Goal: Task Accomplishment & Management: Use online tool/utility

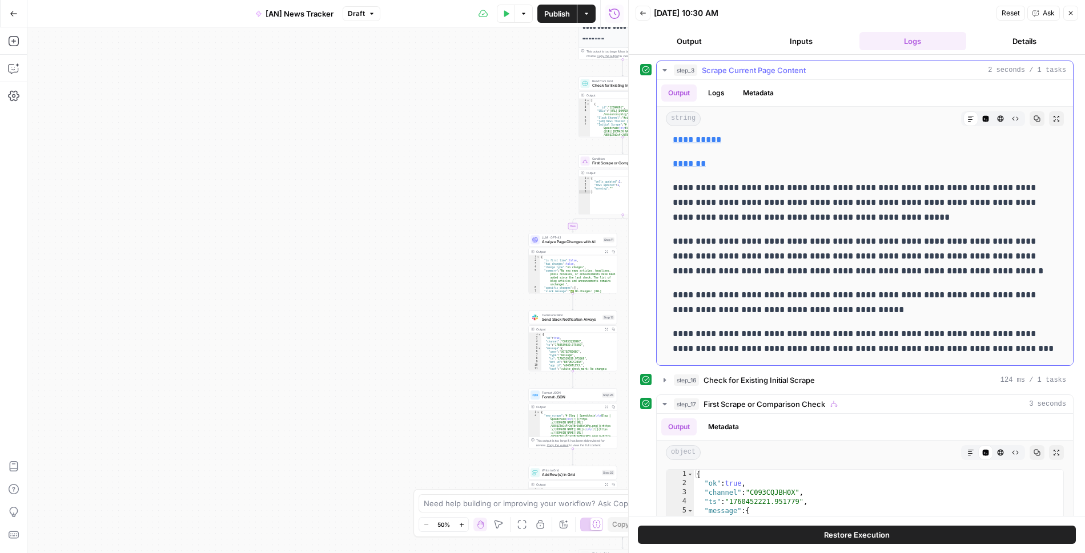
scroll to position [238, 0]
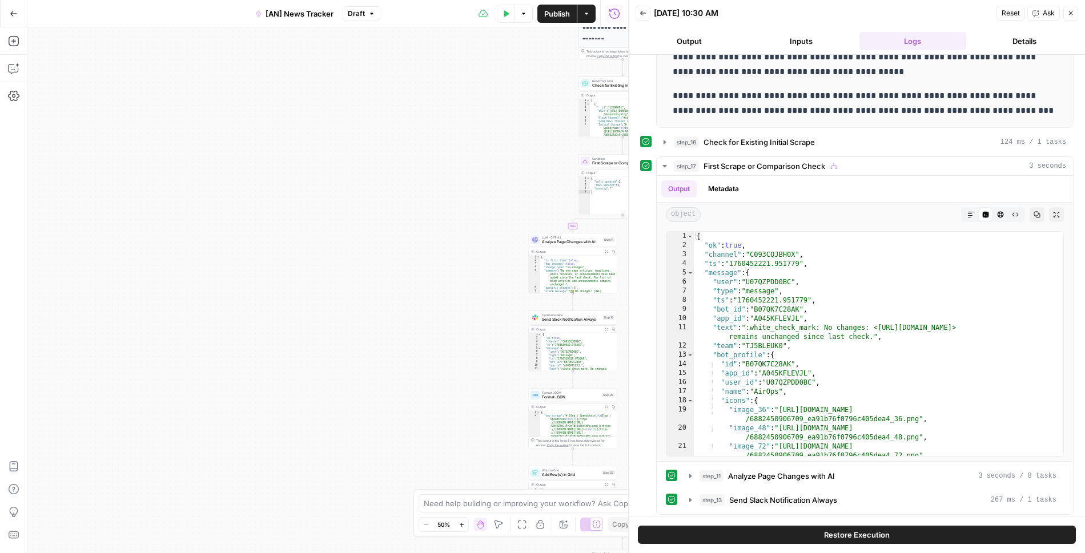
click at [1071, 14] on icon "button" at bounding box center [1071, 13] width 4 height 4
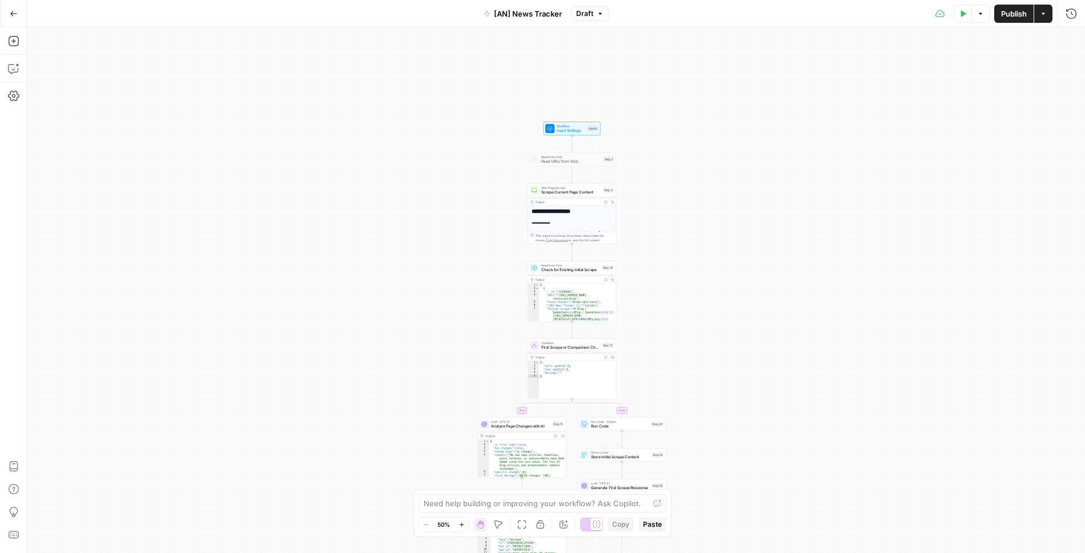
drag, startPoint x: 922, startPoint y: 75, endPoint x: 871, endPoint y: 261, distance: 192.4
click at [871, 261] on div "**********" at bounding box center [555, 290] width 1057 height 526
click at [556, 193] on span "Scrape Current Page Content" at bounding box center [570, 194] width 59 height 6
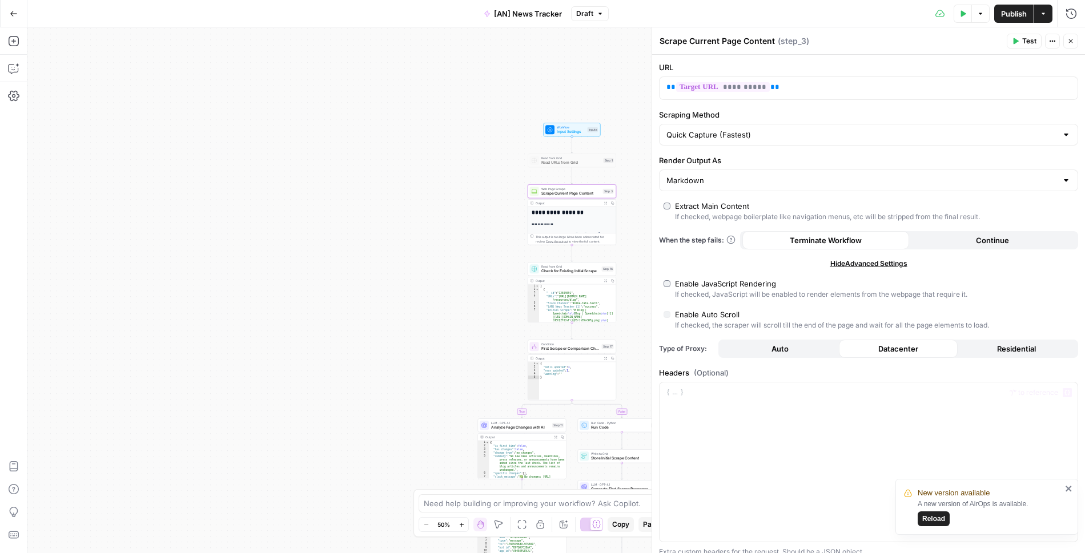
click at [936, 522] on span "Reload" at bounding box center [933, 519] width 23 height 10
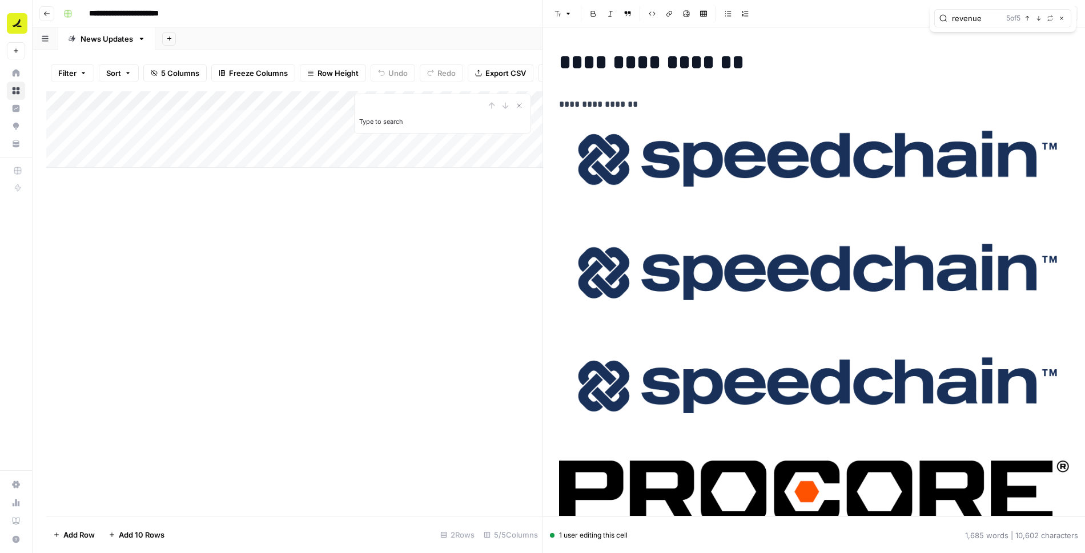
scroll to position [63928, 0]
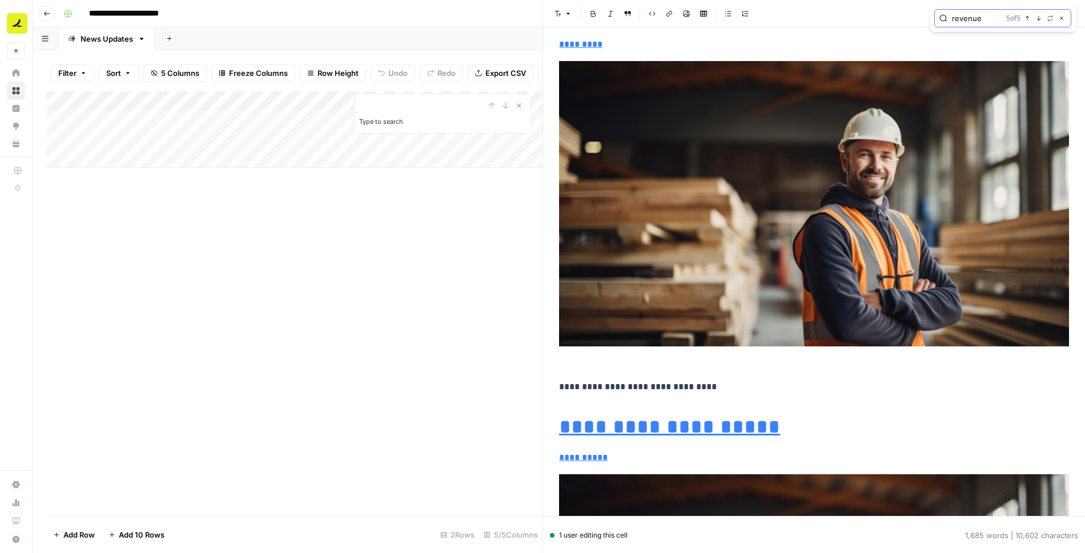
click at [1063, 20] on icon "button" at bounding box center [1061, 18] width 6 height 6
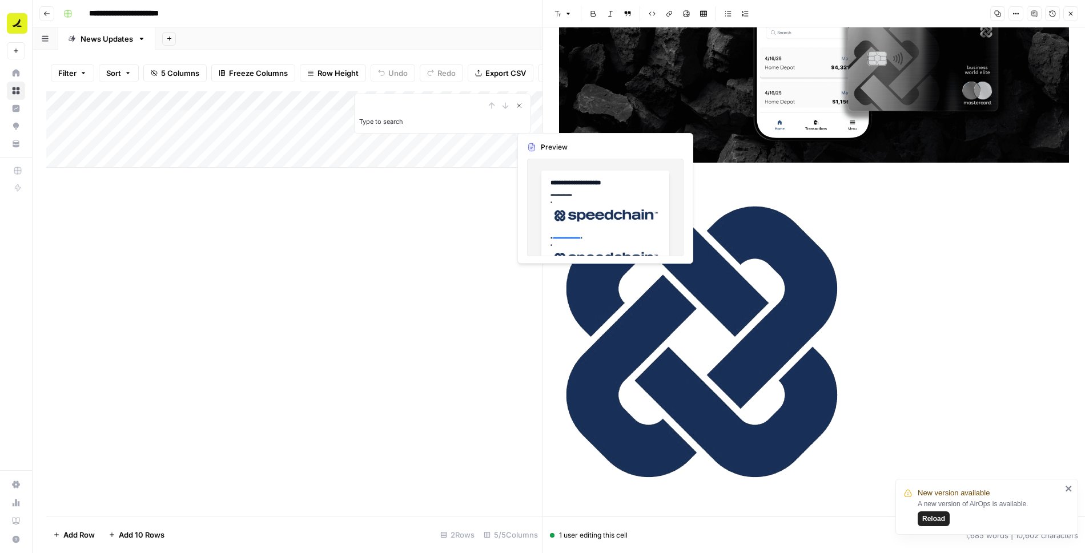
click at [518, 102] on icon "Close Search" at bounding box center [518, 105] width 9 height 9
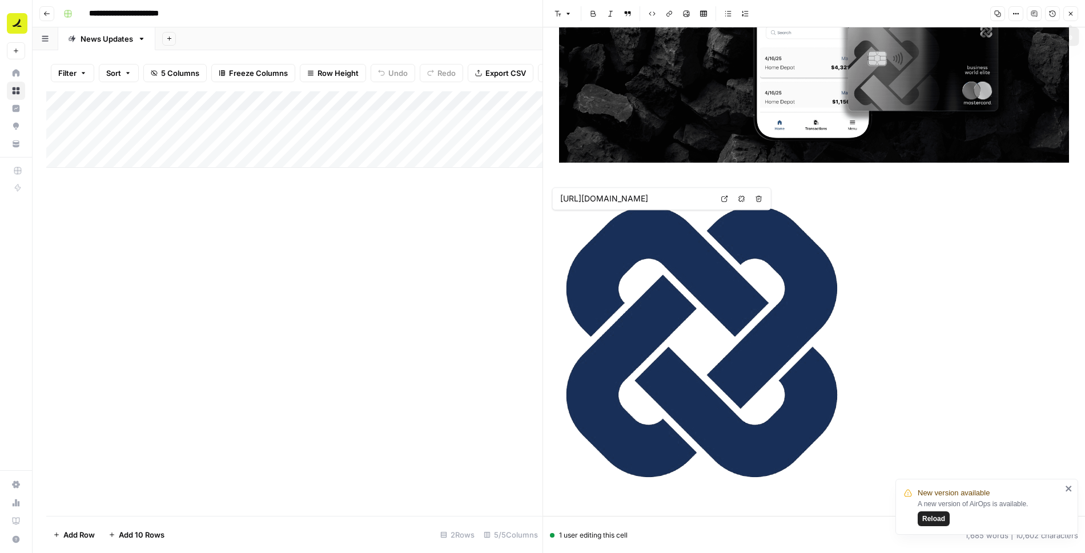
click at [1069, 12] on icon "button" at bounding box center [1071, 14] width 4 height 4
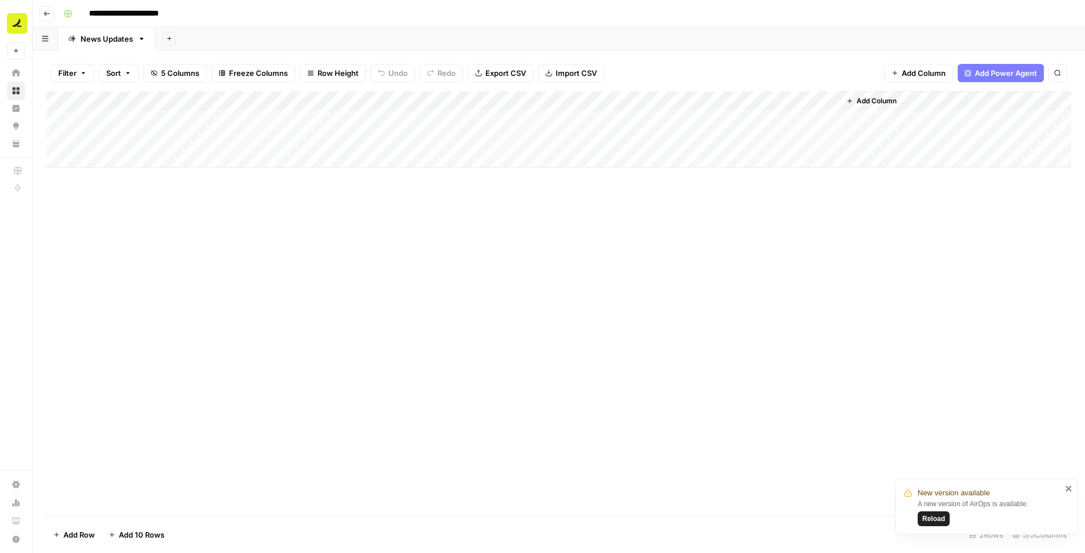
click at [942, 522] on span "Reload" at bounding box center [933, 519] width 23 height 10
click at [731, 138] on div "Add Column" at bounding box center [558, 129] width 1025 height 76
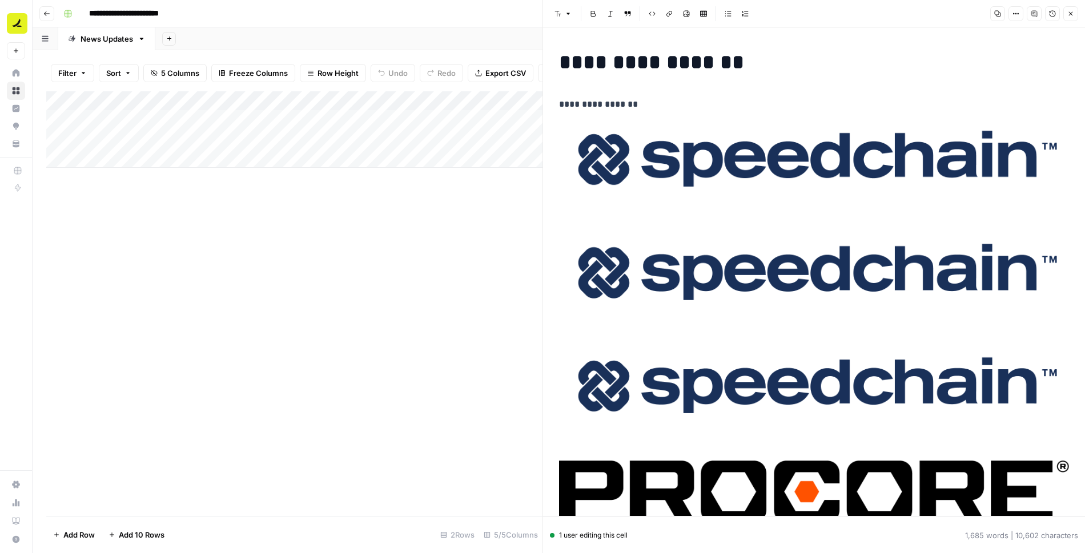
click at [647, 70] on h1 "**********" at bounding box center [814, 62] width 510 height 24
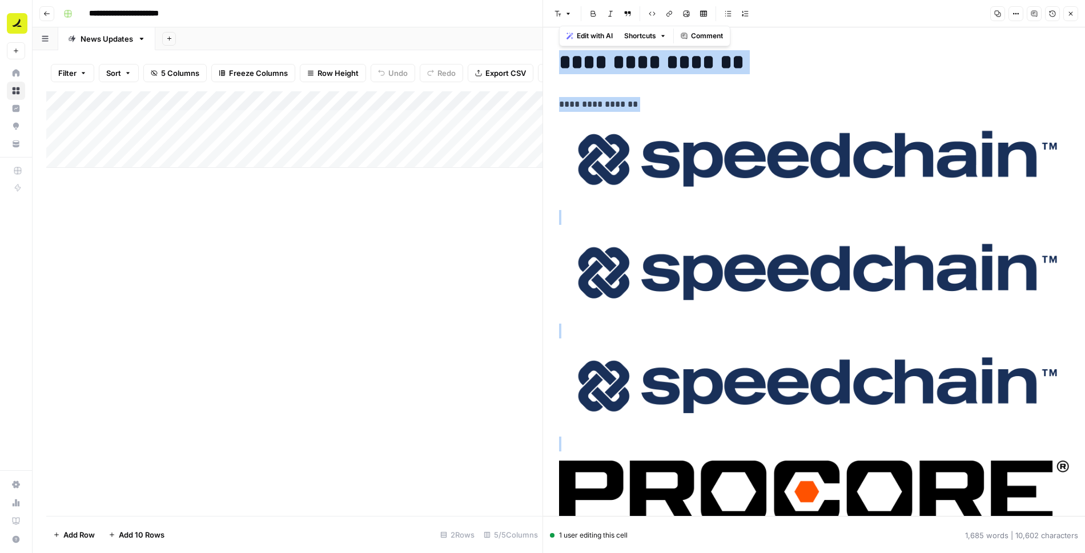
copy div "**********"
click at [1073, 11] on icon "button" at bounding box center [1070, 13] width 7 height 7
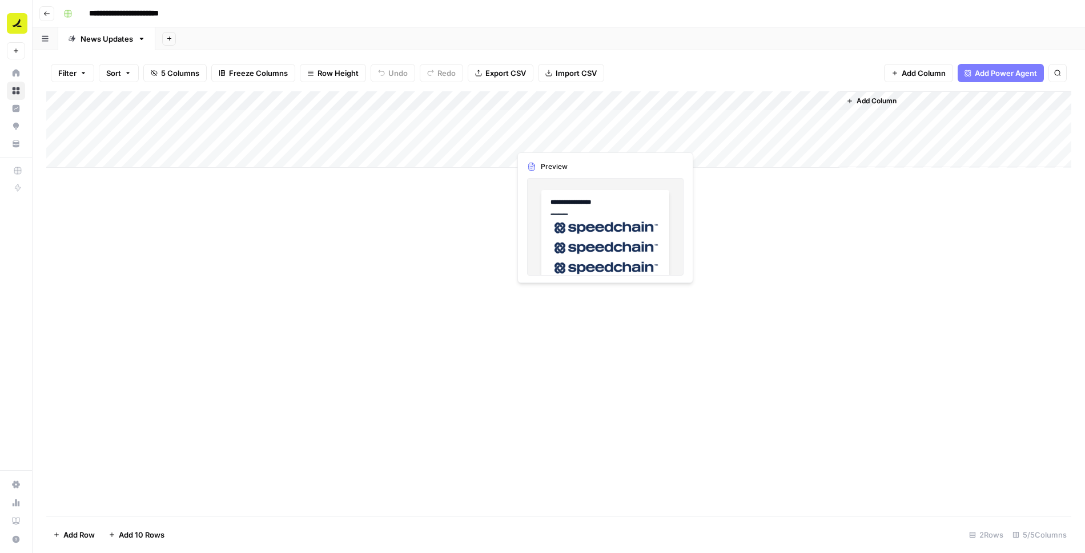
click at [566, 138] on div "Add Column" at bounding box center [558, 129] width 1025 height 76
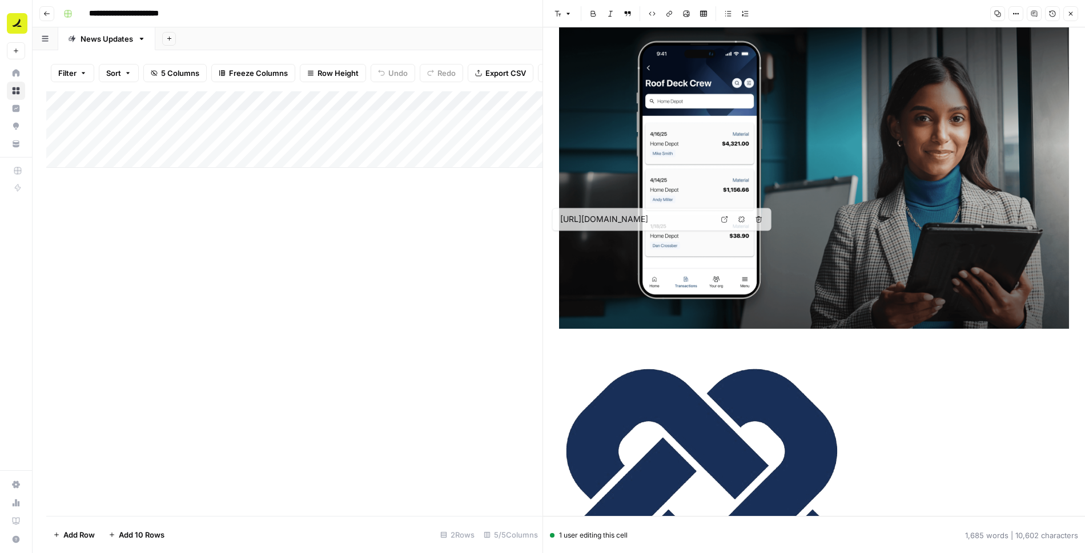
scroll to position [4643, 0]
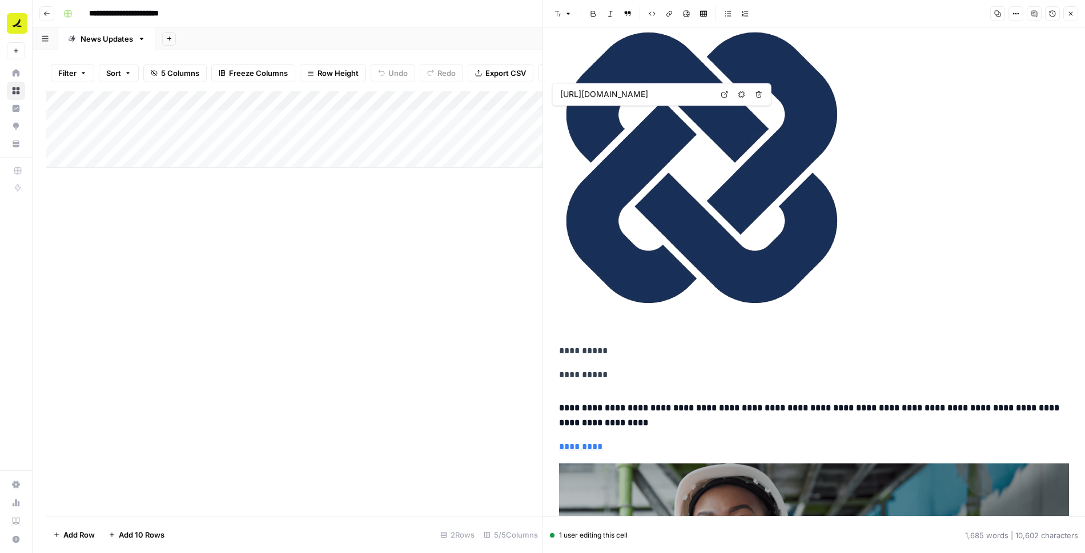
type input "[URL][DOMAIN_NAME]"
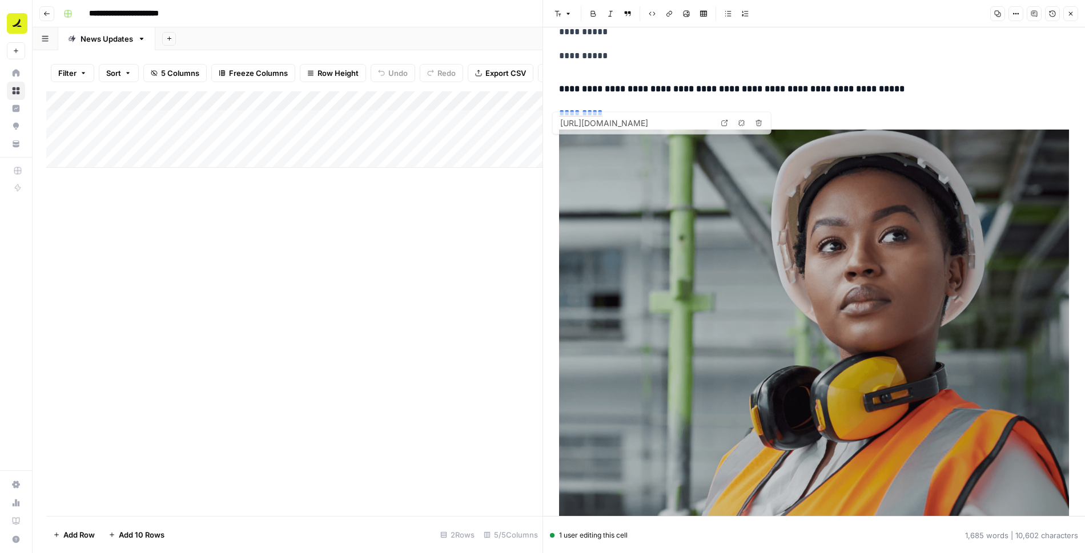
scroll to position [10618, 0]
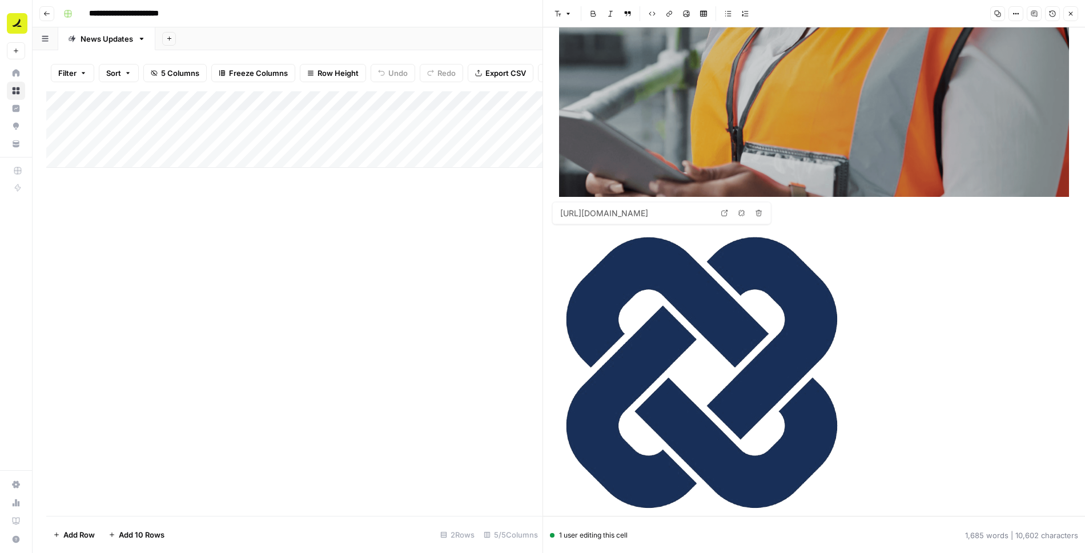
type input "[URL][DOMAIN_NAME]"
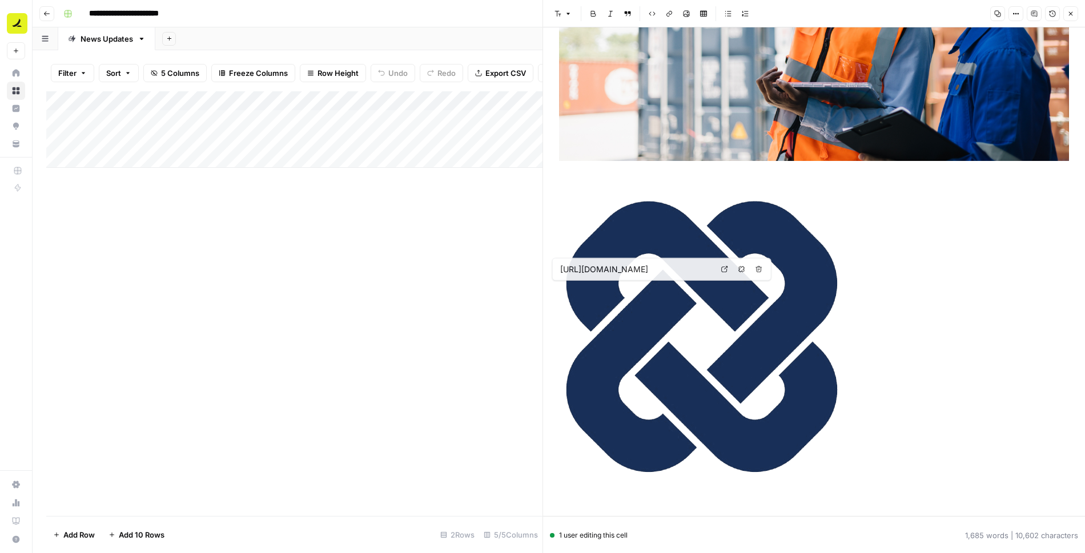
type input "[URL][DOMAIN_NAME]"
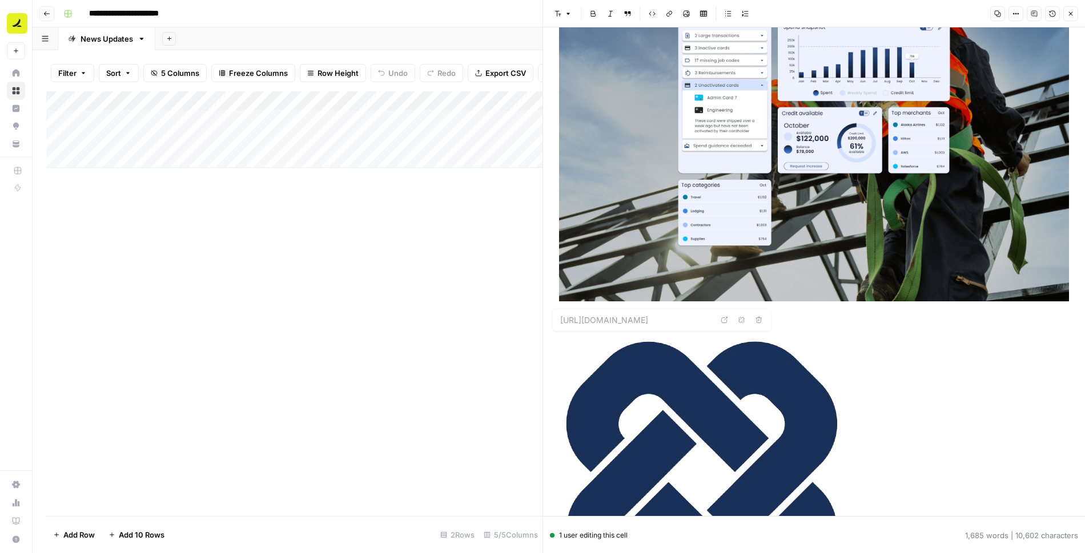
type input "[URL][DOMAIN_NAME]"
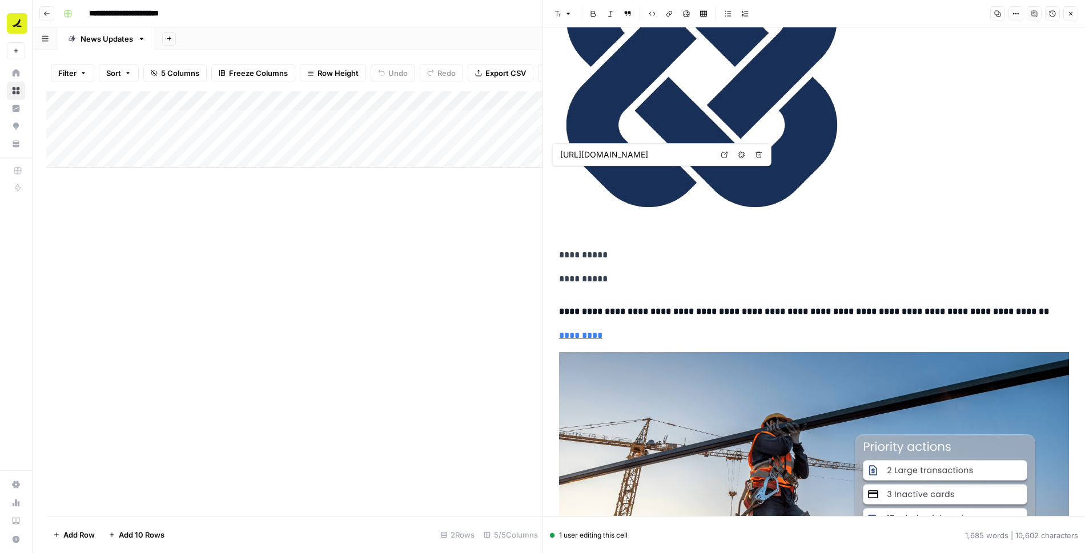
type input "[URL][DOMAIN_NAME]"
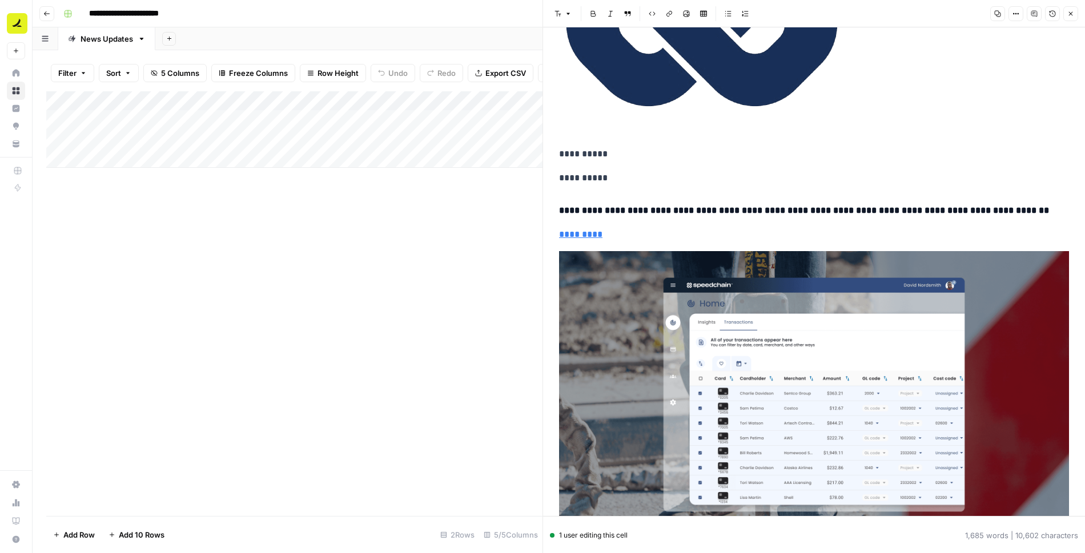
scroll to position [21031, 0]
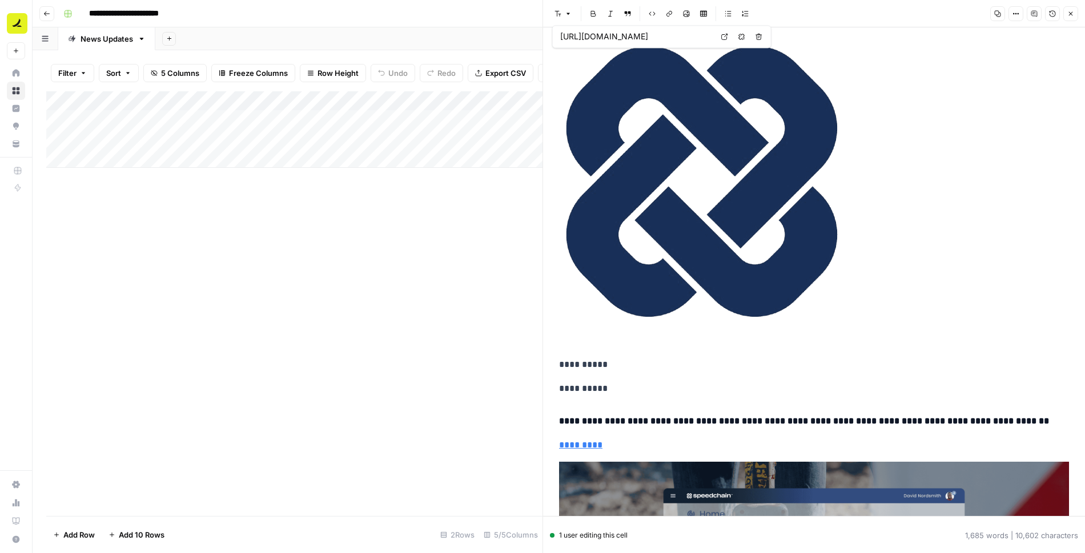
click at [215, 138] on div "Add Column" at bounding box center [294, 129] width 496 height 76
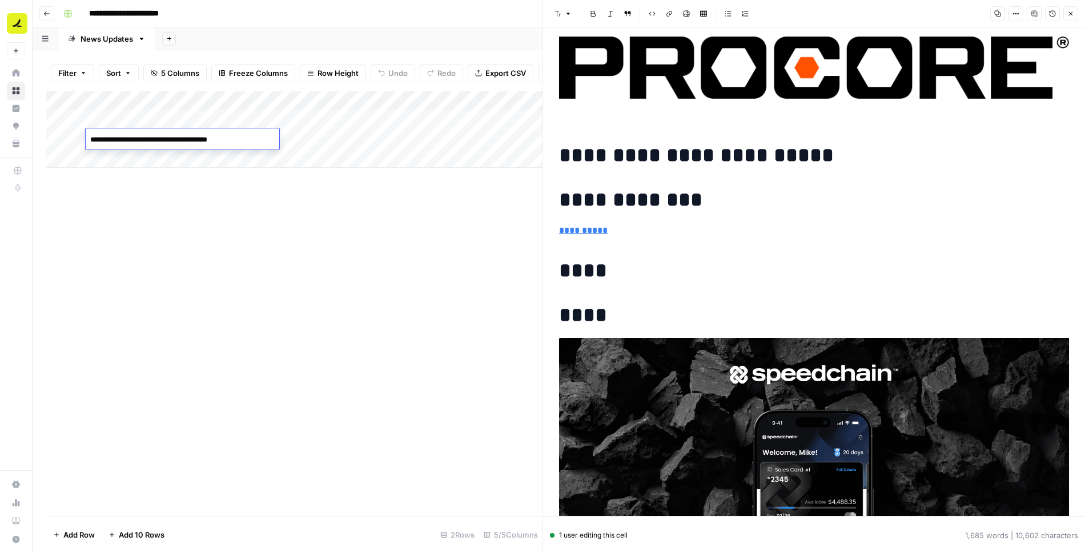
scroll to position [977, 0]
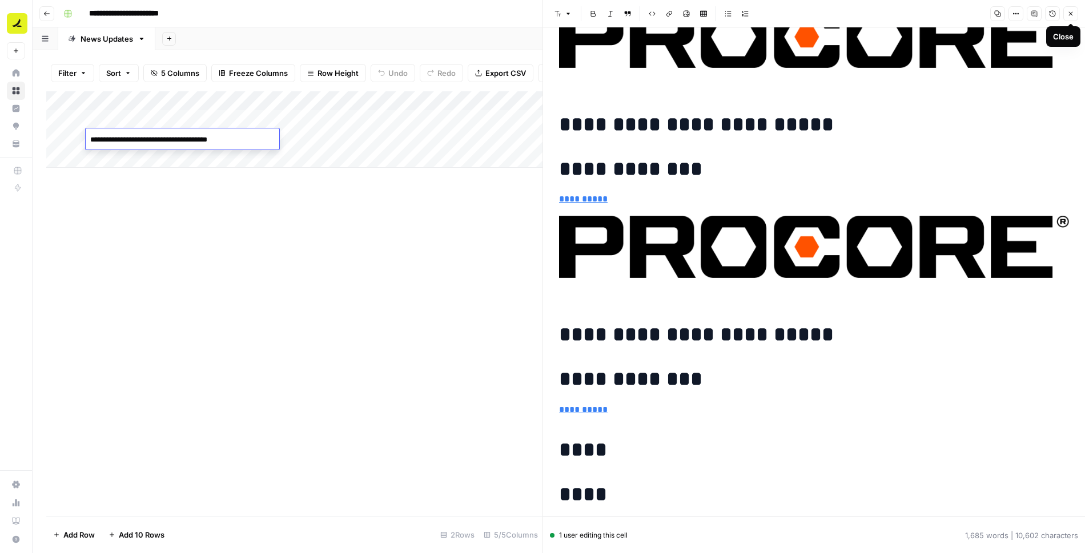
click at [1069, 15] on icon "button" at bounding box center [1071, 14] width 4 height 4
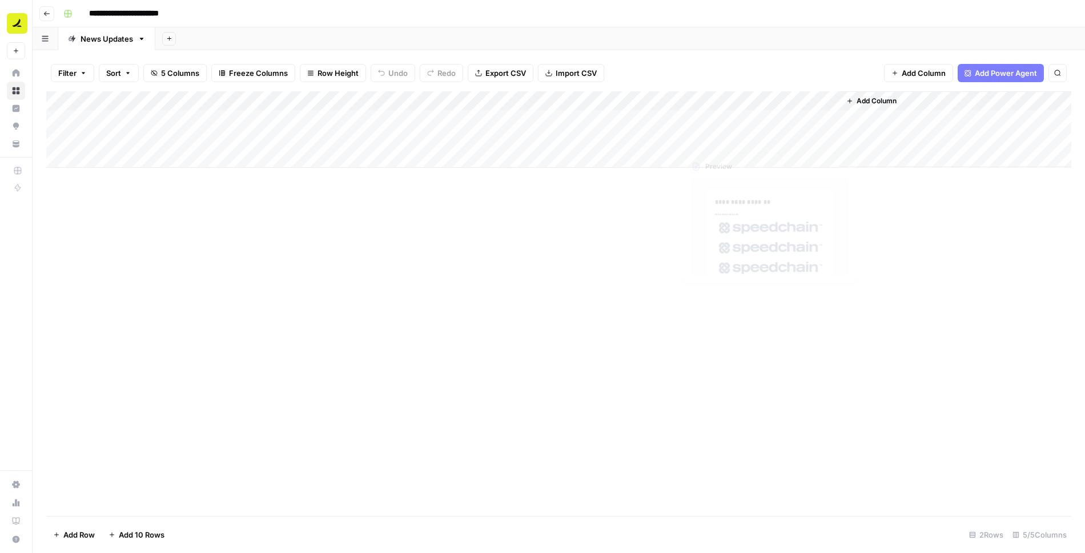
click at [716, 137] on div "Add Column" at bounding box center [558, 129] width 1025 height 76
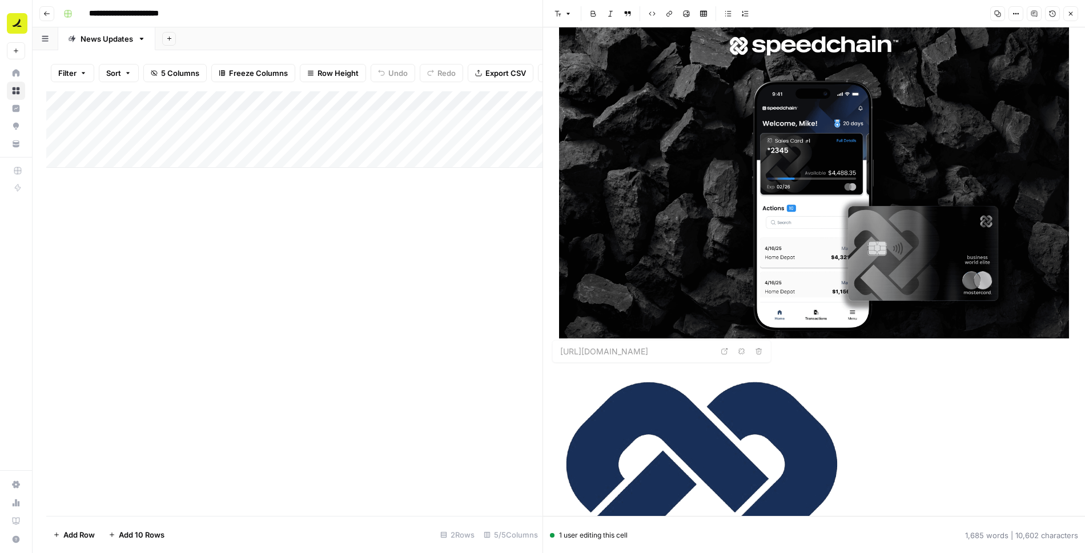
type input "[URL][DOMAIN_NAME]"
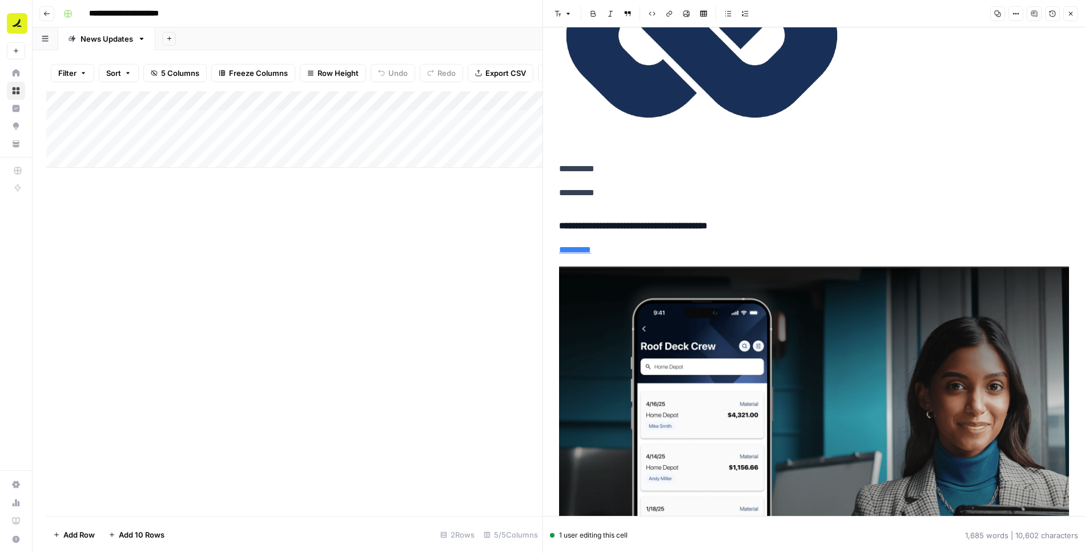
scroll to position [3117, 0]
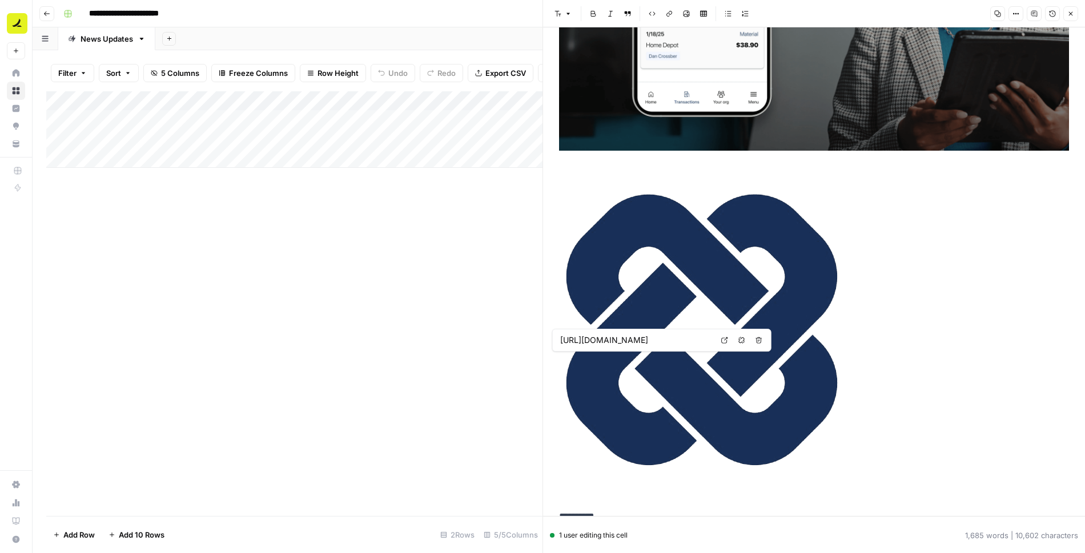
type input "[URL][DOMAIN_NAME]"
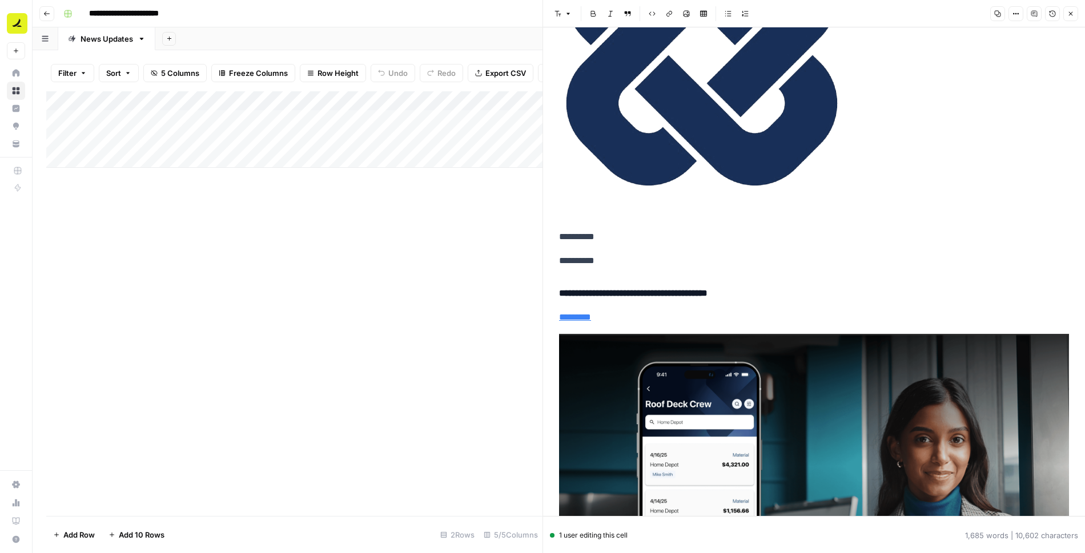
scroll to position [3644, 0]
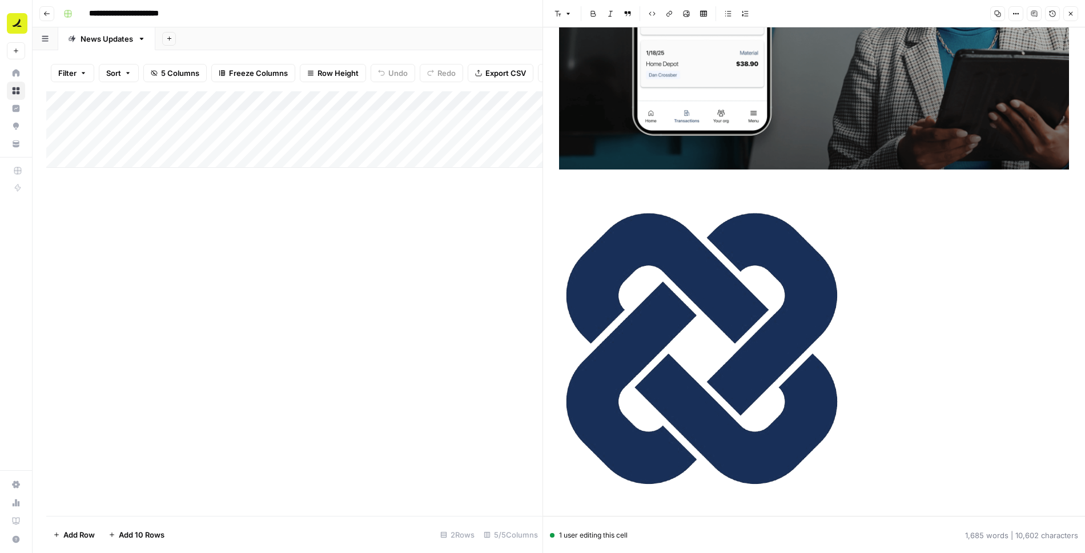
type input "[URL][DOMAIN_NAME]"
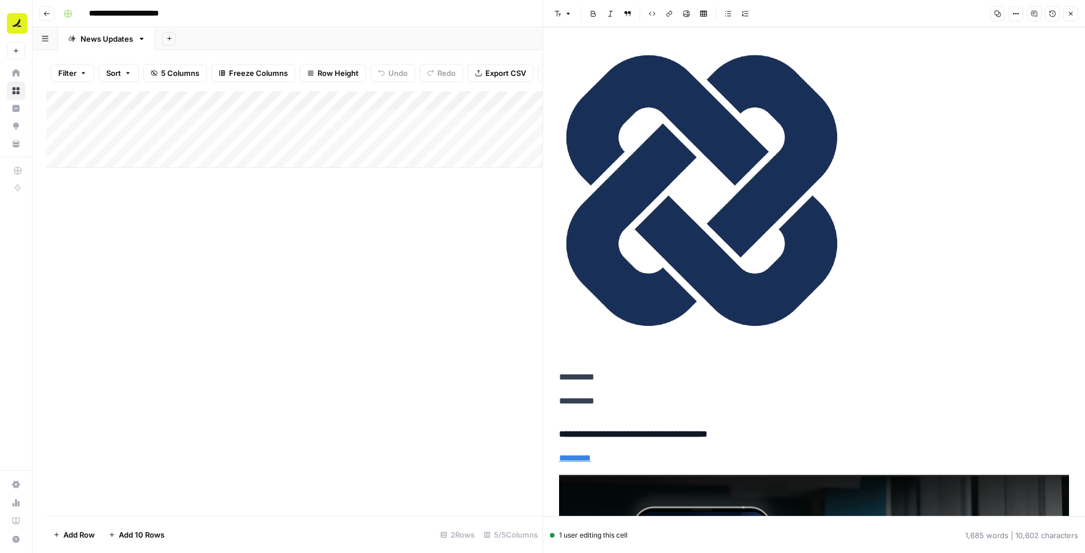
scroll to position [2520, 0]
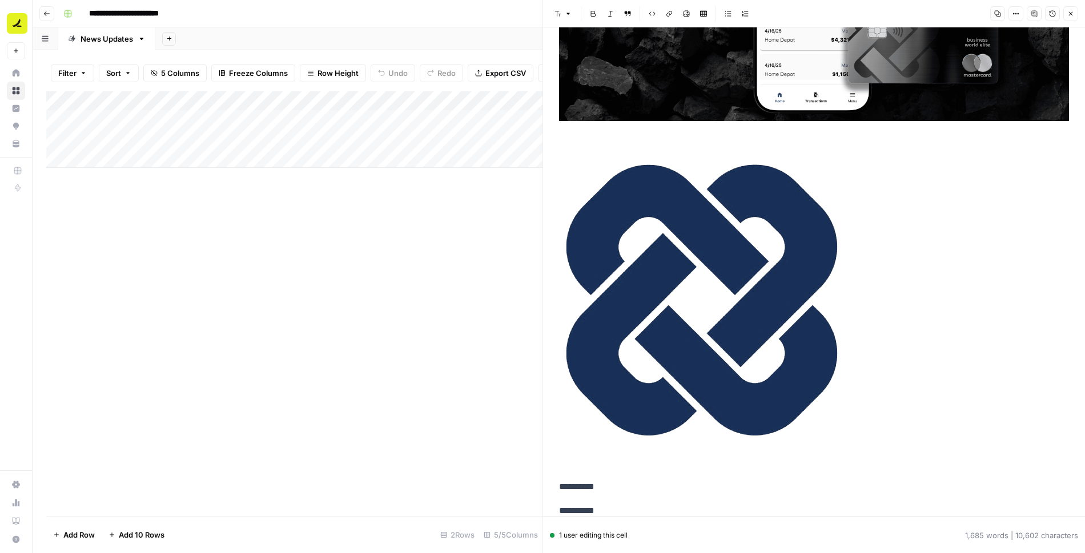
click at [372, 211] on div "Add Column" at bounding box center [294, 303] width 496 height 425
click at [1077, 13] on button "Close" at bounding box center [1070, 13] width 15 height 15
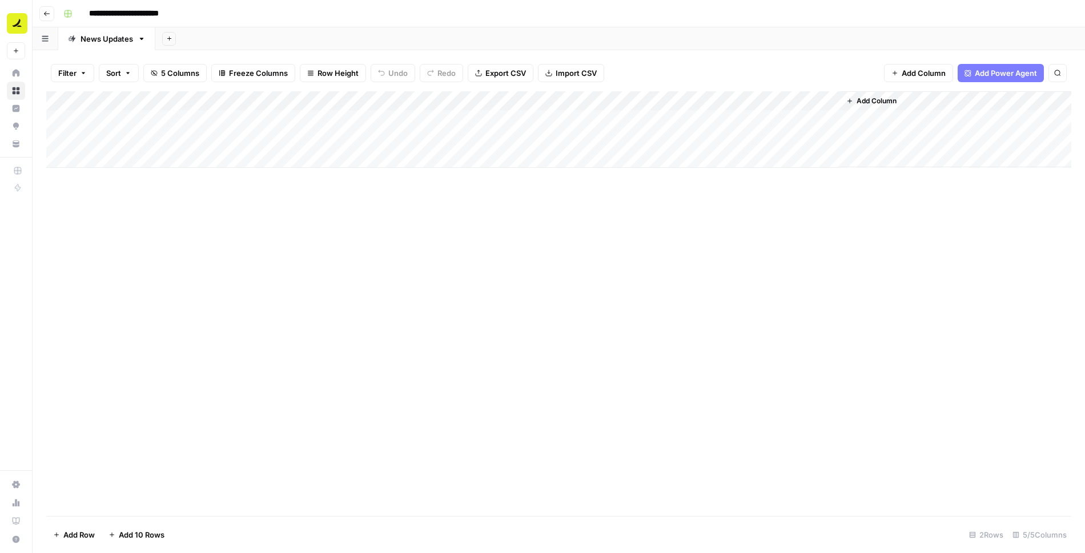
click at [501, 140] on div "Add Column" at bounding box center [558, 129] width 1025 height 76
click at [563, 139] on div "Add Column" at bounding box center [558, 129] width 1025 height 76
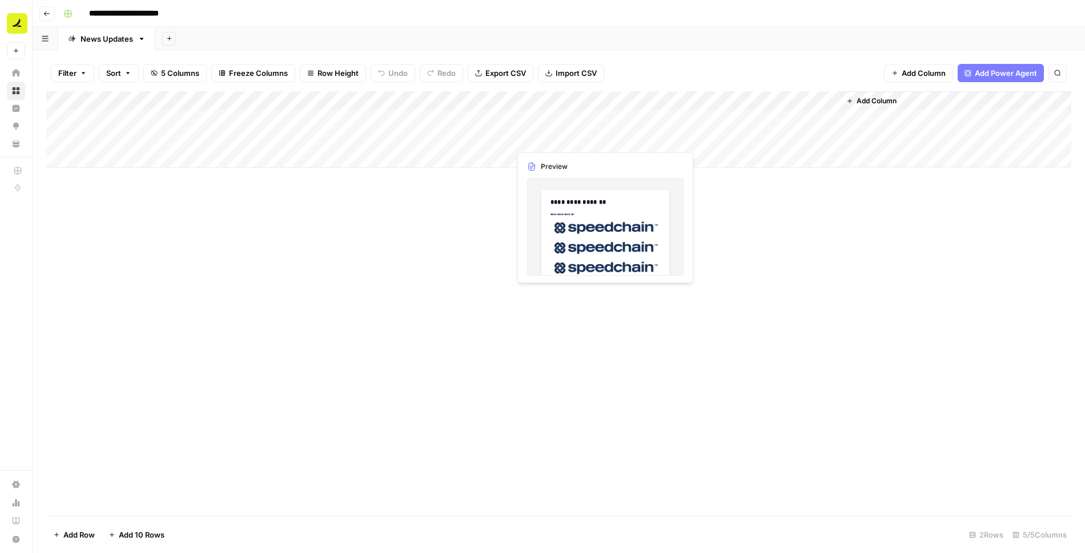
click at [563, 139] on div "Add Column" at bounding box center [558, 129] width 1025 height 76
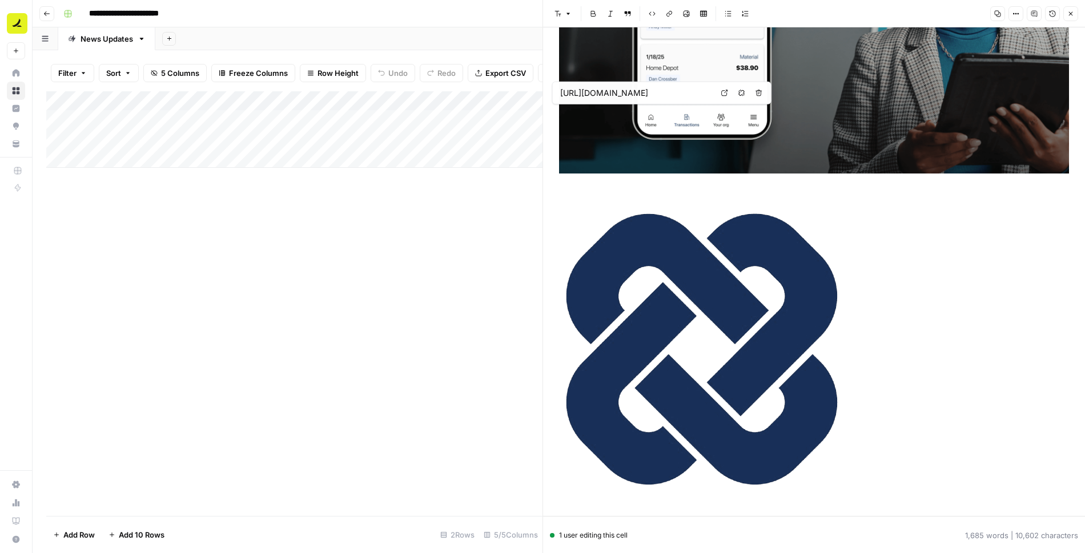
type input "https://www.speedchain.com/resources/blog/revenue-recognition-in-construction-f…"
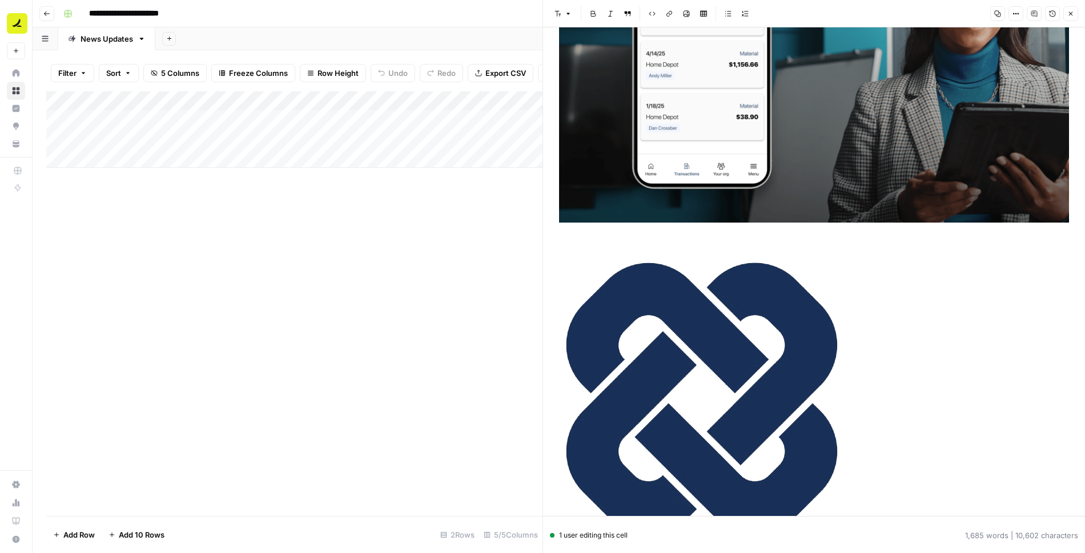
scroll to position [3011, 0]
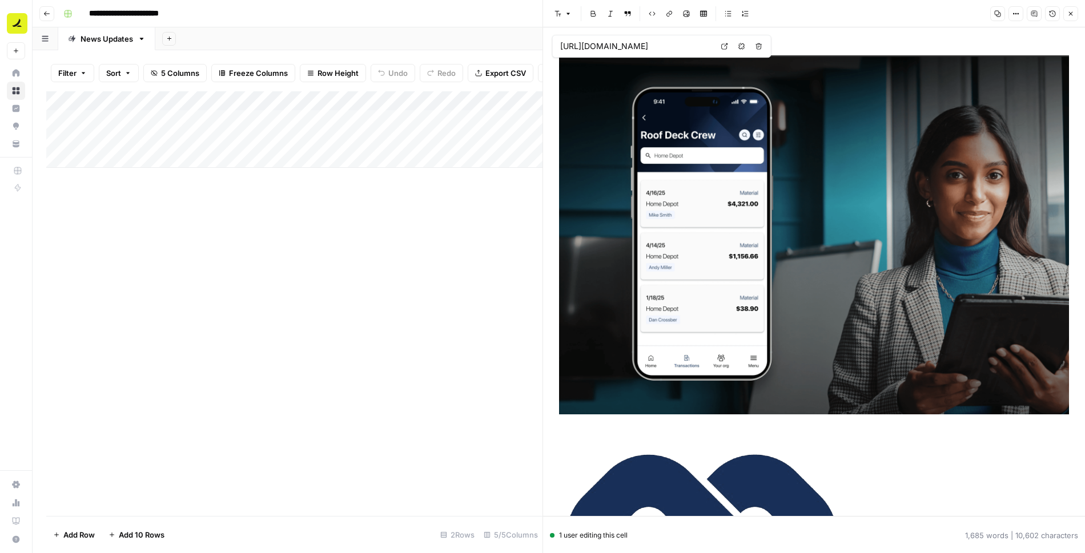
click at [393, 261] on div "Add Column" at bounding box center [294, 303] width 496 height 425
click at [1071, 10] on button "Close" at bounding box center [1070, 13] width 15 height 15
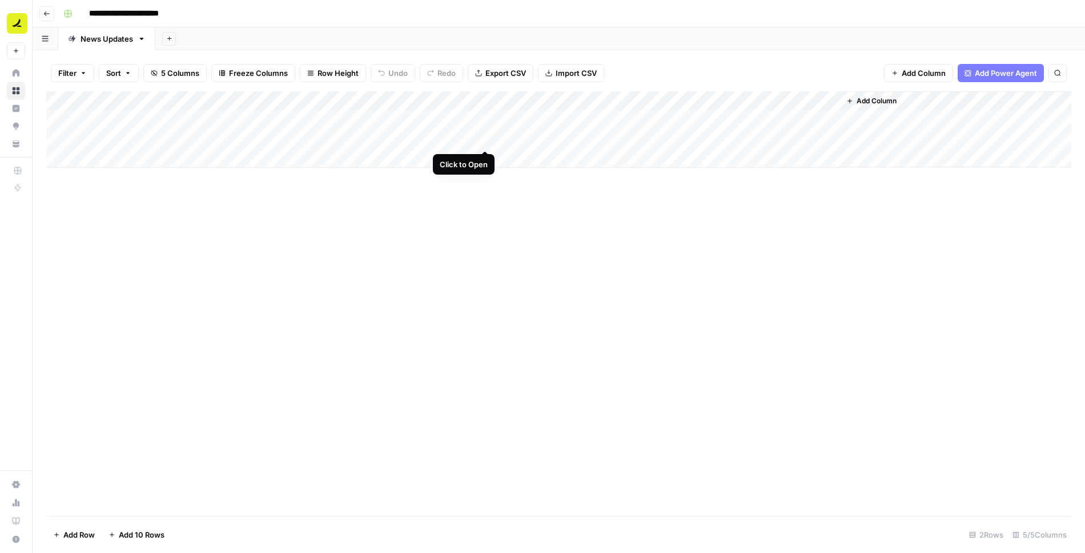
click at [485, 138] on div "Add Column" at bounding box center [558, 129] width 1025 height 76
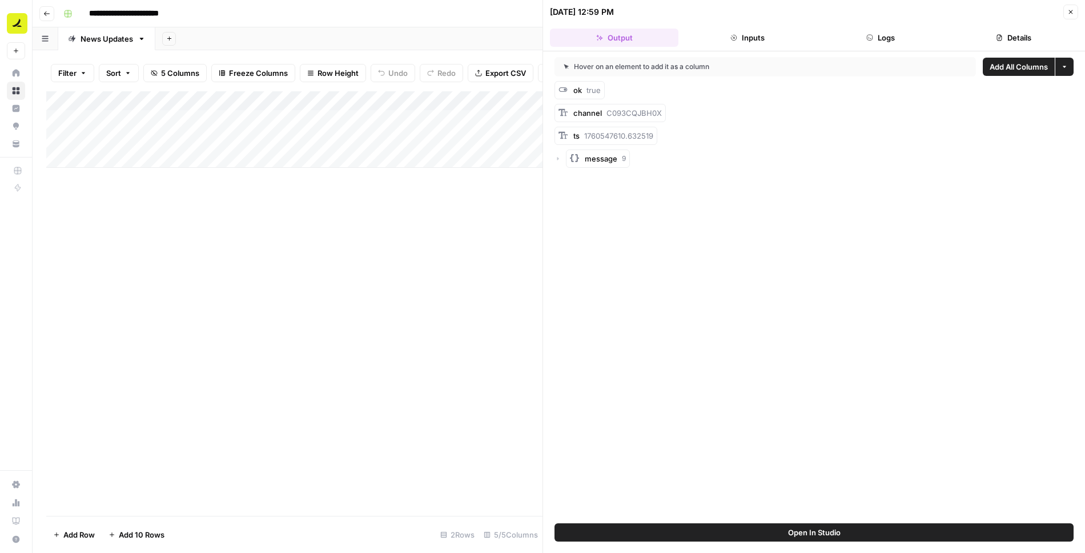
click at [797, 536] on span "Open In Studio" at bounding box center [814, 532] width 53 height 11
click at [1074, 15] on button "Close" at bounding box center [1070, 12] width 15 height 15
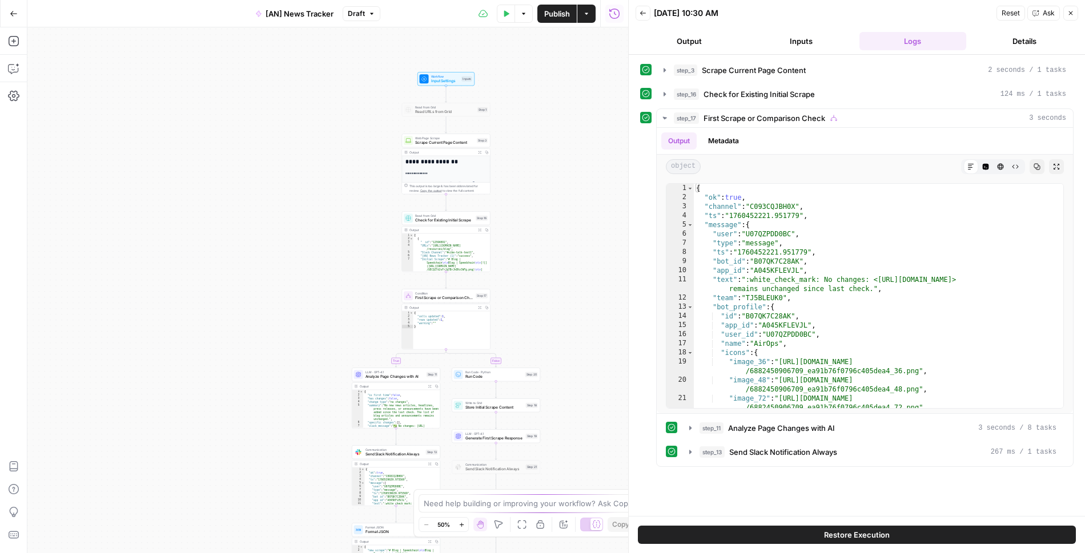
drag, startPoint x: 439, startPoint y: 69, endPoint x: 557, endPoint y: 221, distance: 192.9
click at [557, 221] on div "**********" at bounding box center [327, 290] width 601 height 526
click at [439, 141] on span "Scrape Current Page Content" at bounding box center [444, 143] width 59 height 6
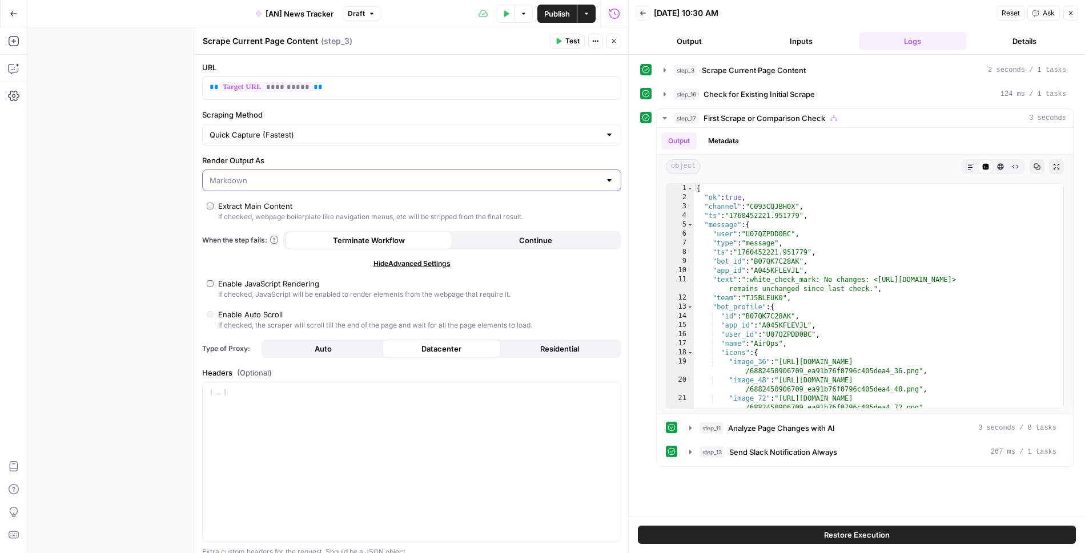
click at [317, 177] on input "Render Output As" at bounding box center [404, 180] width 390 height 11
click at [296, 223] on span "HTML" at bounding box center [408, 222] width 395 height 11
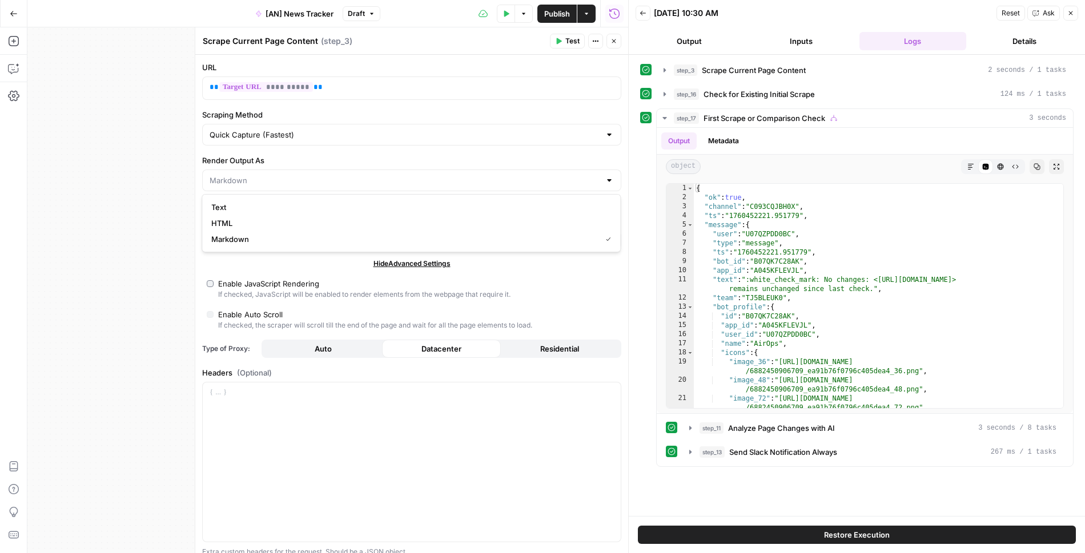
type input "HTML"
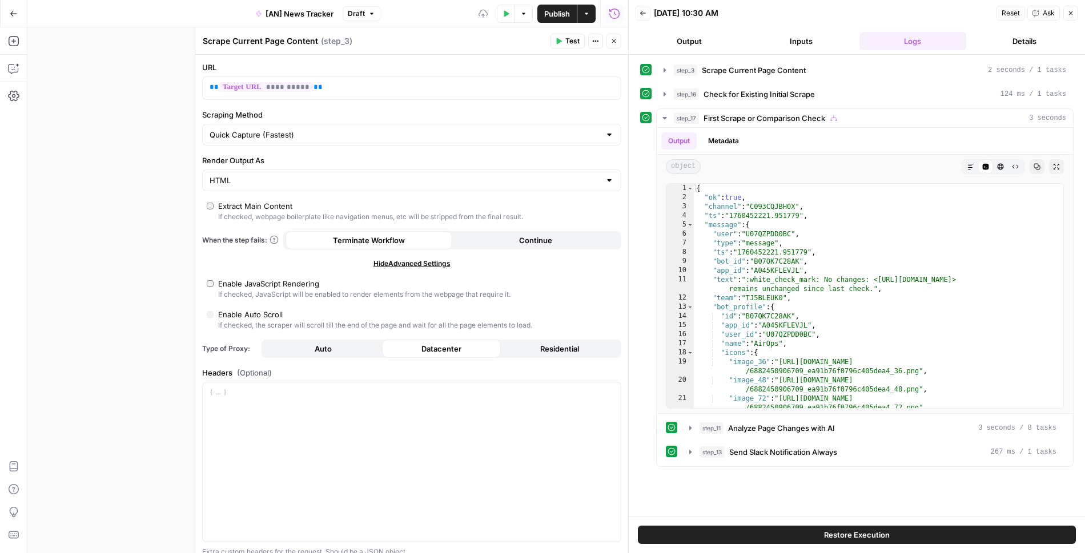
click at [572, 42] on span "Test" at bounding box center [572, 41] width 14 height 10
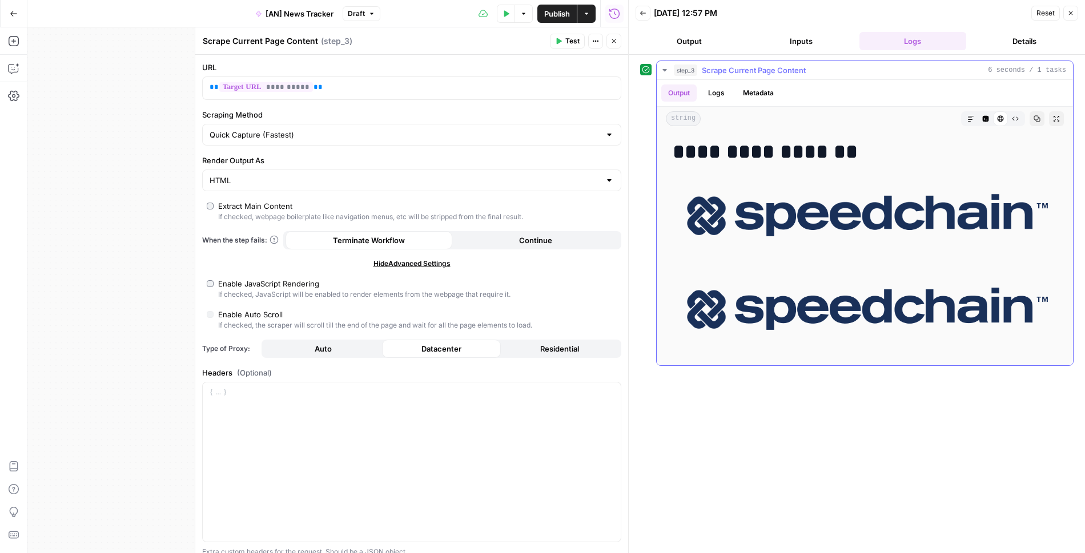
click at [1021, 115] on button "Raw Output" at bounding box center [1015, 118] width 15 height 15
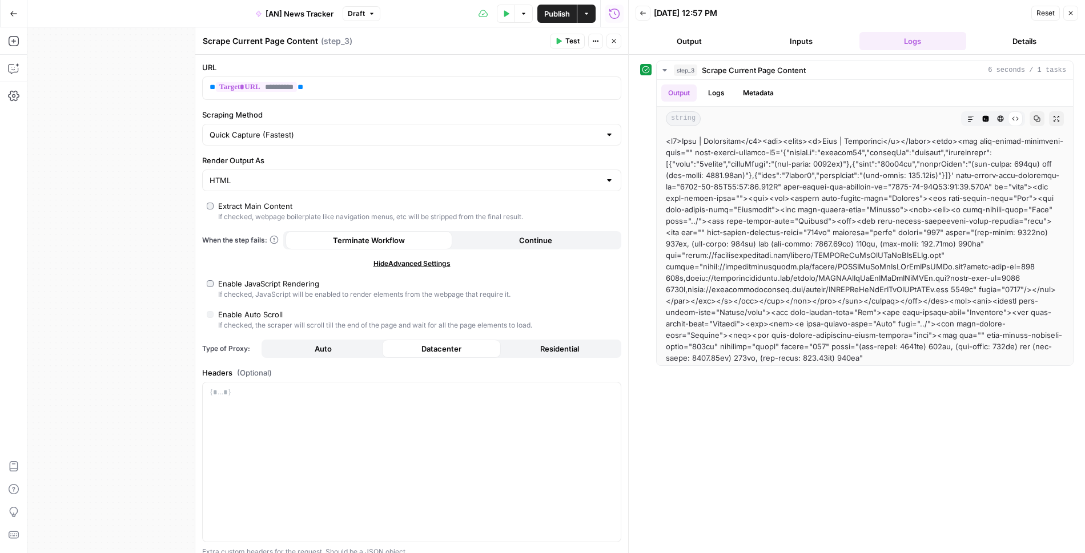
click at [284, 184] on div "HTML" at bounding box center [411, 181] width 419 height 22
click at [268, 239] on span "Markdown" at bounding box center [408, 238] width 395 height 11
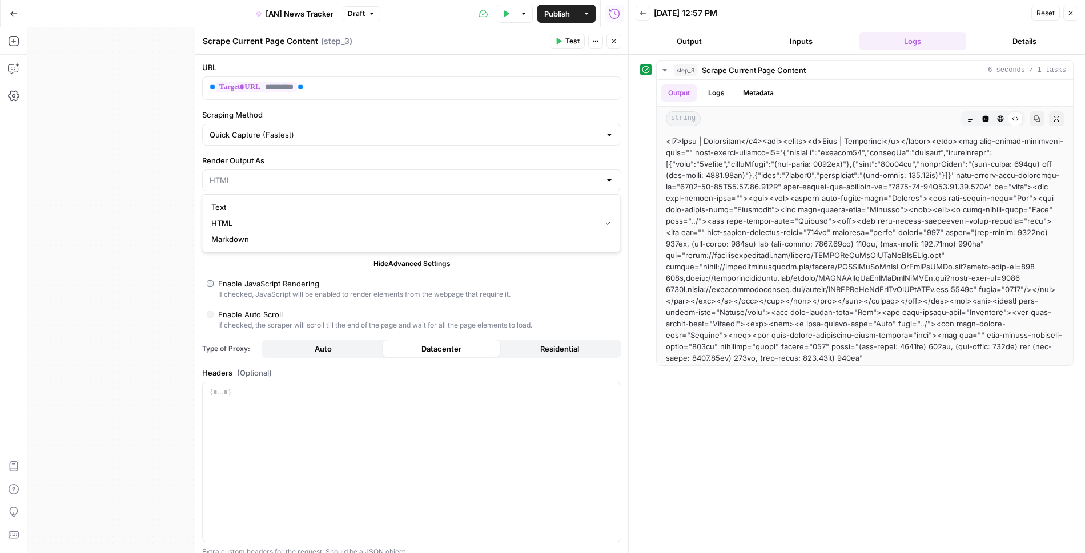
type input "Markdown"
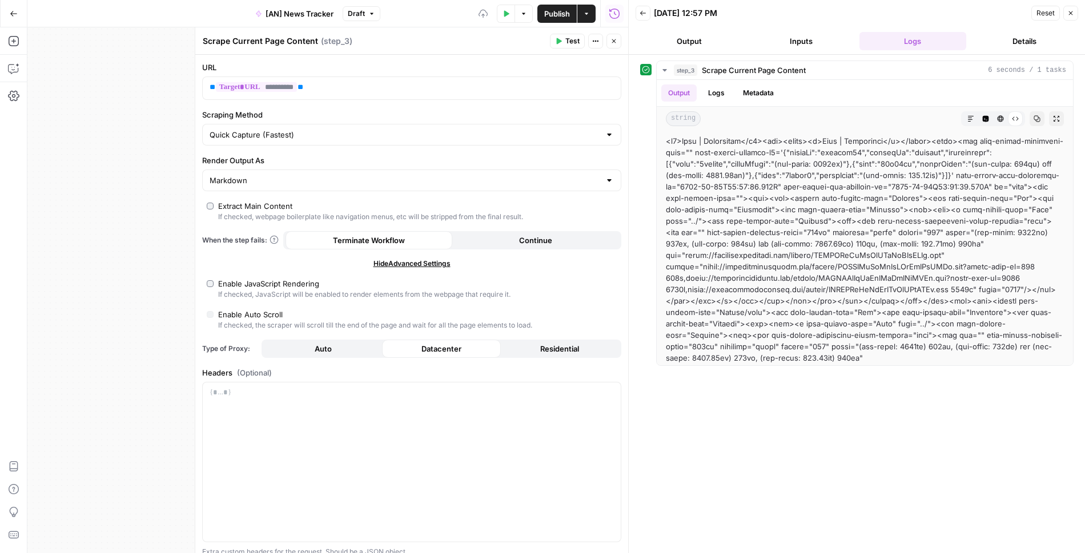
click at [618, 42] on button "Close" at bounding box center [613, 41] width 15 height 15
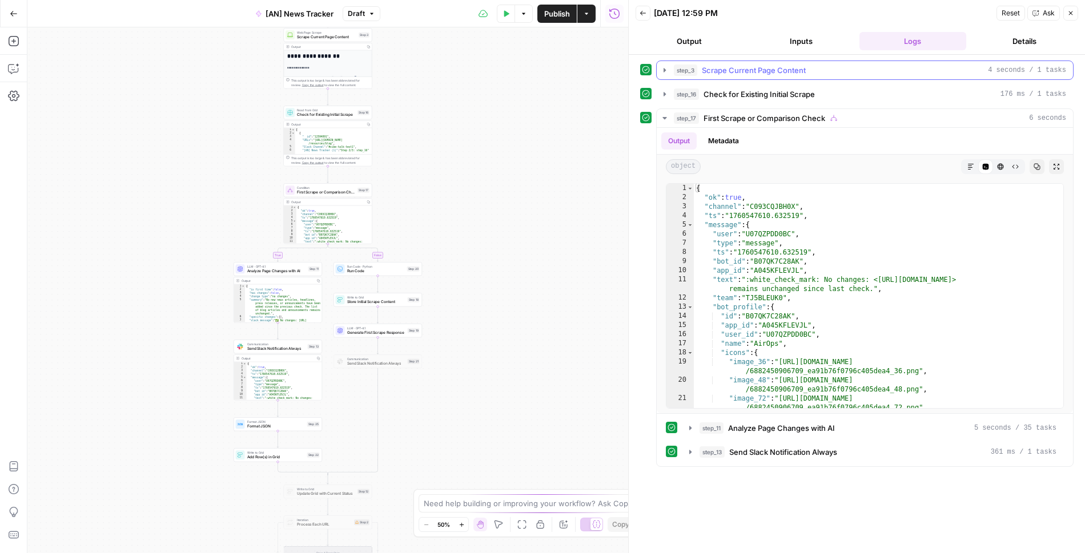
click at [660, 66] on icon "button" at bounding box center [664, 70] width 9 height 9
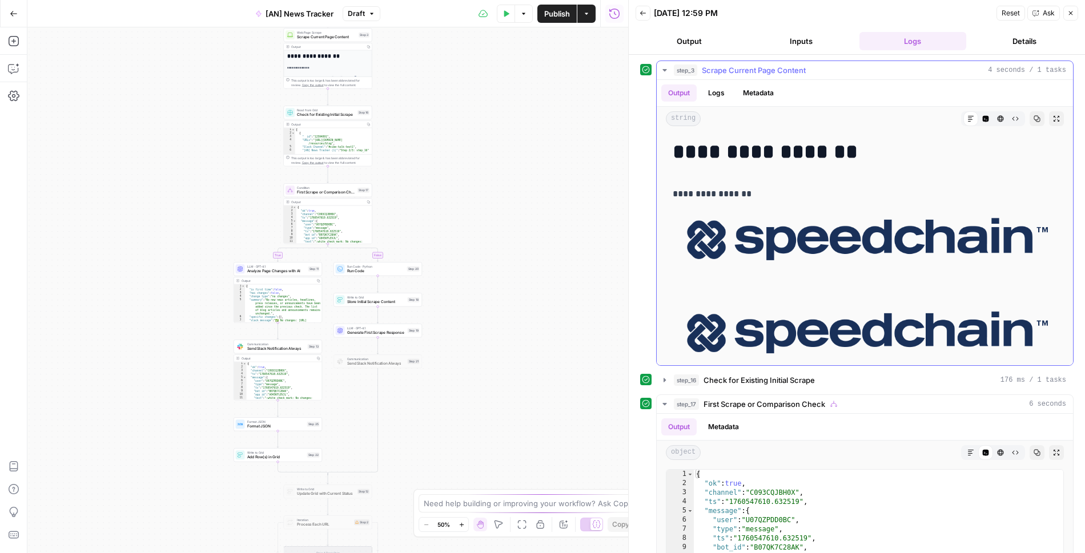
click at [660, 66] on icon "button" at bounding box center [664, 70] width 9 height 9
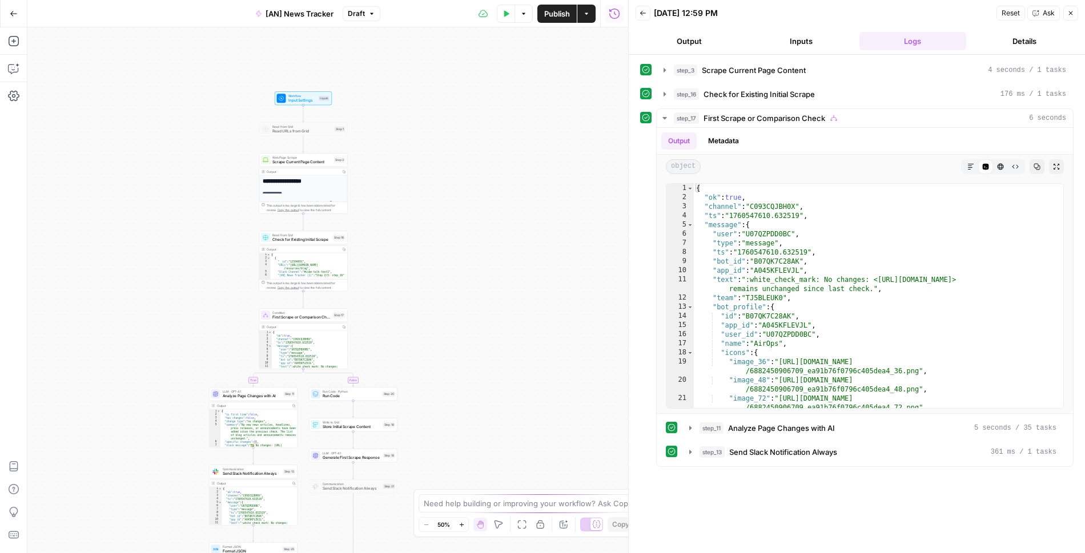
drag, startPoint x: 480, startPoint y: 96, endPoint x: 456, endPoint y: 221, distance: 128.0
click at [456, 221] on div "**********" at bounding box center [327, 290] width 601 height 526
click at [489, 501] on textarea at bounding box center [536, 503] width 225 height 11
type textarea "the workflow says that no changes were made and the scraped content is the same…"
click at [666, 74] on icon "button" at bounding box center [664, 70] width 9 height 9
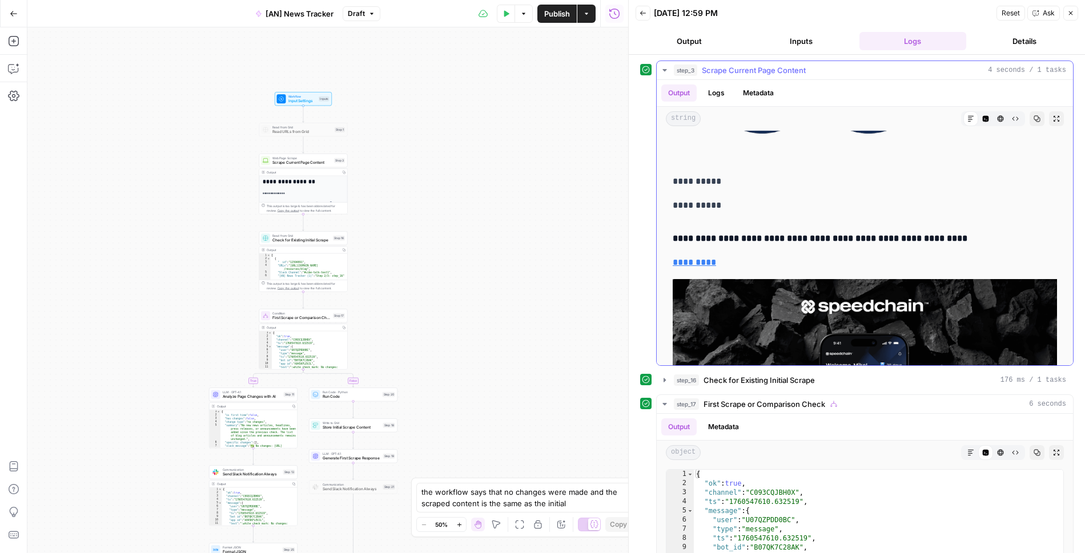
scroll to position [2640, 0]
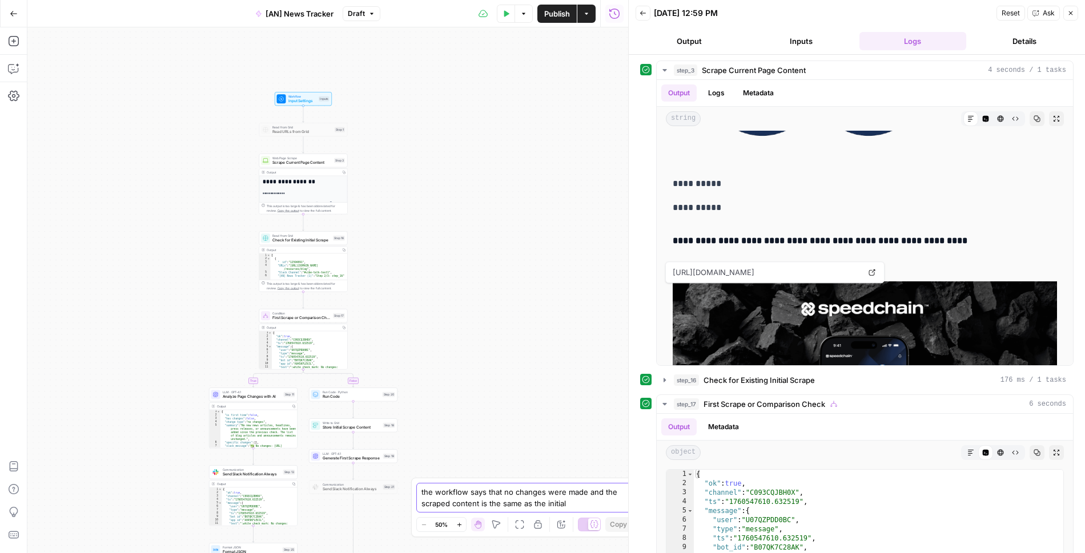
click at [574, 501] on textarea "the workflow says that no changes were made and the scraped content is the same…" at bounding box center [530, 497] width 219 height 23
type textarea "T"
drag, startPoint x: 561, startPoint y: 503, endPoint x: 553, endPoint y: 494, distance: 11.7
click at [553, 494] on textarea "The recent output says no changes were made, but the initial scrape doesn't hav…" at bounding box center [530, 487] width 219 height 46
type textarea "The recent output says no changes were made, but the initial scrape doesn't hav…"
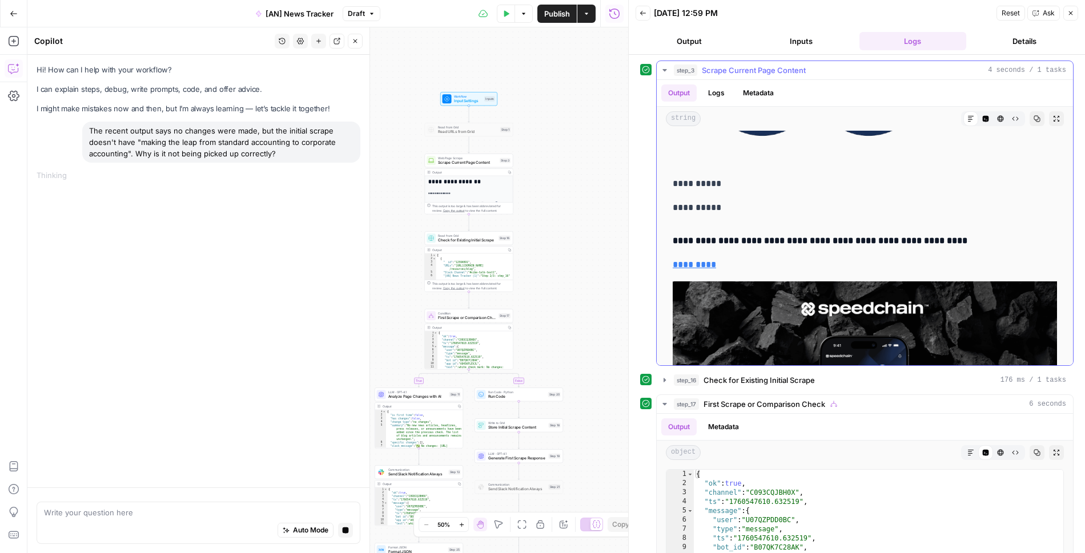
scroll to position [3061, 0]
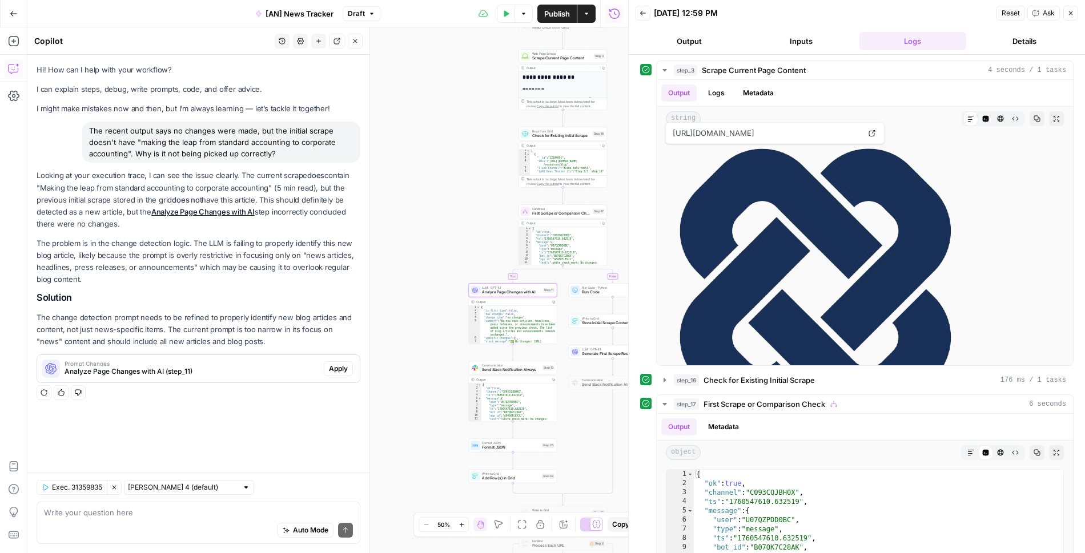
click at [340, 371] on span "Apply" at bounding box center [338, 369] width 19 height 10
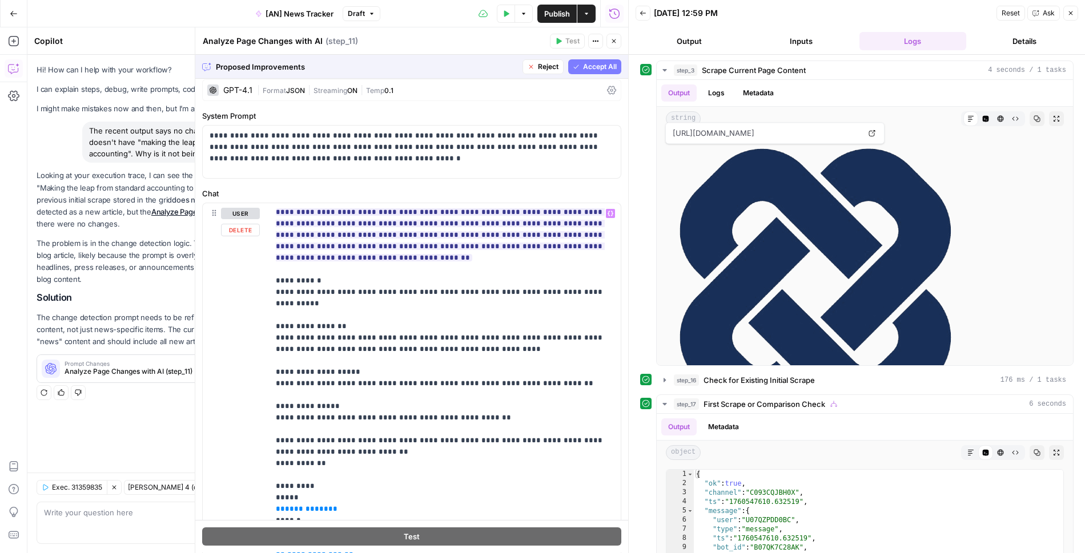
scroll to position [69, 0]
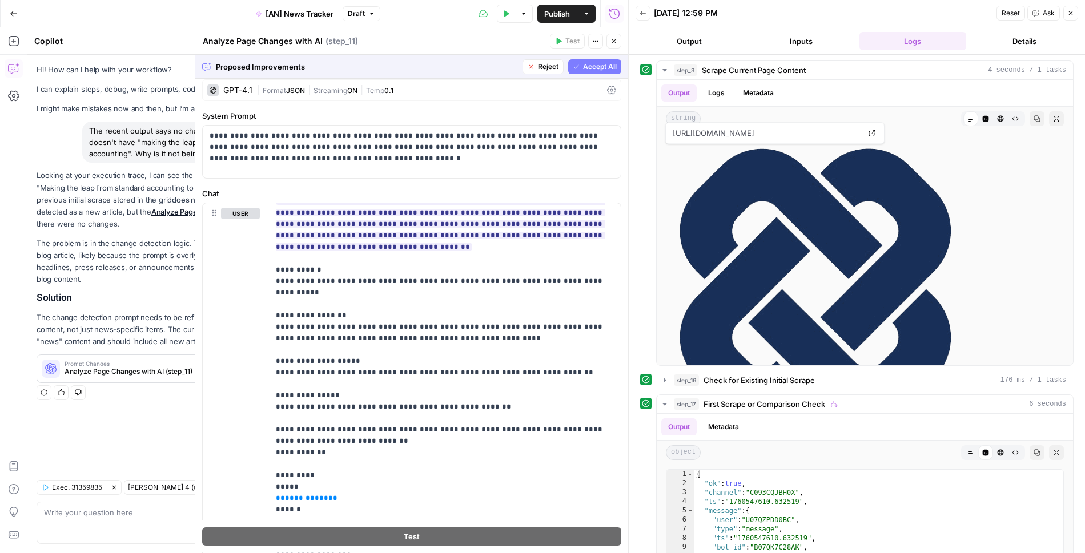
click at [602, 62] on span "Accept All" at bounding box center [600, 67] width 34 height 10
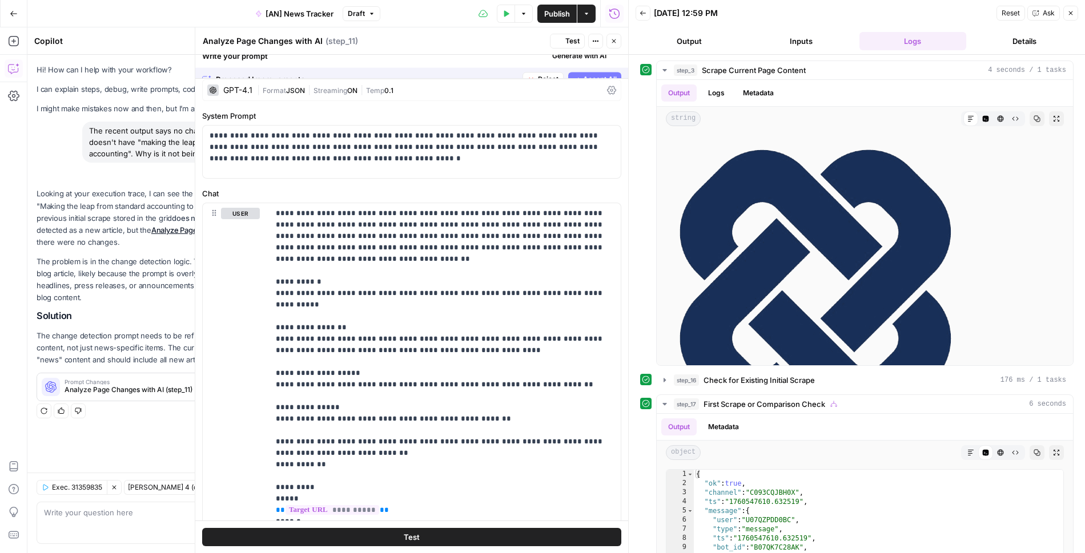
scroll to position [0, 0]
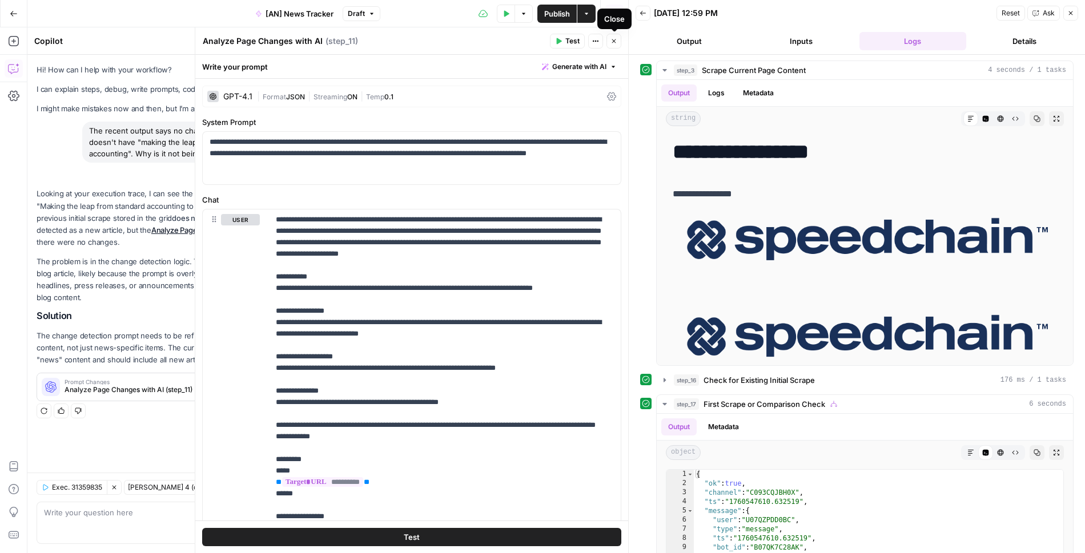
click at [616, 39] on icon "button" at bounding box center [613, 41] width 7 height 7
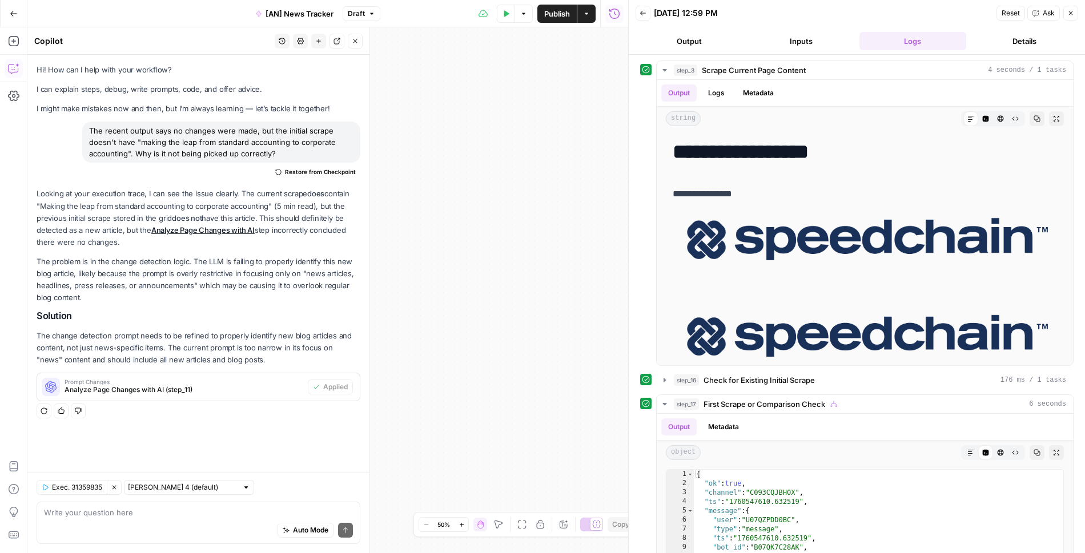
click at [553, 13] on span "Publish" at bounding box center [557, 13] width 26 height 11
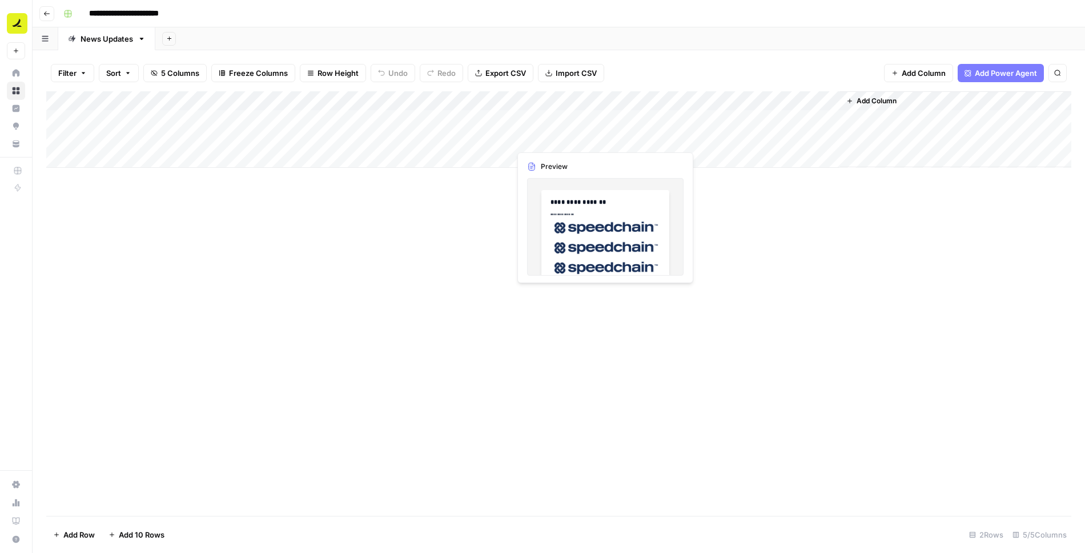
click at [556, 140] on div "Add Column" at bounding box center [558, 129] width 1025 height 76
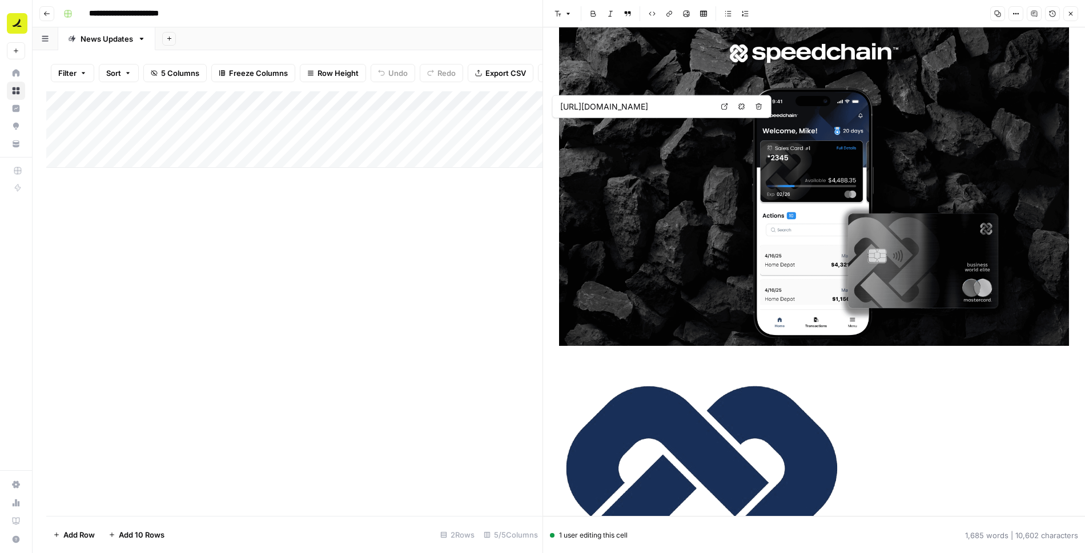
scroll to position [1883, 0]
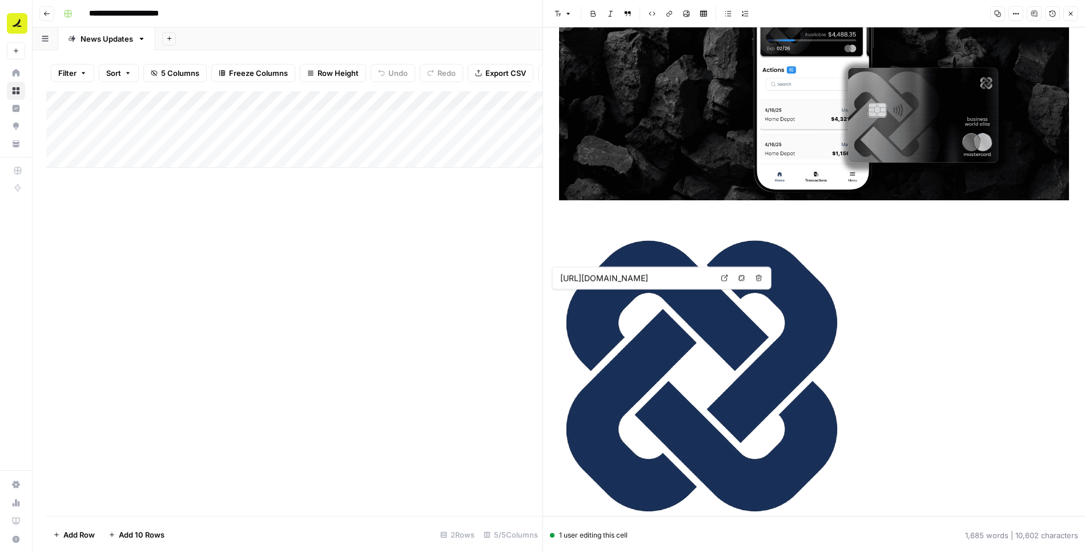
type input "[URL][DOMAIN_NAME]"
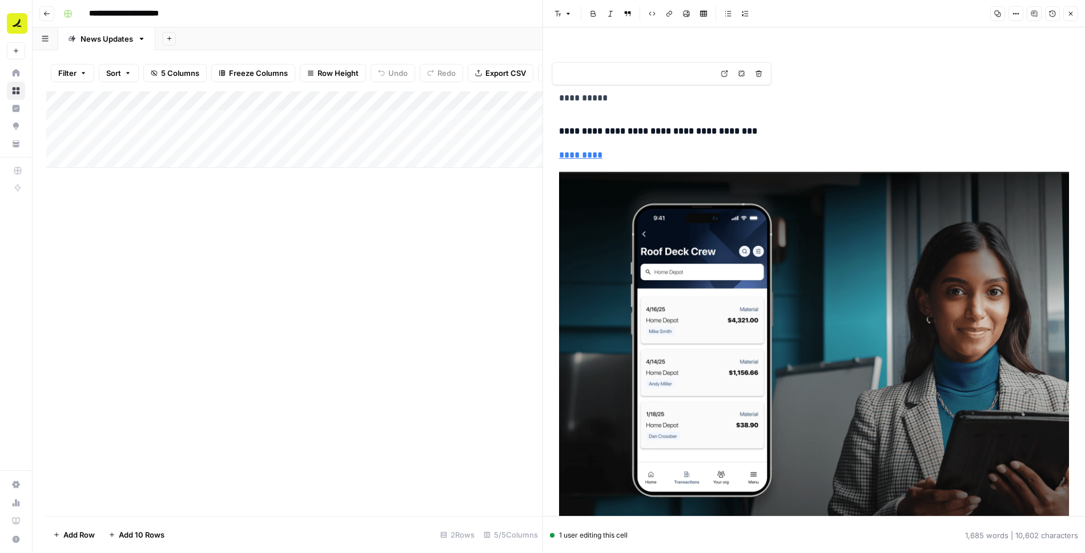
scroll to position [2984, 0]
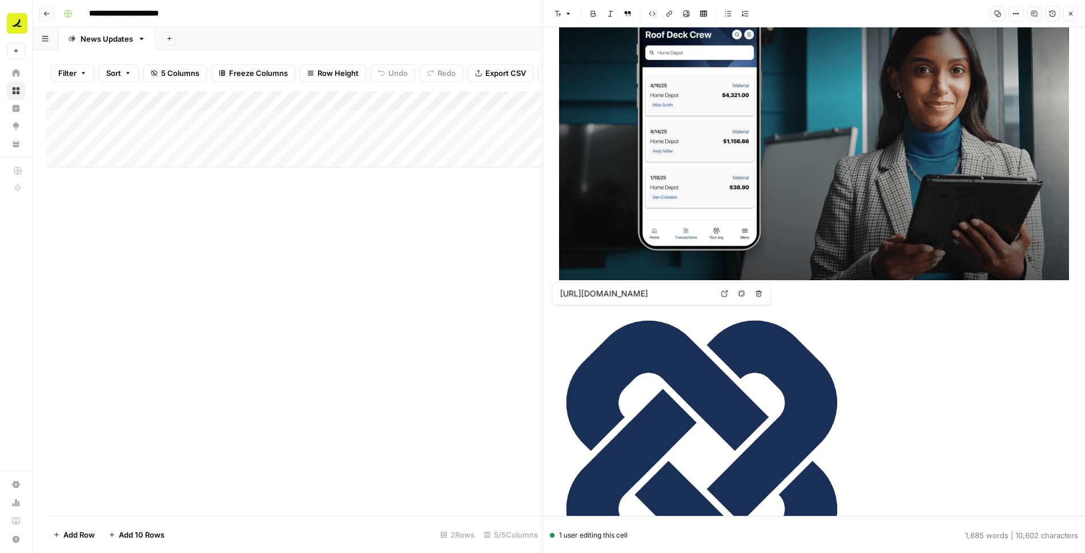
type input "[URL][DOMAIN_NAME]"
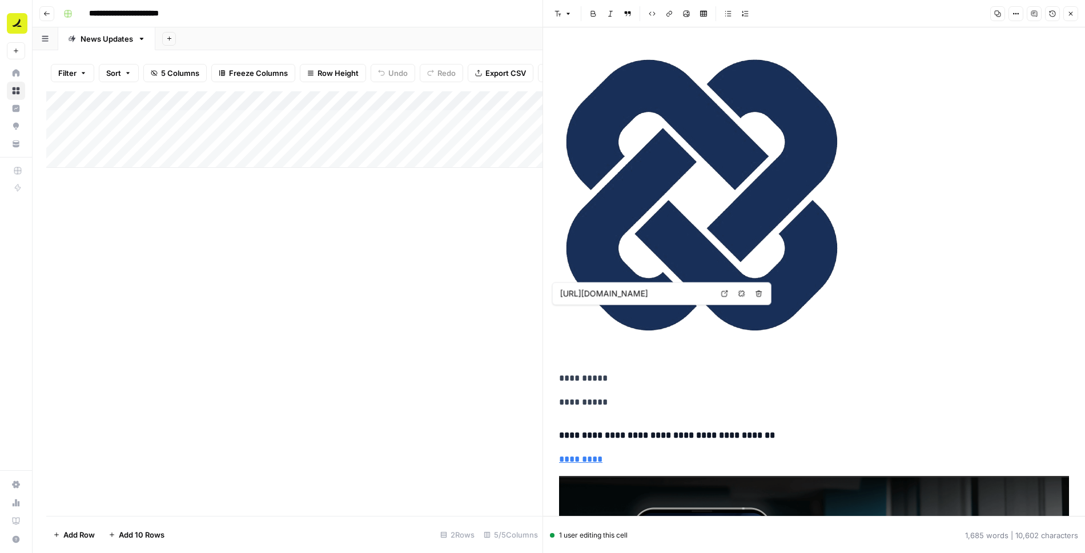
scroll to position [5021, 0]
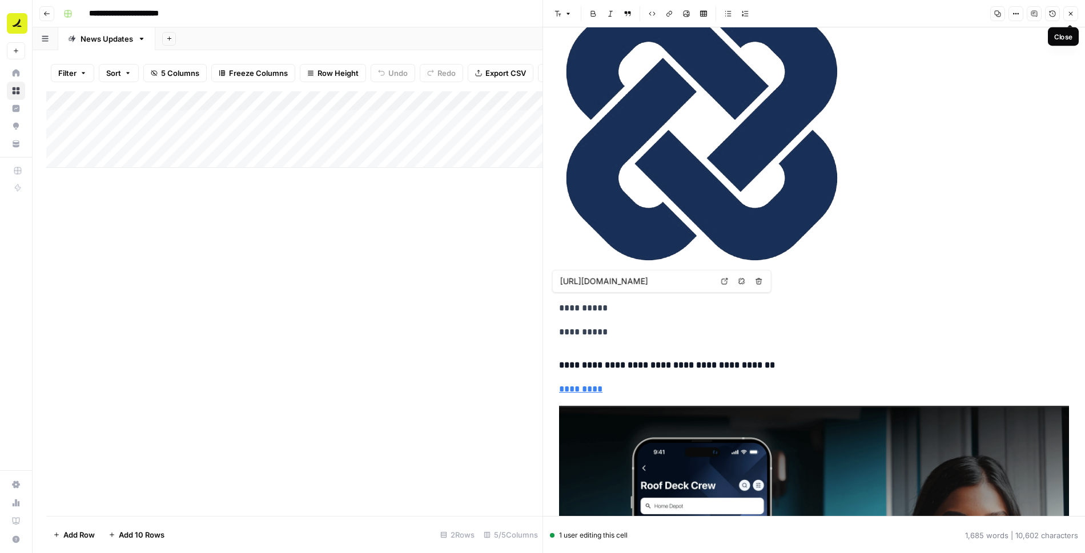
click at [1065, 16] on button "Close" at bounding box center [1070, 13] width 15 height 15
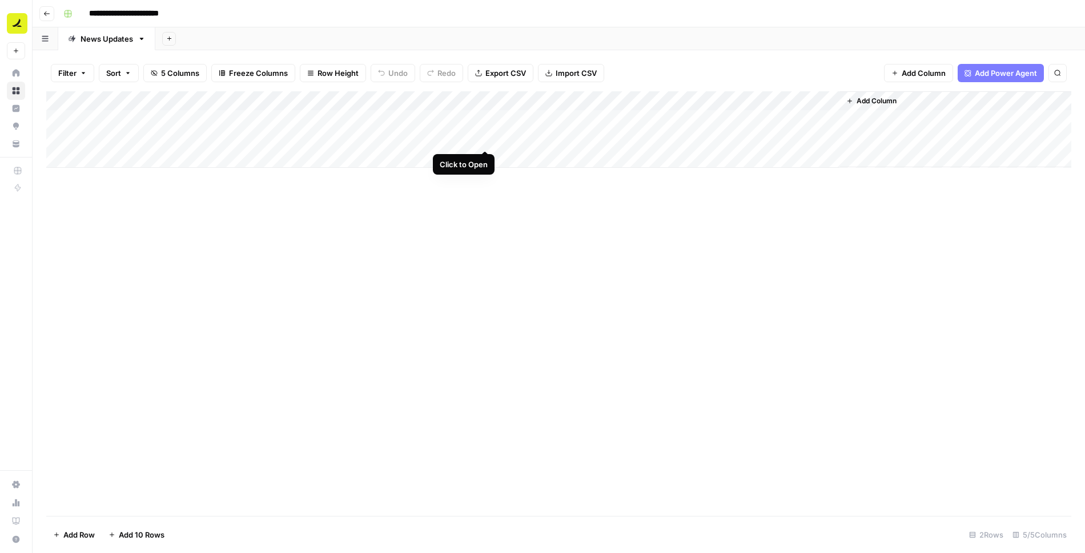
click at [481, 139] on div "Add Column" at bounding box center [558, 129] width 1025 height 76
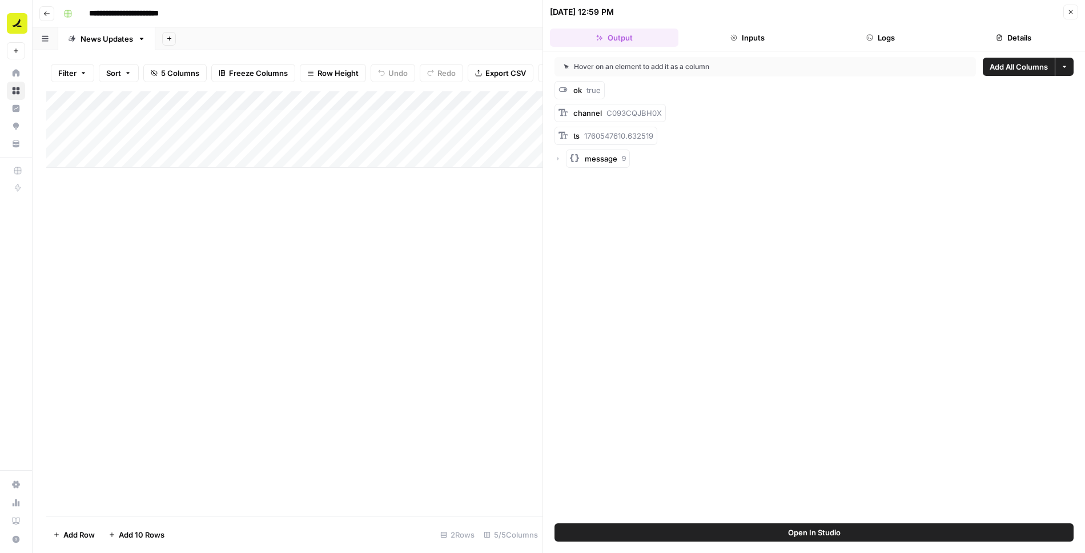
click at [1069, 11] on icon "button" at bounding box center [1070, 12] width 7 height 7
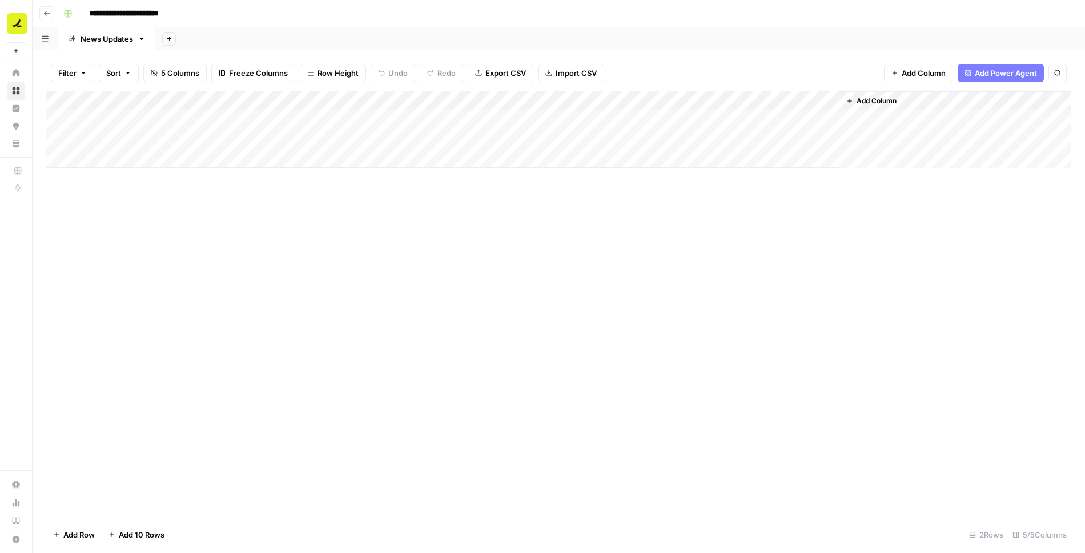
click at [499, 138] on div "Add Column" at bounding box center [558, 129] width 1025 height 76
click at [768, 135] on div "Add Column" at bounding box center [558, 129] width 1025 height 76
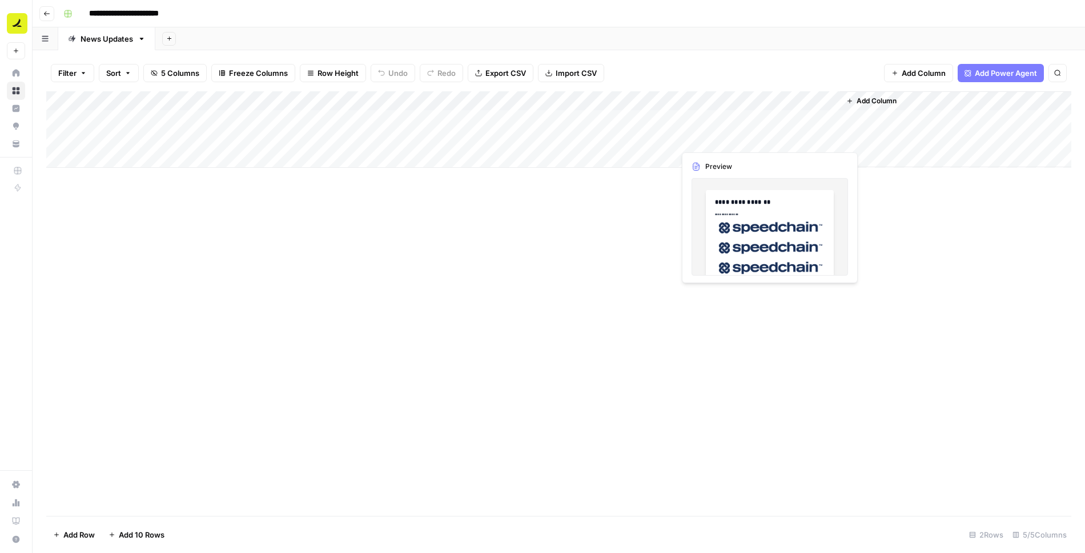
click at [768, 135] on div "Add Column" at bounding box center [558, 129] width 1025 height 76
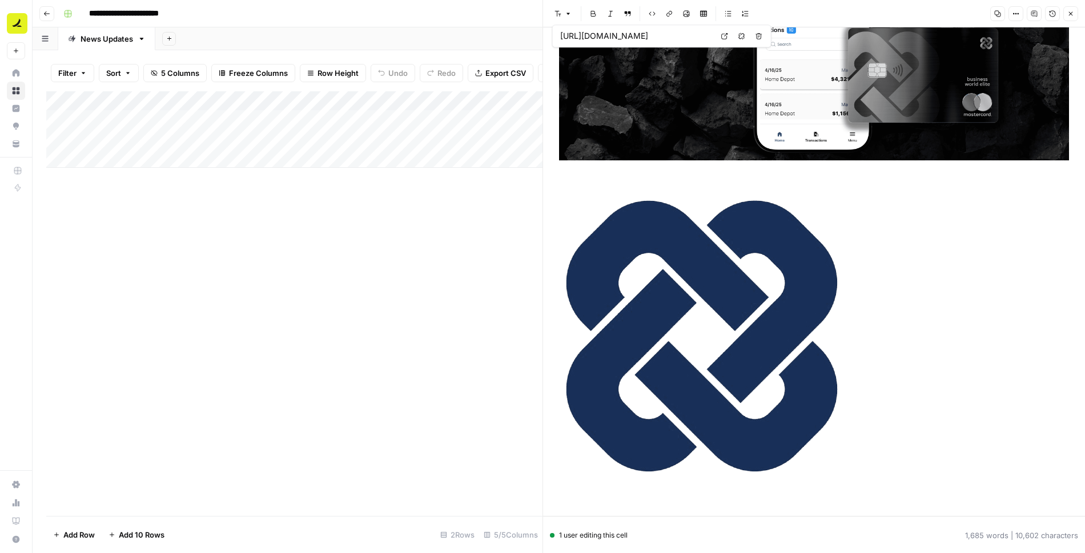
type input "[URL][DOMAIN_NAME]"
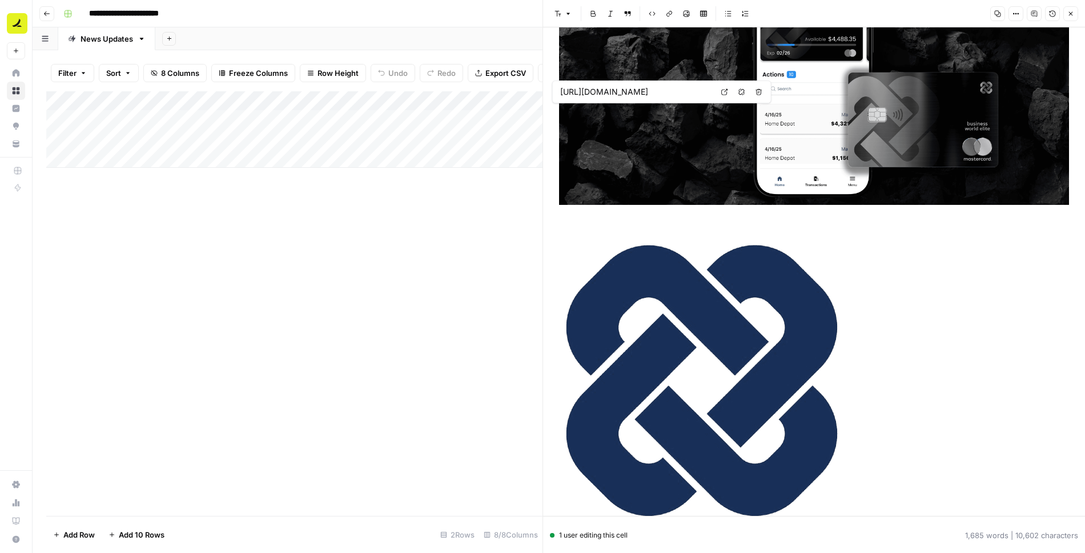
type input "[URL][DOMAIN_NAME]"
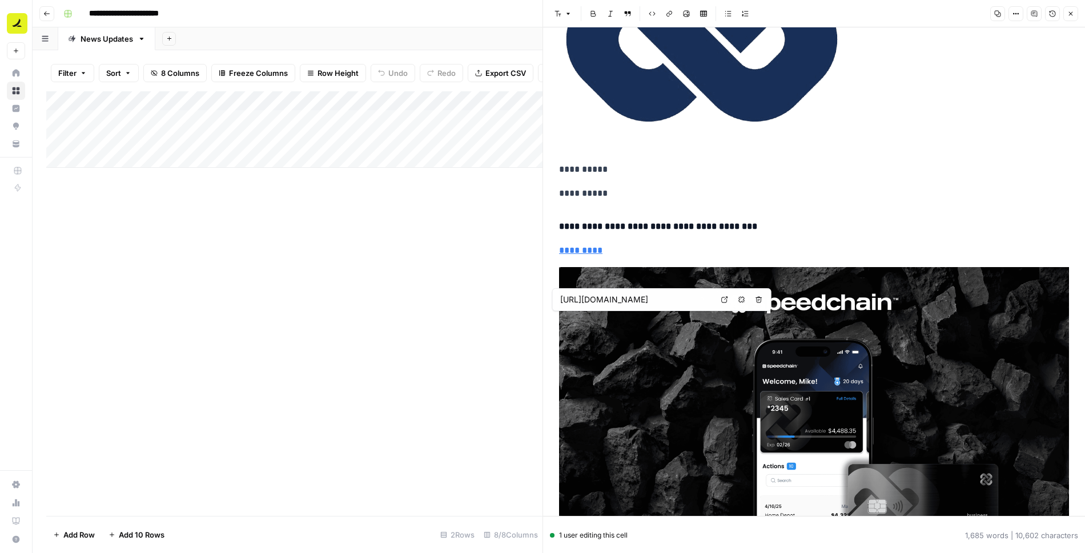
type input "[URL][DOMAIN_NAME]"
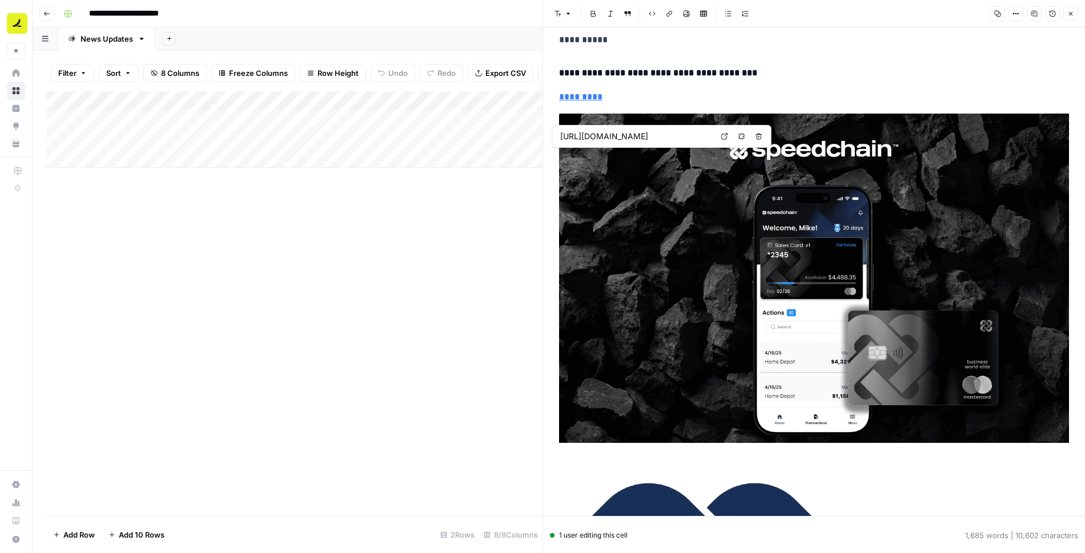
scroll to position [2135, 0]
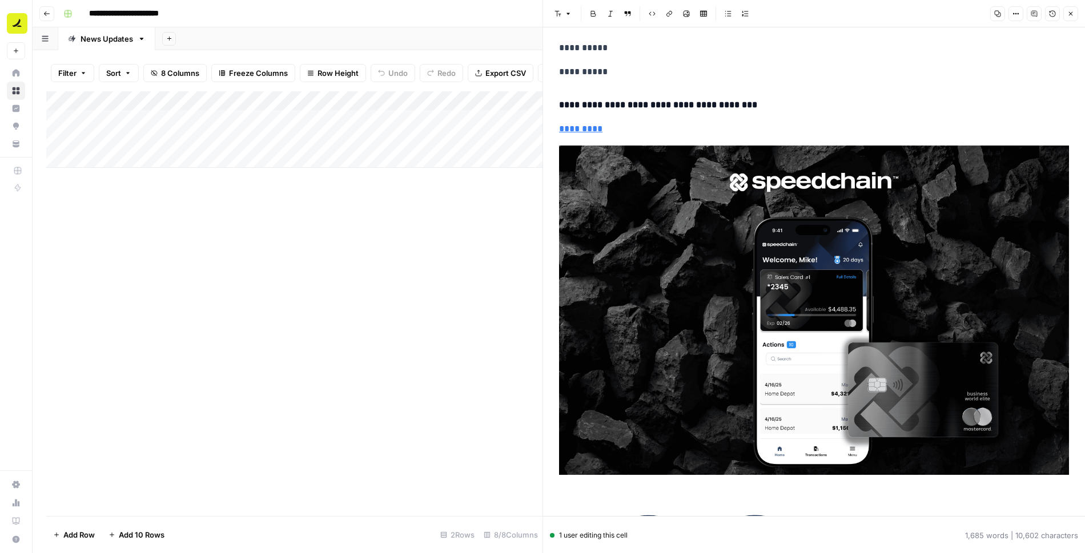
click at [1072, 12] on icon "button" at bounding box center [1071, 14] width 4 height 4
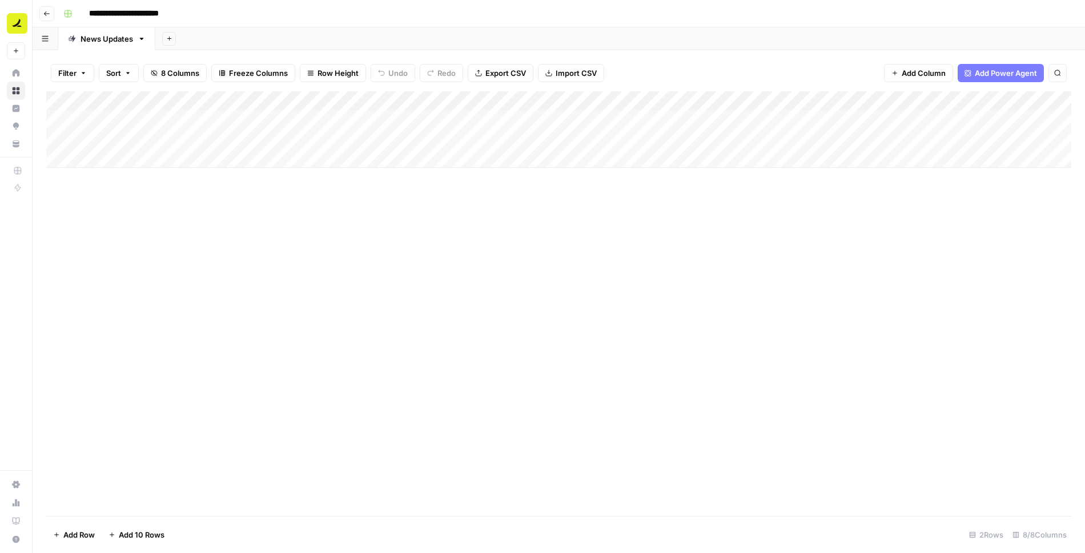
click at [602, 104] on div "Add Column" at bounding box center [558, 129] width 1025 height 76
click at [561, 211] on span "Remove Column" at bounding box center [583, 212] width 100 height 11
click at [511, 122] on span "Delete" at bounding box center [501, 117] width 25 height 11
click at [601, 103] on div "Add Column" at bounding box center [558, 129] width 1025 height 76
click at [565, 214] on span "Remove Column" at bounding box center [583, 212] width 100 height 11
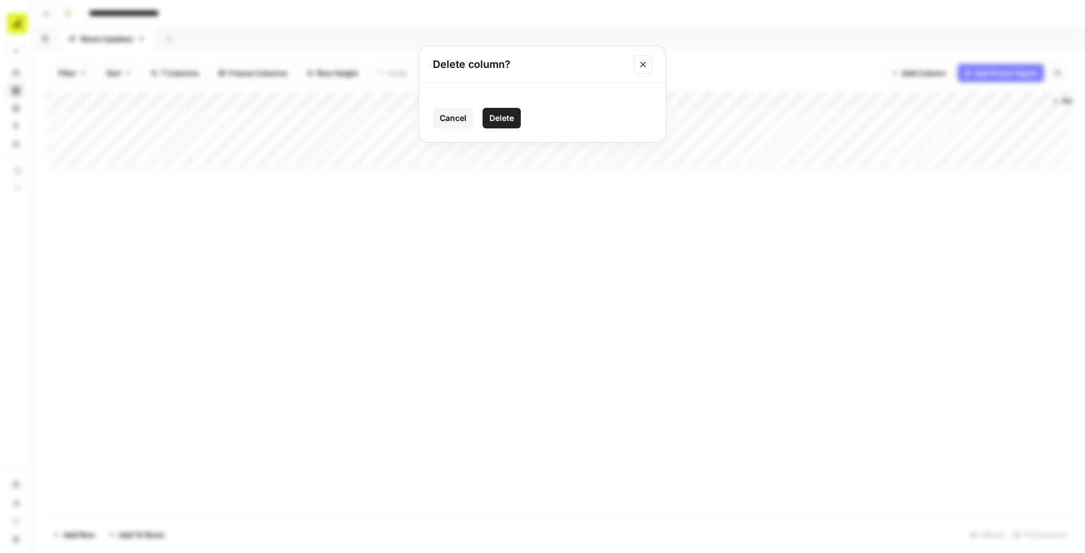
click at [507, 120] on span "Delete" at bounding box center [501, 117] width 25 height 11
click at [603, 103] on div "Add Column" at bounding box center [558, 129] width 1025 height 76
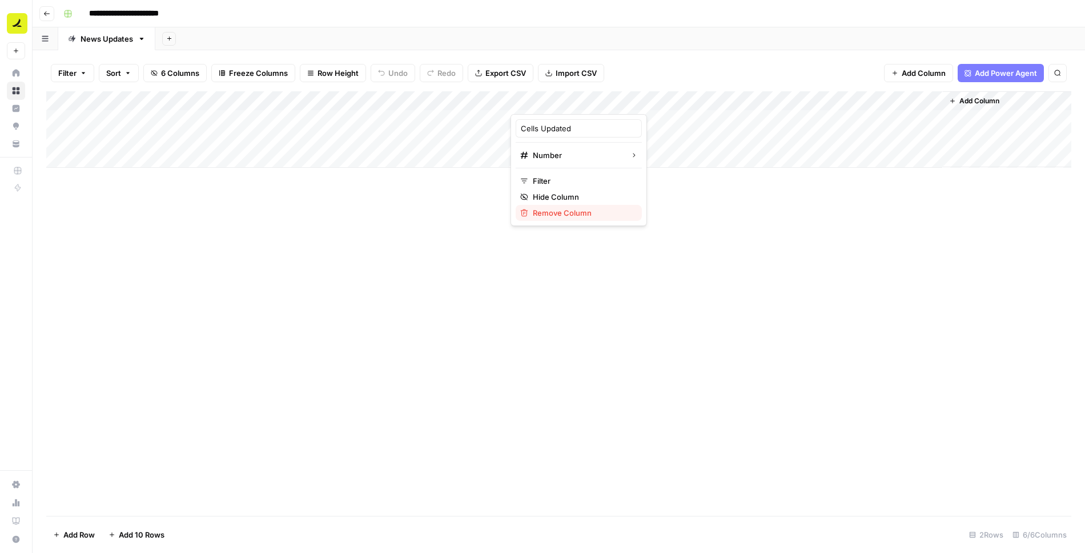
click at [577, 213] on span "Remove Column" at bounding box center [583, 212] width 100 height 11
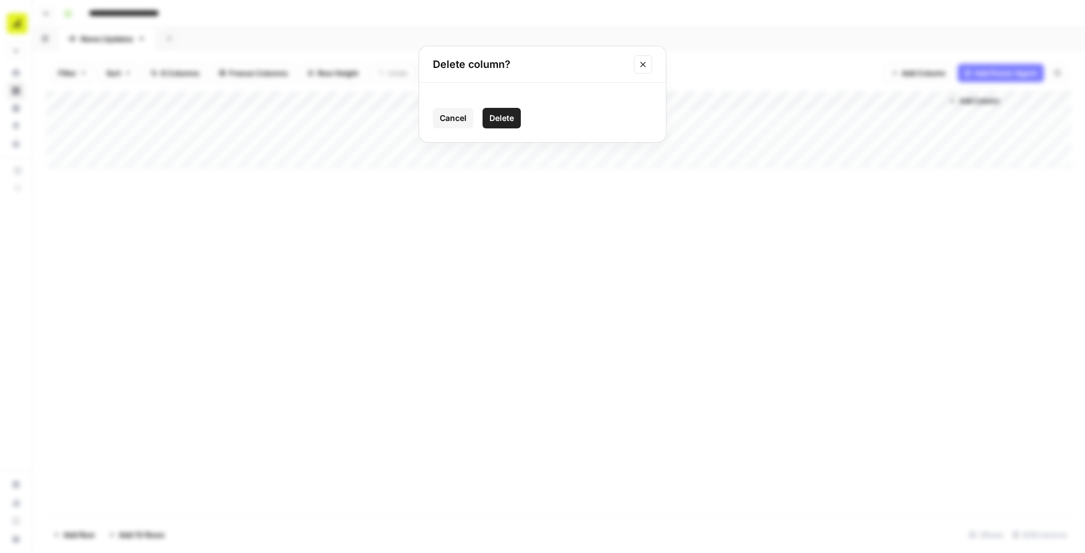
click at [505, 121] on span "Delete" at bounding box center [501, 117] width 25 height 11
click at [443, 138] on div "Add Column" at bounding box center [558, 129] width 1025 height 76
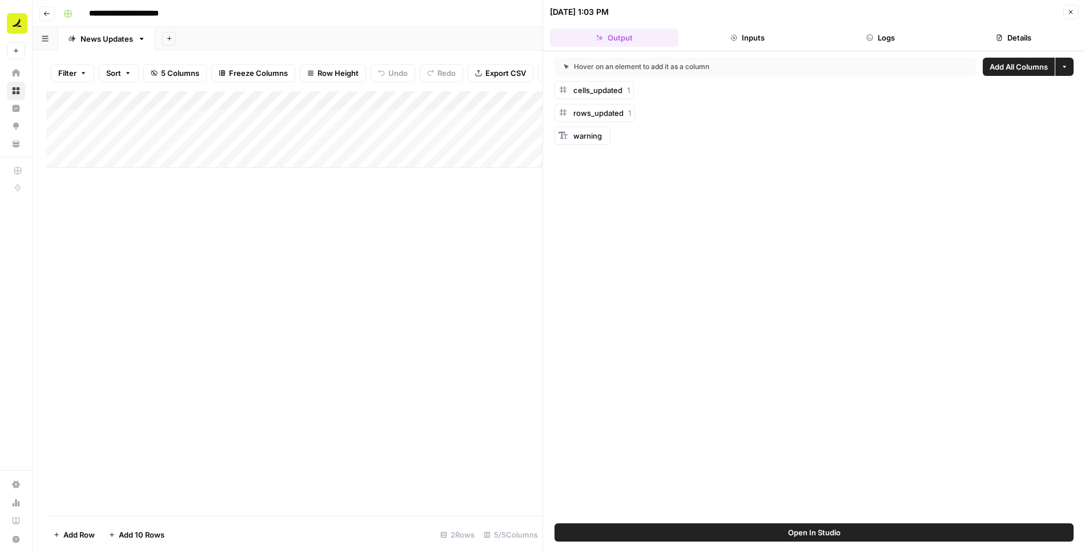
click at [1070, 14] on icon "button" at bounding box center [1070, 12] width 7 height 7
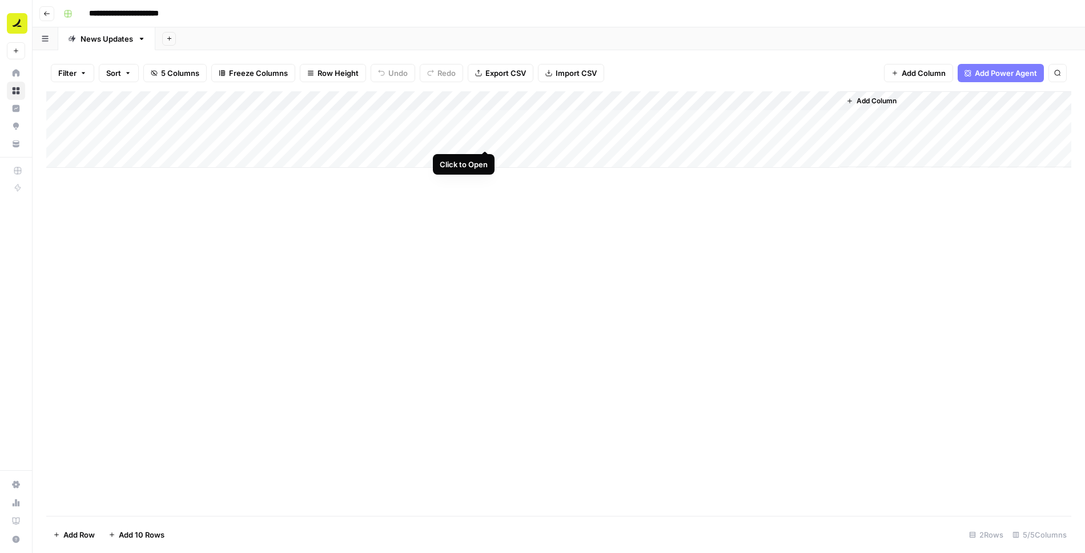
click at [486, 139] on div "Add Column" at bounding box center [558, 129] width 1025 height 76
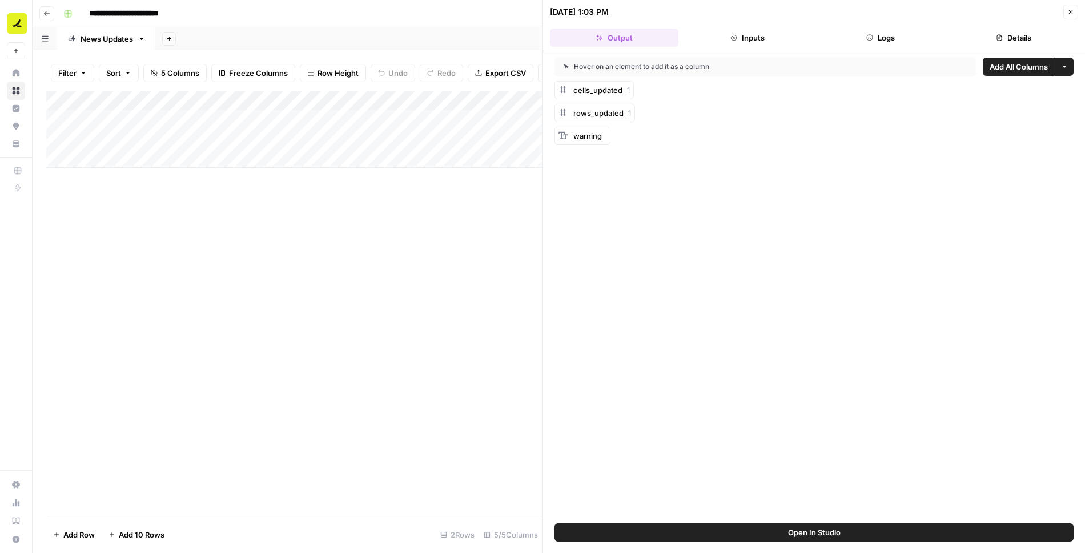
click at [1068, 11] on icon "button" at bounding box center [1070, 12] width 7 height 7
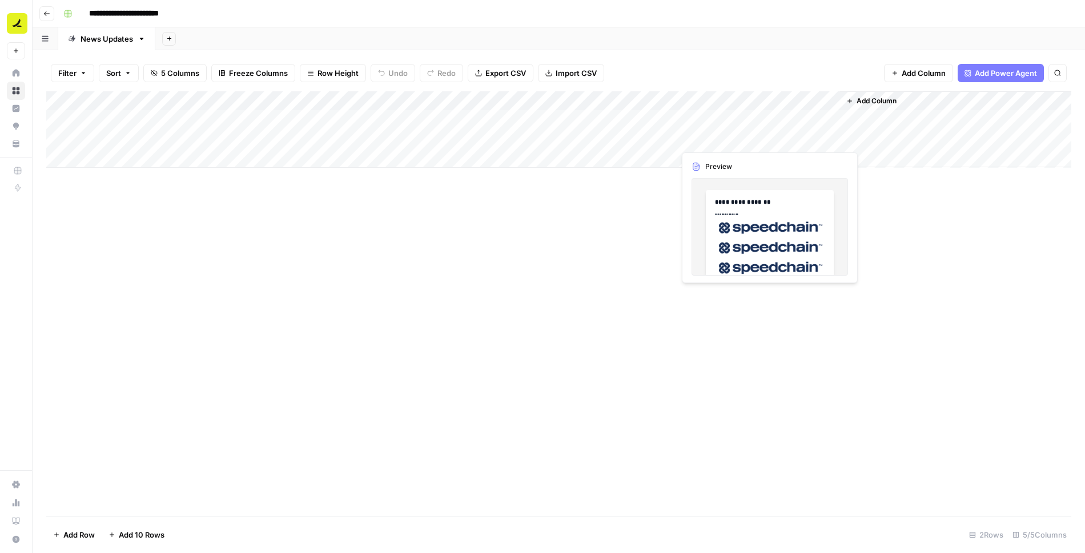
click at [718, 142] on div "Add Column" at bounding box center [558, 129] width 1025 height 76
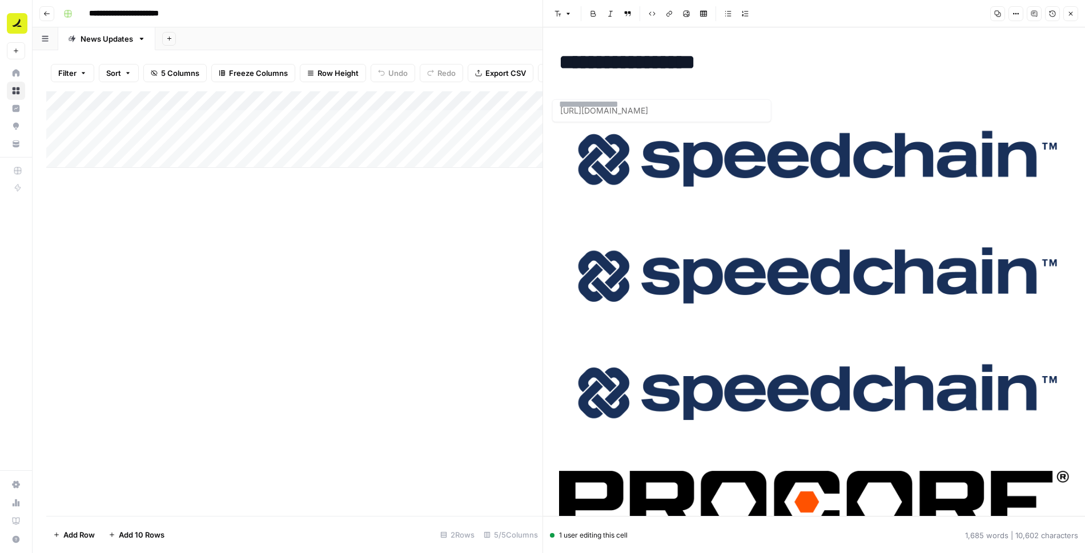
copy div "**********"
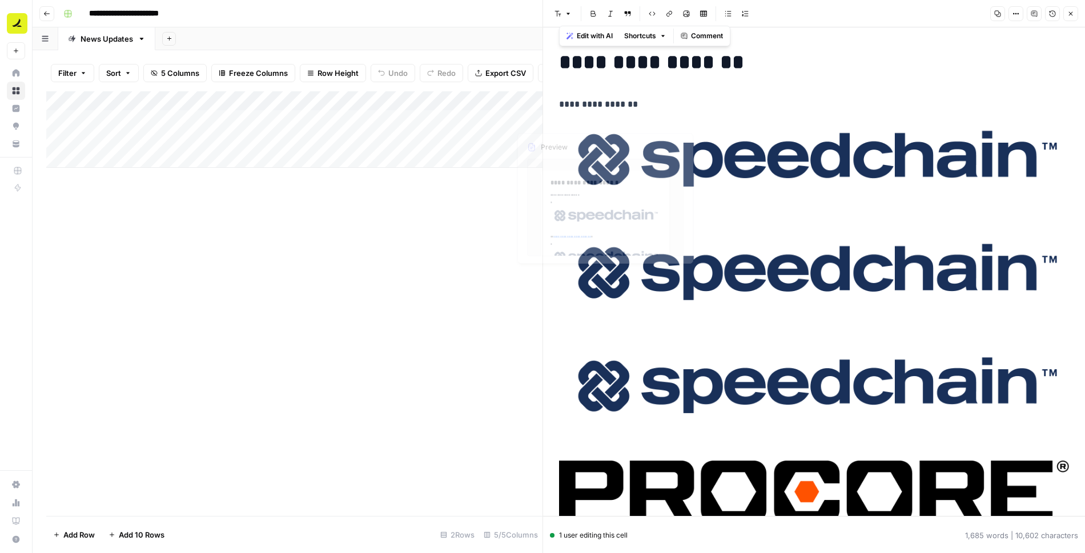
click at [529, 134] on div "Add Column" at bounding box center [294, 129] width 496 height 76
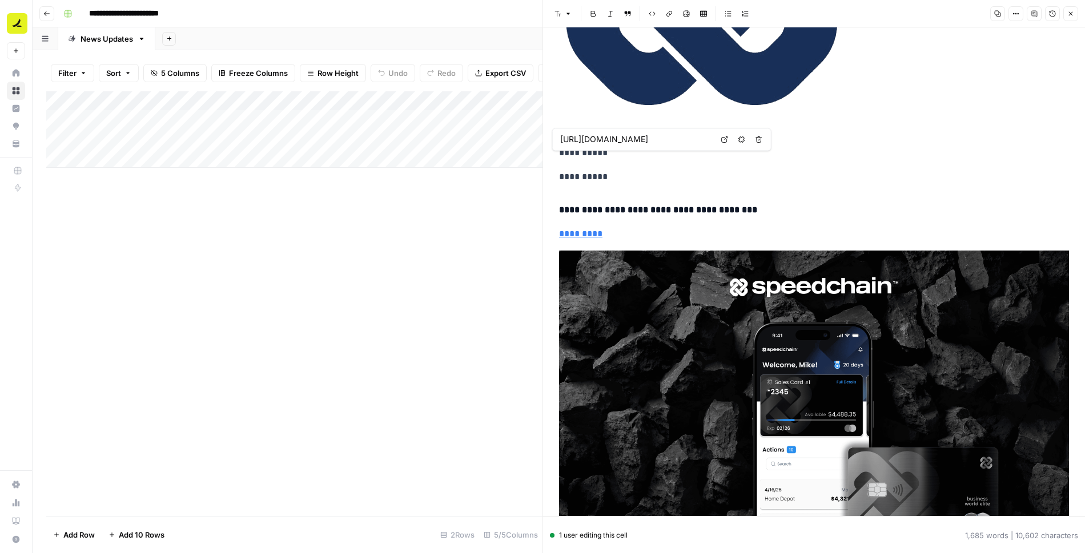
scroll to position [1845, 0]
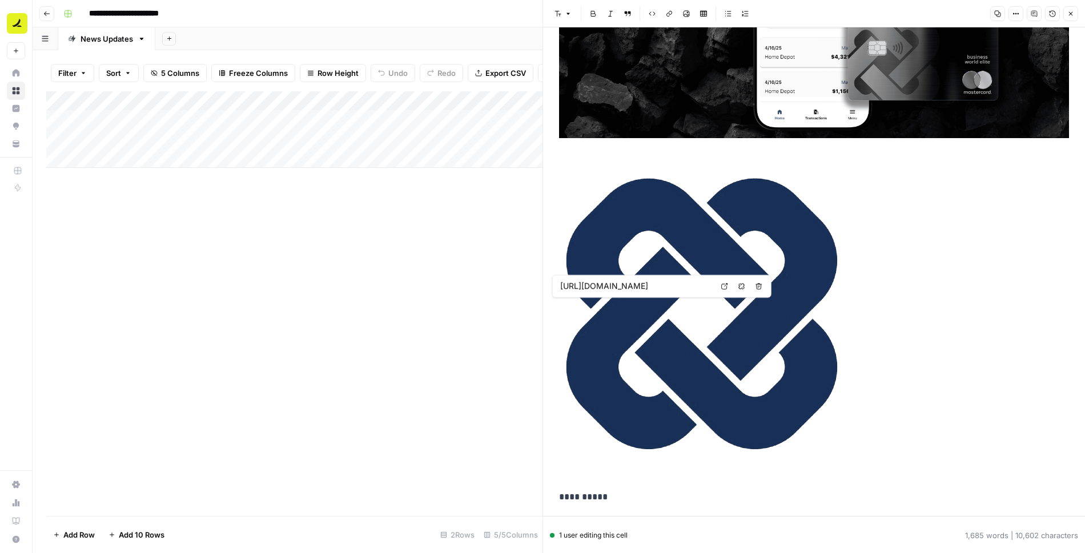
type input "[URL][DOMAIN_NAME]"
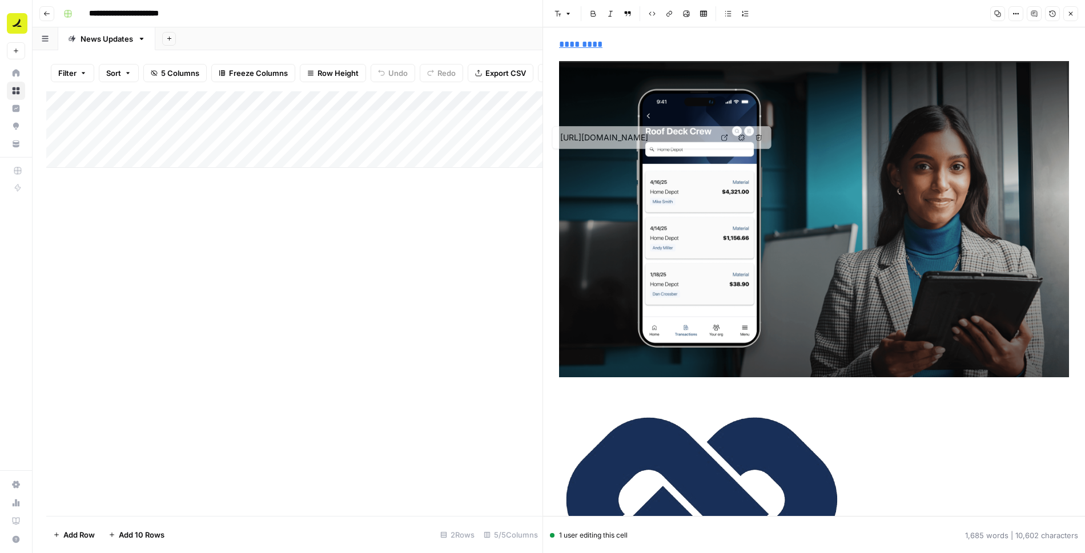
type input "[URL][DOMAIN_NAME]"
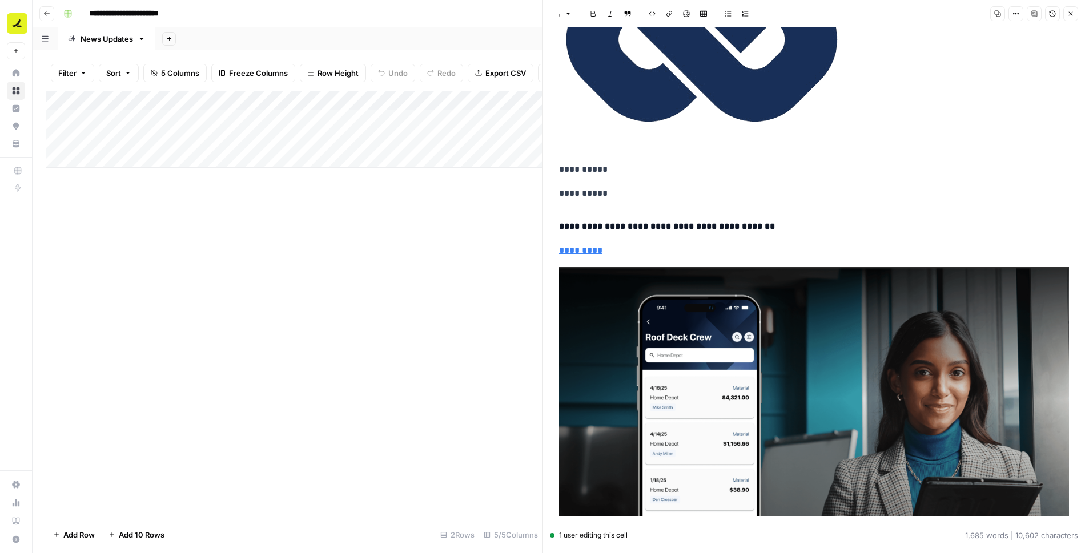
scroll to position [4789, 0]
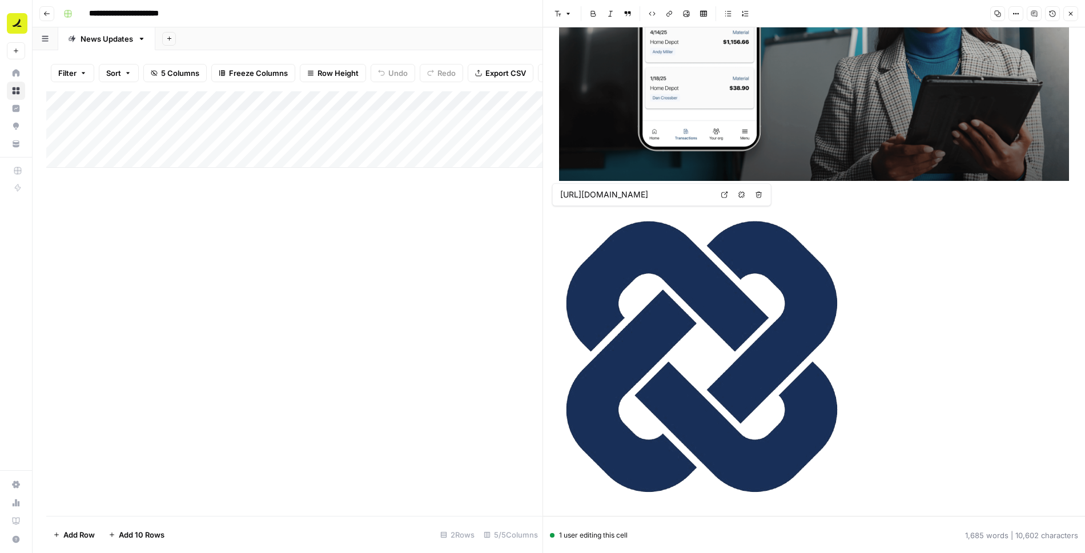
click at [1075, 15] on button "Close" at bounding box center [1070, 13] width 15 height 15
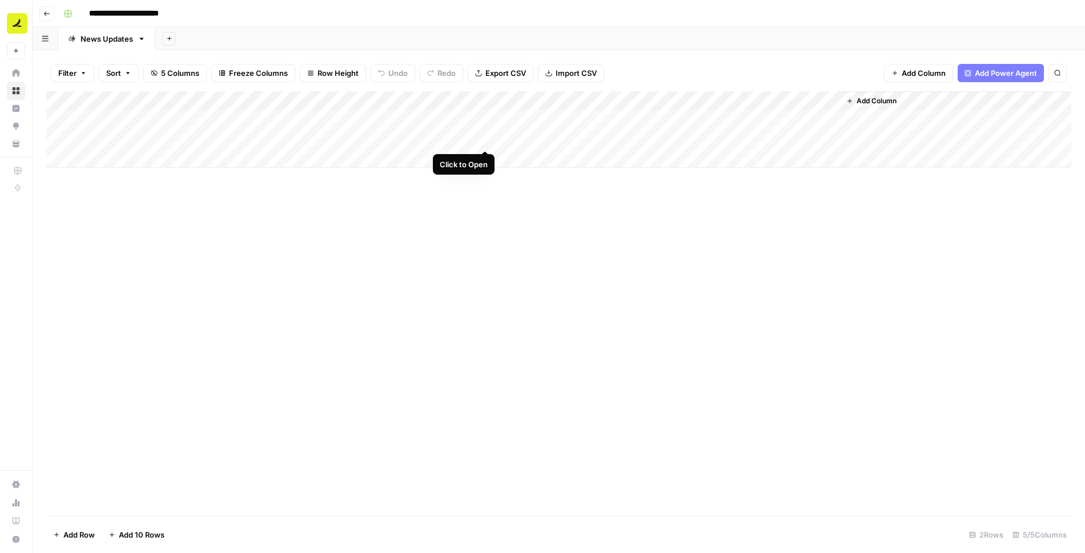
click at [484, 138] on div "Add Column" at bounding box center [558, 129] width 1025 height 76
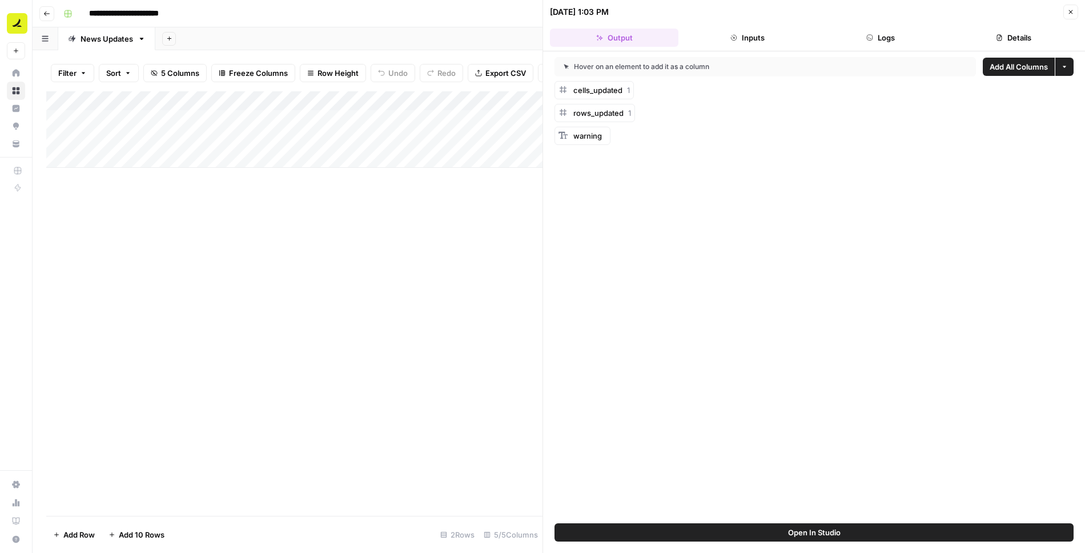
click at [781, 529] on button "Open In Studio" at bounding box center [813, 532] width 519 height 18
click at [1072, 7] on button "Close" at bounding box center [1070, 12] width 15 height 15
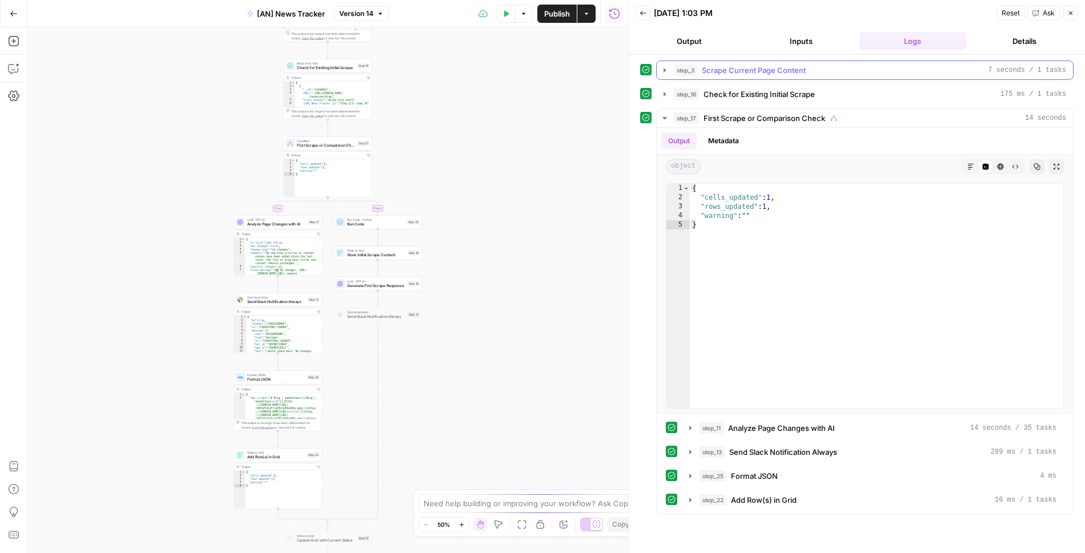
click at [664, 71] on icon "button" at bounding box center [664, 70] width 9 height 9
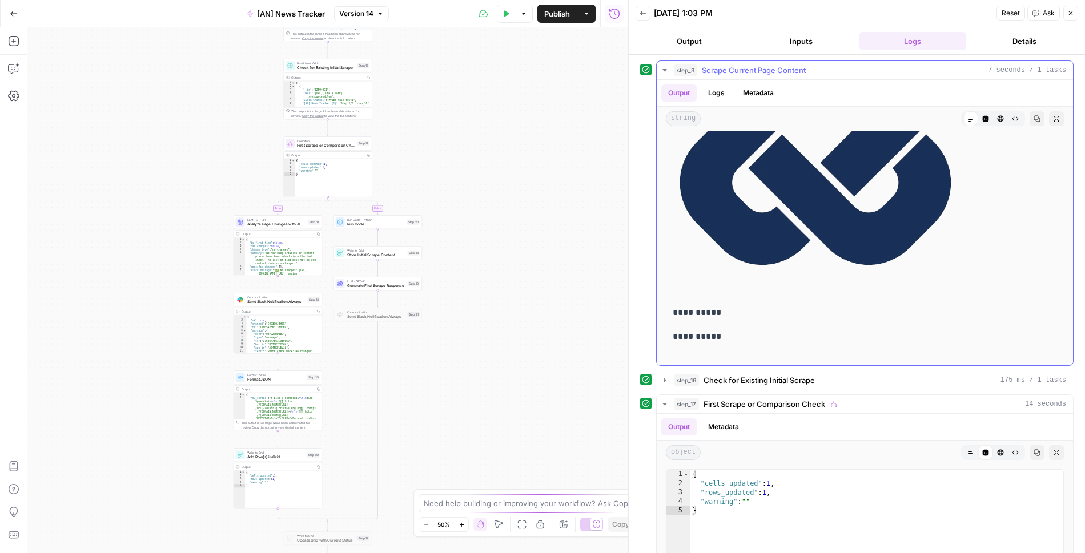
scroll to position [1740, 0]
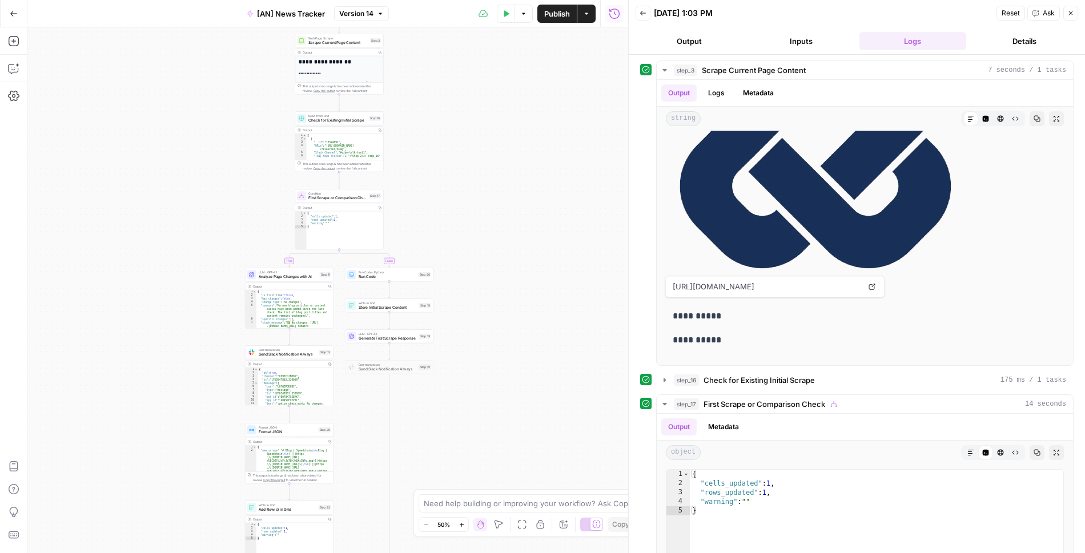
drag, startPoint x: 561, startPoint y: 215, endPoint x: 572, endPoint y: 268, distance: 53.6
click at [572, 268] on div "**********" at bounding box center [327, 290] width 601 height 526
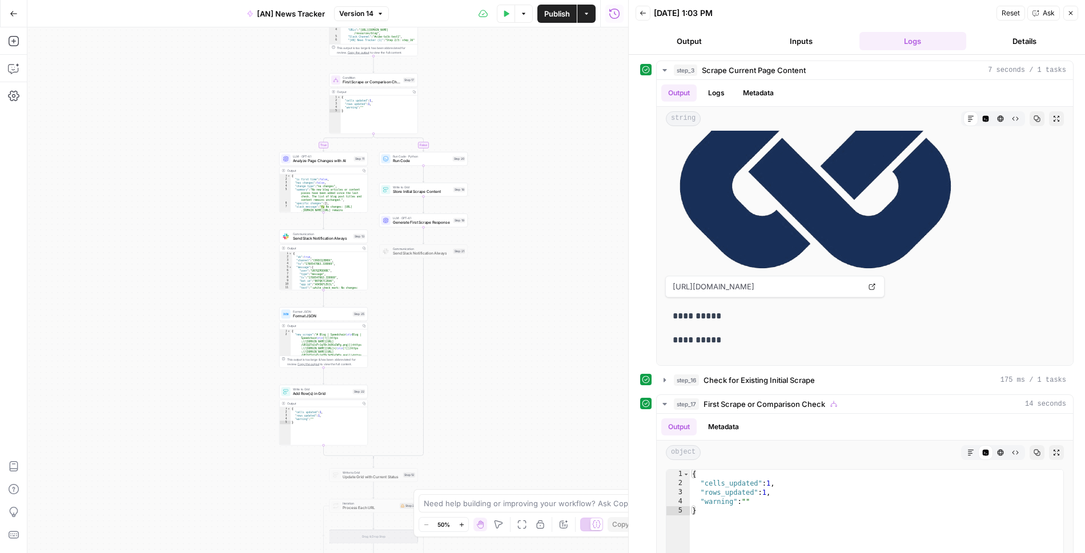
drag, startPoint x: 514, startPoint y: 408, endPoint x: 549, endPoint y: 287, distance: 126.1
click at [549, 287] on div "**********" at bounding box center [327, 290] width 601 height 526
click at [313, 155] on span "Analyze Page Changes with AI" at bounding box center [322, 156] width 59 height 6
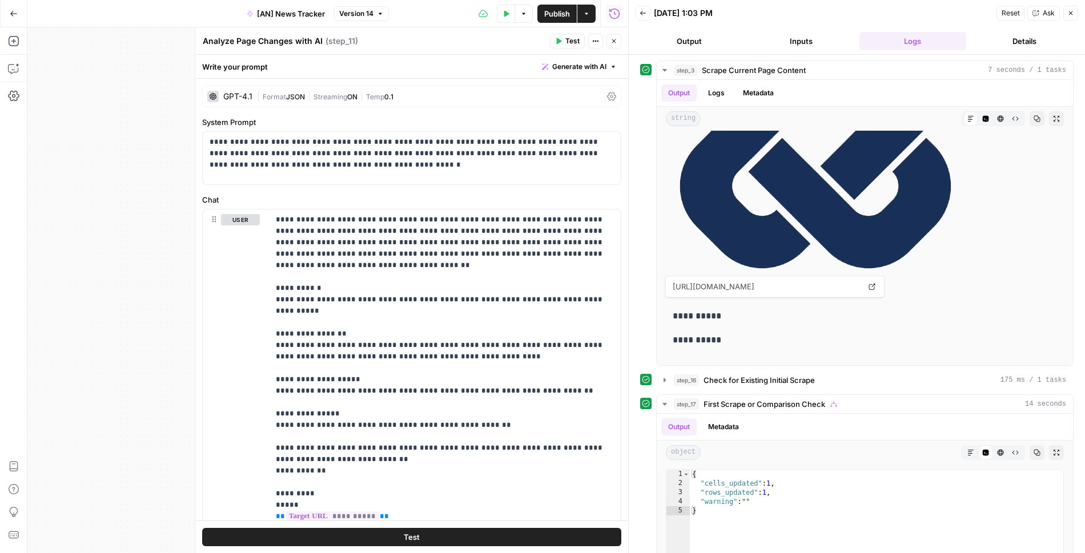
click at [614, 39] on icon "button" at bounding box center [613, 41] width 7 height 7
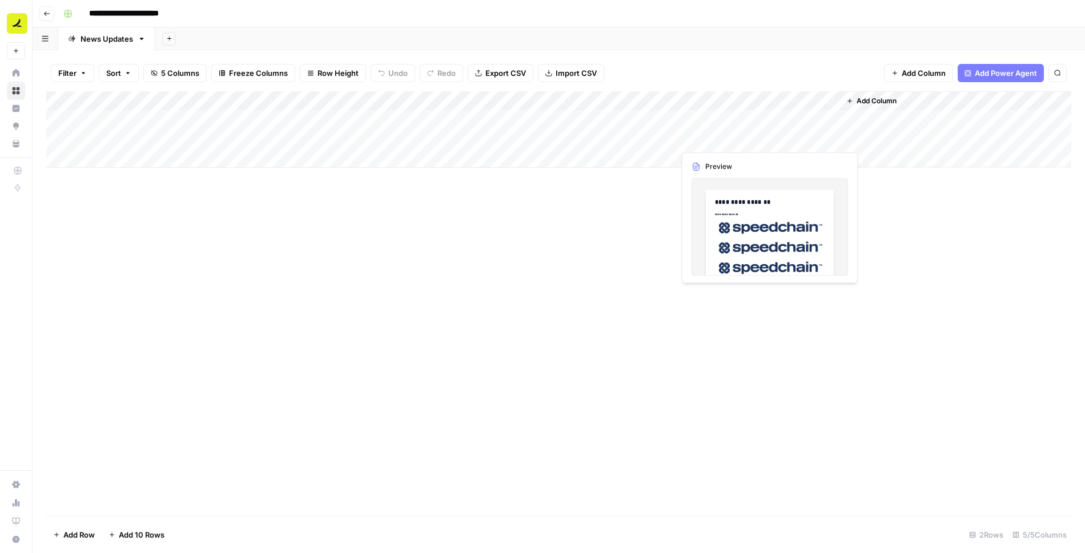
click at [595, 139] on div "Add Column" at bounding box center [558, 129] width 1025 height 76
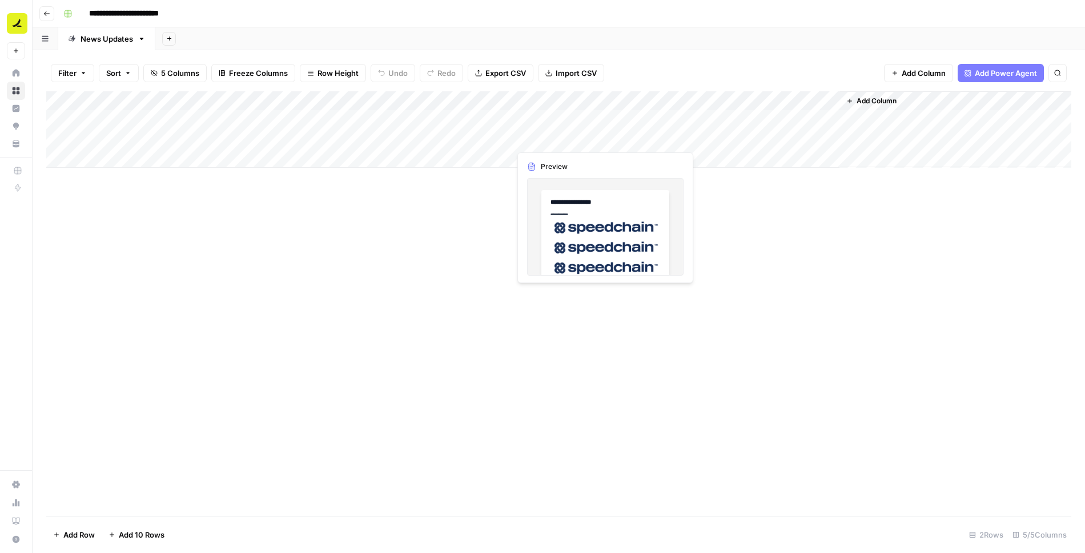
click at [595, 139] on div "Add Column" at bounding box center [558, 129] width 1025 height 76
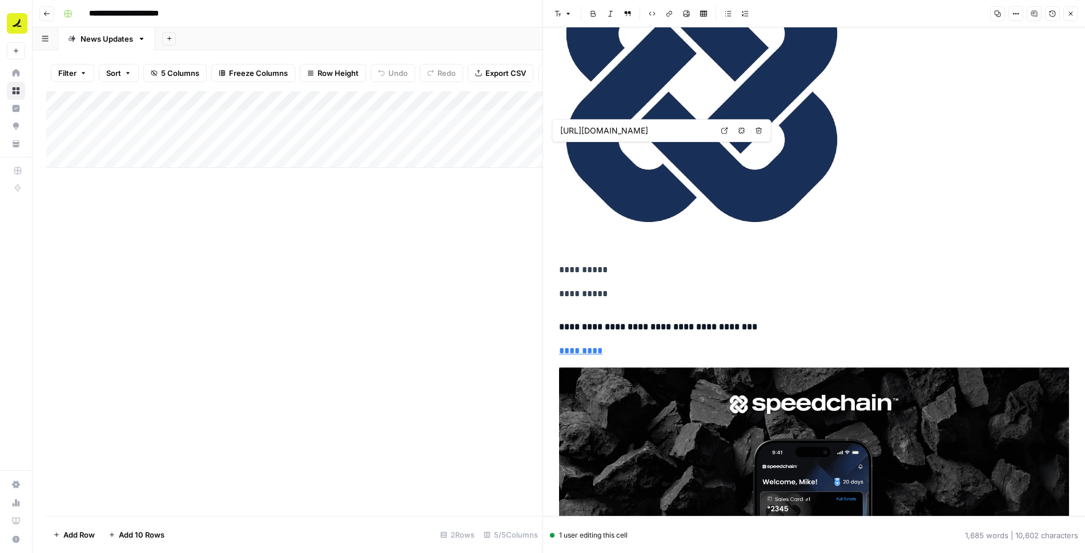
type input "[URL][DOMAIN_NAME]"
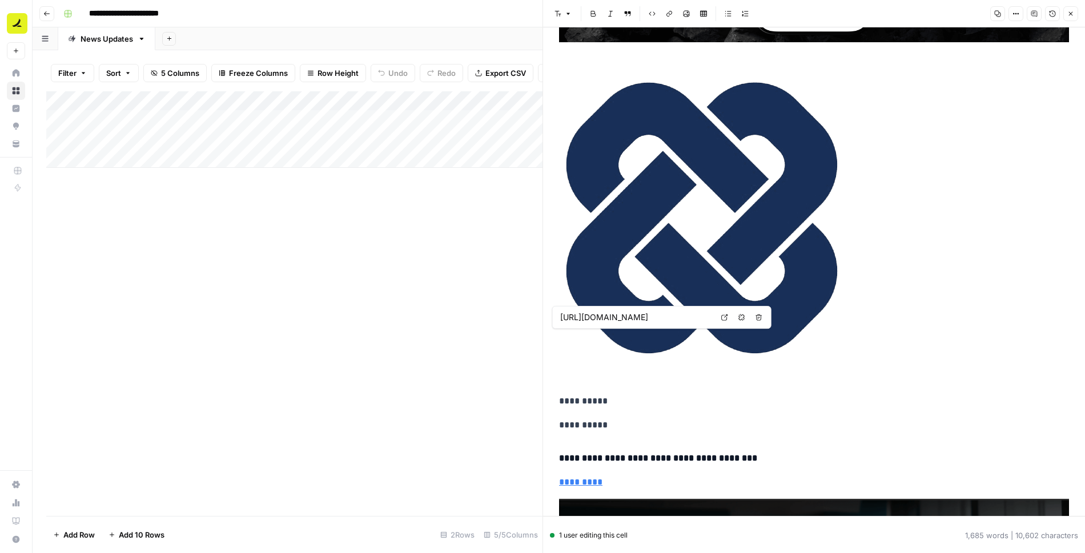
scroll to position [2878, 0]
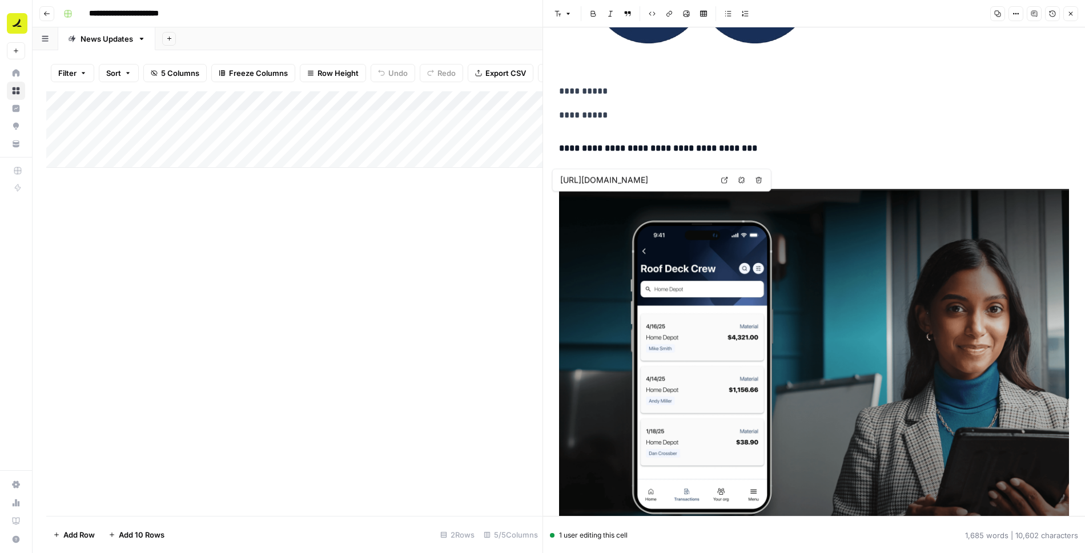
type input "[URL][DOMAIN_NAME]"
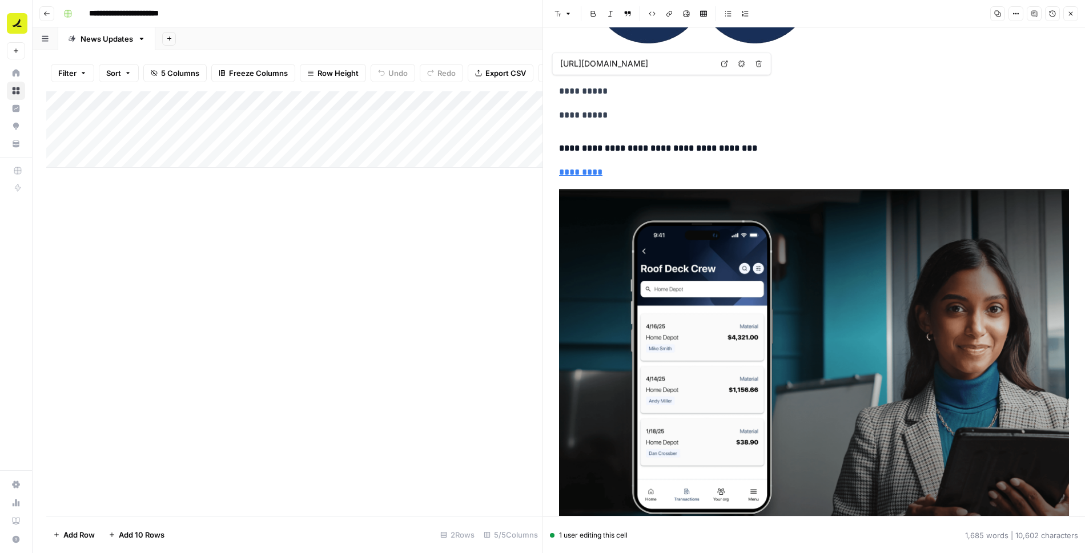
click at [1074, 14] on button "Close" at bounding box center [1070, 13] width 15 height 15
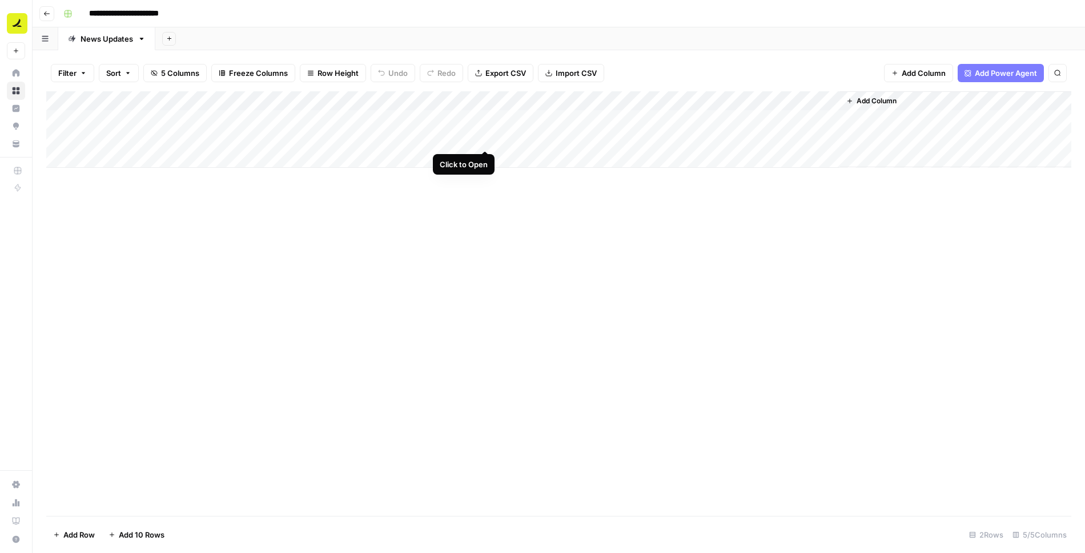
click at [484, 138] on div "Add Column" at bounding box center [558, 129] width 1025 height 76
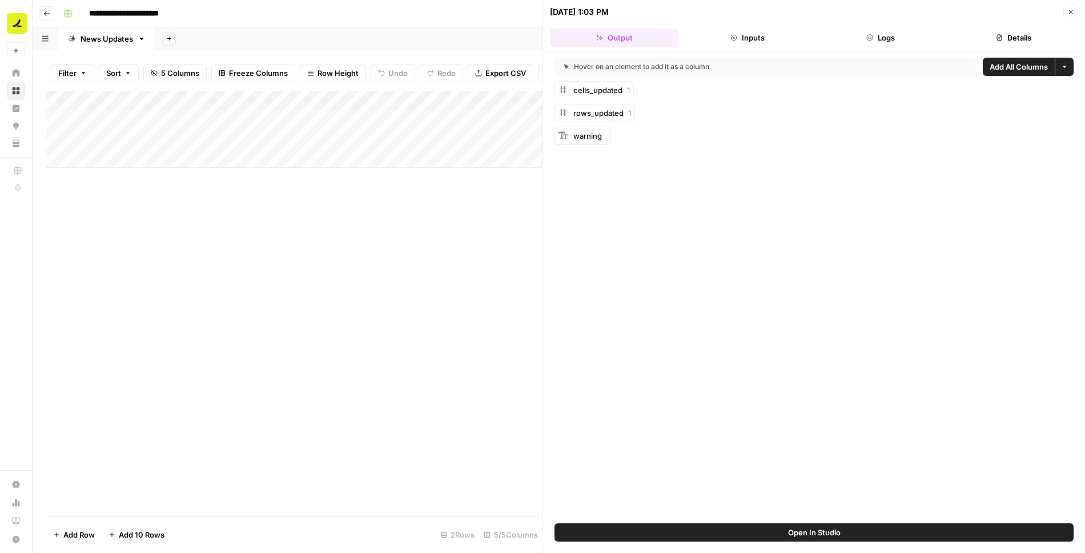
click at [760, 533] on button "Open In Studio" at bounding box center [813, 532] width 519 height 18
click at [1073, 13] on icon "button" at bounding box center [1070, 12] width 7 height 7
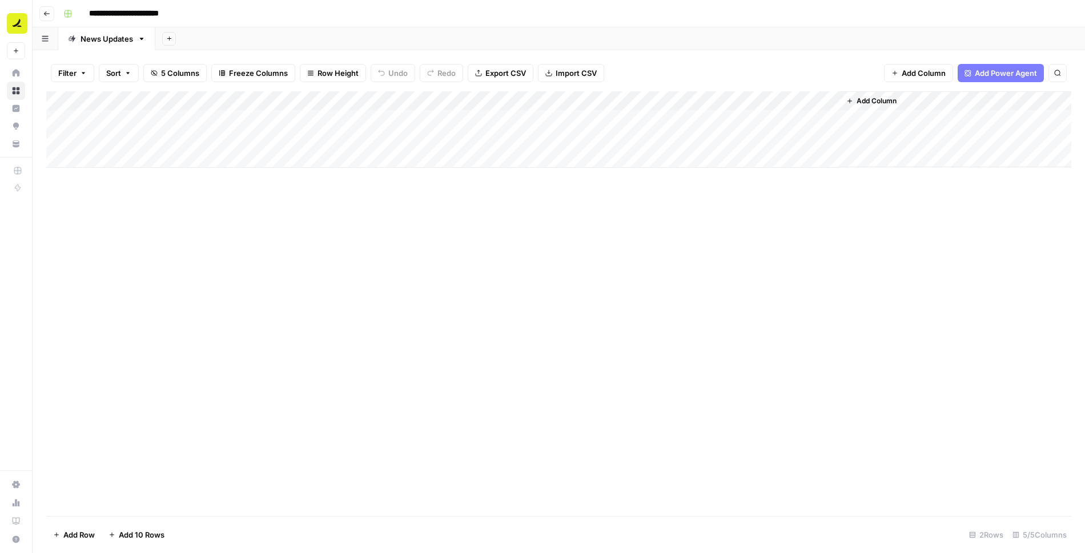
click at [569, 139] on div "Add Column" at bounding box center [558, 129] width 1025 height 76
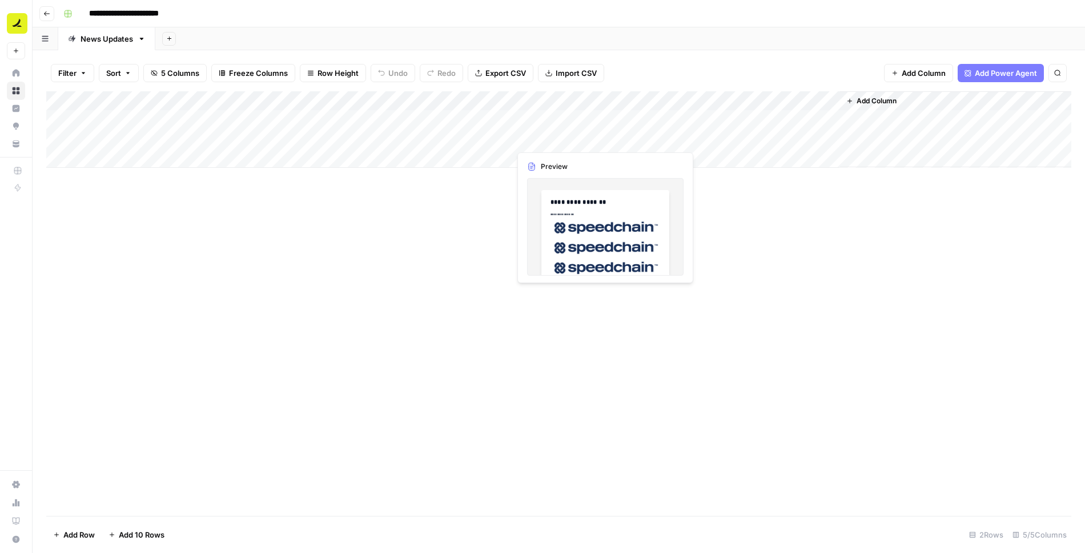
click at [569, 139] on div "Add Column" at bounding box center [558, 129] width 1025 height 76
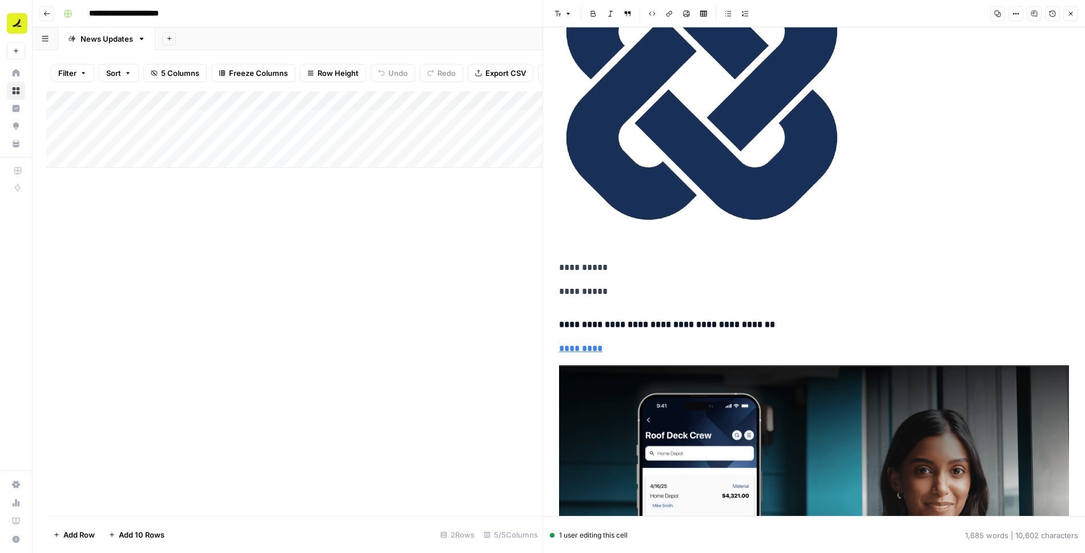
scroll to position [4534, 0]
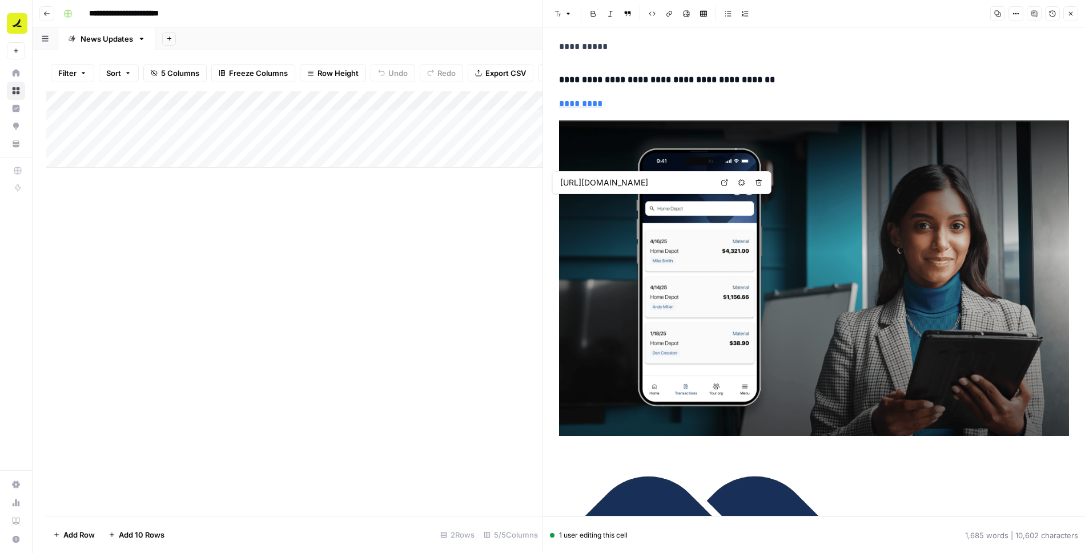
type input "https://www.speedchain.com/resources/blog/project-level-financial-control"
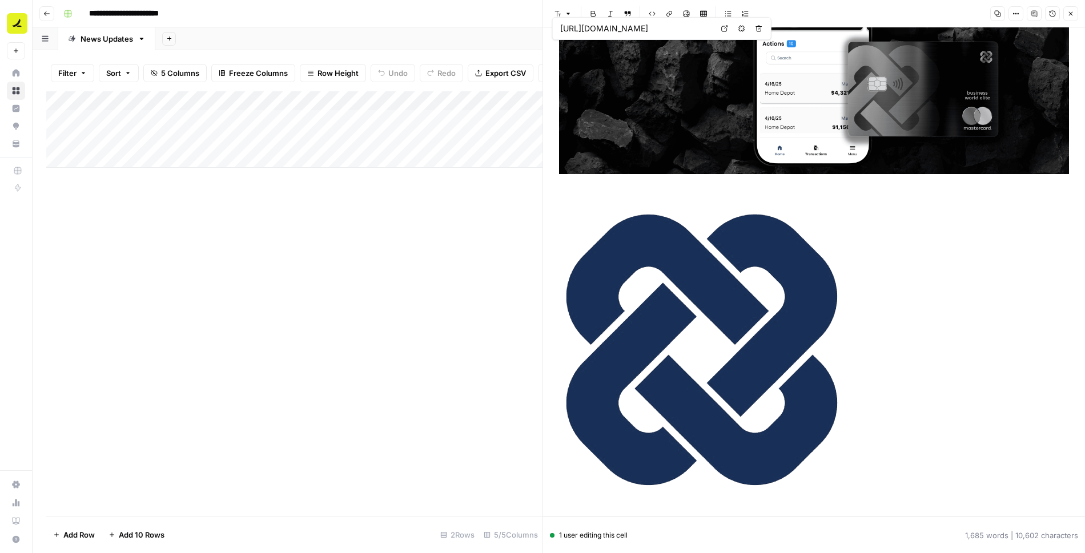
type input "https://www.speedchain.com/resources/blog/revenue-recognition-in-construction-f…"
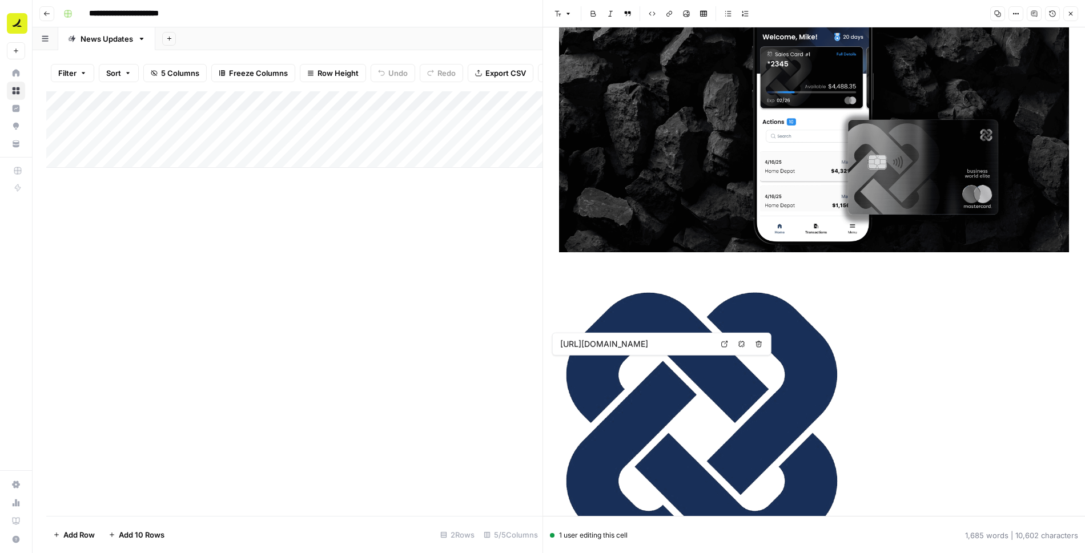
scroll to position [1412, 0]
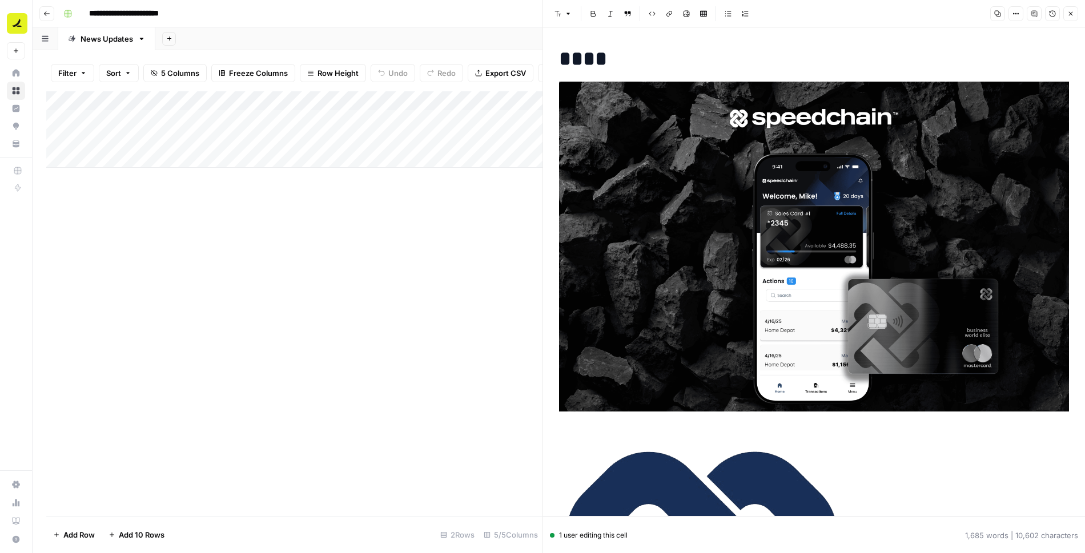
click at [1075, 13] on button "Close" at bounding box center [1070, 13] width 15 height 15
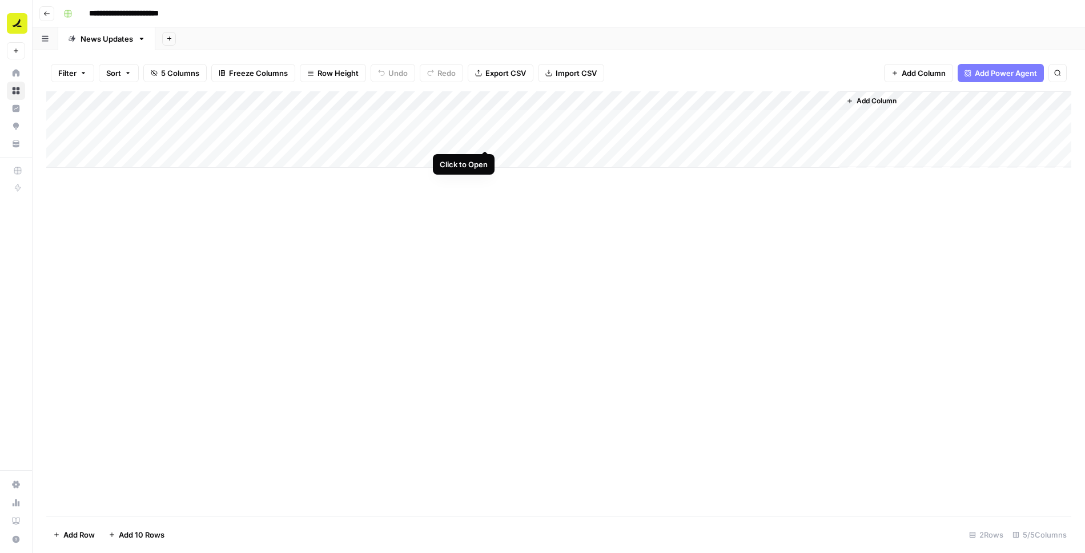
click at [484, 142] on div "Add Column" at bounding box center [558, 129] width 1025 height 76
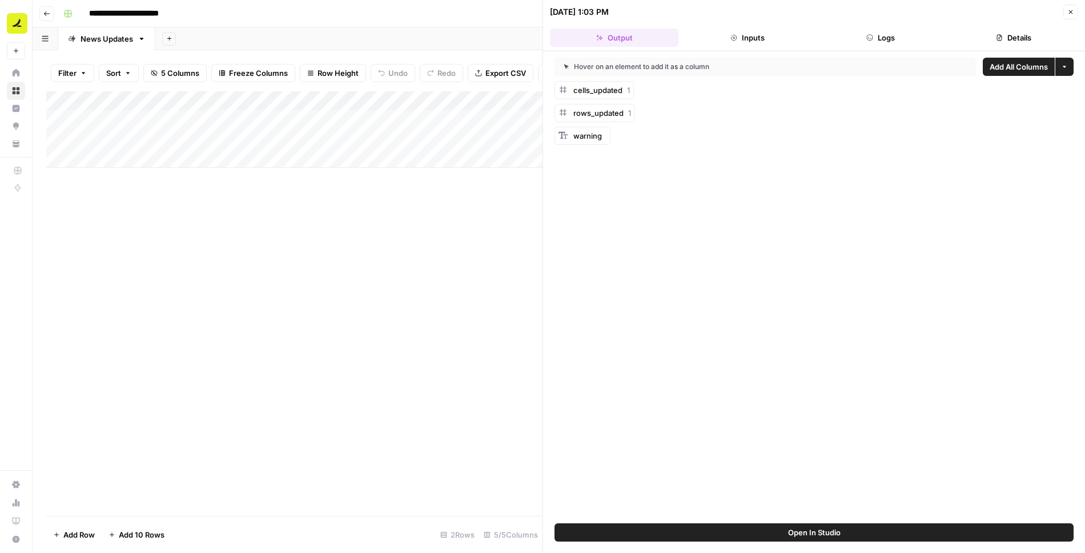
click at [788, 533] on span "Open In Studio" at bounding box center [814, 532] width 53 height 11
click at [1074, 15] on button "Close" at bounding box center [1070, 12] width 15 height 15
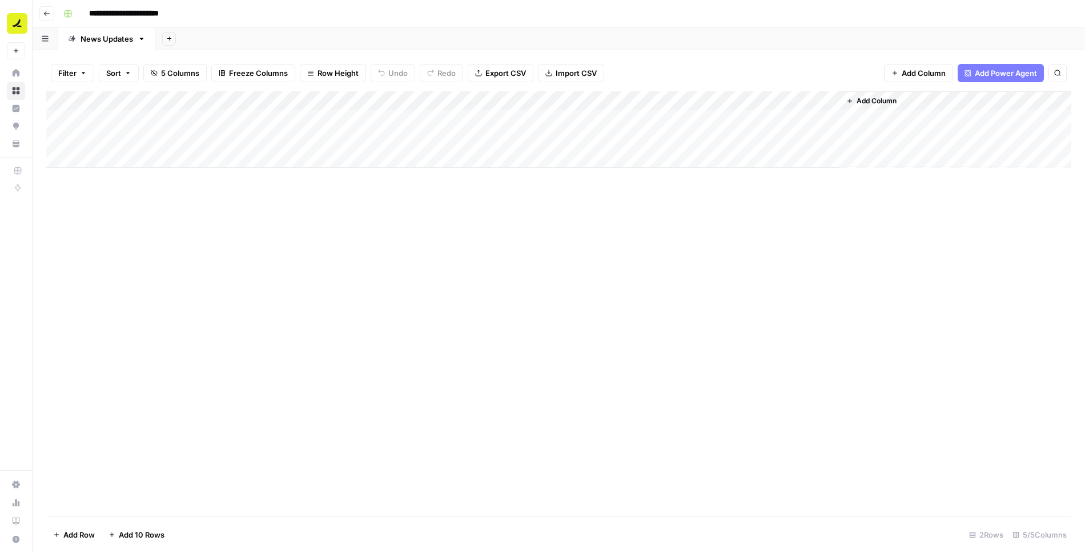
click at [772, 143] on div "Add Column" at bounding box center [558, 129] width 1025 height 76
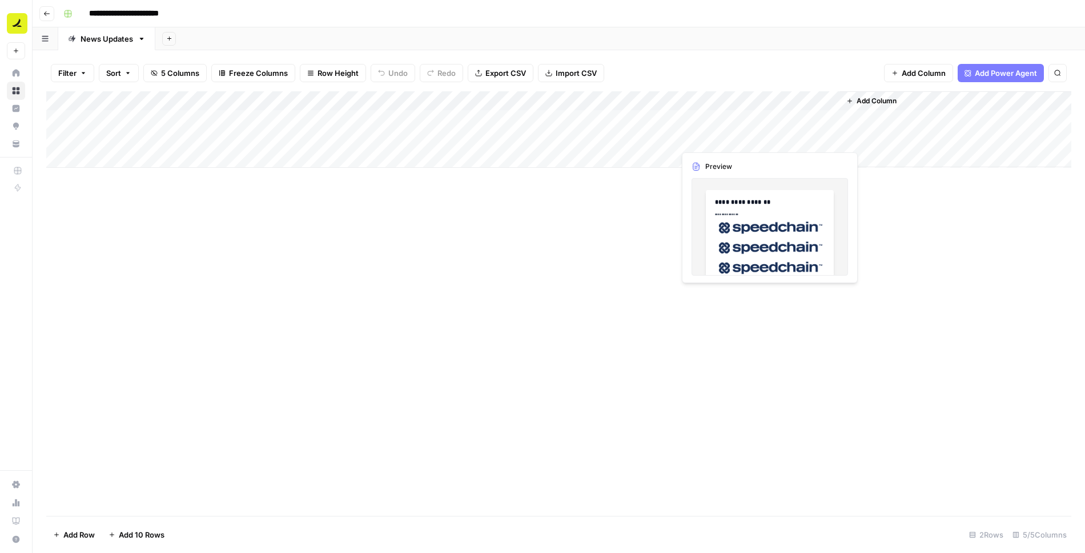
click at [772, 143] on div "Add Column" at bounding box center [558, 129] width 1025 height 76
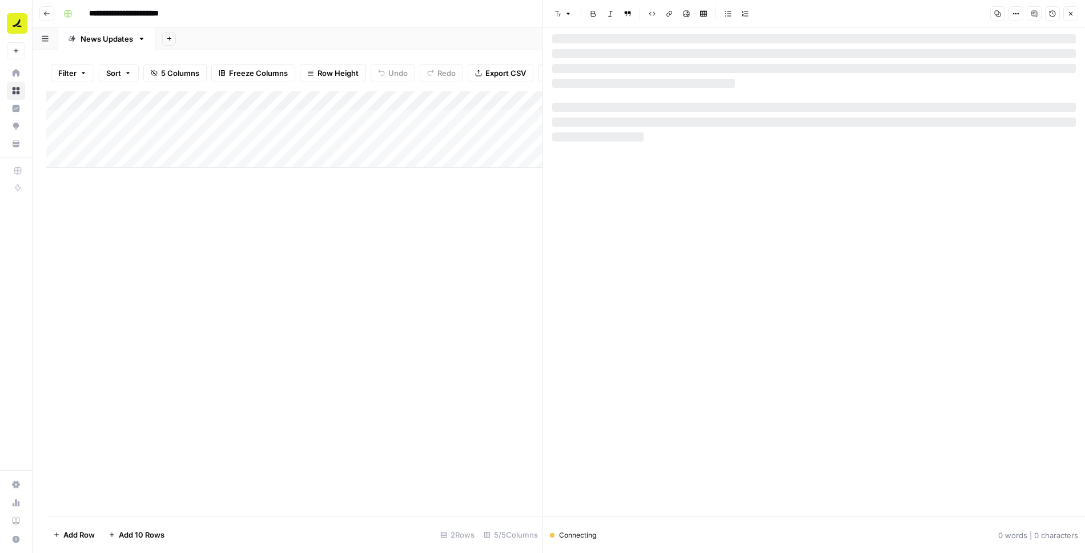
click at [525, 136] on div "Add Column" at bounding box center [294, 129] width 496 height 76
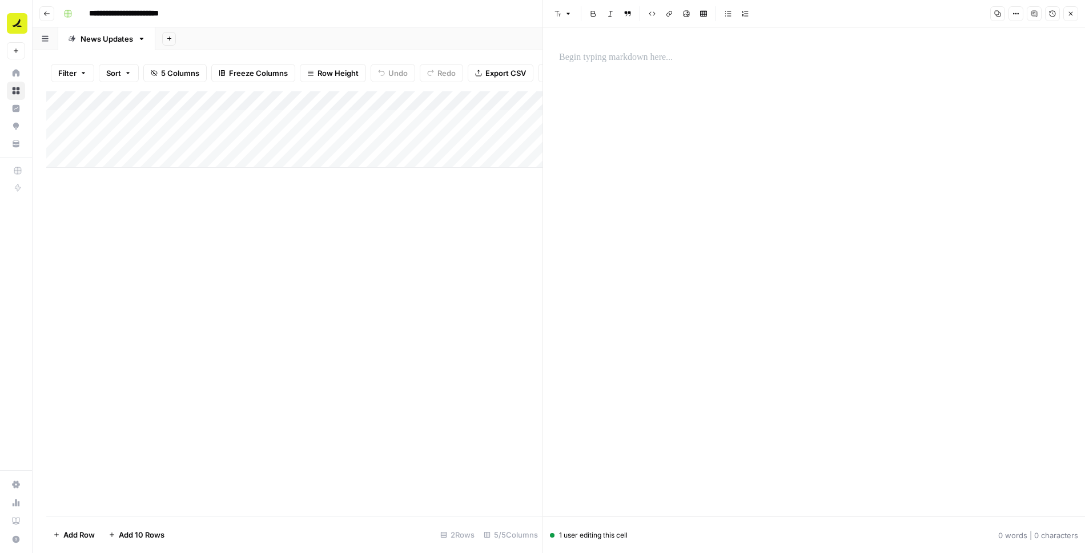
click at [525, 136] on div "Add Column" at bounding box center [294, 129] width 496 height 76
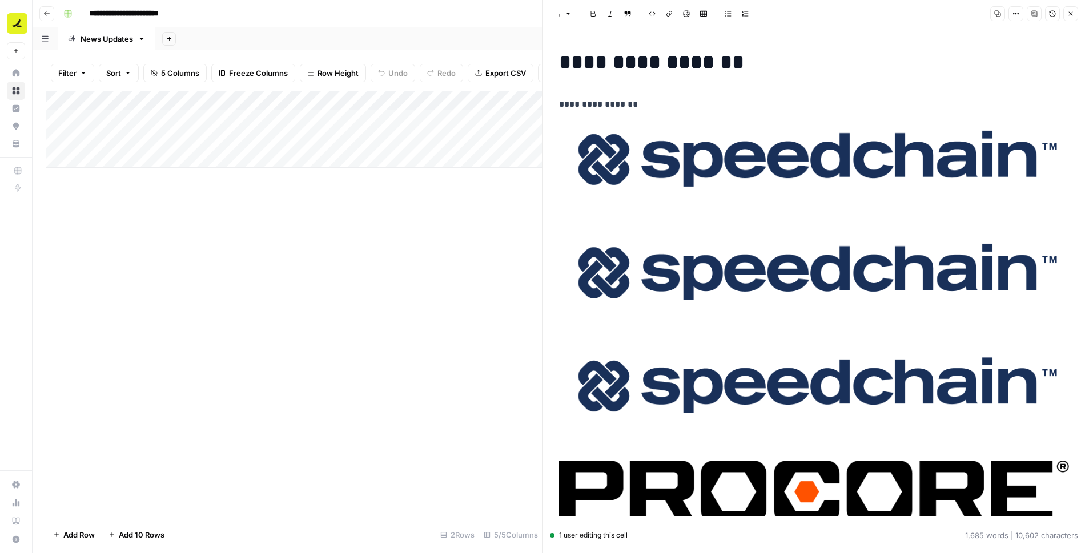
click at [680, 70] on h1 "**********" at bounding box center [814, 62] width 510 height 24
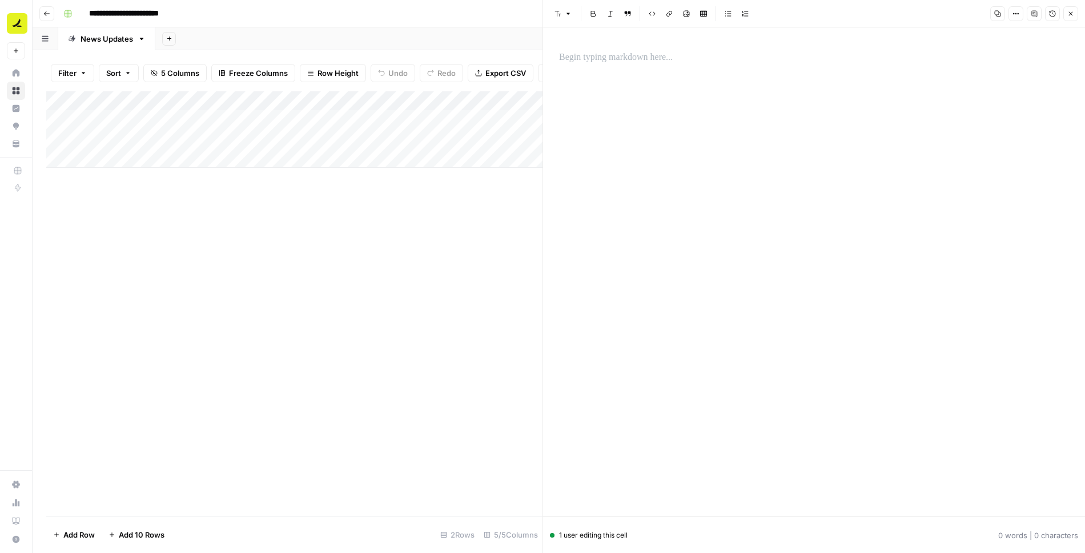
click at [1073, 14] on icon "button" at bounding box center [1070, 13] width 7 height 7
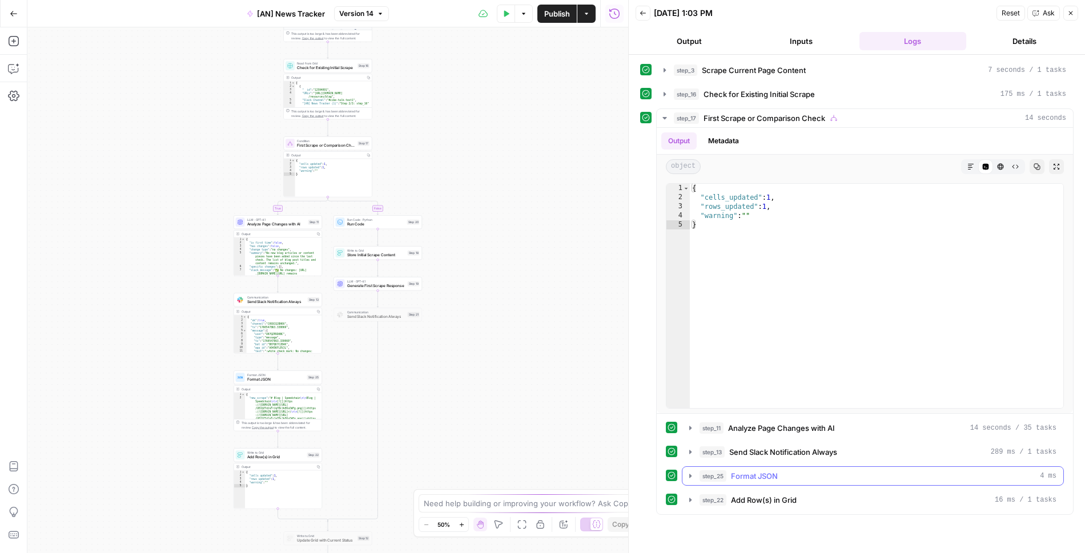
click at [689, 474] on icon "button" at bounding box center [690, 476] width 2 height 4
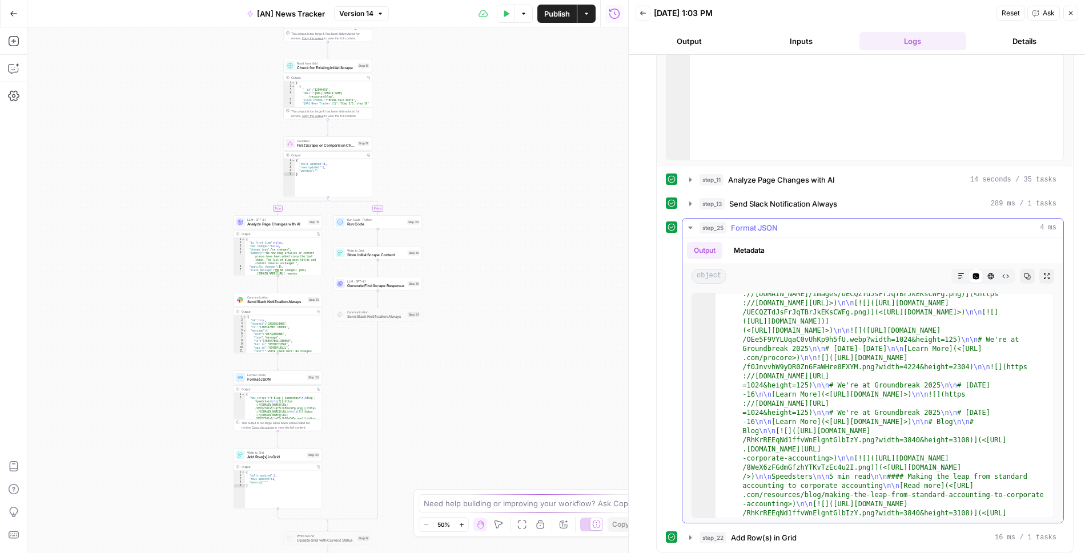
scroll to position [22, 0]
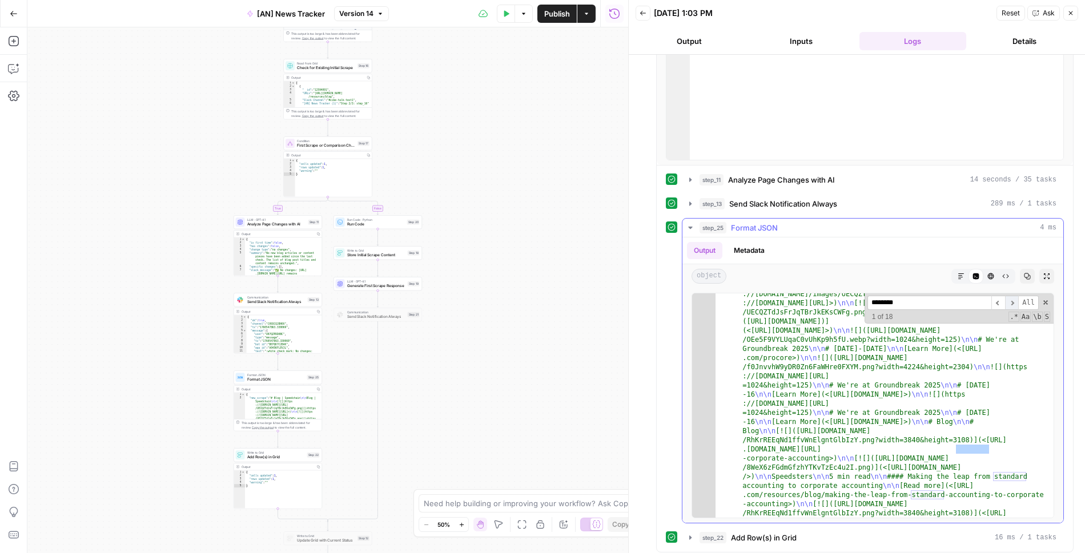
type input "********"
click at [1014, 298] on span "​" at bounding box center [1012, 303] width 14 height 14
click at [692, 536] on icon "button" at bounding box center [690, 537] width 9 height 9
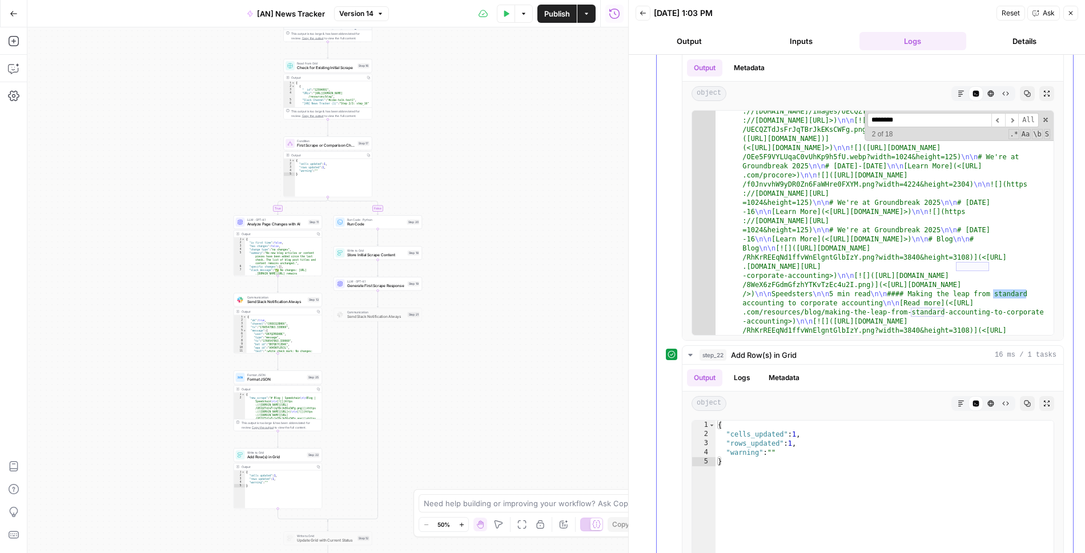
scroll to position [534, 0]
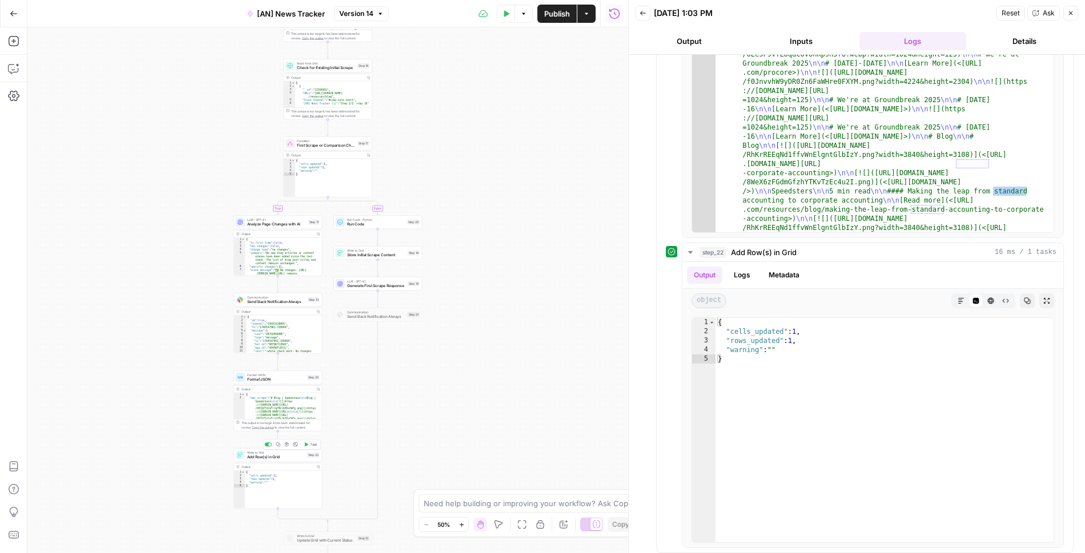
click at [268, 457] on span "Add Row(s) in Grid" at bounding box center [276, 457] width 58 height 6
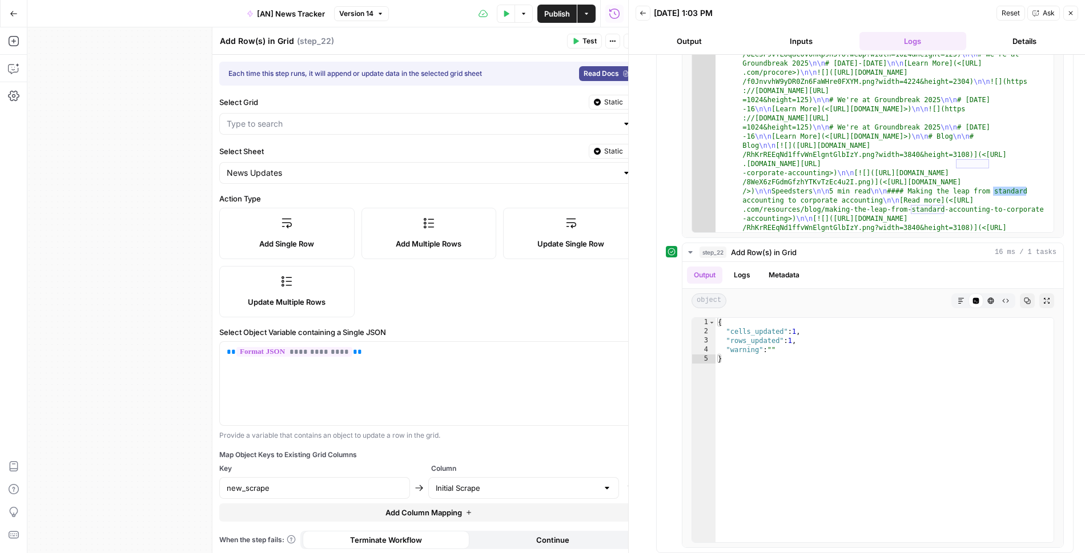
type input "[AN] News Update Tracker"
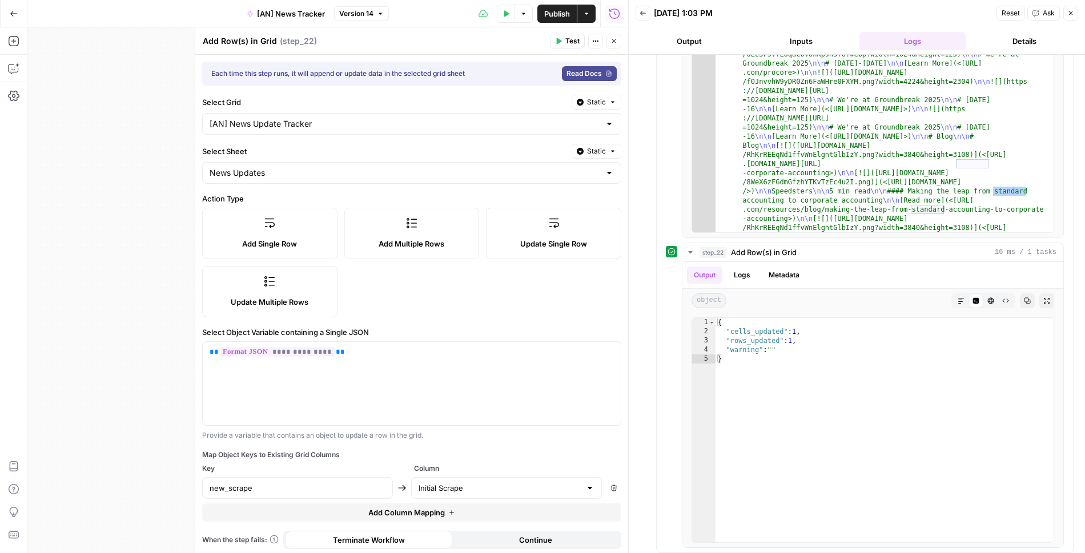
click at [609, 43] on button "Close" at bounding box center [613, 41] width 15 height 15
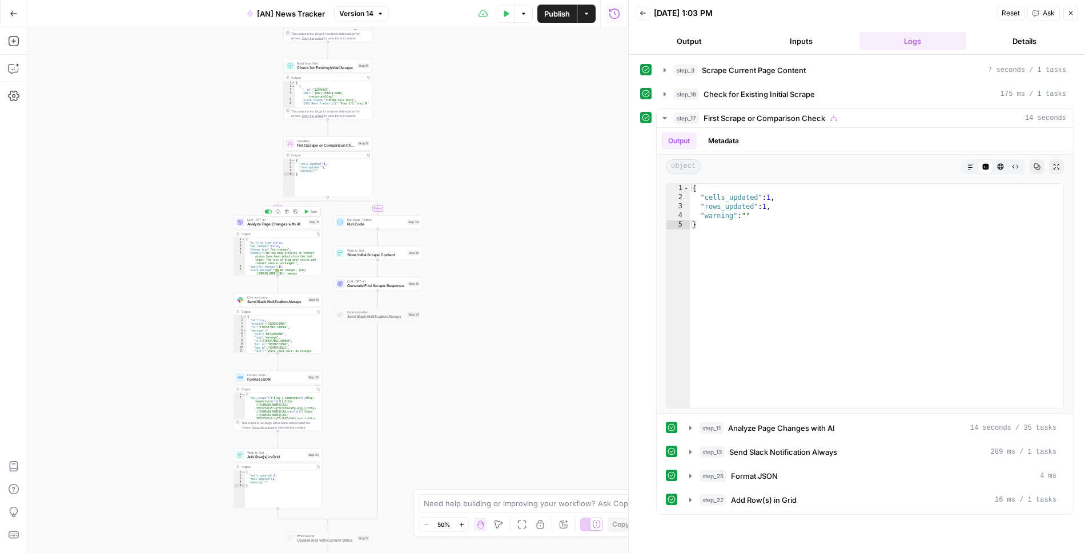
click at [279, 219] on span "LLM · GPT-4.1" at bounding box center [276, 219] width 59 height 5
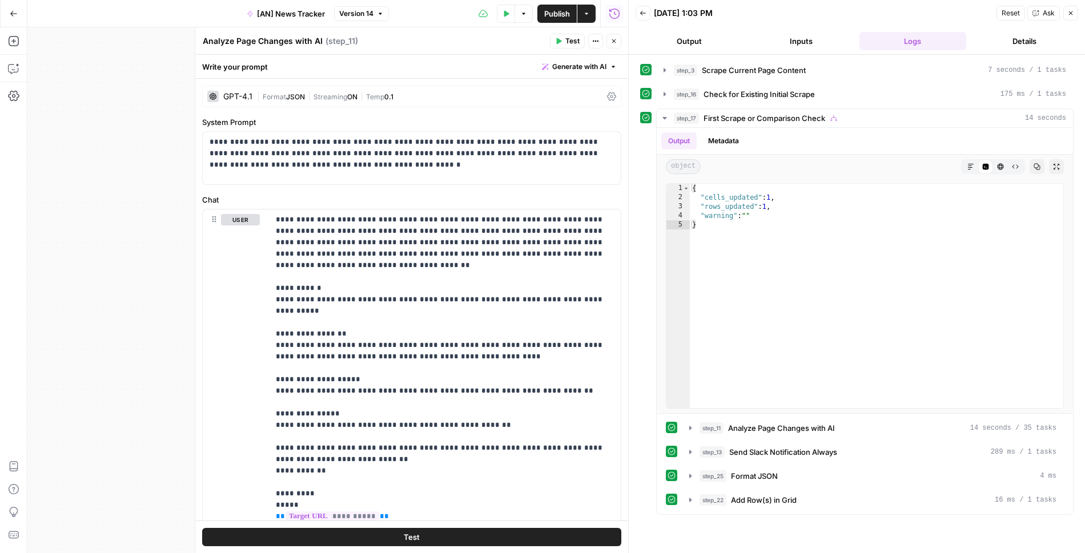
click at [393, 96] on span "0.1" at bounding box center [388, 96] width 9 height 9
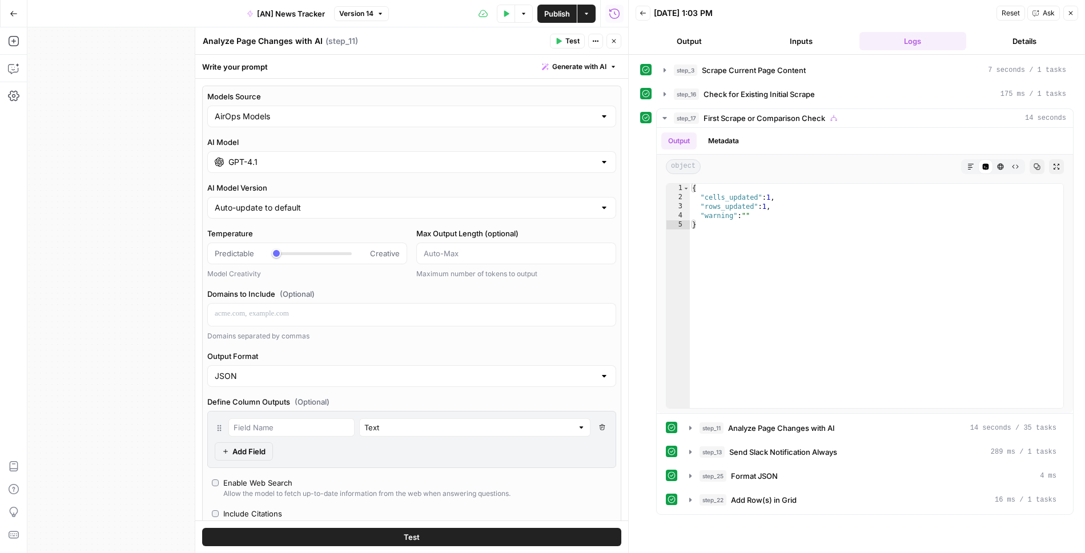
click at [322, 157] on input "GPT-4.1" at bounding box center [411, 161] width 366 height 11
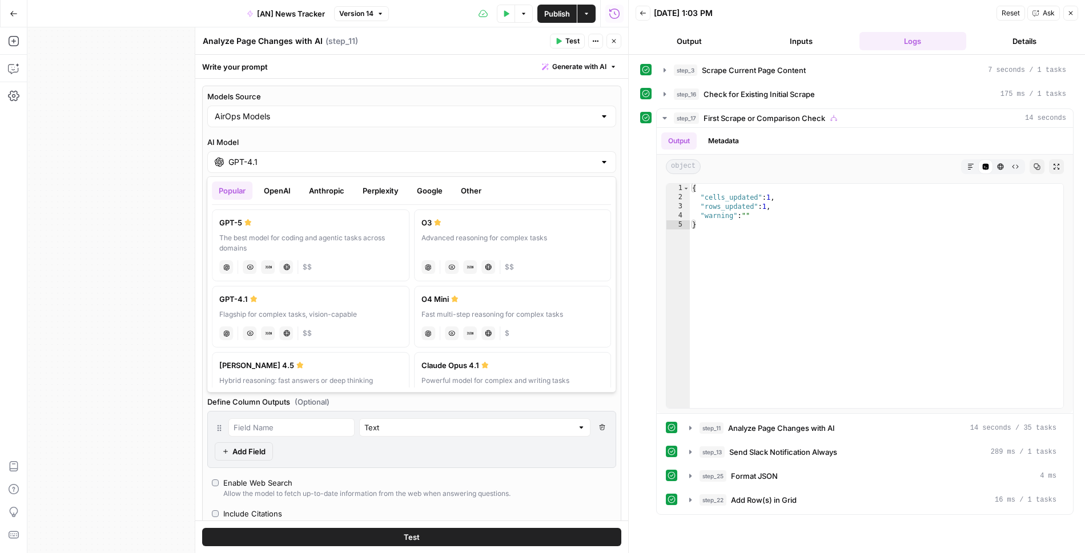
click at [313, 239] on div "The best model for coding and agentic tasks across domains" at bounding box center [310, 243] width 183 height 21
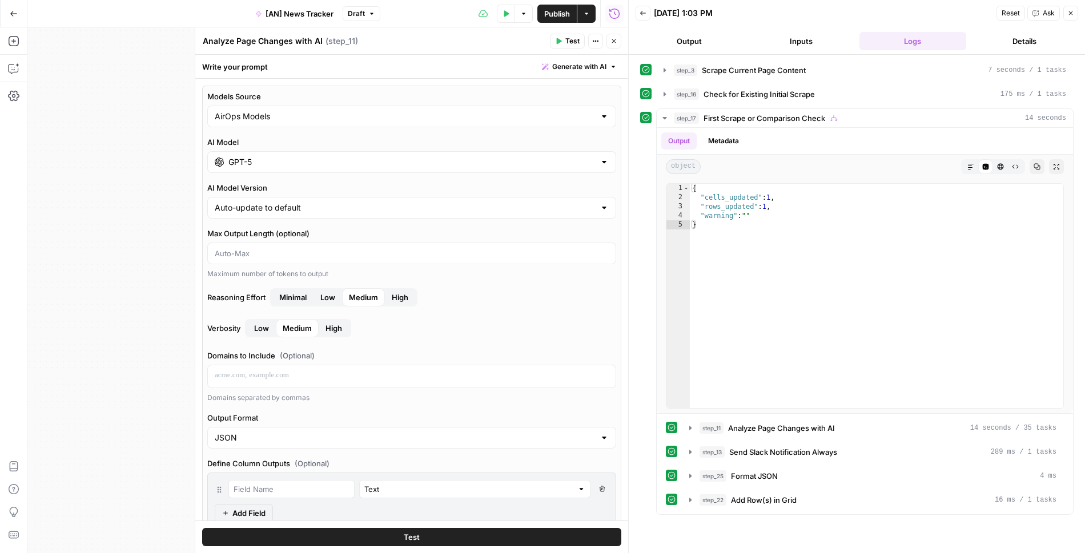
click at [304, 166] on input "GPT-5" at bounding box center [411, 161] width 366 height 11
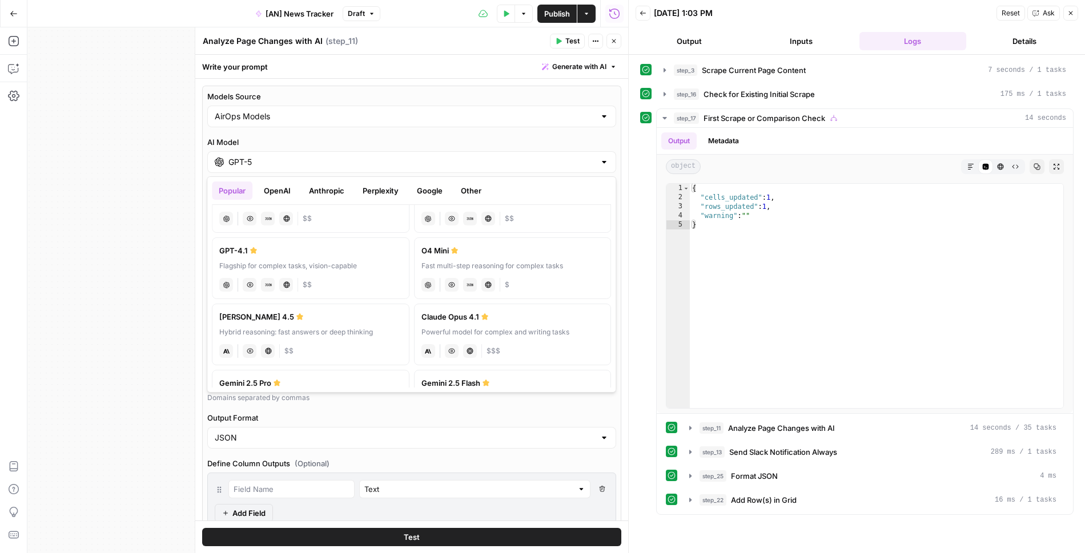
scroll to position [21, 0]
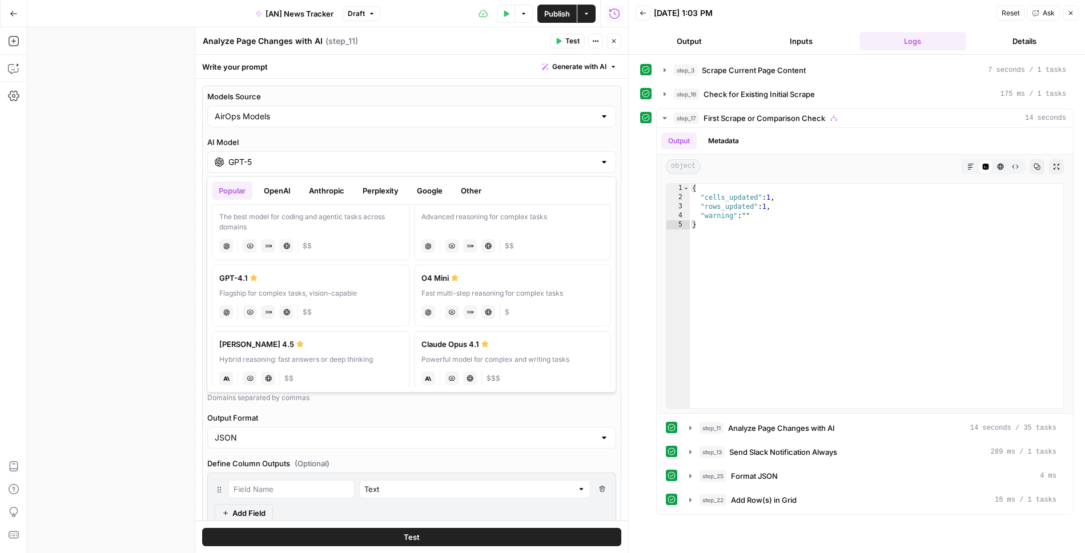
click at [332, 190] on button "Anthropic" at bounding box center [326, 191] width 49 height 18
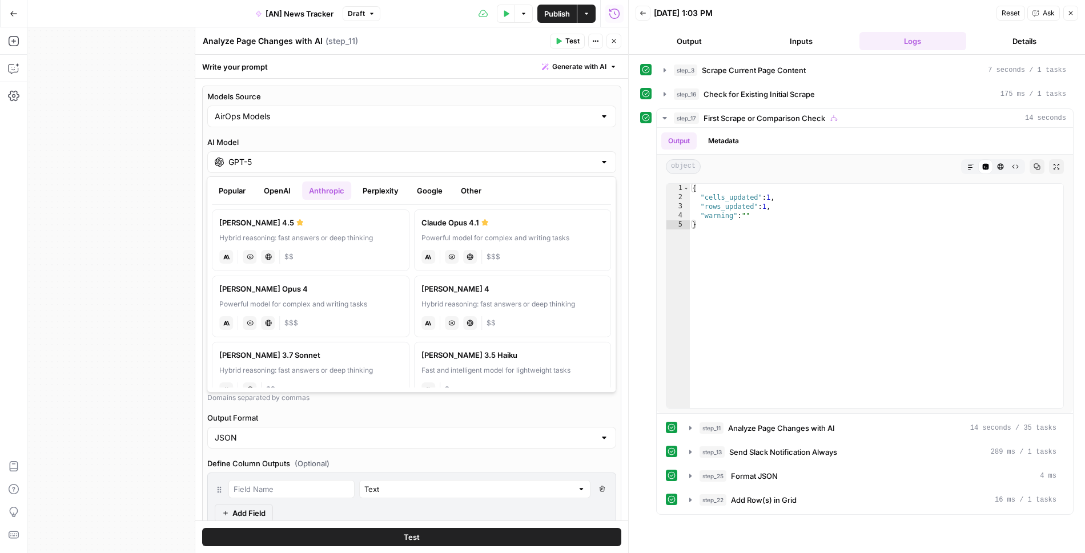
click at [339, 236] on div "Hybrid reasoning: fast answers or deep thinking" at bounding box center [310, 238] width 183 height 10
type input "Claude Sonnet 4.5"
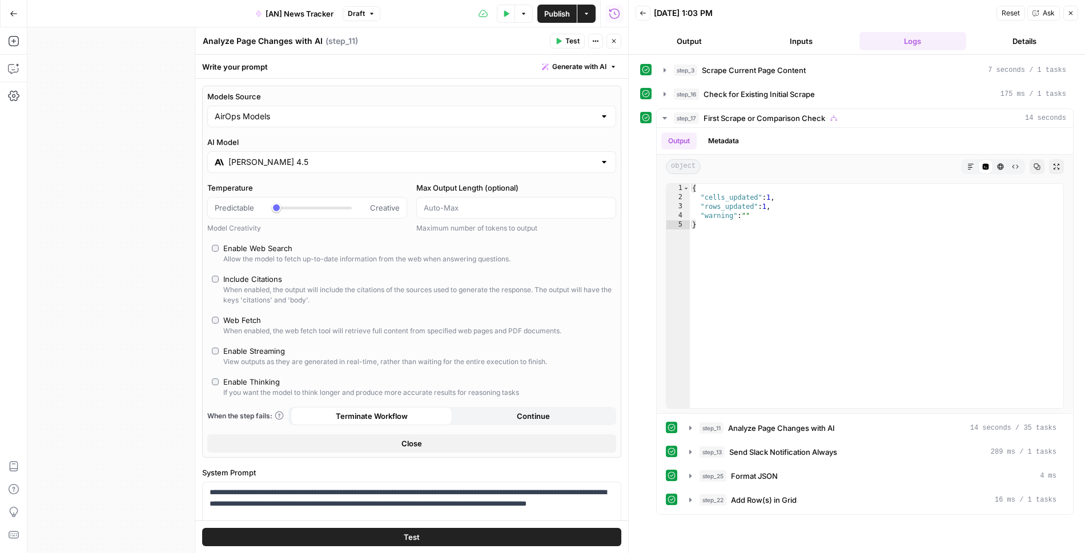
type input "***"
click at [434, 436] on button "Close" at bounding box center [411, 443] width 409 height 18
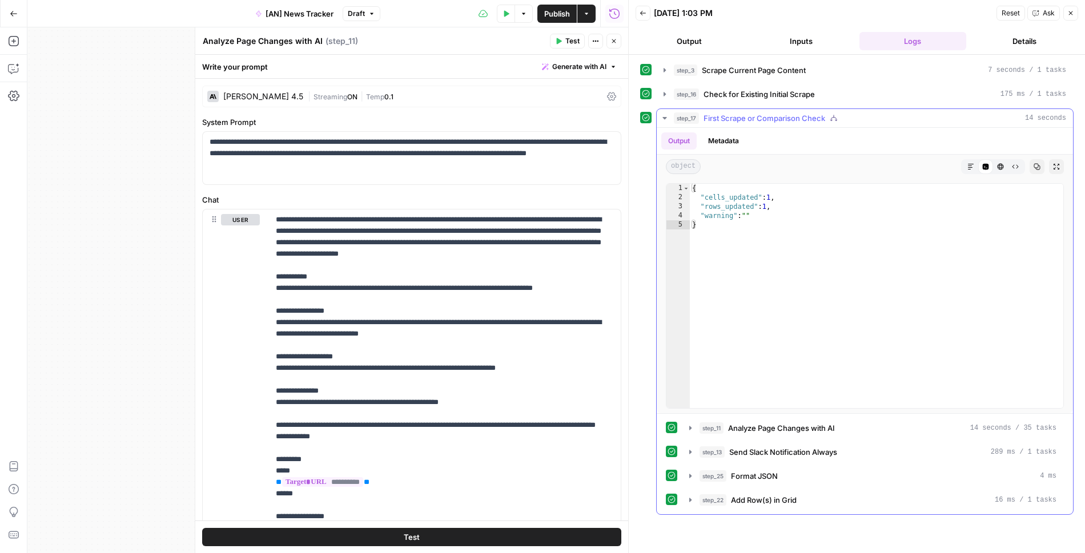
click at [667, 118] on icon "button" at bounding box center [664, 118] width 9 height 9
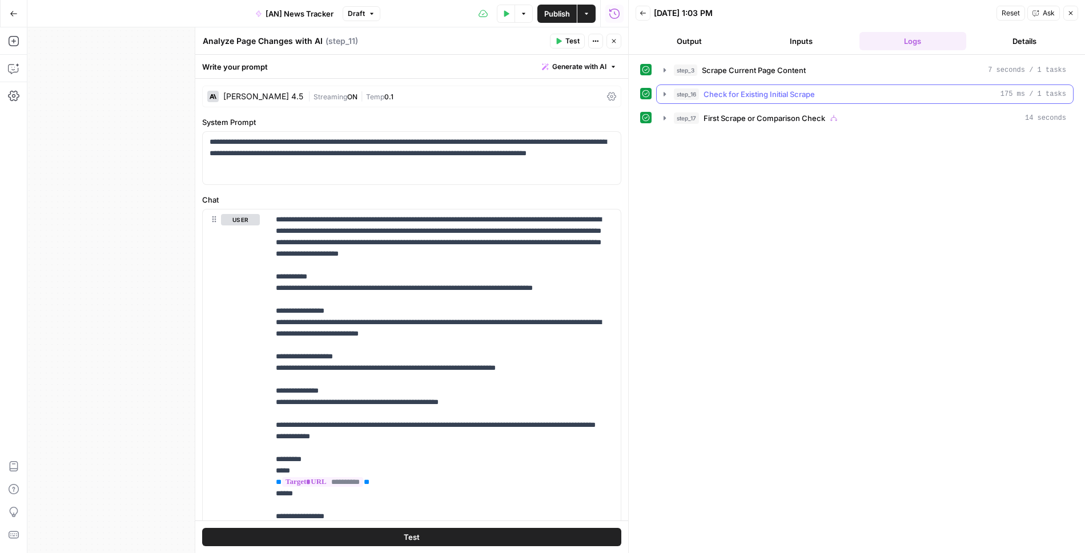
click at [660, 96] on icon "button" at bounding box center [664, 94] width 9 height 9
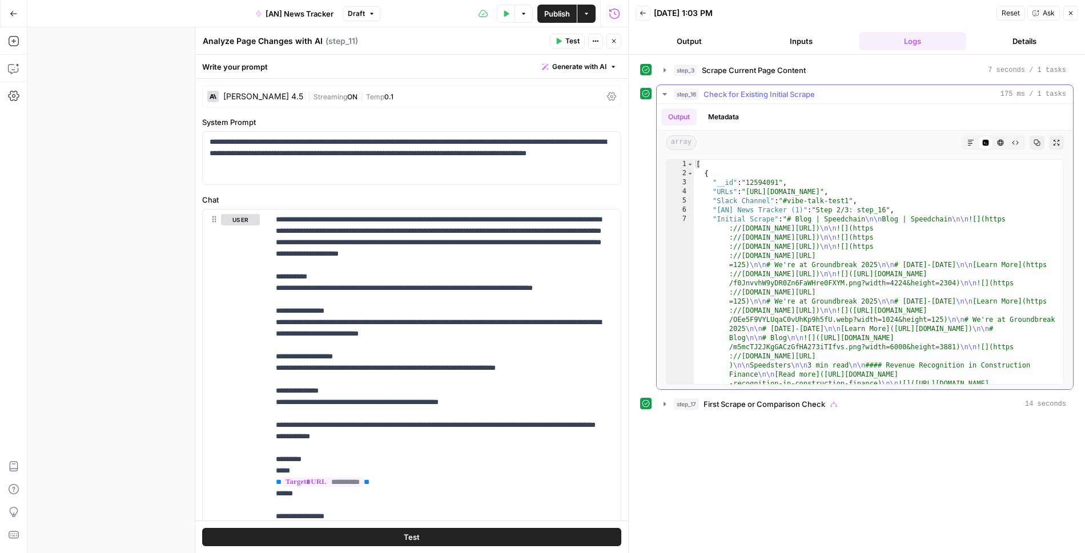
click at [660, 92] on icon "button" at bounding box center [664, 94] width 9 height 9
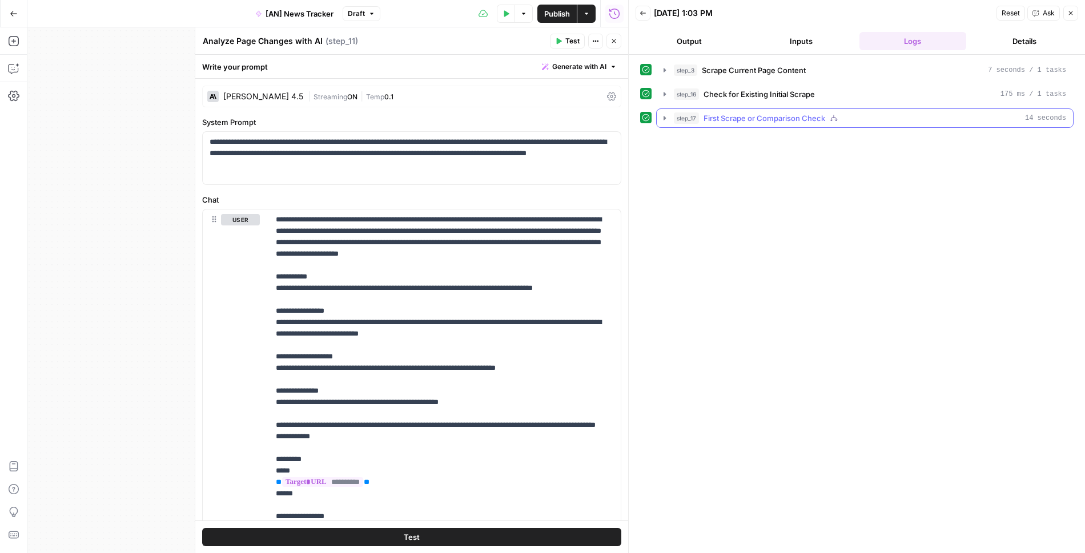
click at [661, 115] on icon "button" at bounding box center [664, 118] width 9 height 9
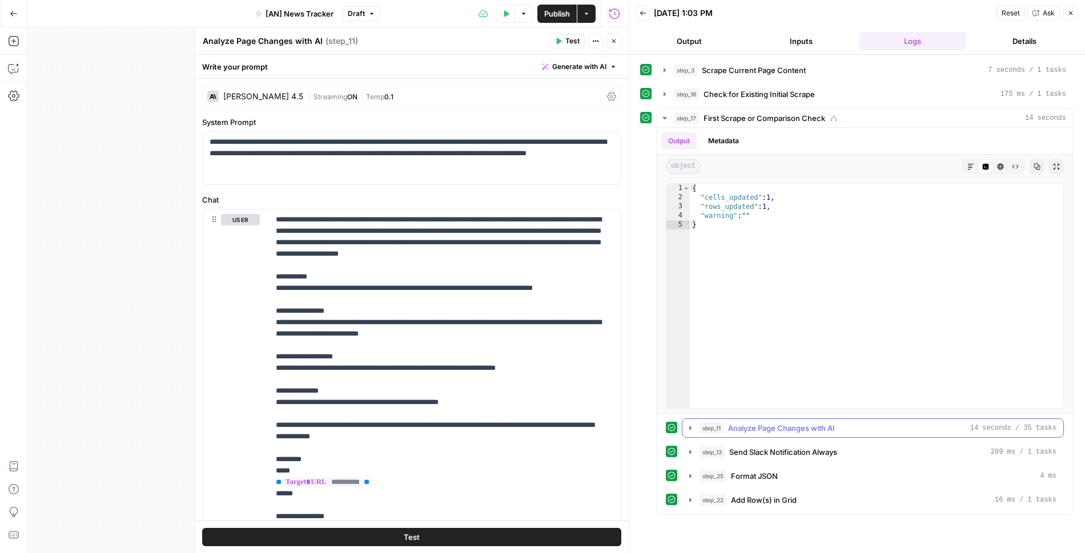
click at [690, 430] on button "step_11 Analyze Page Changes with AI 14 seconds / 35 tasks" at bounding box center [872, 428] width 381 height 18
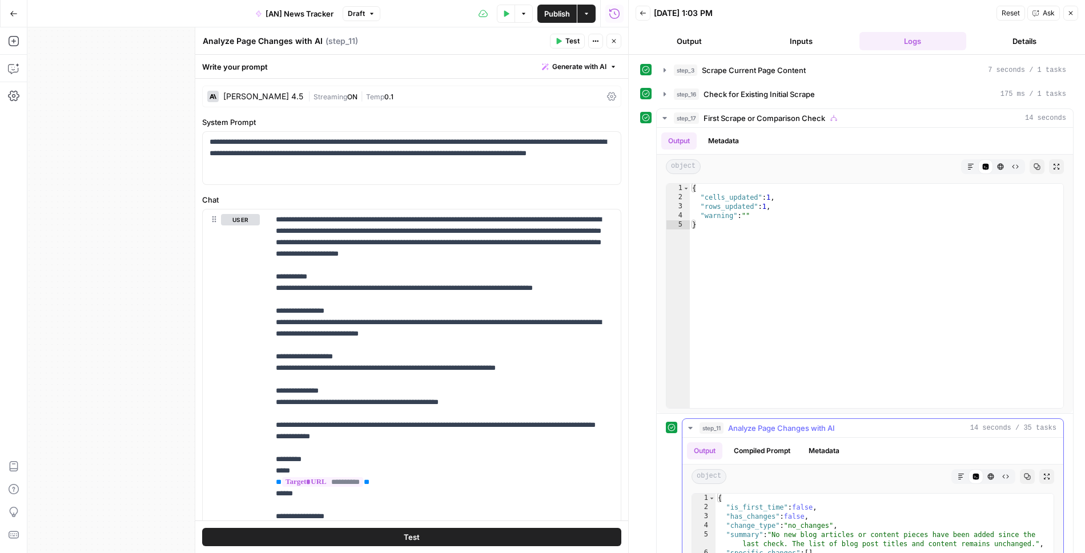
click at [690, 428] on icon "button" at bounding box center [690, 428] width 9 height 9
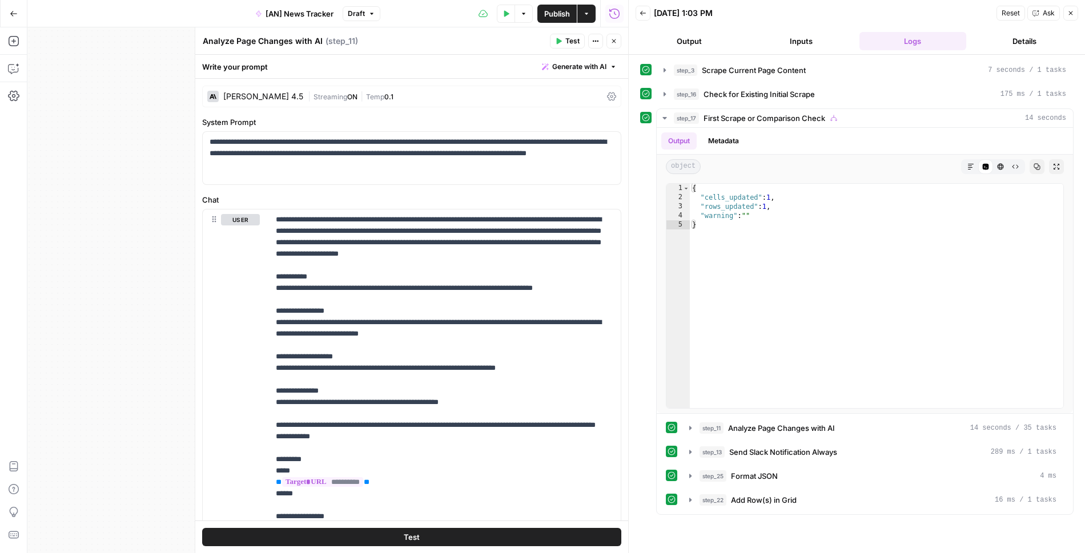
click at [419, 536] on button "Test" at bounding box center [411, 537] width 419 height 18
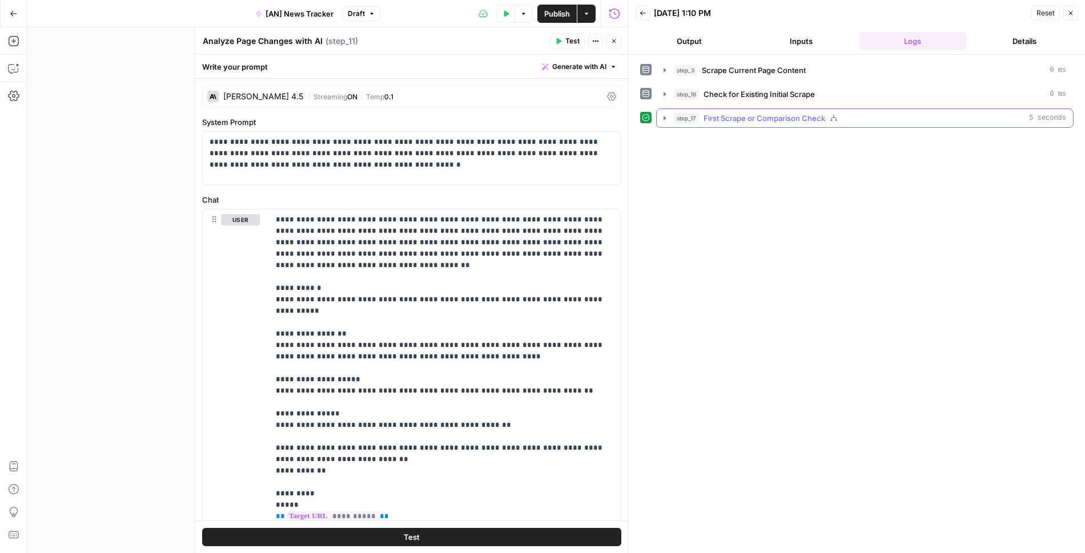
click at [658, 115] on button "step_17 First Scrape or Comparison Check 5 seconds" at bounding box center [864, 118] width 416 height 18
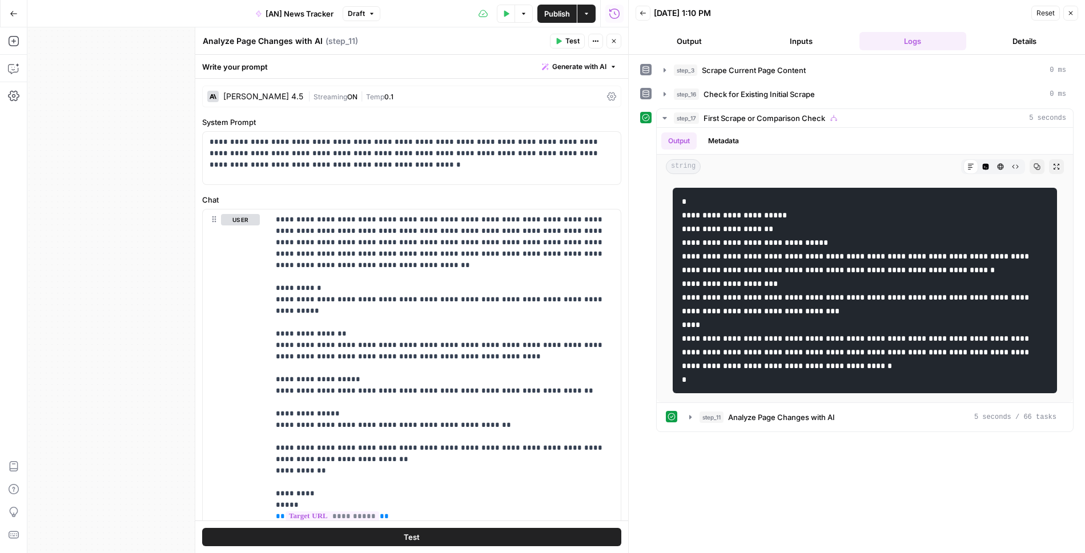
click at [613, 42] on icon "button" at bounding box center [613, 41] width 7 height 7
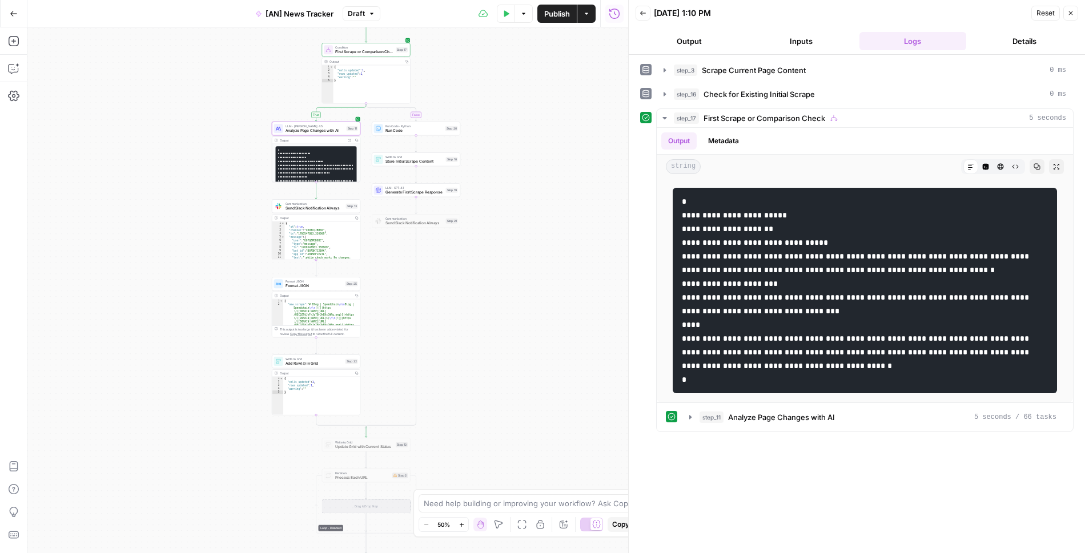
drag, startPoint x: 483, startPoint y: 346, endPoint x: 544, endPoint y: 219, distance: 141.5
click at [544, 219] on div "**********" at bounding box center [327, 290] width 601 height 526
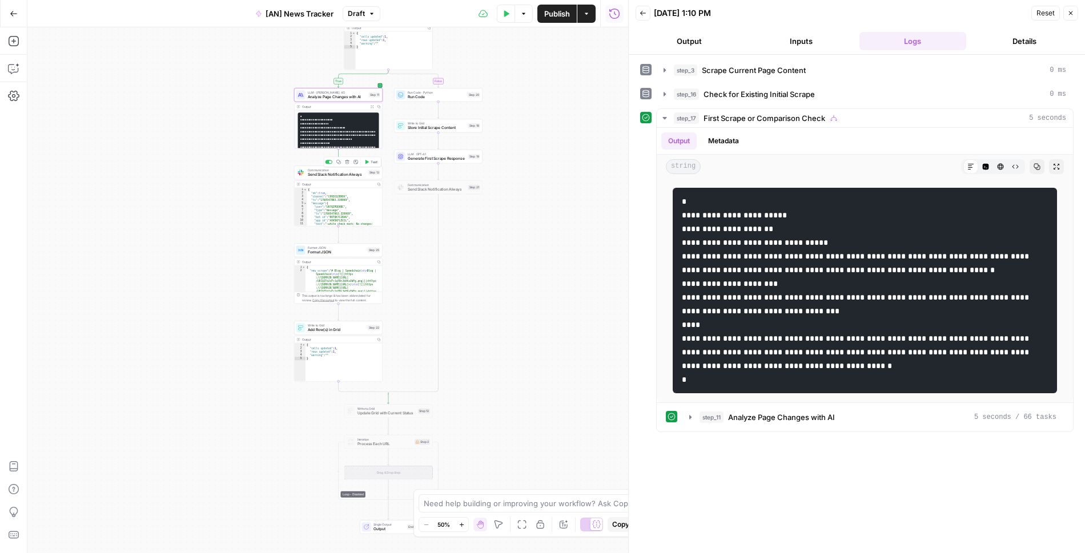
click at [365, 161] on icon "button" at bounding box center [366, 162] width 3 height 4
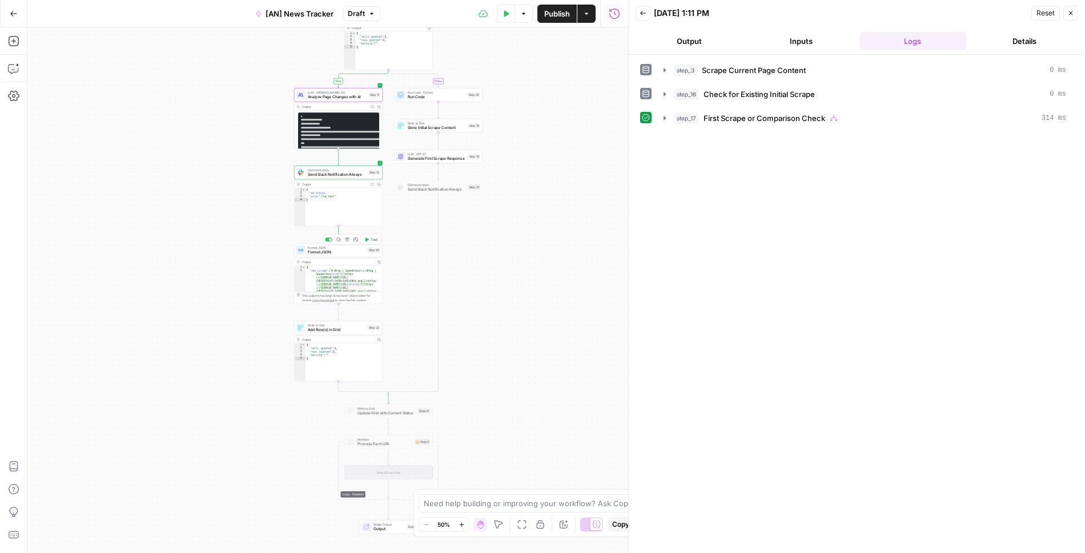
click at [369, 239] on button "Test" at bounding box center [371, 239] width 18 height 7
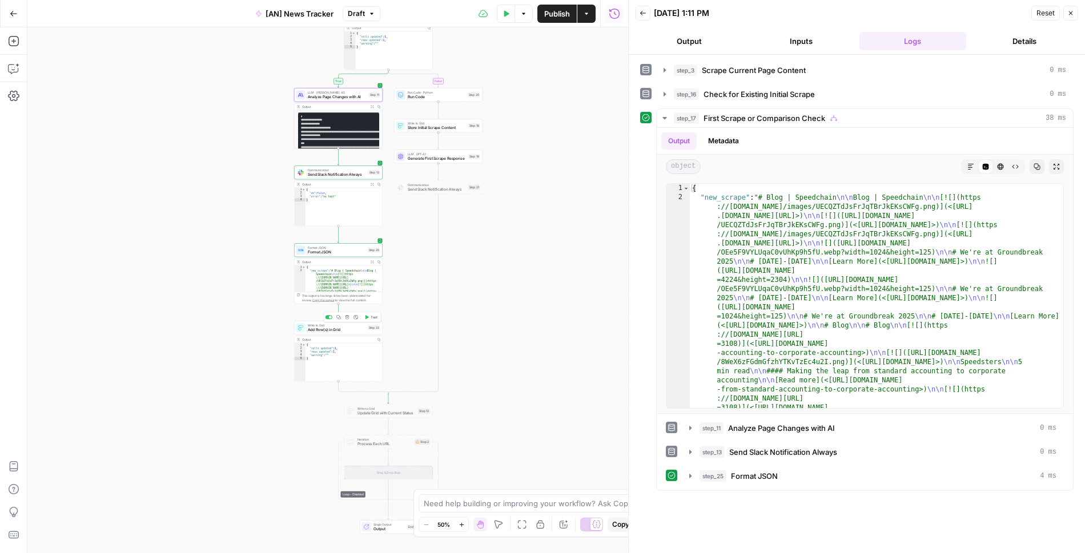
click at [368, 320] on button "Test" at bounding box center [371, 316] width 18 height 7
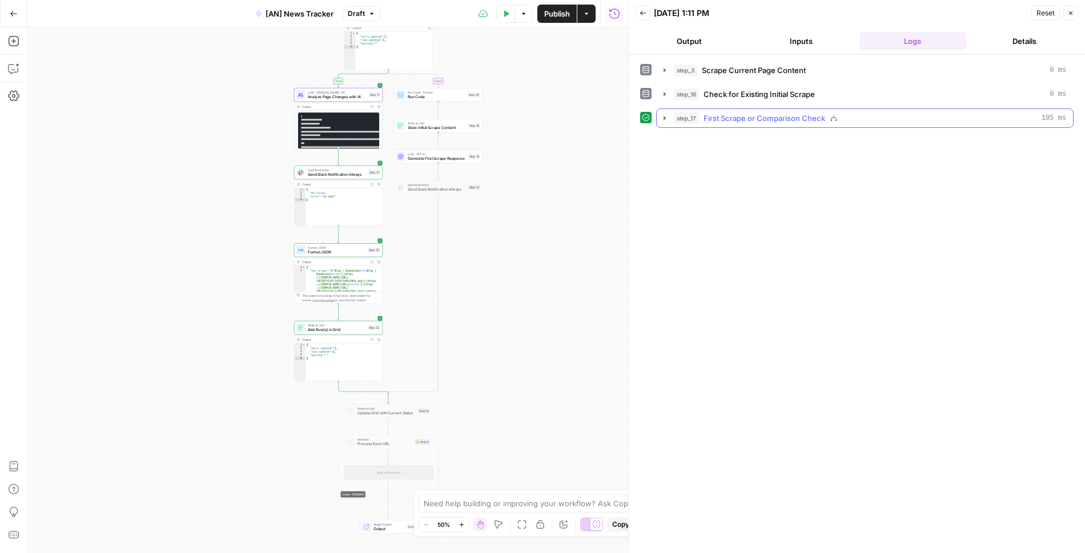
click at [662, 120] on icon "button" at bounding box center [664, 118] width 9 height 9
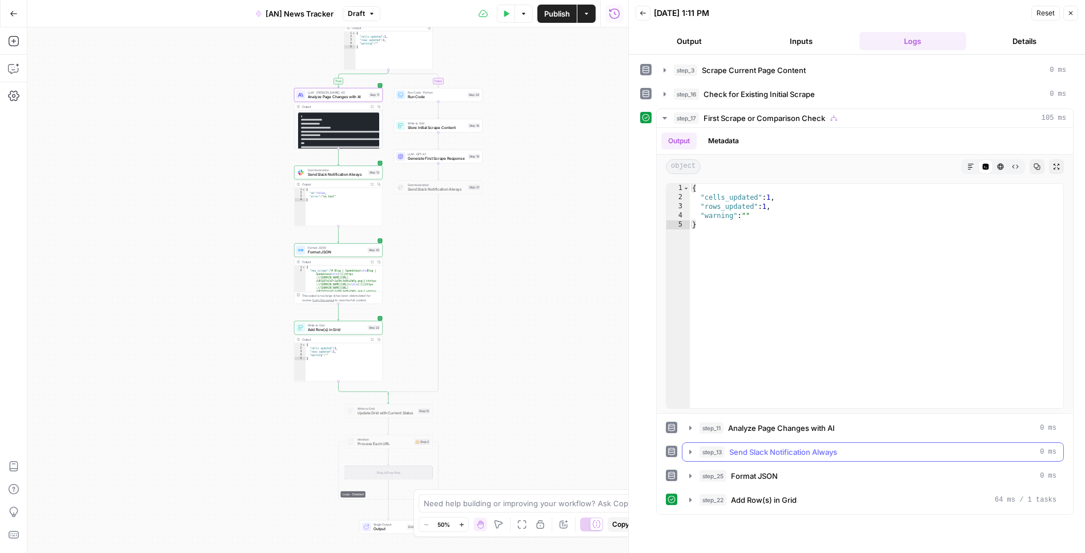
click at [689, 450] on icon "button" at bounding box center [690, 452] width 2 height 4
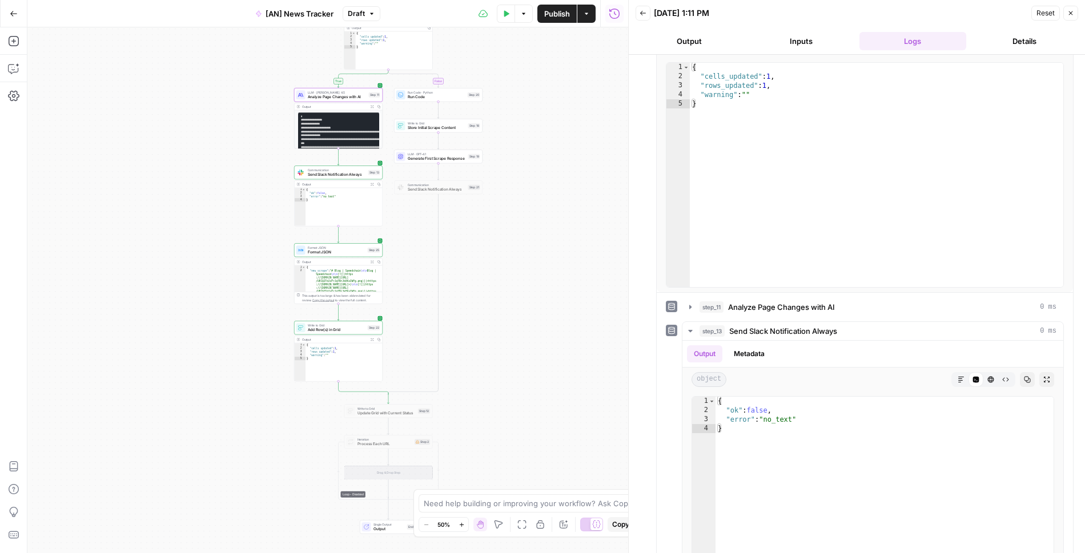
scroll to position [130, 0]
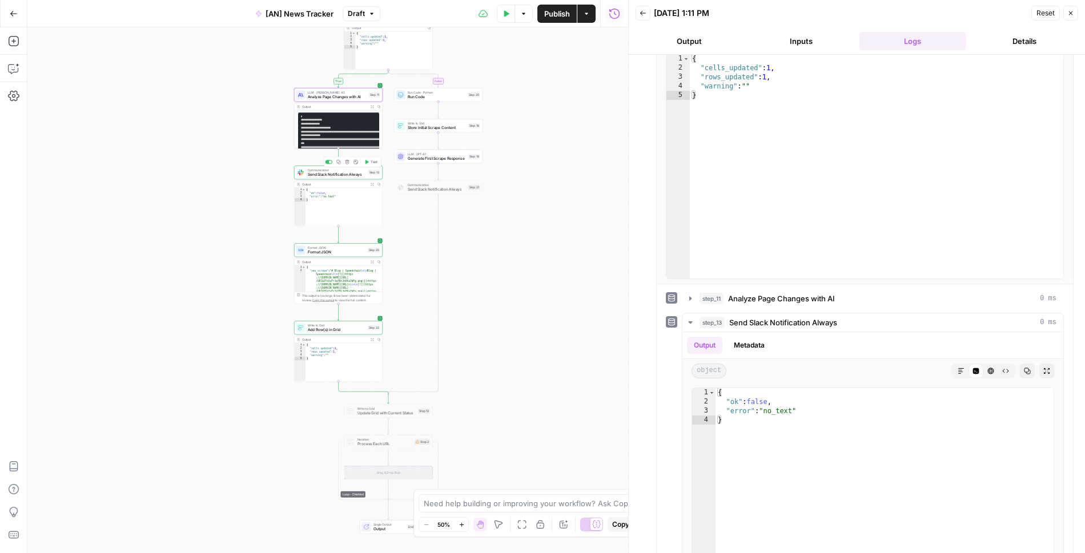
click at [336, 170] on span "Communication" at bounding box center [337, 170] width 58 height 5
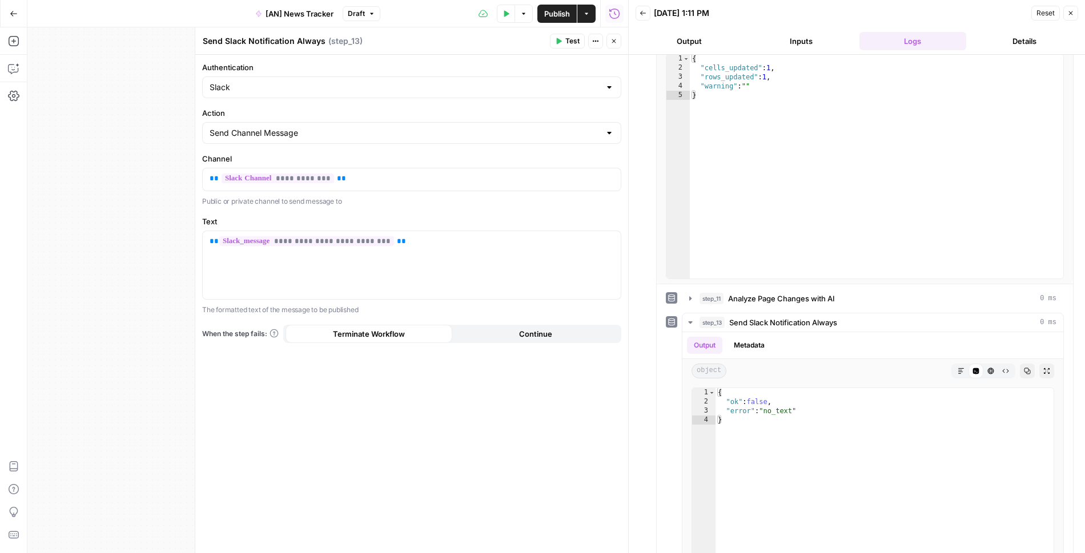
click at [611, 39] on icon "button" at bounding box center [613, 41] width 7 height 7
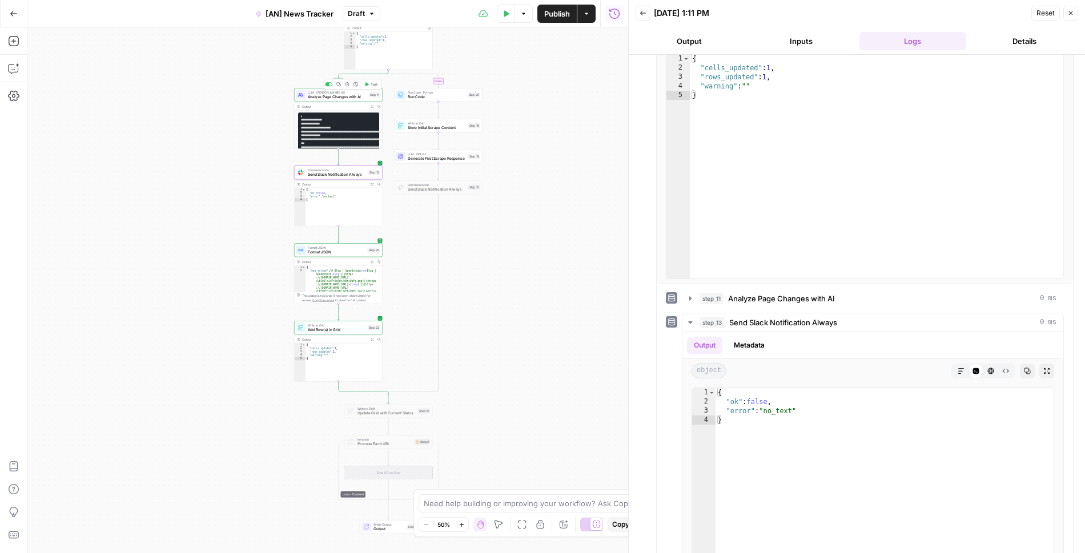
click at [332, 95] on span "Analyze Page Changes with AI" at bounding box center [337, 97] width 59 height 6
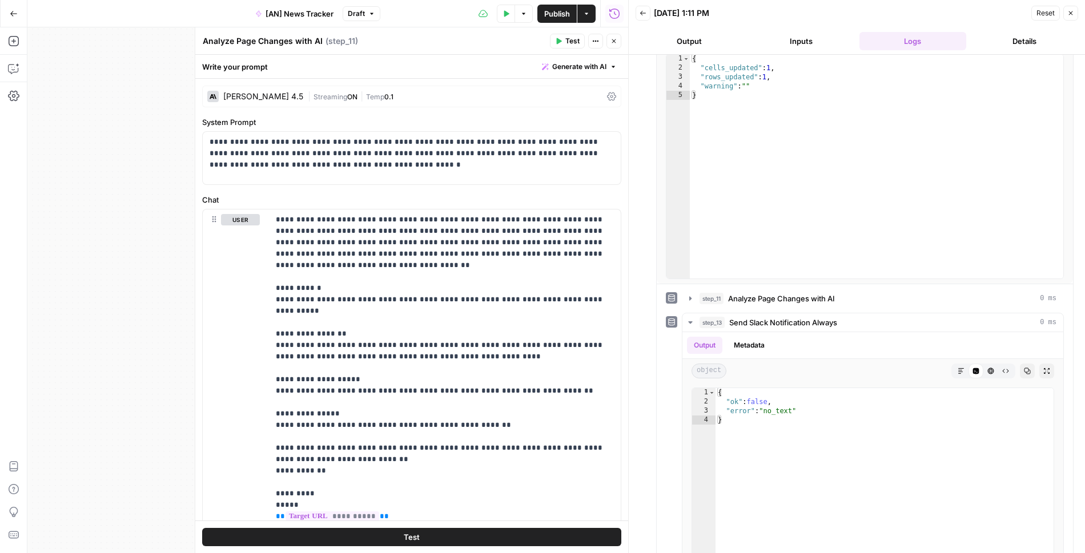
click at [610, 43] on button "Close" at bounding box center [613, 41] width 15 height 15
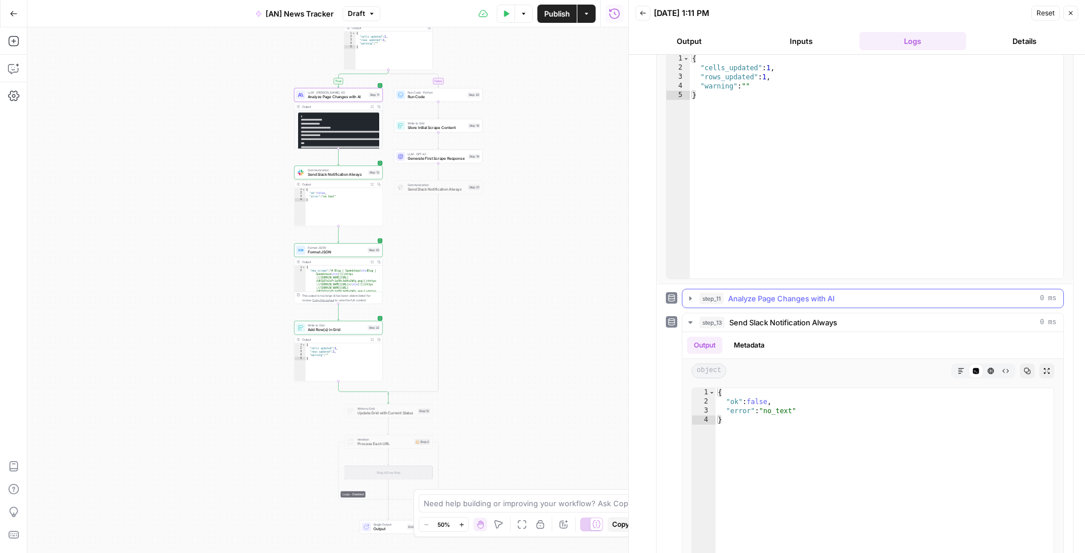
click at [690, 300] on button "step_11 Analyze Page Changes with AI 0 ms" at bounding box center [872, 298] width 381 height 18
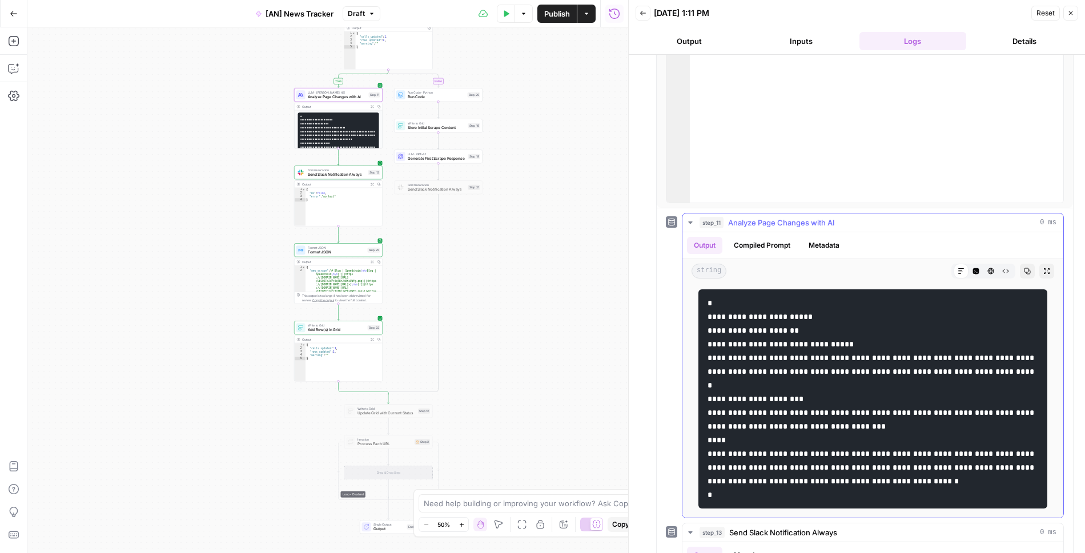
scroll to position [217, 0]
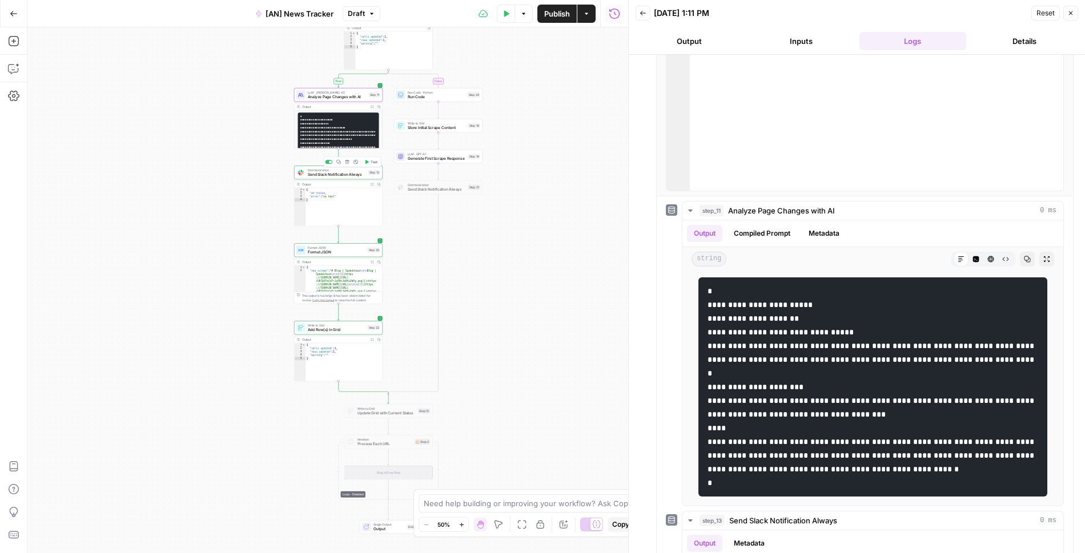
click at [335, 175] on span "Send Slack Notification Always" at bounding box center [337, 175] width 58 height 6
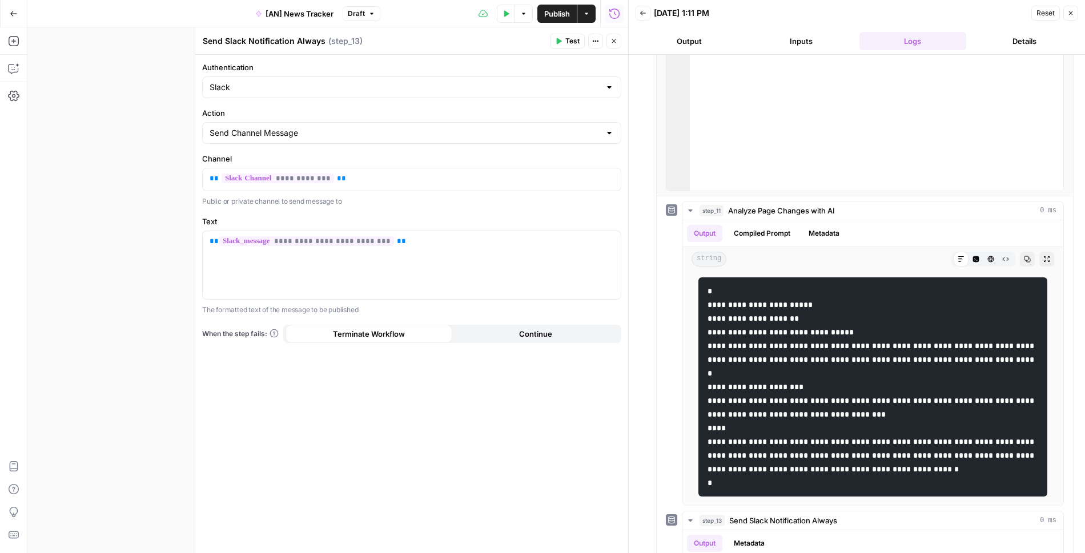
click at [565, 42] on button "Test" at bounding box center [567, 41] width 35 height 15
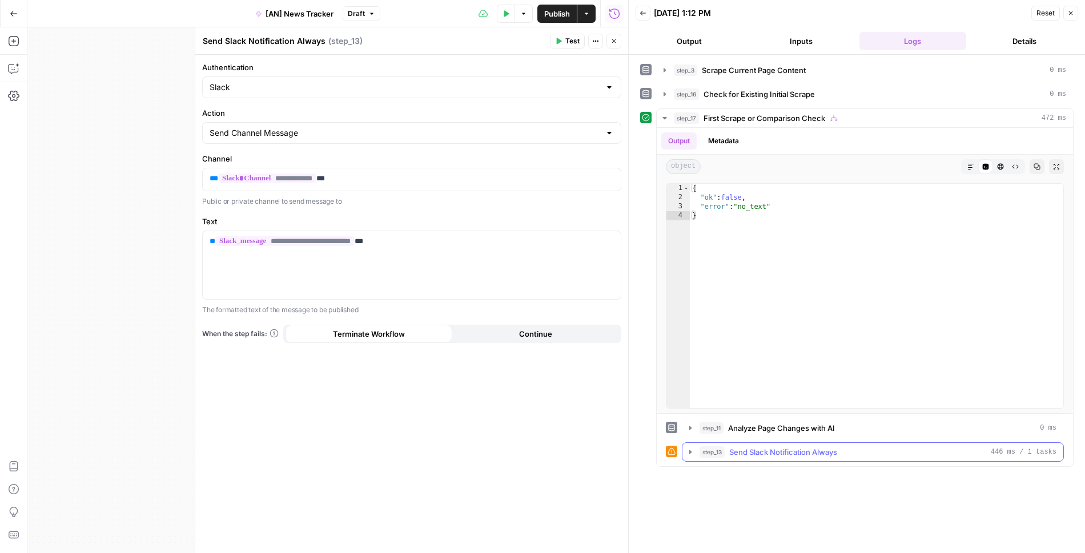
click at [687, 450] on icon "button" at bounding box center [690, 452] width 9 height 9
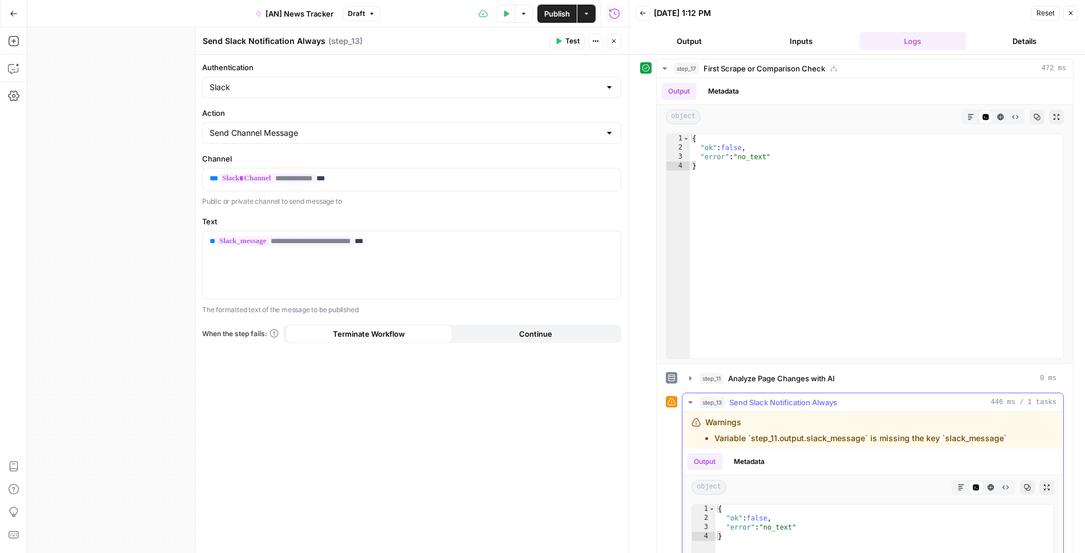
scroll to position [0, 0]
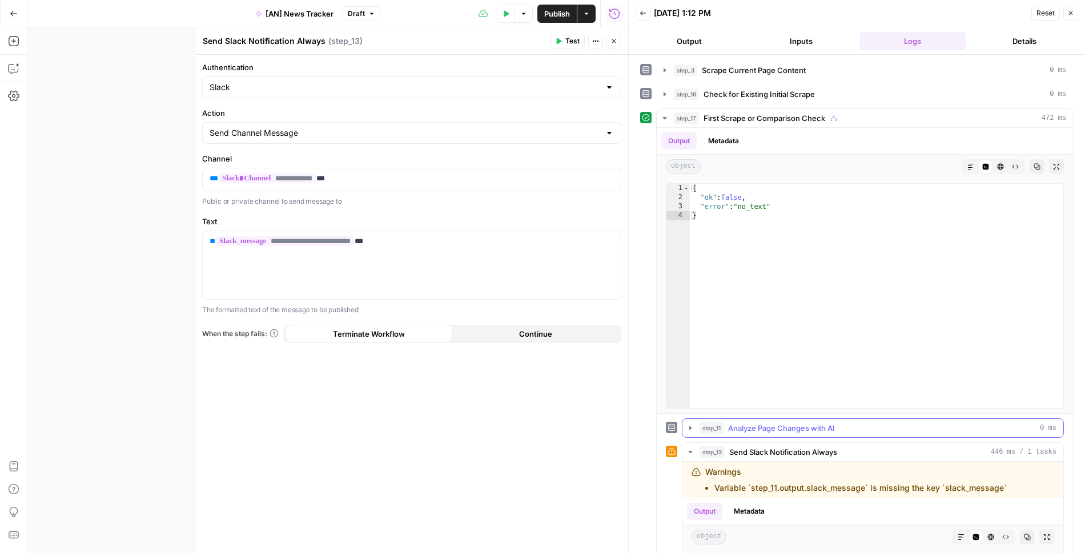
click at [687, 428] on icon "button" at bounding box center [690, 428] width 9 height 9
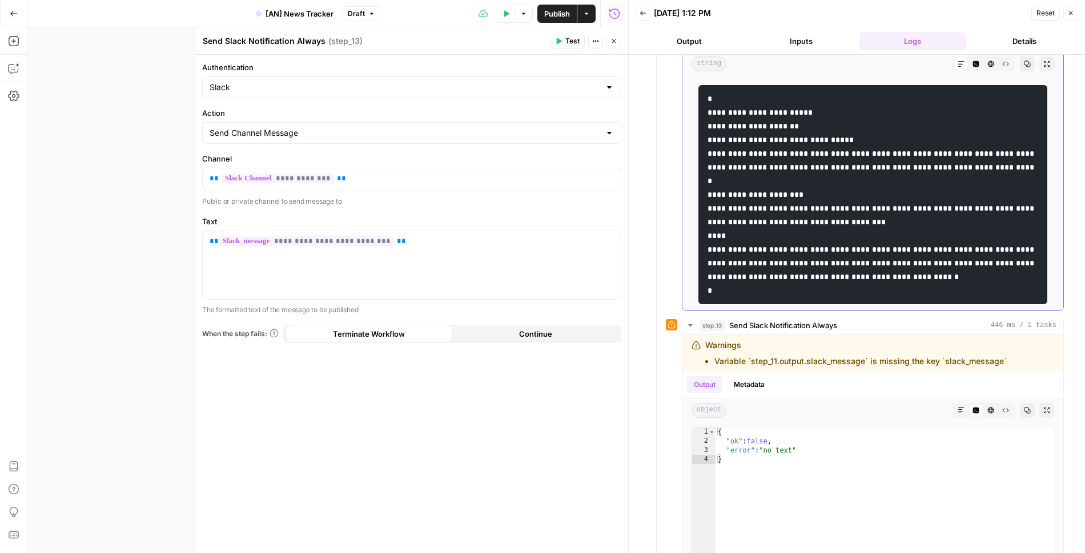
scroll to position [30, 0]
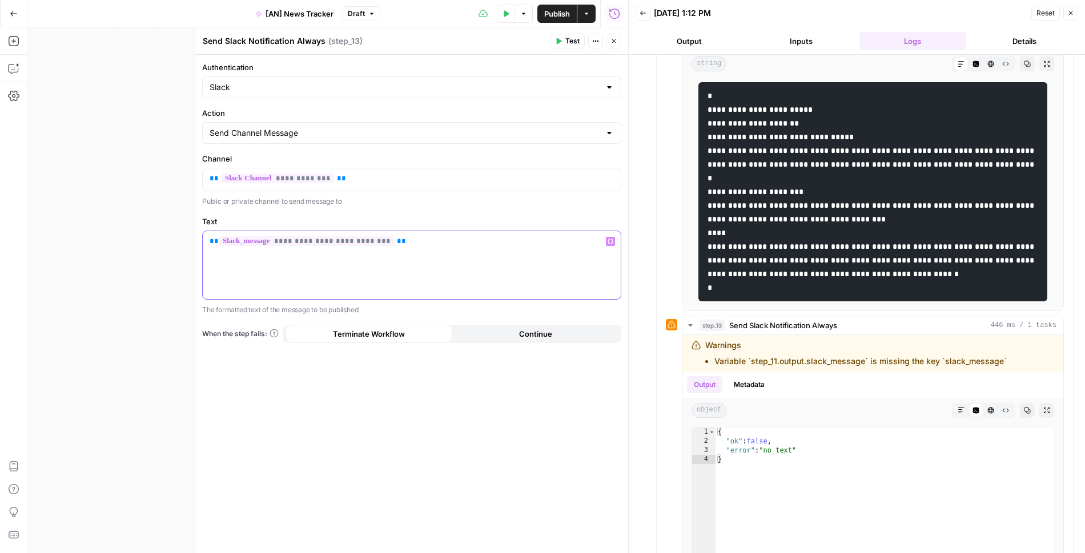
click at [364, 240] on span "**********" at bounding box center [306, 241] width 175 height 10
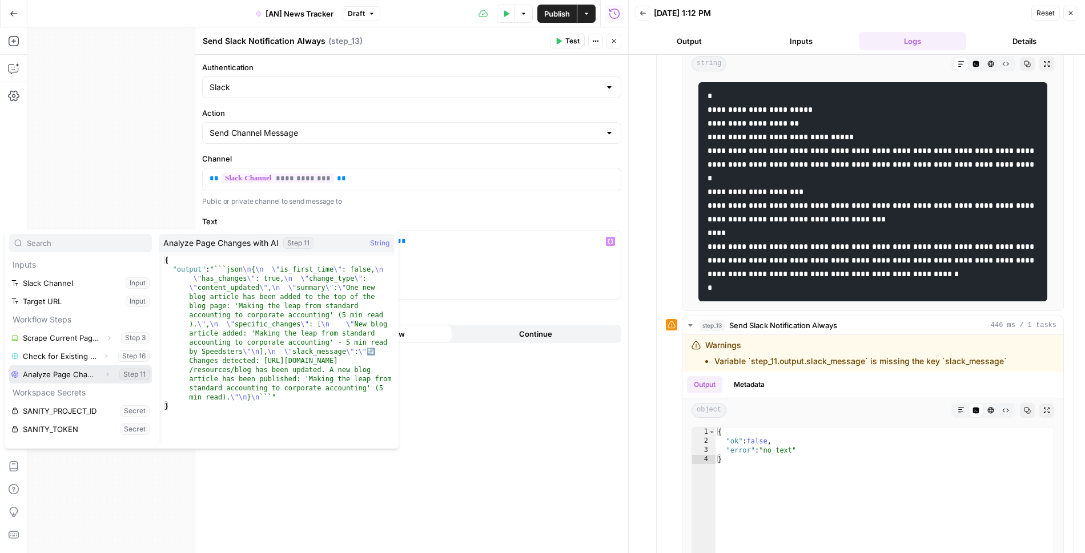
click at [103, 373] on button "Expand" at bounding box center [107, 374] width 15 height 15
click at [455, 208] on div "**********" at bounding box center [411, 304] width 433 height 498
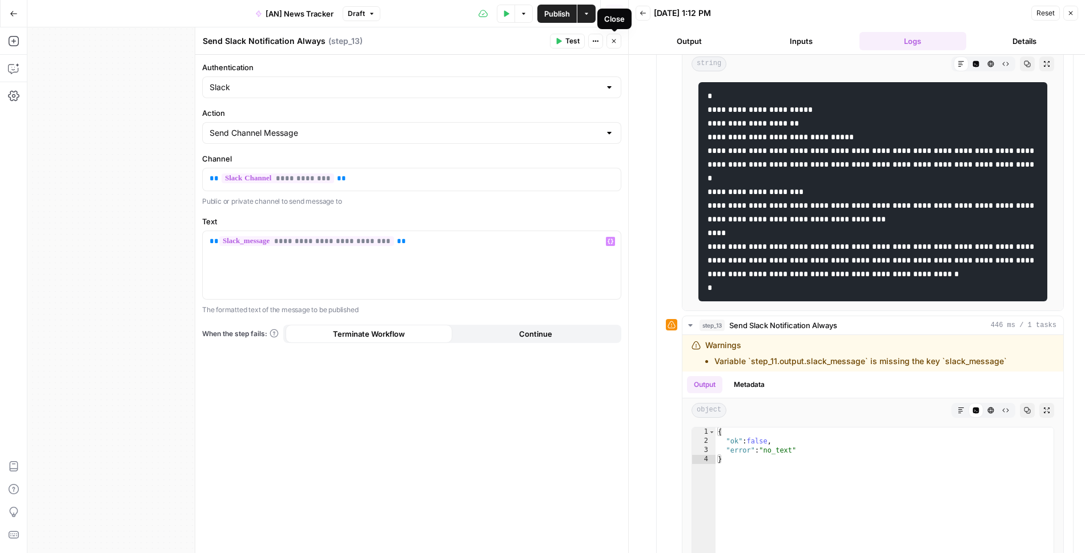
click at [615, 39] on icon "button" at bounding box center [614, 41] width 4 height 4
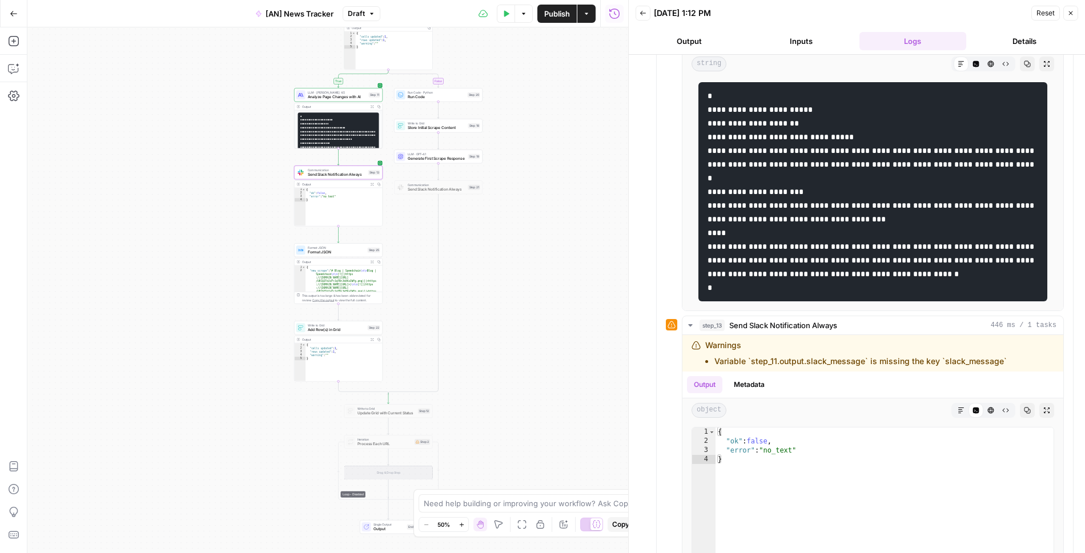
click at [333, 96] on span "Analyze Page Changes with AI" at bounding box center [337, 97] width 59 height 6
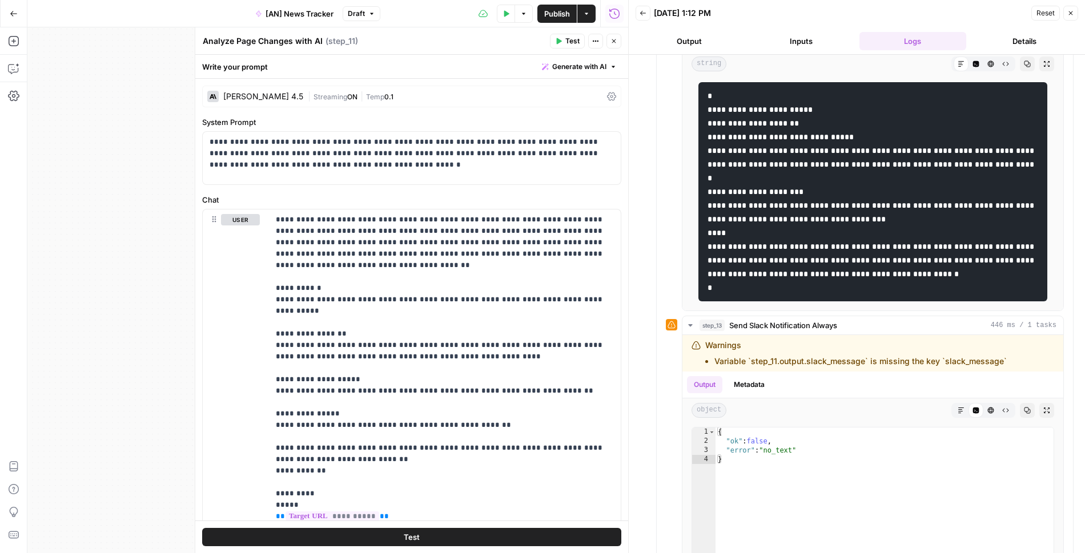
click at [384, 98] on span "0.1" at bounding box center [388, 96] width 9 height 9
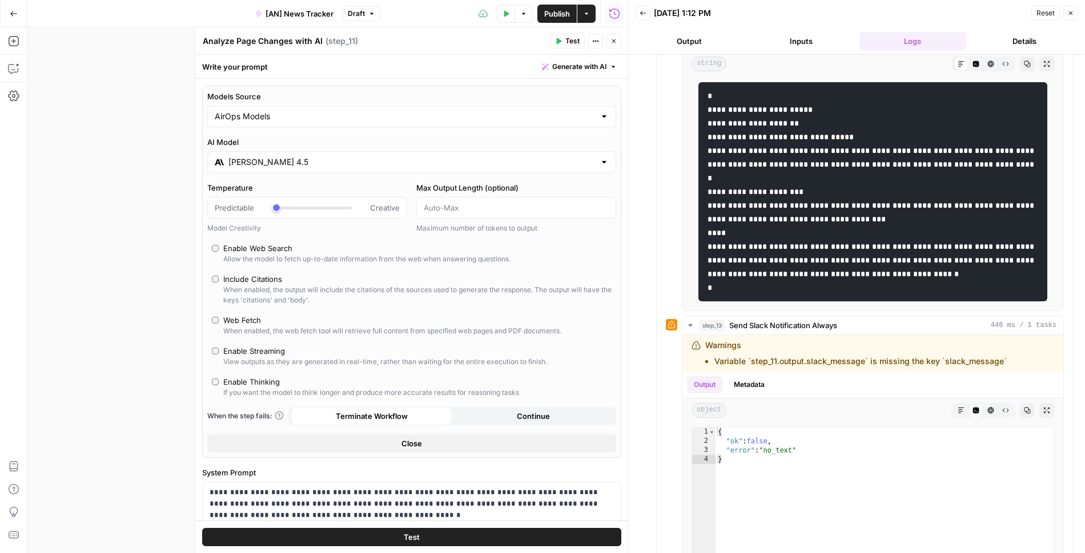
click at [611, 44] on icon "button" at bounding box center [613, 41] width 7 height 7
type input "***"
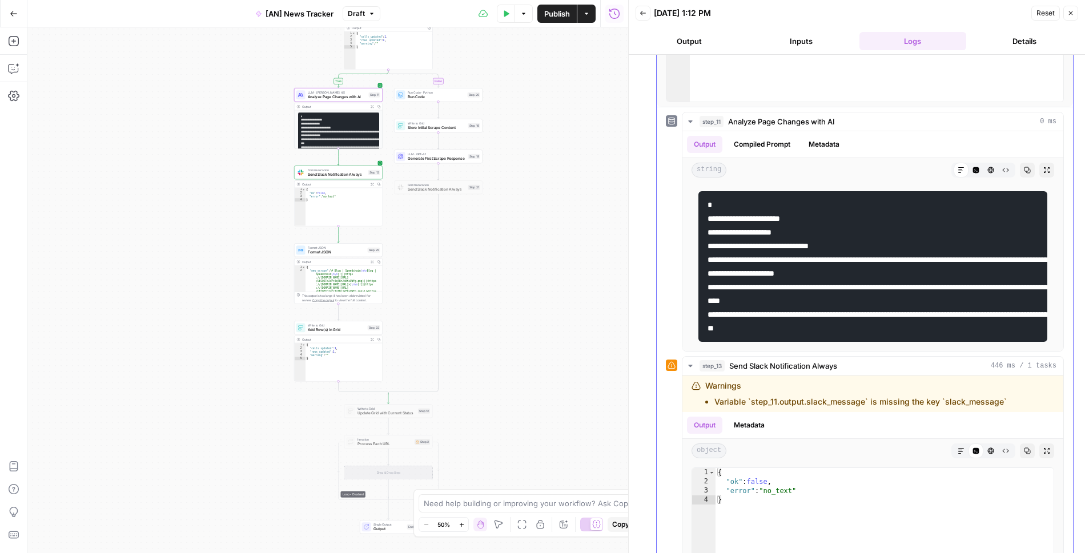
scroll to position [305, 0]
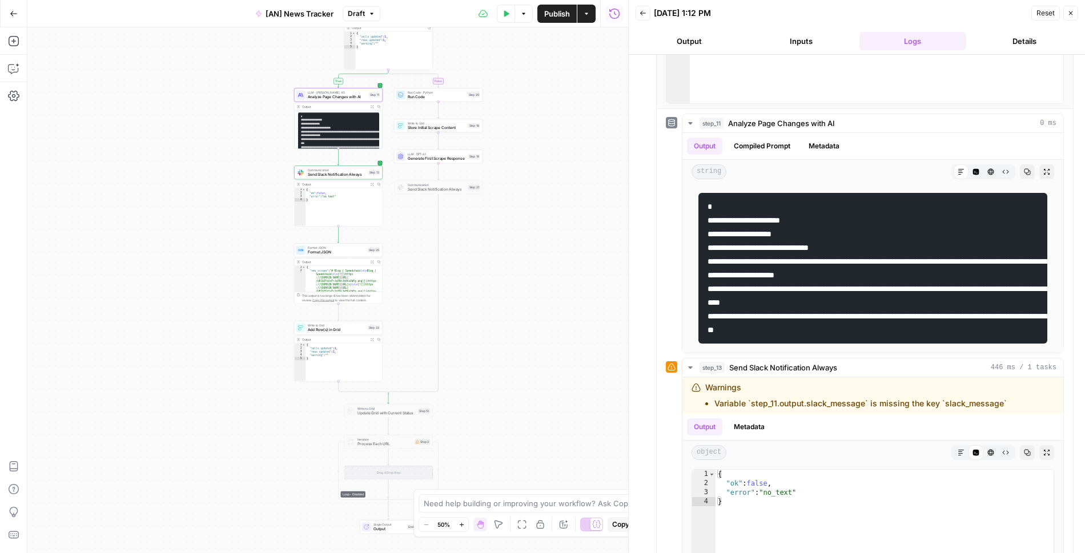
click at [336, 248] on span "Format JSON" at bounding box center [337, 247] width 58 height 5
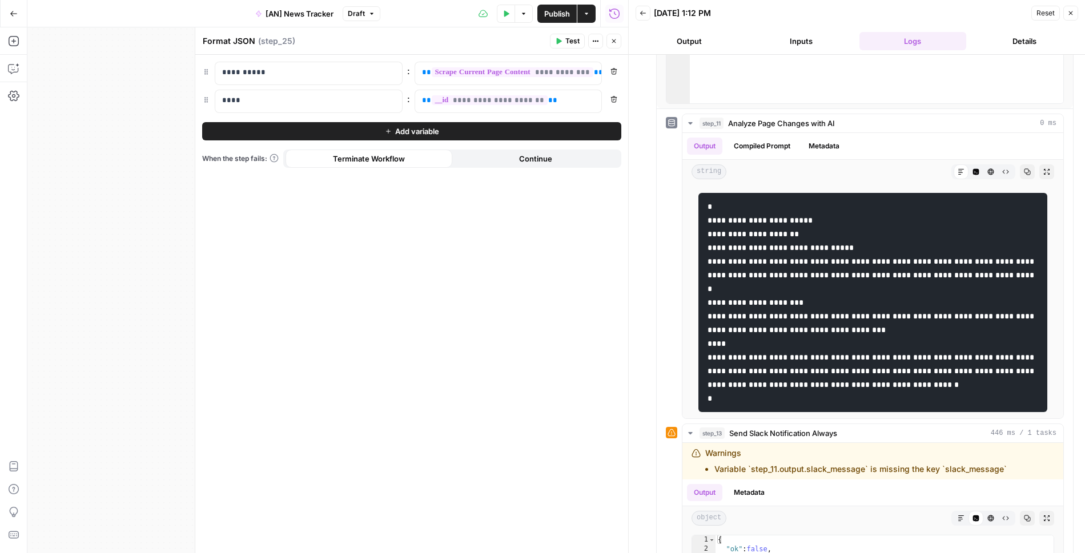
click at [613, 42] on icon "button" at bounding box center [613, 41] width 7 height 7
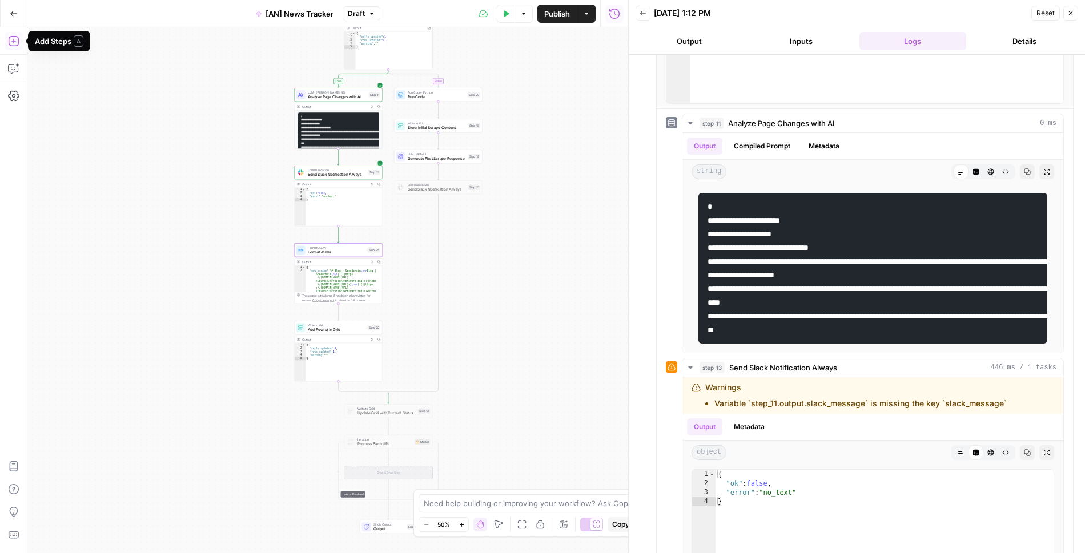
click at [15, 42] on icon "button" at bounding box center [13, 40] width 11 height 11
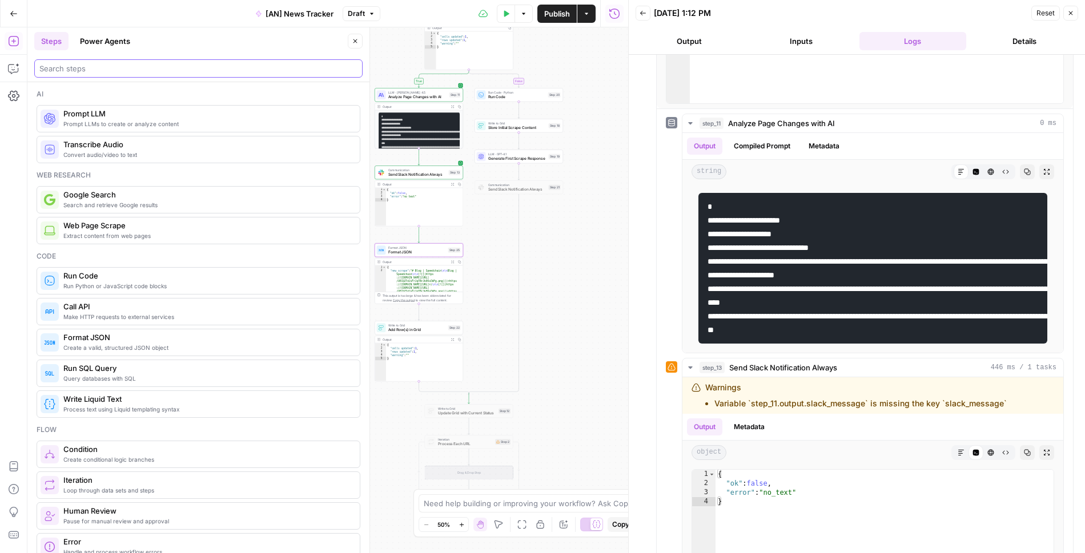
click at [175, 72] on input "search" at bounding box center [198, 68] width 318 height 11
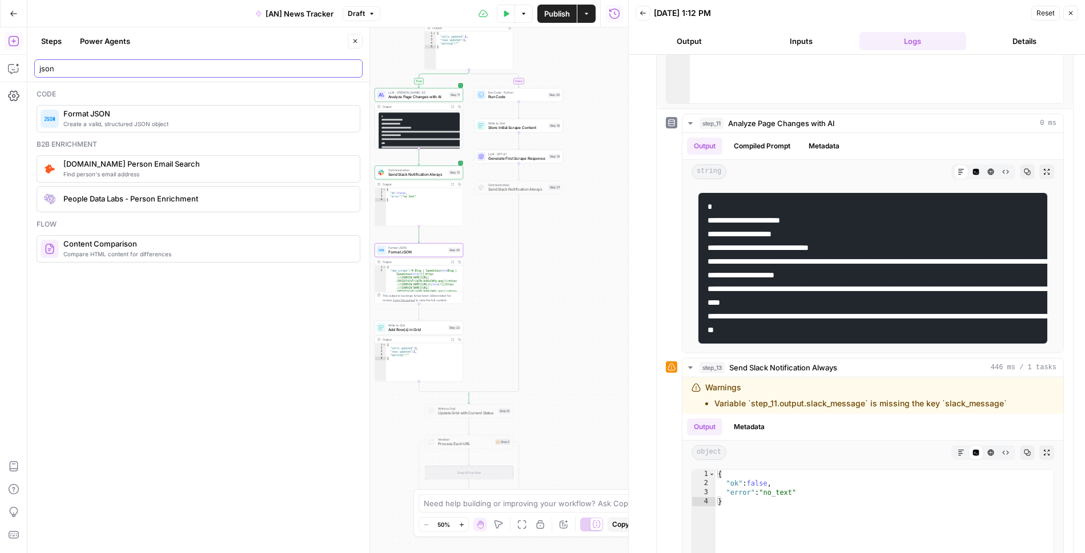
type input "json"
click at [174, 115] on span "Format JSON" at bounding box center [206, 113] width 287 height 11
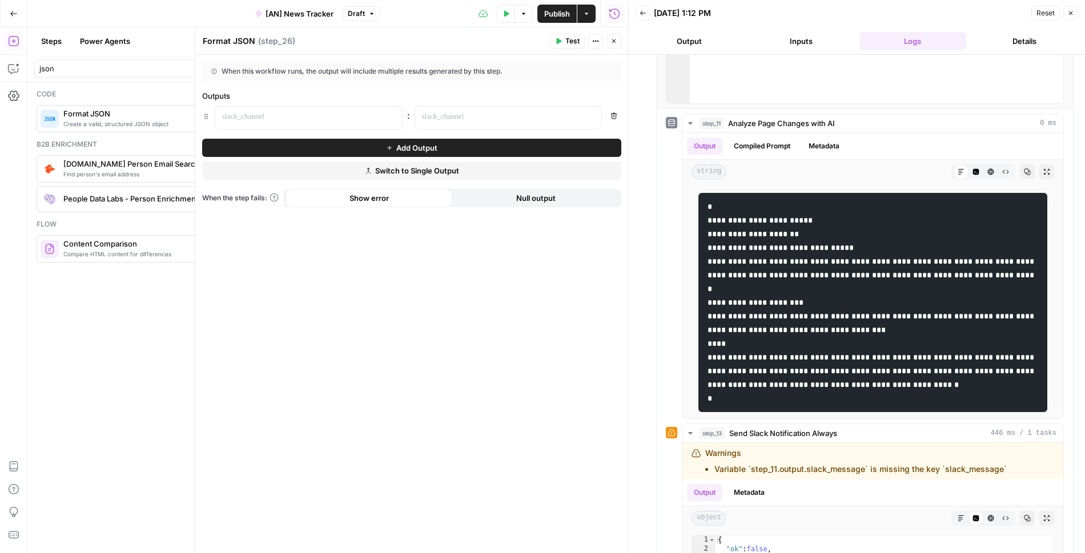
click at [609, 42] on button "Close" at bounding box center [613, 41] width 15 height 15
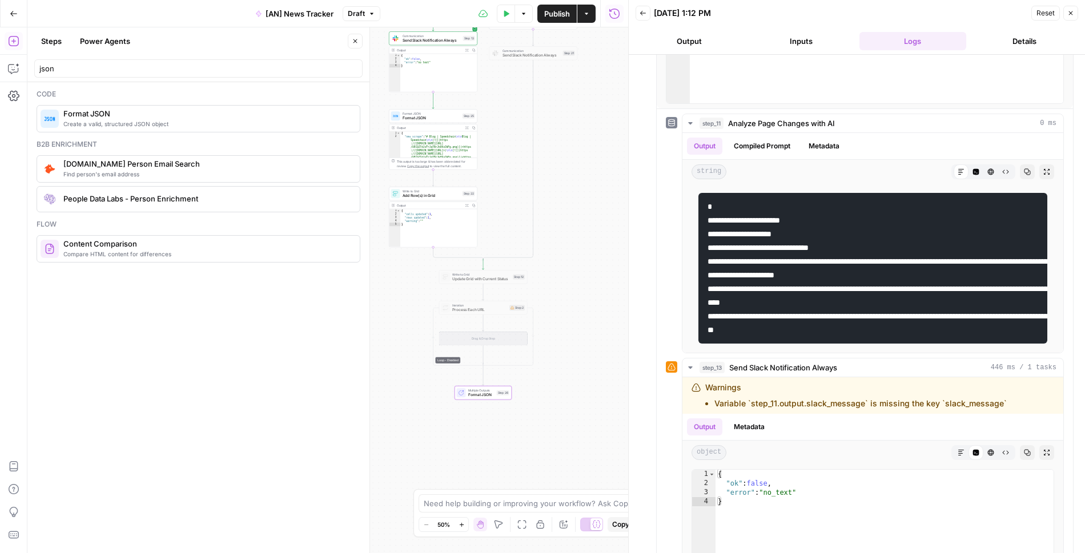
drag, startPoint x: 557, startPoint y: 384, endPoint x: 575, endPoint y: 258, distance: 127.6
click at [575, 258] on div "**********" at bounding box center [327, 290] width 601 height 526
click at [495, 397] on span "Multiple Outputs" at bounding box center [486, 398] width 26 height 5
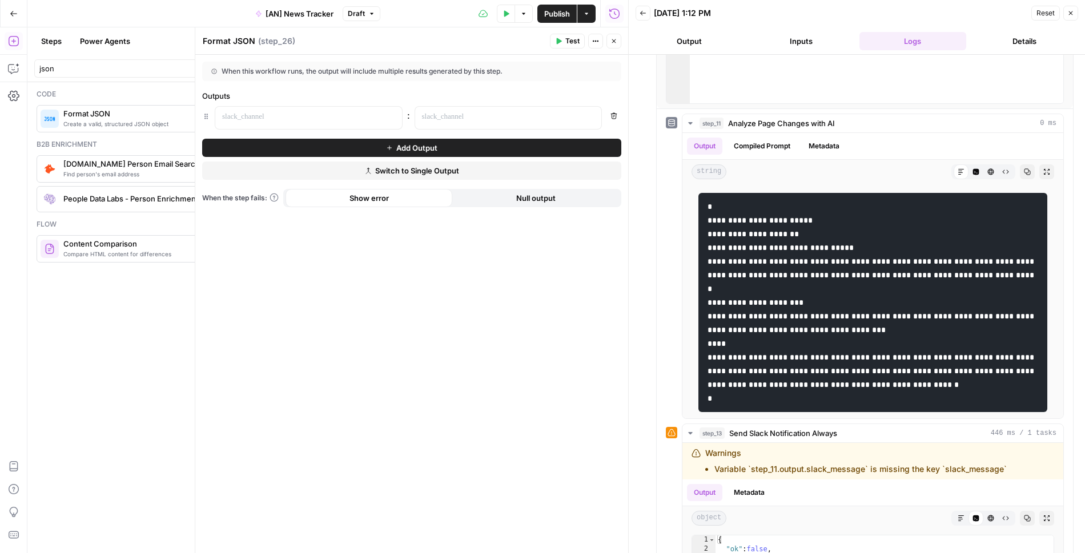
click at [483, 175] on button "Switch to Single Output" at bounding box center [411, 171] width 419 height 18
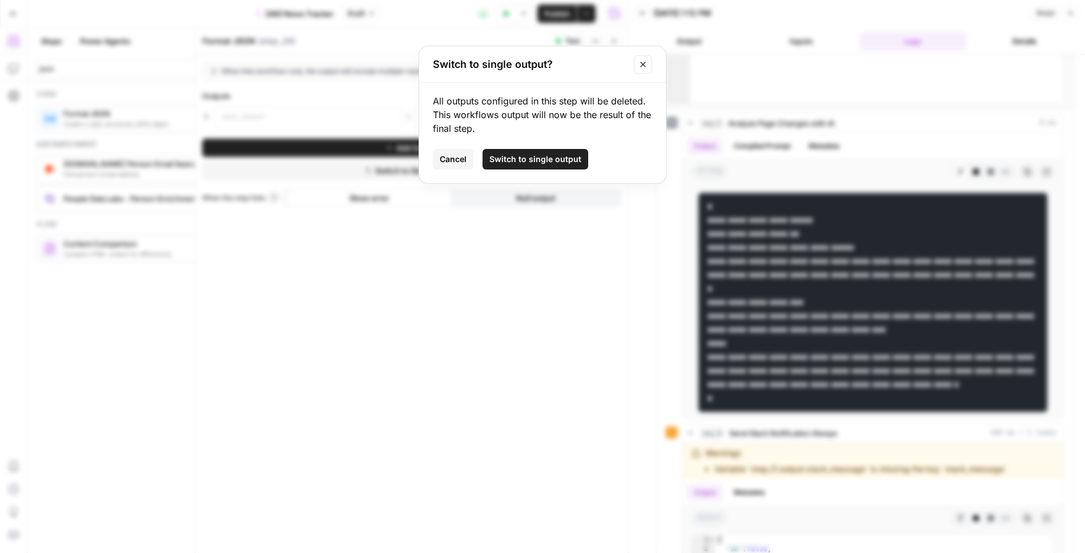
click at [512, 167] on button "Switch to single output" at bounding box center [535, 159] width 106 height 21
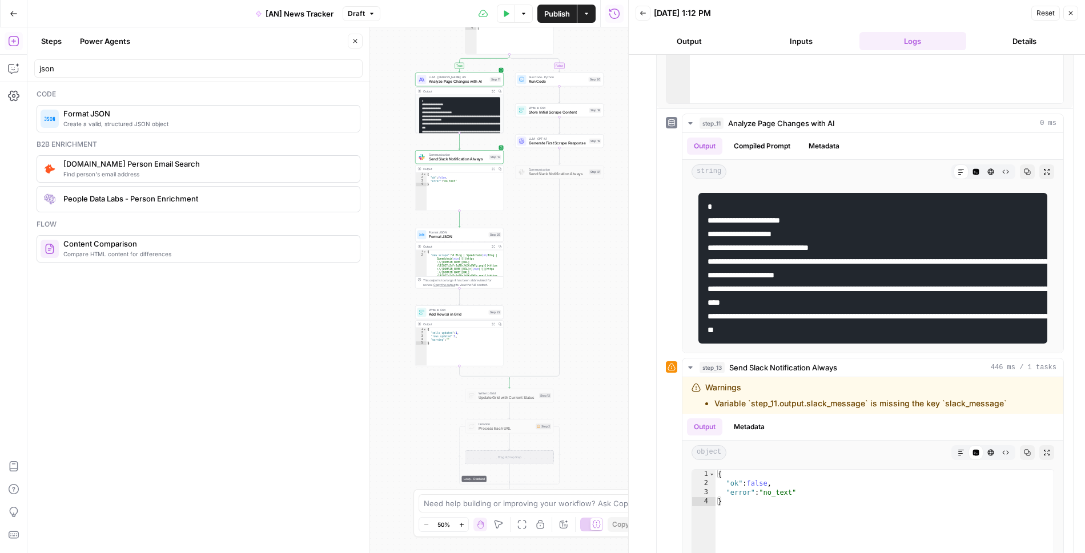
drag, startPoint x: 559, startPoint y: 98, endPoint x: 583, endPoint y: 220, distance: 125.0
click at [583, 220] on div "**********" at bounding box center [327, 290] width 601 height 526
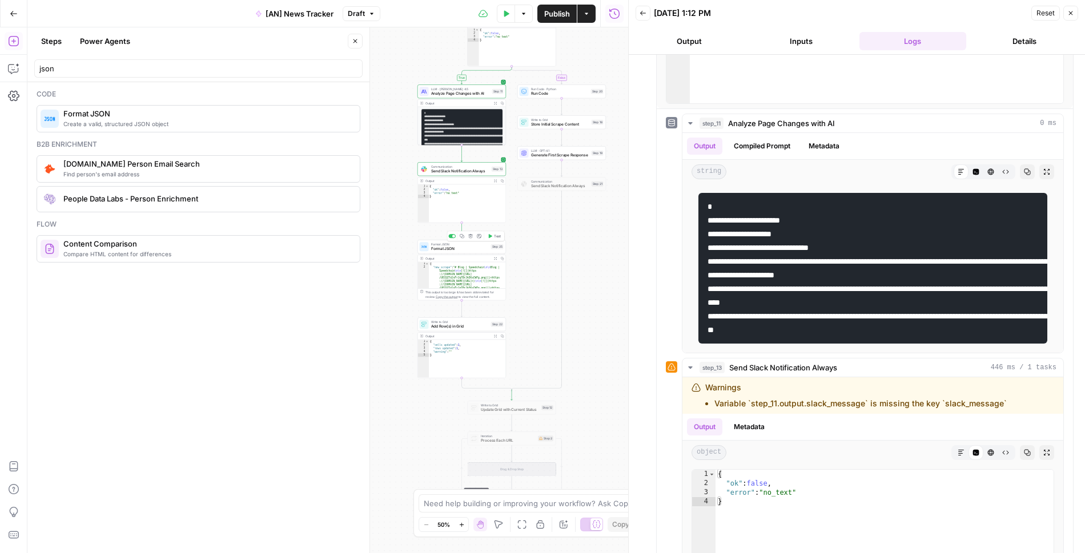
click at [460, 237] on icon "button" at bounding box center [462, 236] width 5 height 5
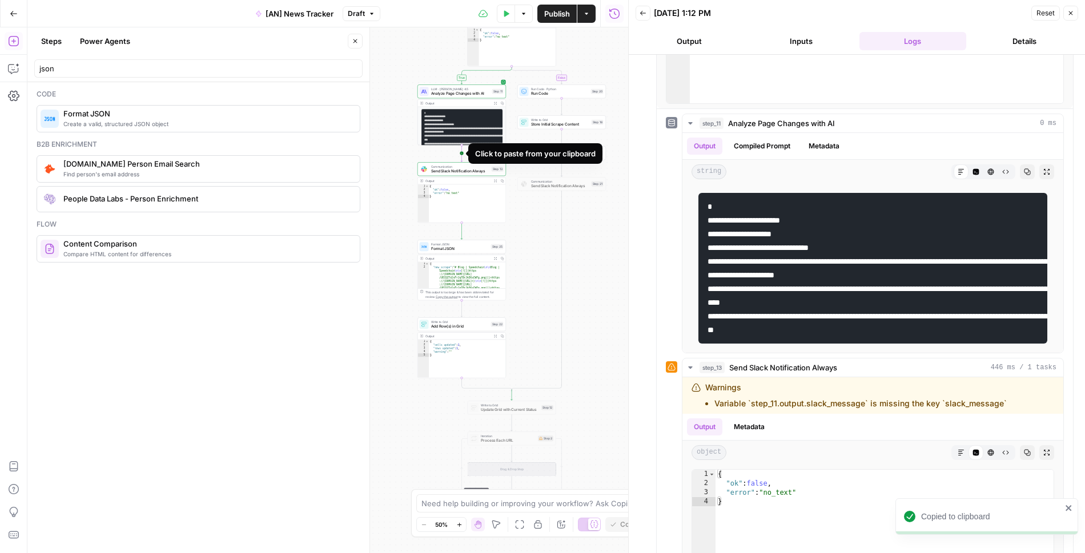
click at [462, 151] on icon "Edge from step_11 to step_13" at bounding box center [462, 153] width 2 height 17
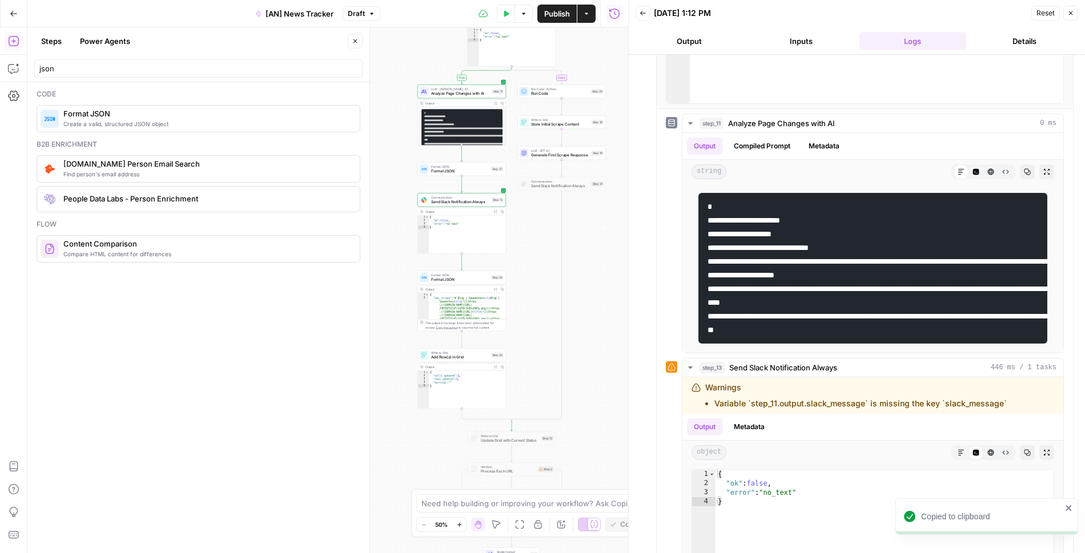
click at [444, 165] on span "Format JSON" at bounding box center [460, 166] width 58 height 5
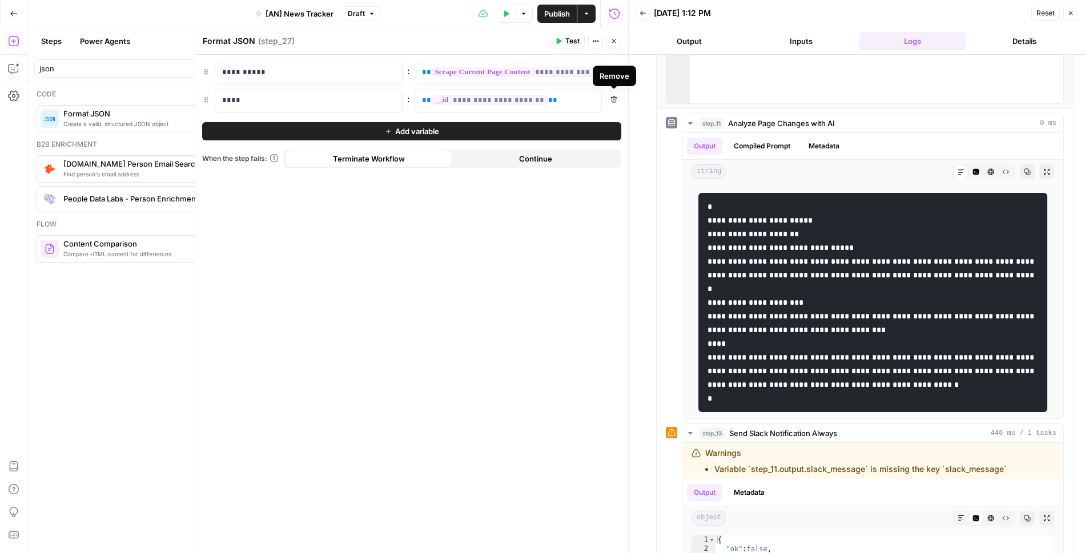
click at [611, 99] on icon "button" at bounding box center [614, 99] width 6 height 6
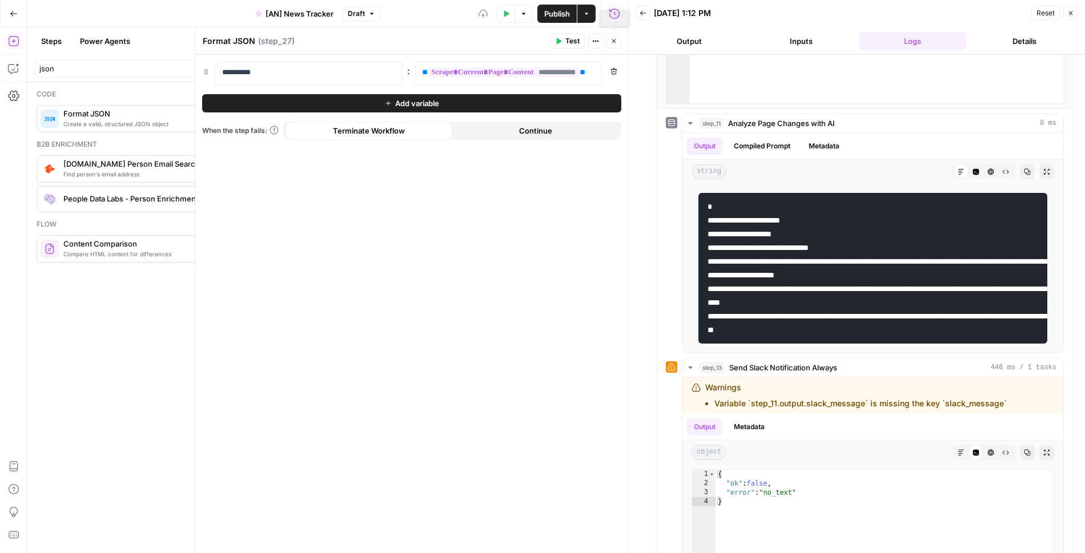
click at [615, 37] on button "Close" at bounding box center [613, 41] width 15 height 15
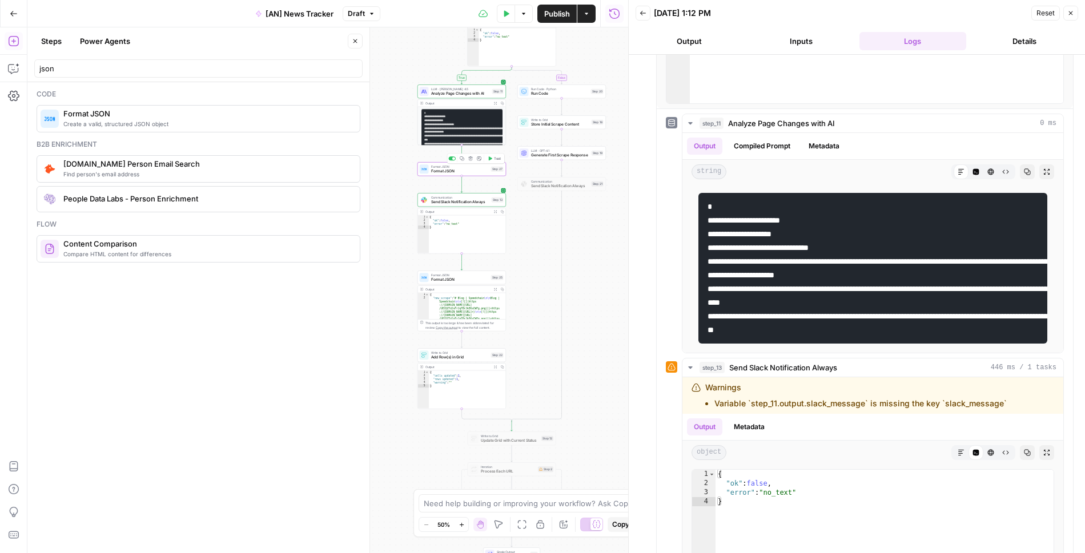
click at [470, 158] on icon "button" at bounding box center [470, 158] width 4 height 4
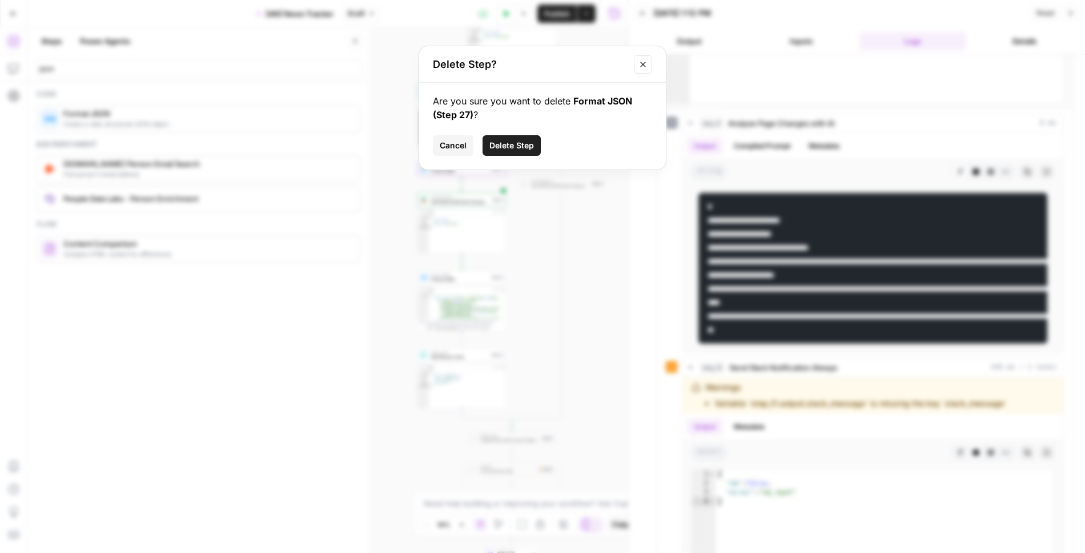
click at [525, 145] on span "Delete Step" at bounding box center [511, 145] width 45 height 11
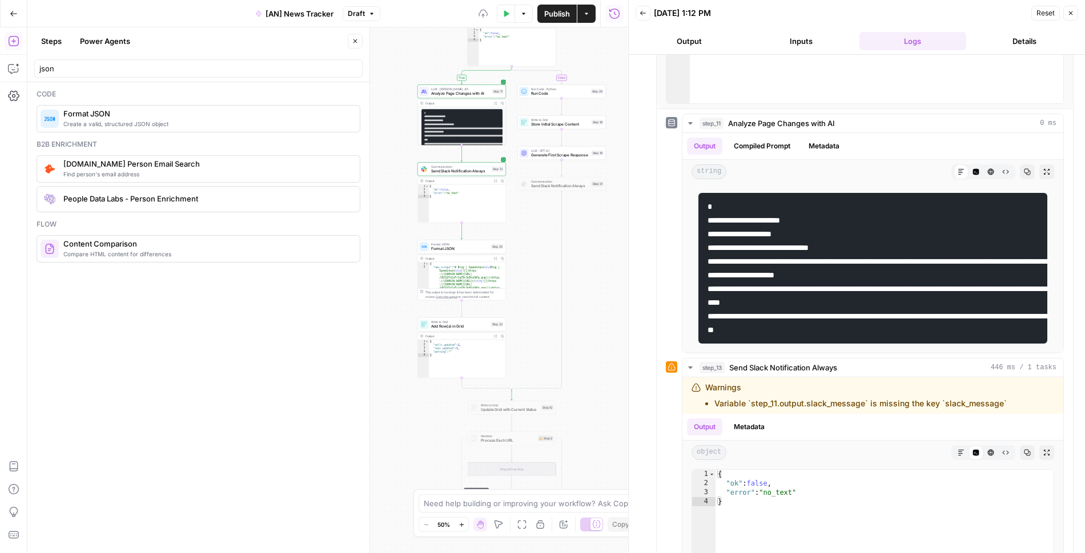
click at [357, 43] on icon "button" at bounding box center [355, 41] width 7 height 7
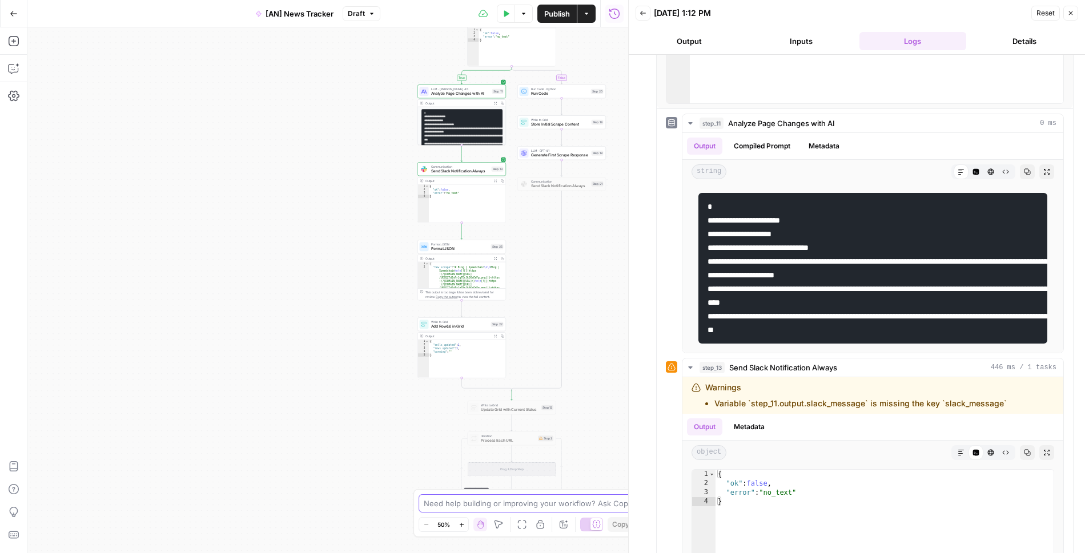
click at [529, 503] on textarea at bounding box center [536, 503] width 225 height 11
type textarea "step 13 is not sending a message in slack because it says there is no text. Thi…"
click at [443, 249] on span "Format JSON" at bounding box center [460, 249] width 58 height 6
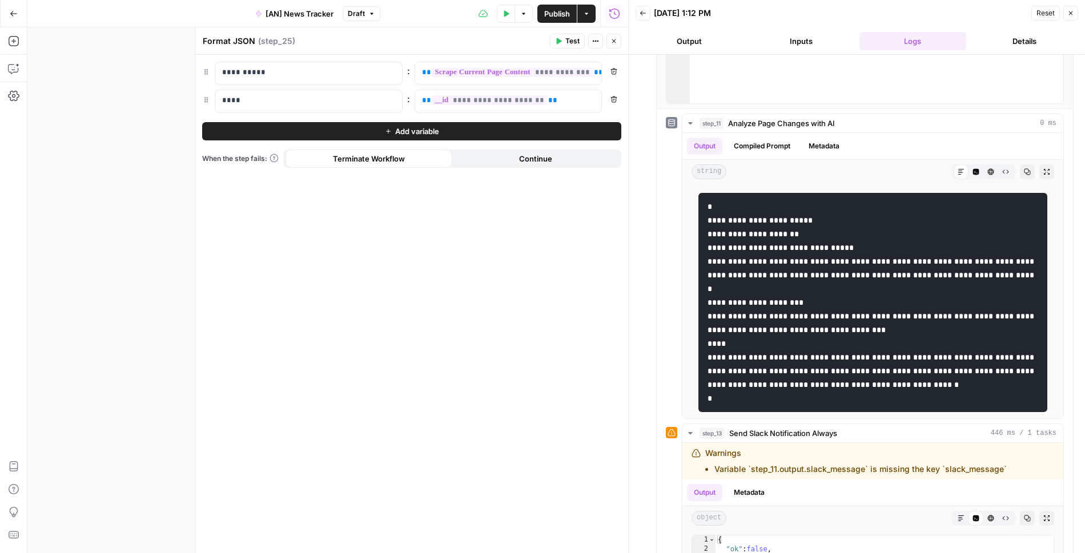
click at [611, 41] on icon "button" at bounding box center [613, 41] width 7 height 7
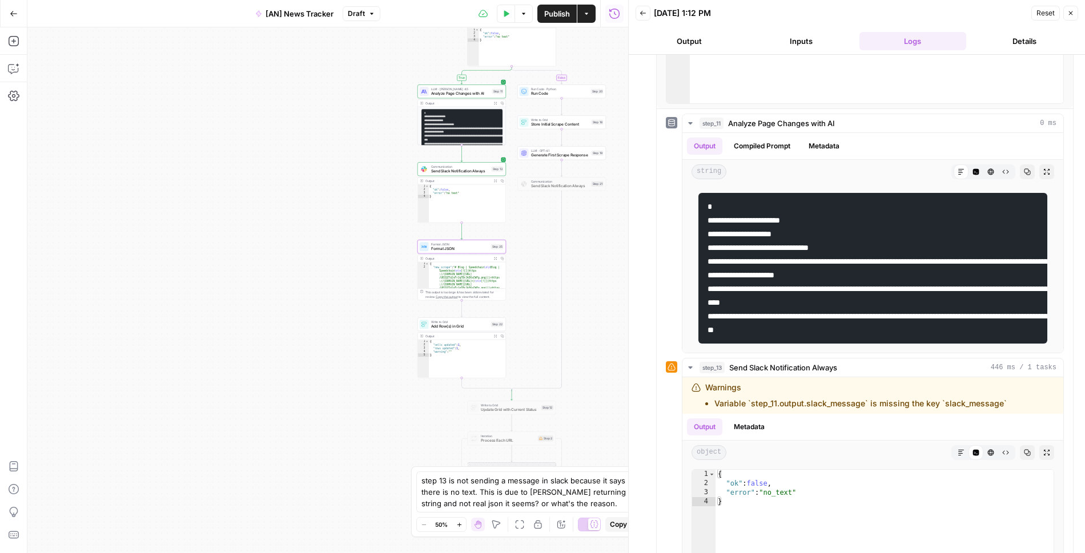
click at [457, 170] on span "Send Slack Notification Always" at bounding box center [460, 171] width 58 height 6
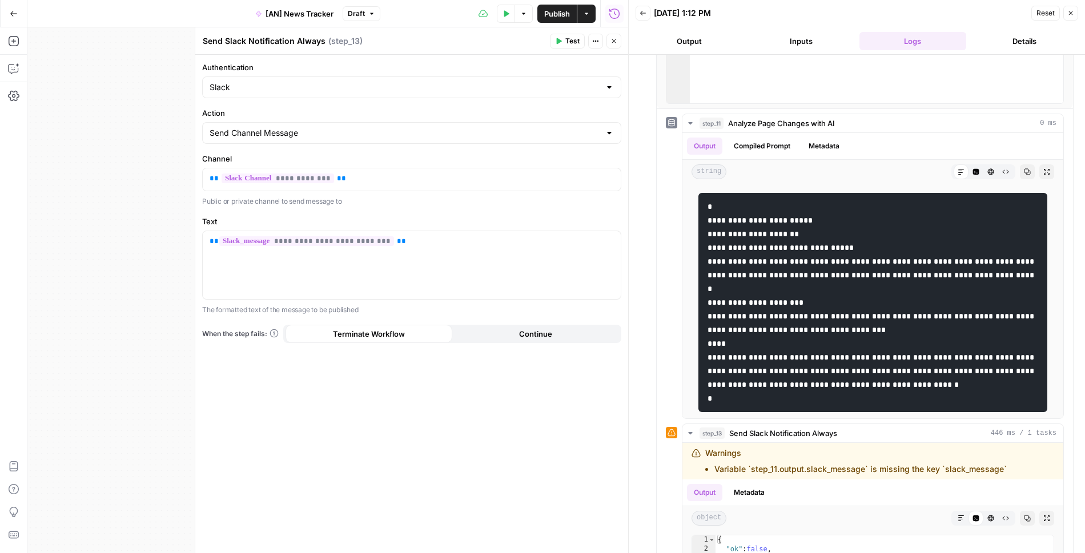
click at [616, 41] on icon "button" at bounding box center [613, 41] width 7 height 7
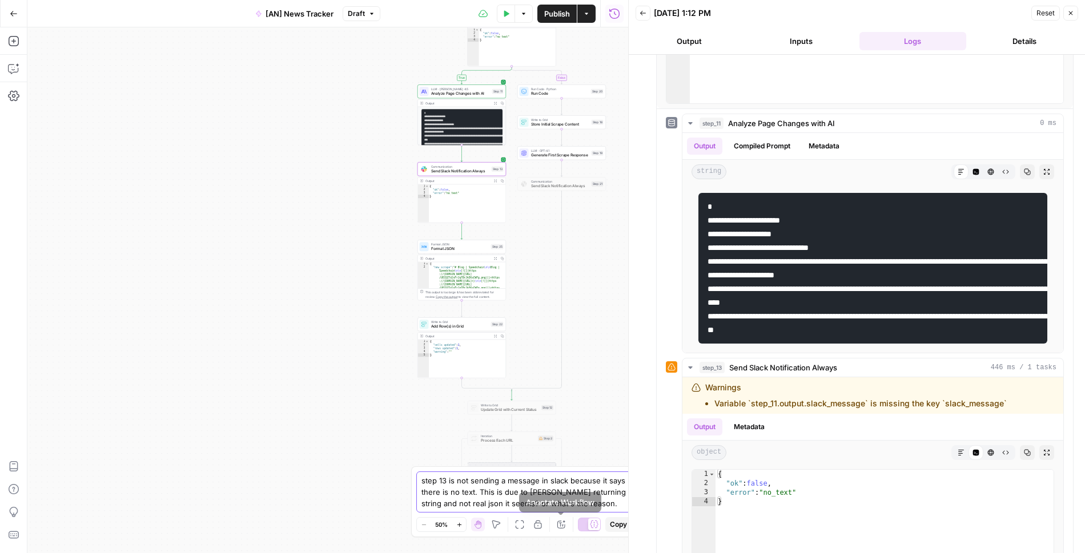
click at [582, 482] on textarea "step 13 is not sending a message in slack because it says there is no text. Thi…" at bounding box center [530, 492] width 219 height 34
click at [658, 481] on icon "submit" at bounding box center [659, 480] width 7 height 7
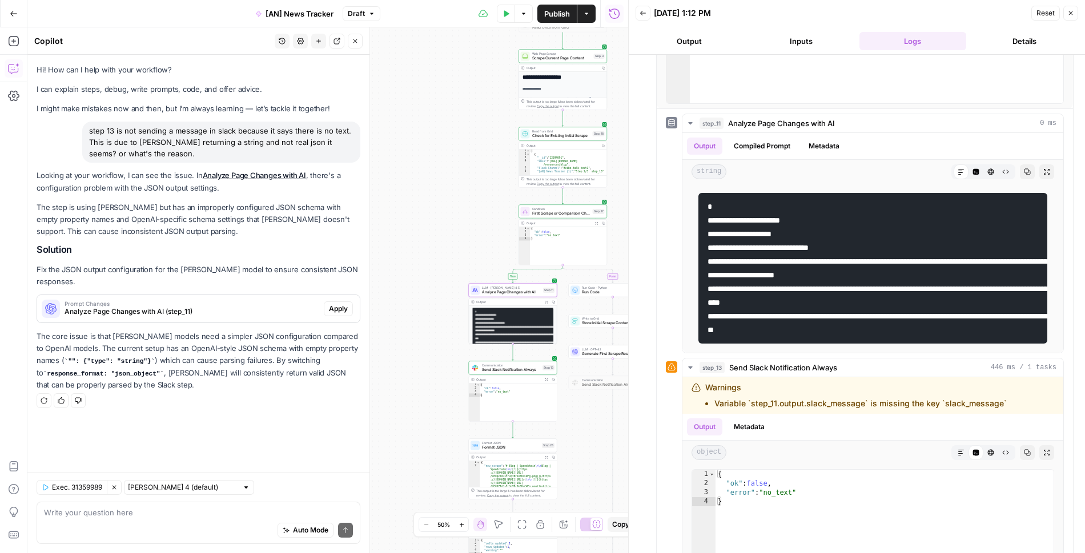
click at [243, 301] on span "Prompt Changes" at bounding box center [192, 304] width 255 height 6
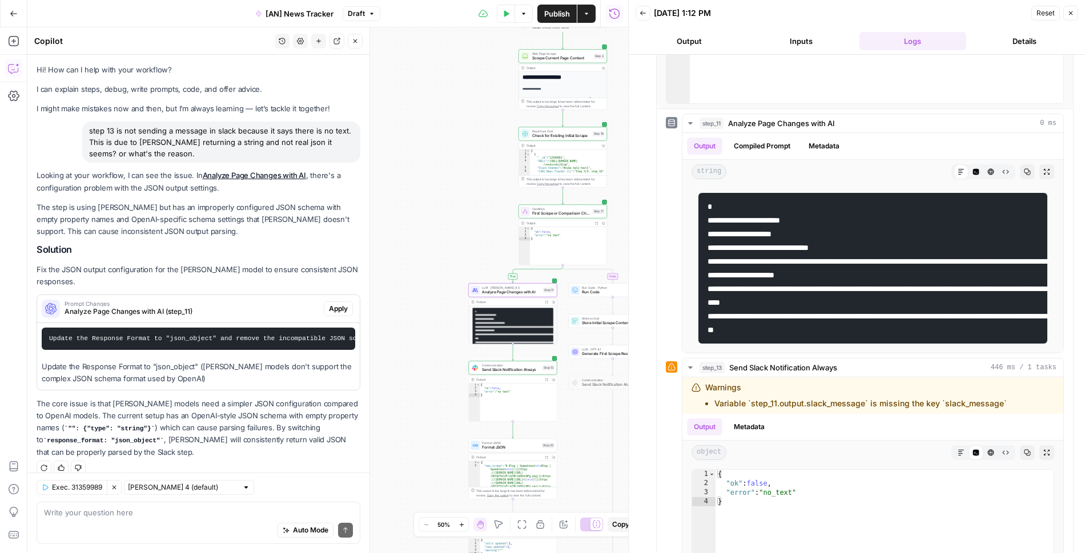
click at [243, 301] on span "Prompt Changes" at bounding box center [192, 304] width 255 height 6
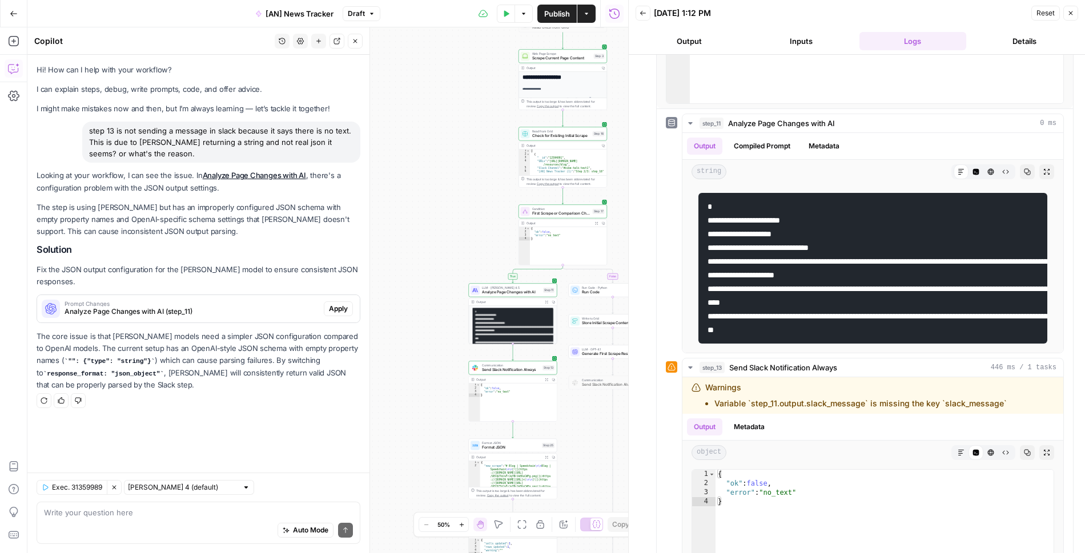
click at [493, 288] on span "LLM · Claude Sonnet 4.5" at bounding box center [511, 287] width 59 height 5
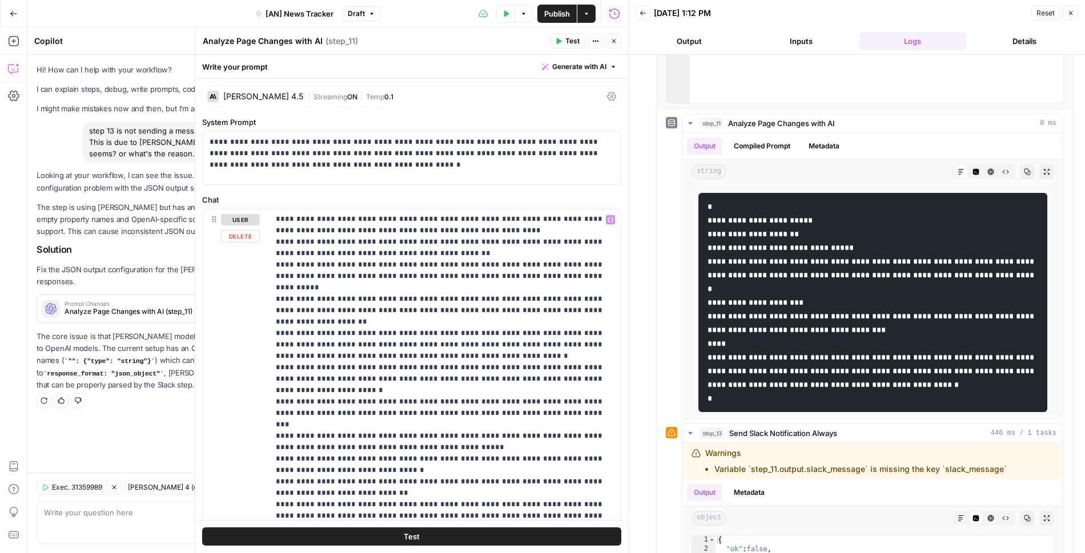
scroll to position [212, 0]
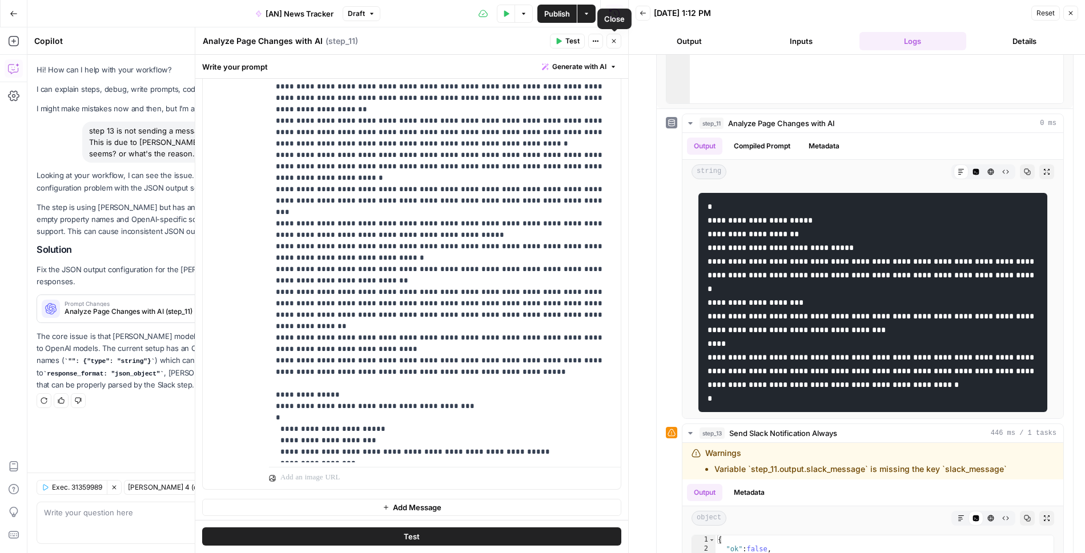
click at [614, 41] on icon "button" at bounding box center [614, 41] width 4 height 4
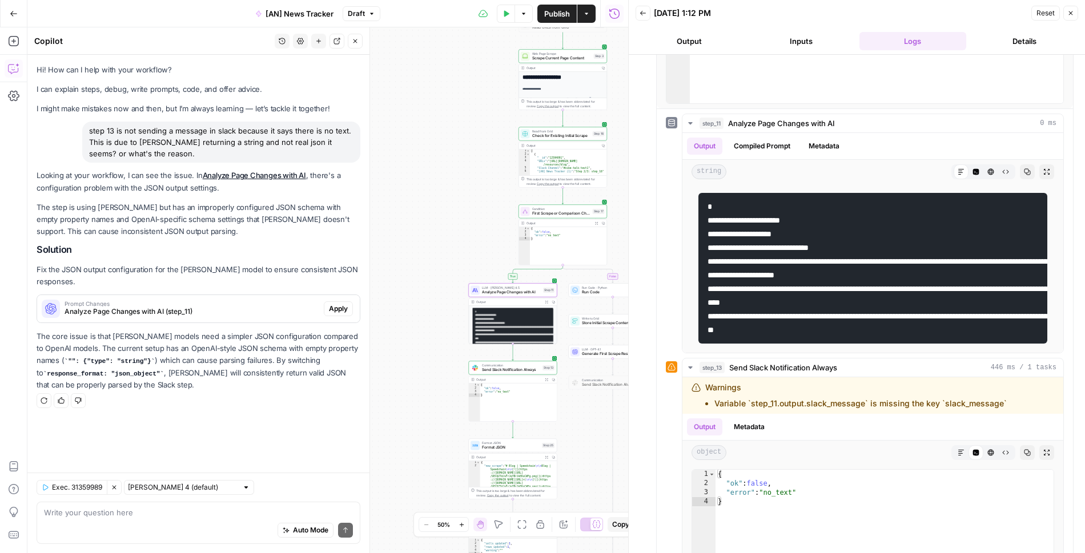
click at [337, 304] on span "Apply" at bounding box center [338, 309] width 19 height 10
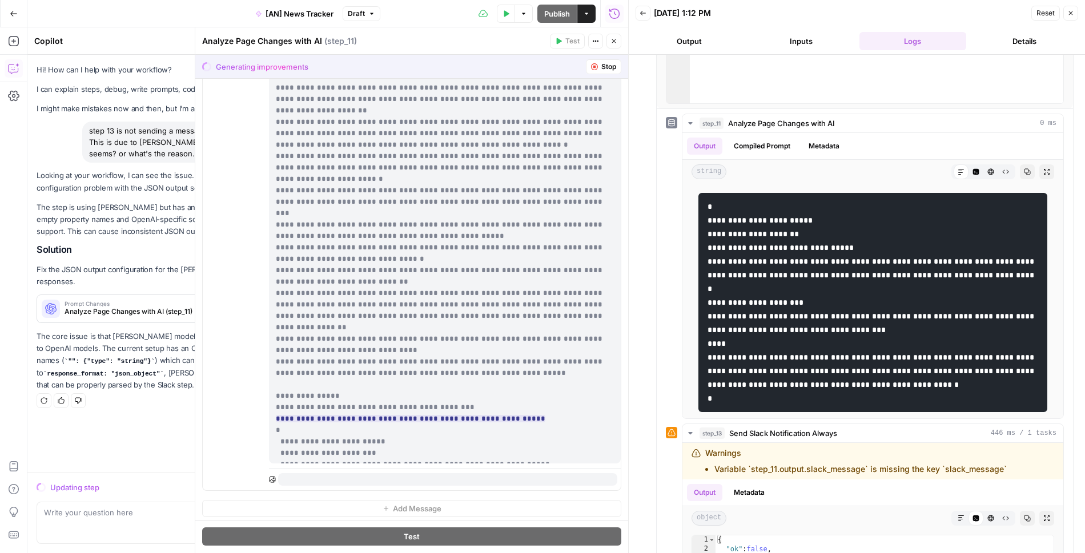
scroll to position [617, 0]
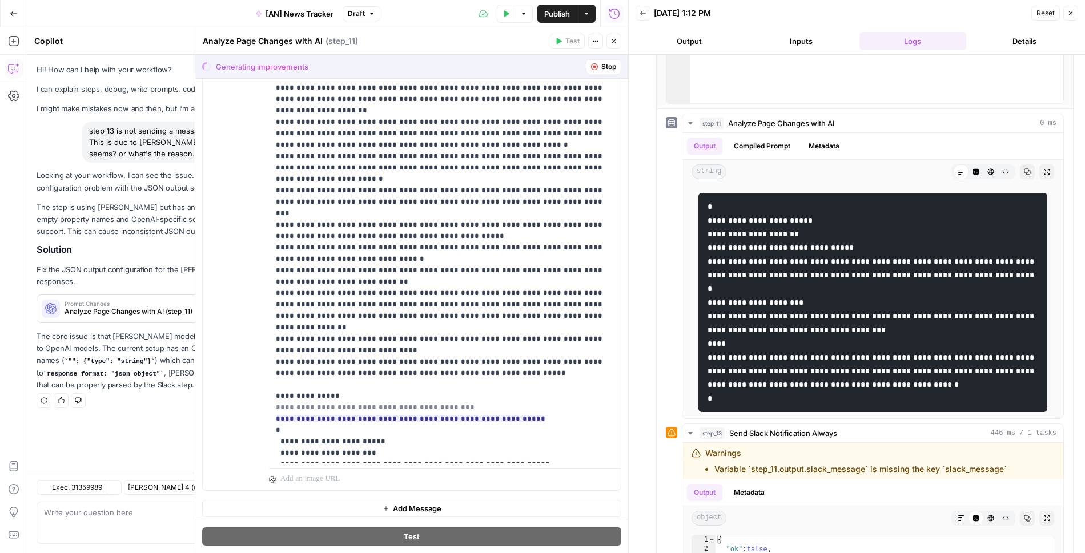
type input "***"
click at [603, 71] on span "Accept All" at bounding box center [600, 67] width 34 height 10
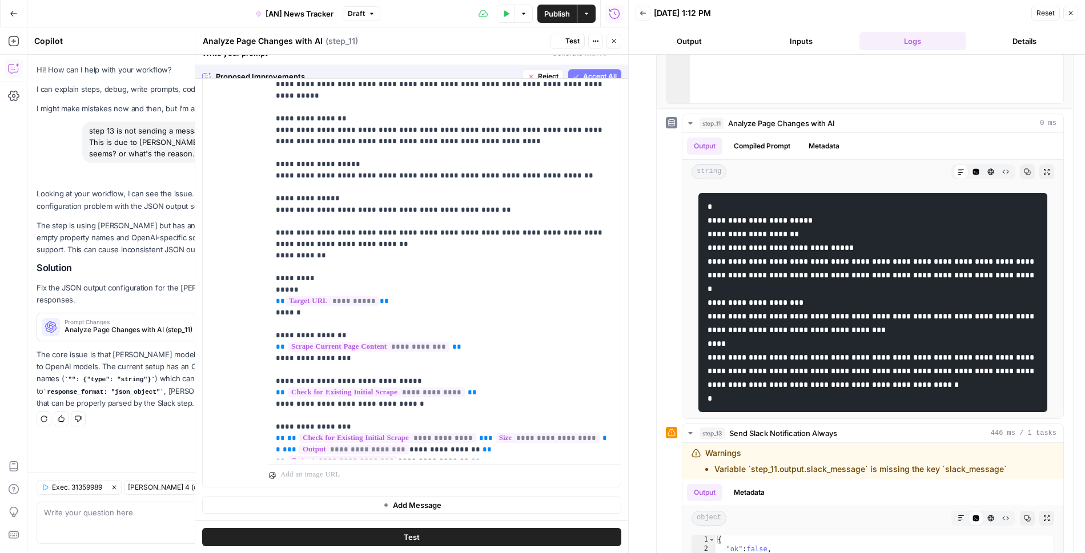
scroll to position [0, 0]
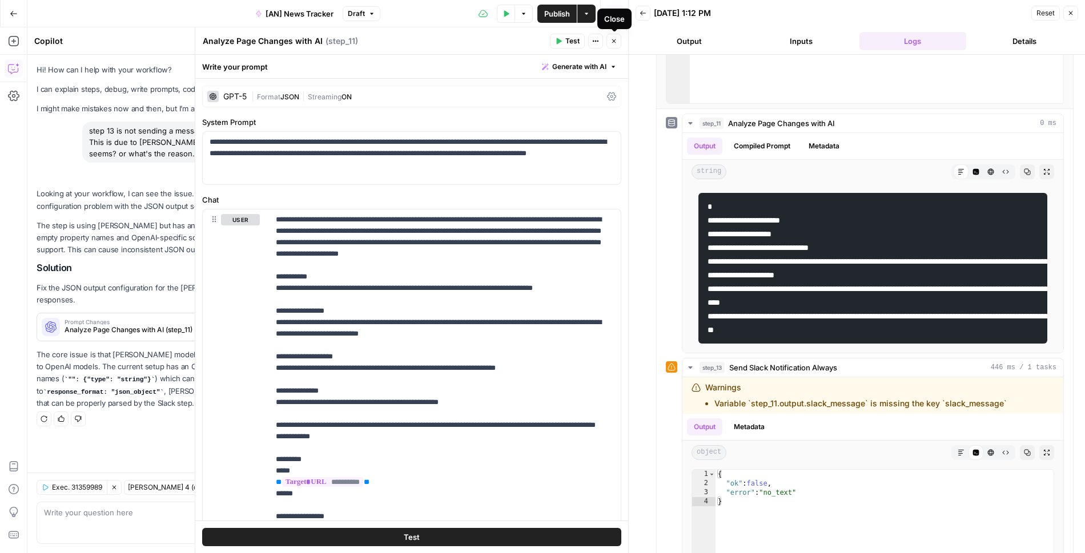
click at [569, 43] on span "Test" at bounding box center [572, 41] width 14 height 10
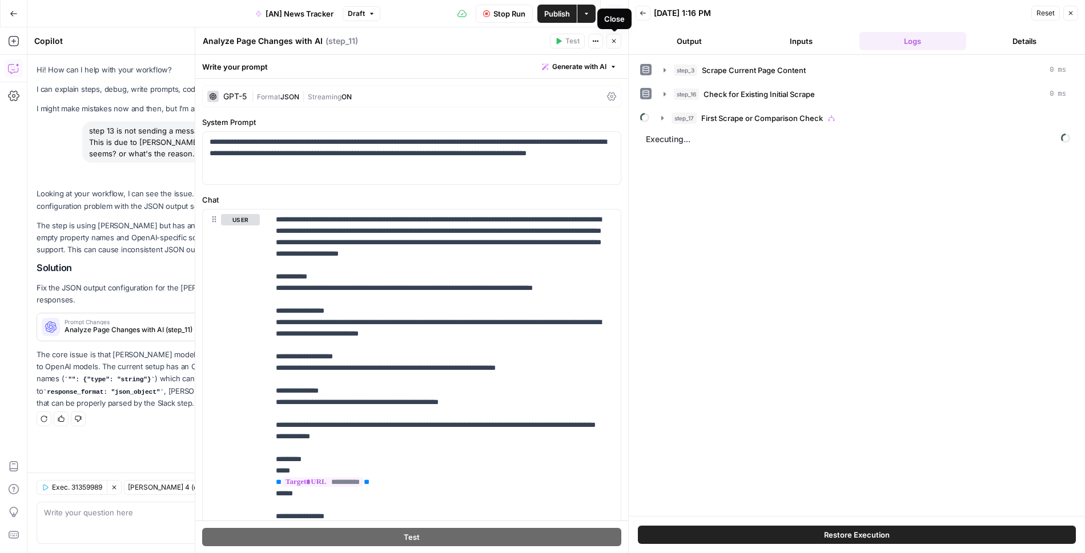
click at [614, 43] on icon "button" at bounding box center [613, 41] width 7 height 7
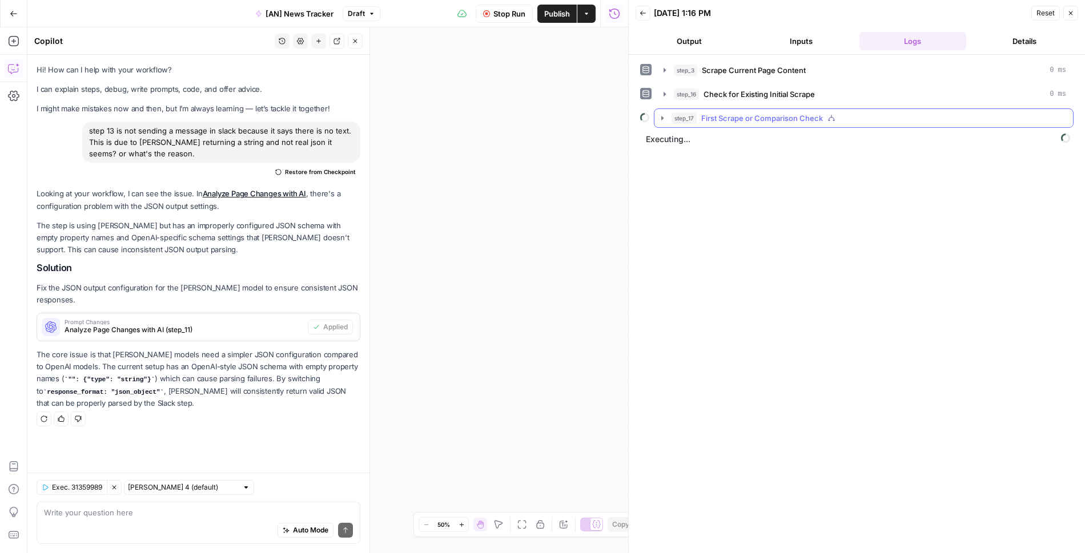
click at [659, 115] on icon "button" at bounding box center [662, 118] width 9 height 9
click at [352, 44] on button "Close" at bounding box center [355, 41] width 15 height 15
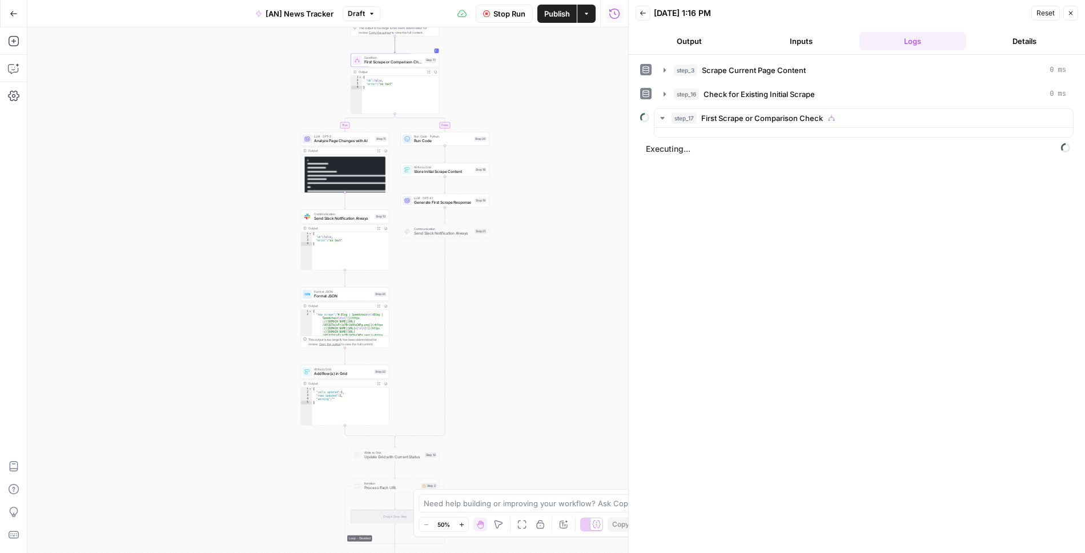
drag, startPoint x: 265, startPoint y: 268, endPoint x: 577, endPoint y: 111, distance: 349.0
click at [577, 111] on div "**********" at bounding box center [327, 290] width 601 height 526
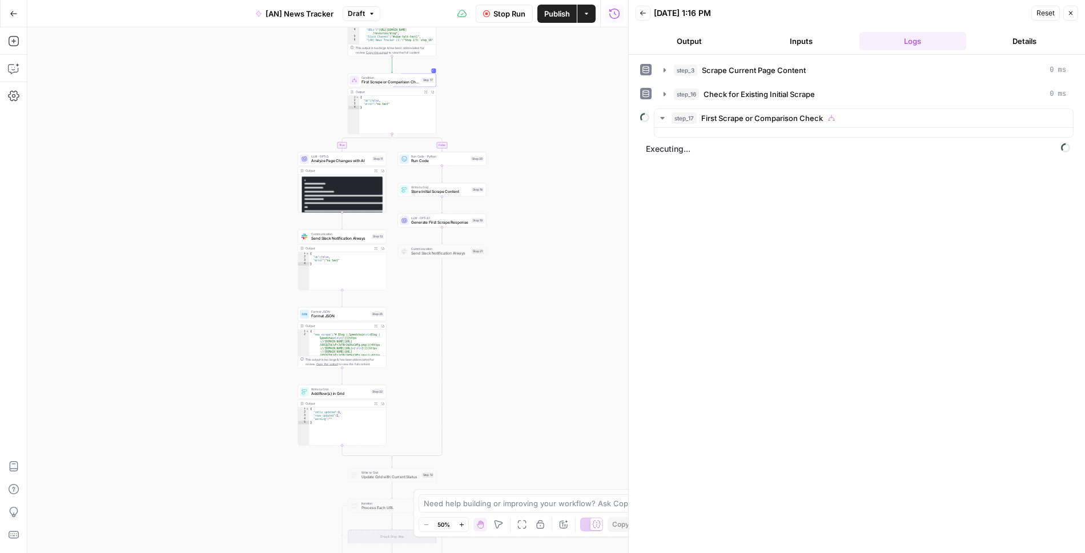
drag, startPoint x: 574, startPoint y: 115, endPoint x: 551, endPoint y: 160, distance: 49.8
click at [553, 159] on div "**********" at bounding box center [327, 290] width 601 height 526
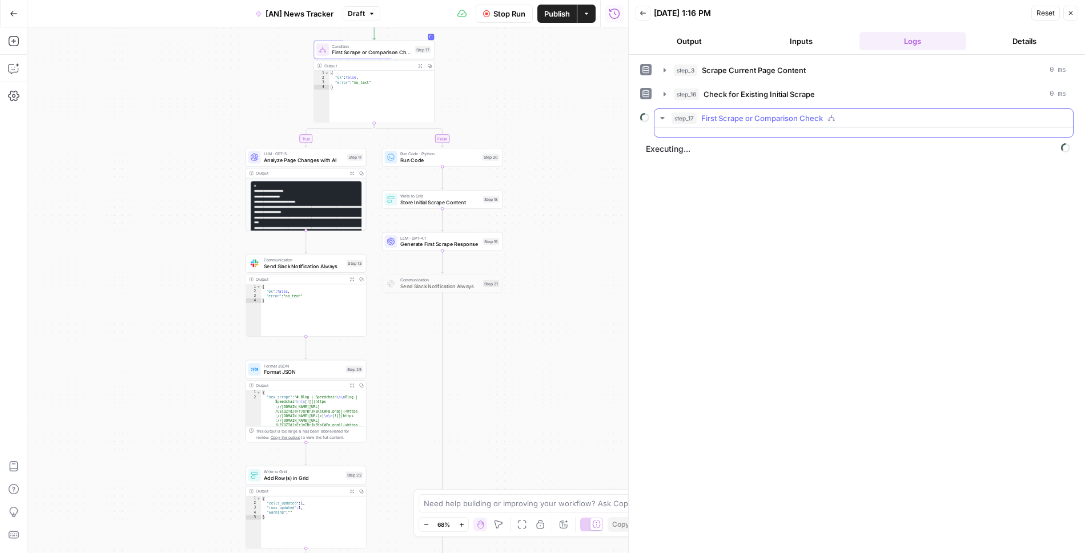
click at [659, 117] on icon "button" at bounding box center [662, 118] width 9 height 9
click at [682, 140] on span "Executing..." at bounding box center [857, 149] width 431 height 18
click at [794, 45] on button "Inputs" at bounding box center [800, 41] width 107 height 18
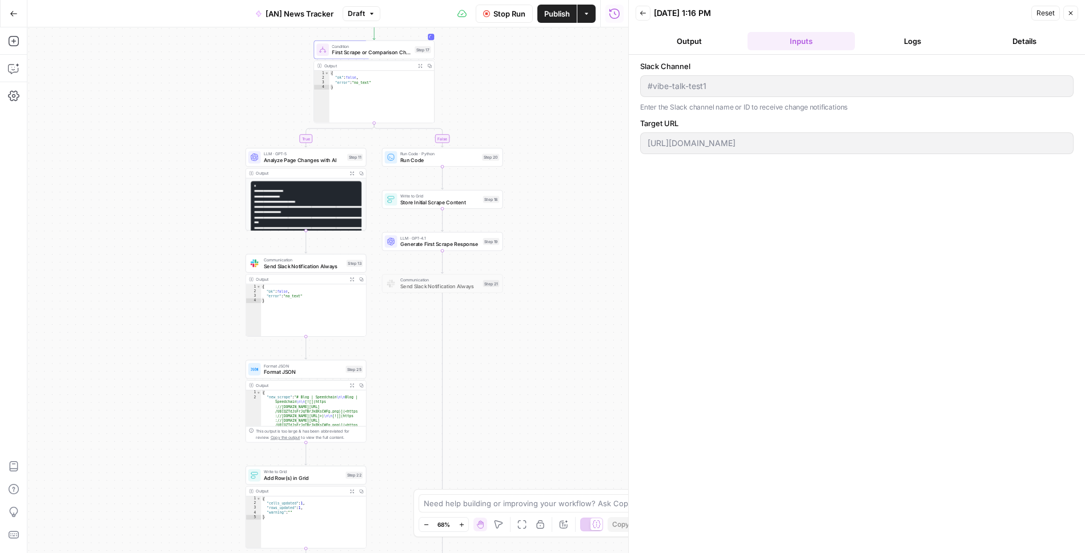
click at [690, 41] on button "Output" at bounding box center [688, 41] width 107 height 18
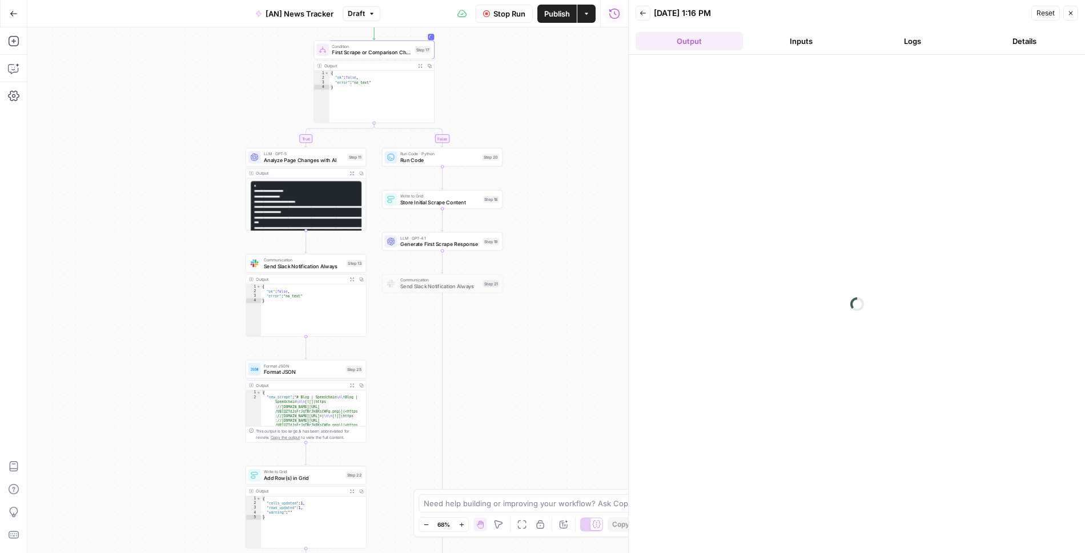
click at [893, 42] on button "Logs" at bounding box center [912, 41] width 107 height 18
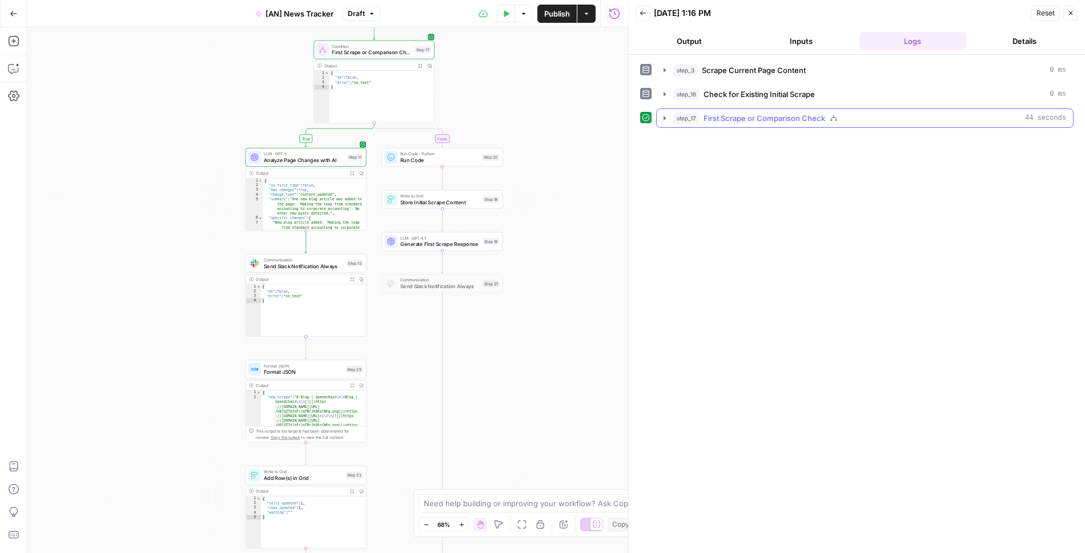
click at [664, 119] on icon "button" at bounding box center [664, 118] width 9 height 9
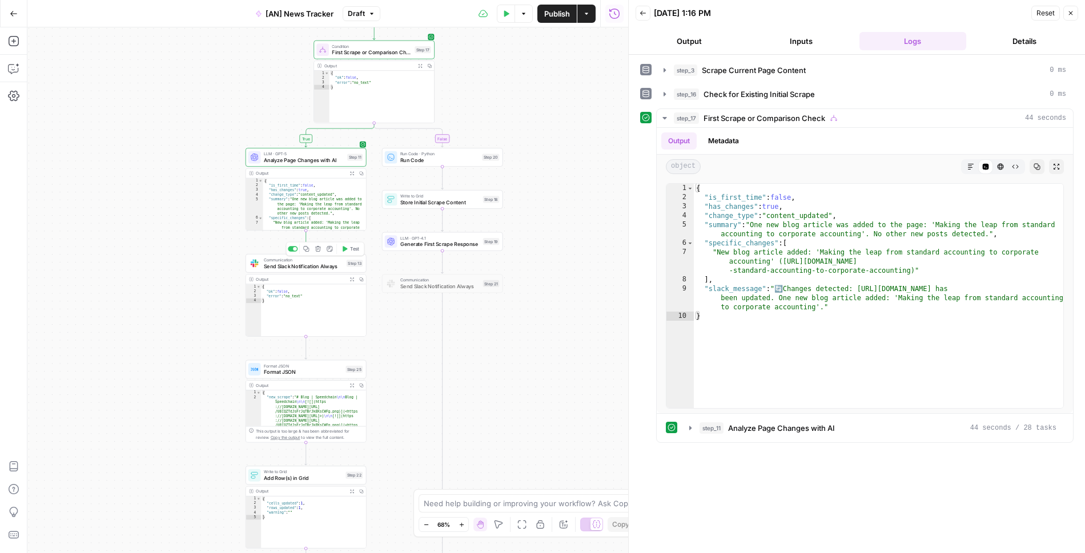
click at [352, 249] on span "Test" at bounding box center [354, 248] width 9 height 7
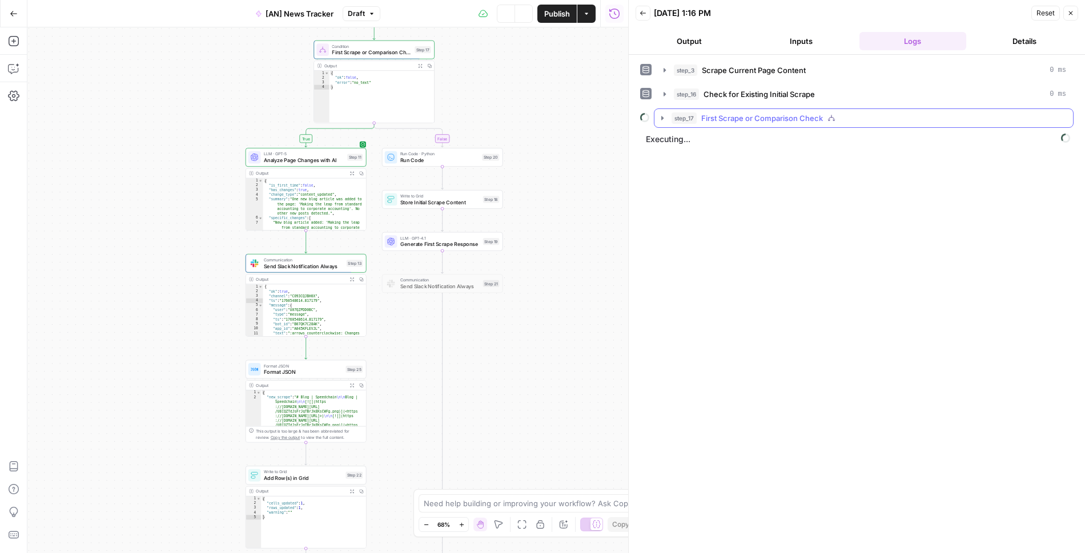
click at [661, 121] on button "step_17 First Scrape or Comparison Check" at bounding box center [863, 118] width 418 height 18
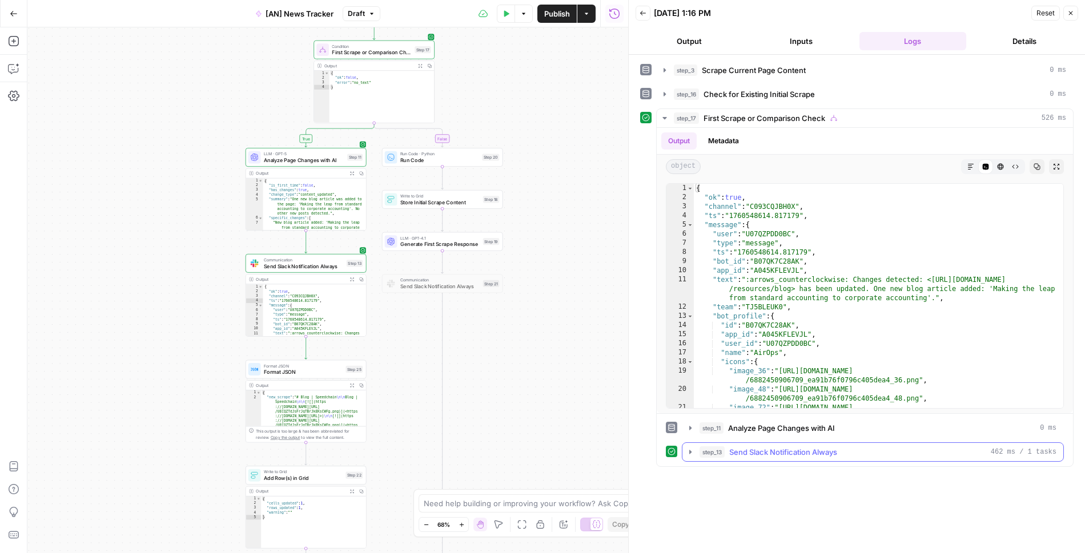
click at [689, 450] on icon "button" at bounding box center [690, 452] width 2 height 4
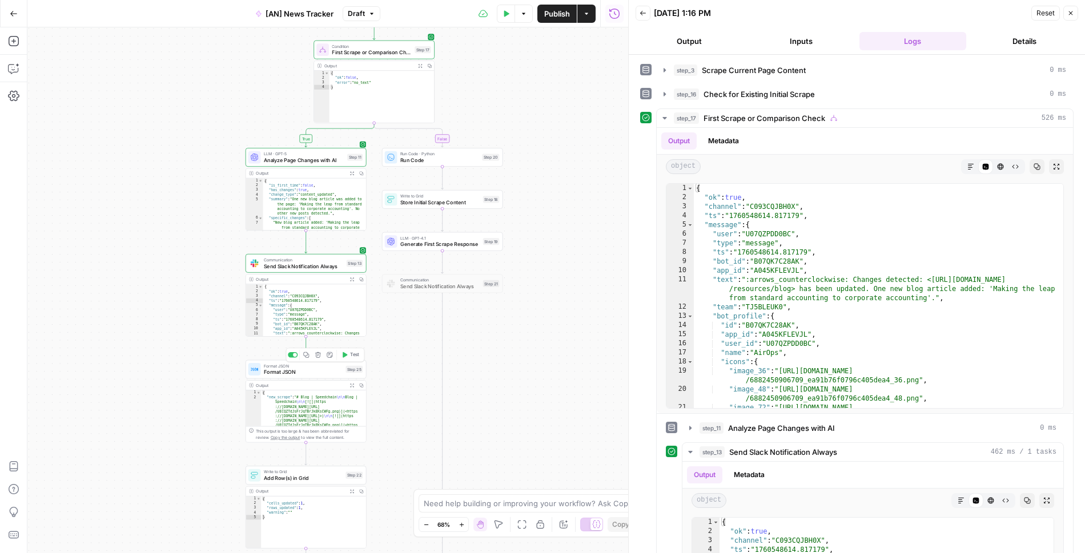
click at [351, 354] on span "Test" at bounding box center [354, 355] width 9 height 7
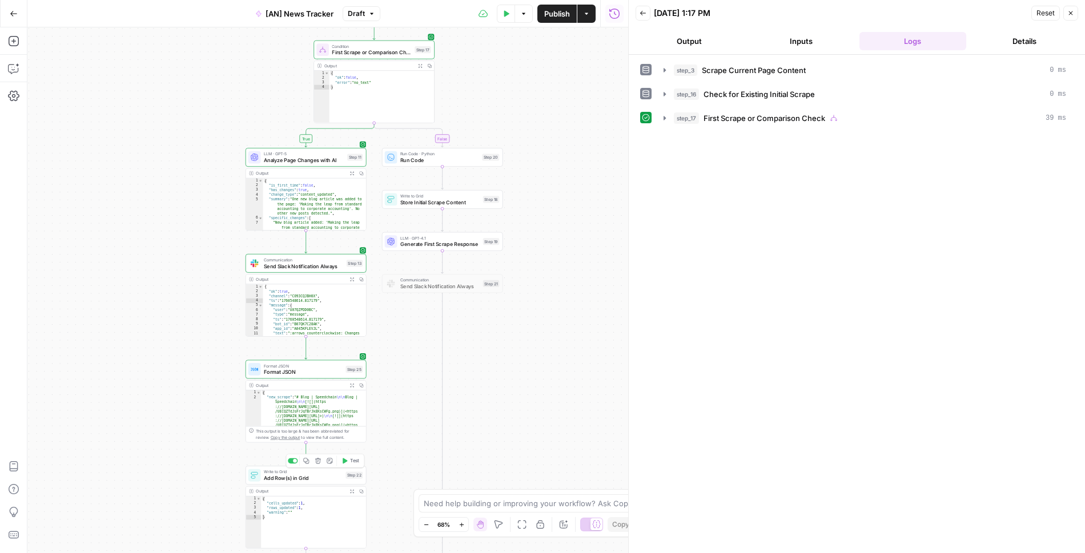
click at [350, 463] on span "Test" at bounding box center [354, 460] width 9 height 7
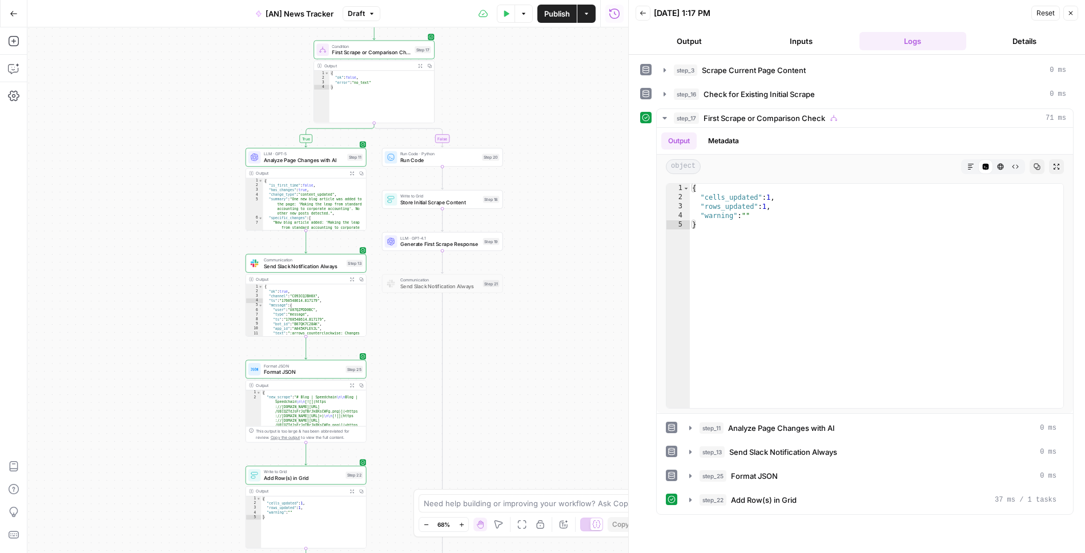
click at [551, 14] on span "Publish" at bounding box center [557, 13] width 26 height 11
click at [410, 248] on span "Generate First Scrape Response" at bounding box center [439, 244] width 79 height 8
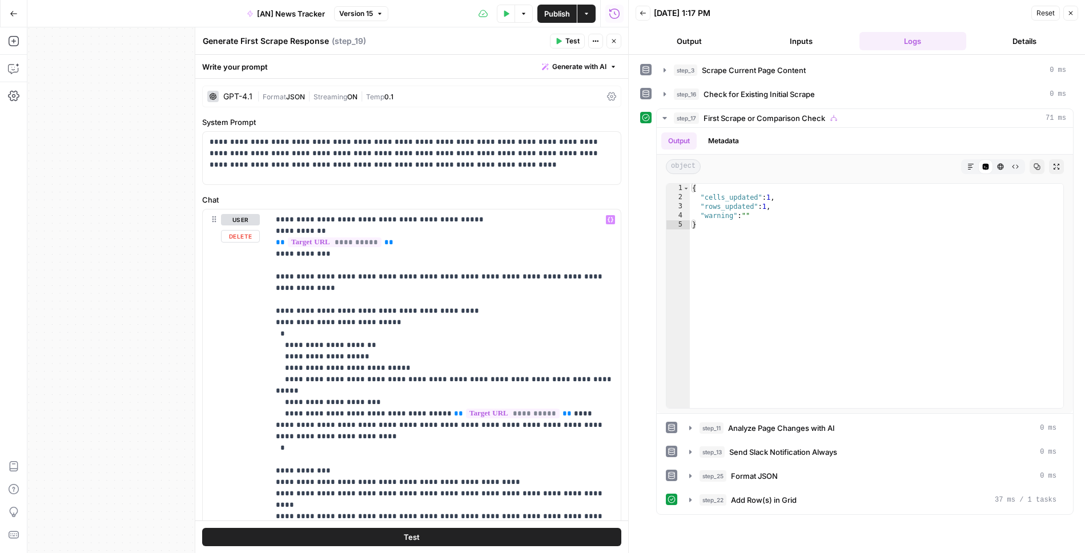
scroll to position [88, 0]
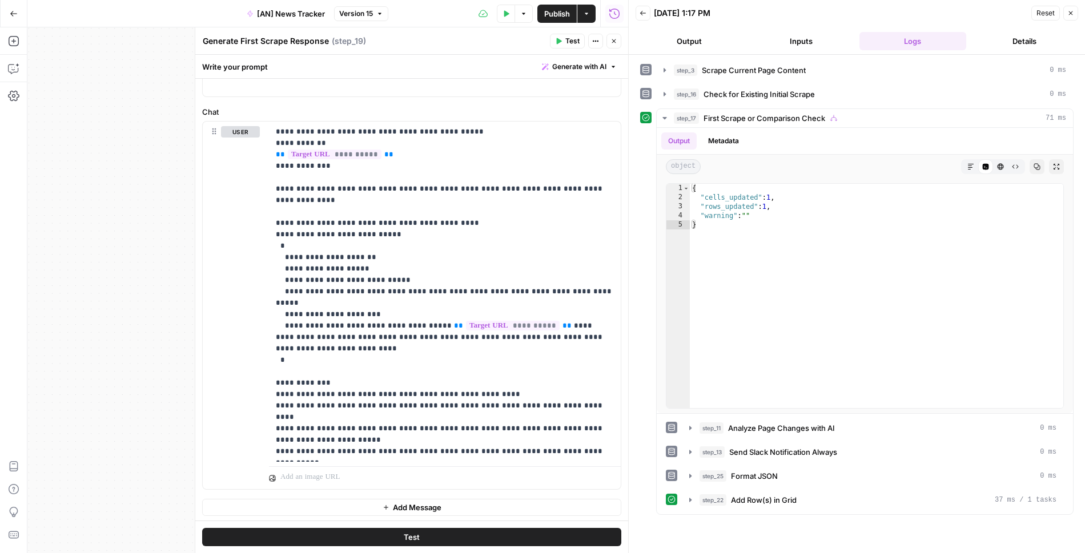
click at [614, 41] on icon "button" at bounding box center [614, 41] width 4 height 4
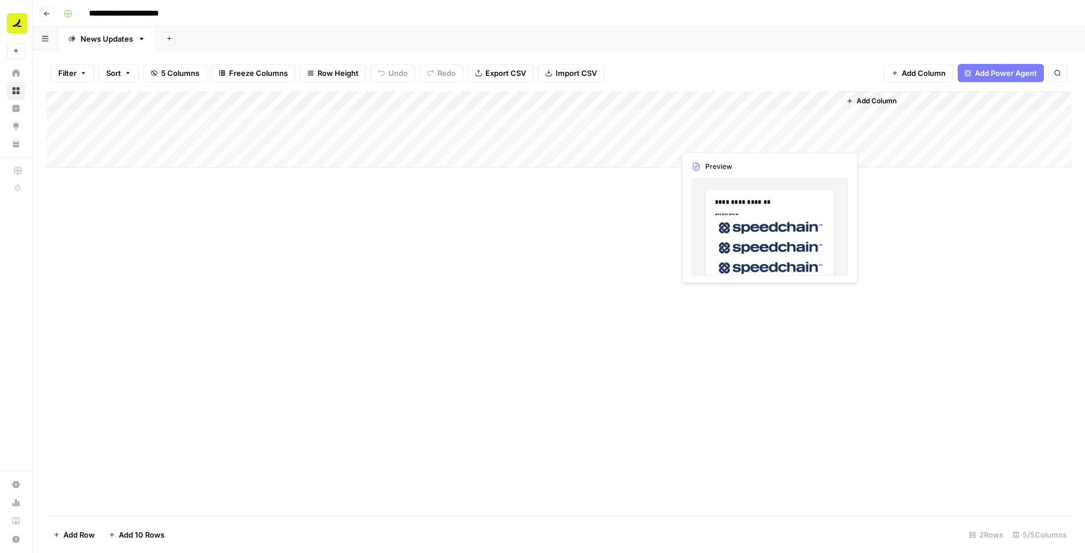
click at [736, 142] on div "Add Column" at bounding box center [558, 129] width 1025 height 76
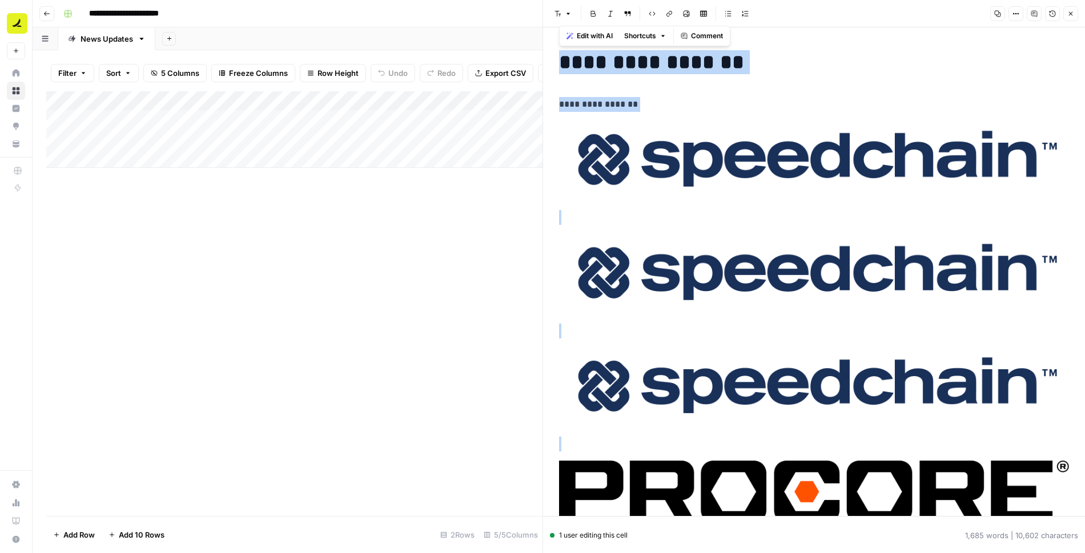
copy div "**********"
click at [1067, 15] on icon "button" at bounding box center [1070, 13] width 7 height 7
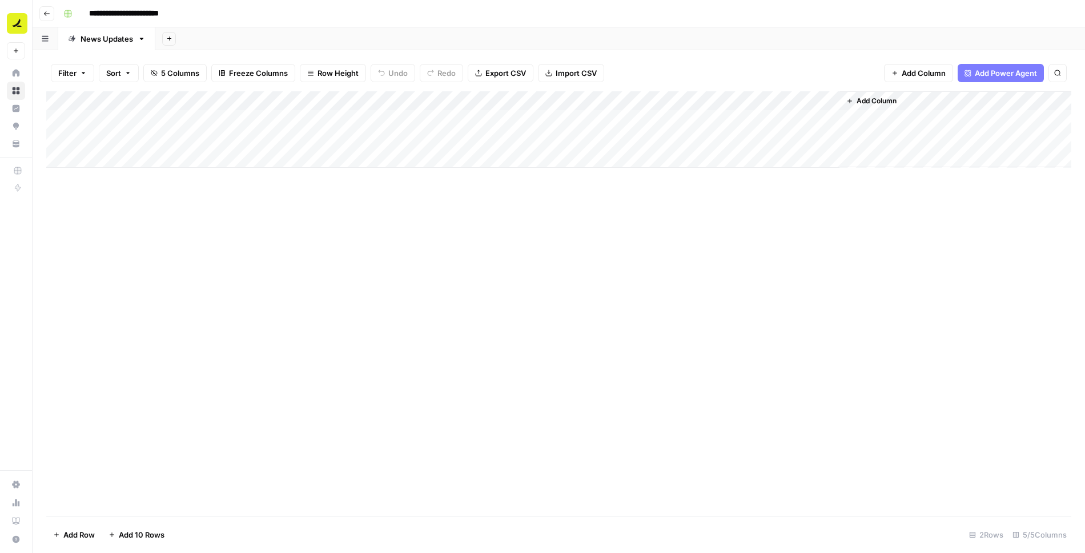
click at [620, 135] on div "Add Column" at bounding box center [558, 129] width 1025 height 76
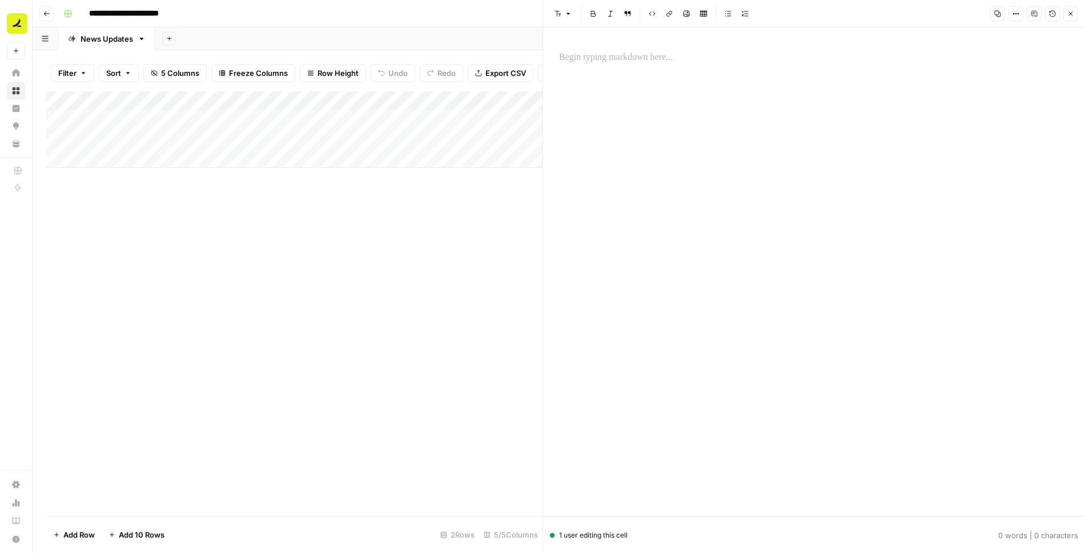
click at [631, 51] on p at bounding box center [814, 57] width 510 height 15
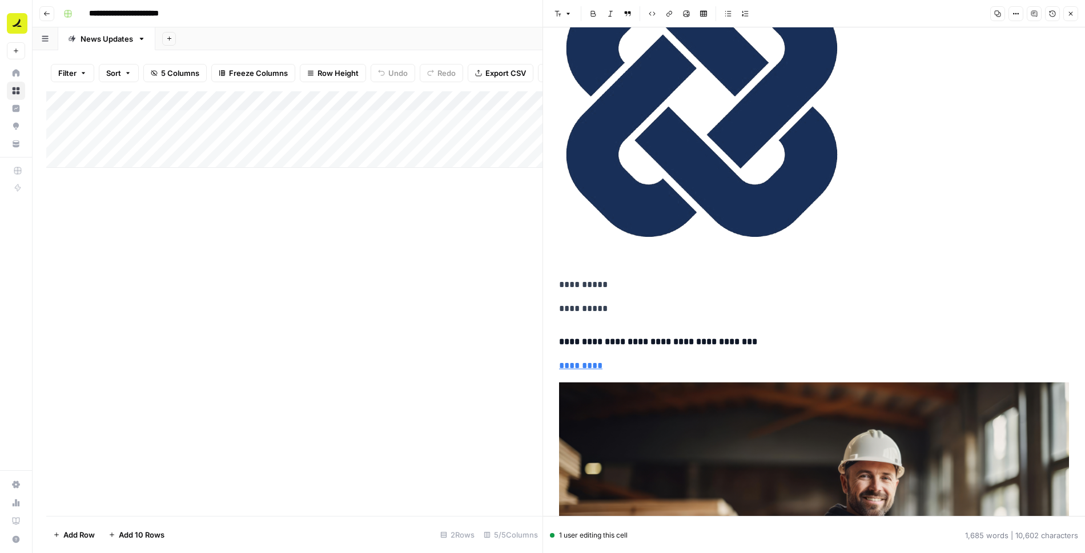
scroll to position [63586, 0]
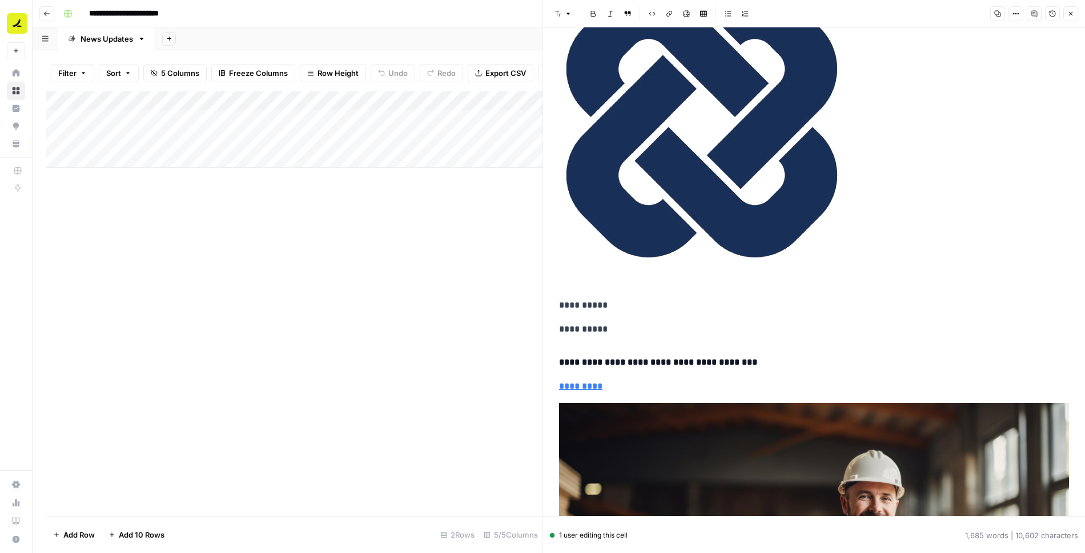
click at [1074, 14] on button "Close" at bounding box center [1070, 13] width 15 height 15
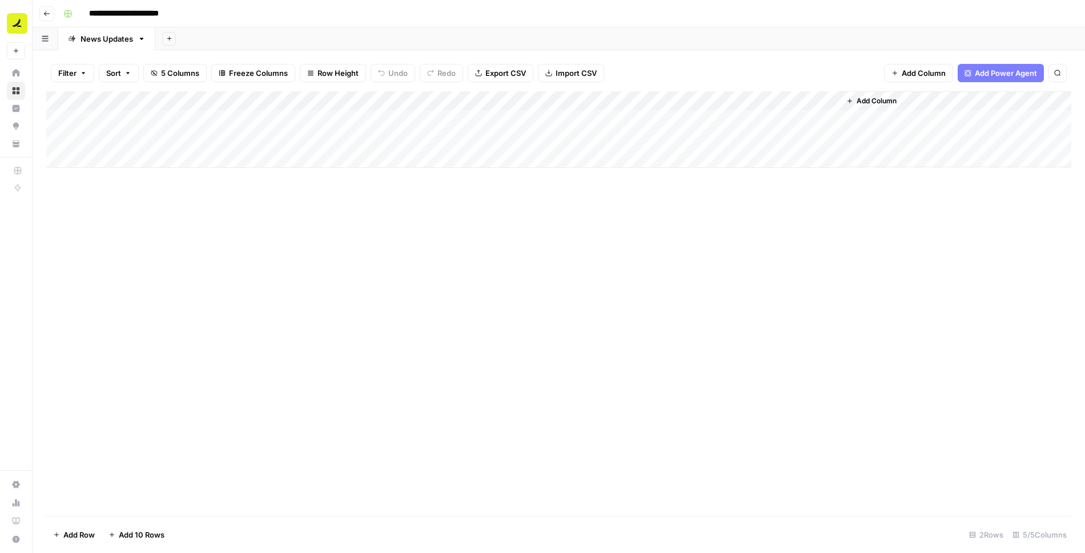
click at [469, 207] on div "Add Column" at bounding box center [558, 303] width 1025 height 425
click at [486, 99] on div "Add Column" at bounding box center [558, 129] width 1025 height 76
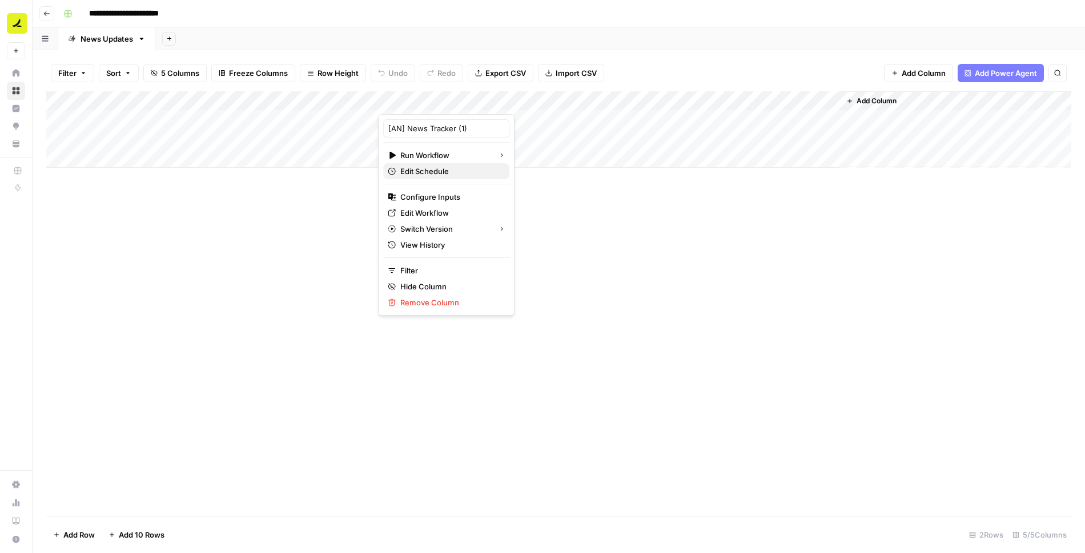
click at [453, 167] on span "Edit Schedule" at bounding box center [450, 171] width 100 height 11
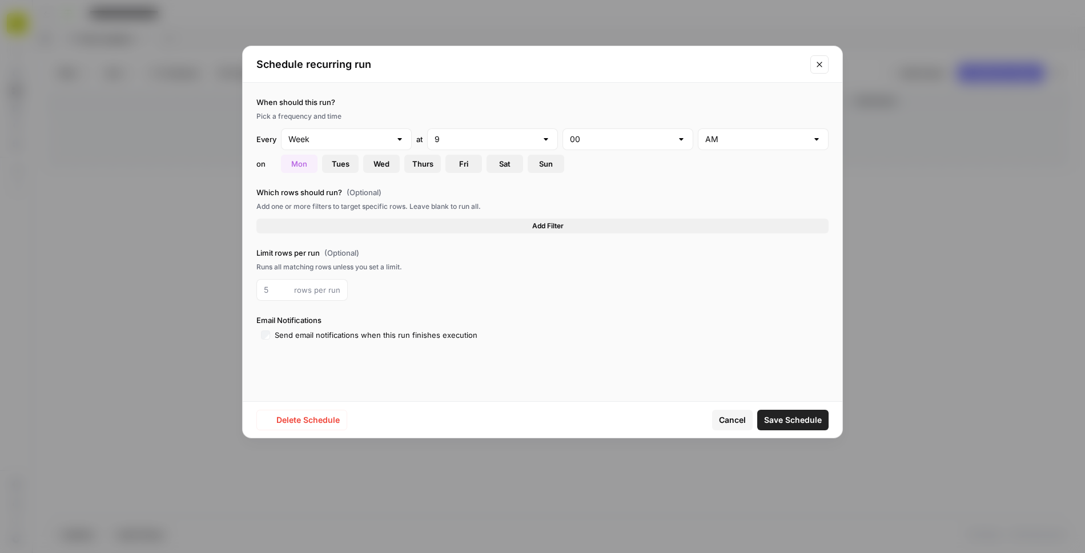
type input "Day"
type input "10"
type input "30"
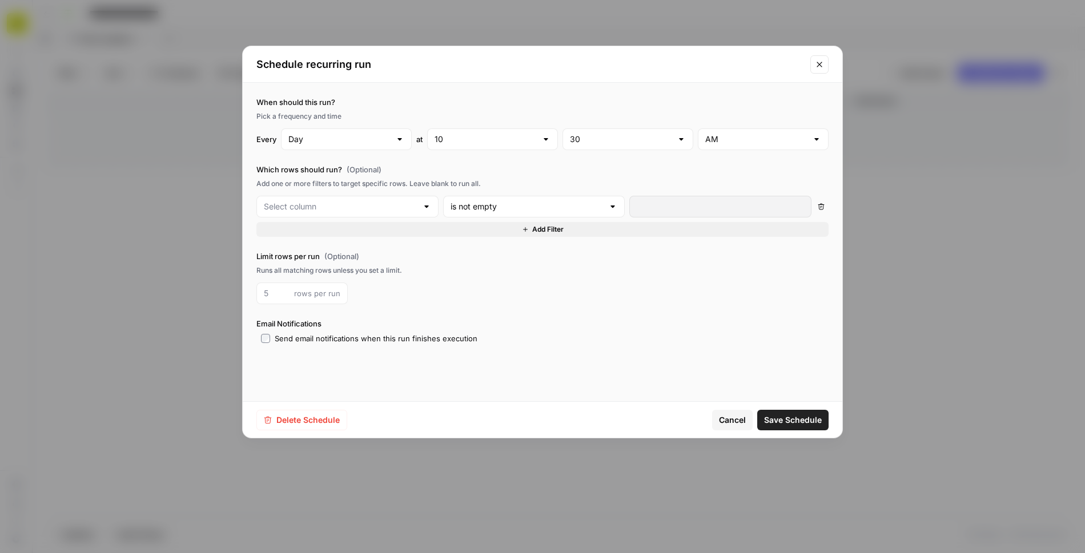
click at [305, 416] on span "Delete Schedule" at bounding box center [307, 419] width 63 height 11
type input "URLs"
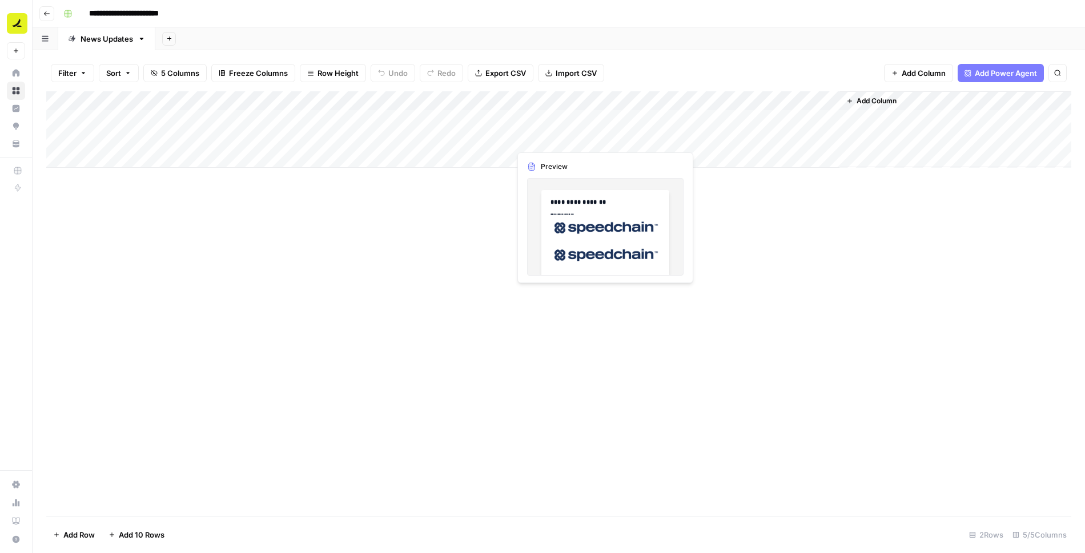
click at [562, 141] on div "Add Column" at bounding box center [558, 129] width 1025 height 76
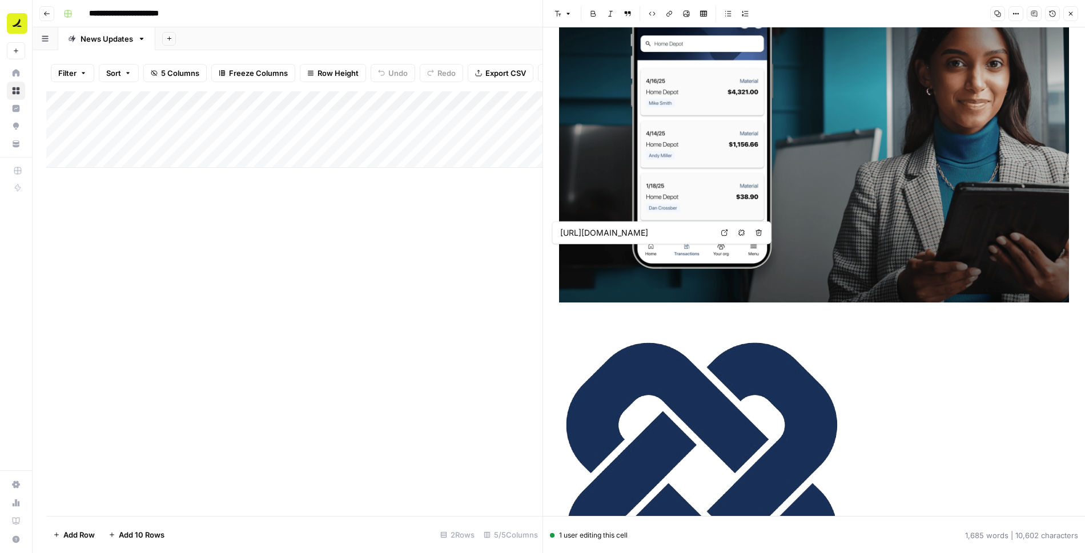
scroll to position [3544, 0]
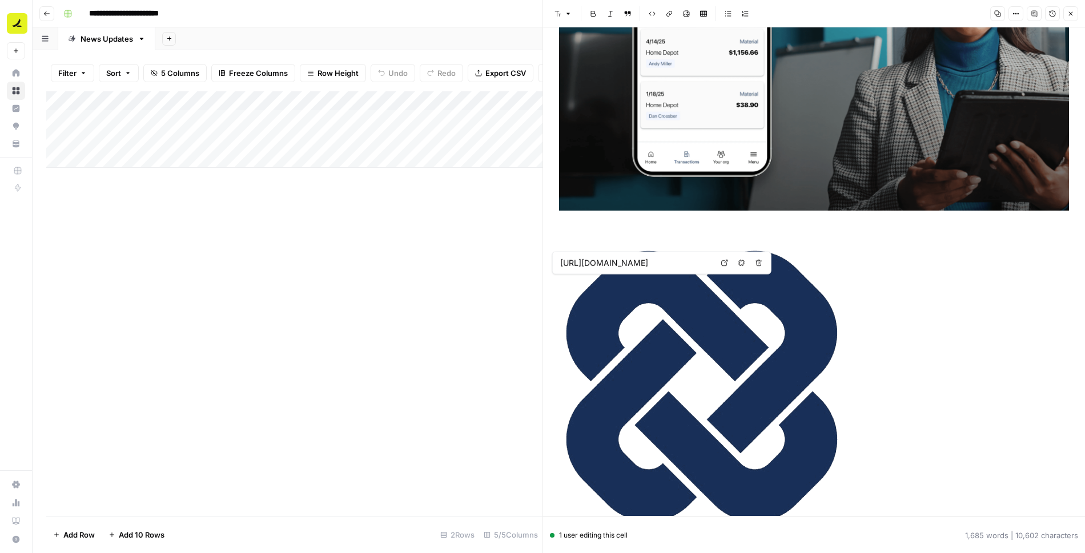
type input "[URL][DOMAIN_NAME]"
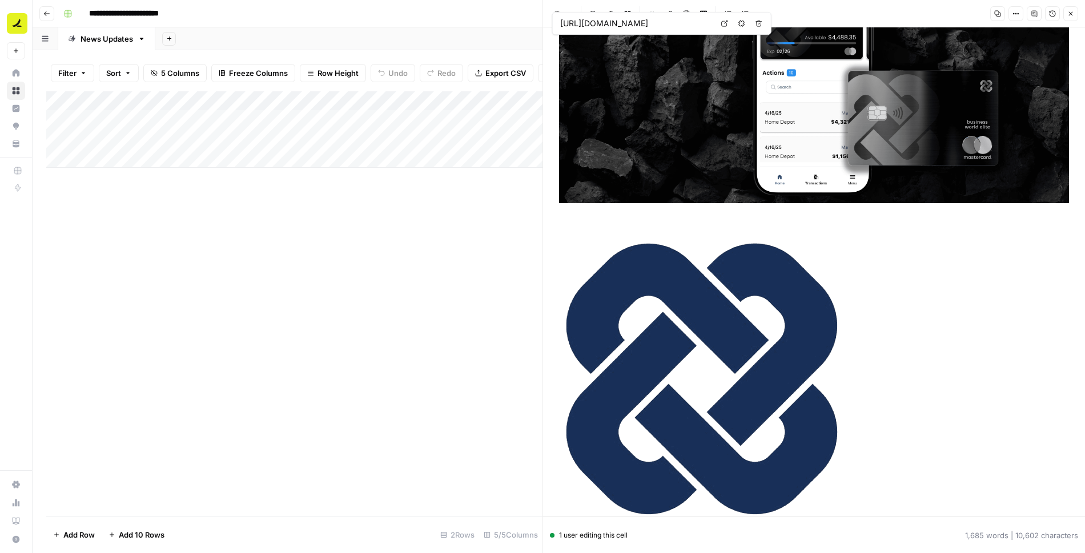
type input "[URL][DOMAIN_NAME]"
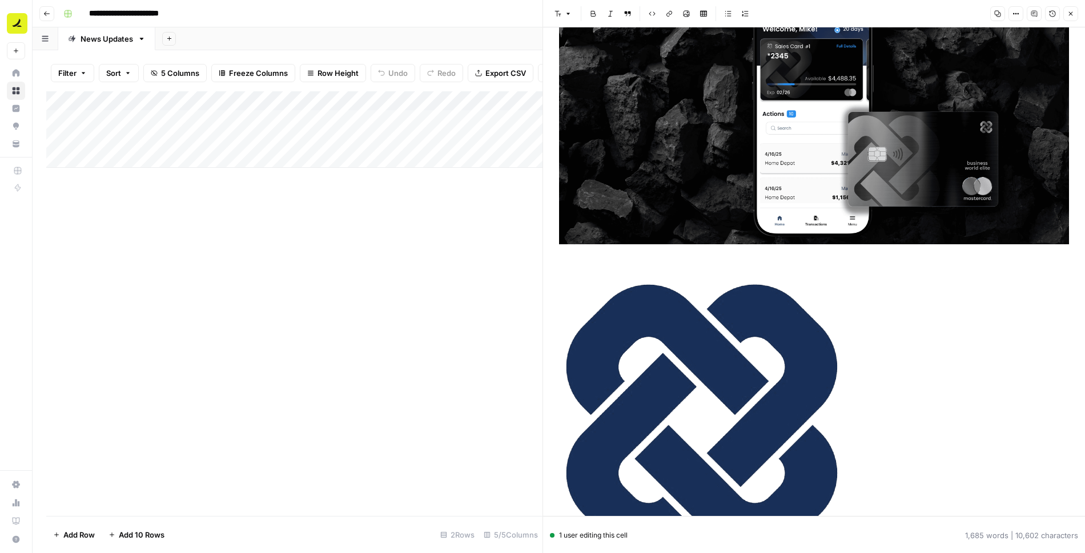
scroll to position [1840, 0]
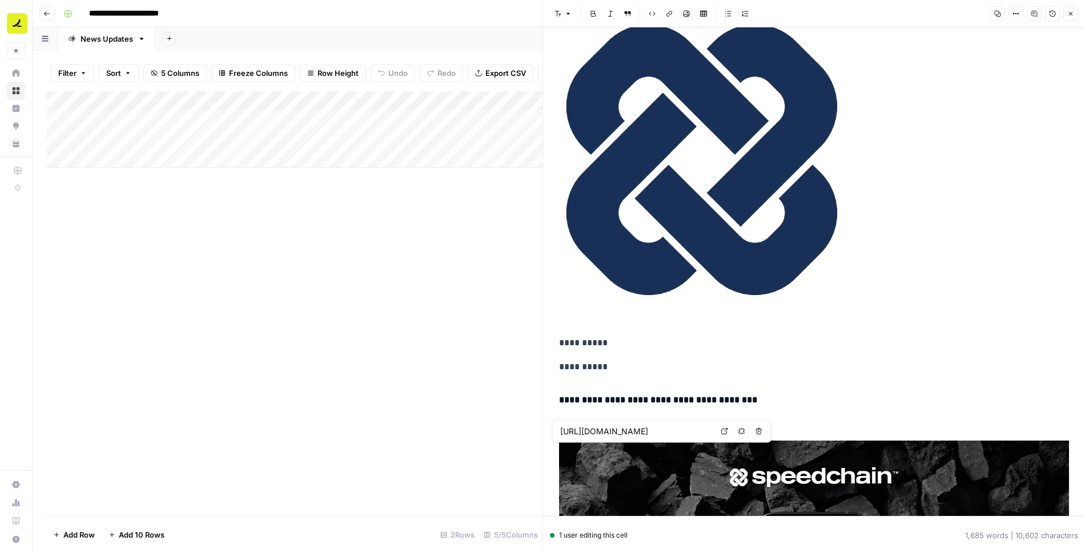
type input "[URL][DOMAIN_NAME]"
click at [152, 259] on div "Add Column" at bounding box center [294, 303] width 496 height 425
click at [1073, 18] on button "Close" at bounding box center [1070, 13] width 15 height 15
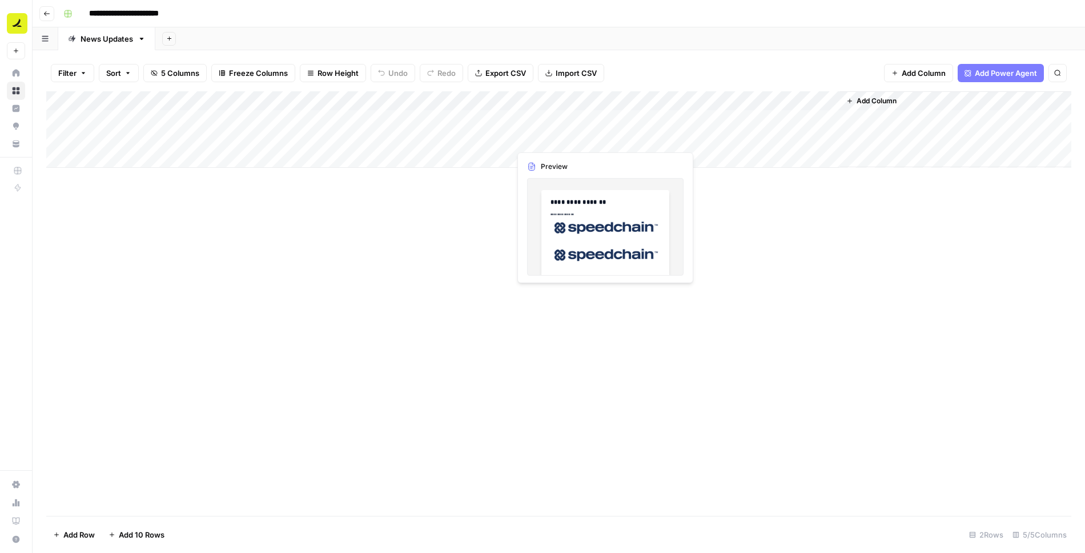
click at [541, 142] on div "Add Column" at bounding box center [558, 129] width 1025 height 76
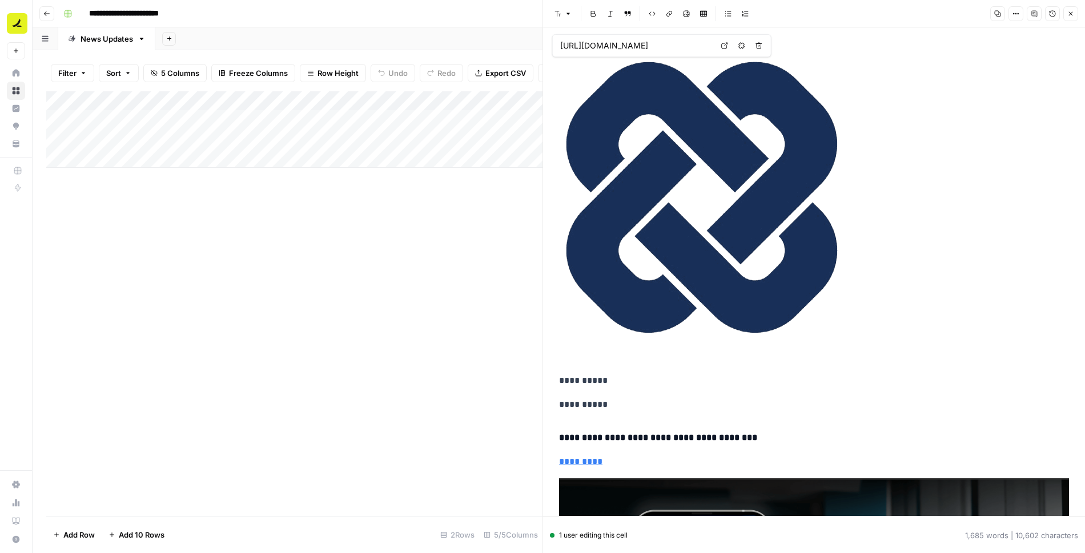
type input "[URL][DOMAIN_NAME]"
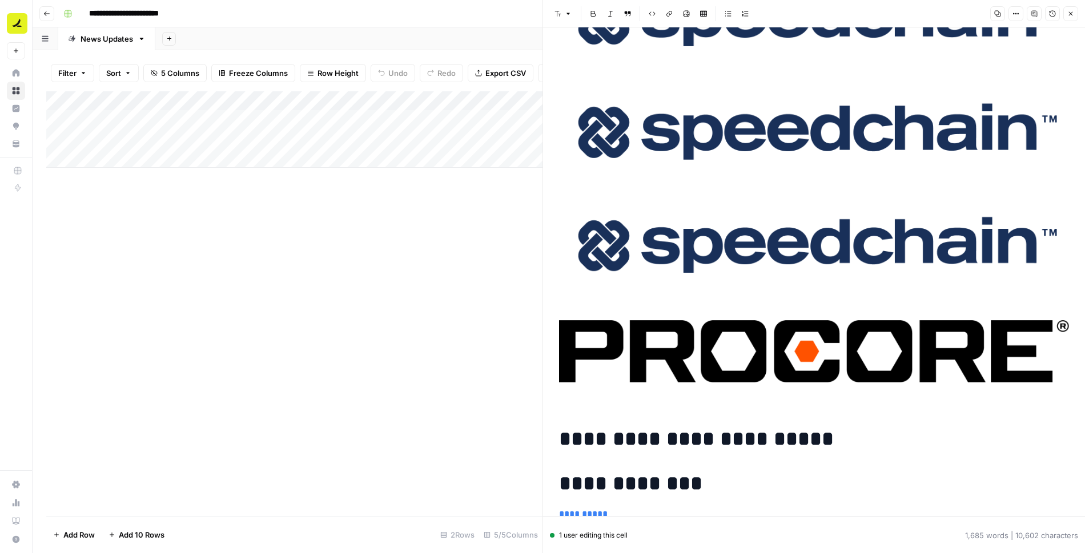
scroll to position [101, 0]
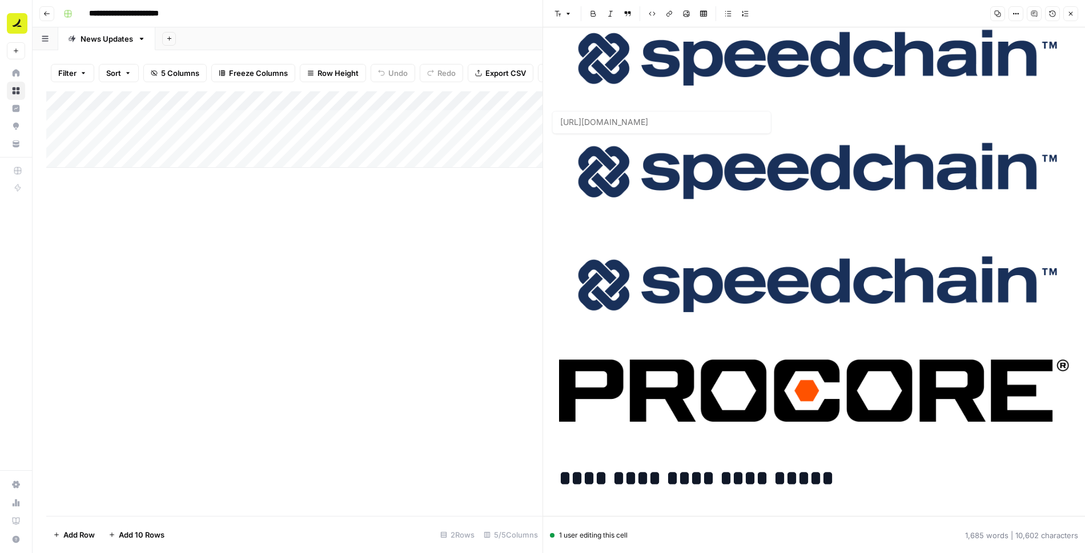
click at [379, 223] on div "Add Column" at bounding box center [294, 303] width 496 height 425
click at [457, 228] on div "Add Column" at bounding box center [294, 303] width 496 height 425
click at [1071, 10] on icon "button" at bounding box center [1070, 13] width 7 height 7
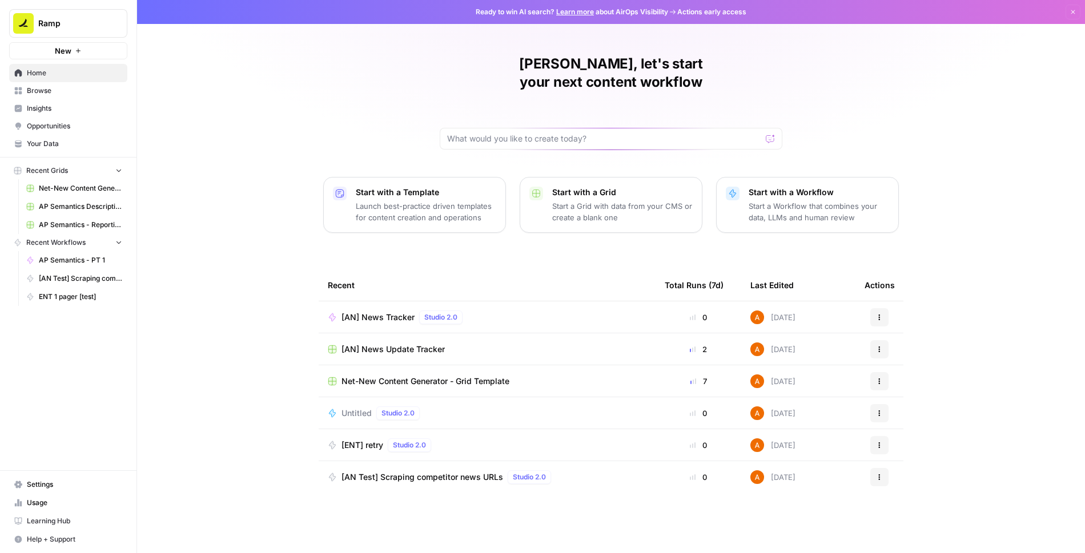
click at [72, 90] on span "Browse" at bounding box center [74, 91] width 95 height 10
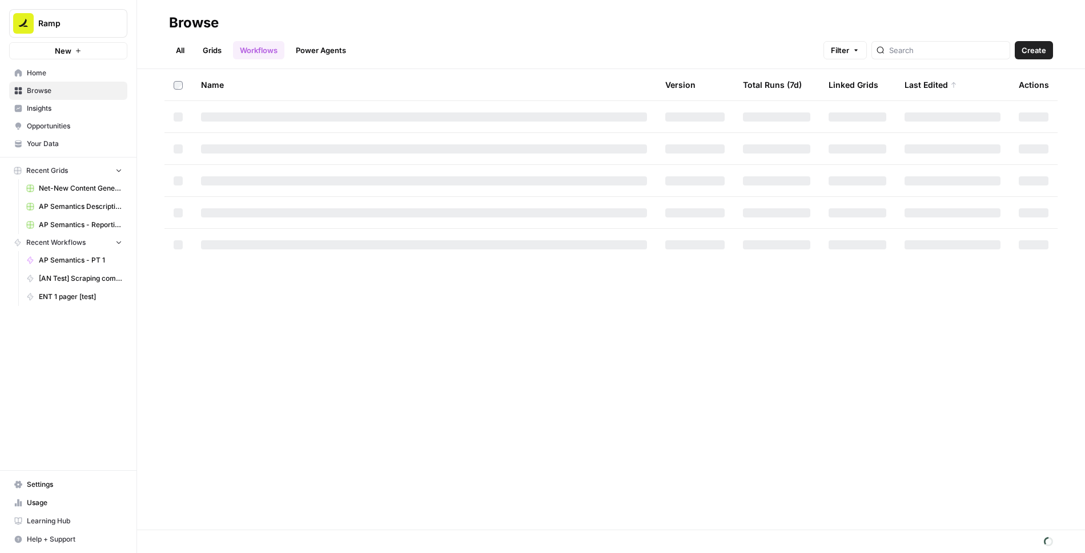
click at [1034, 52] on span "Create" at bounding box center [1033, 50] width 25 height 11
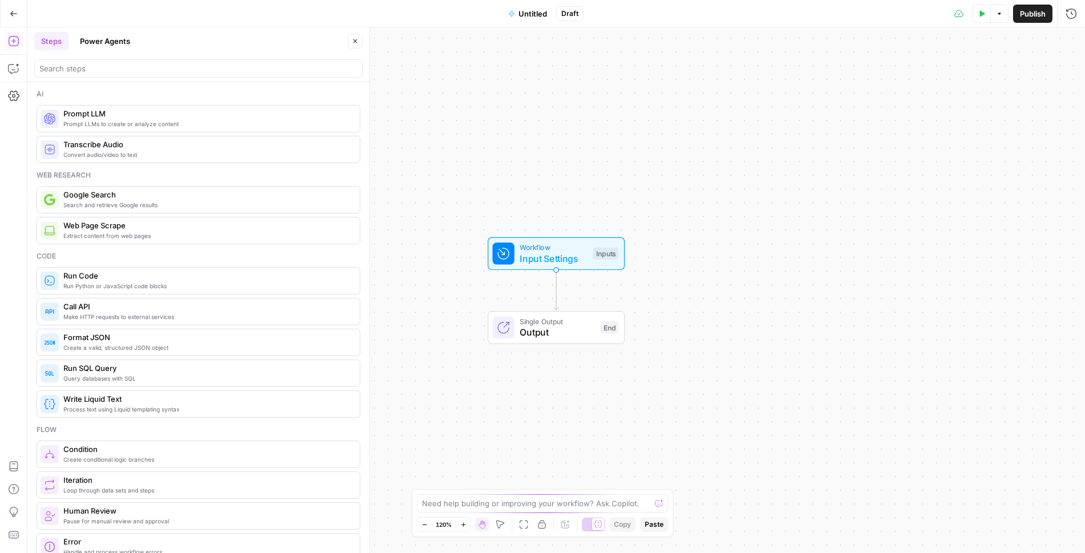
click at [14, 17] on button "Go Back" at bounding box center [13, 13] width 21 height 21
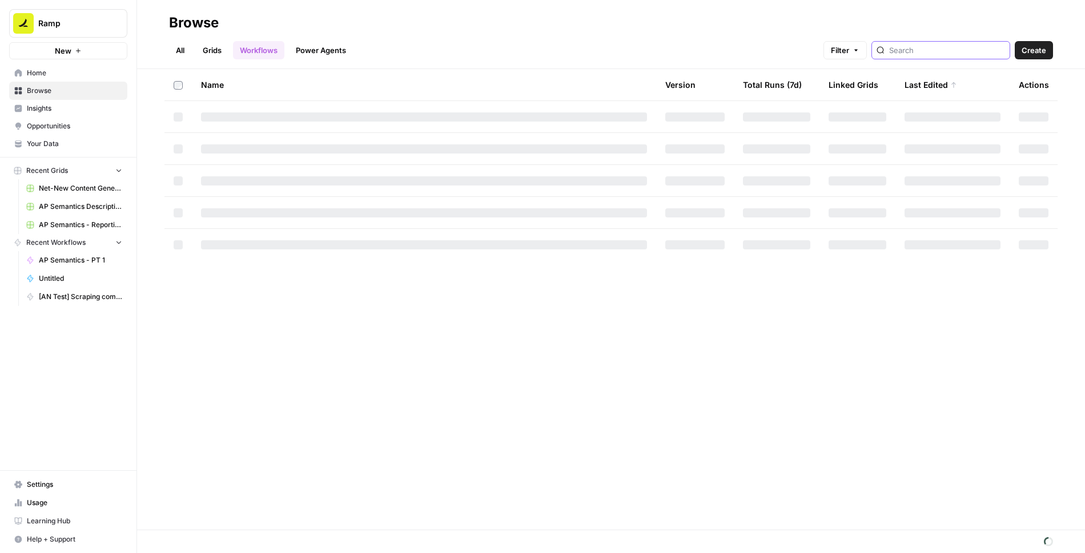
click at [966, 51] on input "search" at bounding box center [947, 50] width 116 height 11
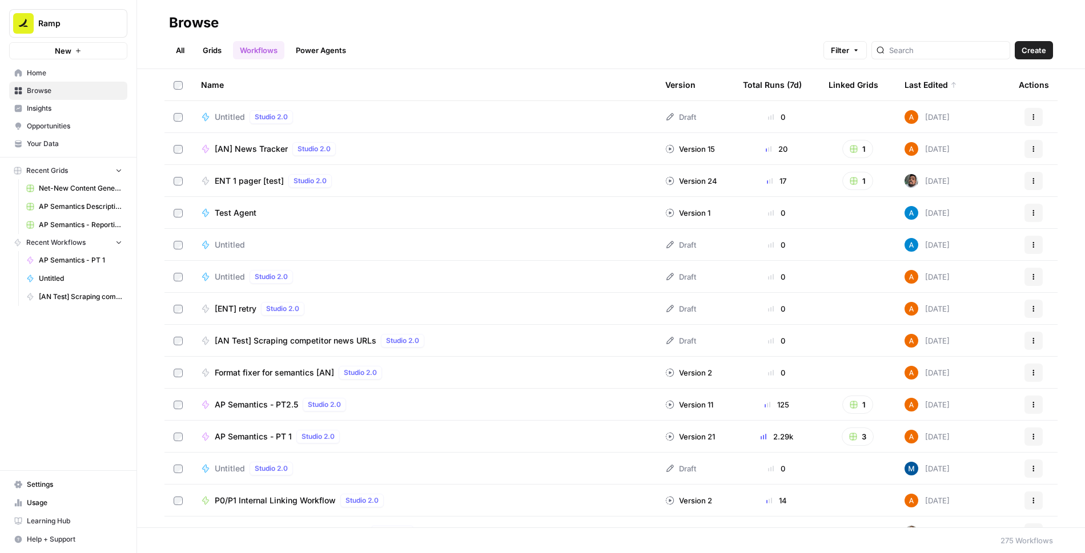
click at [204, 44] on link "Grids" at bounding box center [212, 50] width 33 height 18
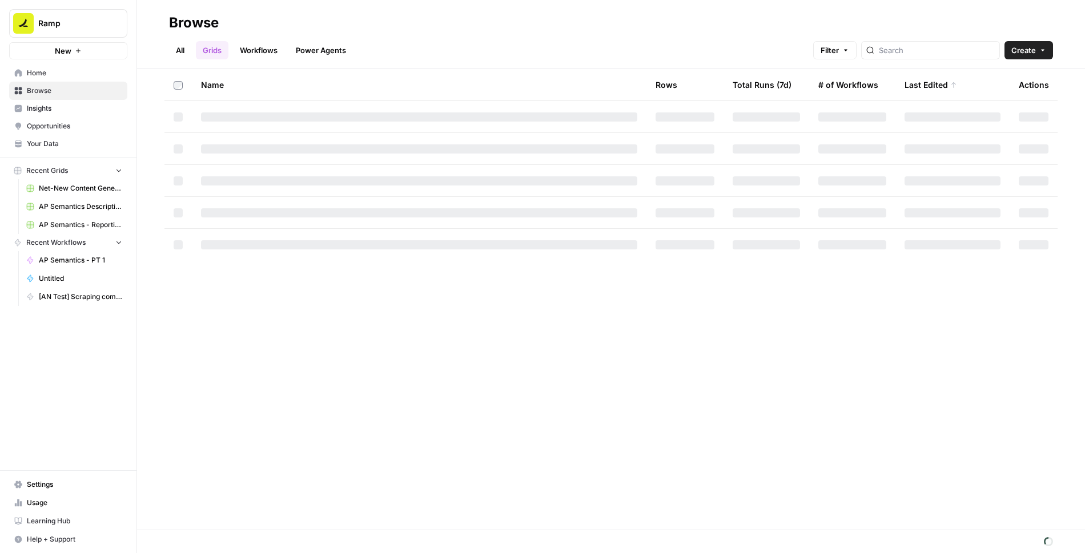
click at [1041, 47] on icon "button" at bounding box center [1042, 50] width 7 height 7
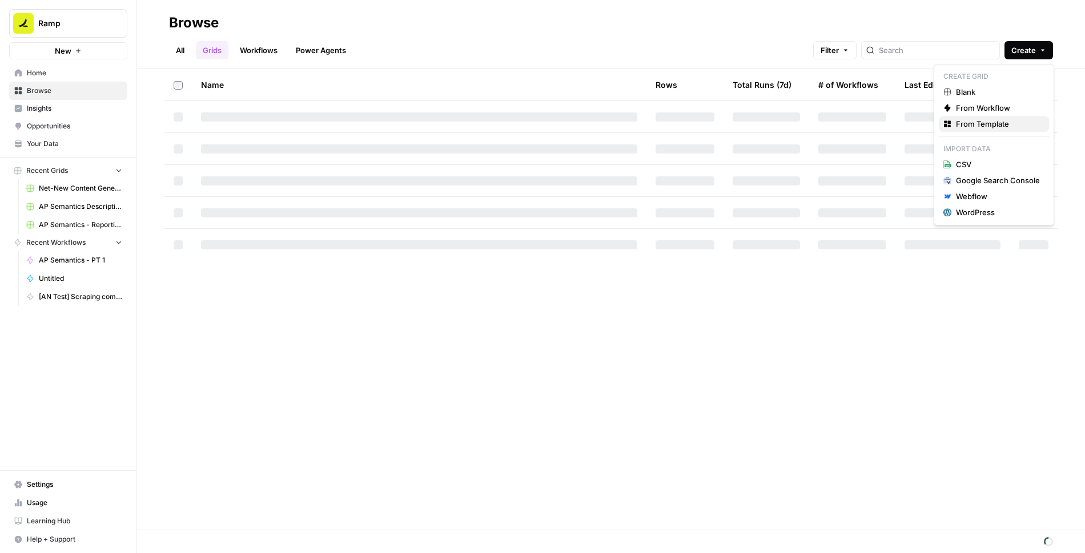
click at [974, 124] on span "From Template" at bounding box center [998, 123] width 84 height 11
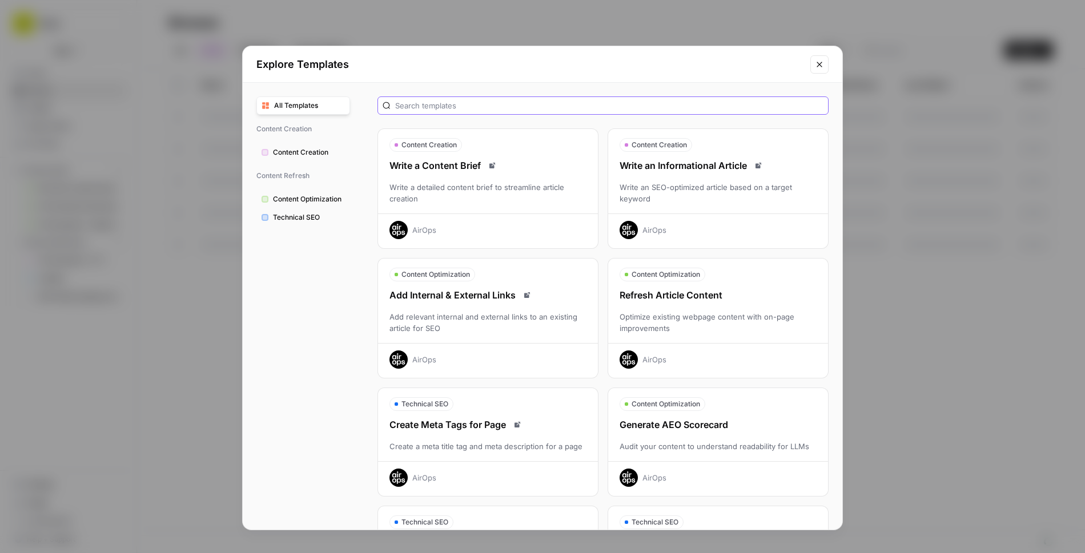
click at [642, 108] on input "text" at bounding box center [609, 105] width 428 height 11
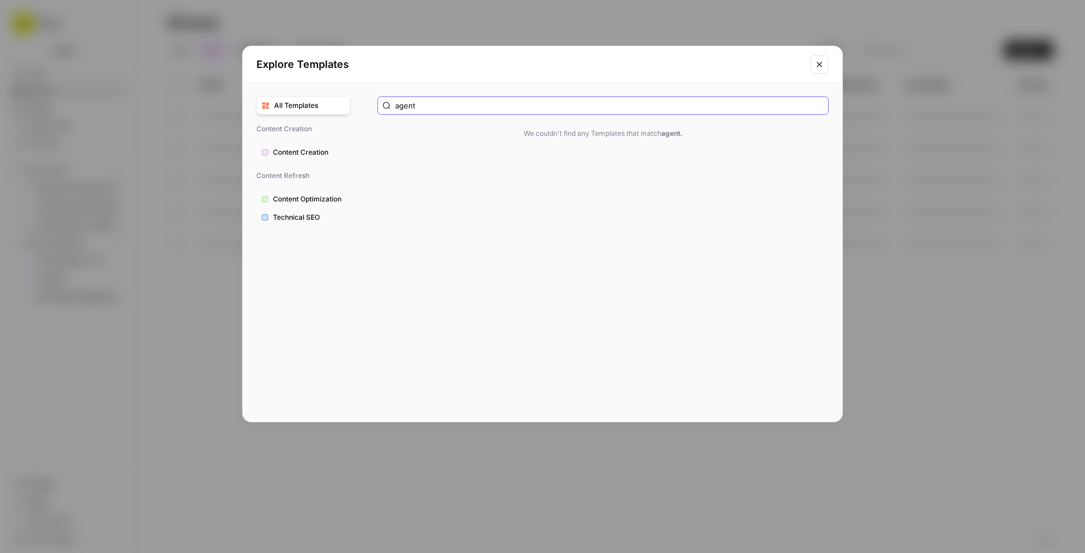
type input "agent"
click at [817, 68] on icon "Close modal" at bounding box center [819, 64] width 9 height 9
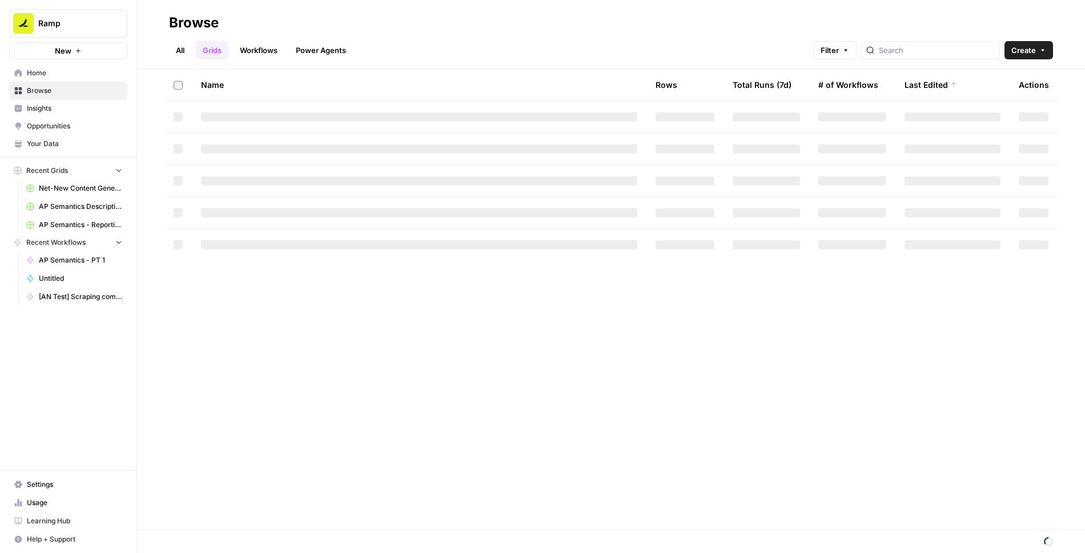
click at [699, 28] on div "Browse" at bounding box center [611, 23] width 884 height 18
click at [168, 52] on header "Browse All Grids Workflows Power Agents Filter Create" at bounding box center [611, 34] width 948 height 69
click at [182, 56] on link "All" at bounding box center [180, 50] width 22 height 18
click at [1043, 47] on icon "button" at bounding box center [1042, 50] width 7 height 7
click at [999, 123] on span "( Legacy )" at bounding box center [1011, 124] width 31 height 9
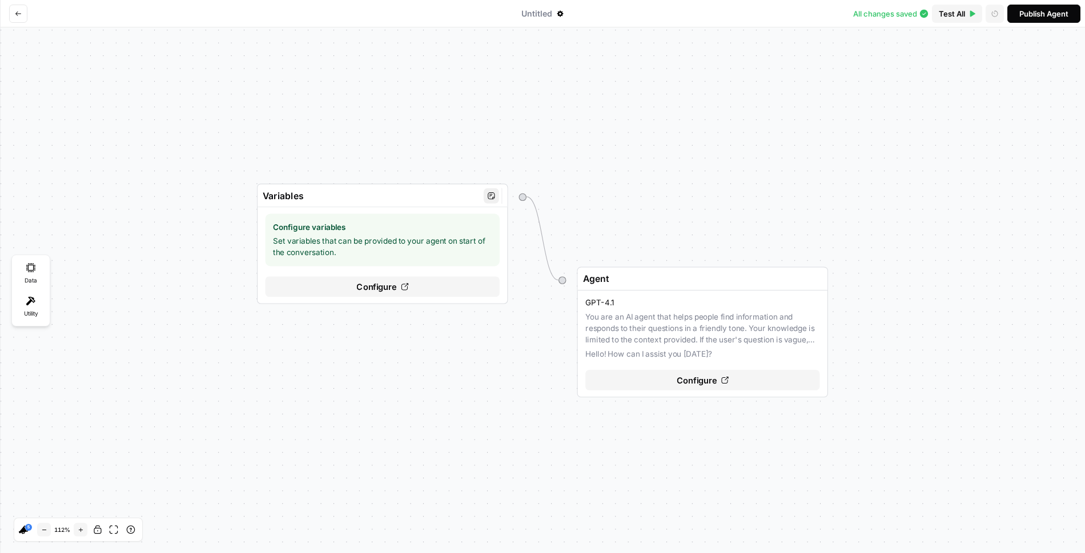
click at [384, 287] on span "Configure" at bounding box center [376, 286] width 41 height 13
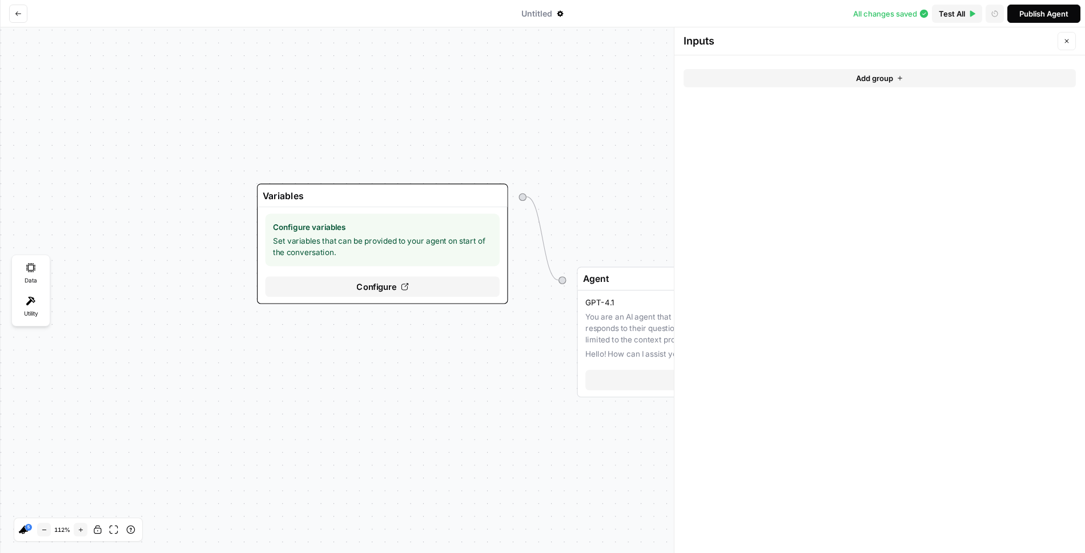
click at [816, 76] on button "Add group" at bounding box center [879, 78] width 392 height 18
click at [1016, 83] on span "Add field to group" at bounding box center [993, 83] width 63 height 11
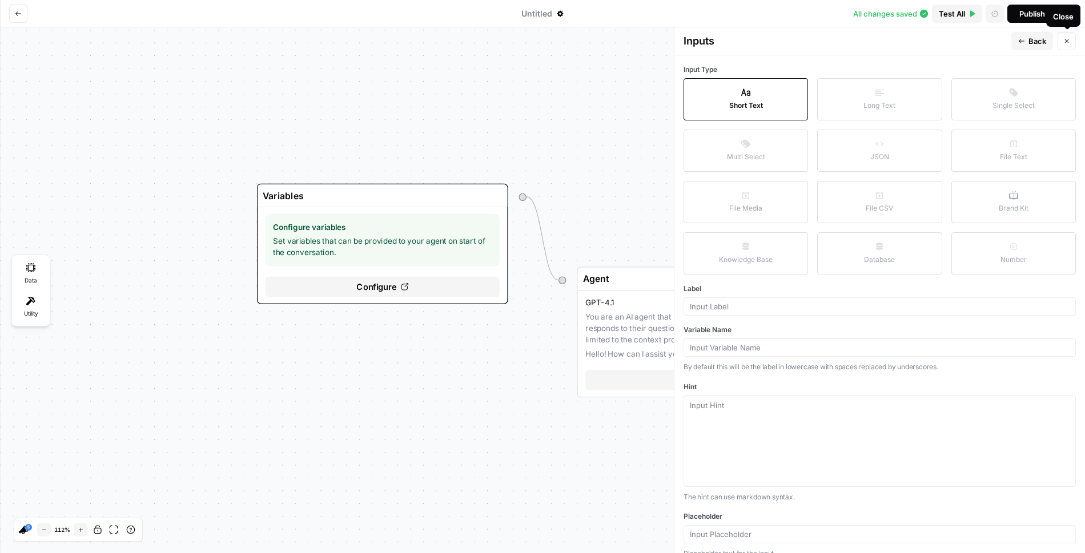
click at [1066, 42] on icon "button" at bounding box center [1066, 41] width 7 height 7
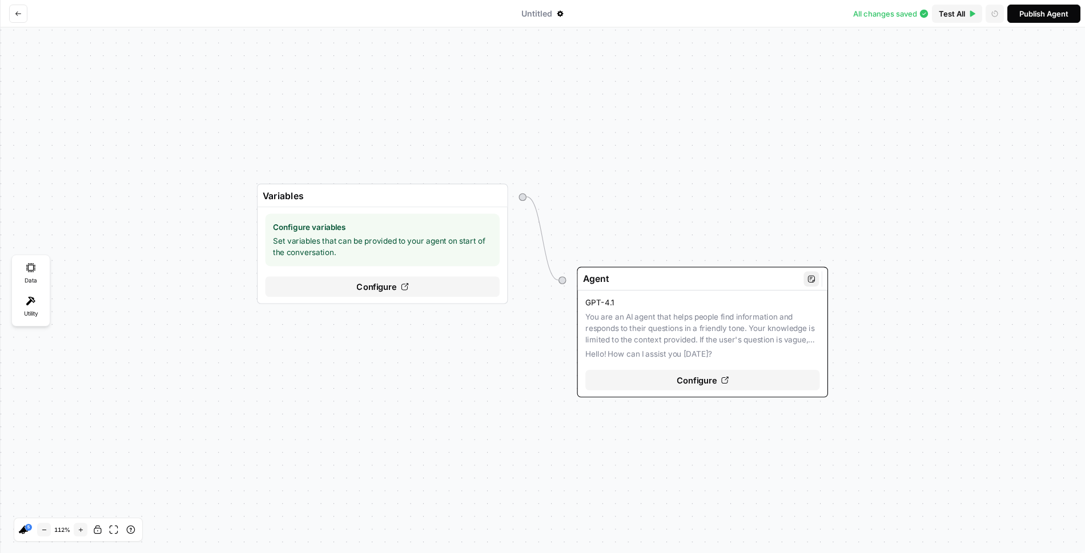
click at [707, 380] on span "Configure" at bounding box center [696, 380] width 41 height 13
click at [717, 382] on div "Configure" at bounding box center [702, 380] width 234 height 21
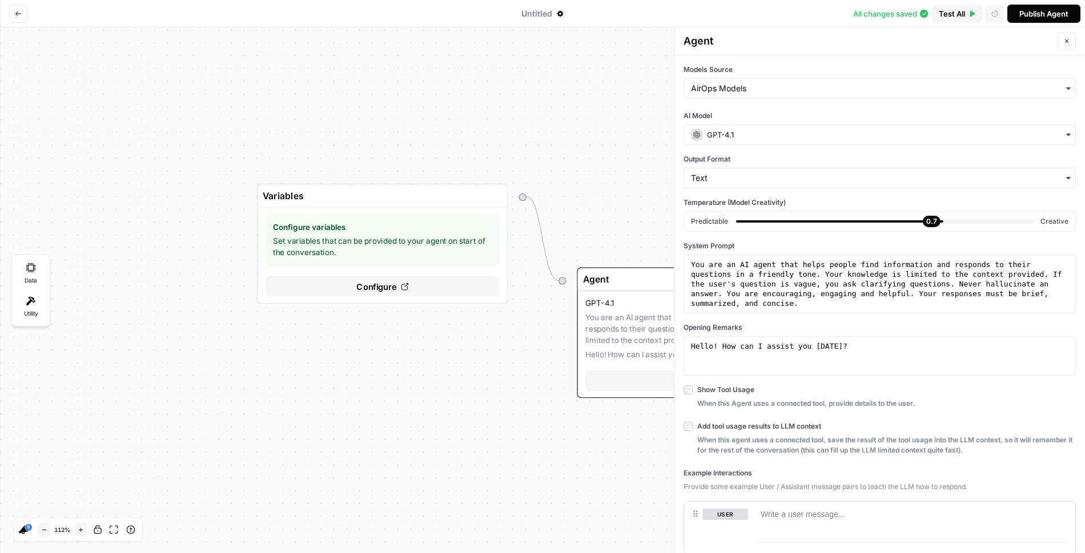
click at [760, 219] on div "0.7" at bounding box center [884, 221] width 299 height 5
click at [541, 238] on icon "Edge from start to initial" at bounding box center [541, 239] width 31 height 84
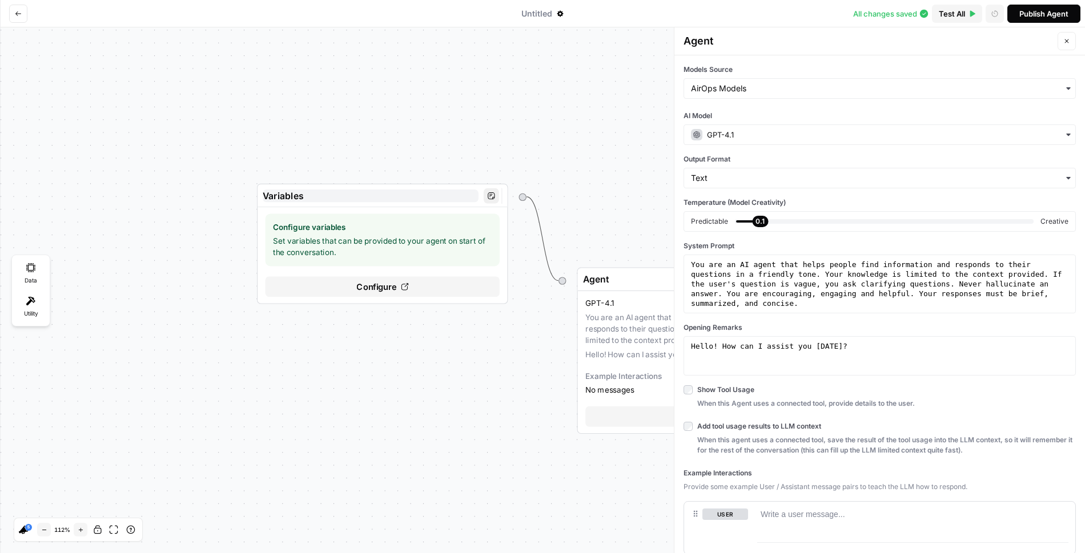
click at [446, 196] on input "Variables" at bounding box center [371, 195] width 216 height 13
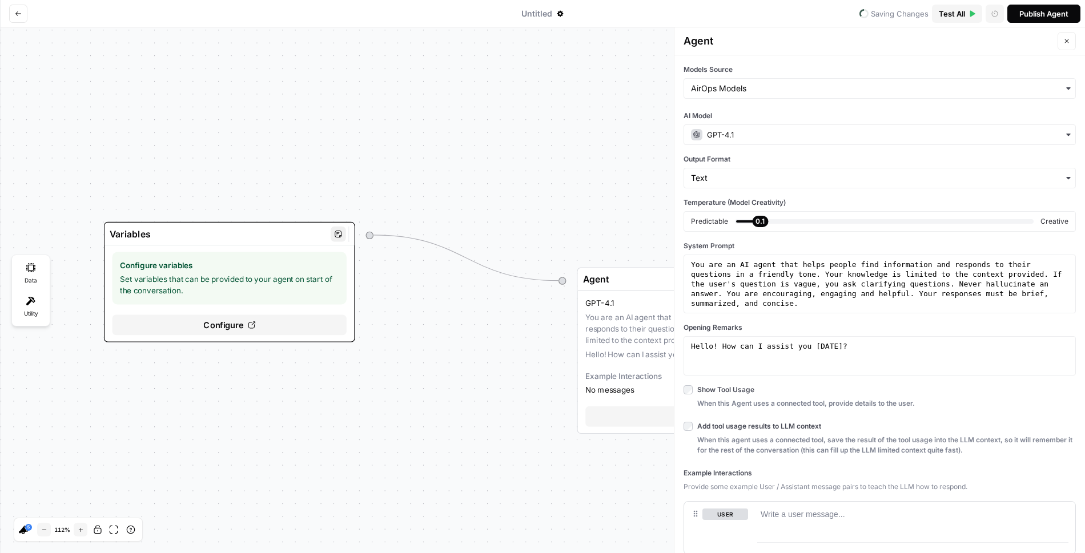
drag, startPoint x: 446, startPoint y: 210, endPoint x: 271, endPoint y: 261, distance: 183.2
click at [271, 261] on button "Configure variables Set variables that can be provided to your agent on start o…" at bounding box center [228, 293] width 249 height 96
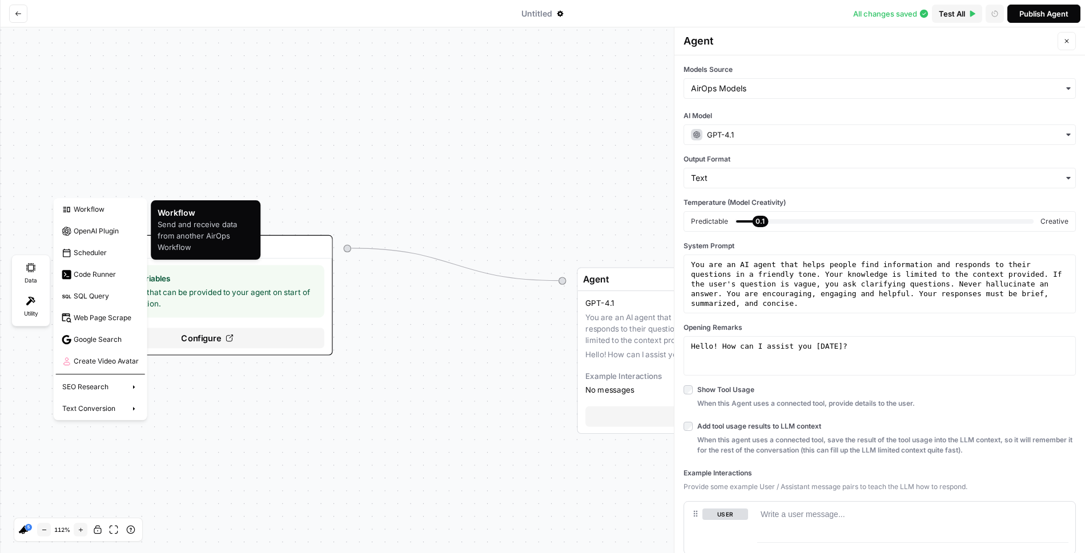
click at [88, 216] on div "Workflow" at bounding box center [101, 209] width 88 height 17
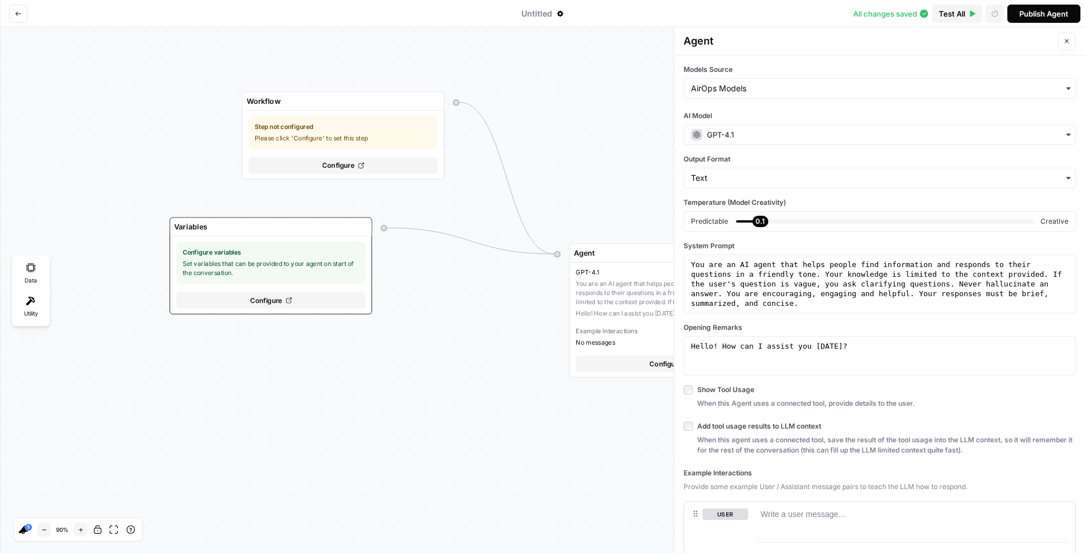
click at [1066, 40] on icon "button" at bounding box center [1066, 41] width 7 height 7
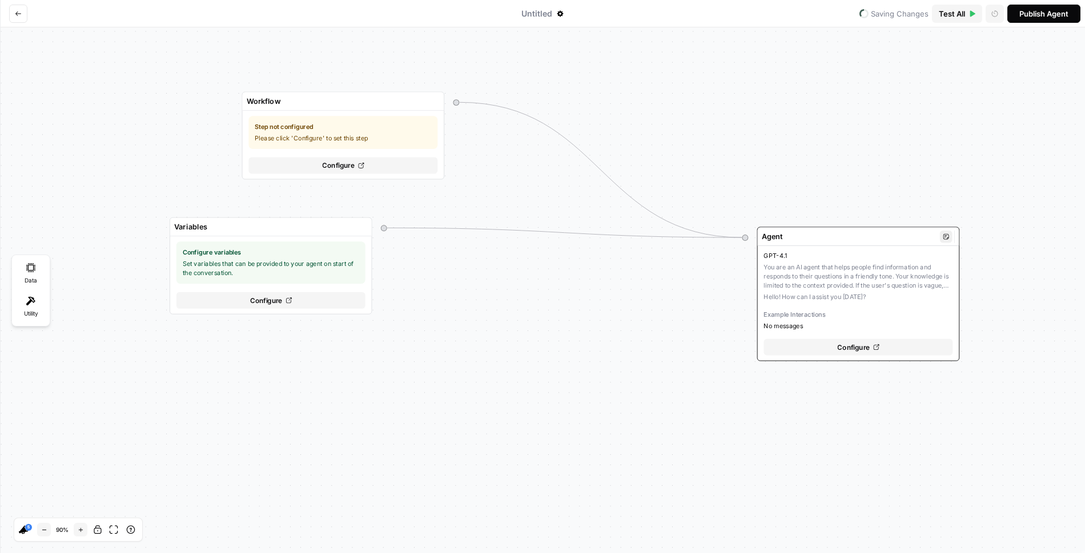
drag, startPoint x: 662, startPoint y: 265, endPoint x: 852, endPoint y: 244, distance: 191.8
click at [852, 246] on button "GPT-4.1 You are an AI agent that helps people find information and responds to …" at bounding box center [858, 303] width 202 height 115
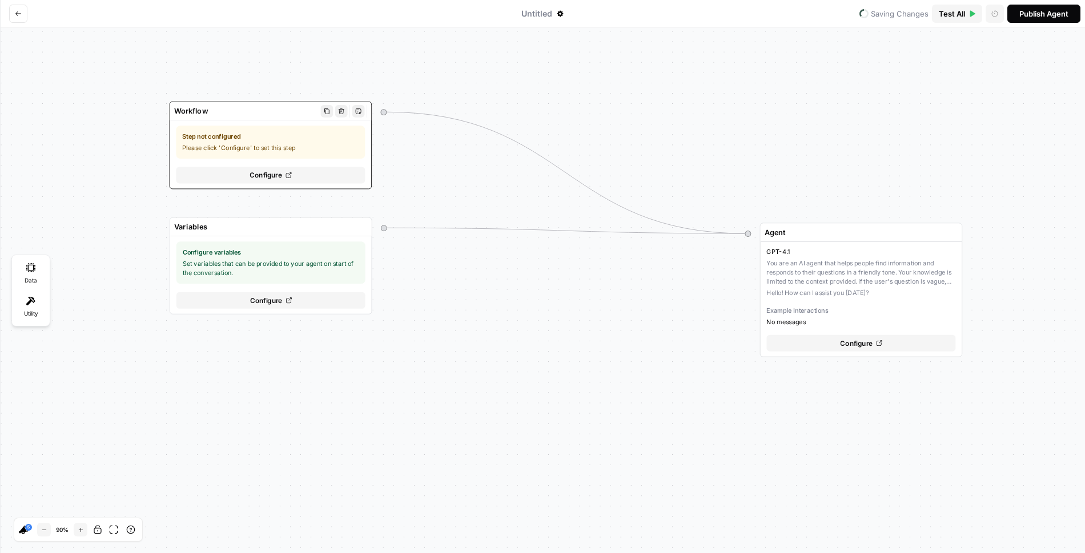
drag, startPoint x: 366, startPoint y: 95, endPoint x: 293, endPoint y: 104, distance: 73.1
click at [293, 104] on div "Workflow" at bounding box center [271, 111] width 202 height 19
click at [266, 171] on span "Configure" at bounding box center [265, 175] width 33 height 10
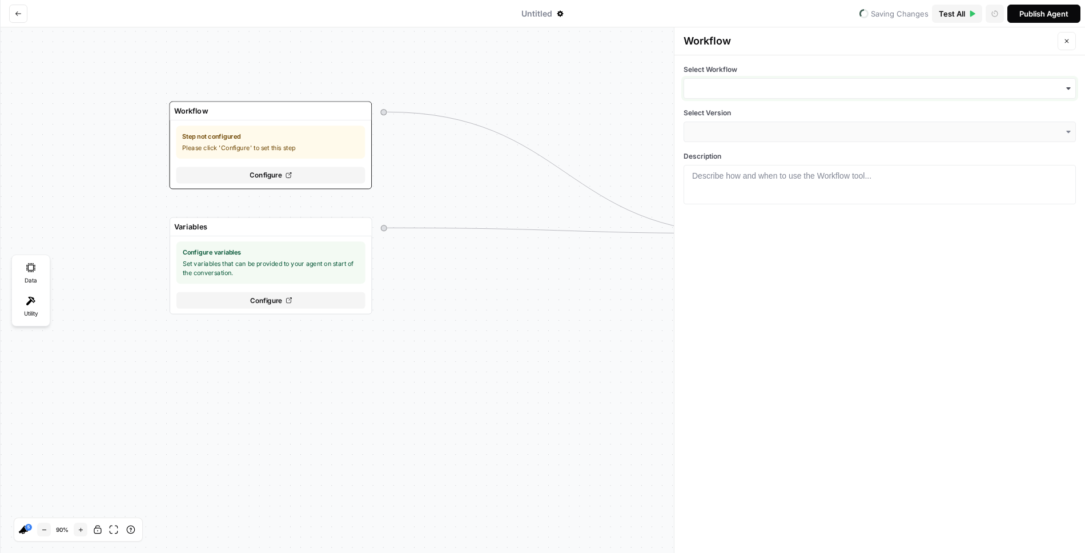
click at [768, 88] on input "Select Workflow" at bounding box center [879, 88] width 377 height 11
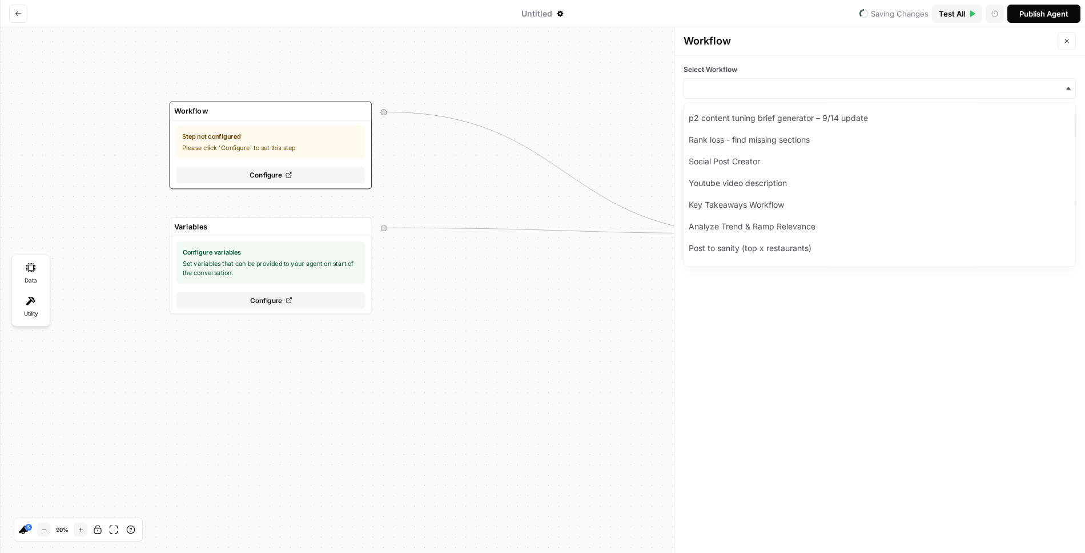
click at [736, 309] on div "Select Workflow Select Version Description 1 Describe how and when to use the W…" at bounding box center [879, 304] width 410 height 498
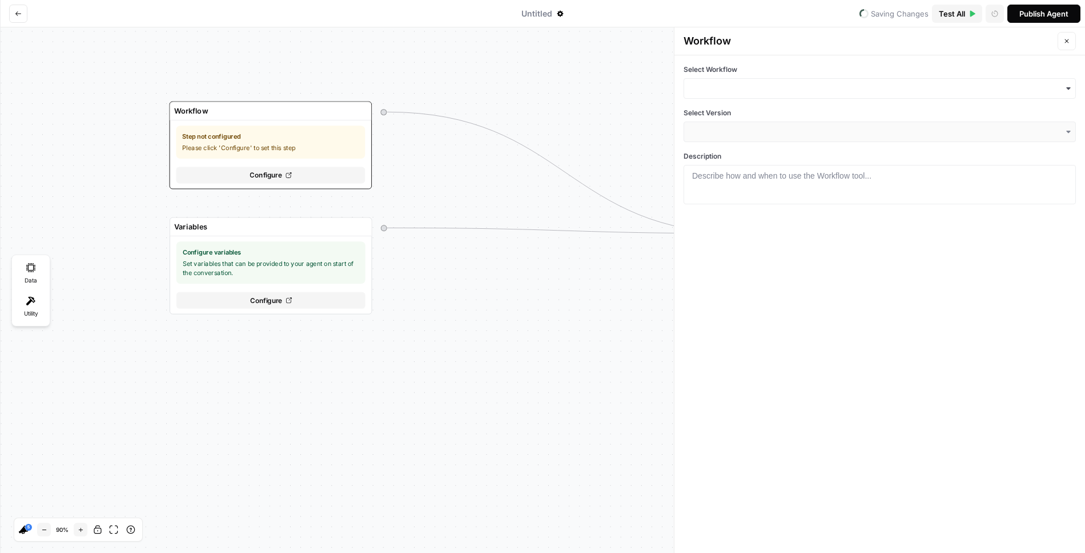
click at [1069, 40] on icon "button" at bounding box center [1066, 41] width 7 height 7
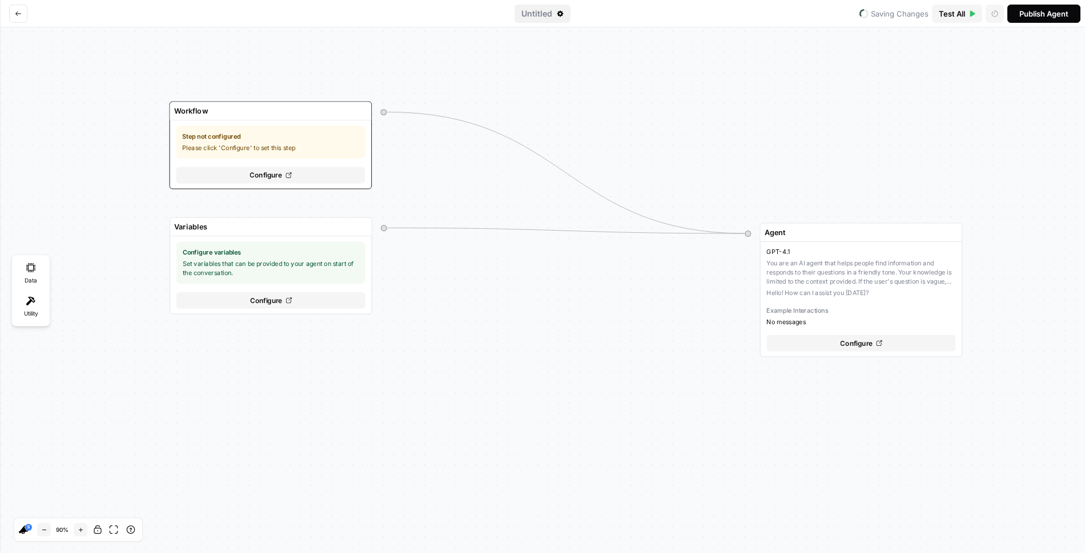
click at [531, 15] on span "Untitled" at bounding box center [536, 13] width 31 height 11
click at [300, 171] on div "Configure" at bounding box center [270, 175] width 189 height 17
click at [277, 180] on span "Configure" at bounding box center [265, 176] width 33 height 10
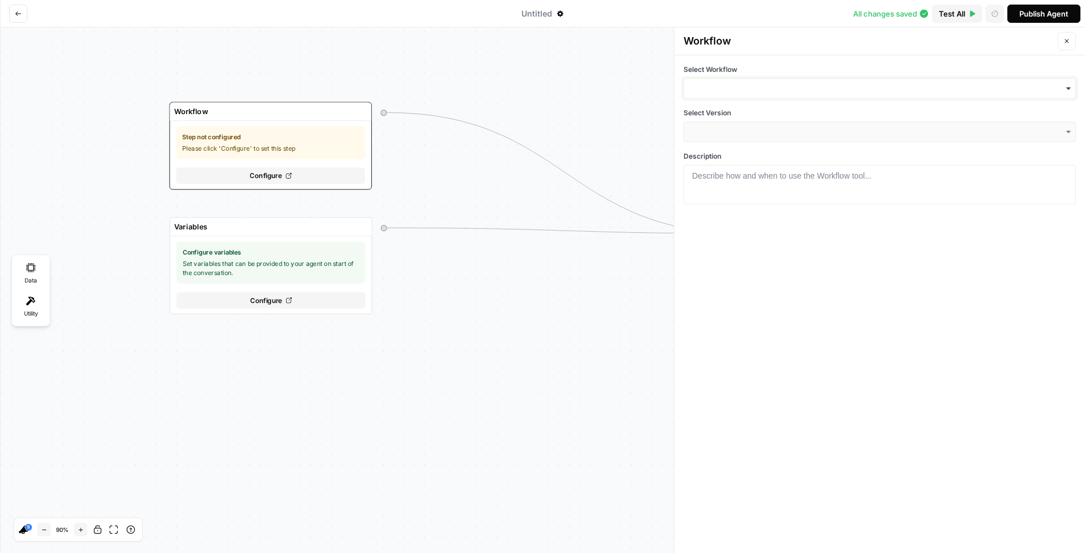
click at [748, 90] on input "Select Workflow" at bounding box center [879, 88] width 377 height 11
type input "gri"
click at [732, 138] on div "grid read [test]" at bounding box center [878, 140] width 391 height 22
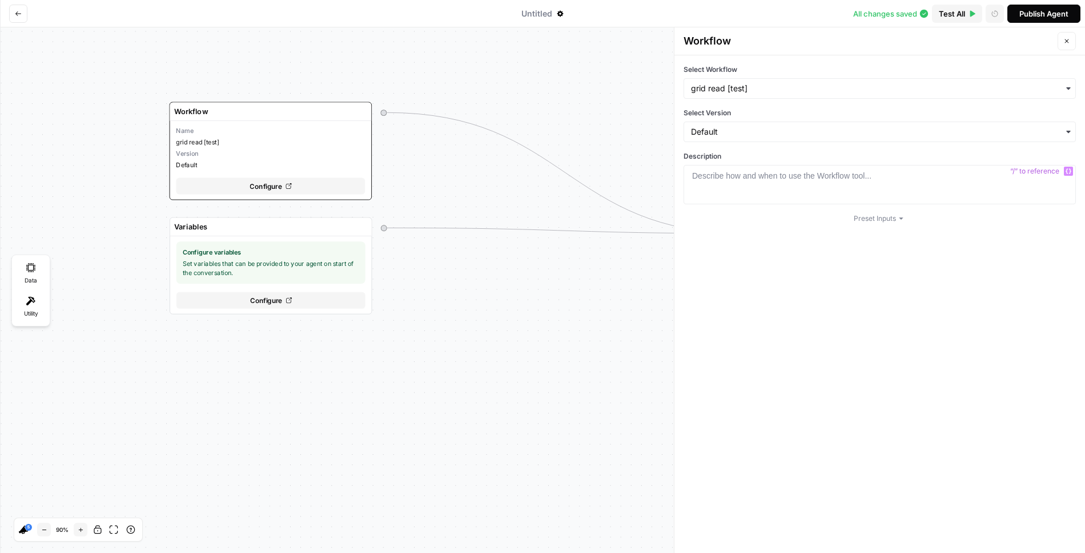
click at [871, 219] on button "Preset Inputs" at bounding box center [879, 218] width 53 height 10
click at [812, 247] on div at bounding box center [880, 257] width 382 height 29
click at [815, 276] on div "Select Workflow Select Version Description 1 Describe how and when to use the W…" at bounding box center [879, 304] width 410 height 498
click at [777, 181] on div at bounding box center [879, 194] width 382 height 49
click at [1061, 41] on button "Close" at bounding box center [1066, 41] width 18 height 18
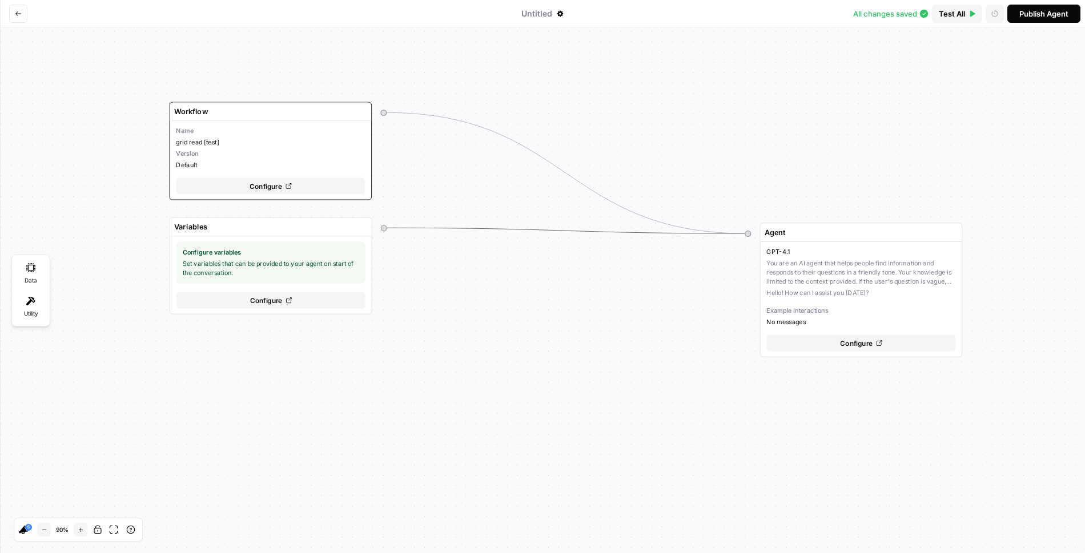
click at [571, 231] on icon "Edge from start to initial" at bounding box center [565, 231] width 357 height 6
drag, startPoint x: 571, startPoint y: 231, endPoint x: 558, endPoint y: 303, distance: 73.1
click at [558, 303] on div "Variables Configure variables Set variables that can be provided to your agent …" at bounding box center [542, 290] width 1085 height 526
click at [286, 299] on icon at bounding box center [288, 300] width 6 height 6
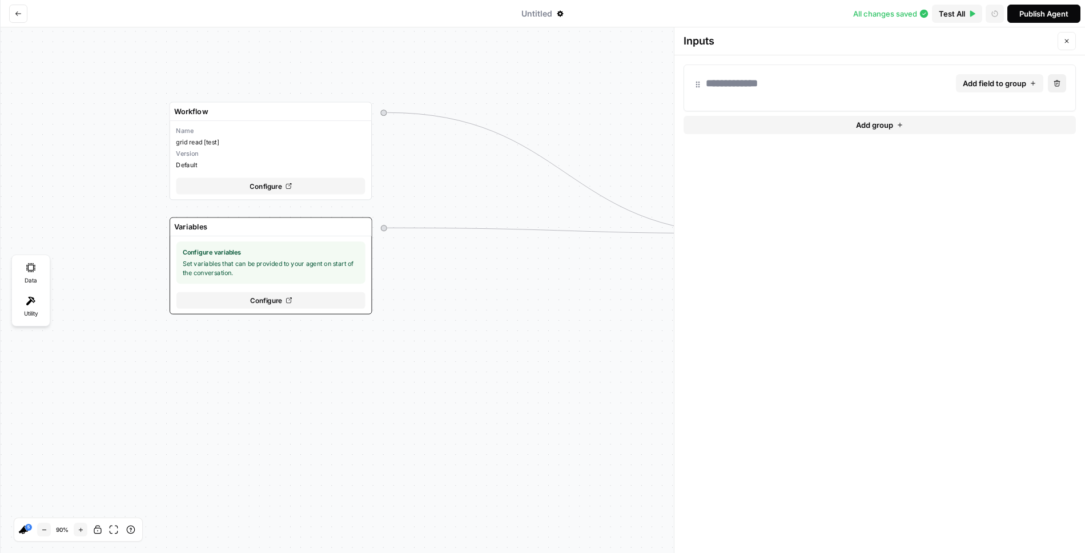
click at [988, 84] on span "Add field to group" at bounding box center [993, 83] width 63 height 11
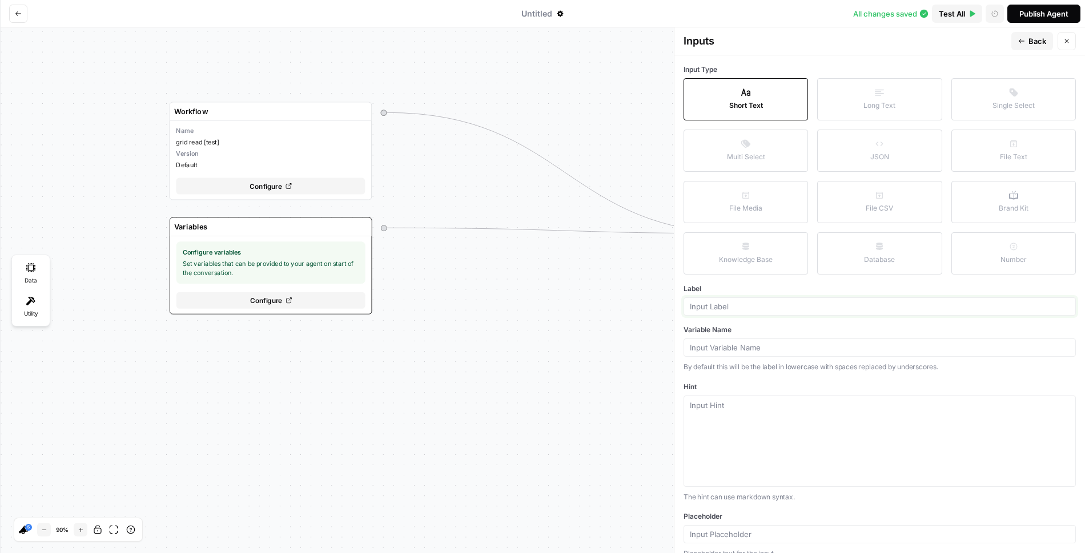
click at [732, 306] on input "Label" at bounding box center [880, 306] width 380 height 10
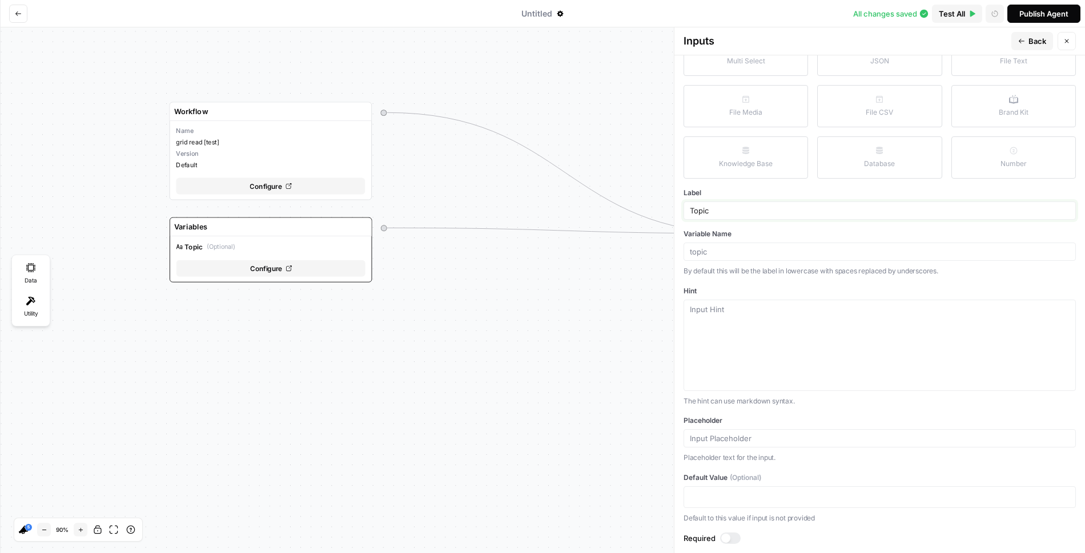
type input "Topic"
click at [738, 535] on div at bounding box center [730, 538] width 21 height 11
click at [1070, 39] on button "Close" at bounding box center [1066, 41] width 18 height 18
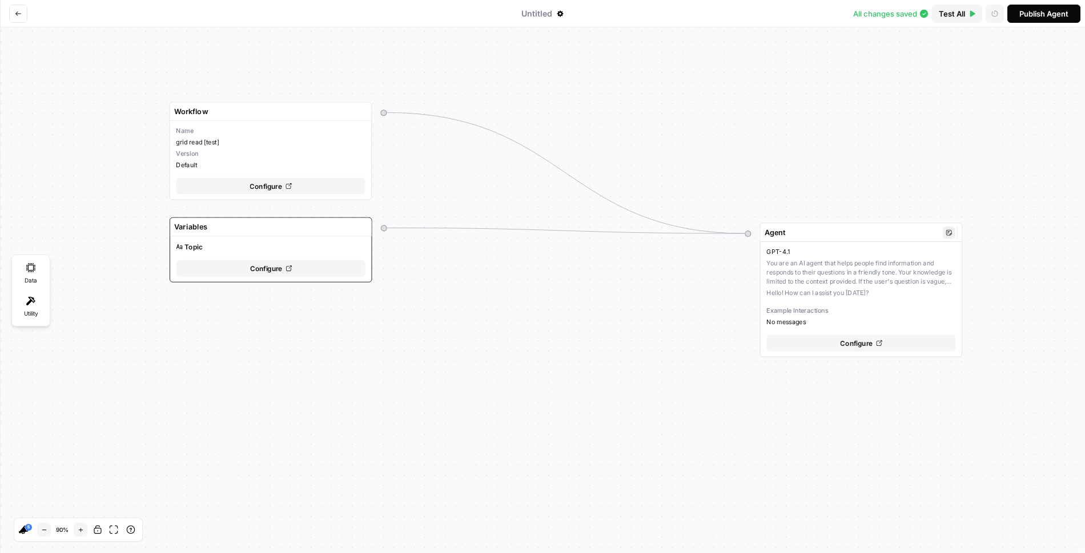
click at [813, 346] on div "Configure" at bounding box center [860, 343] width 189 height 17
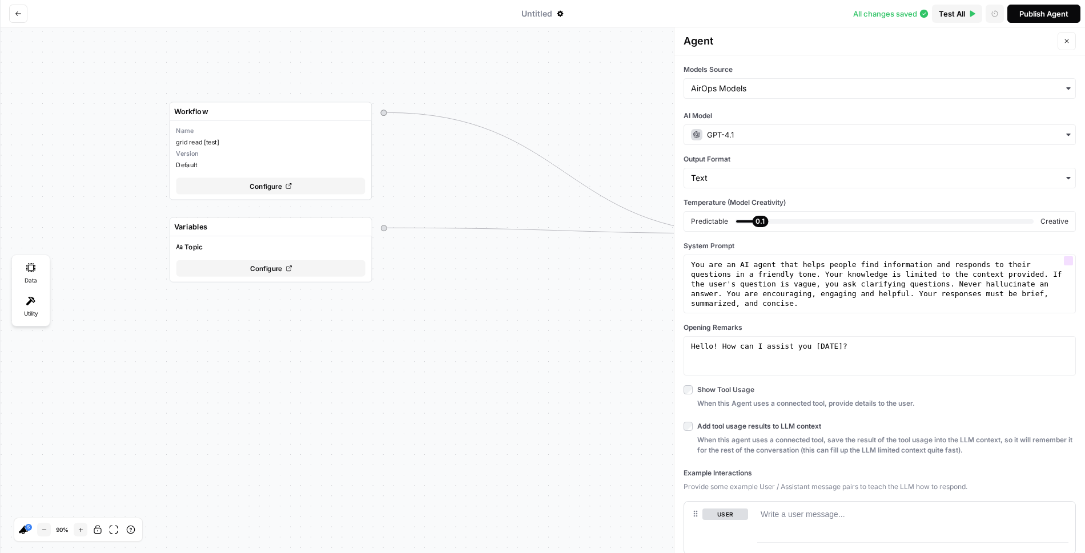
click at [788, 292] on div "You are an AI agent that helps people find information and responds to their qu…" at bounding box center [879, 333] width 382 height 146
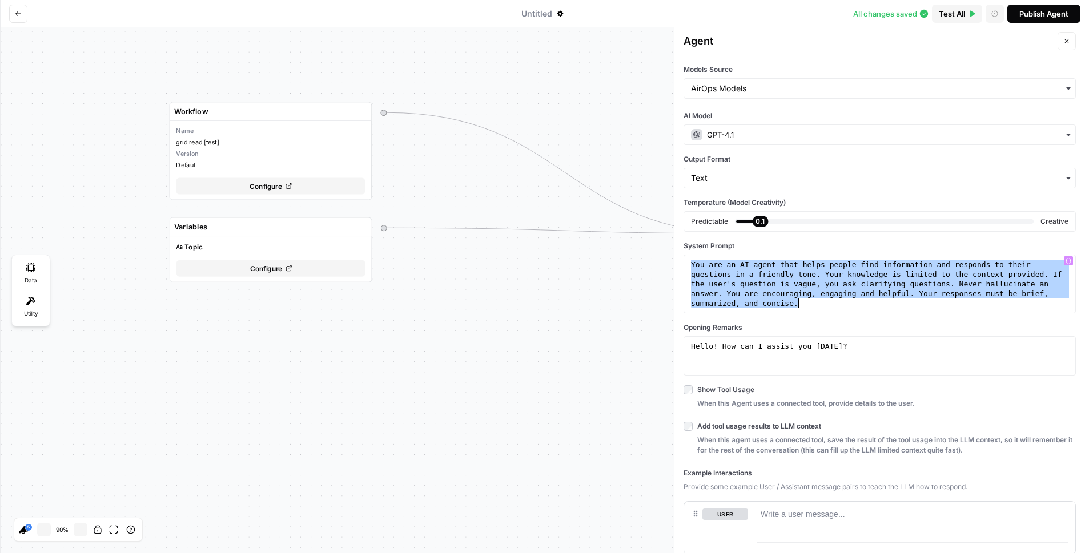
paste textarea
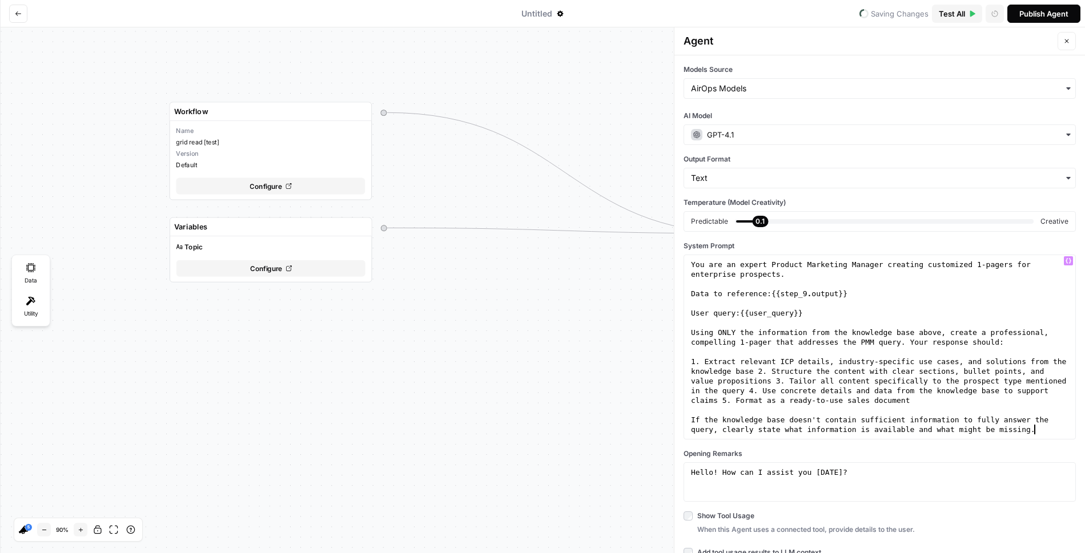
click at [813, 296] on div "You are an expert Product Marketing Manager creating customized 1-pagers for en…" at bounding box center [879, 366] width 382 height 213
click at [808, 293] on div "You are an expert Product Marketing Manager creating customized 1-pagers for en…" at bounding box center [879, 366] width 382 height 213
drag, startPoint x: 860, startPoint y: 296, endPoint x: 776, endPoint y: 289, distance: 84.2
click at [776, 289] on div "You are an expert Product Marketing Manager creating customized 1-pagers for en…" at bounding box center [879, 366] width 382 height 213
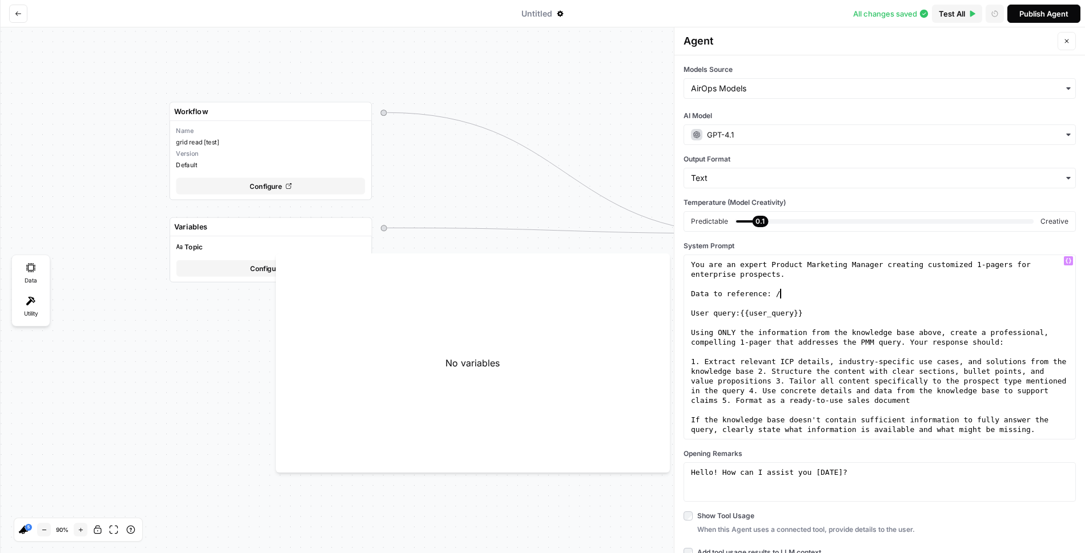
click at [793, 293] on div "You are an expert Product Marketing Manager creating customized 1-pagers for en…" at bounding box center [879, 366] width 382 height 213
click at [797, 292] on div "You are an expert Product Marketing Manager creating customized 1-pagers for en…" at bounding box center [879, 366] width 382 height 213
type textarea "**********"
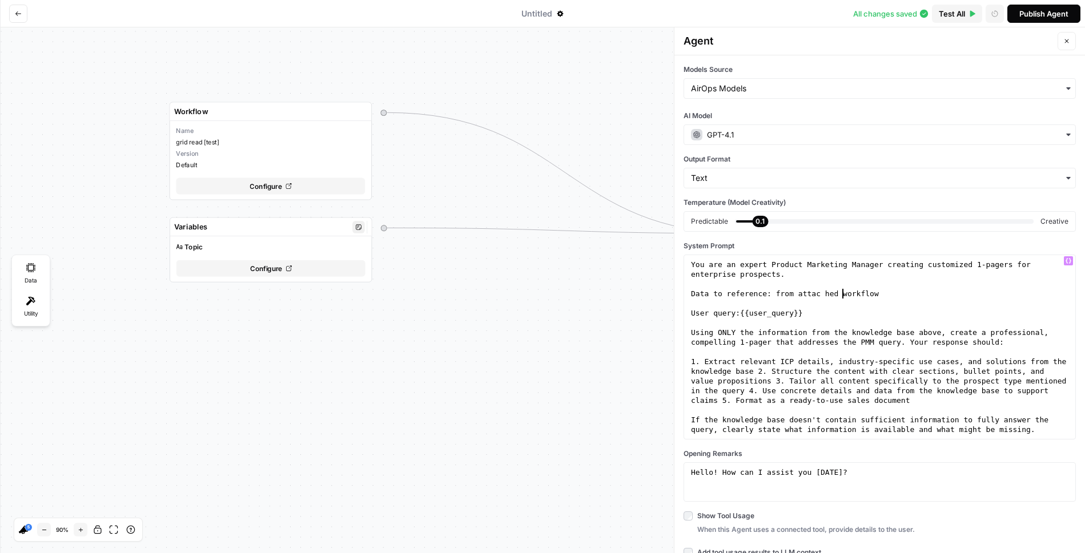
click at [315, 264] on div "Configure" at bounding box center [270, 268] width 189 height 17
click at [301, 269] on div "Configure" at bounding box center [270, 268] width 189 height 17
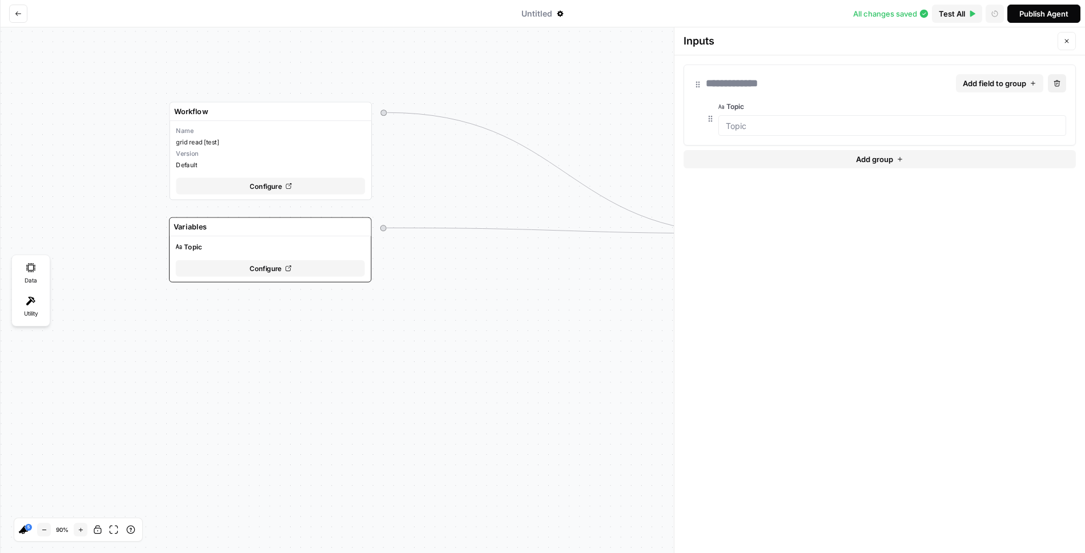
click at [1007, 86] on span "Add field to group" at bounding box center [993, 83] width 63 height 11
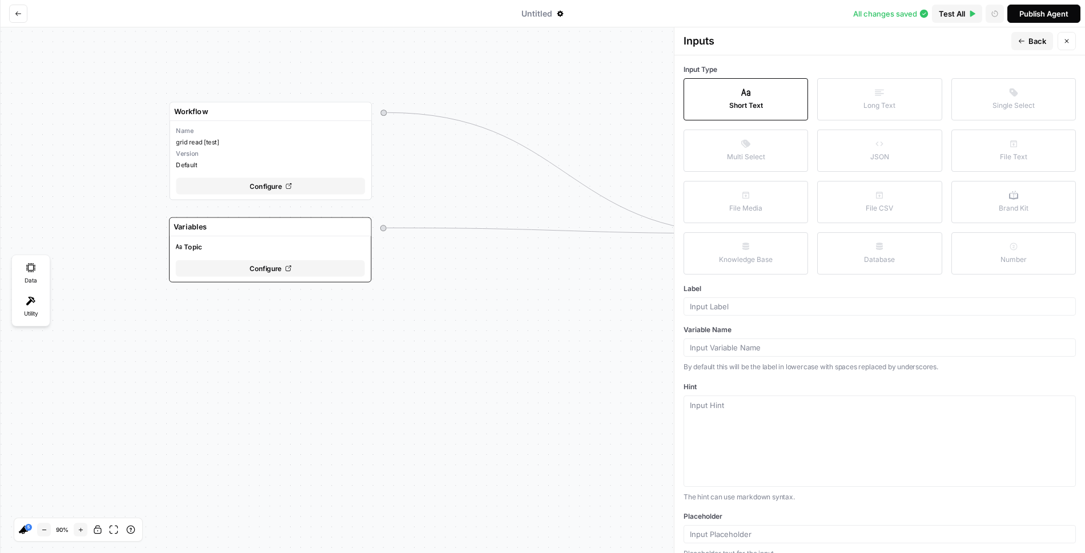
click at [876, 105] on button "Long Text" at bounding box center [879, 99] width 124 height 42
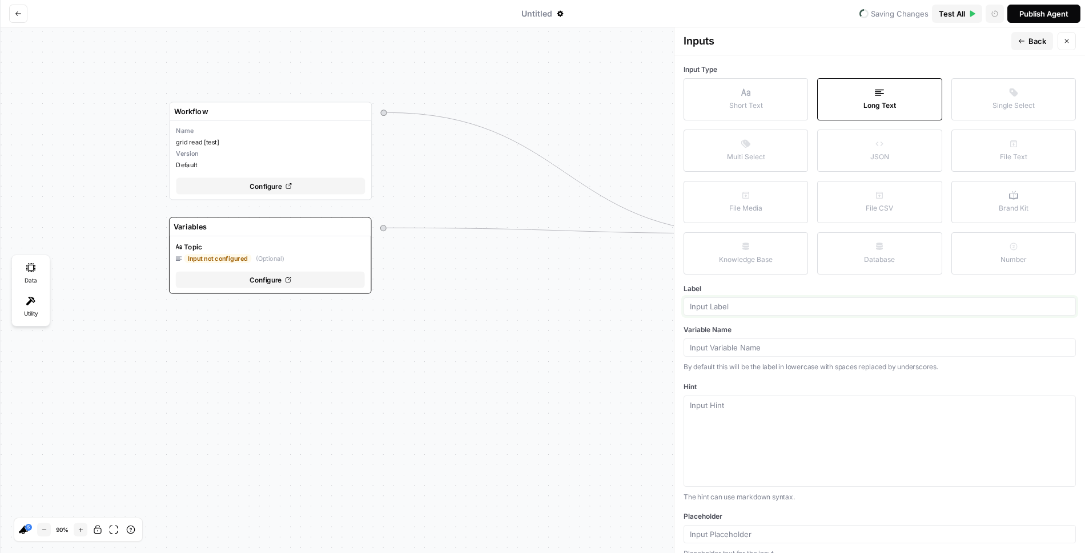
click at [779, 301] on input "Label" at bounding box center [880, 306] width 380 height 10
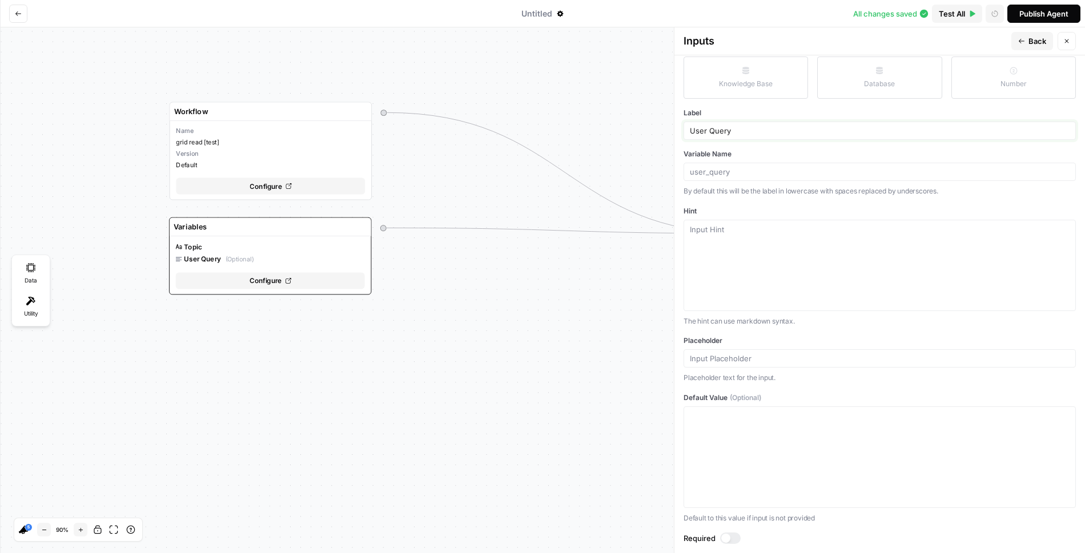
type input "User Query"
click at [730, 533] on div at bounding box center [730, 538] width 21 height 11
click at [738, 270] on textarea "Hint" at bounding box center [880, 265] width 380 height 83
click at [724, 426] on div at bounding box center [879, 457] width 377 height 91
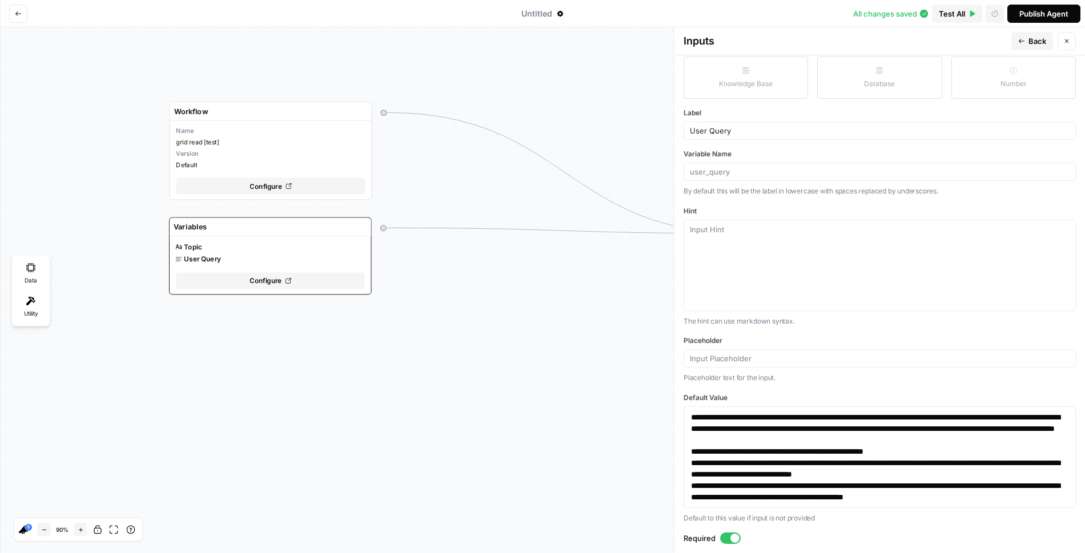
click at [1034, 37] on span "Back" at bounding box center [1037, 40] width 18 height 11
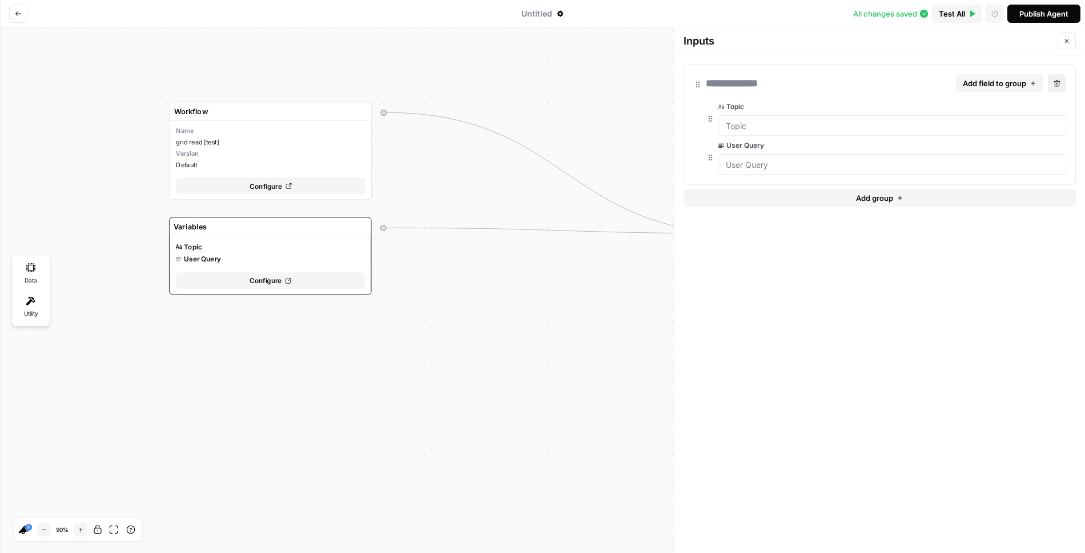
click at [723, 83] on div at bounding box center [732, 83] width 52 height 16
click at [1071, 39] on button "Close" at bounding box center [1066, 41] width 18 height 18
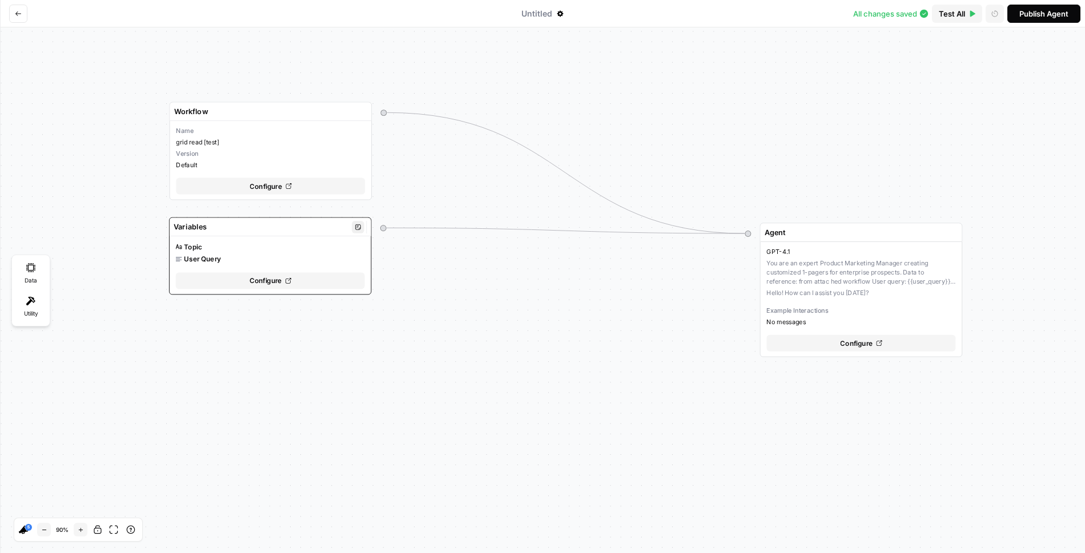
click at [252, 277] on span "Configure" at bounding box center [265, 281] width 33 height 10
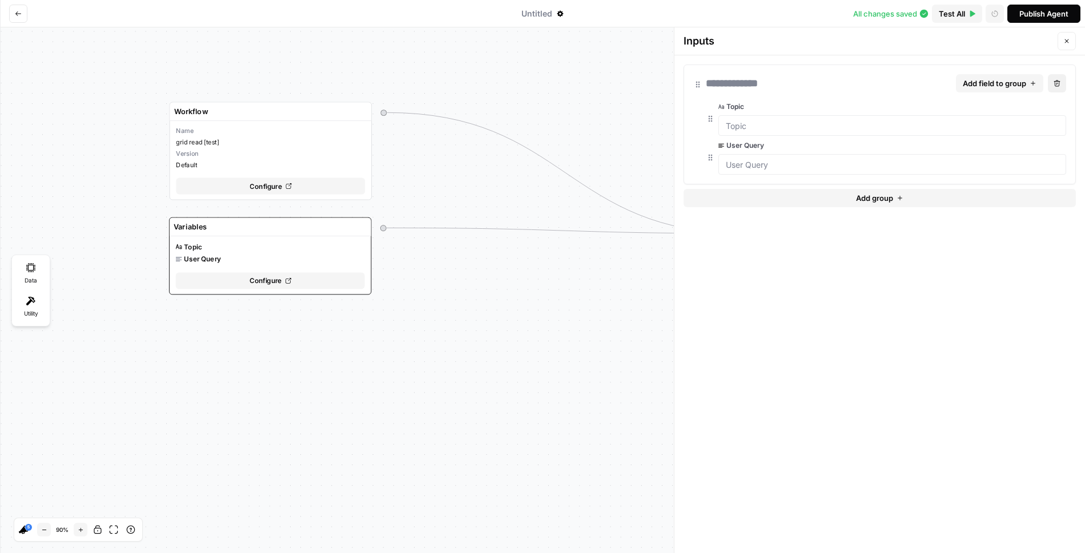
click at [1068, 41] on icon "button" at bounding box center [1066, 41] width 7 height 7
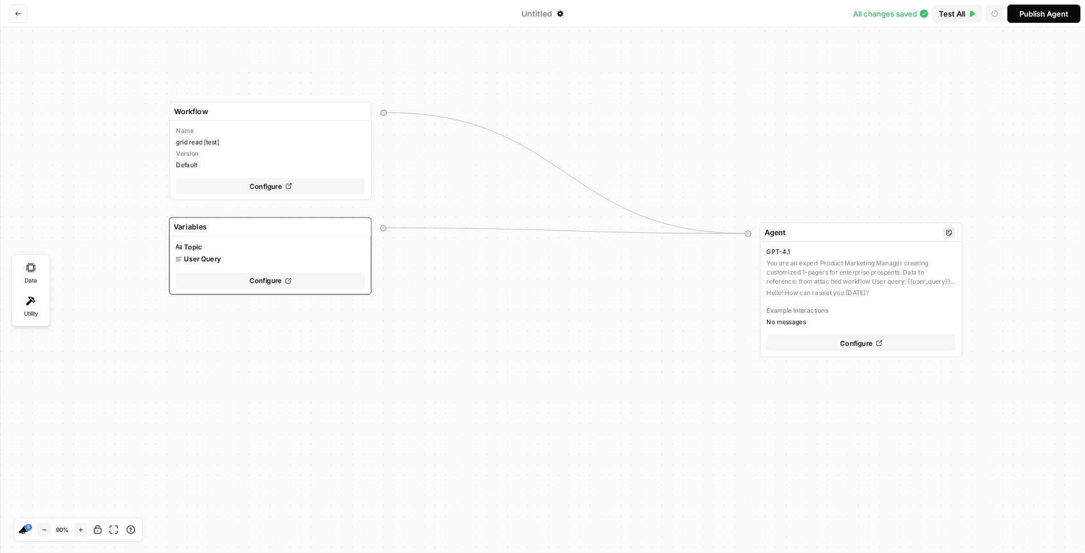
click at [865, 345] on span "Configure" at bounding box center [856, 343] width 33 height 10
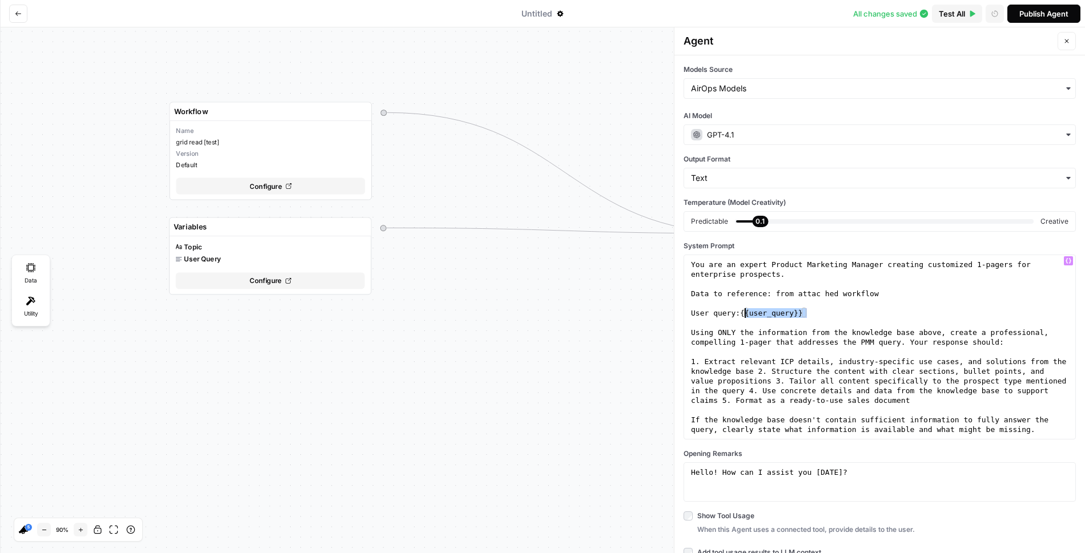
drag, startPoint x: 815, startPoint y: 315, endPoint x: 746, endPoint y: 311, distance: 69.2
click at [746, 311] on div "You are an expert Product Marketing Manager creating customized 1-pagers for en…" at bounding box center [879, 366] width 382 height 213
click at [790, 314] on div "You are an expert Product Marketing Manager creating customized 1-pagers for en…" at bounding box center [879, 366] width 382 height 213
click at [816, 293] on div "You are an expert Product Marketing Manager creating customized 1-pagers for en…" at bounding box center [879, 366] width 382 height 213
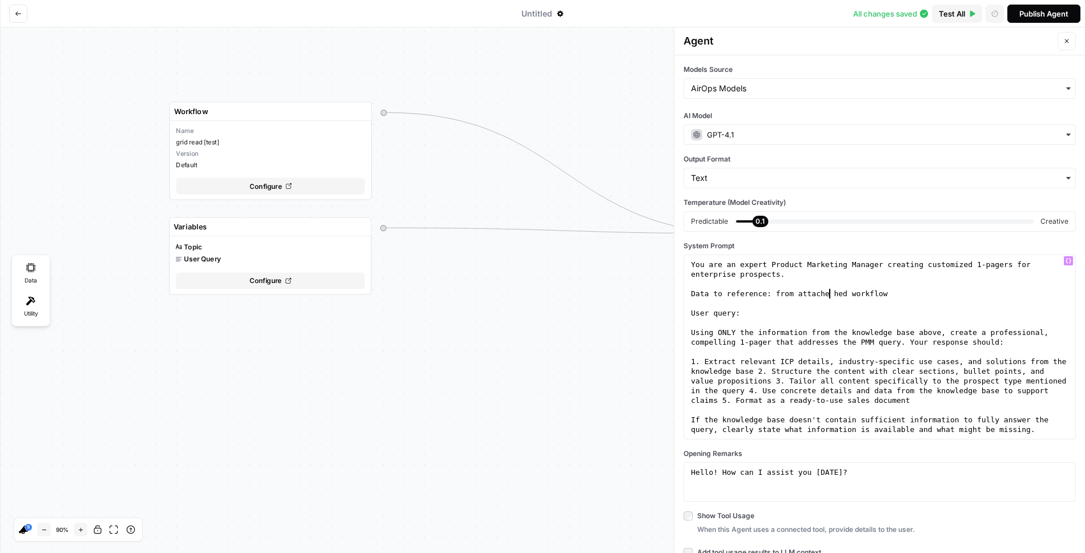
scroll to position [0, 10]
click at [841, 288] on div "You are an expert Product Marketing Manager creating customized 1-pagers for en…" at bounding box center [879, 366] width 382 height 213
click at [769, 313] on div "You are an expert Product Marketing Manager creating customized 1-pagers for en…" at bounding box center [879, 366] width 382 height 213
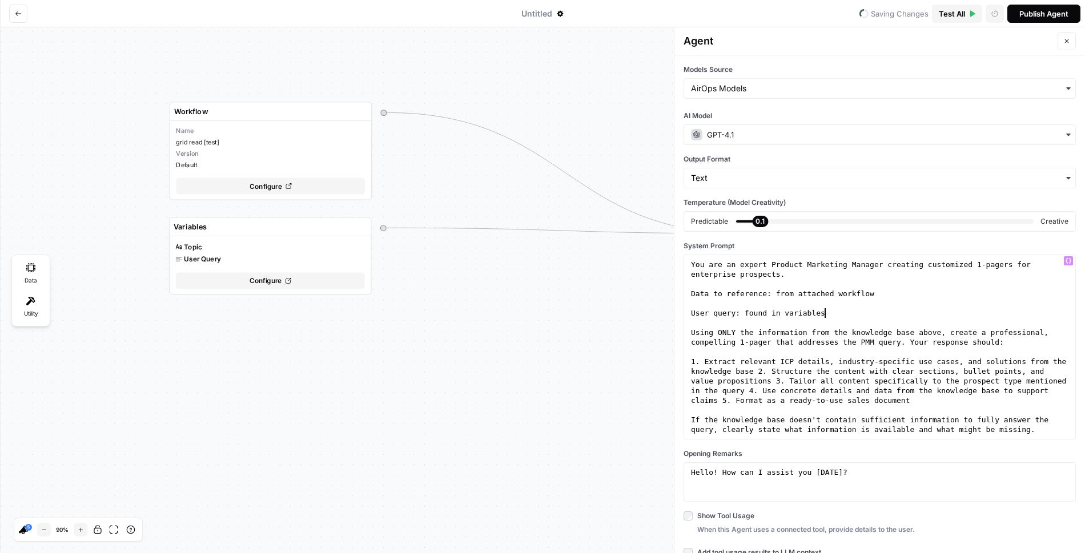
click at [780, 336] on div "You are an expert Product Marketing Manager creating customized 1-pagers for en…" at bounding box center [879, 366] width 382 height 213
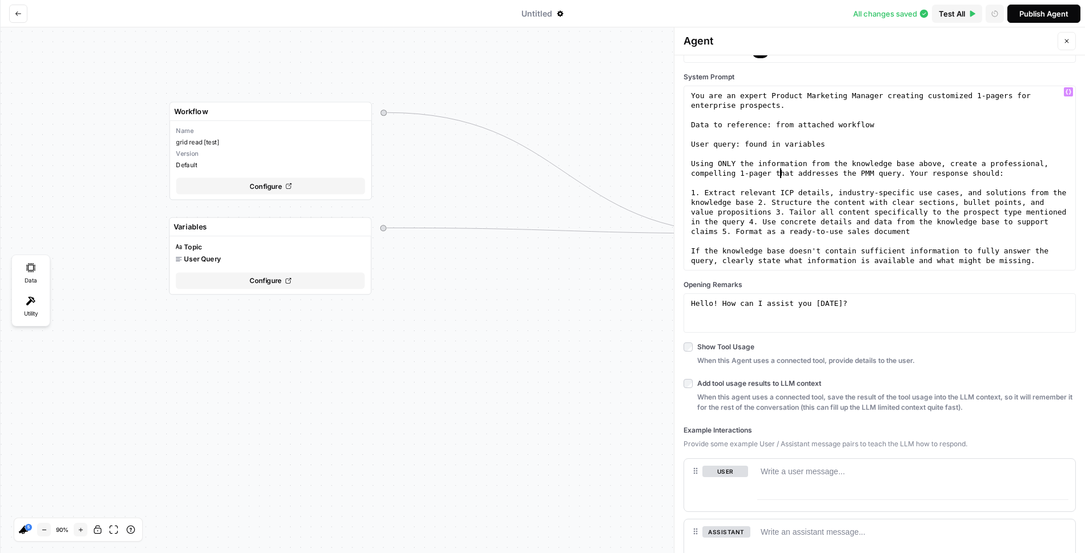
scroll to position [220, 0]
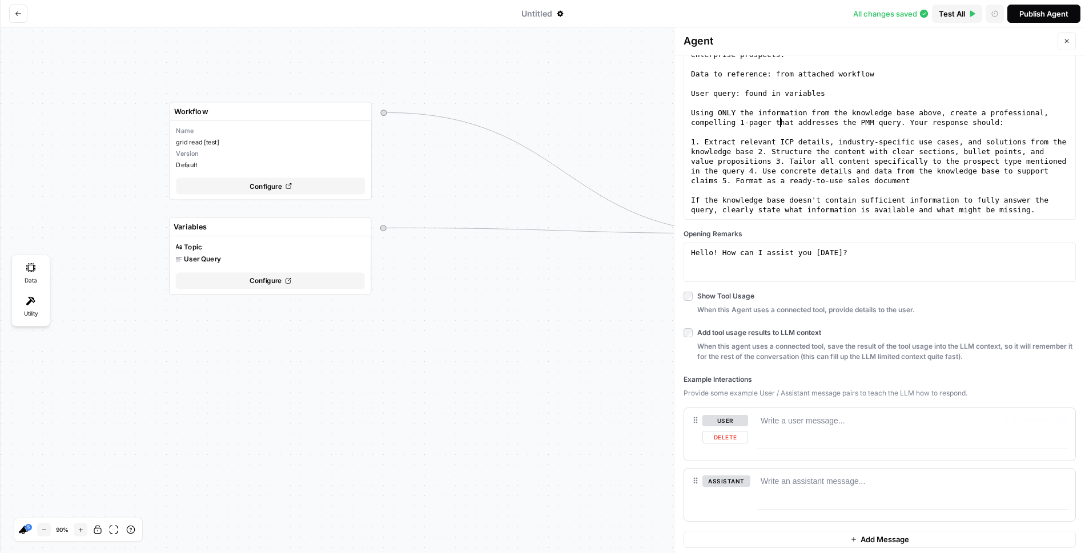
type textarea "**********"
click at [836, 420] on div "Write a user message..." at bounding box center [802, 420] width 84 height 11
click at [792, 424] on div at bounding box center [913, 439] width 312 height 49
paste textarea "**********"
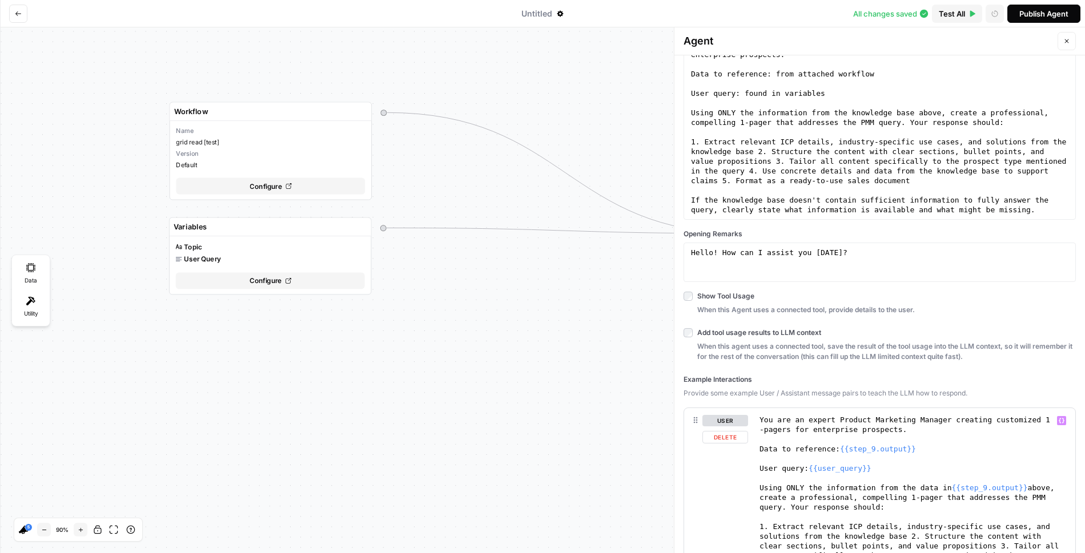
scroll to position [394, 0]
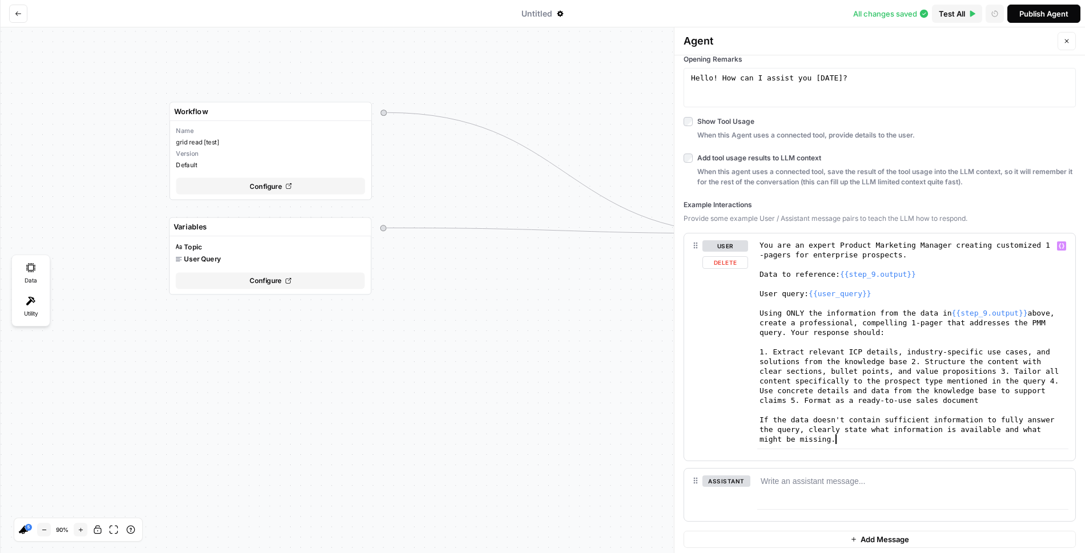
click at [868, 287] on div "You are an expert Product Marketing Manager creating customized 1 -pagers for e…" at bounding box center [913, 366] width 312 height 252
drag, startPoint x: 888, startPoint y: 287, endPoint x: 814, endPoint y: 286, distance: 74.2
click at [814, 286] on div "You are an expert Product Marketing Manager creating customized 1 -pagers for e…" at bounding box center [913, 366] width 312 height 252
type textarea "**********"
click at [857, 294] on div "You are an expert Product Marketing Manager creating customized 1 -pagers for e…" at bounding box center [913, 366] width 312 height 252
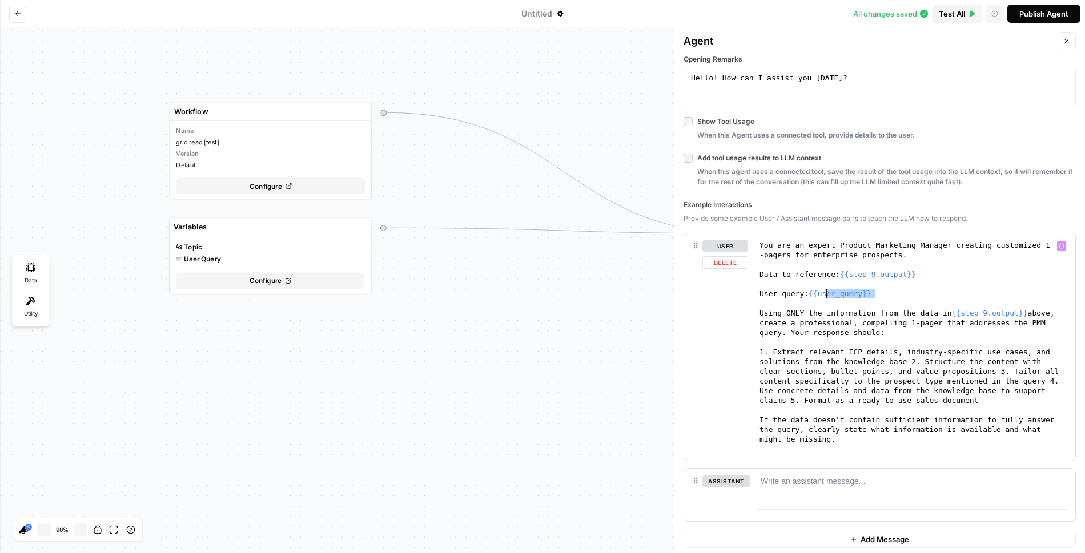
drag, startPoint x: 904, startPoint y: 293, endPoint x: 812, endPoint y: 289, distance: 91.4
click at [812, 289] on div "You are an expert Product Marketing Manager creating customized 1 -pagers for e…" at bounding box center [913, 366] width 312 height 252
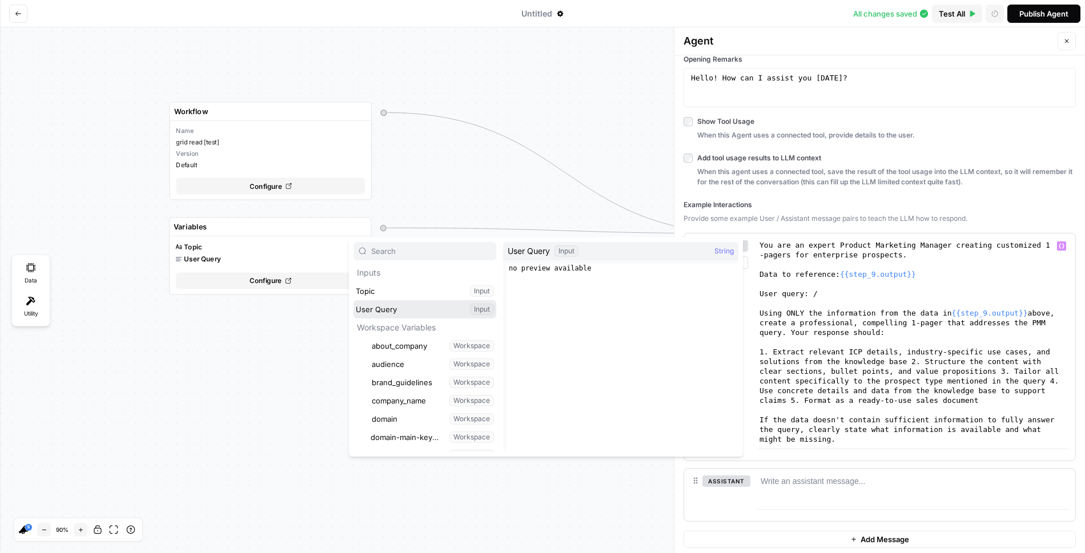
click at [402, 309] on button "Select variable User Query" at bounding box center [424, 309] width 143 height 18
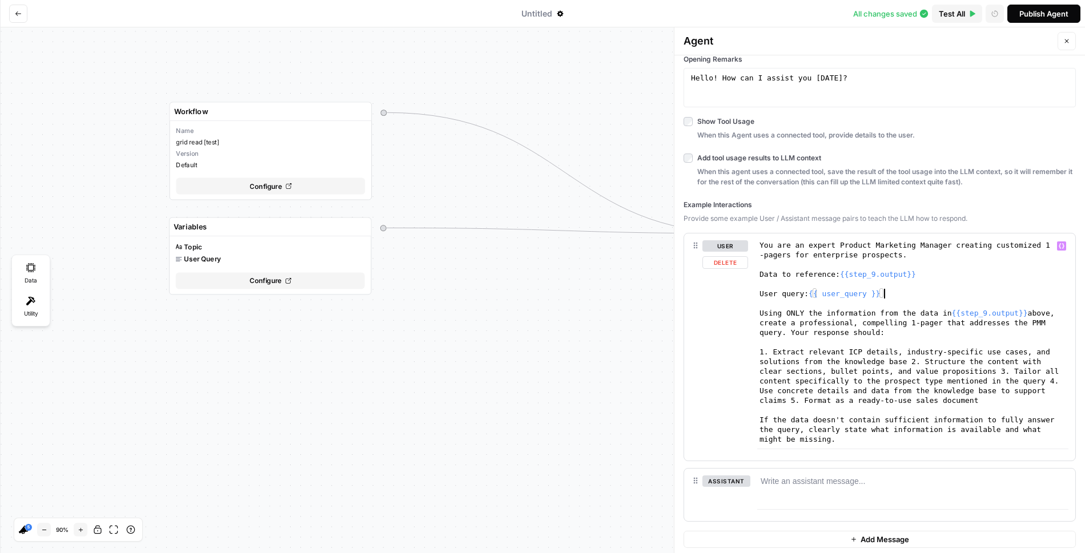
click at [932, 271] on div "You are an expert Product Marketing Manager creating customized 1 -pagers for e…" at bounding box center [913, 366] width 312 height 252
type textarea "**********"
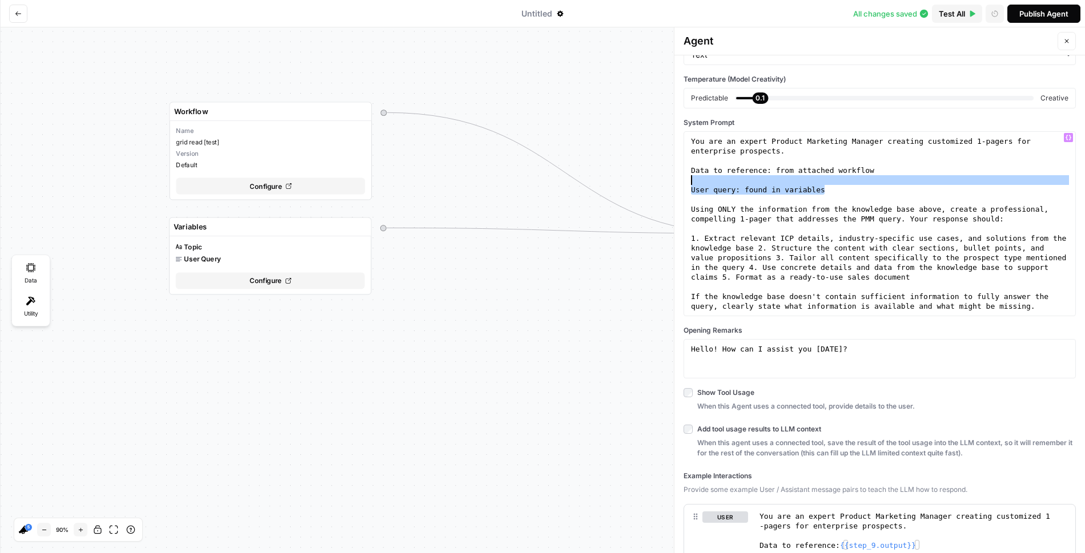
drag, startPoint x: 828, startPoint y: 190, endPoint x: 749, endPoint y: 183, distance: 79.6
click at [749, 183] on div "You are an expert Product Marketing Manager creating customized 1-pagers for en…" at bounding box center [879, 242] width 382 height 213
type textarea "**********"
click at [767, 182] on div "You are an expert Product Marketing Manager creating customized 1-pagers for en…" at bounding box center [879, 242] width 382 height 213
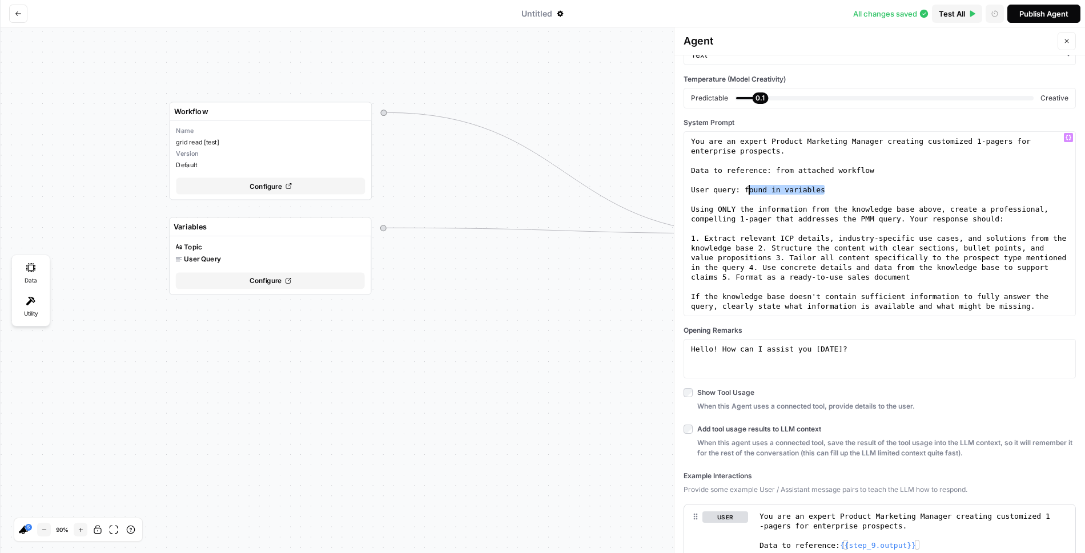
drag, startPoint x: 829, startPoint y: 190, endPoint x: 743, endPoint y: 187, distance: 86.2
click at [743, 187] on div "You are an expert Product Marketing Manager creating customized 1-pagers for en…" at bounding box center [879, 242] width 382 height 213
click at [735, 173] on div "You are an expert Product Marketing Manager creating customized 1-pagers for en…" at bounding box center [879, 242] width 382 height 213
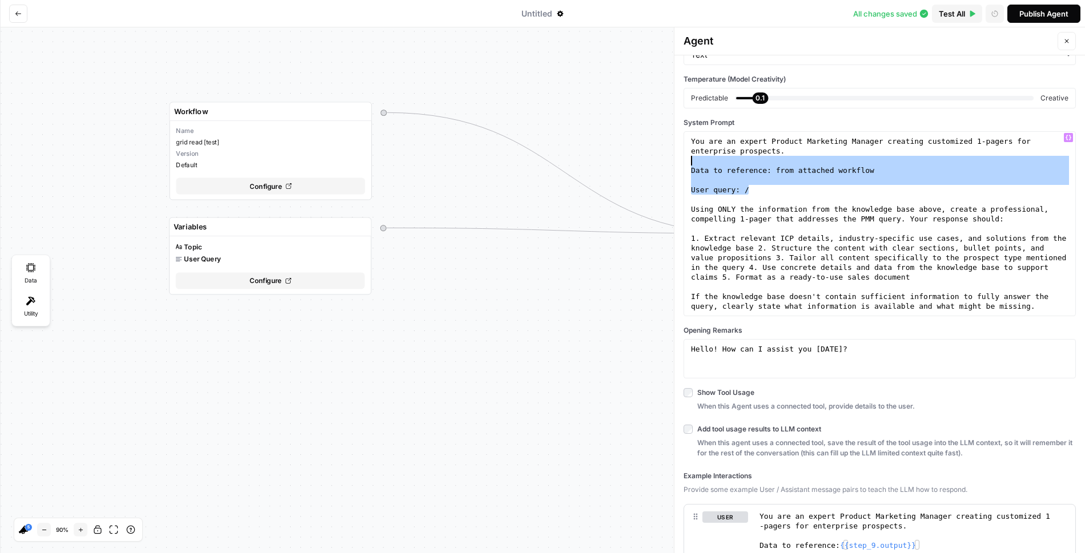
drag, startPoint x: 764, startPoint y: 192, endPoint x: 691, endPoint y: 162, distance: 79.6
click at [691, 162] on div "You are an expert Product Marketing Manager creating customized 1-pagers for en…" at bounding box center [879, 242] width 382 height 213
type textarea "**********"
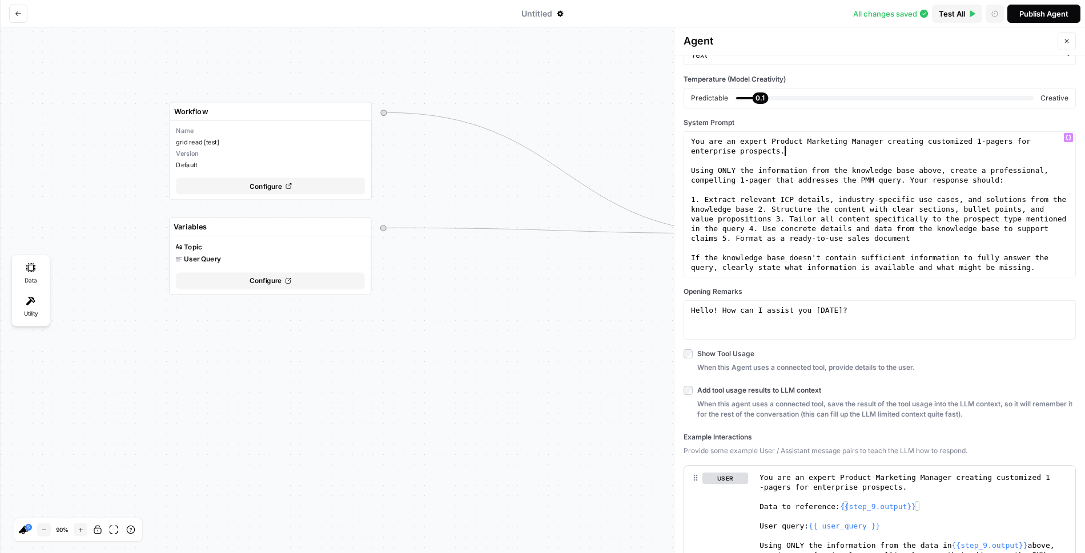
click at [850, 166] on div "You are an expert Product Marketing Manager creating customized 1-pagers for en…" at bounding box center [879, 223] width 382 height 175
click at [977, 167] on div "You are an expert Product Marketing Manager creating customized 1-pagers for en…" at bounding box center [879, 223] width 382 height 175
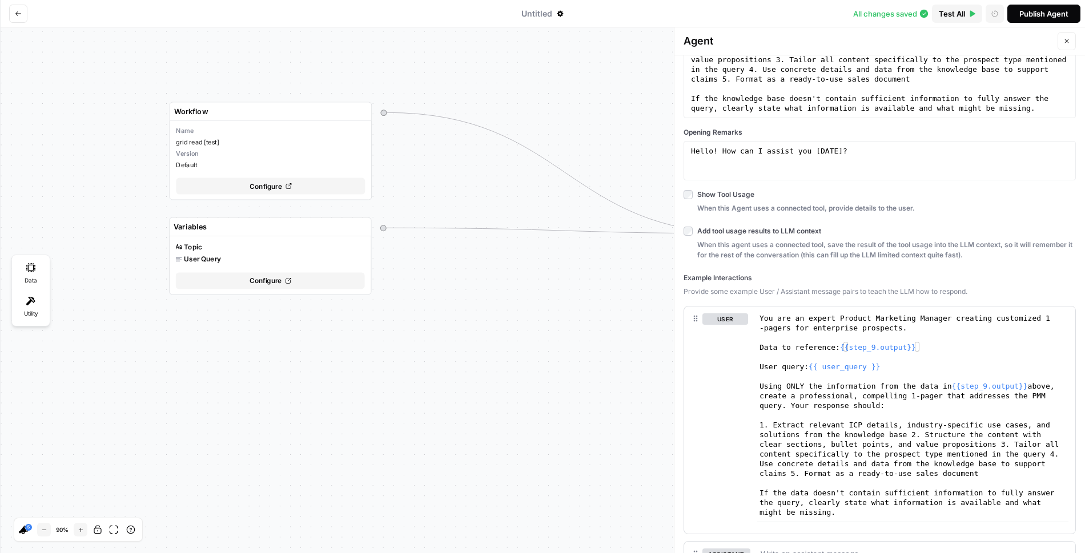
scroll to position [339, 0]
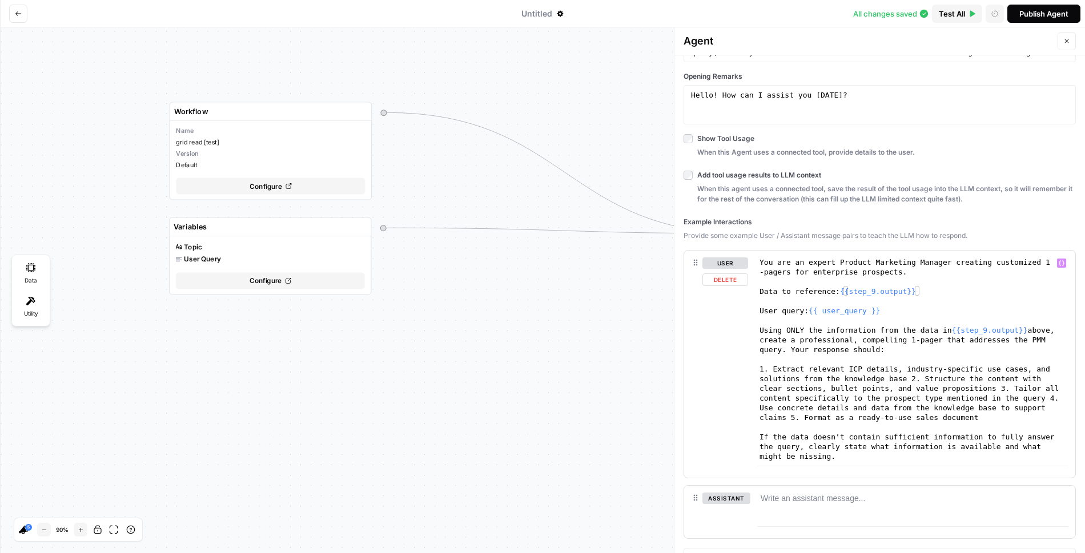
type textarea "**********"
click at [895, 300] on div "You are an expert Product Marketing Manager creating customized 1 -pagers for e…" at bounding box center [913, 383] width 312 height 252
click at [899, 289] on div "You are an expert Product Marketing Manager creating customized 1 -pagers for e…" at bounding box center [913, 383] width 312 height 252
drag, startPoint x: 925, startPoint y: 289, endPoint x: 842, endPoint y: 288, distance: 83.3
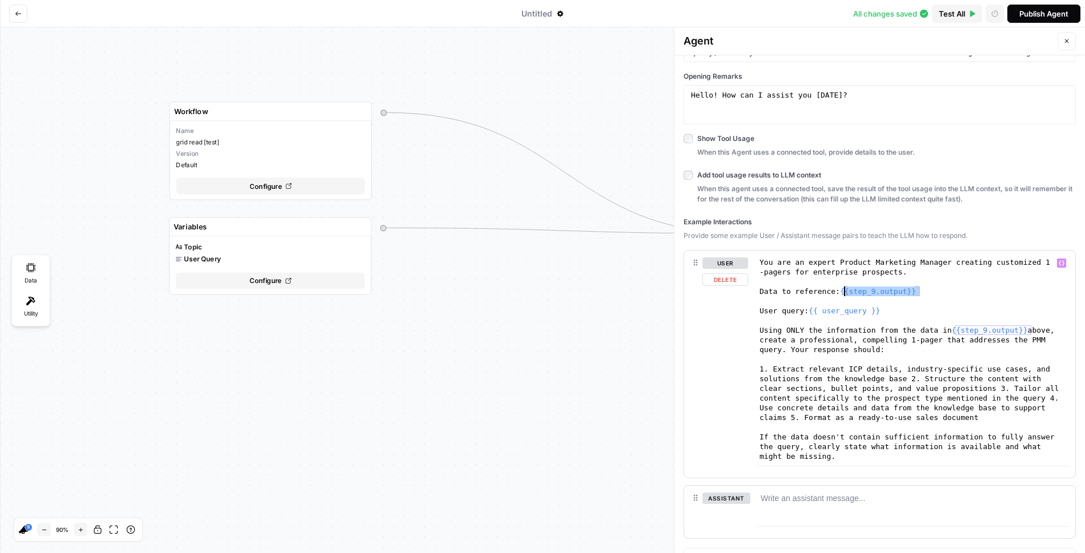
click at [842, 288] on div "You are an expert Product Marketing Manager creating customized 1 -pagers for e…" at bounding box center [913, 383] width 312 height 252
type textarea "**********"
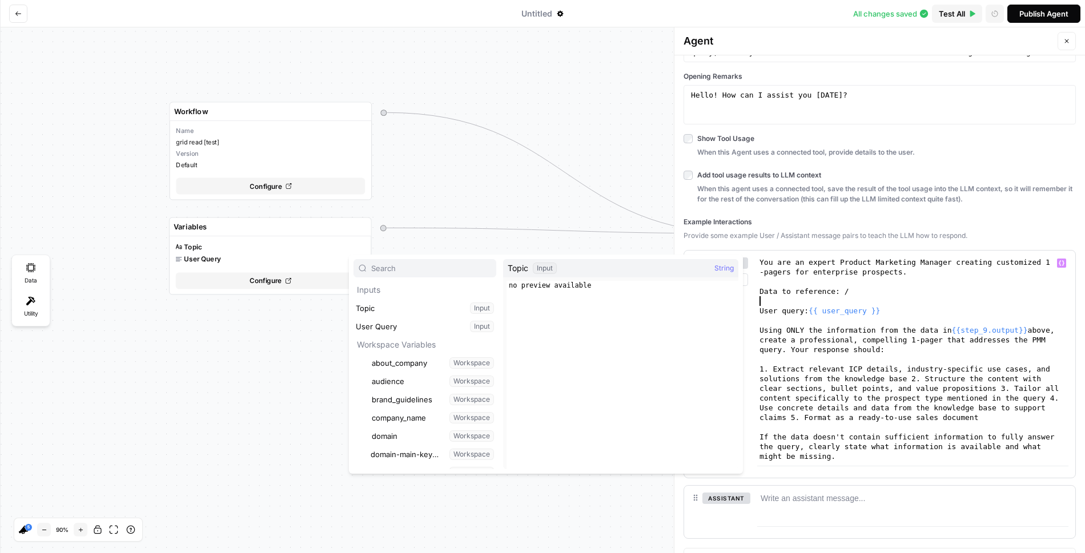
click at [872, 303] on div "You are an expert Product Marketing Manager creating customized 1 -pagers for e…" at bounding box center [913, 383] width 312 height 252
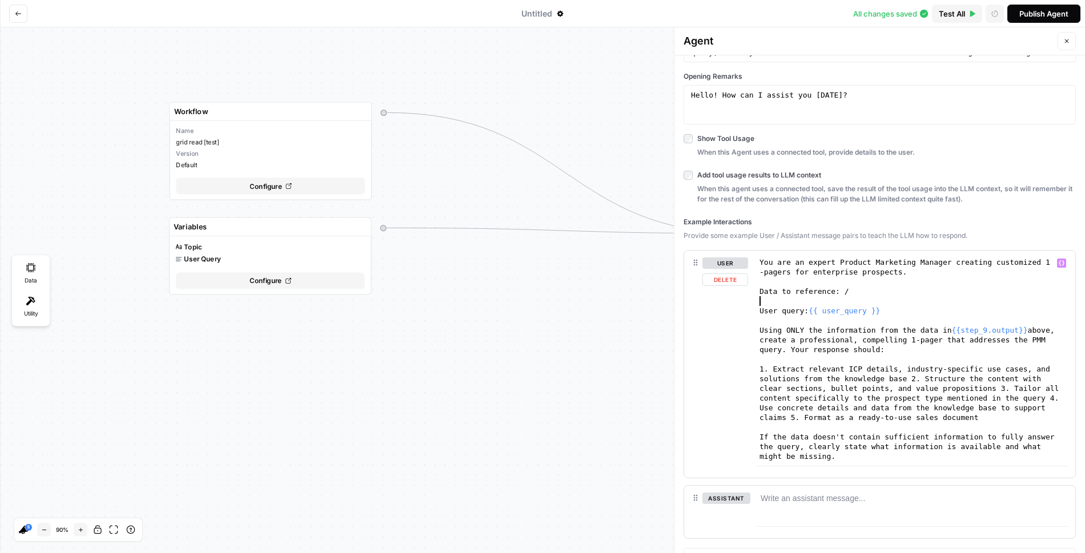
click at [857, 288] on div "You are an expert Product Marketing Manager creating customized 1 -pagers for e…" at bounding box center [913, 383] width 312 height 252
drag, startPoint x: 1030, startPoint y: 328, endPoint x: 957, endPoint y: 327, distance: 72.5
click at [957, 327] on div "You are an expert Product Marketing Manager creating customized 1 -pagers for e…" at bounding box center [913, 383] width 312 height 252
type textarea "**********"
click at [785, 505] on div at bounding box center [913, 517] width 312 height 49
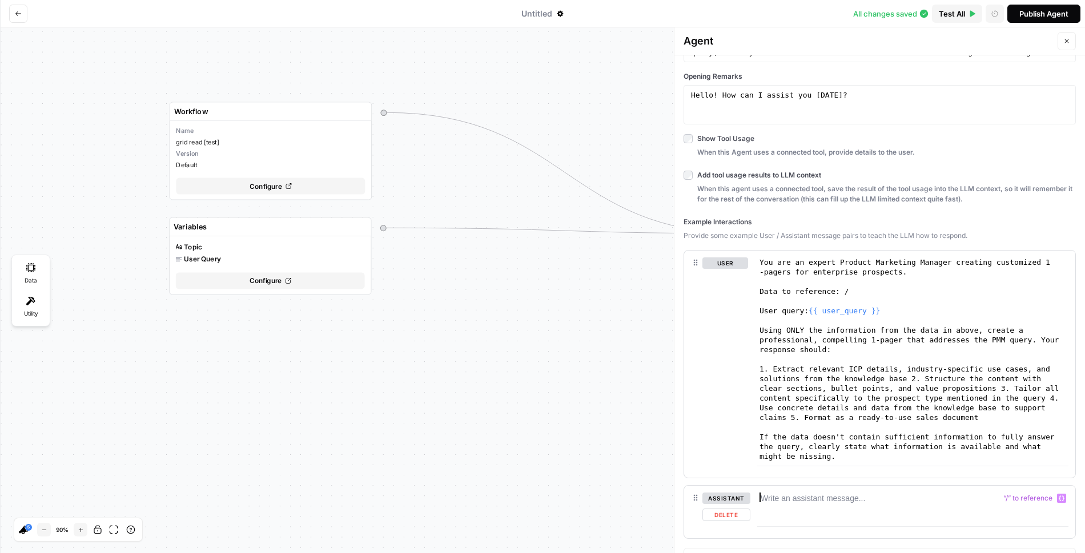
paste textarea "**********"
type textarea "**********"
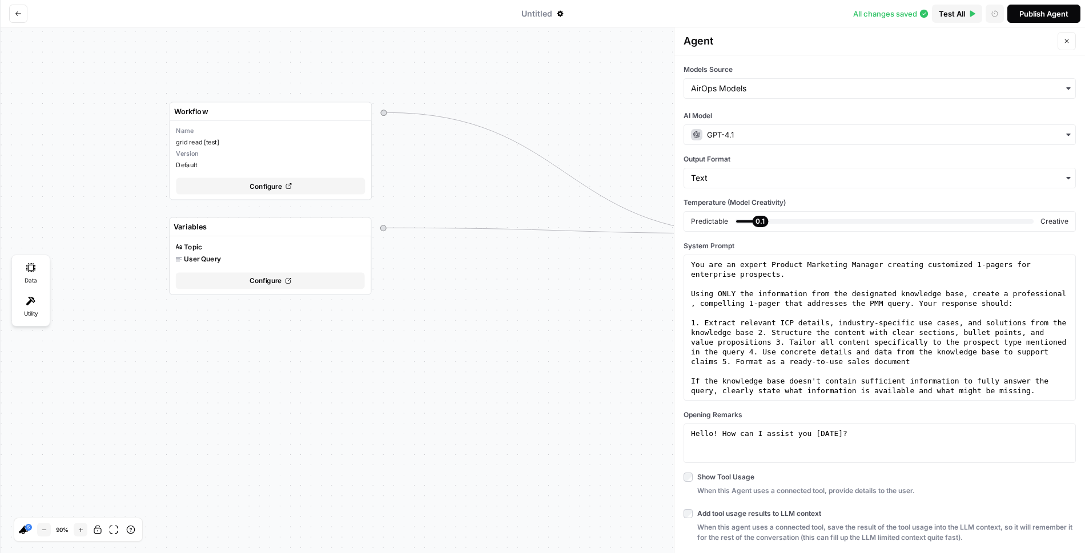
click at [1069, 38] on icon "button" at bounding box center [1066, 41] width 7 height 7
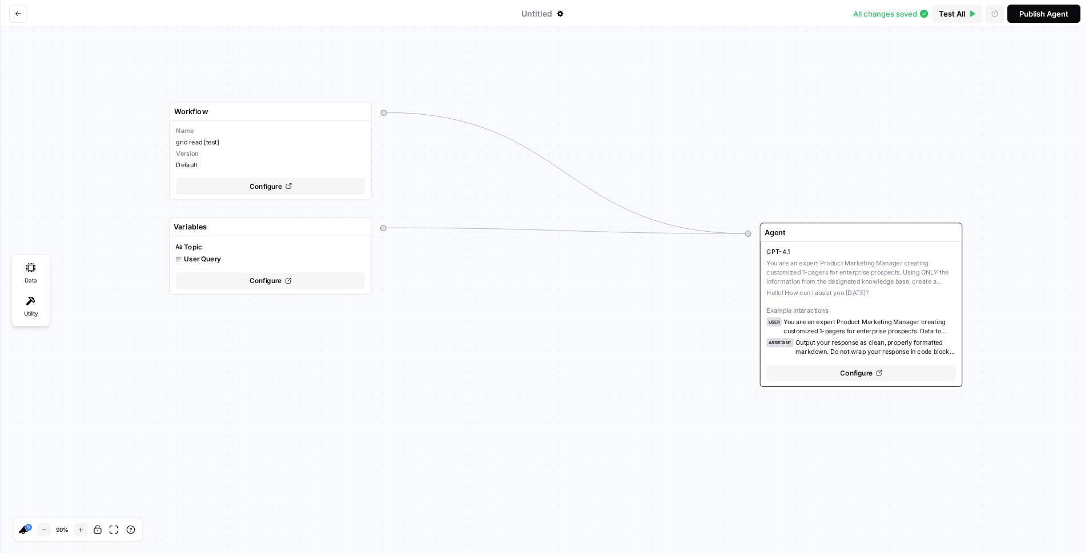
click at [954, 10] on span "Test All" at bounding box center [951, 13] width 26 height 11
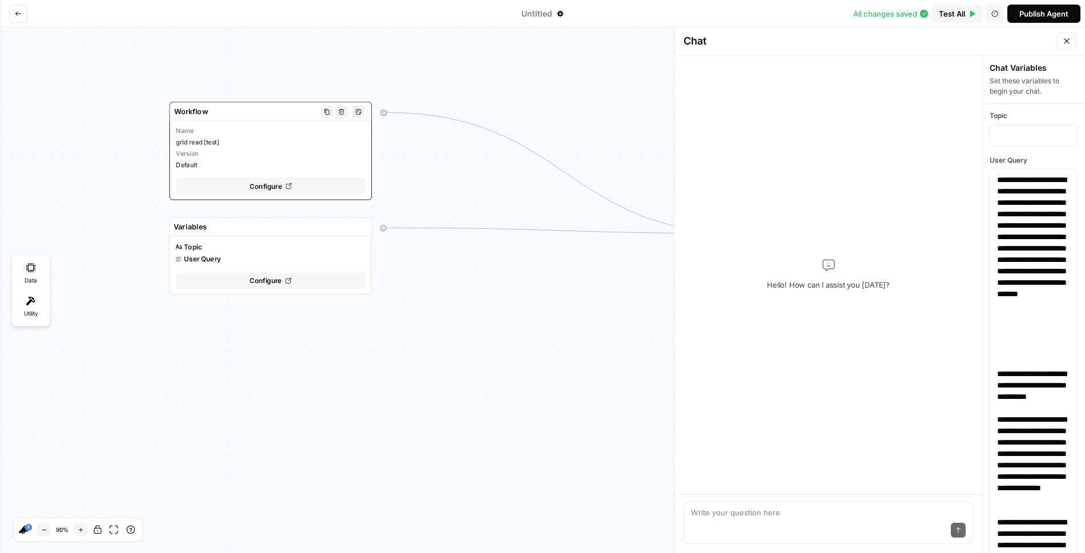
click at [307, 180] on div "Configure" at bounding box center [270, 186] width 189 height 17
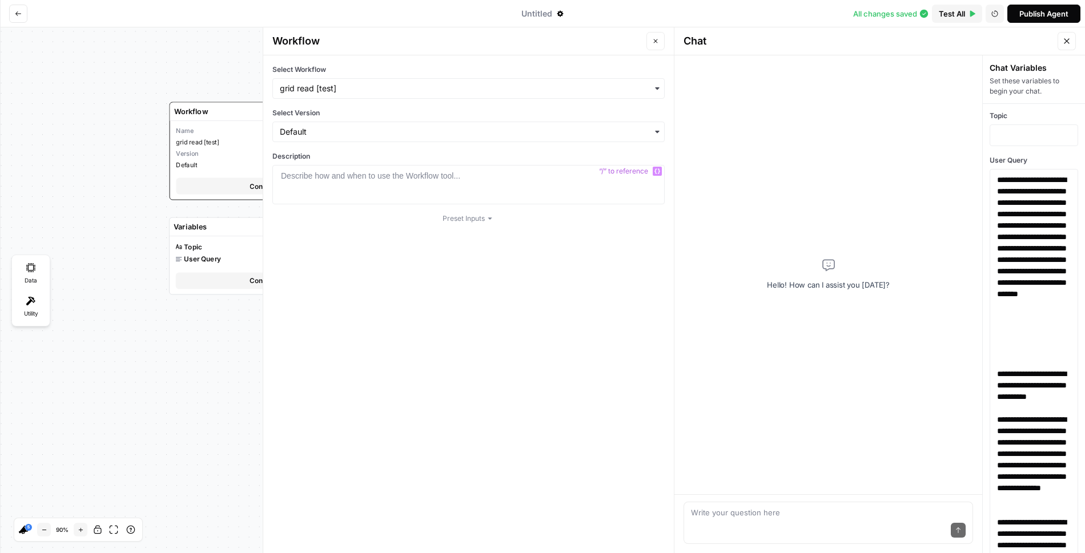
click at [324, 184] on div at bounding box center [468, 194] width 382 height 49
type textarea "*"
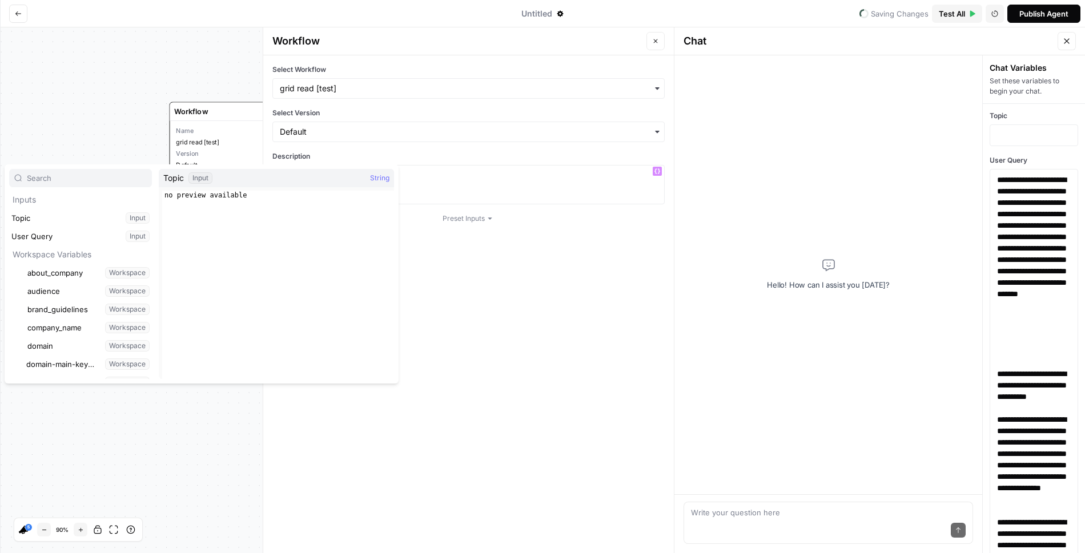
click at [458, 181] on div "/" at bounding box center [468, 194] width 382 height 49
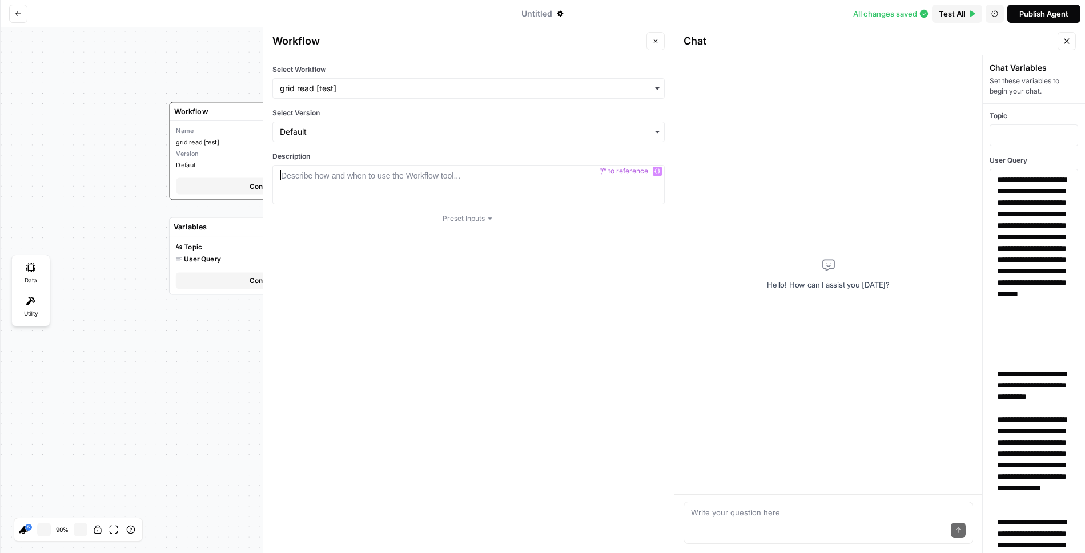
click at [375, 187] on div at bounding box center [468, 194] width 382 height 49
click at [654, 43] on icon "button" at bounding box center [655, 41] width 7 height 7
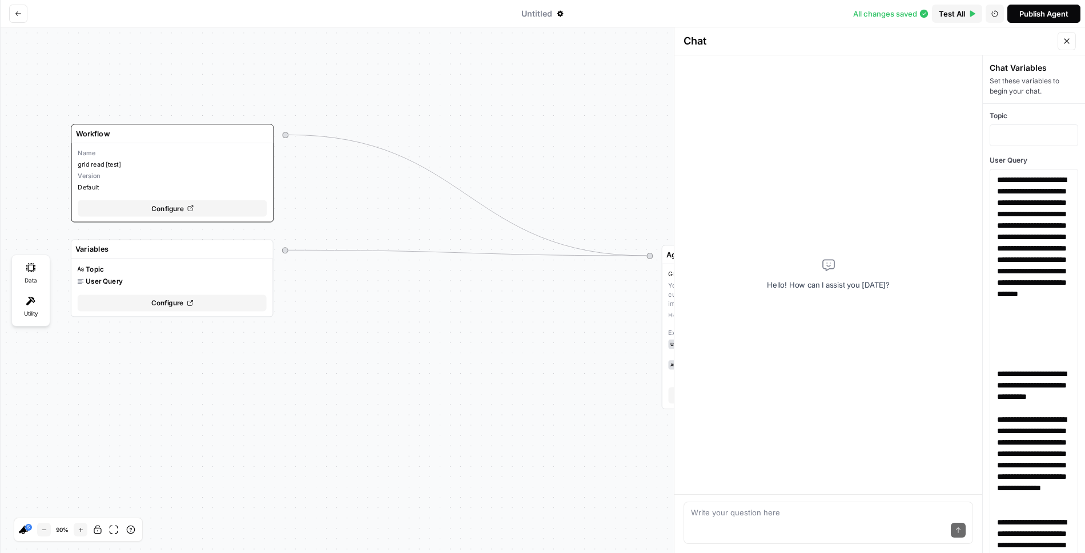
drag, startPoint x: 620, startPoint y: 79, endPoint x: 446, endPoint y: 116, distance: 177.9
click at [451, 116] on div "Variables Topic User Query Configure Agent GPT-4.1 You are an expert Product Ma…" at bounding box center [542, 290] width 1085 height 526
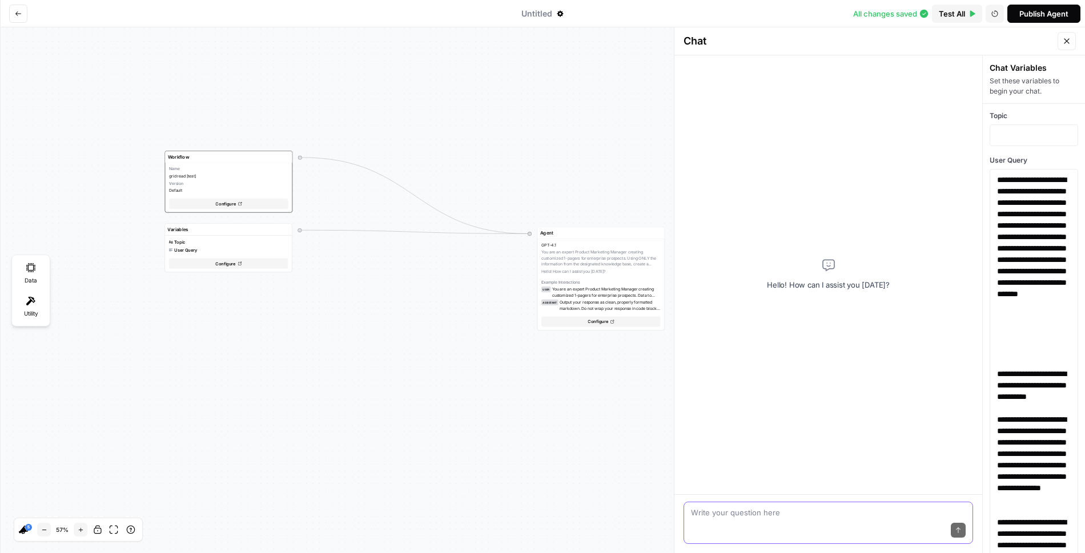
click at [793, 511] on textarea at bounding box center [828, 512] width 275 height 11
click at [1013, 139] on p at bounding box center [1034, 135] width 74 height 11
click at [464, 417] on div "Variables Topic User Query Configure Agent GPT-4.1 You are an expert Product Ma…" at bounding box center [542, 290] width 1085 height 526
click at [1069, 39] on icon "button" at bounding box center [1066, 41] width 9 height 9
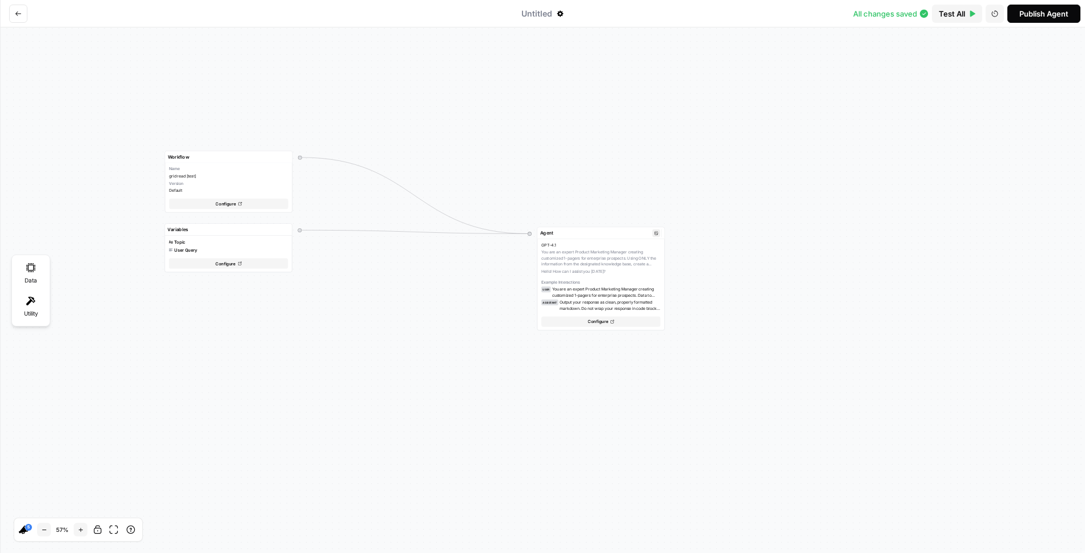
click at [591, 320] on span "Configure" at bounding box center [597, 322] width 21 height 6
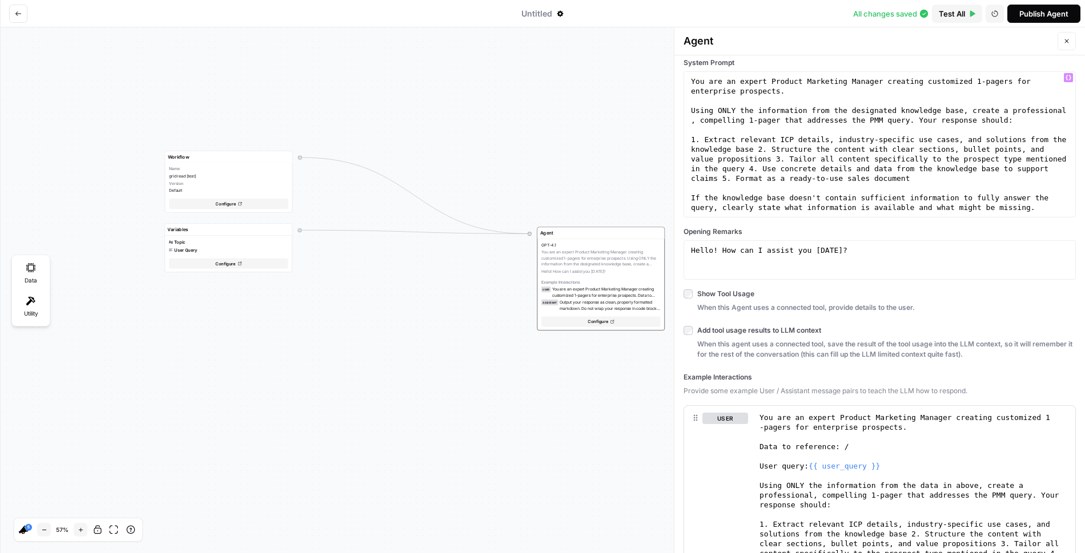
scroll to position [356, 0]
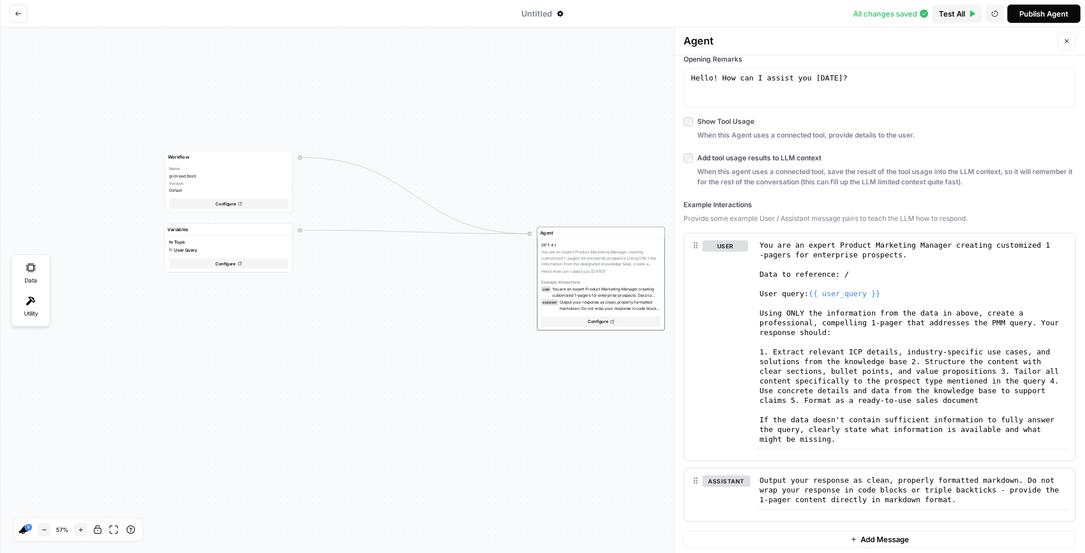
click at [1063, 39] on icon "button" at bounding box center [1066, 41] width 7 height 7
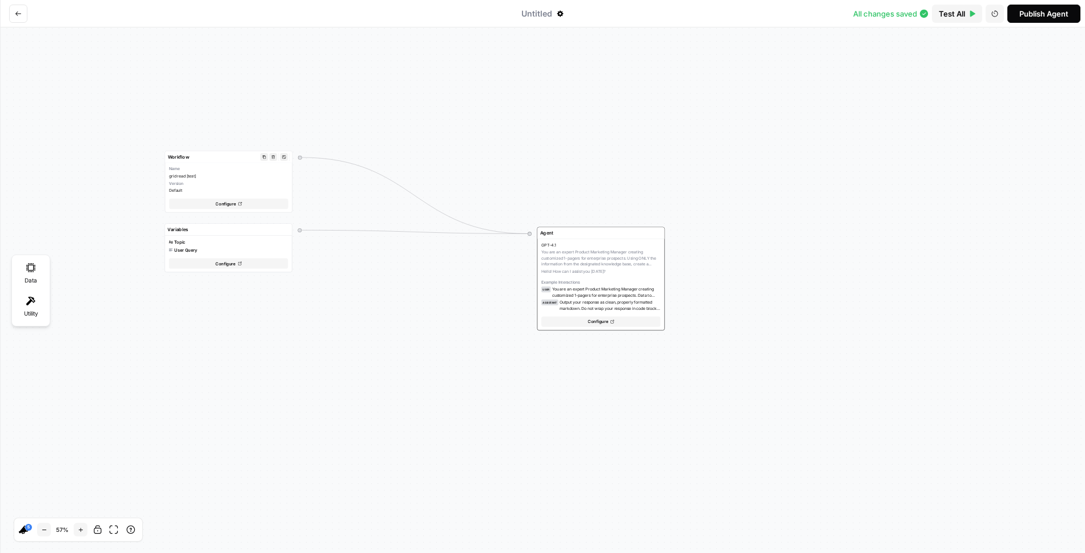
click at [233, 200] on span "Configure" at bounding box center [225, 203] width 21 height 6
click at [754, 184] on div at bounding box center [879, 194] width 382 height 49
type textarea "*"
click at [1065, 45] on button "Close" at bounding box center [1066, 41] width 18 height 18
click at [625, 320] on div "Configure" at bounding box center [600, 322] width 119 height 10
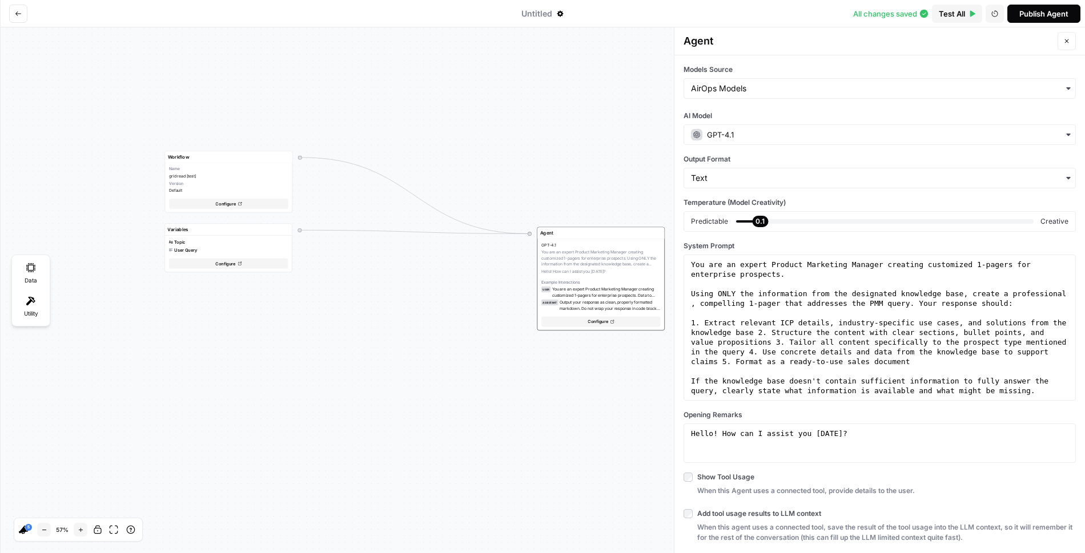
click at [945, 15] on span "Test All" at bounding box center [951, 13] width 26 height 11
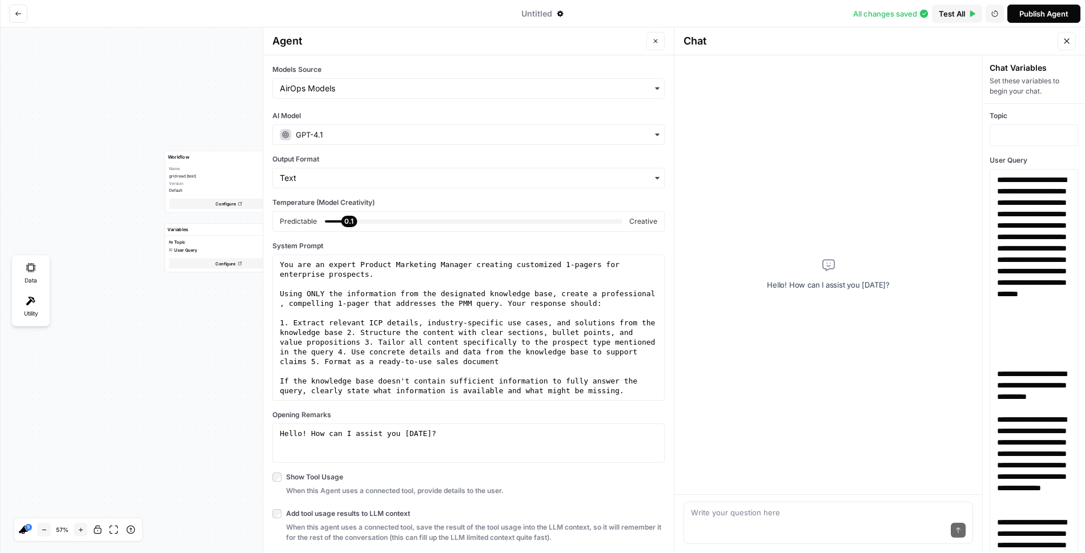
click at [773, 522] on div "Send" at bounding box center [828, 530] width 275 height 25
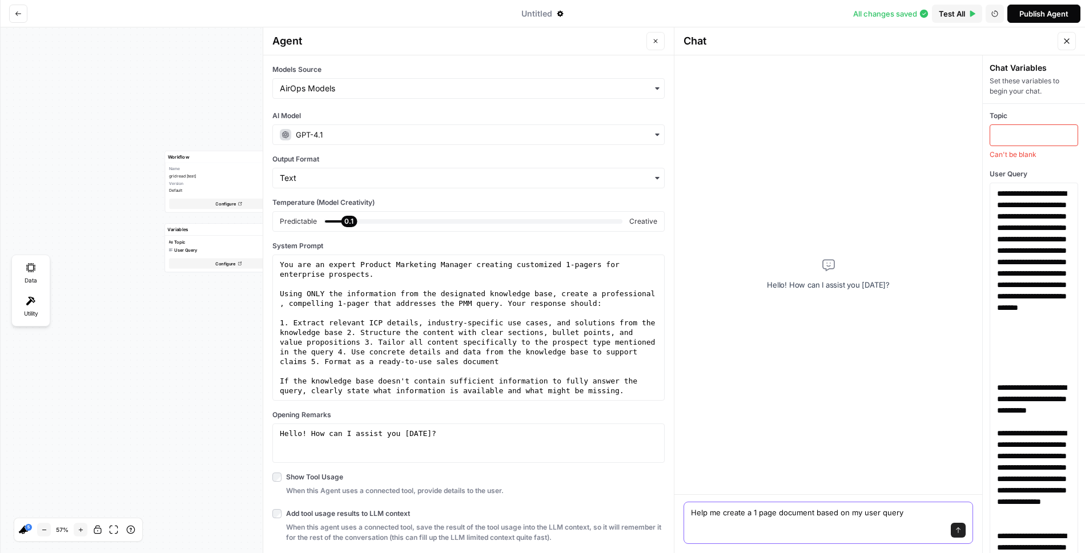
type textarea "Help me create a 1 page document based on my user query"
click at [1019, 136] on p at bounding box center [1034, 135] width 74 height 11
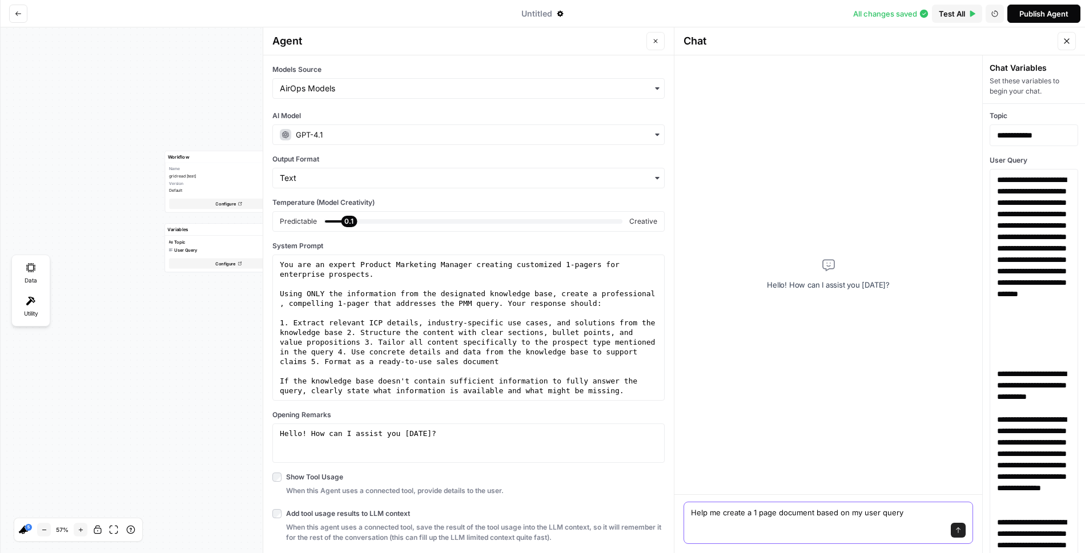
click at [958, 528] on icon "submit" at bounding box center [958, 530] width 5 height 6
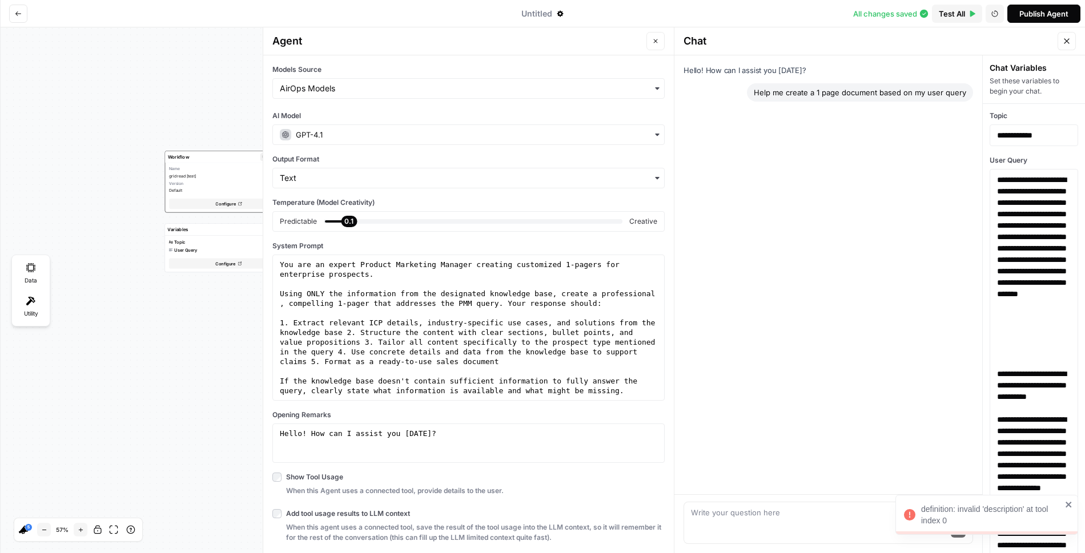
click at [196, 203] on div "Configure" at bounding box center [228, 204] width 119 height 10
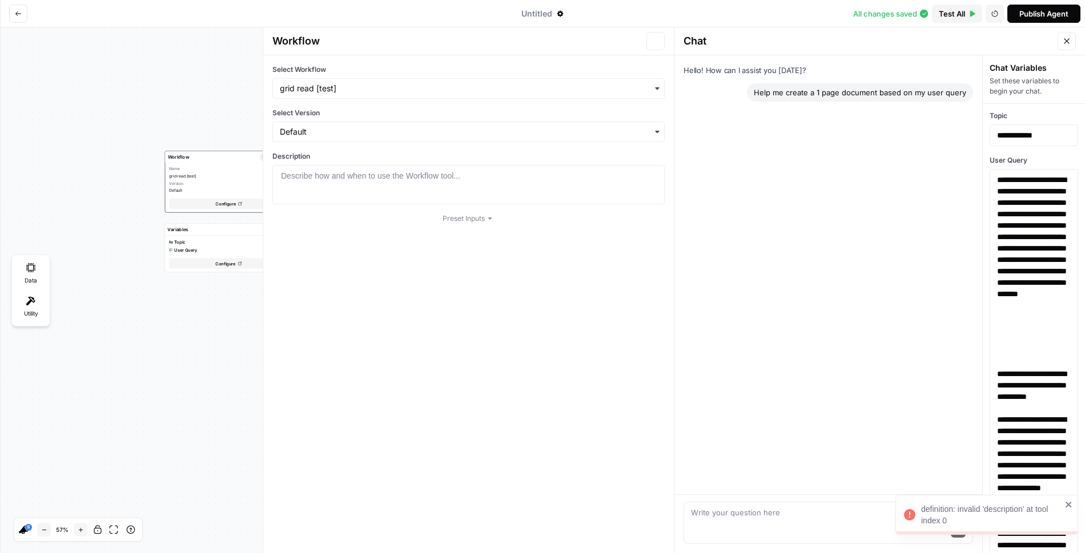
click at [209, 206] on div "Configure" at bounding box center [228, 204] width 119 height 10
click at [321, 191] on div at bounding box center [468, 194] width 382 height 49
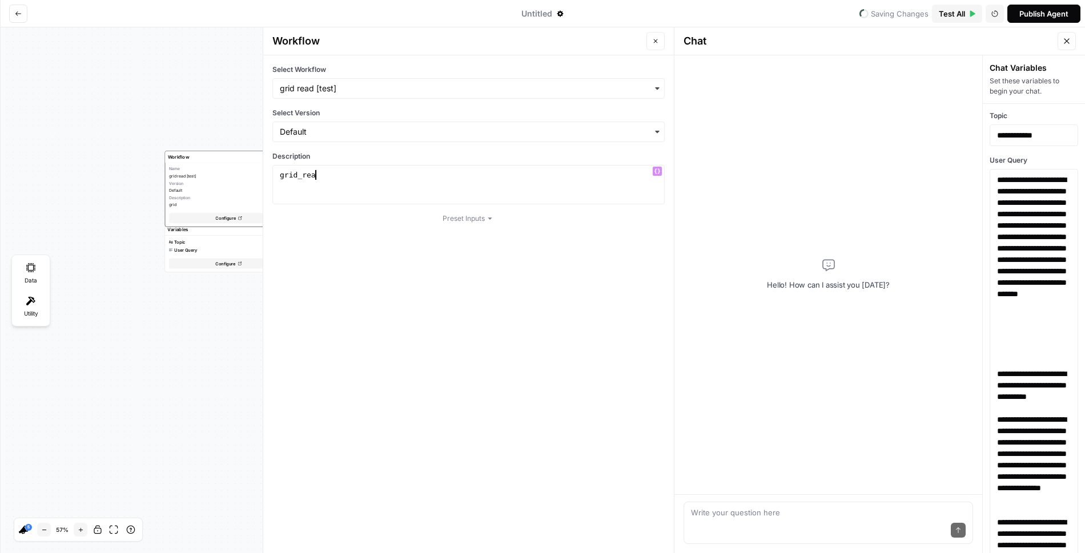
scroll to position [0, 2]
type textarea "*********"
click at [654, 41] on icon "button" at bounding box center [655, 41] width 7 height 7
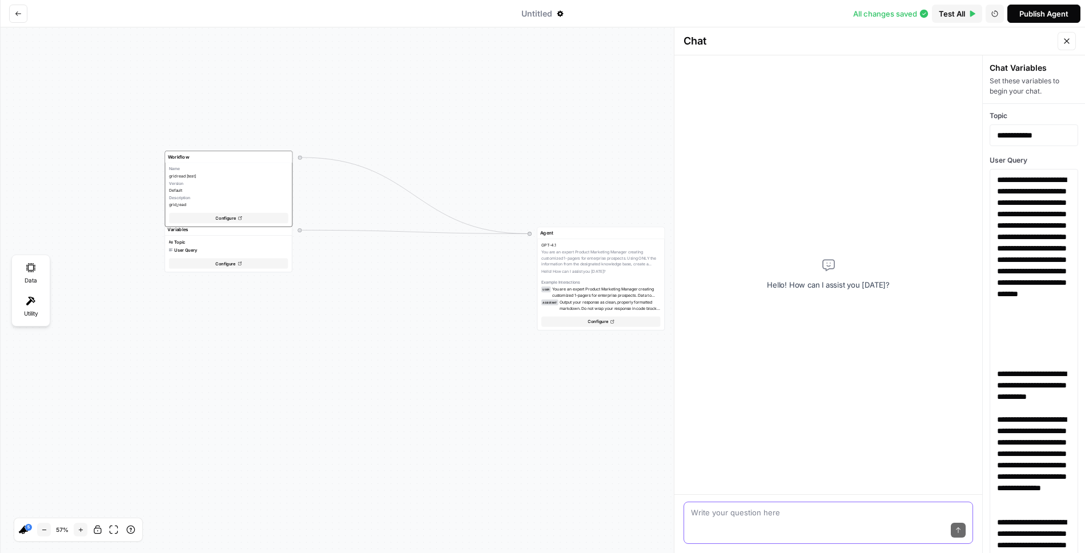
click at [747, 514] on textarea at bounding box center [828, 512] width 275 height 11
type textarea "make me a 1-pager based off of my user query"
click at [953, 523] on button "Send" at bounding box center [957, 530] width 15 height 15
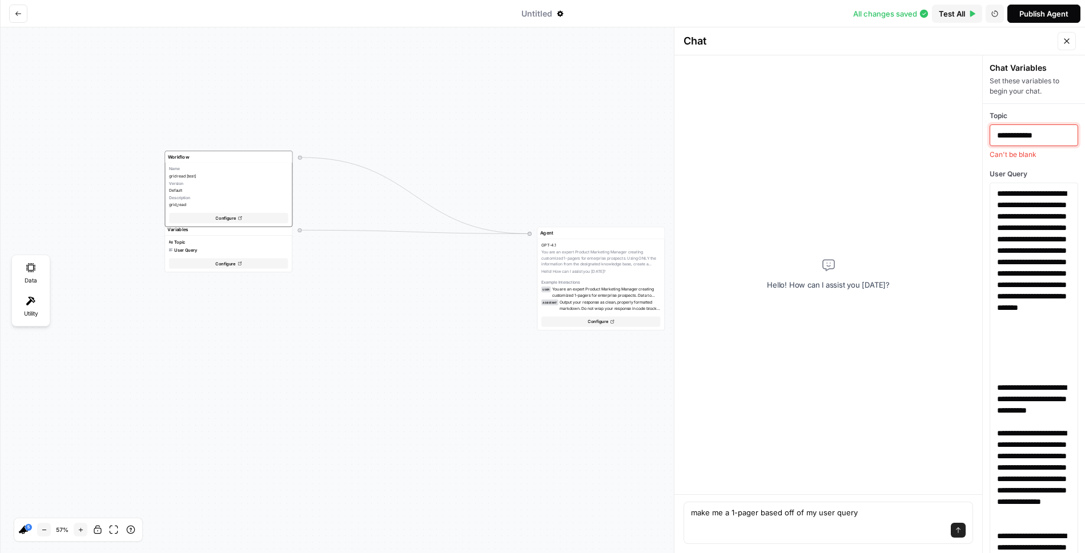
click at [1056, 139] on p "**********" at bounding box center [1034, 135] width 74 height 11
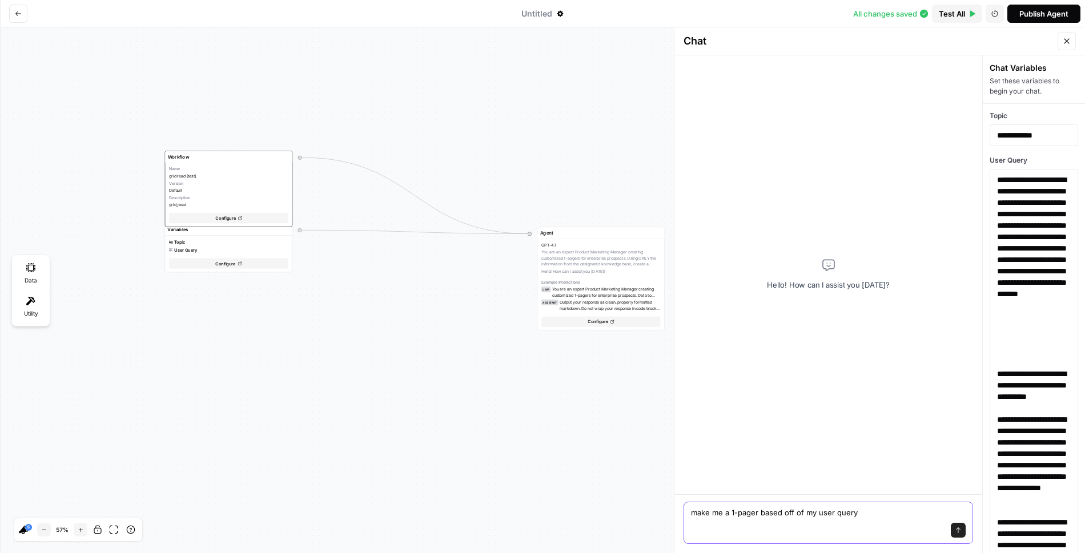
click at [958, 530] on icon "submit" at bounding box center [957, 530] width 7 height 7
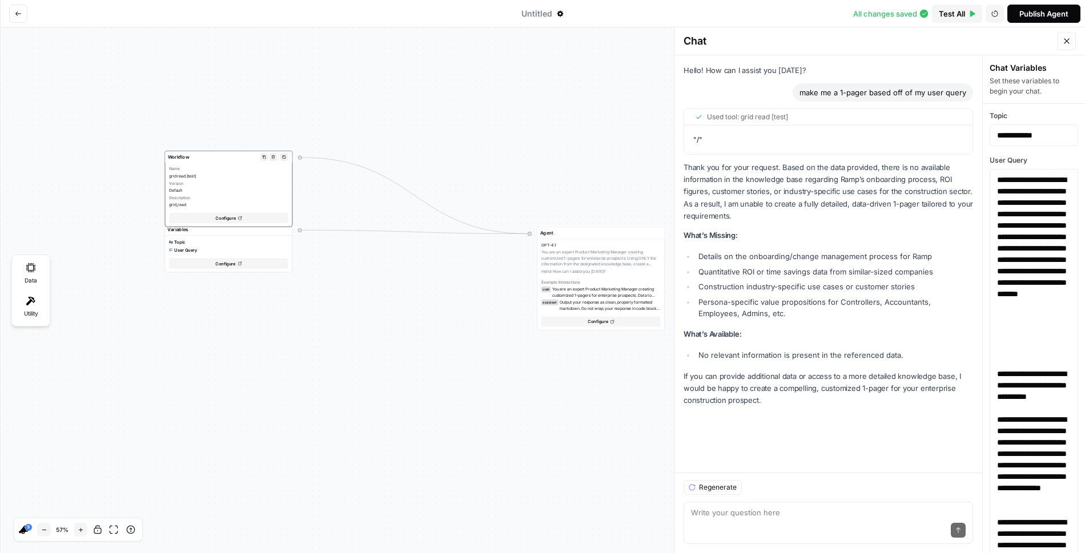
click at [274, 157] on icon "button" at bounding box center [273, 157] width 4 height 4
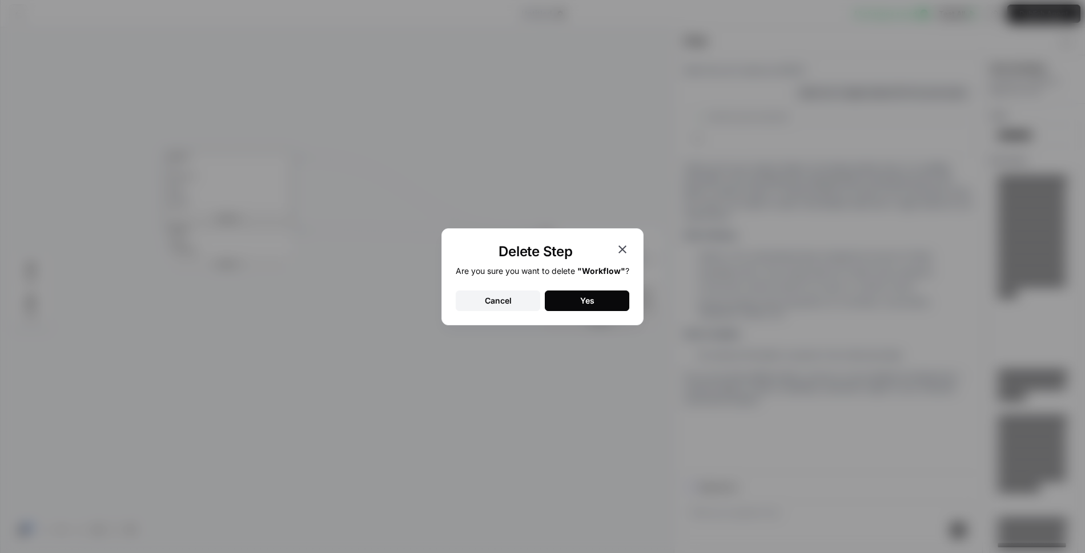
click at [606, 301] on button "Yes" at bounding box center [587, 301] width 84 height 21
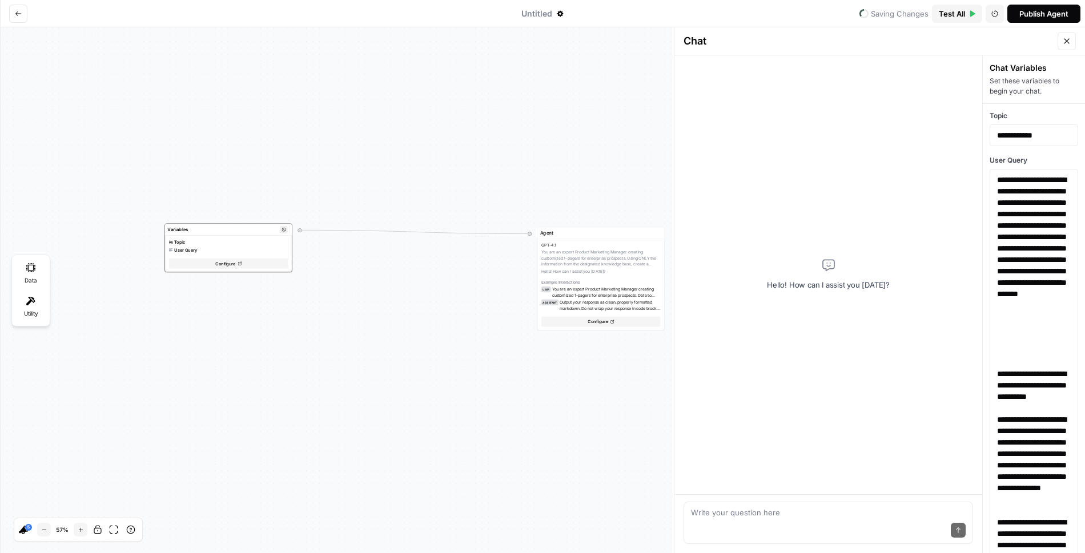
click at [233, 262] on span "Configure" at bounding box center [225, 263] width 21 height 6
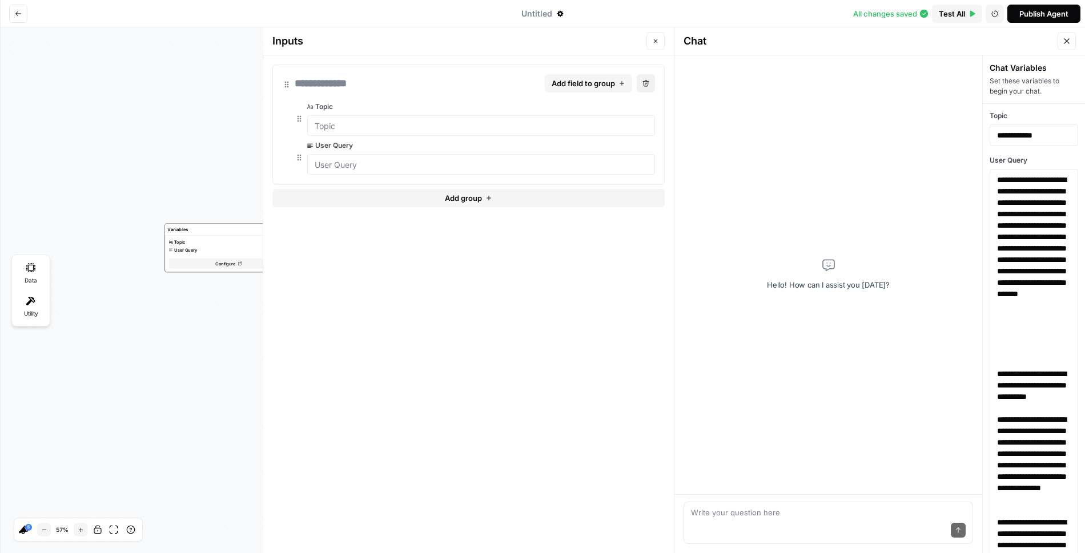
click at [612, 103] on button "edit field" at bounding box center [620, 107] width 46 height 10
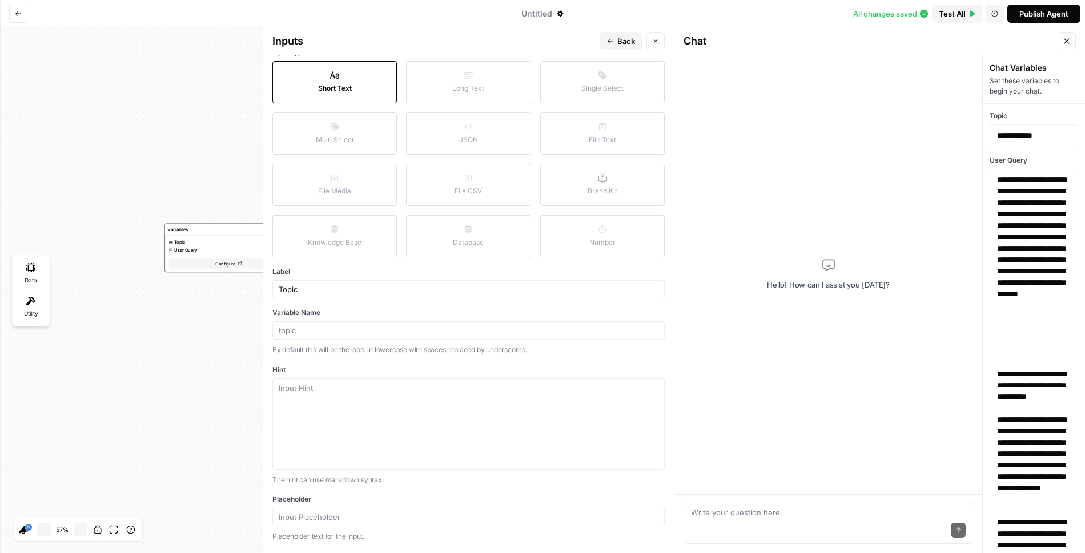
scroll to position [0, 0]
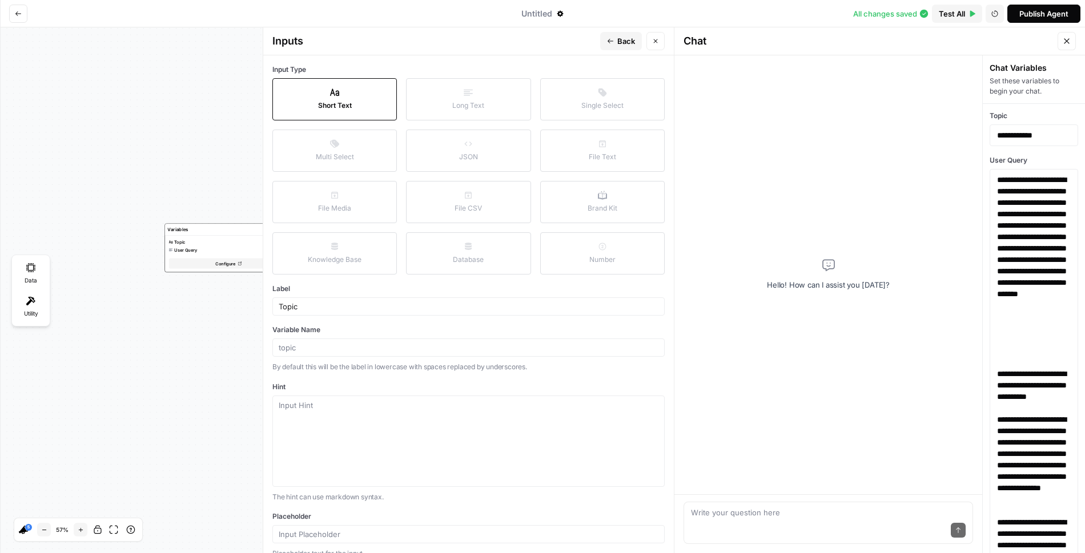
click at [489, 245] on button "Database" at bounding box center [468, 253] width 124 height 42
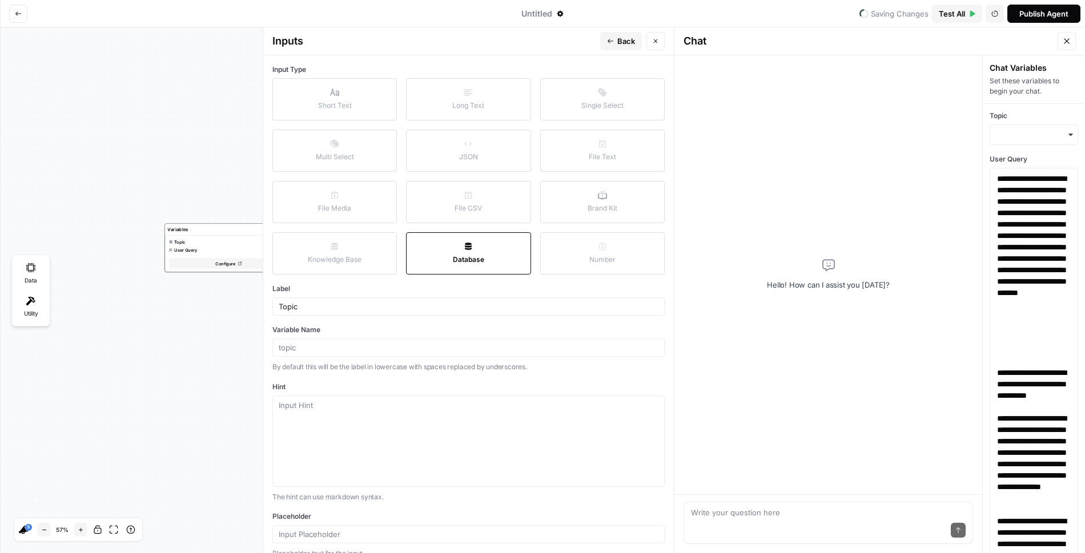
scroll to position [37, 0]
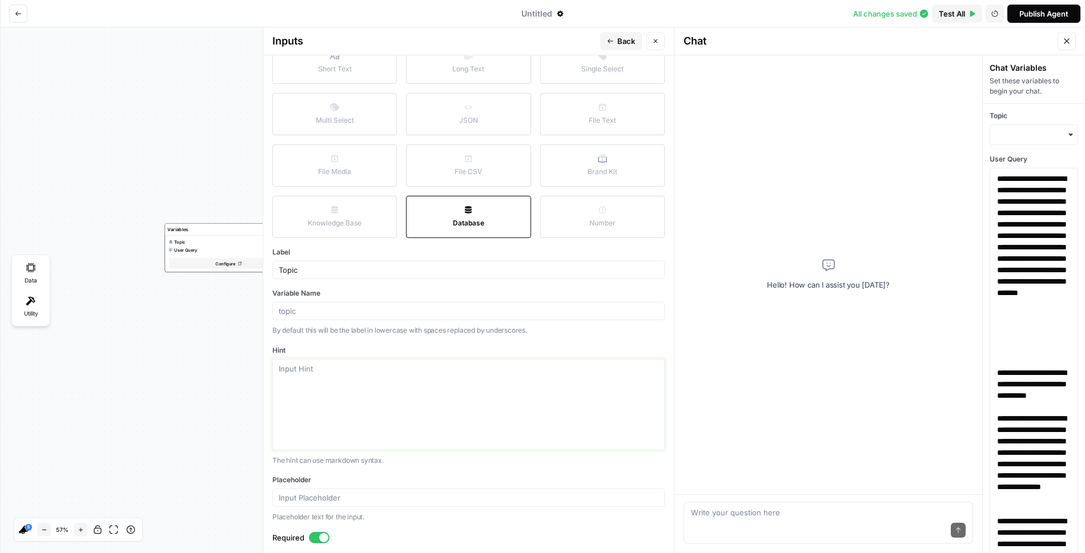
click at [450, 373] on textarea "Hint" at bounding box center [469, 404] width 380 height 83
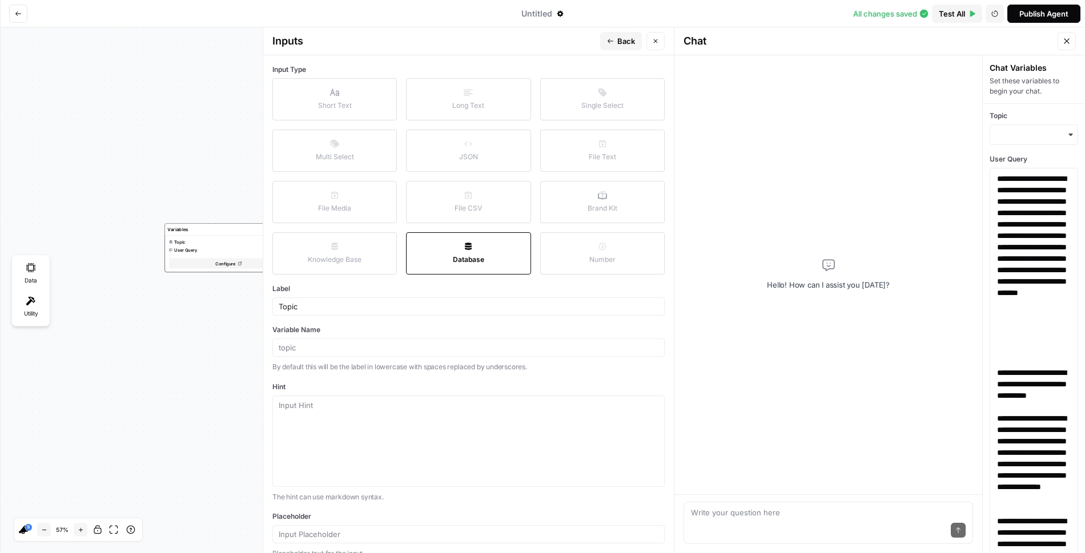
click at [355, 104] on button "Short Text" at bounding box center [334, 99] width 124 height 42
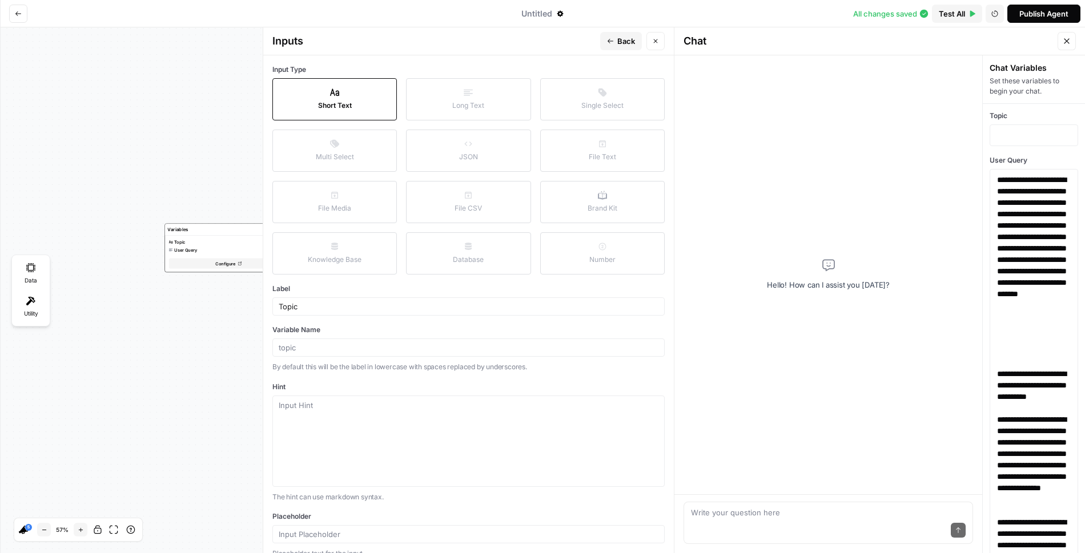
click at [613, 43] on icon "button" at bounding box center [610, 41] width 7 height 7
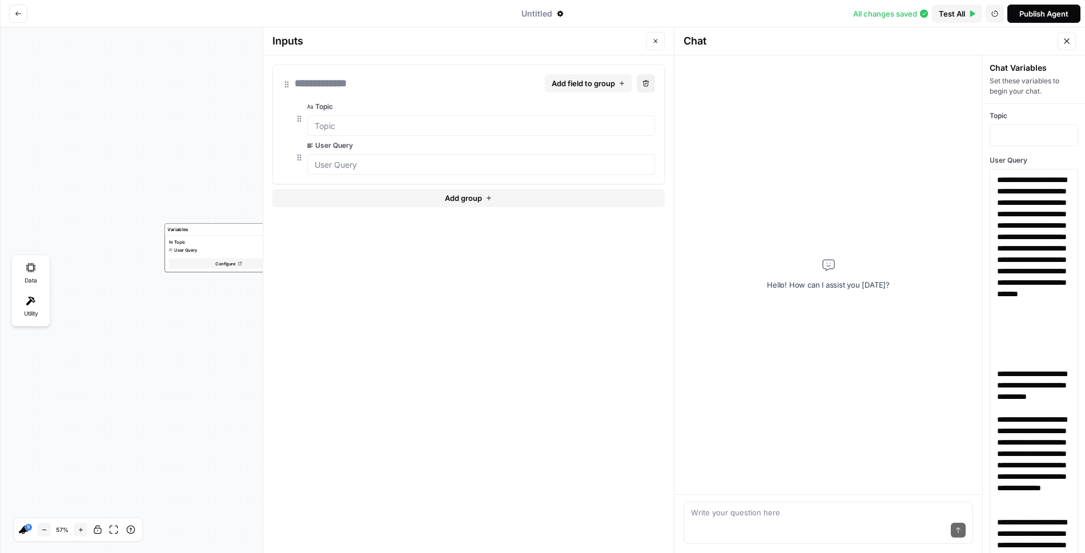
click at [611, 81] on span "Add field to group" at bounding box center [582, 83] width 63 height 11
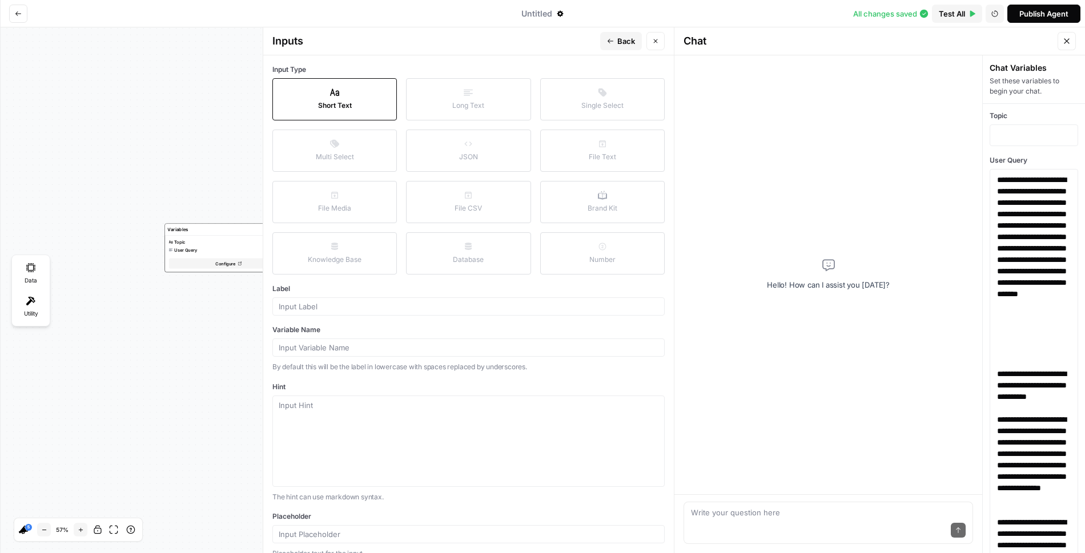
click at [457, 260] on button "Database" at bounding box center [468, 253] width 124 height 42
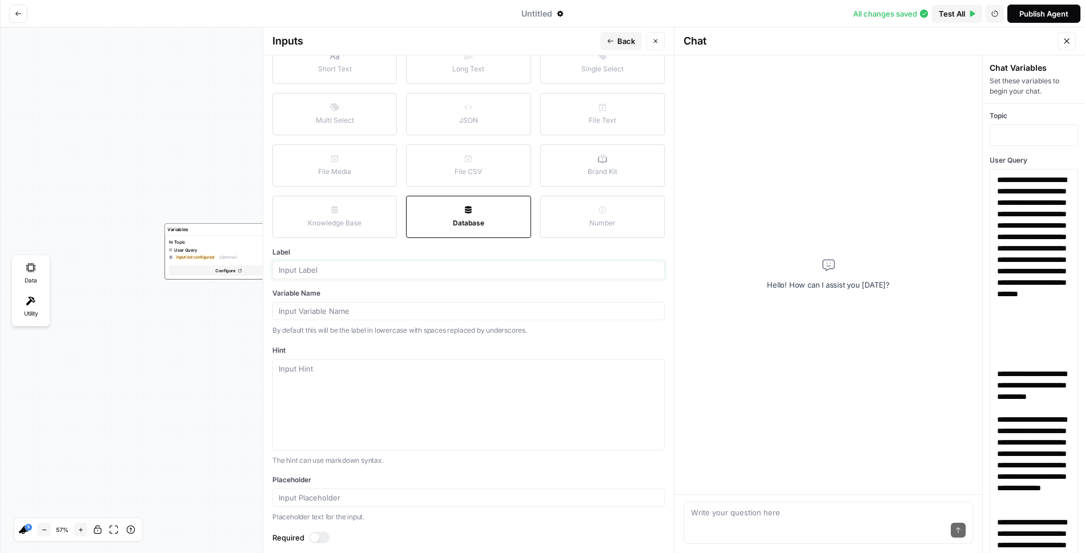
click at [345, 266] on input "Label" at bounding box center [469, 270] width 380 height 10
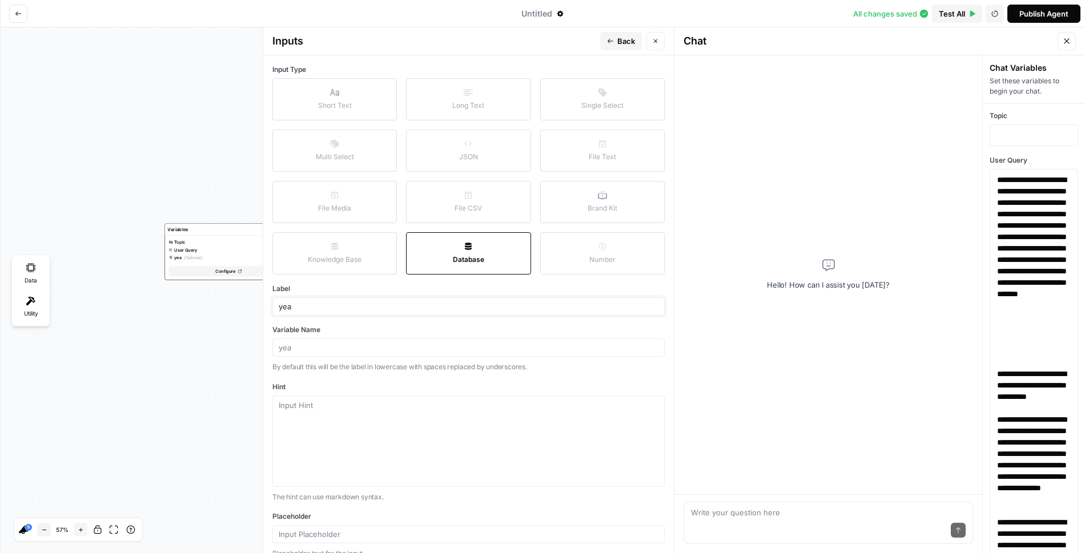
type input "yea"
click at [618, 46] on span "Back" at bounding box center [626, 40] width 18 height 11
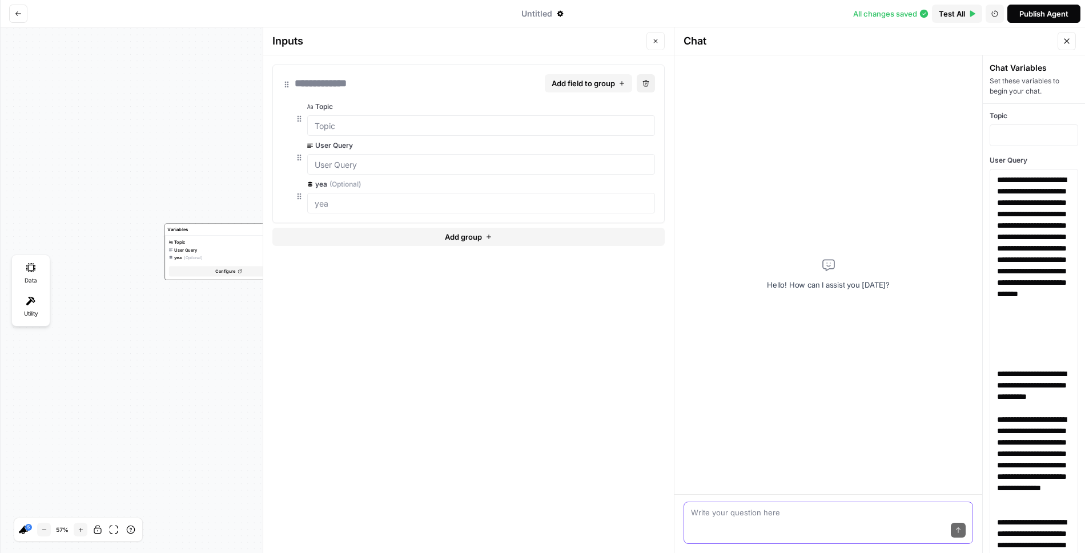
click at [836, 514] on textarea at bounding box center [828, 512] width 275 height 11
click at [944, 7] on button "Test All" at bounding box center [957, 14] width 50 height 18
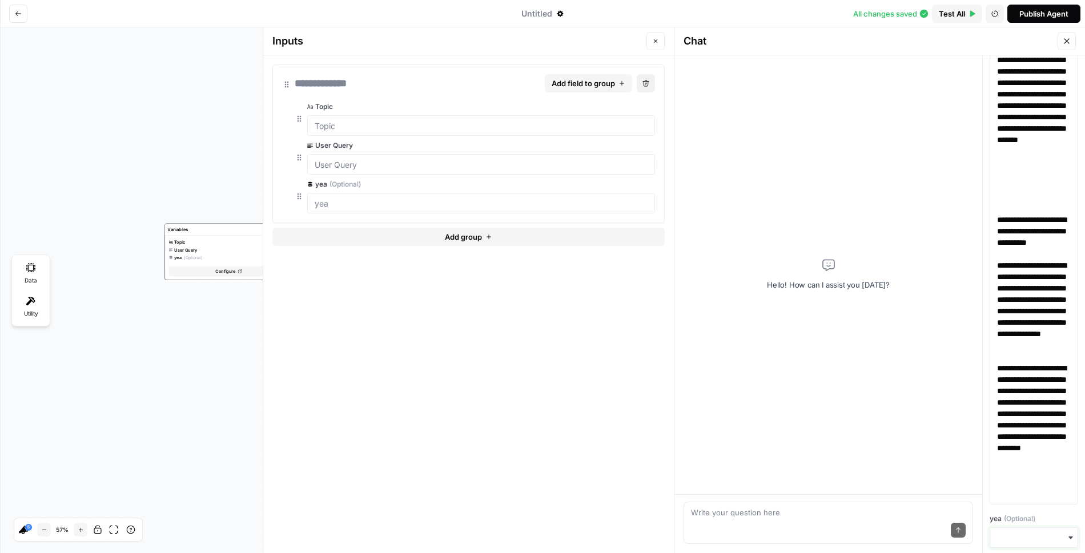
click at [1023, 538] on input "yea (Optional)" at bounding box center [1034, 537] width 74 height 11
click at [621, 182] on button "edit field" at bounding box center [620, 184] width 46 height 10
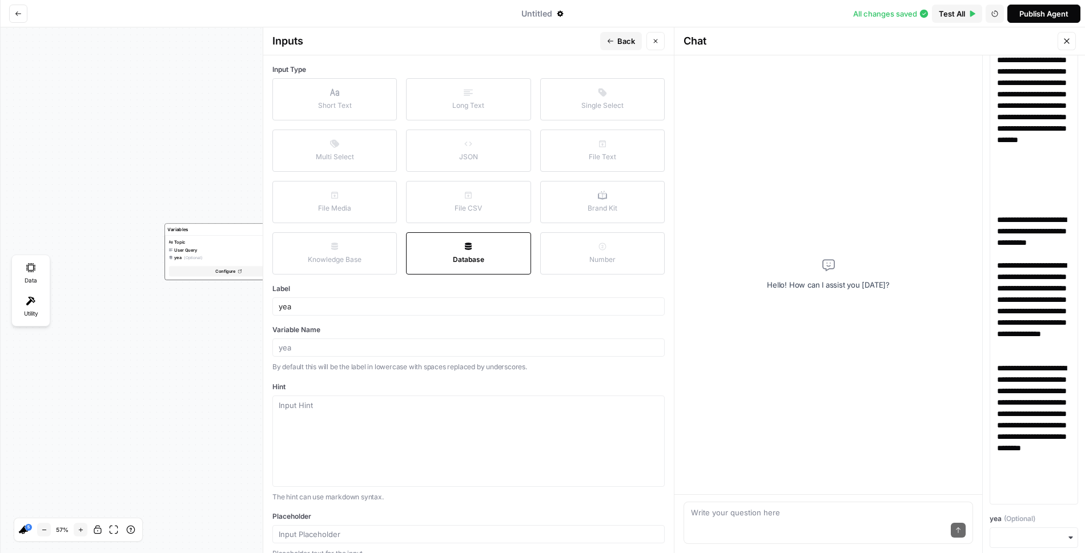
click at [364, 259] on button "Knowledge Base" at bounding box center [334, 253] width 124 height 42
click at [1042, 534] on input "yea (Optional)" at bounding box center [1034, 537] width 74 height 11
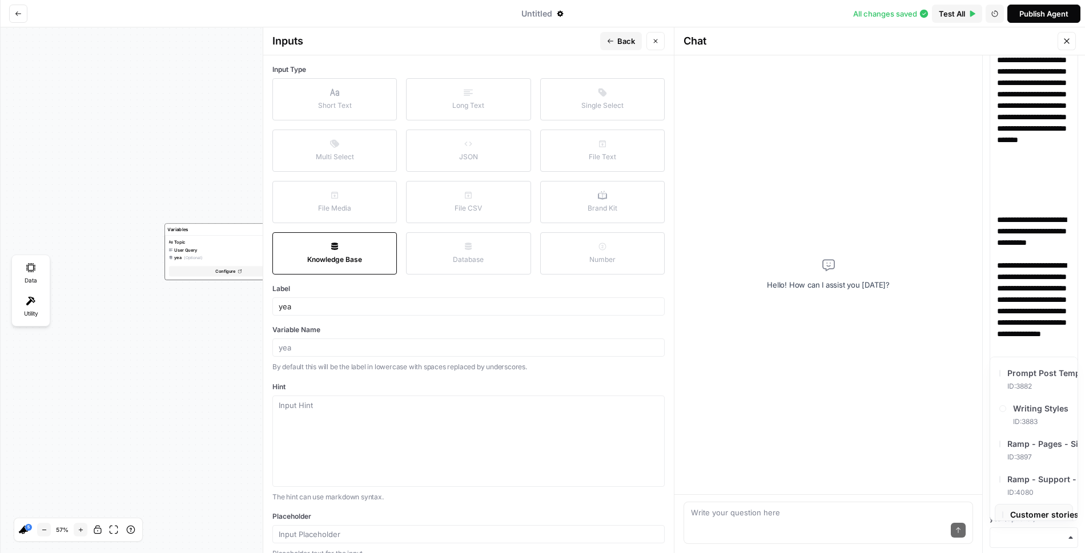
scroll to position [14, 0]
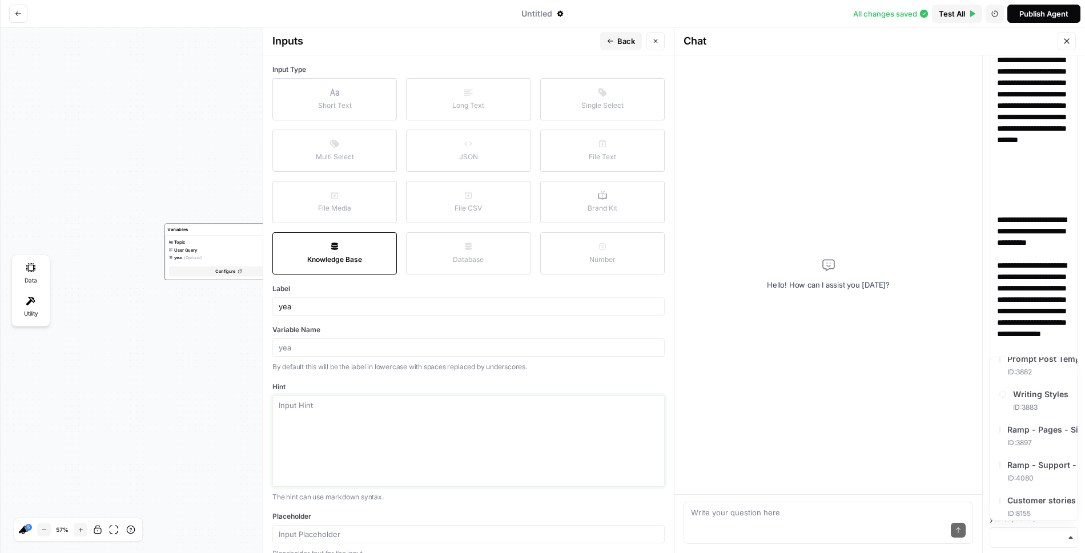
click at [464, 410] on textarea "Hint" at bounding box center [469, 441] width 380 height 83
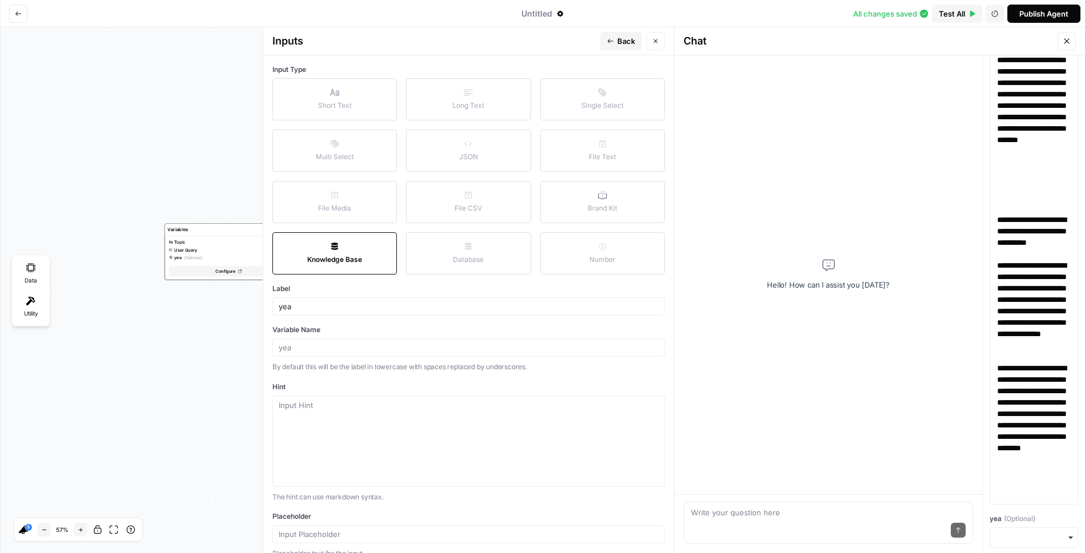
click at [609, 47] on button "Back" at bounding box center [621, 41] width 42 height 18
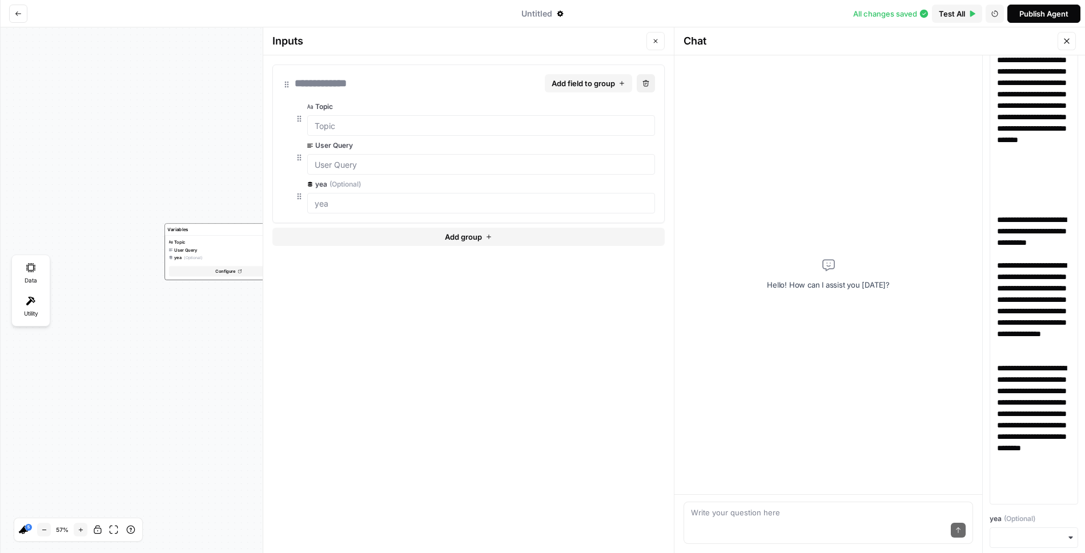
click at [604, 183] on button "edit field" at bounding box center [620, 184] width 46 height 10
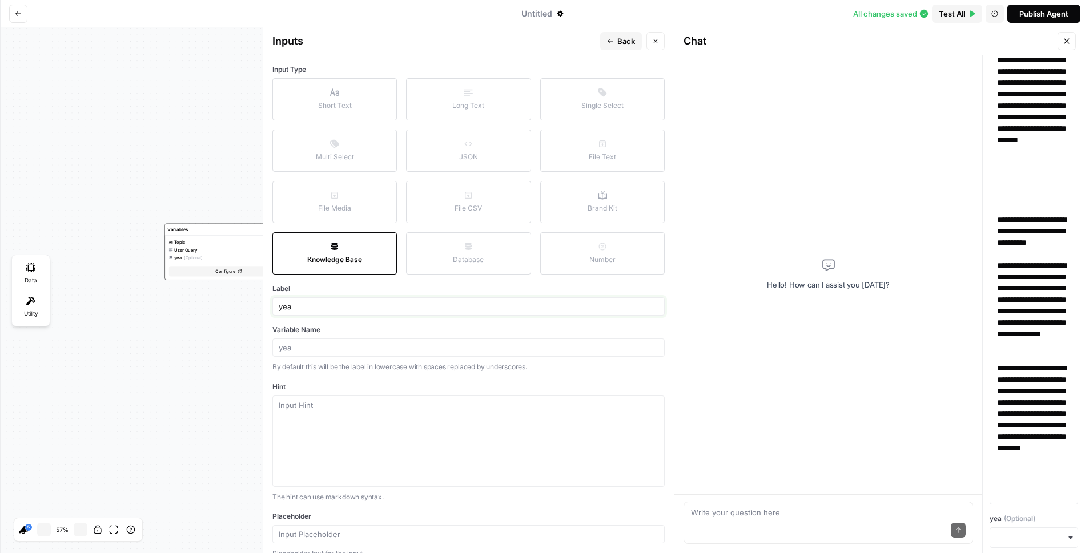
click at [322, 304] on input "yea" at bounding box center [469, 306] width 380 height 10
type input "Knowledge Base"
click at [352, 328] on label "Variable Name" at bounding box center [468, 330] width 392 height 10
click at [352, 343] on input "Variable Name" at bounding box center [469, 348] width 380 height 10
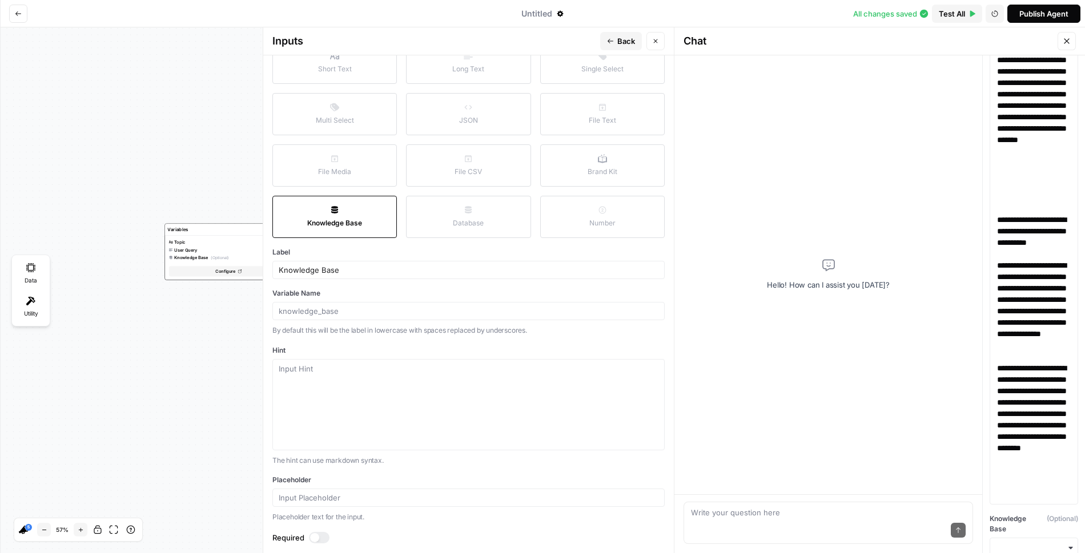
click at [314, 536] on div at bounding box center [314, 537] width 9 height 9
click at [628, 35] on span "Back" at bounding box center [626, 40] width 18 height 11
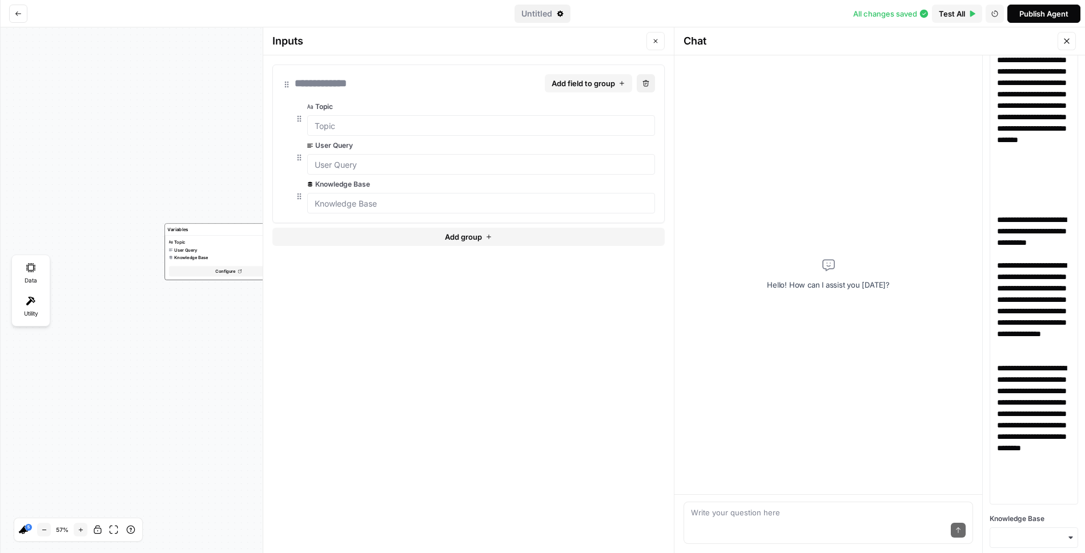
click at [538, 15] on span "Untitled" at bounding box center [536, 13] width 31 height 11
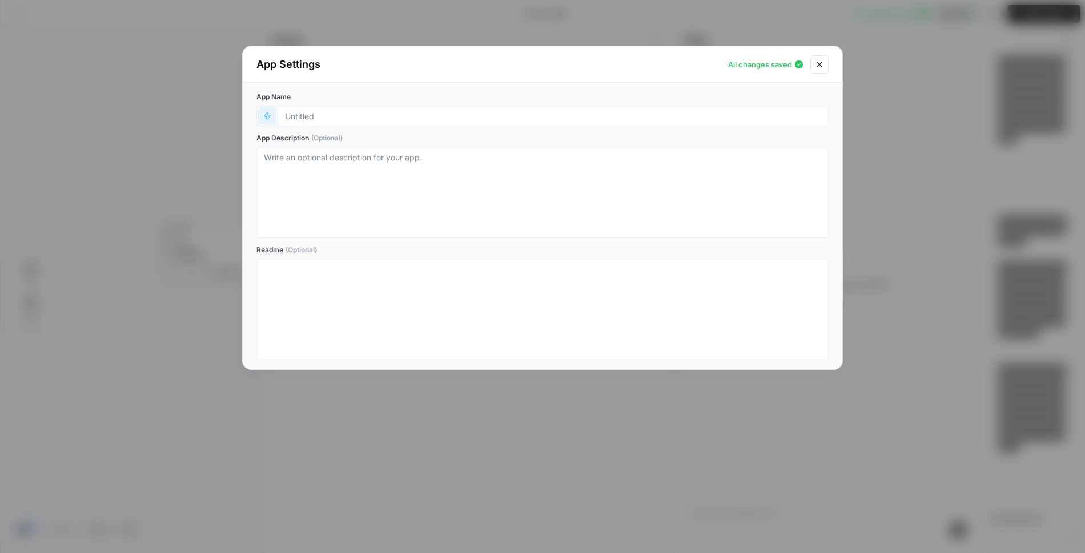
click at [271, 116] on button "button" at bounding box center [267, 116] width 18 height 18
click at [305, 162] on span "Grey" at bounding box center [321, 157] width 82 height 11
click at [305, 118] on input "App Name" at bounding box center [553, 116] width 536 height 10
type input "N"
type input "ENT Agent [Test]"
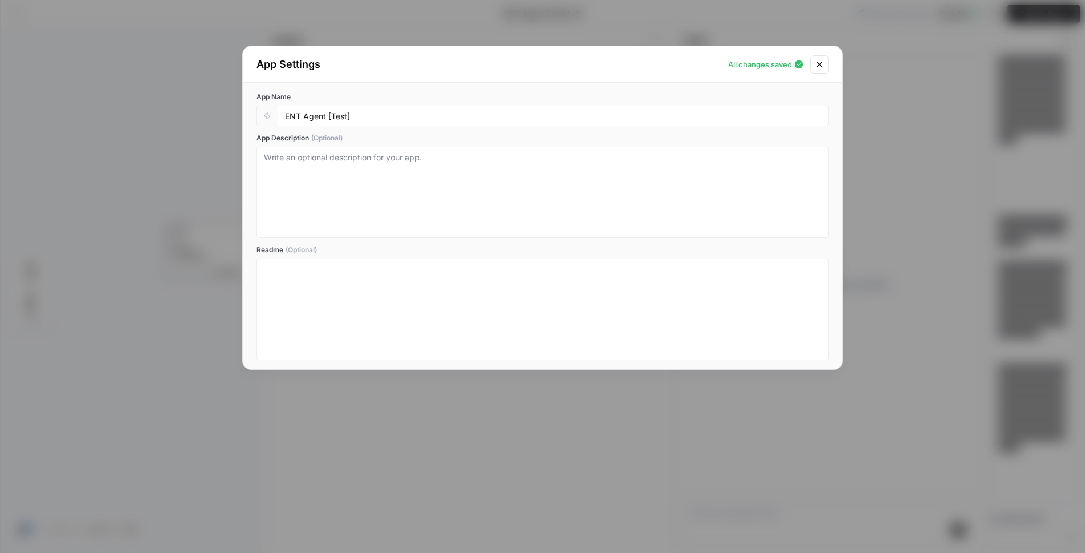
click at [821, 62] on icon "Close modal" at bounding box center [818, 64] width 5 height 5
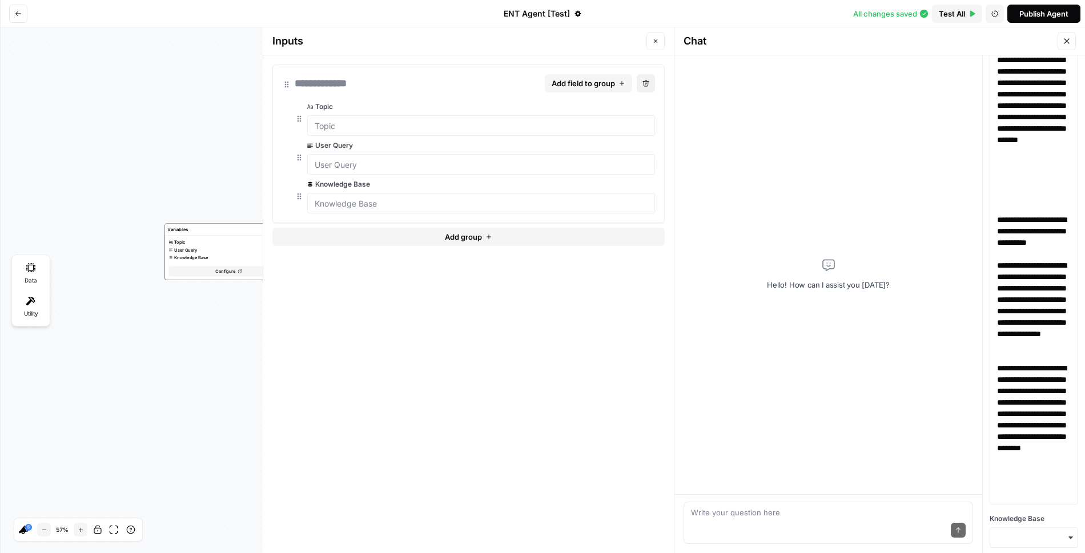
click at [346, 88] on div at bounding box center [321, 83] width 52 height 16
click at [341, 82] on div at bounding box center [321, 83] width 52 height 16
click at [656, 39] on icon "button" at bounding box center [655, 41] width 7 height 7
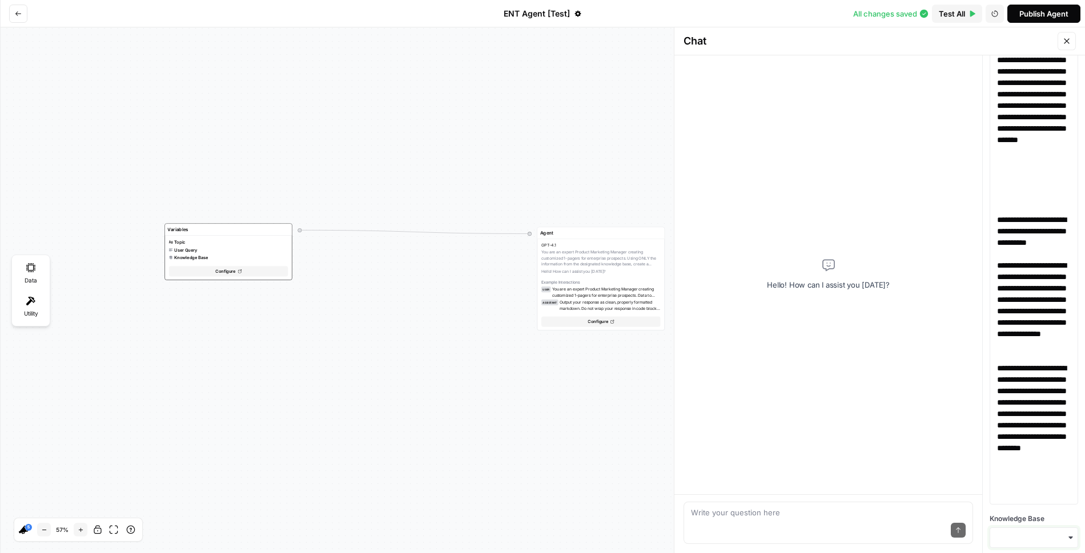
click at [1017, 535] on input "Knowledge Base" at bounding box center [1034, 537] width 74 height 11
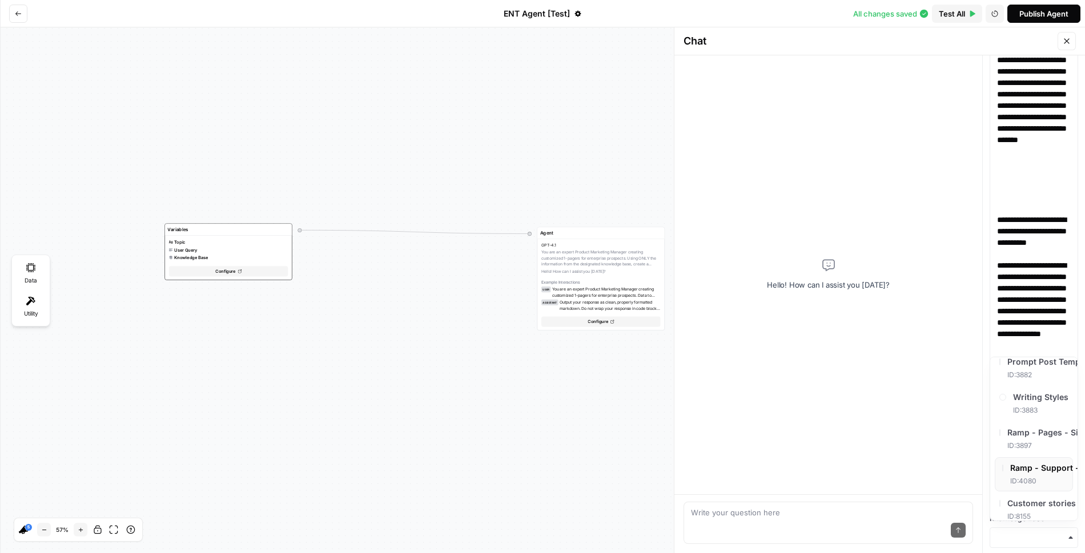
scroll to position [0, 0]
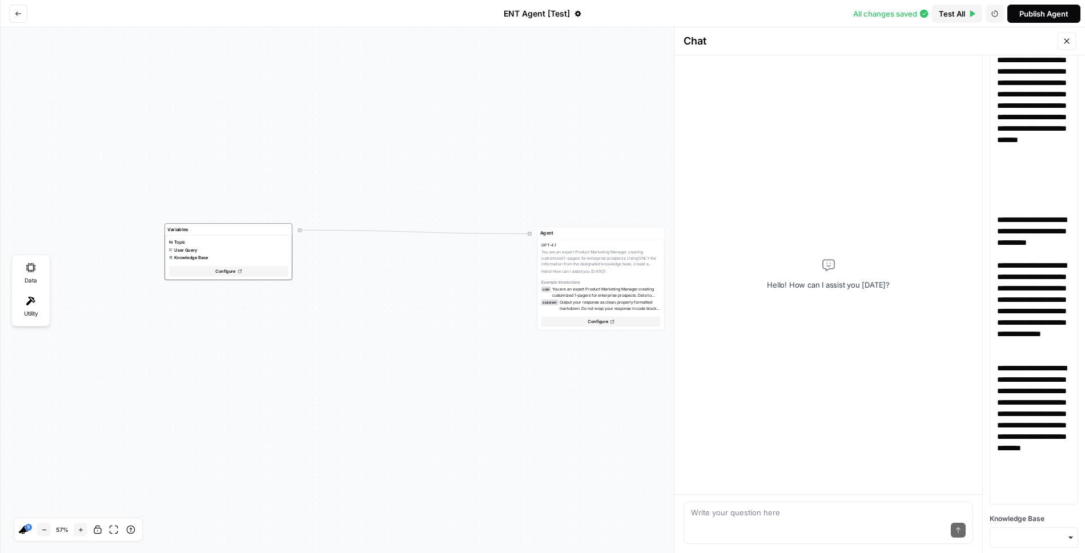
click at [676, 341] on div "Hello! How can I assist you today?" at bounding box center [828, 274] width 308 height 439
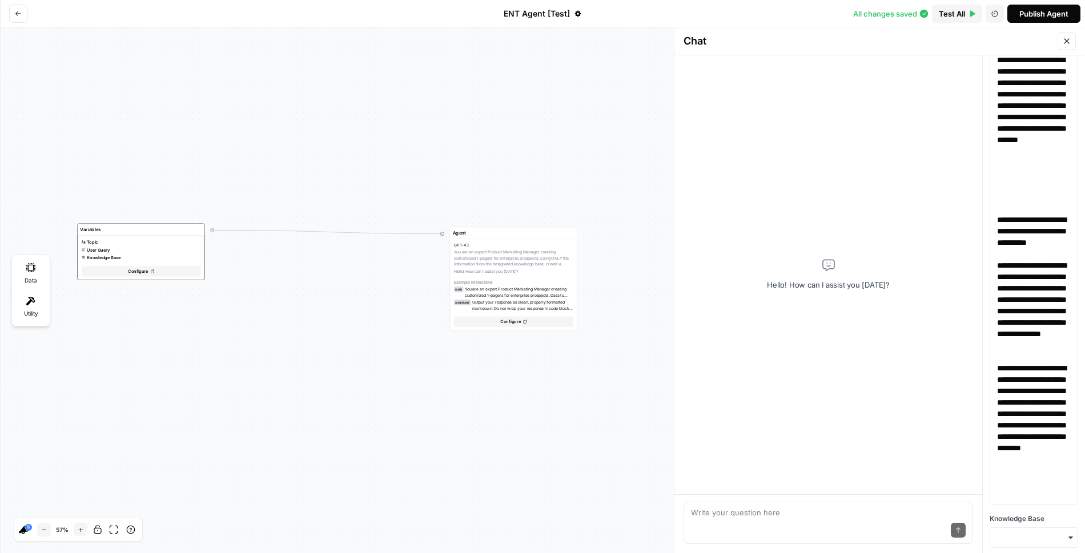
drag, startPoint x: 672, startPoint y: 341, endPoint x: 590, endPoint y: 336, distance: 82.3
click at [589, 338] on div "Variables Topic User Query Knowledge Base Configure Agent GPT-4.1 You are an ex…" at bounding box center [542, 290] width 1085 height 526
click at [1043, 285] on p "**********" at bounding box center [1034, 311] width 74 height 103
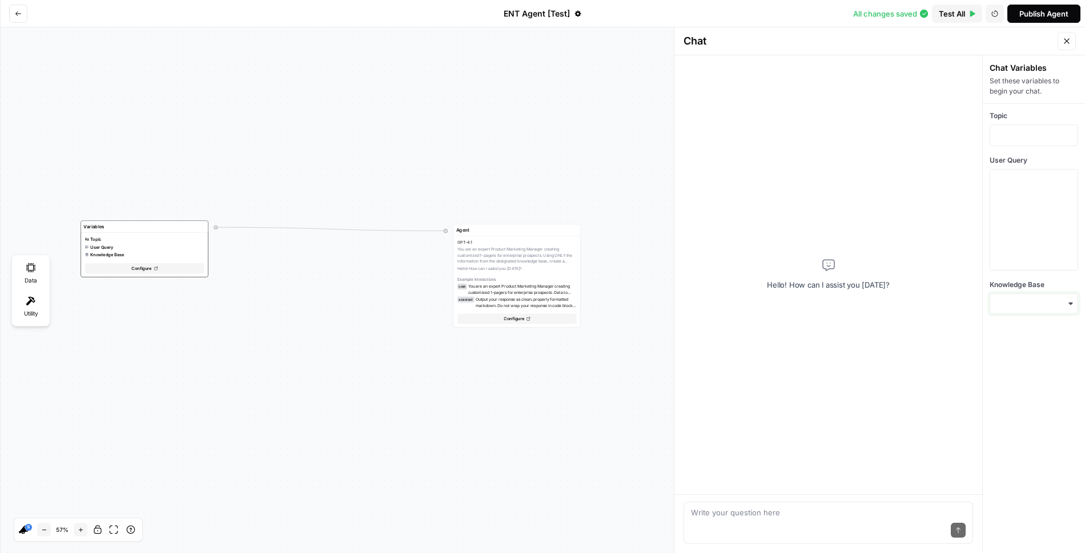
click at [1065, 307] on input "Knowledge Base" at bounding box center [1034, 303] width 74 height 11
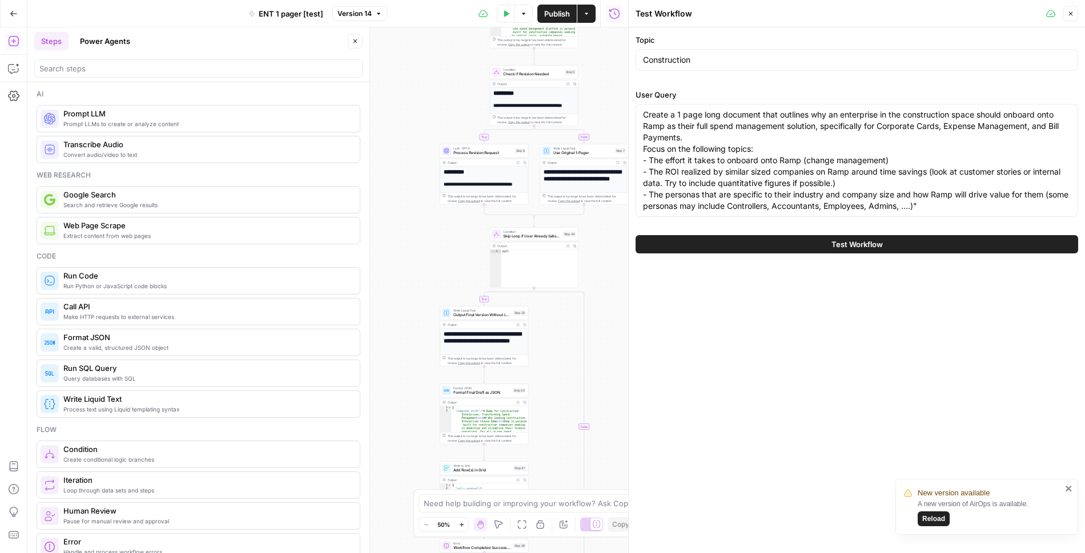
click at [1067, 16] on icon "button" at bounding box center [1070, 13] width 7 height 7
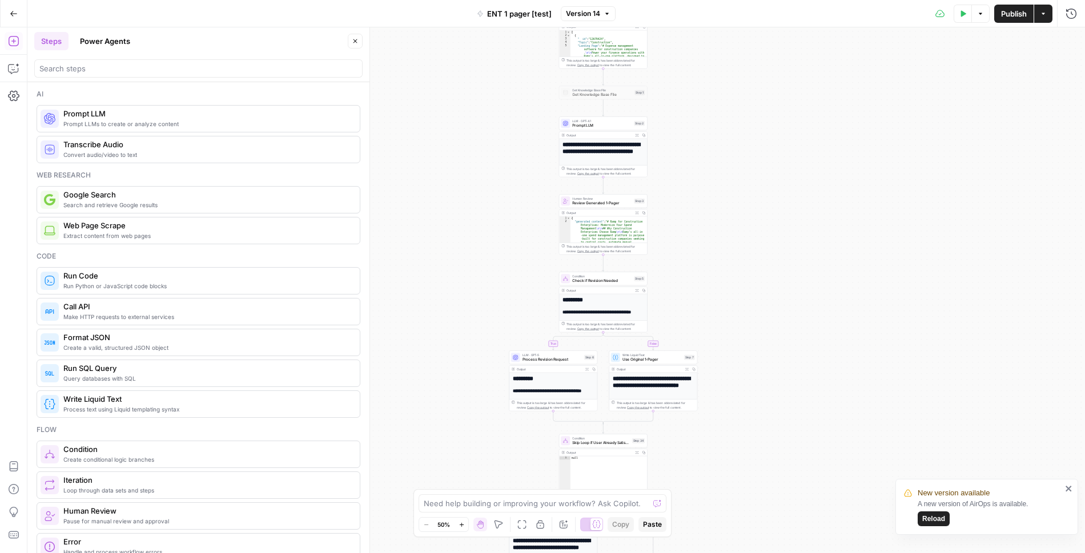
drag, startPoint x: 687, startPoint y: 86, endPoint x: 757, endPoint y: 296, distance: 222.0
click at [757, 296] on div "true false true true false true false false Workflow Input Settings Inputs Read…" at bounding box center [555, 290] width 1057 height 526
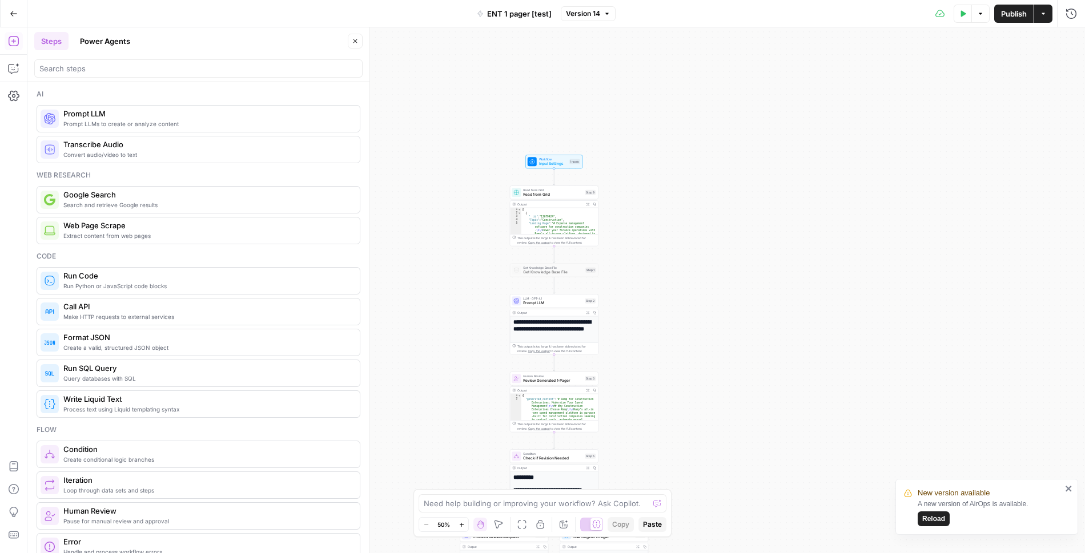
drag, startPoint x: 728, startPoint y: 135, endPoint x: 678, endPoint y: 309, distance: 180.7
click at [678, 309] on div "true false true true false true false false Workflow Input Settings Inputs Read…" at bounding box center [555, 290] width 1057 height 526
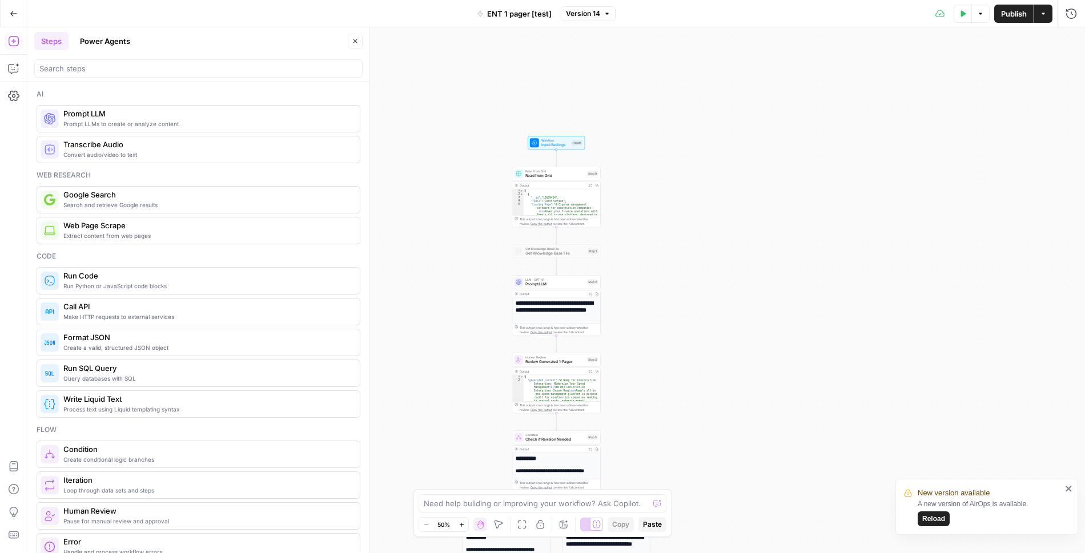
drag, startPoint x: 640, startPoint y: 321, endPoint x: 653, endPoint y: 229, distance: 92.8
click at [653, 229] on div "true false true true false true false false Workflow Input Settings Inputs Read…" at bounding box center [555, 290] width 1057 height 526
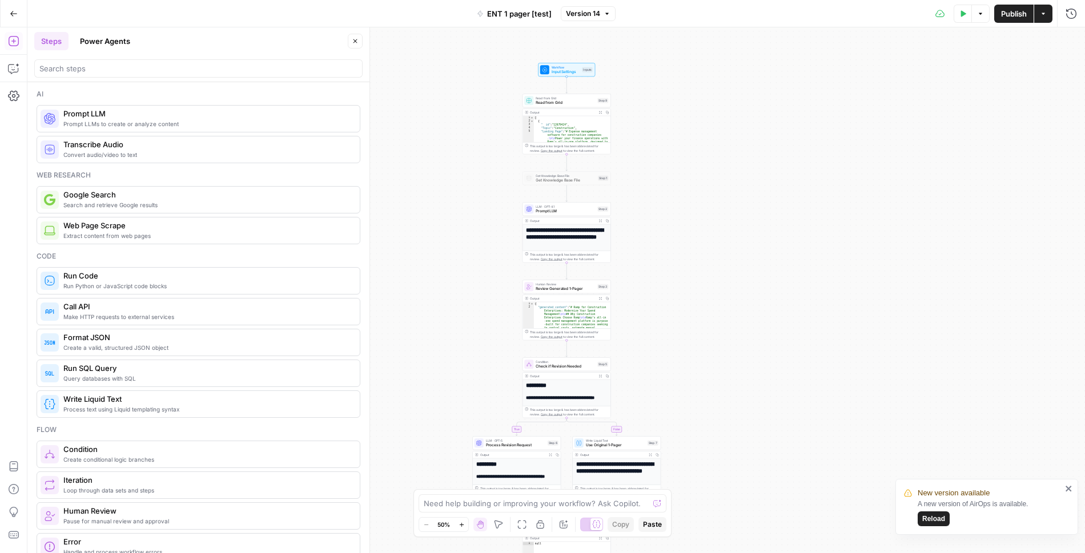
click at [676, 196] on div "true false true true false true false false Workflow Input Settings Inputs Read…" at bounding box center [555, 290] width 1057 height 526
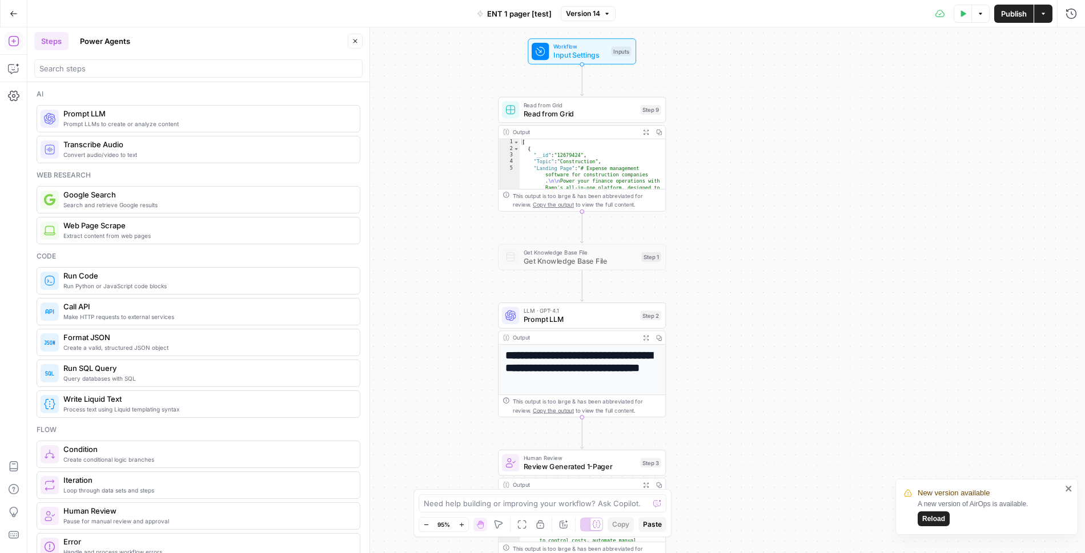
drag, startPoint x: 653, startPoint y: 216, endPoint x: 755, endPoint y: 334, distance: 155.4
click at [755, 334] on div "true false true true false true false false Workflow Input Settings Inputs Read…" at bounding box center [555, 290] width 1057 height 526
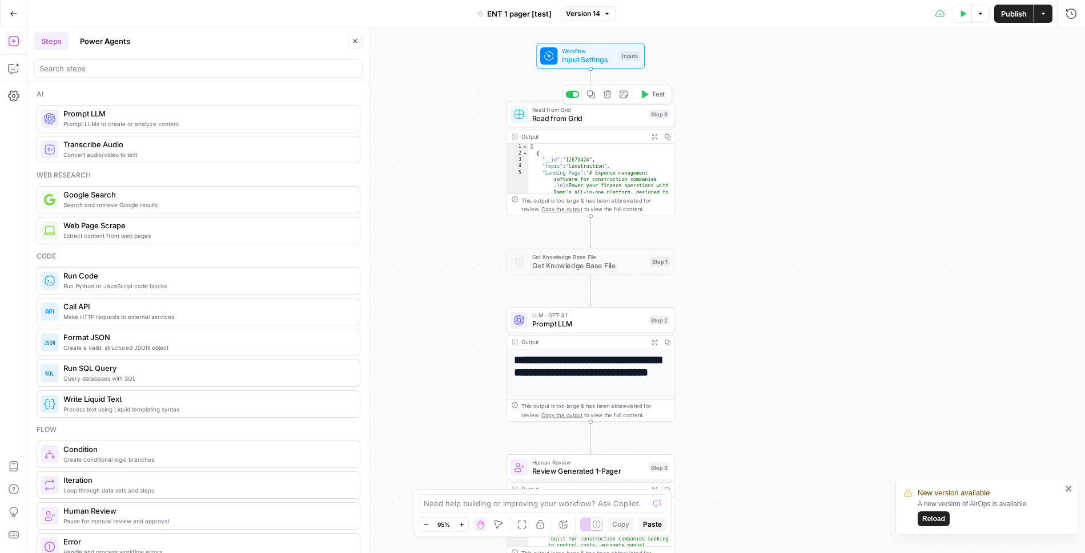
click at [592, 93] on icon "button" at bounding box center [591, 94] width 9 height 9
click at [592, 94] on icon "button" at bounding box center [591, 94] width 9 height 9
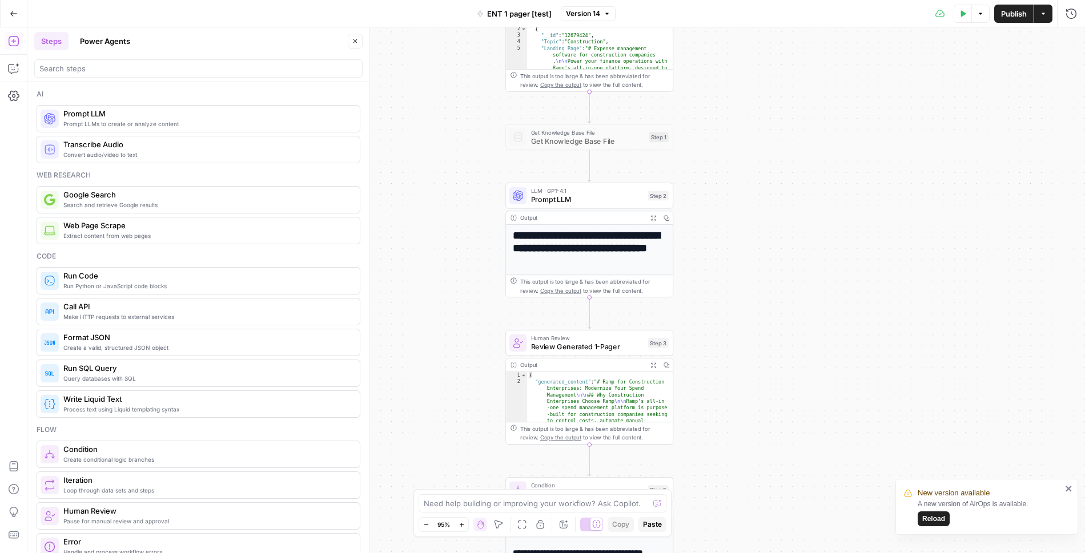
drag, startPoint x: 477, startPoint y: 260, endPoint x: 476, endPoint y: 135, distance: 124.4
click at [476, 135] on div "true false true true false true false false Workflow Input Settings Inputs Read…" at bounding box center [555, 290] width 1057 height 526
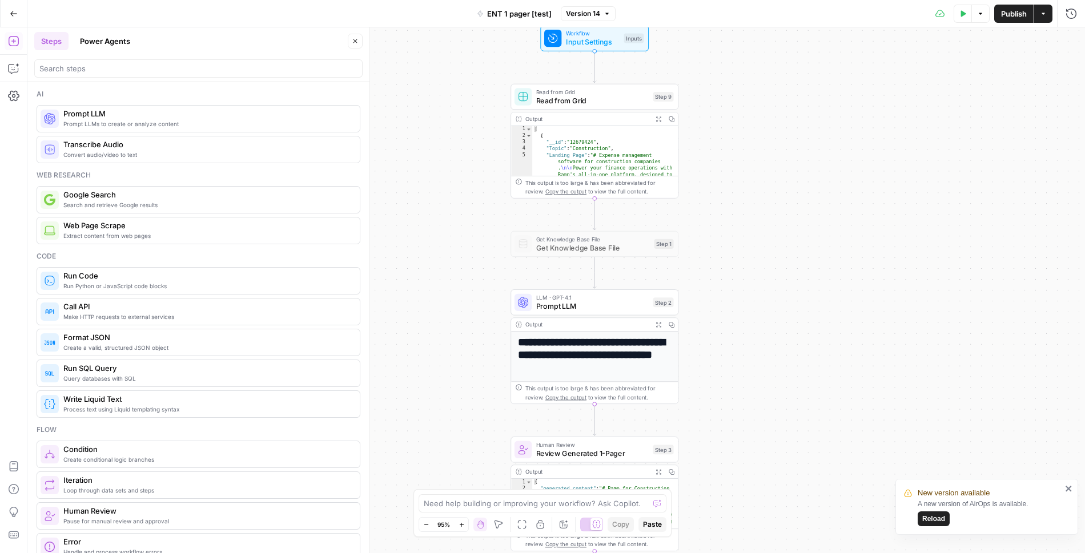
drag, startPoint x: 720, startPoint y: 131, endPoint x: 725, endPoint y: 244, distance: 113.7
click at [725, 244] on div "true false true true false true false false Workflow Input Settings Inputs Read…" at bounding box center [555, 290] width 1057 height 526
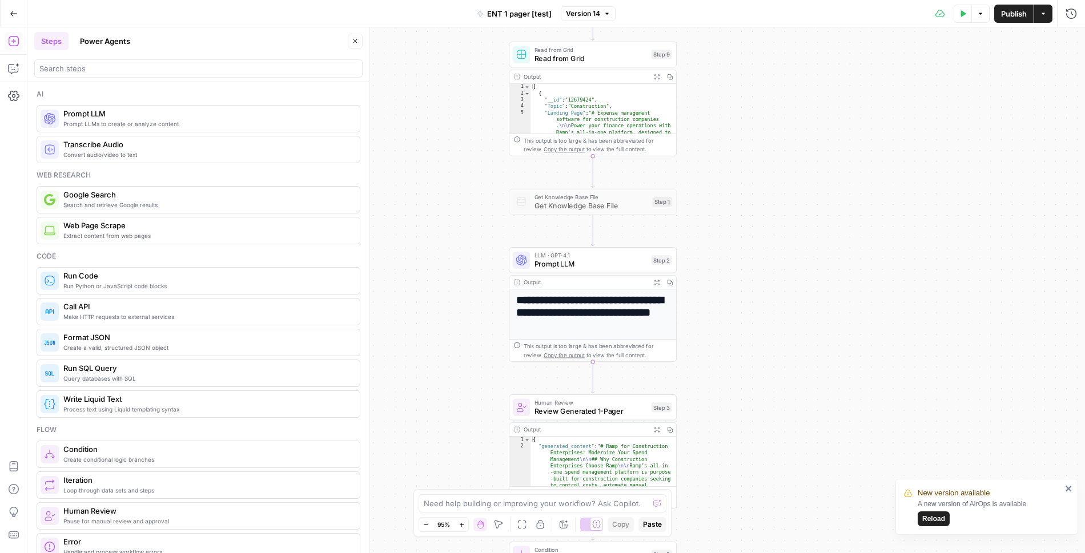
drag, startPoint x: 471, startPoint y: 301, endPoint x: 473, endPoint y: 168, distance: 133.6
click at [473, 168] on div "true false true true false true false false Workflow Input Settings Inputs Read…" at bounding box center [555, 290] width 1057 height 526
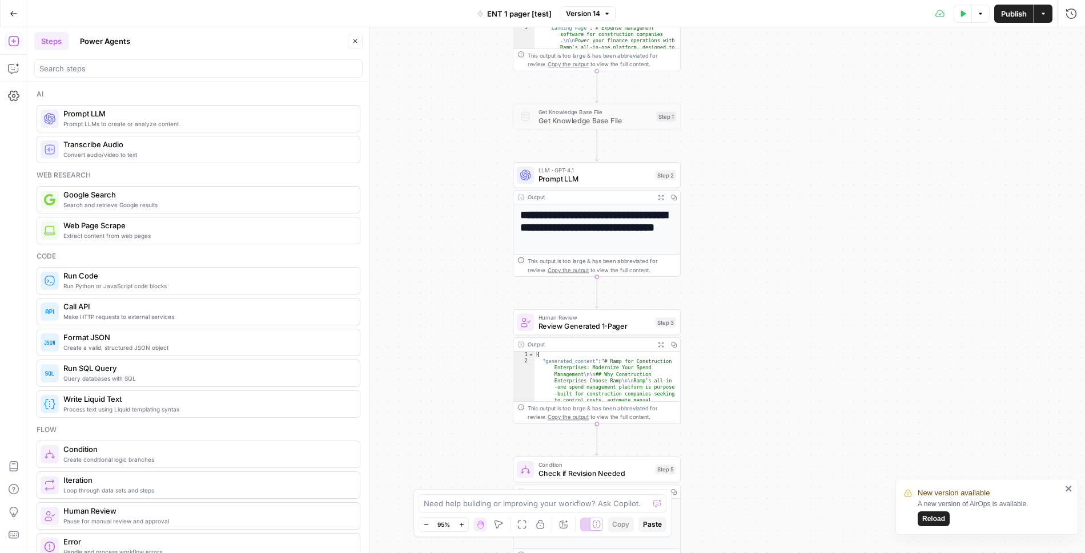
click at [596, 176] on span "Prompt LLM" at bounding box center [594, 179] width 112 height 11
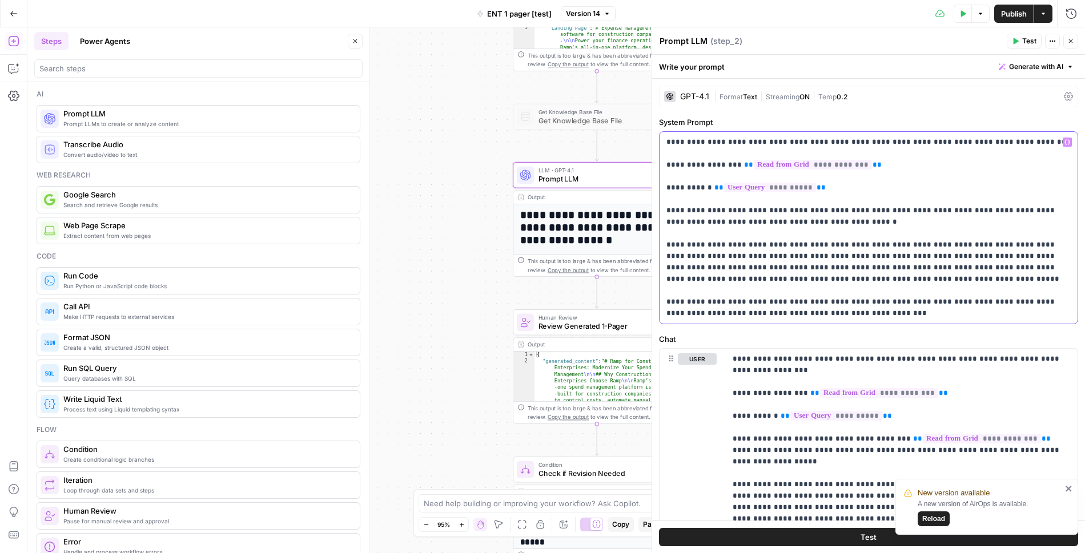
click at [754, 261] on p "**********" at bounding box center [868, 227] width 405 height 183
click at [1071, 14] on icon "button" at bounding box center [1071, 13] width 10 height 10
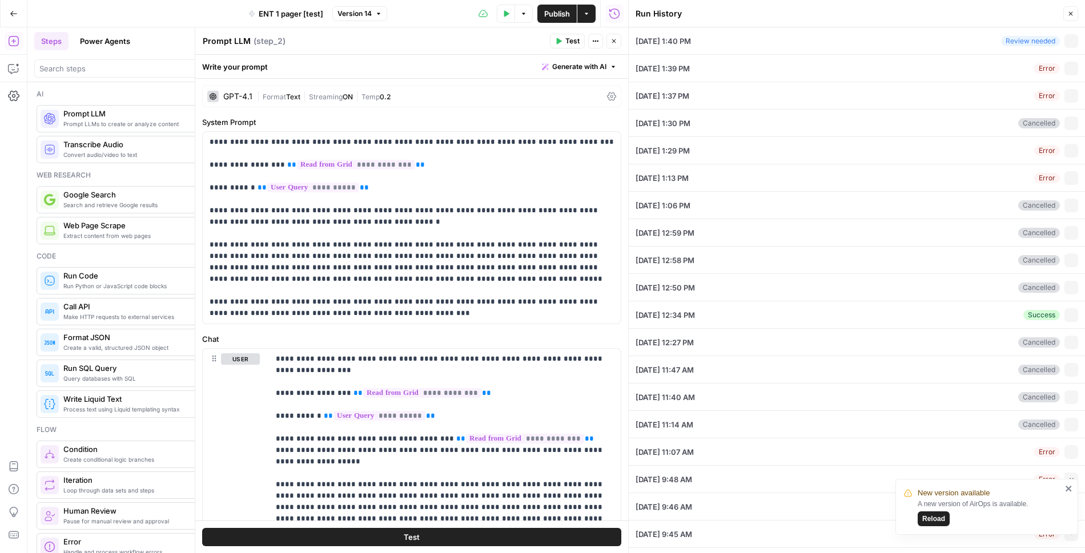
click at [1072, 14] on icon "button" at bounding box center [1070, 13] width 7 height 7
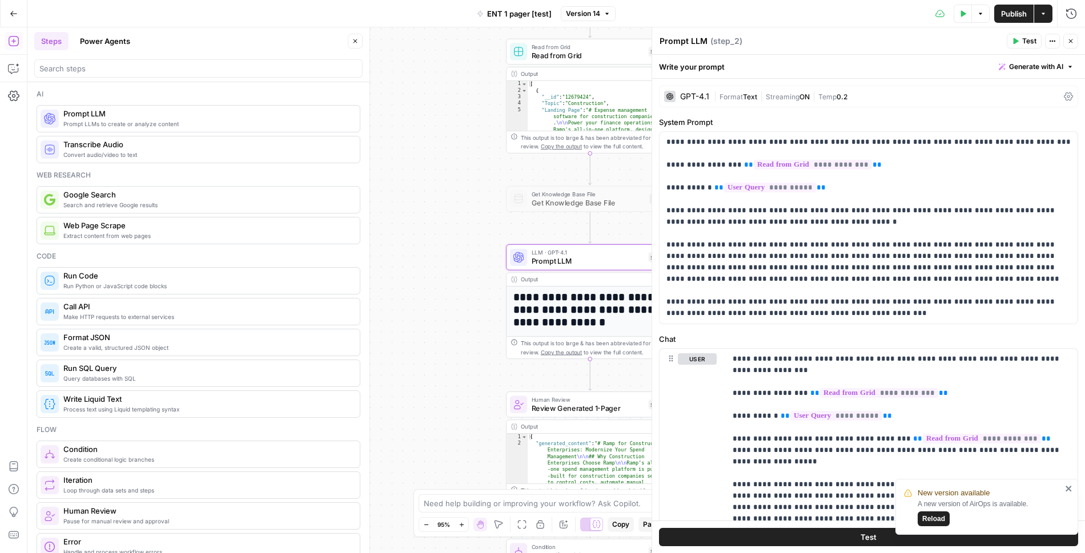
drag, startPoint x: 490, startPoint y: 106, endPoint x: 454, endPoint y: 501, distance: 396.7
click at [454, 501] on body "New version available A new version of AirOps is available. Reload Ramp New Hom…" at bounding box center [542, 276] width 1085 height 553
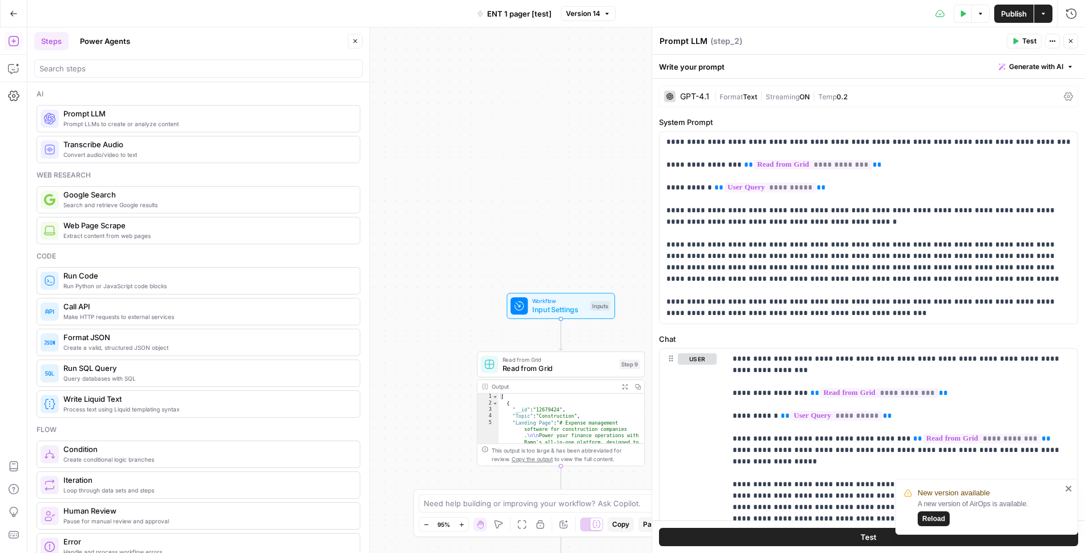
click at [536, 301] on span "Workflow" at bounding box center [559, 301] width 54 height 9
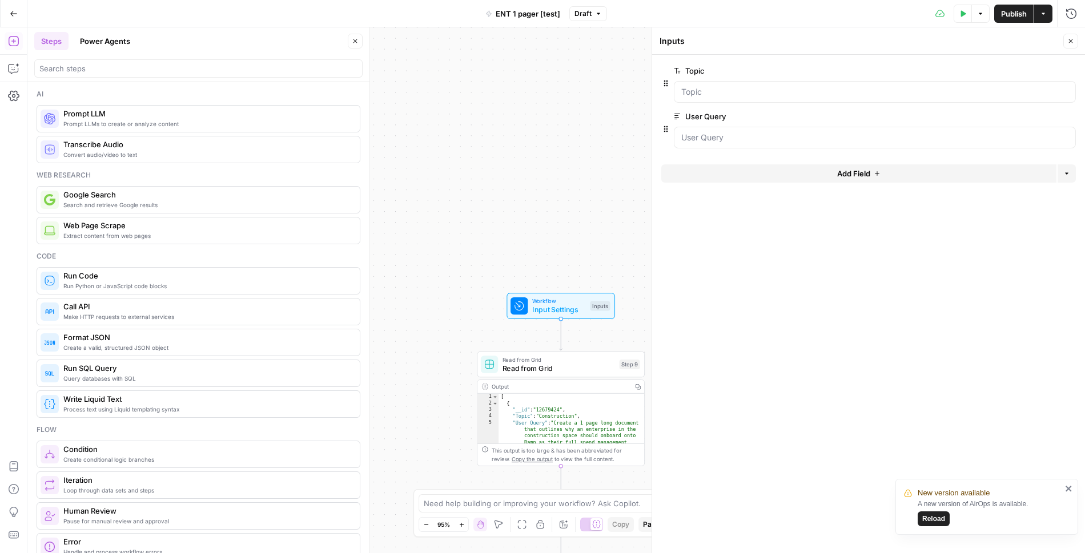
click at [964, 11] on icon "button" at bounding box center [962, 13] width 7 height 7
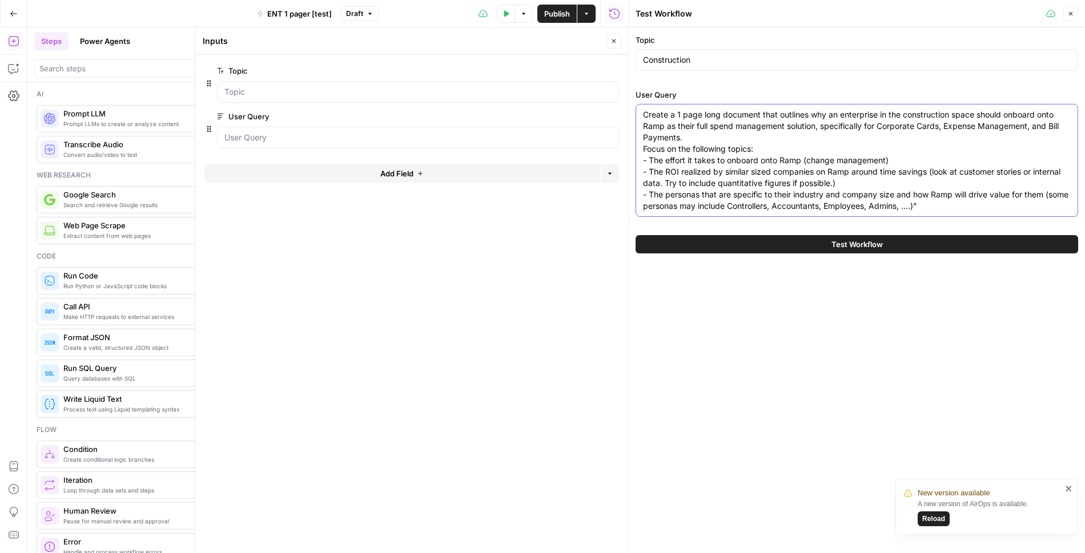
click at [815, 194] on textarea "Create a 1 page long document that outlines why an enterprise in the constructi…" at bounding box center [857, 160] width 428 height 103
click at [1072, 17] on button "Close" at bounding box center [1070, 13] width 15 height 15
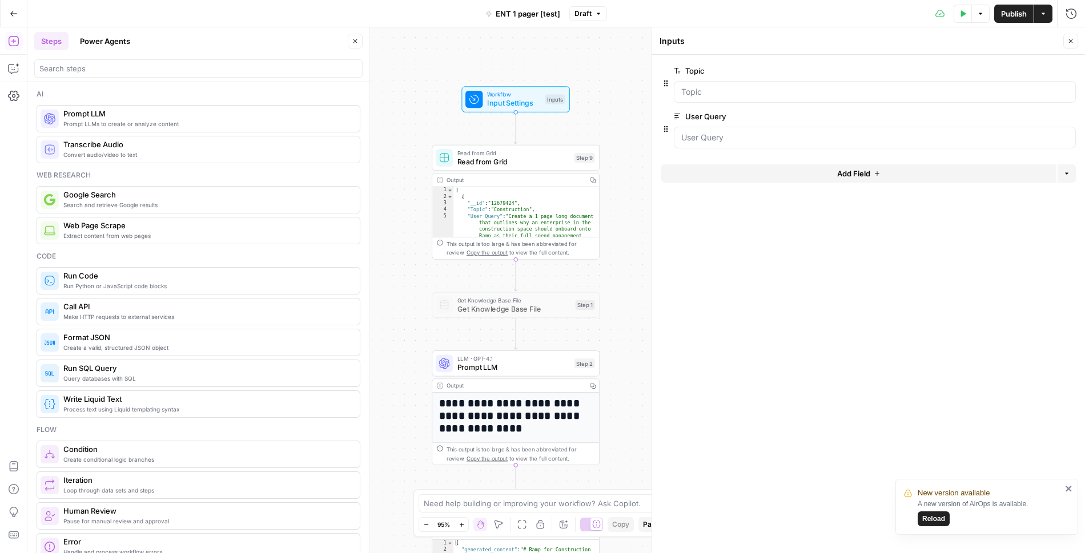
drag, startPoint x: 480, startPoint y: 293, endPoint x: 433, endPoint y: 89, distance: 209.8
click at [435, 86] on div "Workflow Input Settings Inputs" at bounding box center [516, 99] width 168 height 26
click at [482, 354] on span "LLM · GPT-4.1" at bounding box center [513, 358] width 112 height 9
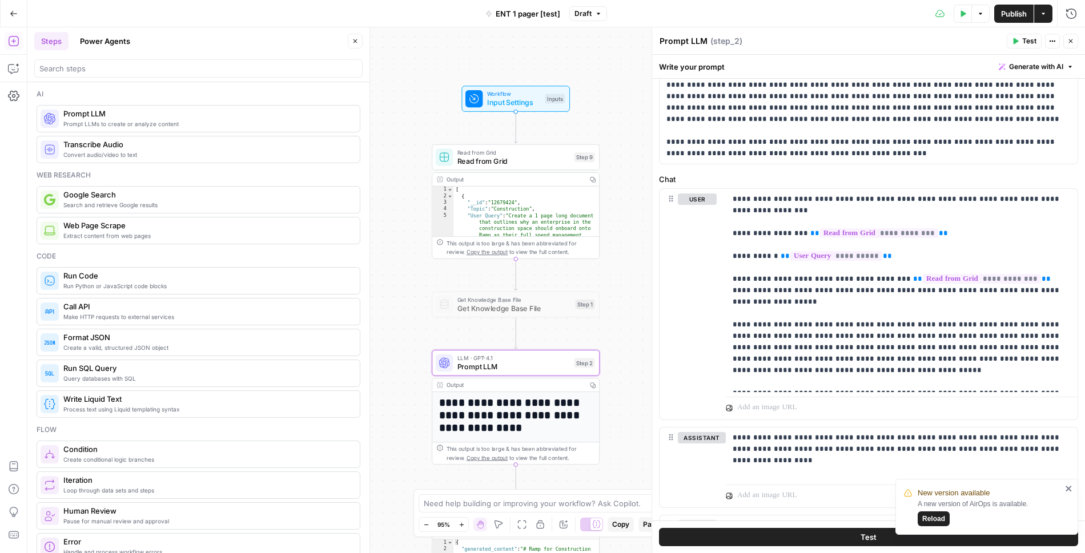
scroll to position [320, 0]
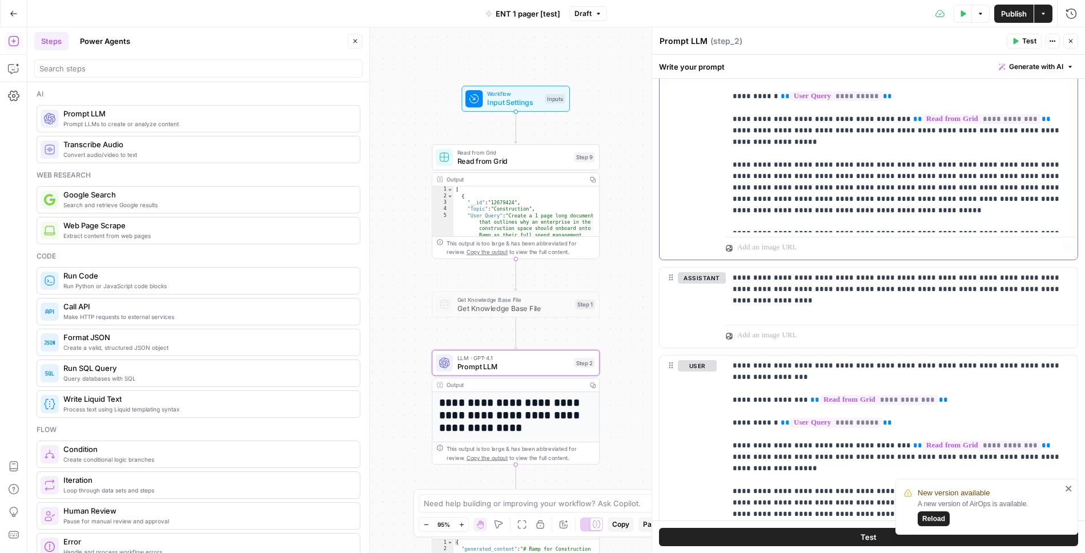
click at [783, 189] on p "**********" at bounding box center [901, 131] width 339 height 194
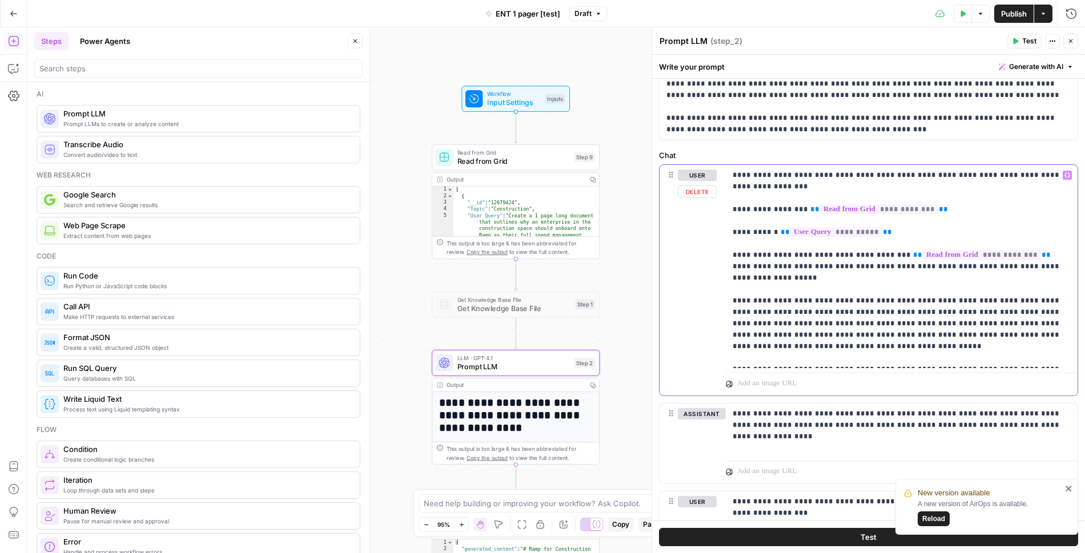
scroll to position [395, 0]
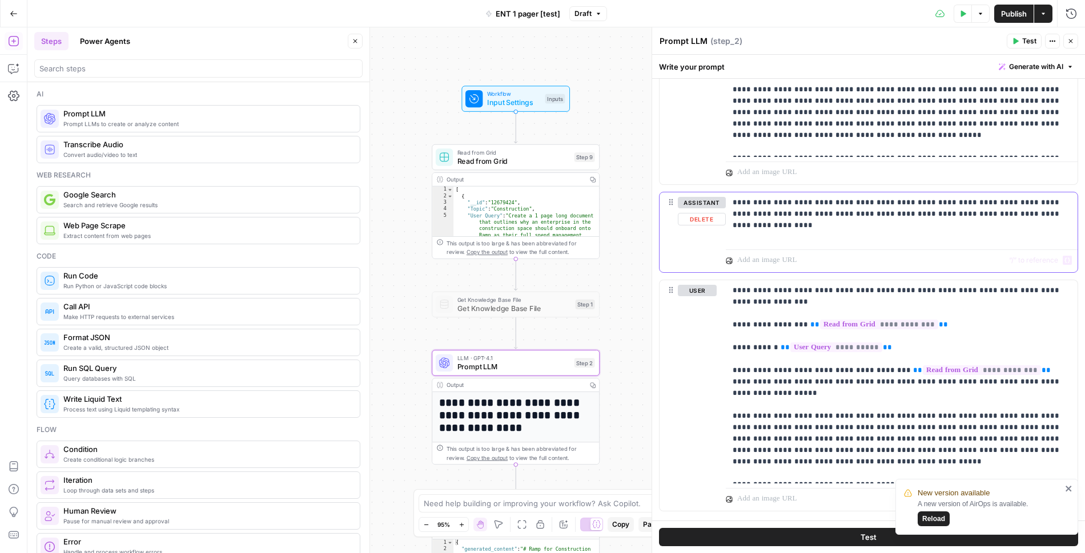
click at [809, 225] on div "**********" at bounding box center [902, 218] width 352 height 53
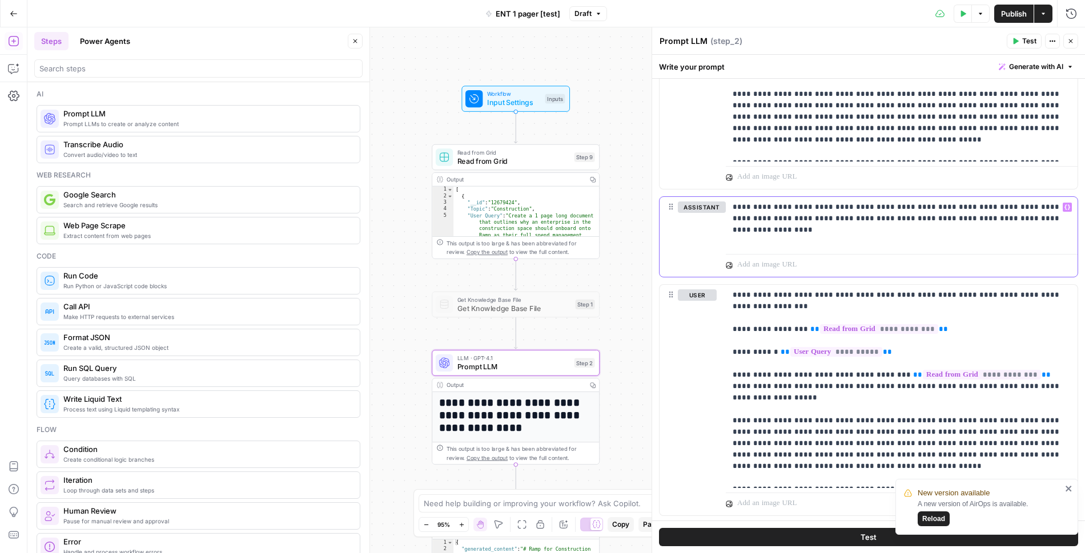
scroll to position [415, 0]
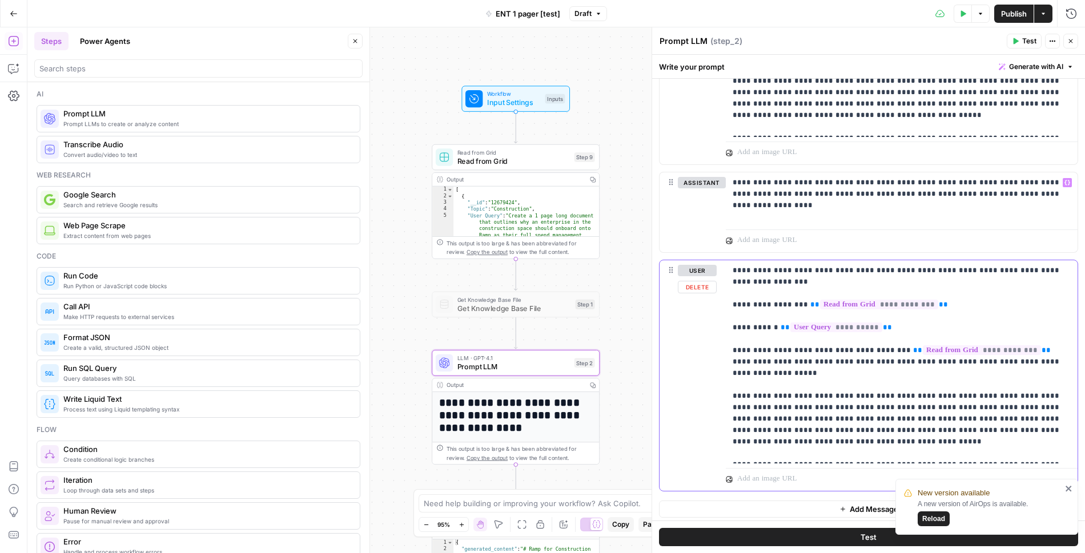
click at [686, 283] on button "Delete" at bounding box center [697, 287] width 39 height 13
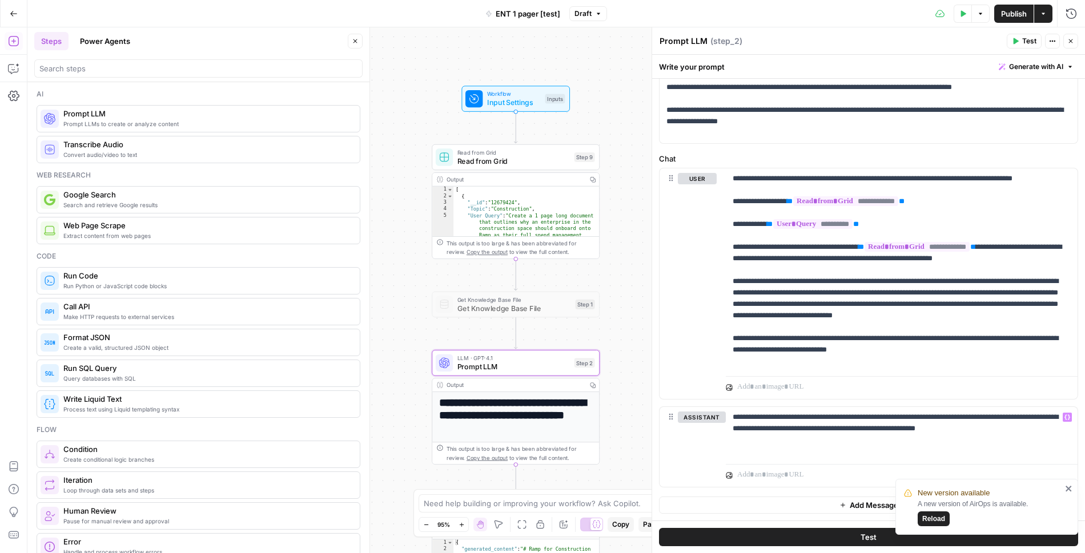
scroll to position [178, 0]
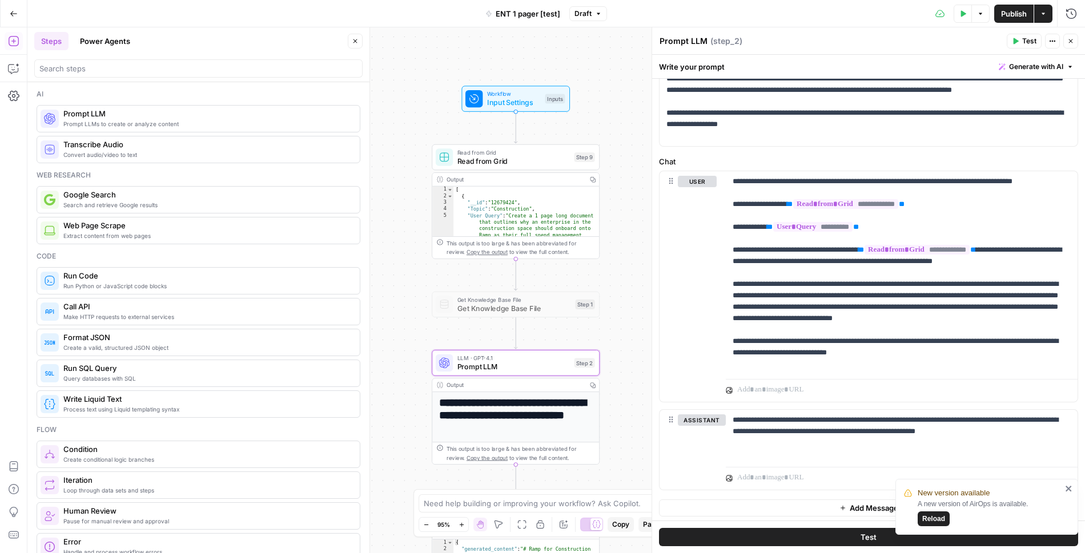
click at [958, 17] on button "Test Data" at bounding box center [962, 14] width 18 height 18
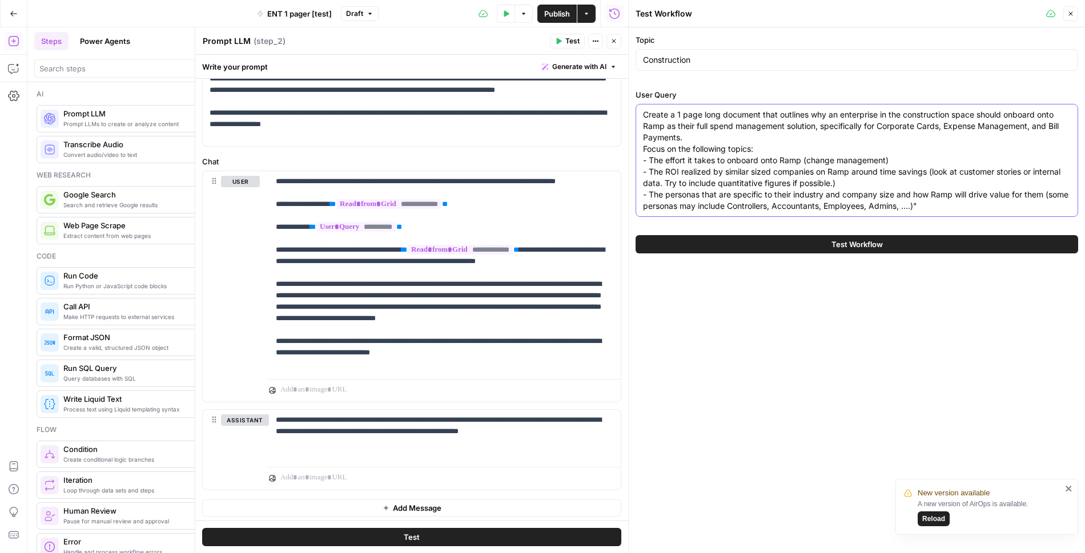
click at [761, 180] on textarea "Create a 1 page long document that outlines why an enterprise in the constructi…" at bounding box center [857, 160] width 428 height 103
click at [620, 46] on div "Test Actions Close" at bounding box center [585, 41] width 71 height 15
click at [614, 43] on icon "button" at bounding box center [613, 41] width 7 height 7
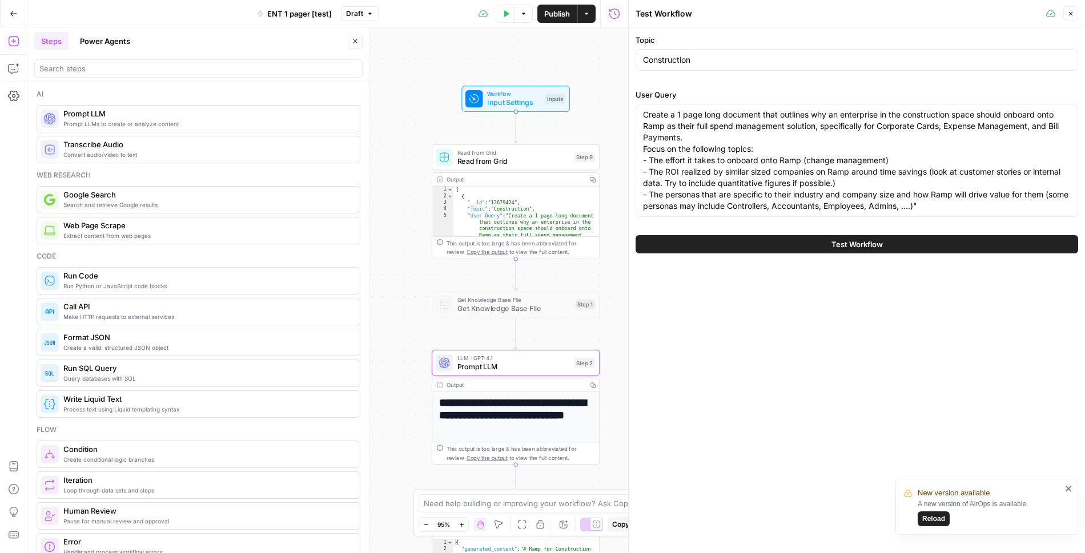
click at [1066, 14] on button "Close" at bounding box center [1070, 13] width 15 height 15
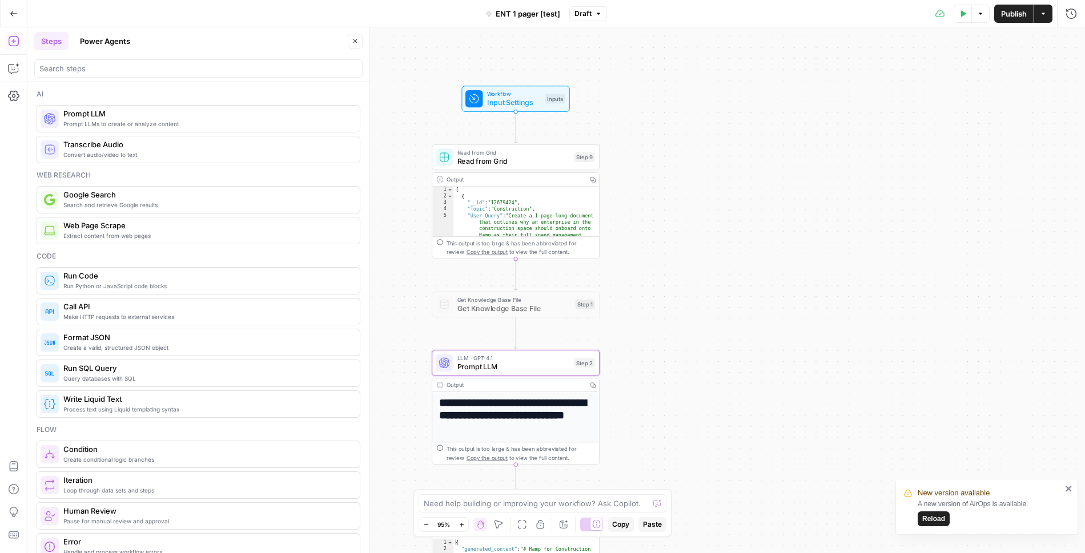
click at [352, 43] on button "Close" at bounding box center [355, 41] width 15 height 15
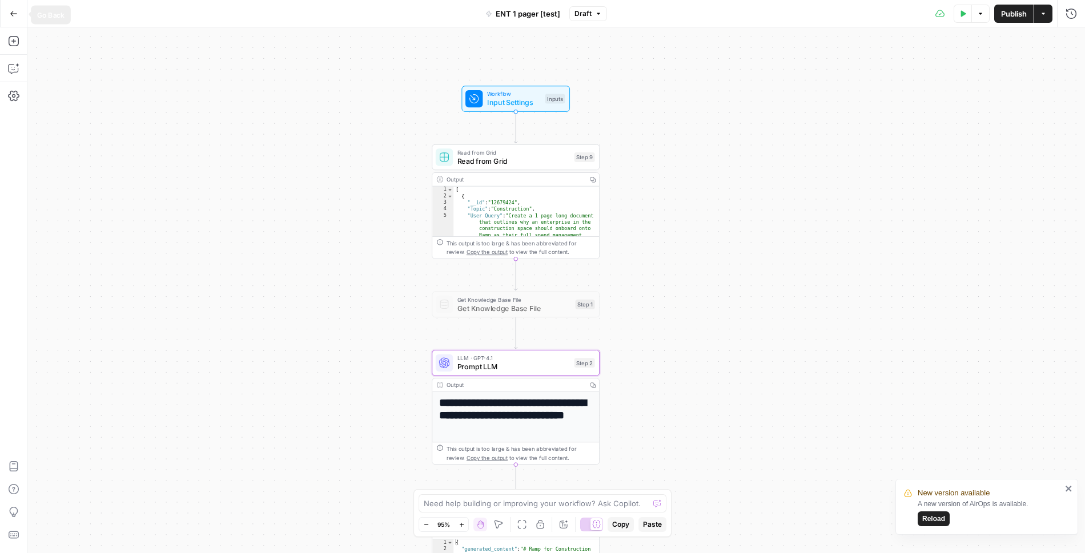
click at [14, 14] on icon "button" at bounding box center [14, 14] width 8 height 8
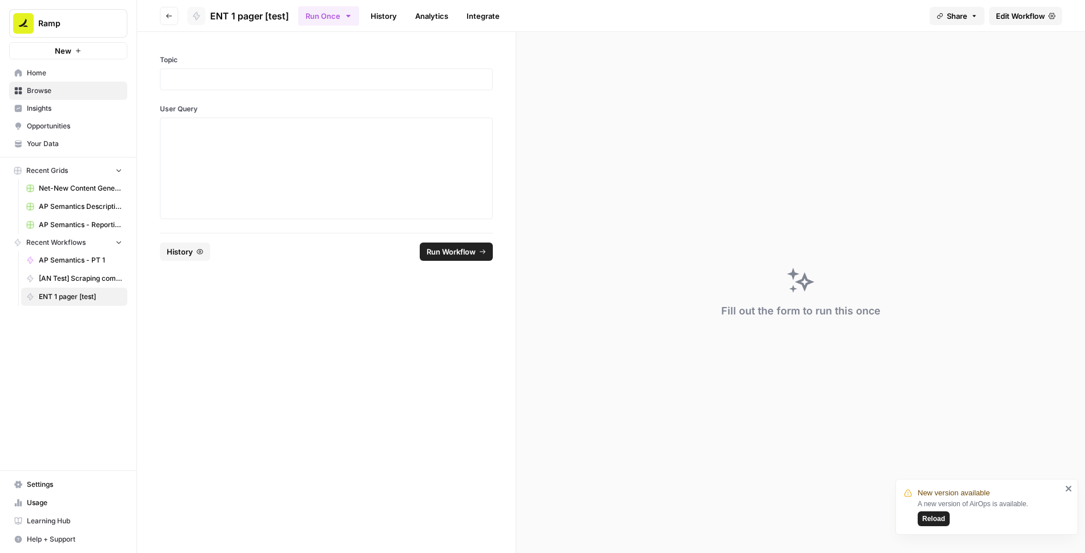
click at [160, 21] on button "Go back" at bounding box center [169, 16] width 18 height 18
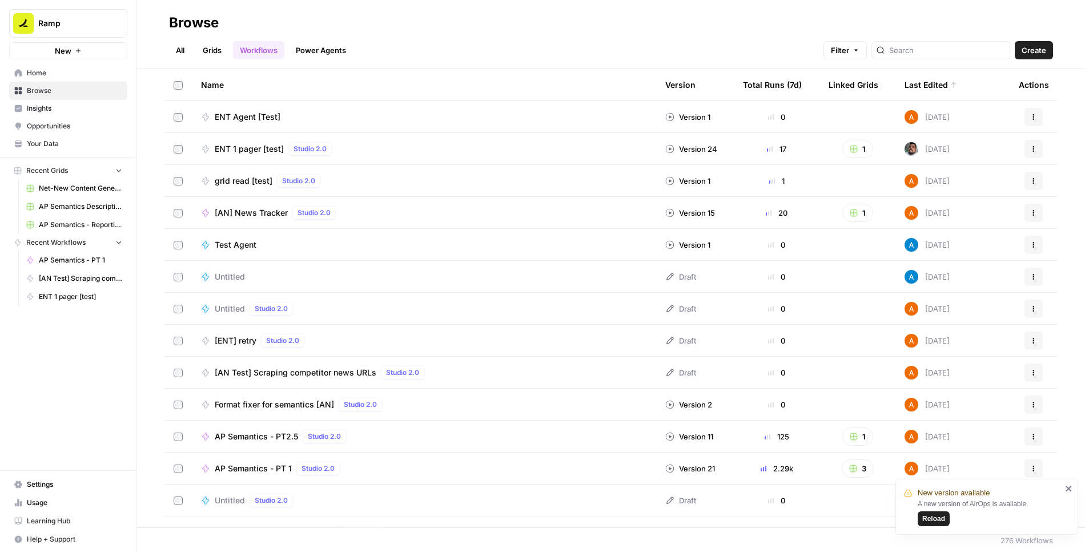
click at [1034, 150] on icon "button" at bounding box center [1033, 149] width 7 height 7
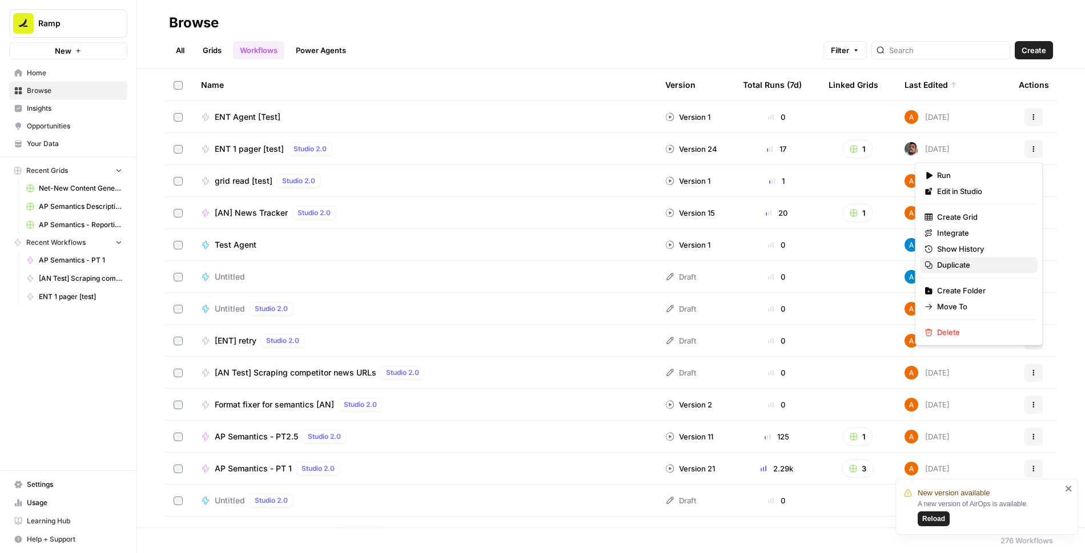
click at [961, 265] on span "Duplicate" at bounding box center [982, 264] width 91 height 11
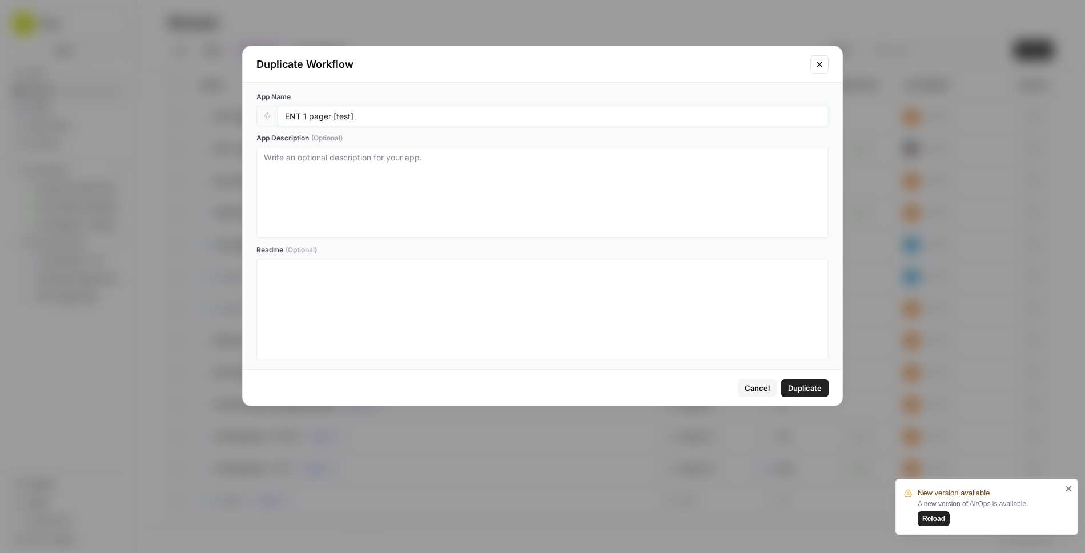
click at [369, 112] on input "ENT 1 pager [test]" at bounding box center [553, 116] width 536 height 10
click at [343, 118] on input "ENT 1 pager [test]" at bounding box center [553, 116] width 536 height 10
click at [286, 116] on input "ENT 1 pager [dupe]" at bounding box center [553, 116] width 536 height 10
drag, startPoint x: 464, startPoint y: 122, endPoint x: 411, endPoint y: 119, distance: 53.2
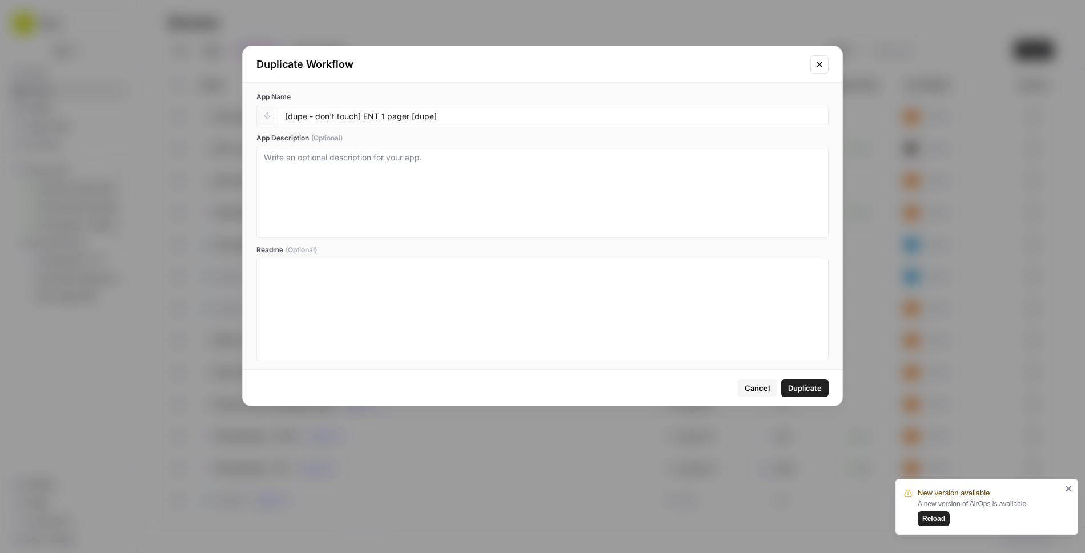
click at [412, 119] on div "[dupe - don't touch] ENT 1 pager [dupe]" at bounding box center [552, 116] width 551 height 21
drag, startPoint x: 454, startPoint y: 113, endPoint x: 415, endPoint y: 113, distance: 39.4
click at [416, 113] on input "[dupe - don't touch] ENT 1 pager [dupe]" at bounding box center [553, 116] width 536 height 10
type input "[dupe - don't touch] ENT 1 pager"
click at [812, 389] on span "Duplicate" at bounding box center [805, 387] width 34 height 11
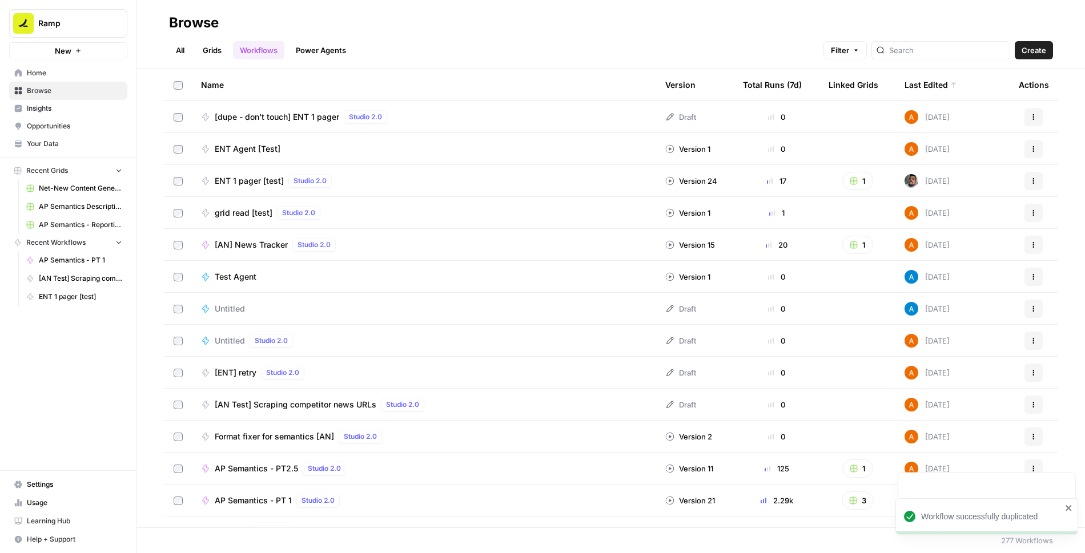
click at [295, 118] on span "[dupe - don't touch] ENT 1 pager" at bounding box center [277, 116] width 124 height 11
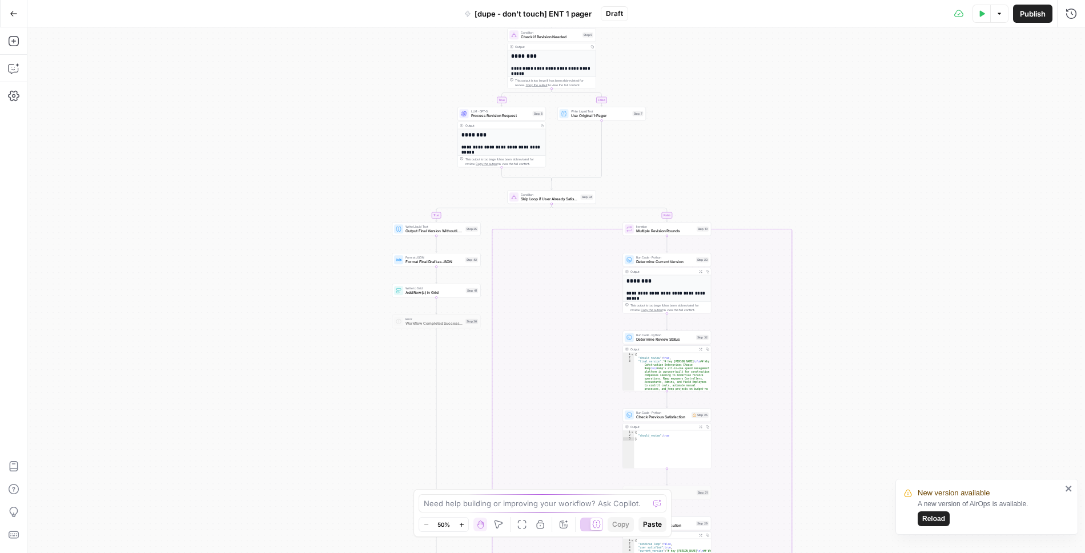
drag, startPoint x: 355, startPoint y: 162, endPoint x: 350, endPoint y: 352, distance: 189.6
click at [350, 351] on div "true false true false true false true false Workflow Input Settings Inputs Read…" at bounding box center [555, 290] width 1057 height 526
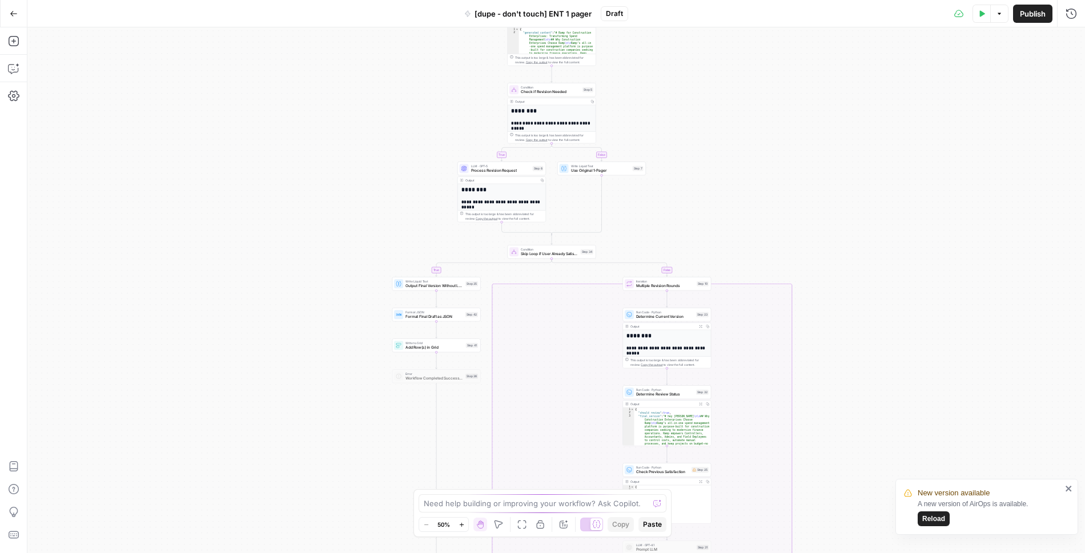
click at [939, 517] on span "Reload" at bounding box center [933, 519] width 23 height 10
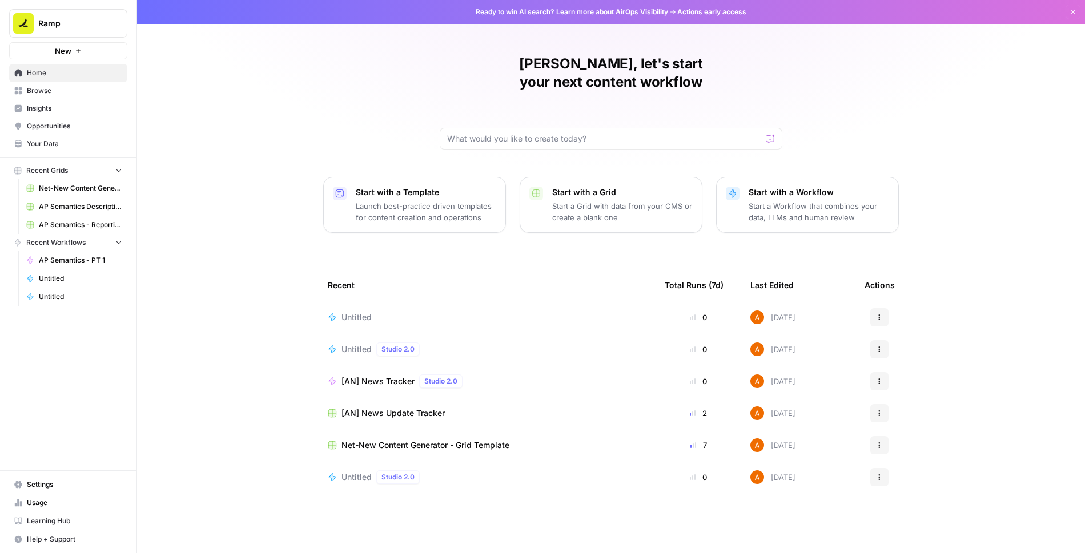
click at [350, 344] on span "Untitled" at bounding box center [356, 349] width 30 height 11
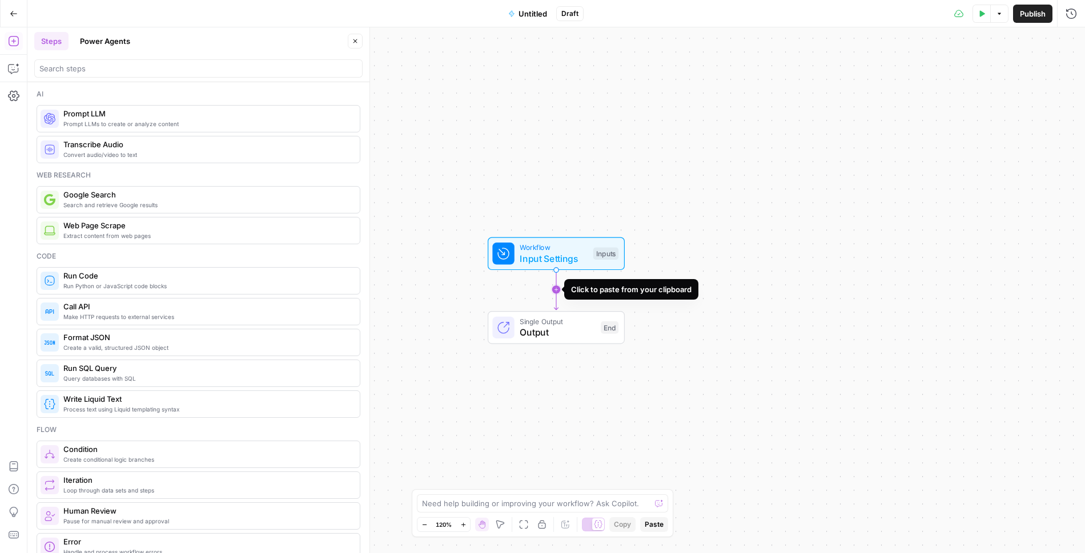
click at [555, 291] on icon "Edge from start to end" at bounding box center [556, 289] width 4 height 41
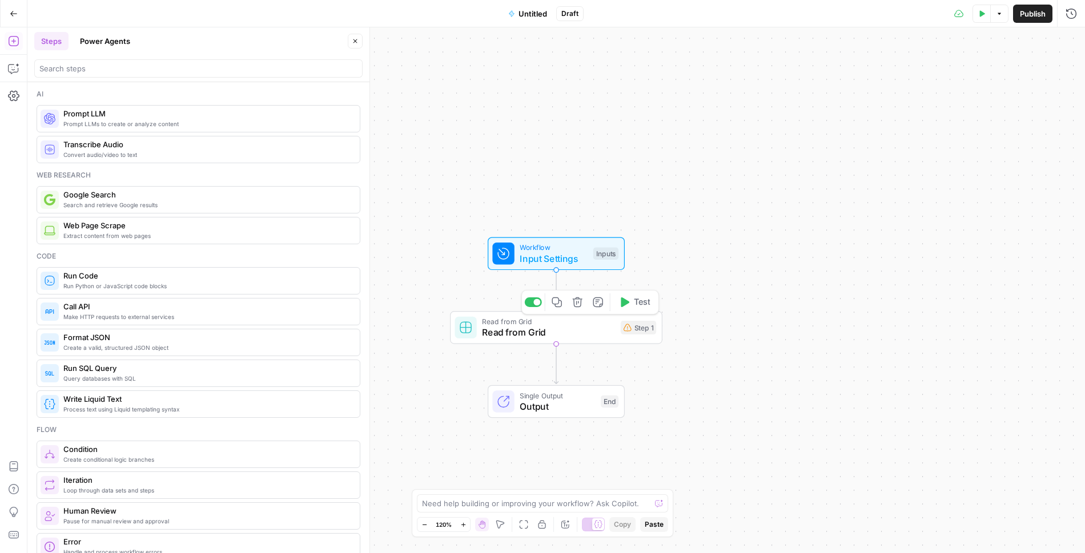
click at [590, 328] on span "Read from Grid" at bounding box center [548, 332] width 133 height 14
type input "[Test] ENT 1-Pagers"
type input "Main Sheet"
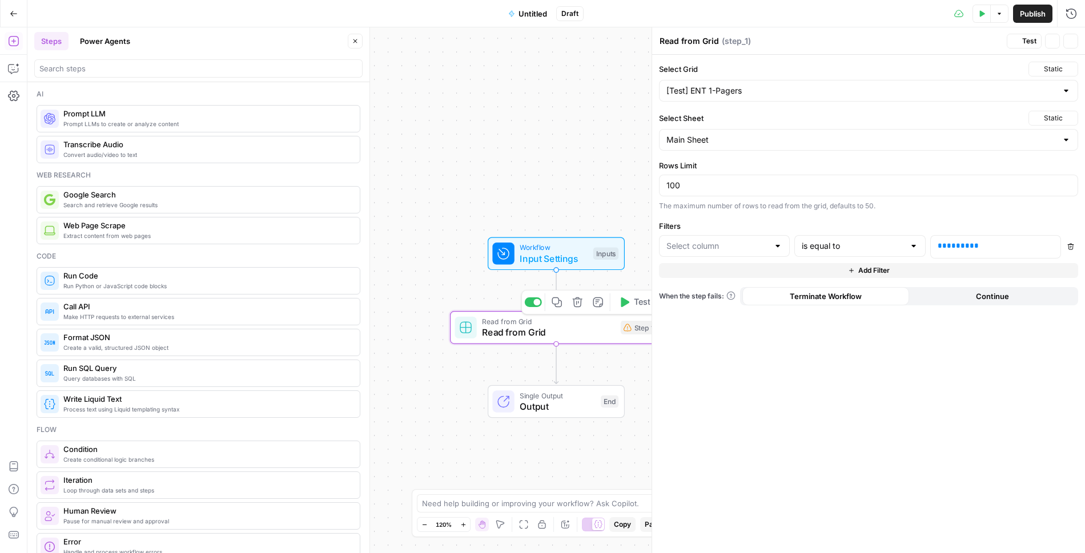
type input "Topic"
click at [1072, 39] on icon "button" at bounding box center [1071, 41] width 4 height 4
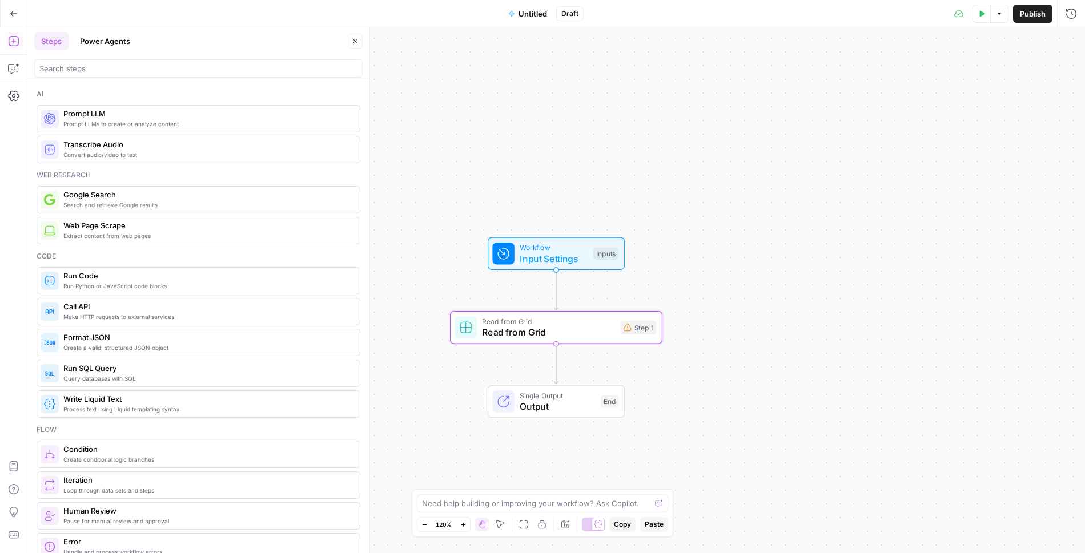
click at [523, 247] on span "Workflow" at bounding box center [553, 247] width 68 height 11
click at [934, 85] on button "Add Field" at bounding box center [858, 78] width 395 height 18
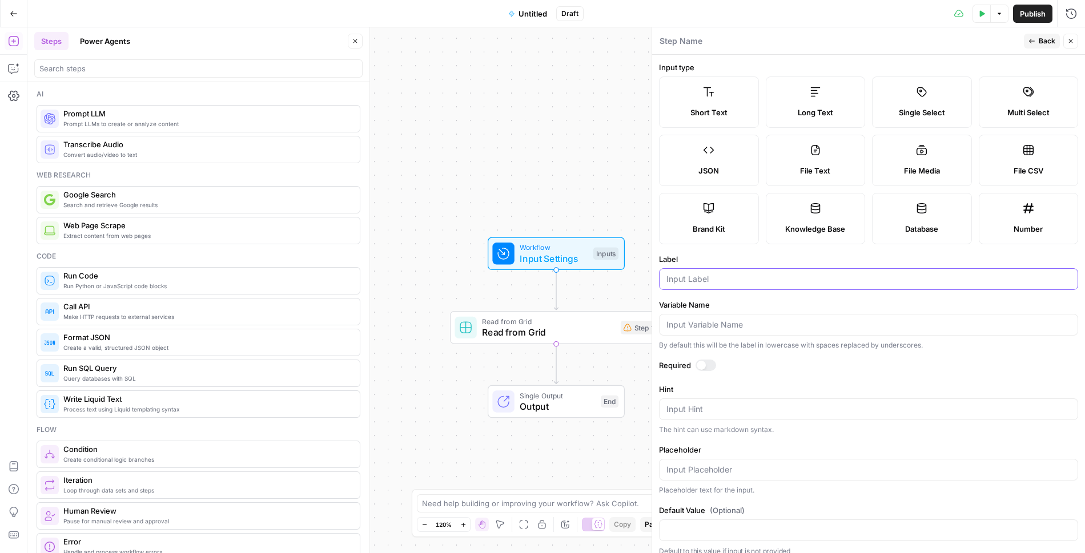
click at [757, 276] on input "Label" at bounding box center [868, 278] width 404 height 11
type input "Topic"
click at [707, 355] on form "Input type Short Text Long Text Single Select Multi Select JSON File Text File …" at bounding box center [868, 304] width 433 height 498
click at [711, 364] on div at bounding box center [705, 365] width 21 height 11
click at [1069, 41] on icon "button" at bounding box center [1070, 41] width 7 height 7
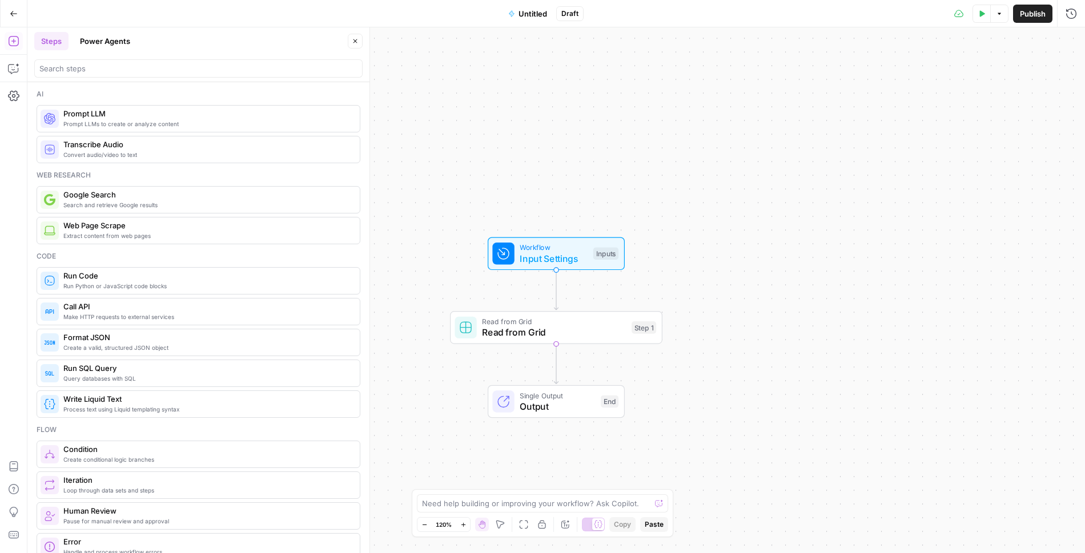
click at [511, 13] on icon "button" at bounding box center [511, 13] width 5 height 6
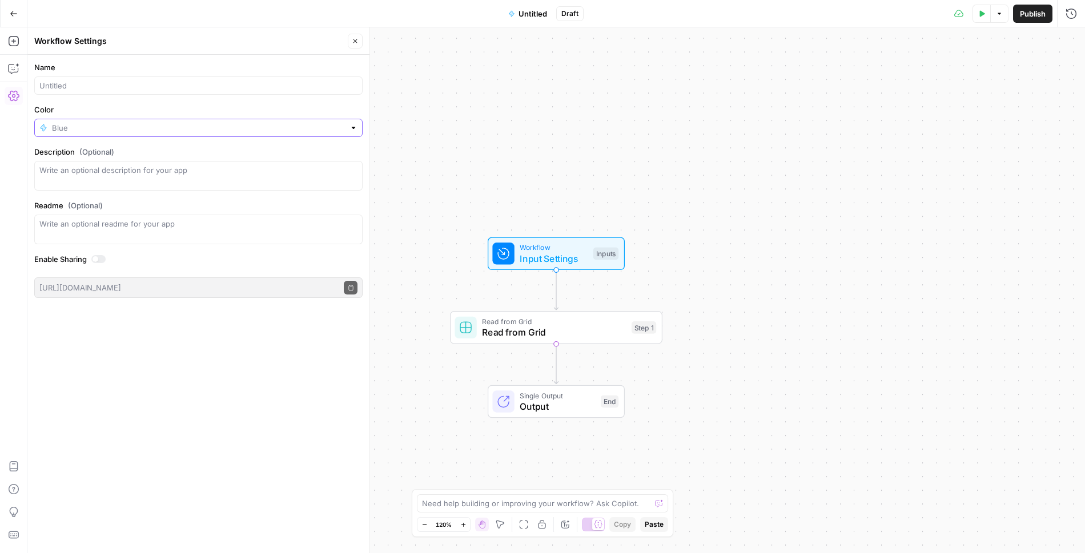
click at [76, 124] on input "Color" at bounding box center [198, 127] width 293 height 11
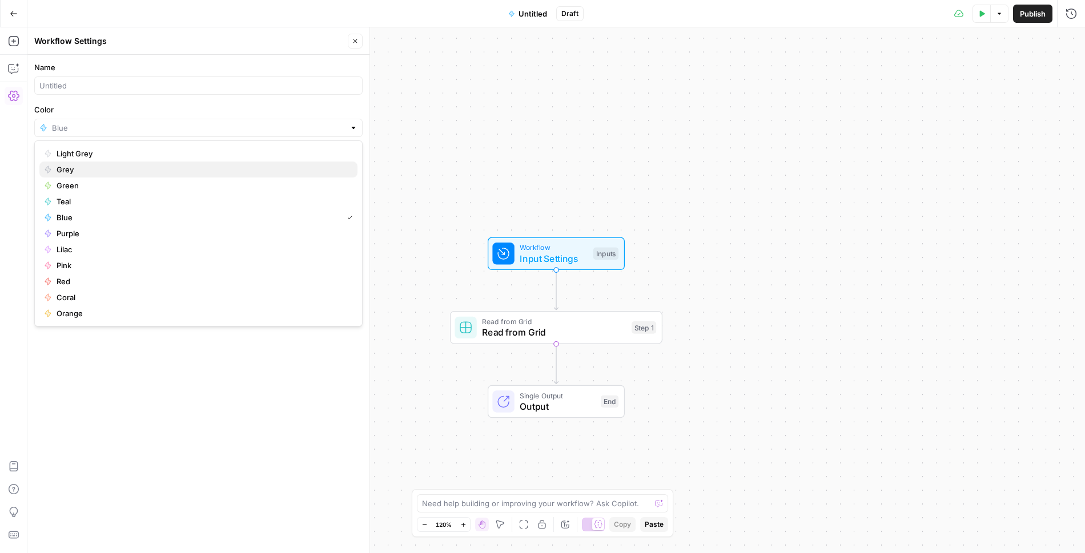
click at [63, 170] on span "Grey" at bounding box center [203, 169] width 292 height 11
type input "Grey"
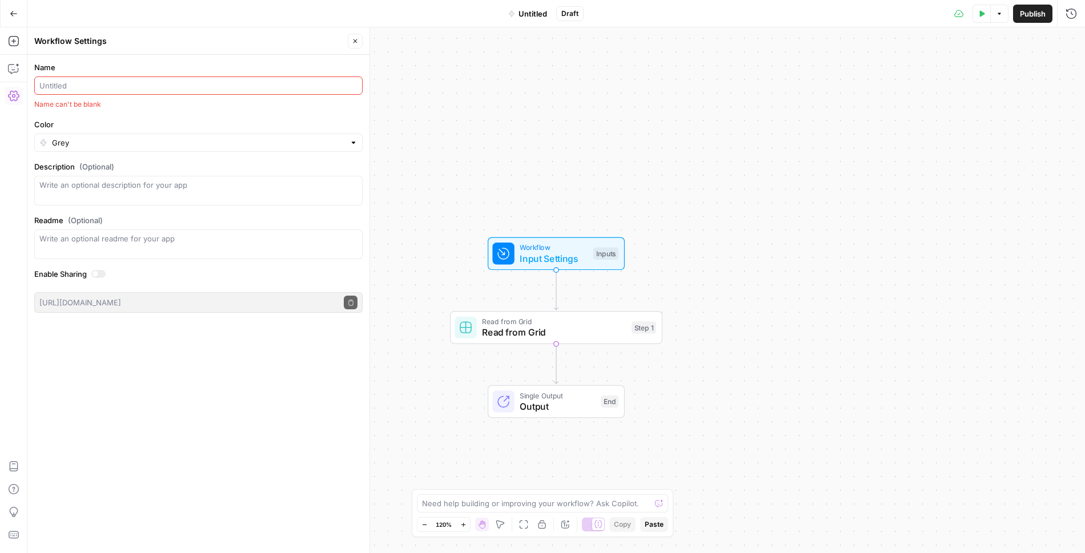
click at [84, 86] on input "Name" at bounding box center [198, 85] width 318 height 11
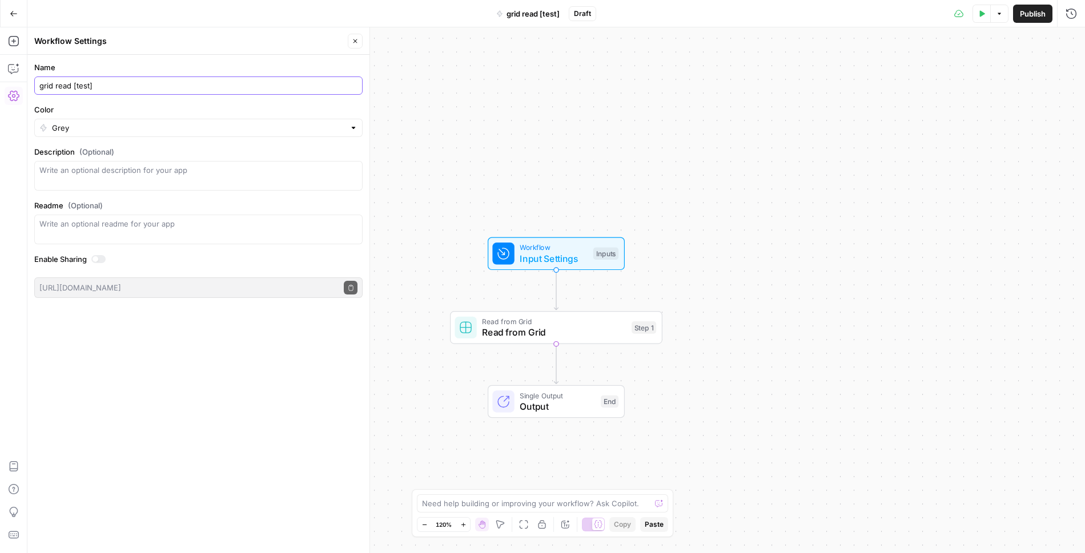
type input "grid read [test]"
click at [1026, 21] on button "Publish" at bounding box center [1032, 14] width 39 height 18
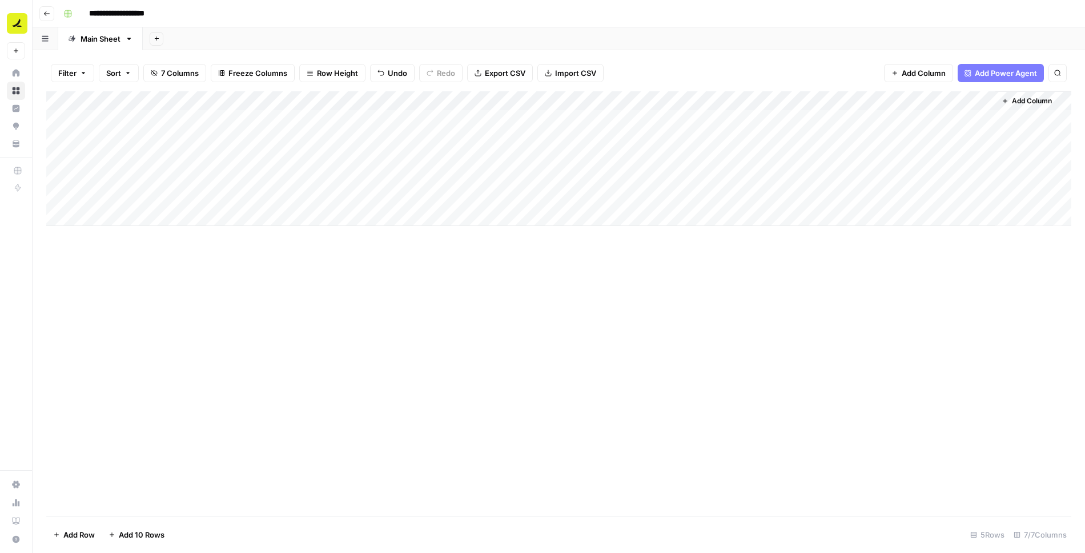
click at [642, 118] on div "Add Column" at bounding box center [558, 158] width 1025 height 135
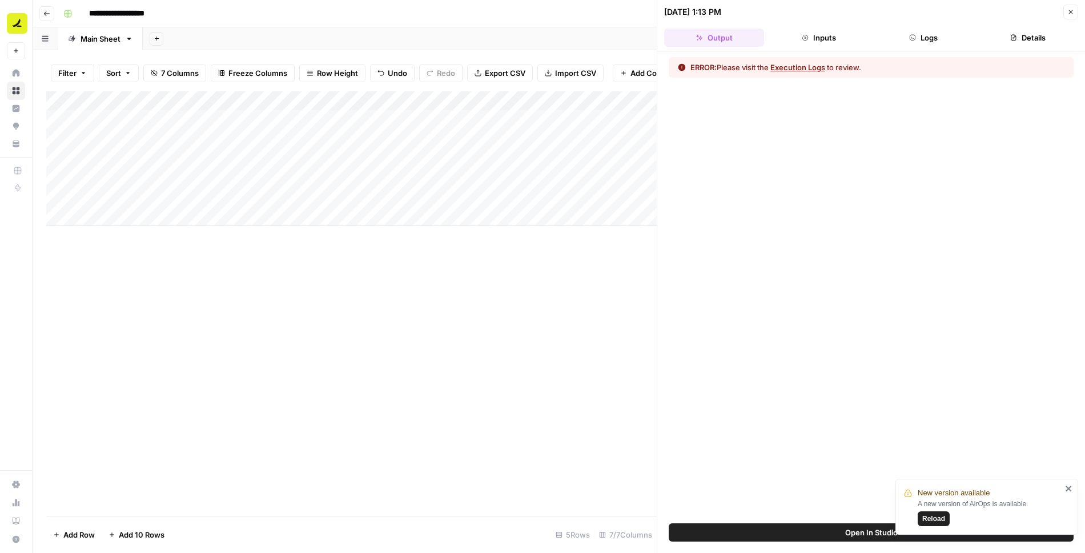
click at [828, 40] on button "Inputs" at bounding box center [818, 38] width 100 height 18
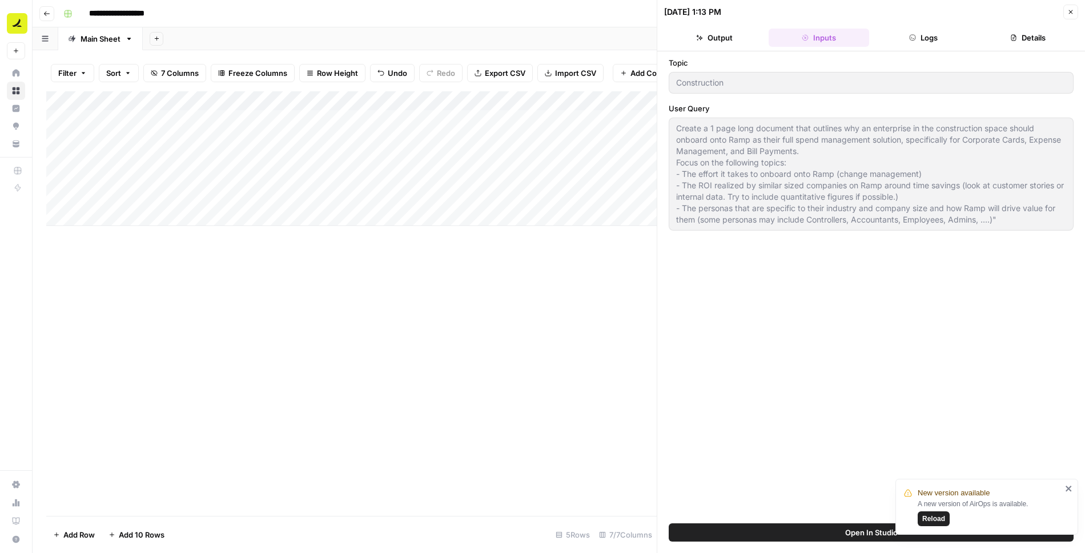
click at [797, 529] on button "Open In Studio" at bounding box center [870, 532] width 405 height 18
click at [1075, 13] on button "Close" at bounding box center [1070, 12] width 15 height 15
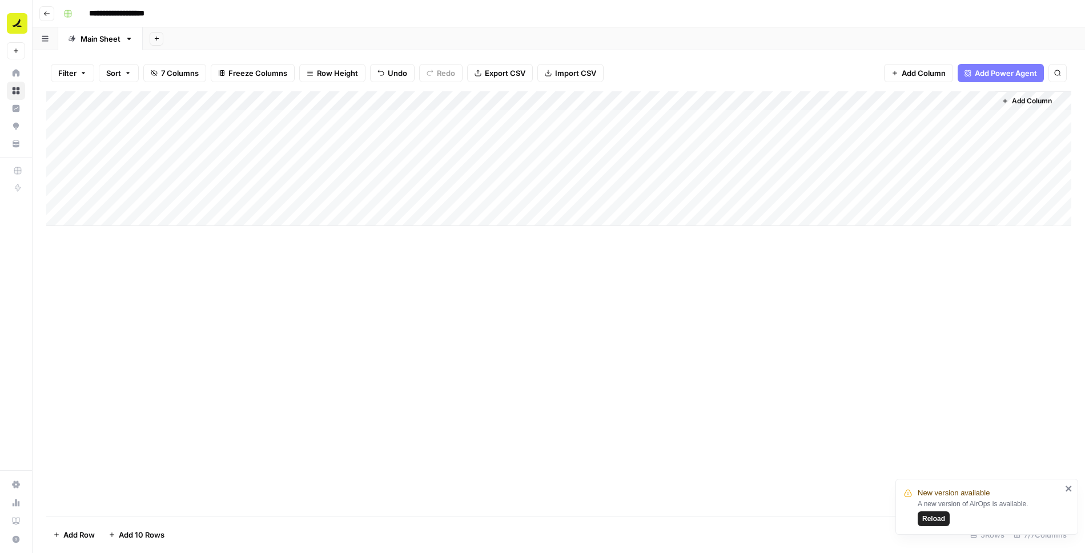
click at [642, 99] on div "Add Column" at bounding box center [558, 158] width 1025 height 135
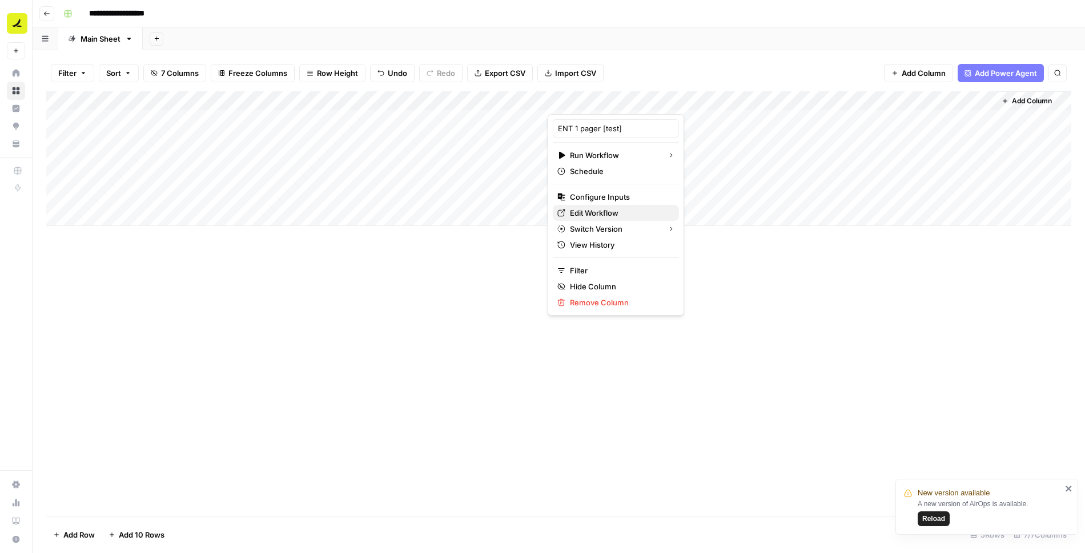
click at [609, 215] on span "Edit Workflow" at bounding box center [620, 212] width 100 height 11
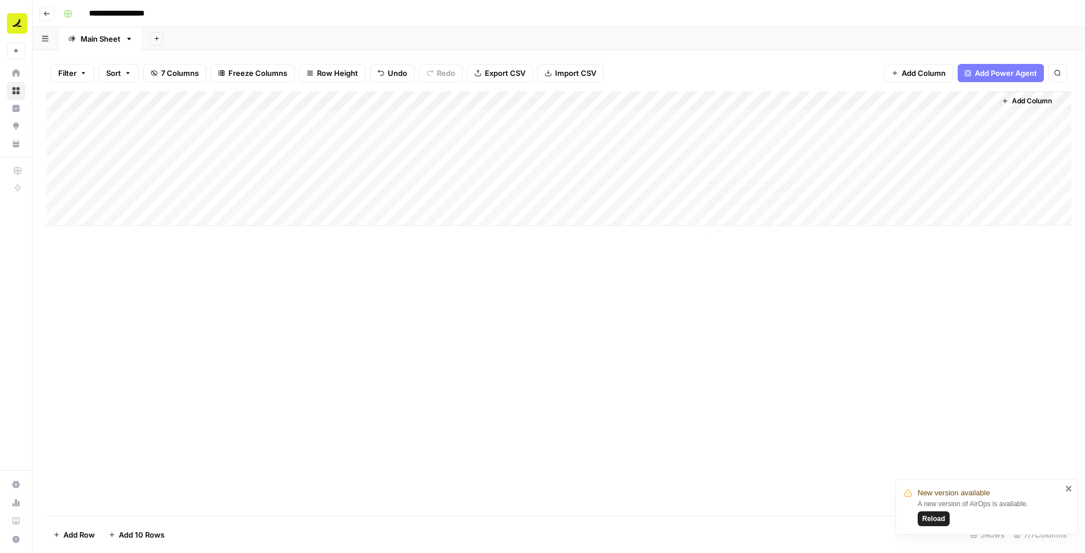
click at [735, 119] on div "Add Column" at bounding box center [558, 158] width 1025 height 135
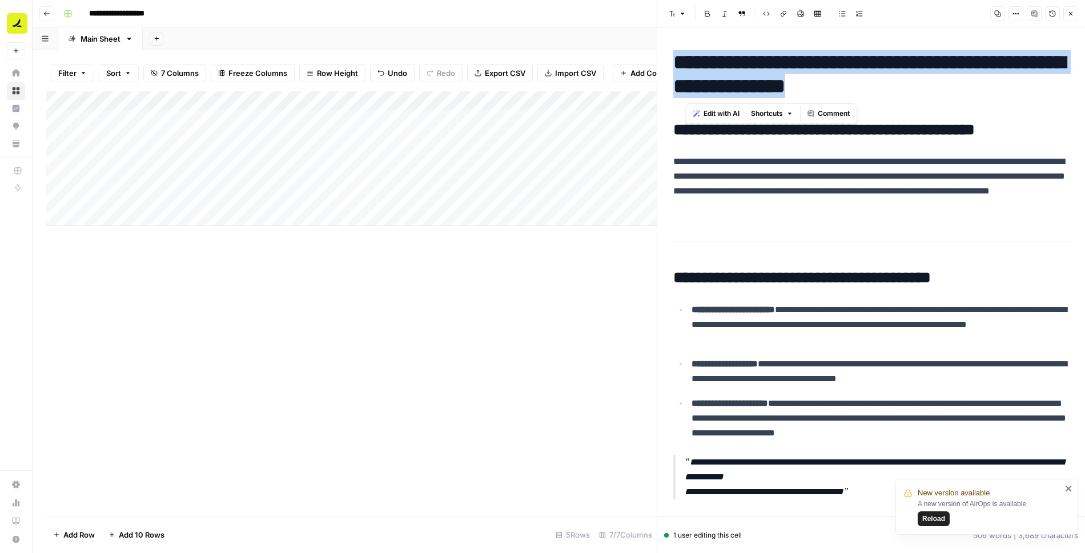
drag, startPoint x: 1017, startPoint y: 79, endPoint x: 661, endPoint y: 53, distance: 357.2
click at [661, 53] on div "**********" at bounding box center [870, 276] width 428 height 553
copy h1 "**********"
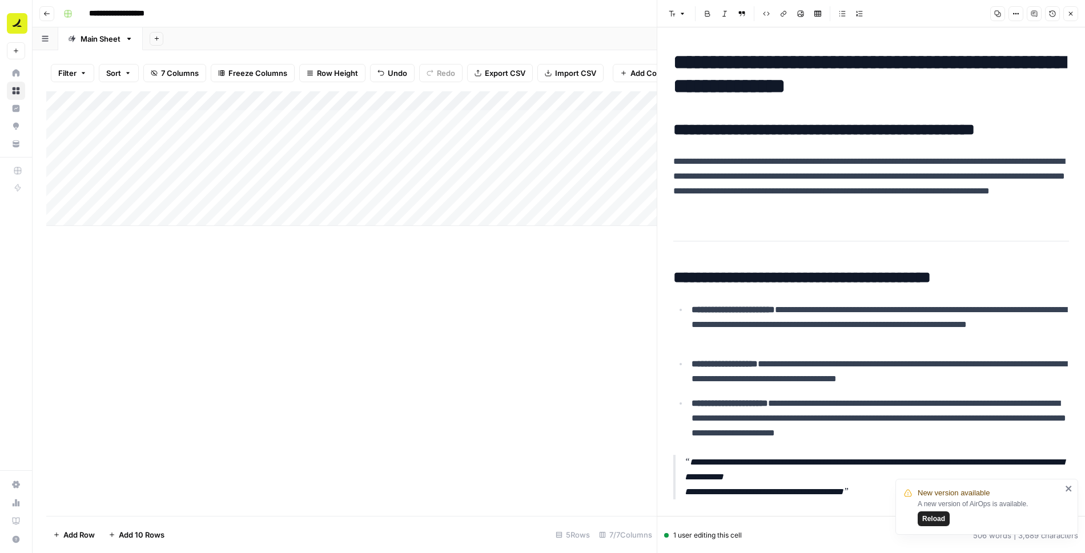
click at [1012, 74] on h1 "**********" at bounding box center [871, 74] width 396 height 48
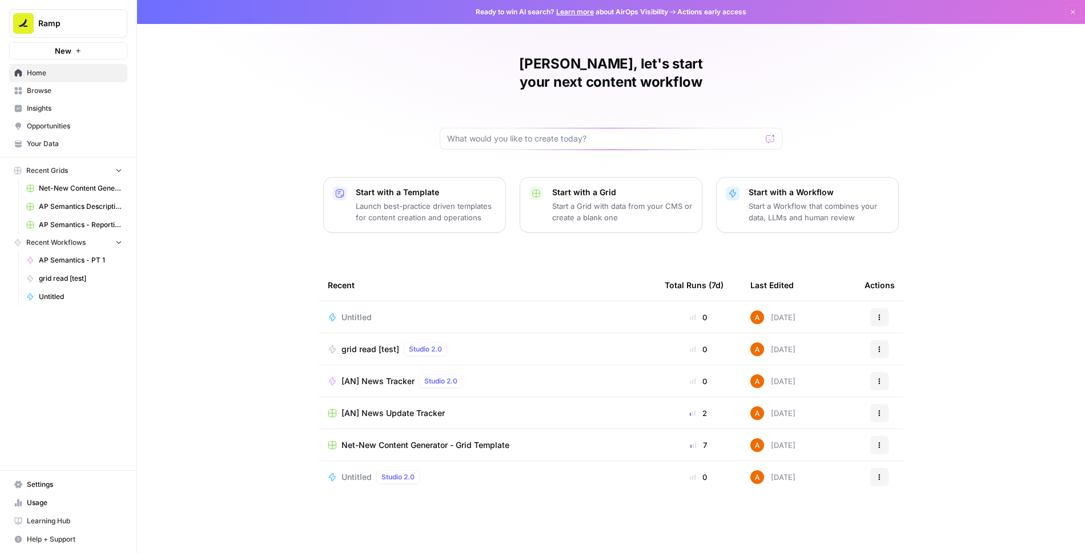
click at [64, 145] on span "Your Data" at bounding box center [74, 144] width 95 height 10
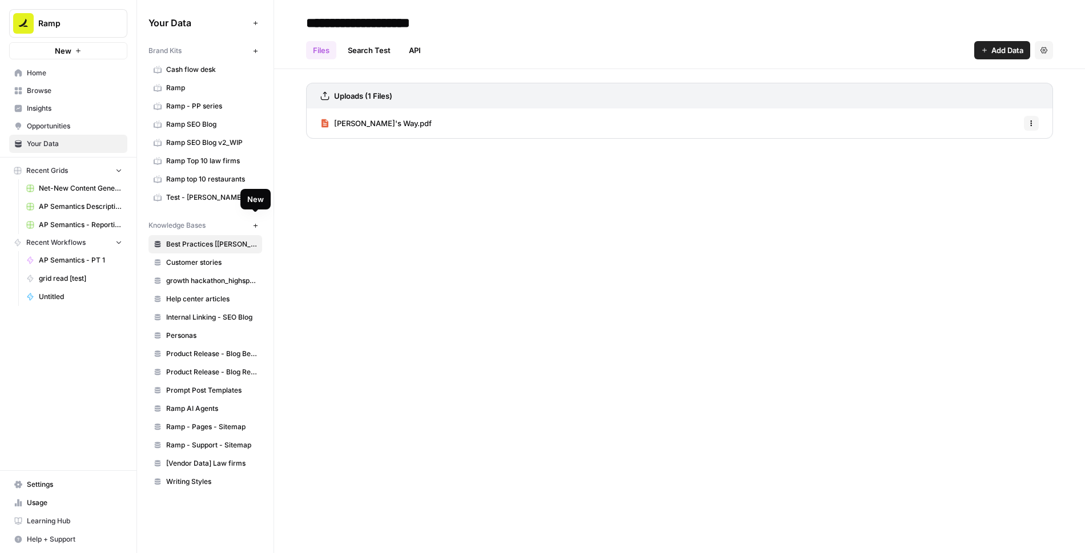
click at [253, 223] on icon "button" at bounding box center [255, 226] width 6 height 6
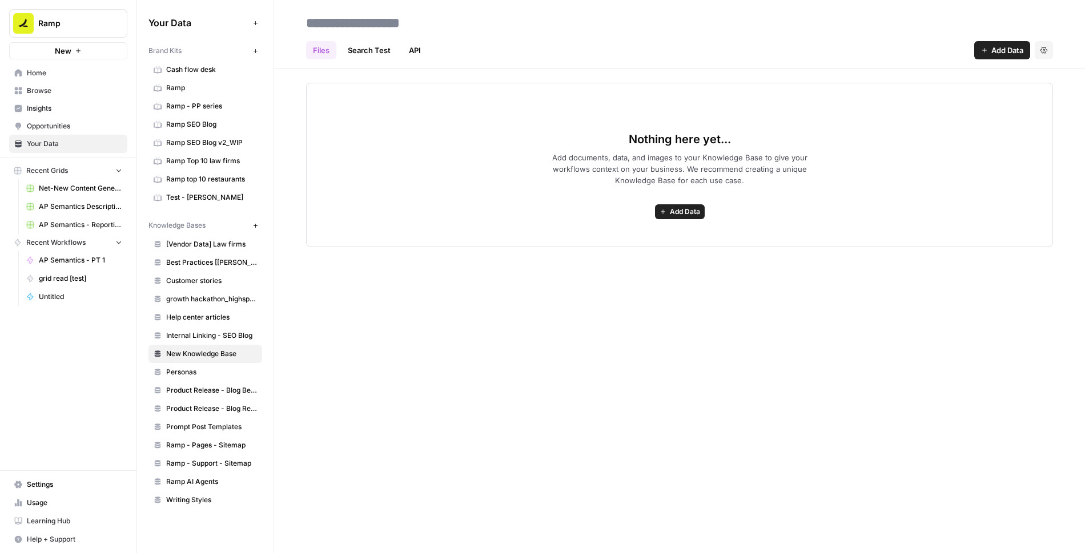
click at [390, 23] on input at bounding box center [392, 22] width 183 height 23
type input "**********"
click at [663, 208] on icon "button" at bounding box center [662, 211] width 7 height 7
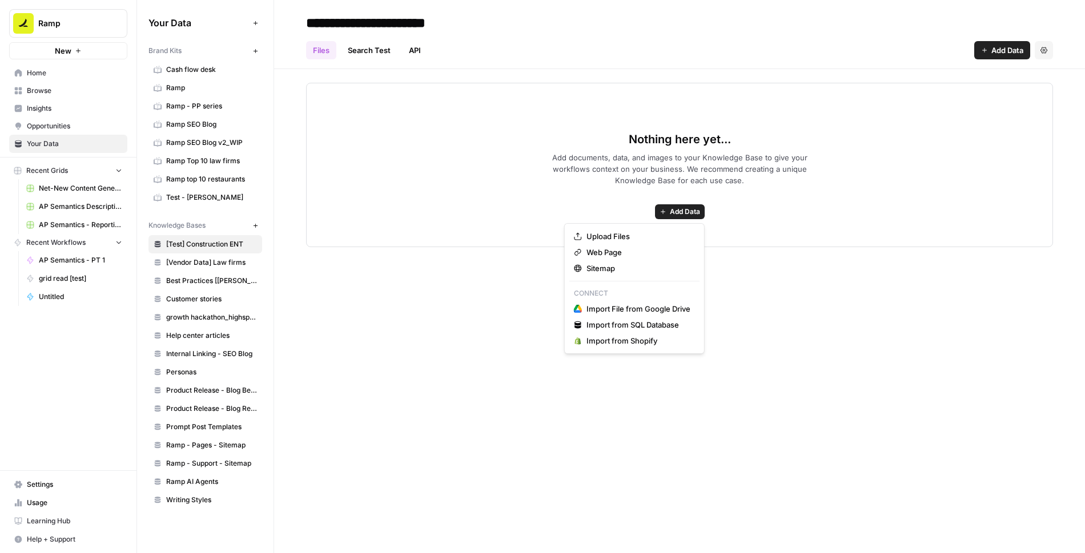
click at [460, 310] on div "**********" at bounding box center [679, 276] width 811 height 553
click at [672, 204] on button "Add Data" at bounding box center [680, 211] width 50 height 15
click at [608, 251] on span "Web Page" at bounding box center [638, 252] width 104 height 11
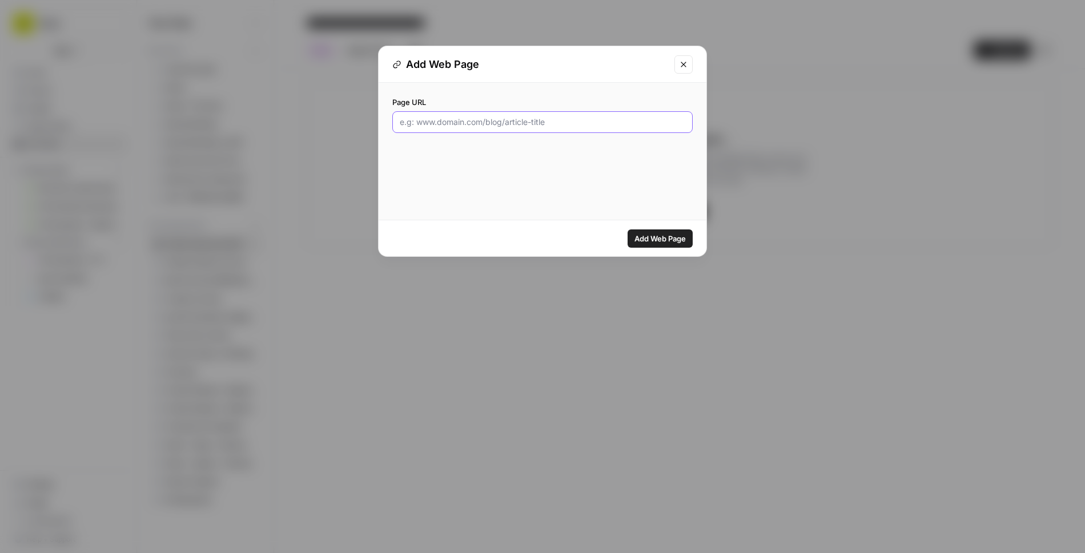
click at [572, 120] on input "Page URL" at bounding box center [542, 121] width 285 height 11
click at [603, 124] on input "Page URL" at bounding box center [542, 121] width 285 height 11
paste input "[URL][DOMAIN_NAME]"
type input "[URL][DOMAIN_NAME]"
click at [665, 233] on span "Add Web Page" at bounding box center [659, 238] width 51 height 11
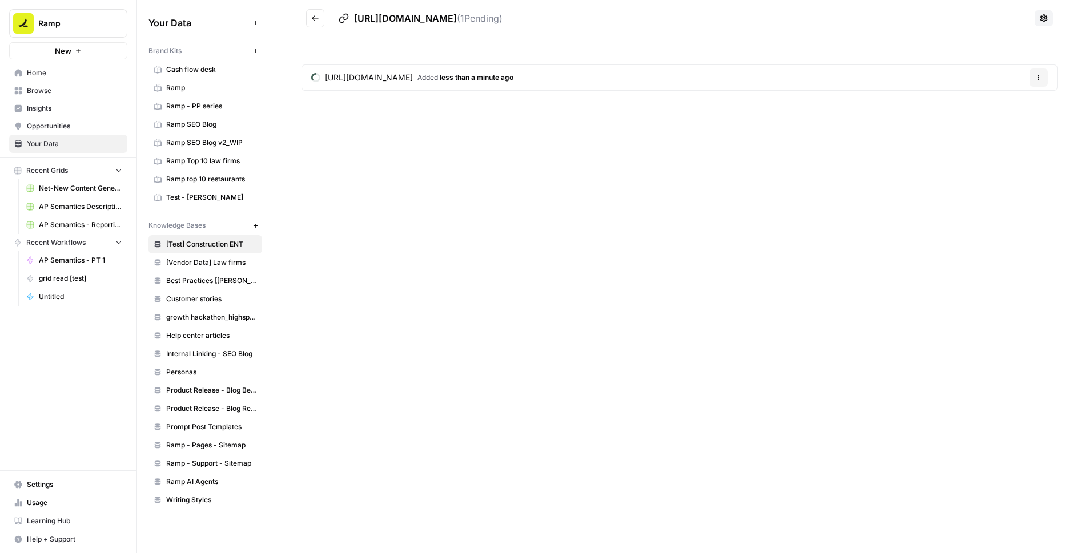
click at [1043, 18] on icon at bounding box center [1043, 18] width 9 height 9
click at [849, 49] on div "[URL][DOMAIN_NAME] Added less than a minute ago Options" at bounding box center [679, 80] width 811 height 86
click at [416, 49] on div "[URL][DOMAIN_NAME] Added 1 minute ago Options" at bounding box center [679, 80] width 811 height 86
click at [313, 21] on icon "Go back" at bounding box center [315, 18] width 8 height 8
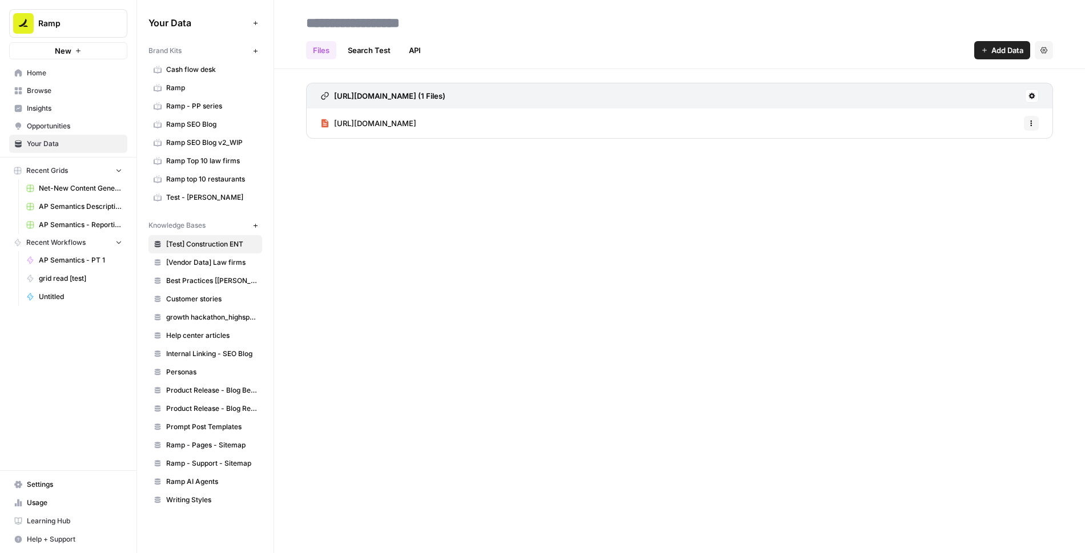
click at [732, 175] on div "Files Search Test API Add Data Settings [URL][DOMAIN_NAME] (1 Files) [URL][DOMA…" at bounding box center [679, 276] width 811 height 553
click at [991, 53] on span "Add Data" at bounding box center [1007, 50] width 32 height 11
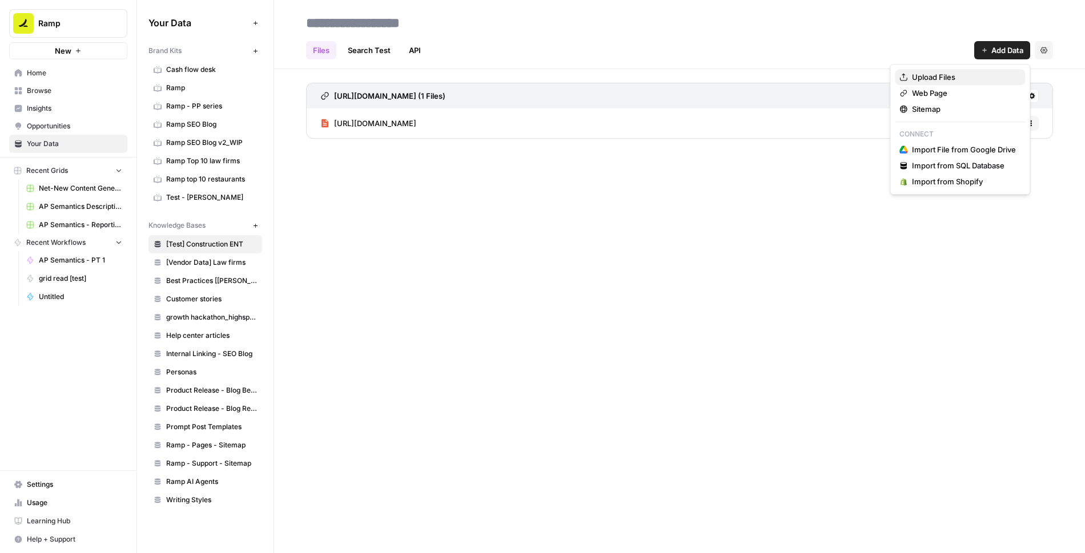
click at [952, 75] on span "Upload Files" at bounding box center [964, 76] width 104 height 11
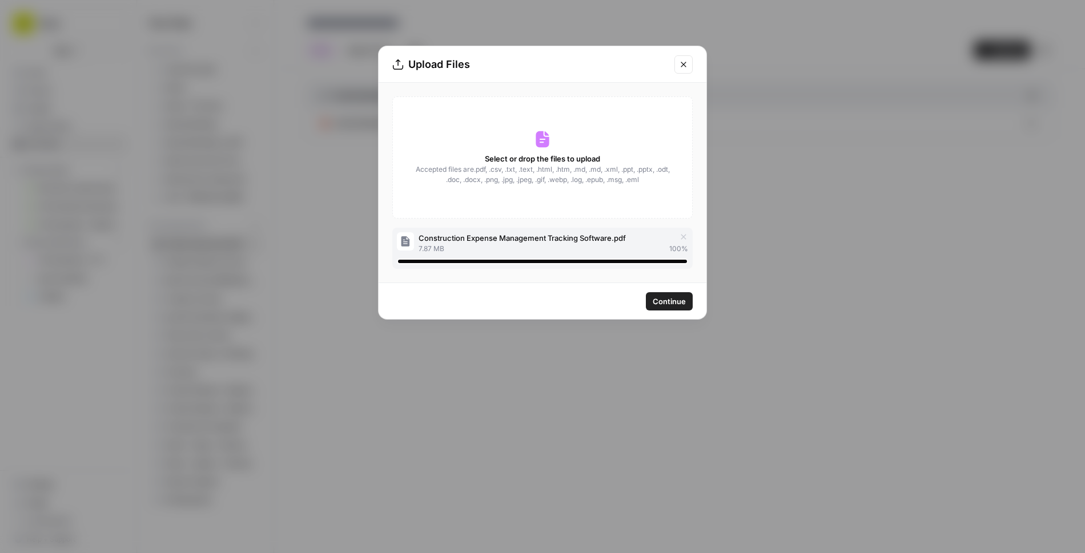
click at [669, 300] on span "Continue" at bounding box center [668, 301] width 33 height 11
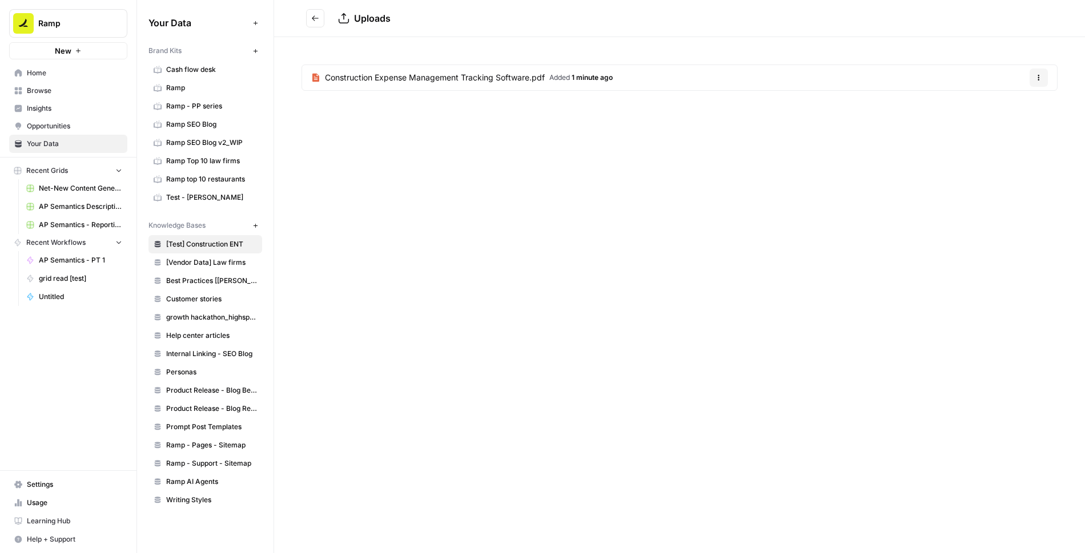
click at [312, 23] on button "Go back" at bounding box center [315, 18] width 18 height 18
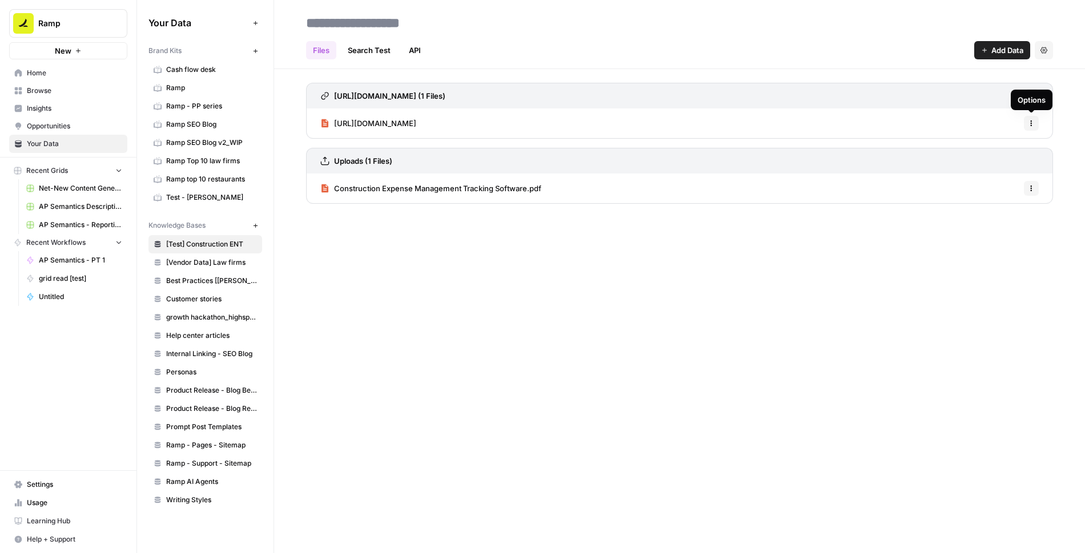
click at [1031, 125] on icon "button" at bounding box center [1031, 126] width 2 height 2
click at [1001, 145] on span "Delete File" at bounding box center [1006, 147] width 37 height 11
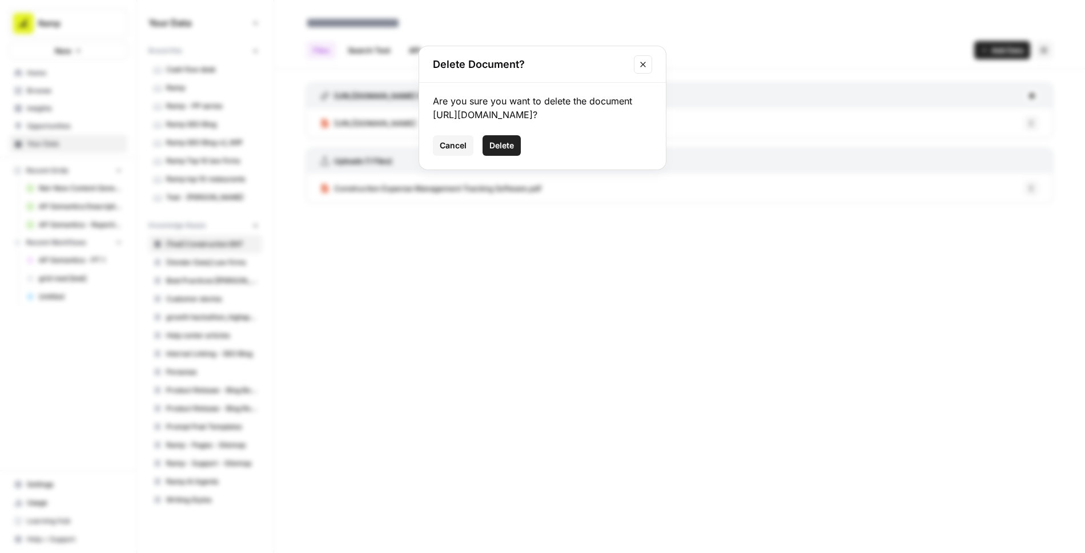
click at [502, 143] on span "Delete" at bounding box center [501, 145] width 25 height 11
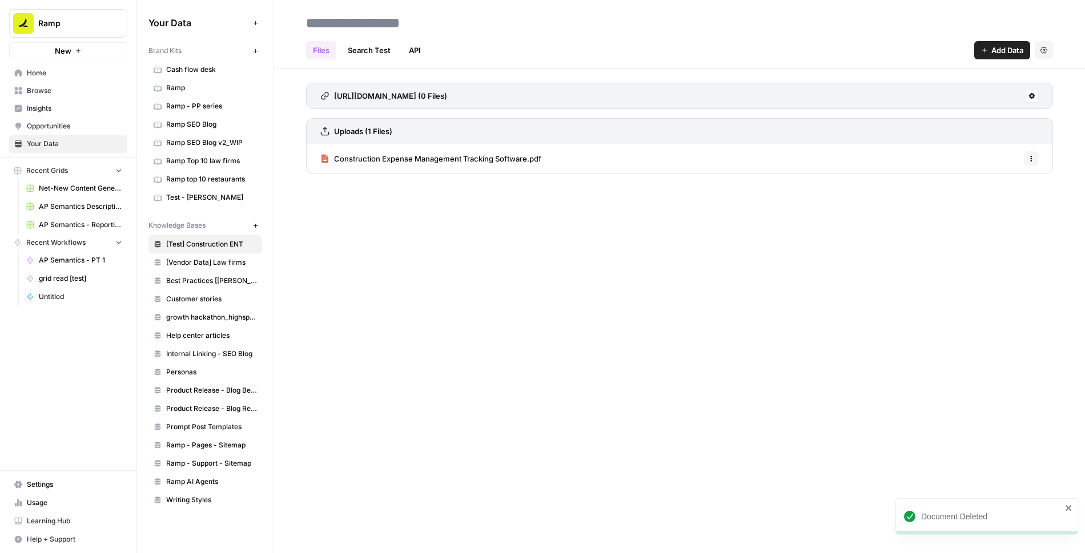
click at [991, 57] on button "Add Data" at bounding box center [1002, 50] width 56 height 18
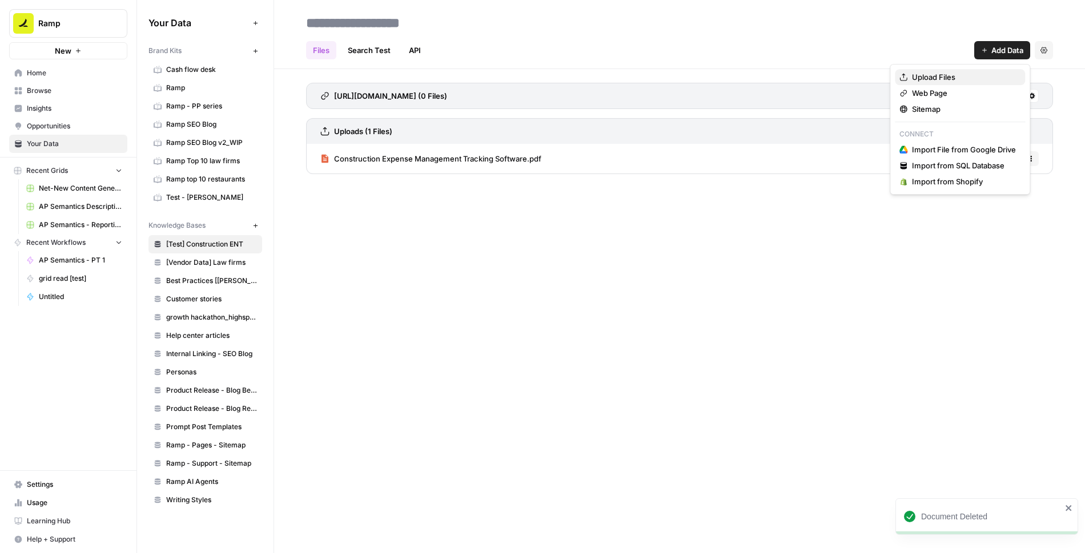
click at [951, 80] on span "Upload Files" at bounding box center [964, 76] width 104 height 11
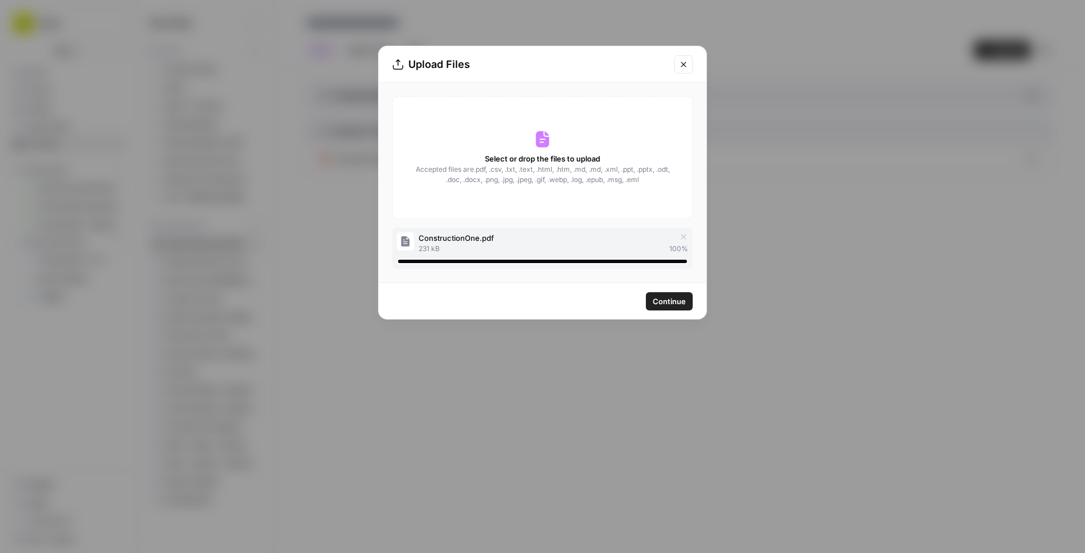
click at [675, 301] on span "Continue" at bounding box center [668, 301] width 33 height 11
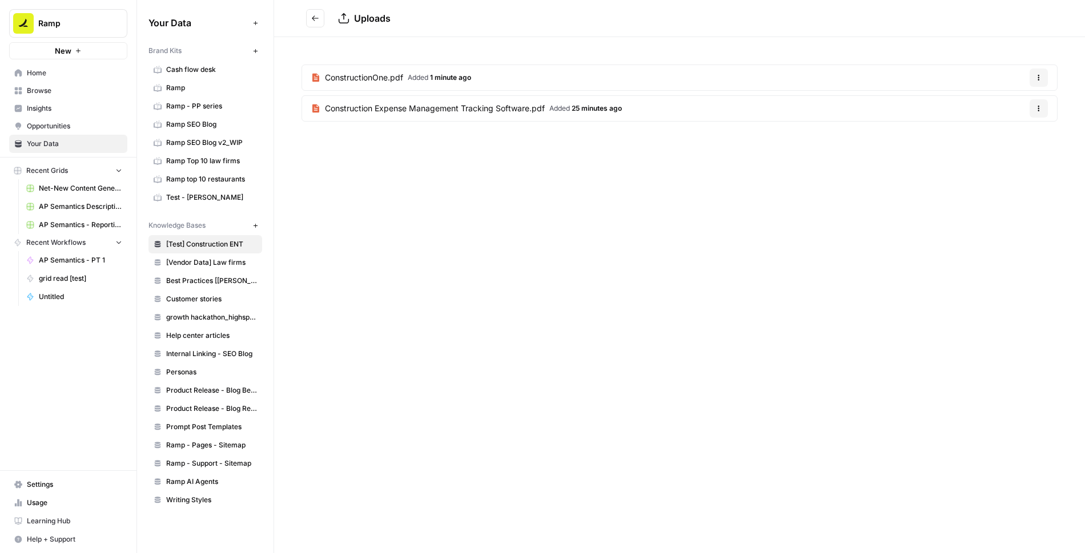
click at [576, 46] on div "ConstructionOne.pdf Added 1 minute ago Options Construction Expense Management …" at bounding box center [679, 95] width 811 height 116
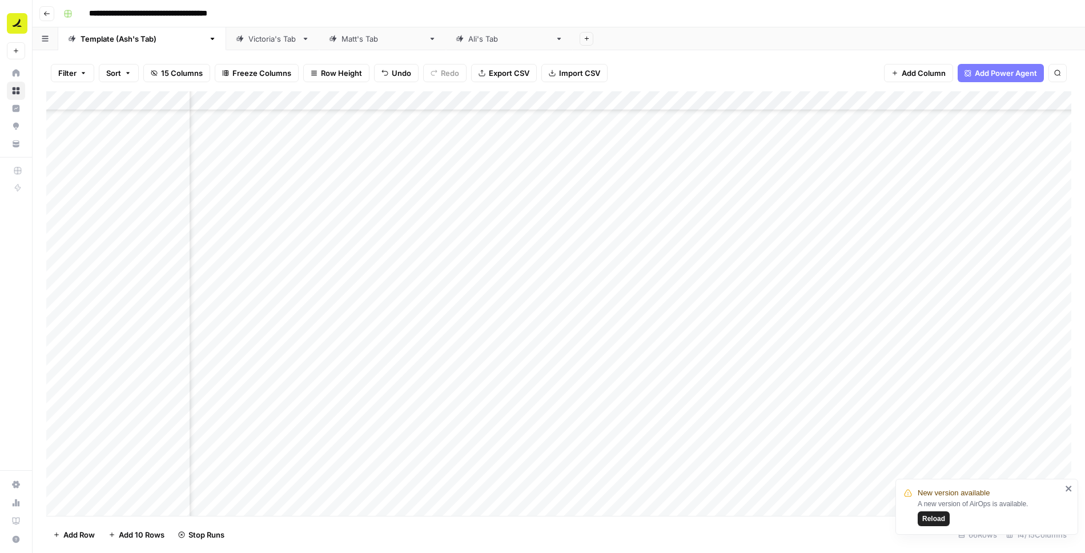
scroll to position [893, 543]
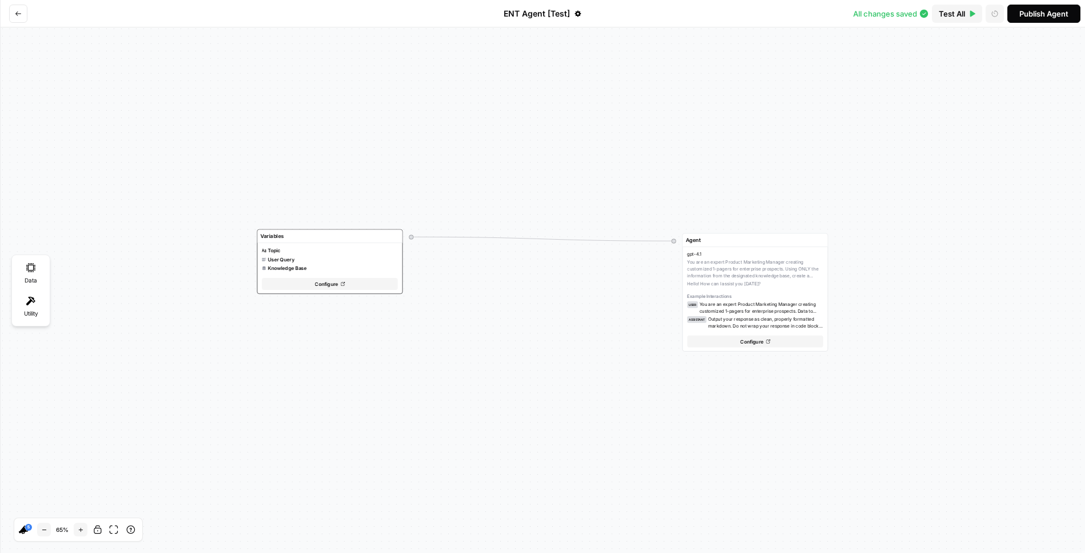
click at [948, 11] on span "Test All" at bounding box center [951, 13] width 26 height 11
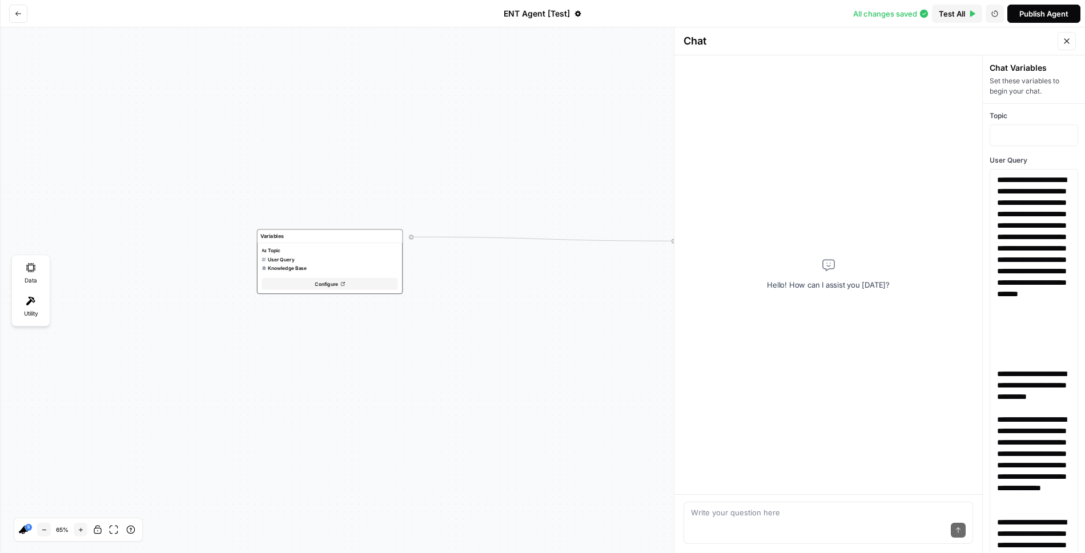
scroll to position [154, 0]
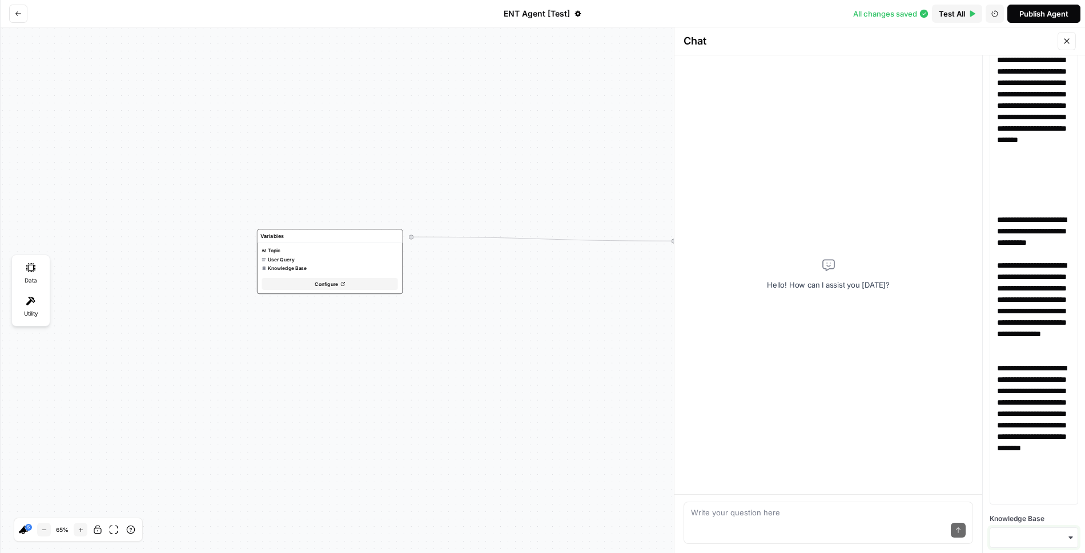
click at [1026, 535] on input "Knowledge Base" at bounding box center [1034, 537] width 74 height 11
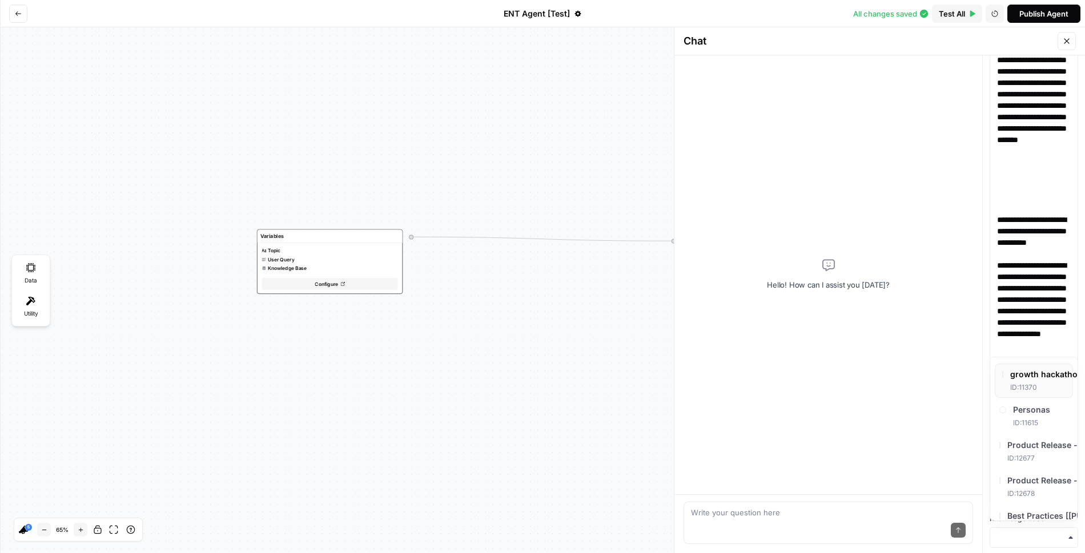
scroll to position [403, 0]
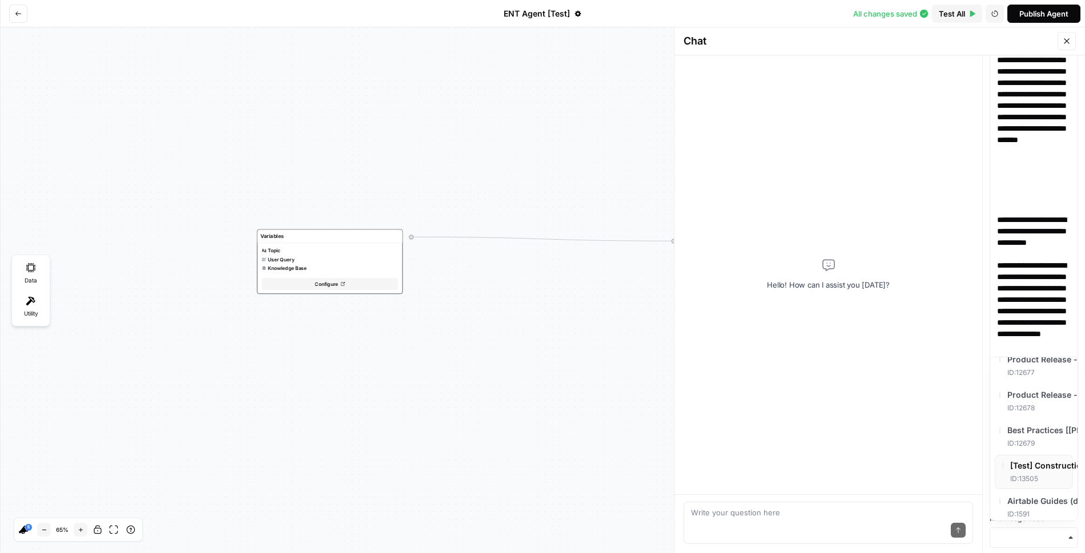
click at [1030, 460] on span "[Test] Construction ENT" at bounding box center [1056, 465] width 95 height 11
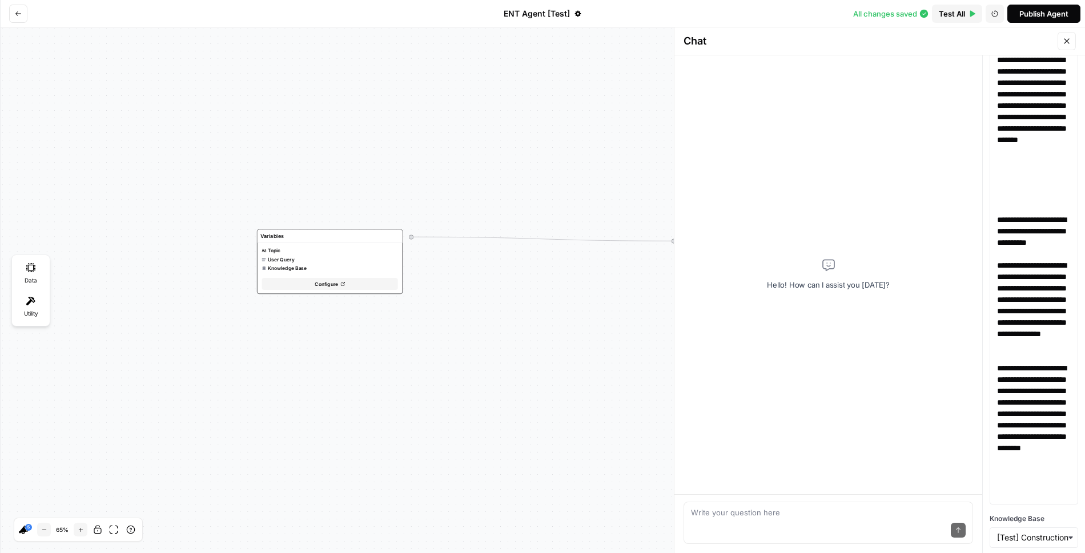
click at [718, 506] on div "Write your question here Send" at bounding box center [827, 523] width 289 height 42
paste textarea "Create a 1 page long document that outlines why an enterprise in the constructi…"
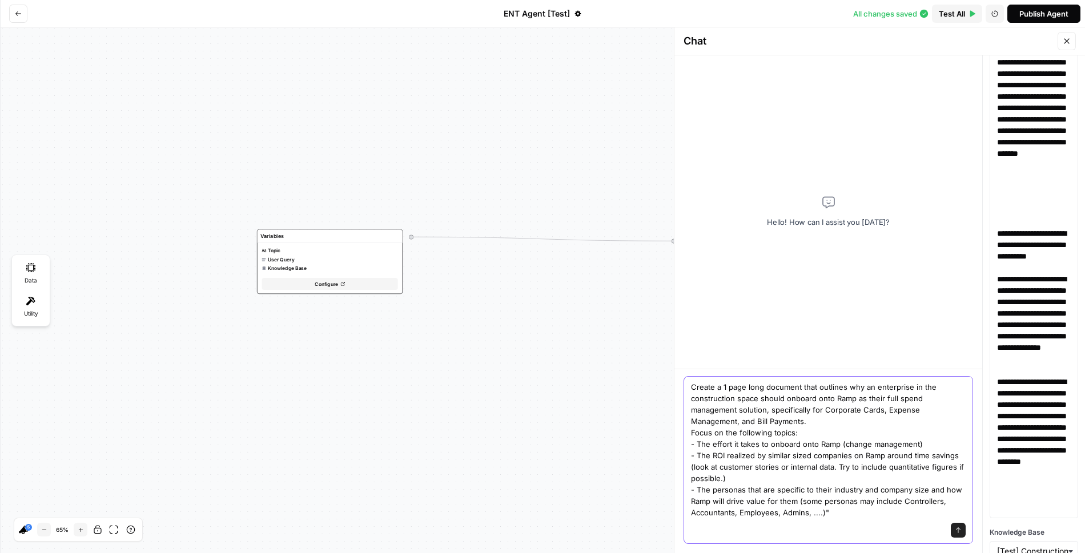
scroll to position [168, 0]
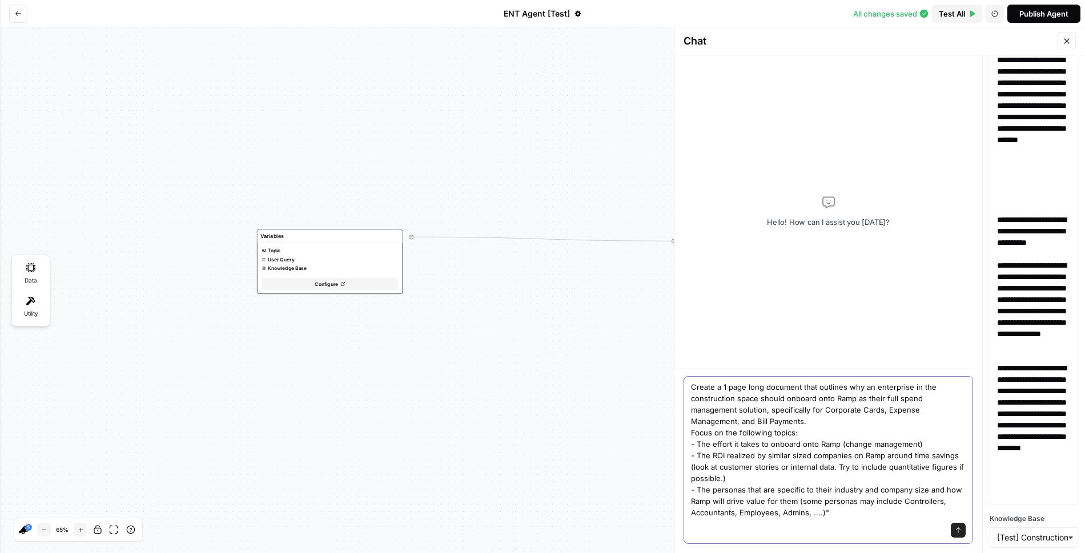
type textarea "Create a 1 page long document that outlines why an enterprise in the constructi…"
click at [958, 531] on icon "submit" at bounding box center [958, 530] width 5 height 6
click at [954, 530] on button "Send" at bounding box center [957, 530] width 15 height 15
click at [847, 460] on textarea "Create a 1 page long document that outlines why an enterprise in the constructi…" at bounding box center [828, 449] width 275 height 137
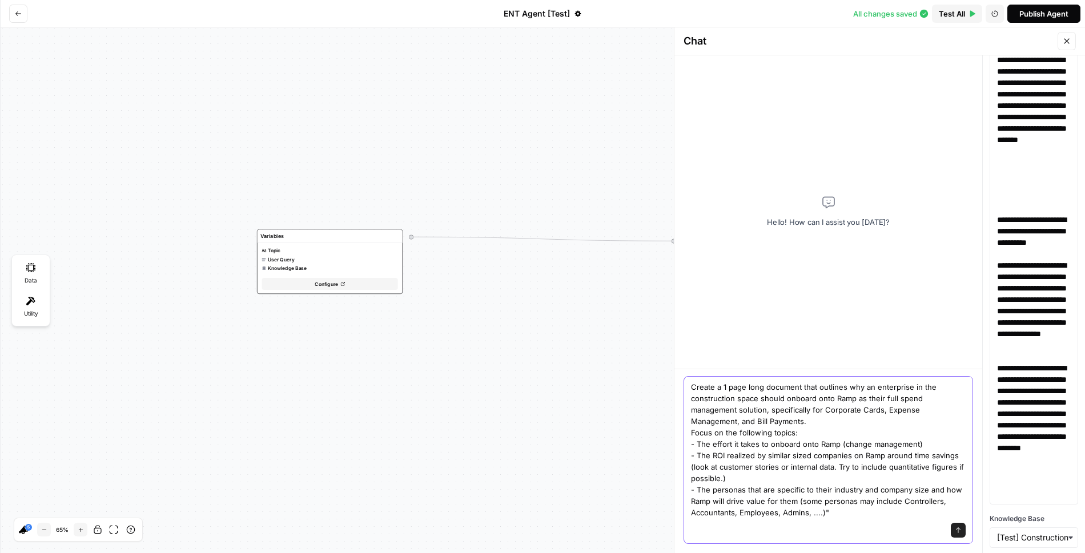
click at [847, 460] on textarea "Create a 1 page long document that outlines why an enterprise in the constructi…" at bounding box center [828, 449] width 275 height 137
click at [779, 423] on textarea "Create a 1 page long document that outlines why an enterprise in the constructi…" at bounding box center [828, 449] width 275 height 137
click at [961, 533] on icon "submit" at bounding box center [957, 530] width 7 height 7
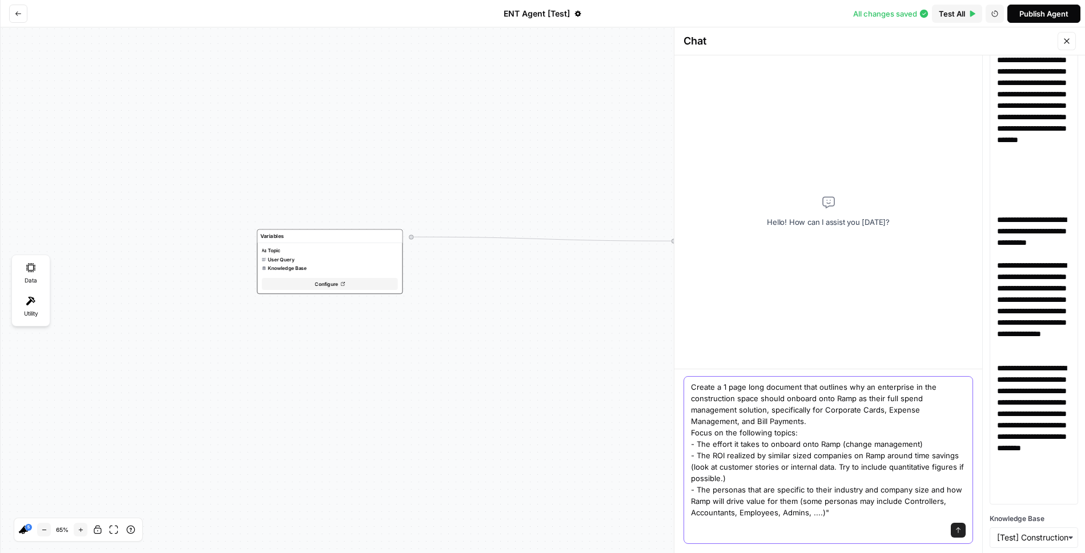
click at [961, 533] on icon "submit" at bounding box center [957, 530] width 7 height 7
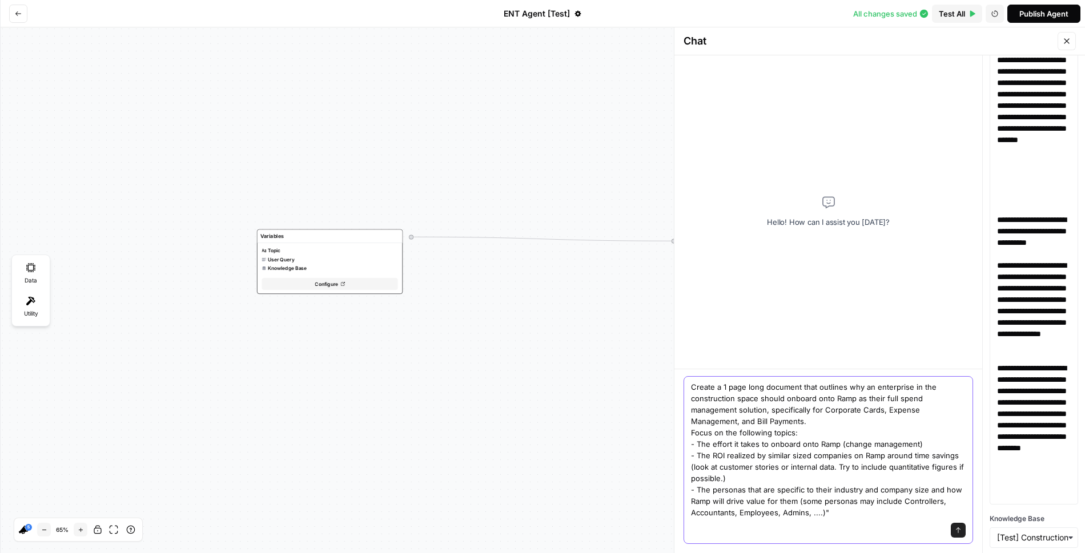
click at [885, 477] on textarea "Create a 1 page long document that outlines why an enterprise in the constructi…" at bounding box center [828, 449] width 275 height 137
click at [879, 456] on textarea "Create a 1 page long document that outlines why an enterprise in the constructi…" at bounding box center [828, 449] width 275 height 137
click at [1026, 341] on p "**********" at bounding box center [1034, 311] width 74 height 103
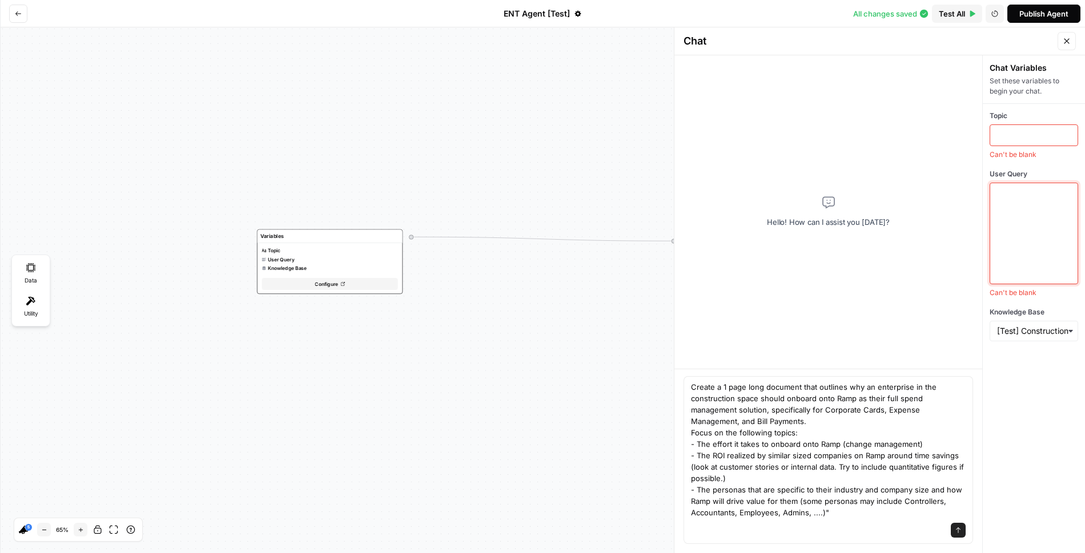
scroll to position [0, 0]
click at [1031, 222] on div at bounding box center [1034, 233] width 74 height 91
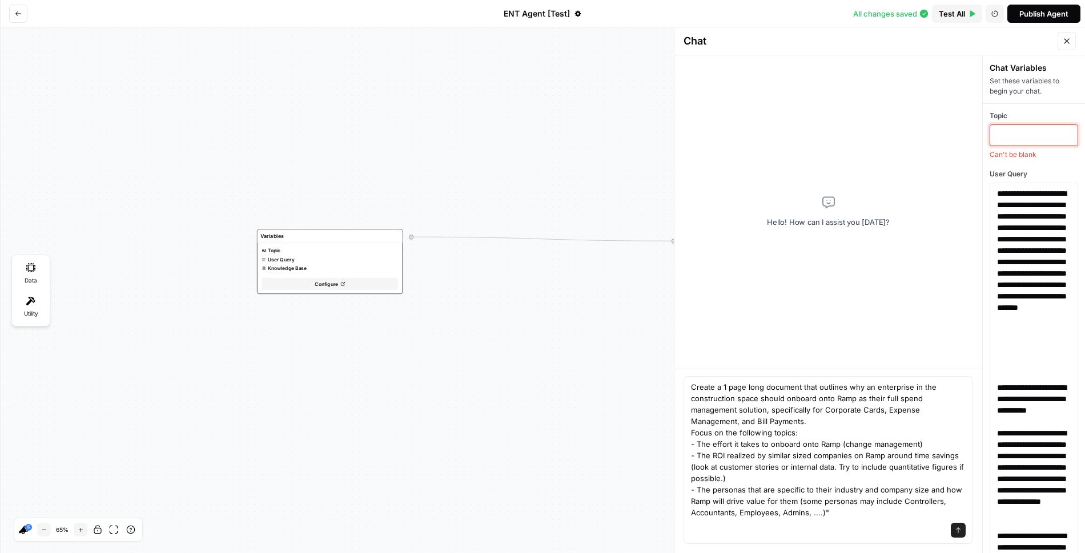
click at [1017, 134] on p at bounding box center [1034, 135] width 74 height 11
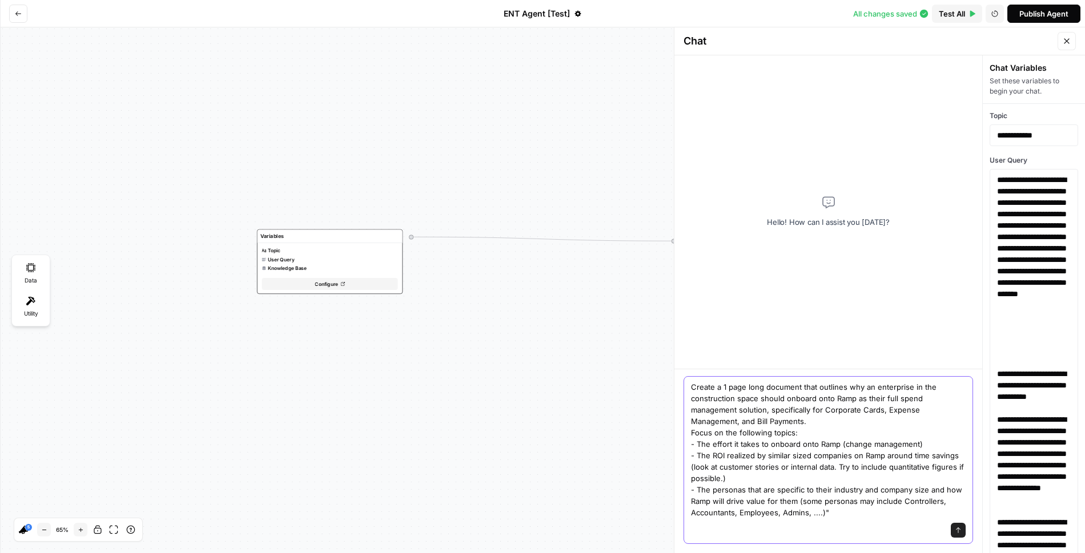
click at [957, 535] on button "Send" at bounding box center [957, 530] width 15 height 15
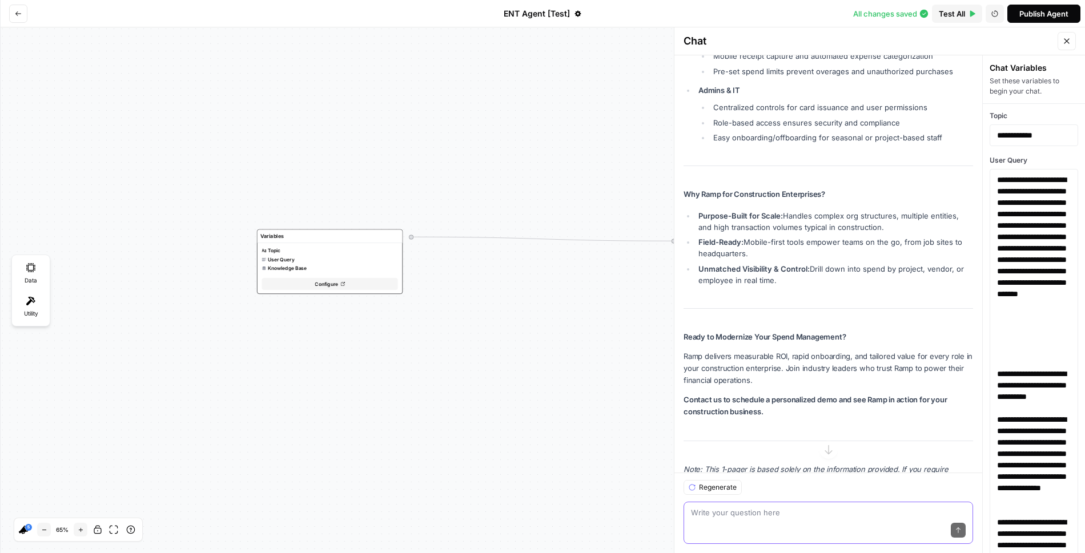
scroll to position [885, 0]
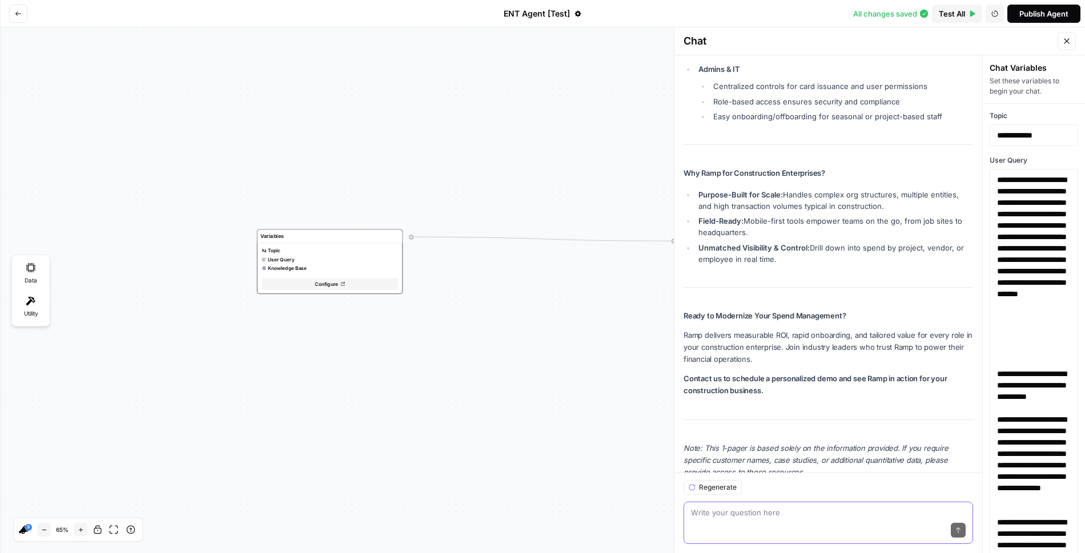
click at [835, 508] on textarea at bounding box center [828, 512] width 275 height 11
type textarea "Can you edit the outro so that we don't use the word "modernize""
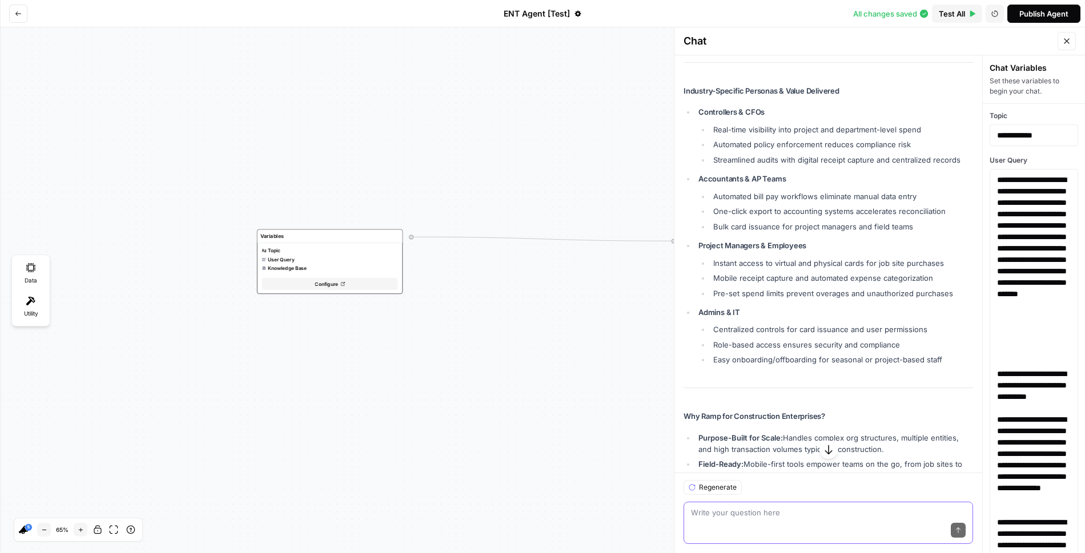
scroll to position [425, 0]
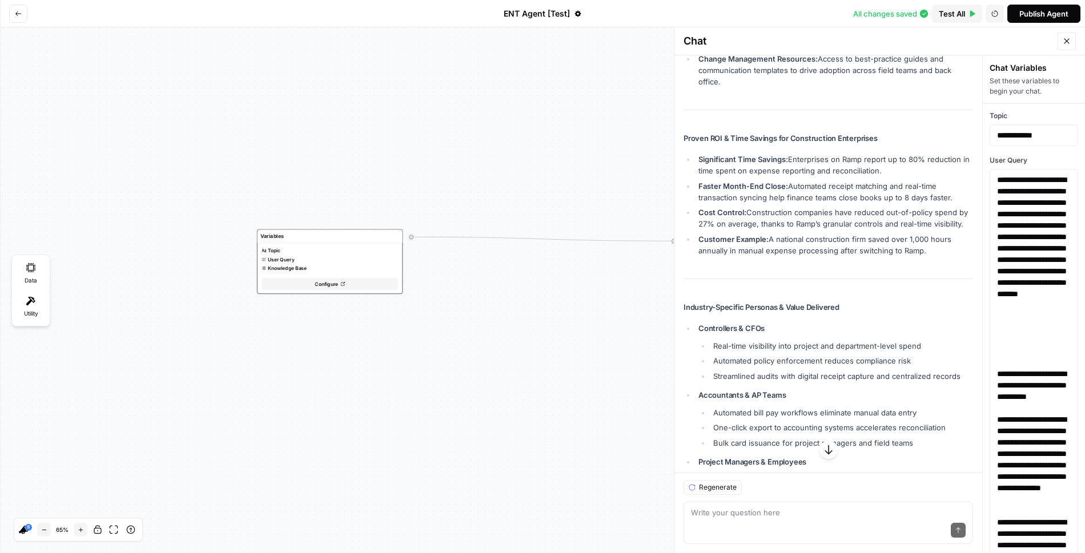
click at [1019, 11] on div "Publish Agent" at bounding box center [1043, 13] width 49 height 11
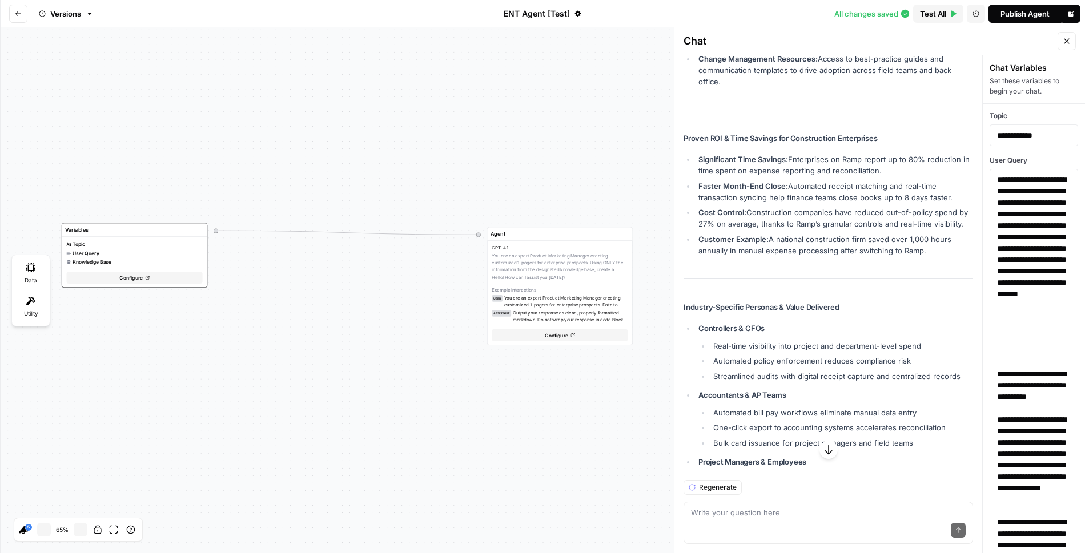
drag, startPoint x: 535, startPoint y: 138, endPoint x: 340, endPoint y: 132, distance: 195.3
click at [340, 132] on div "Variables Topic User Query Knowledge Base Configure Agent GPT-4.1 You are an ex…" at bounding box center [542, 290] width 1085 height 526
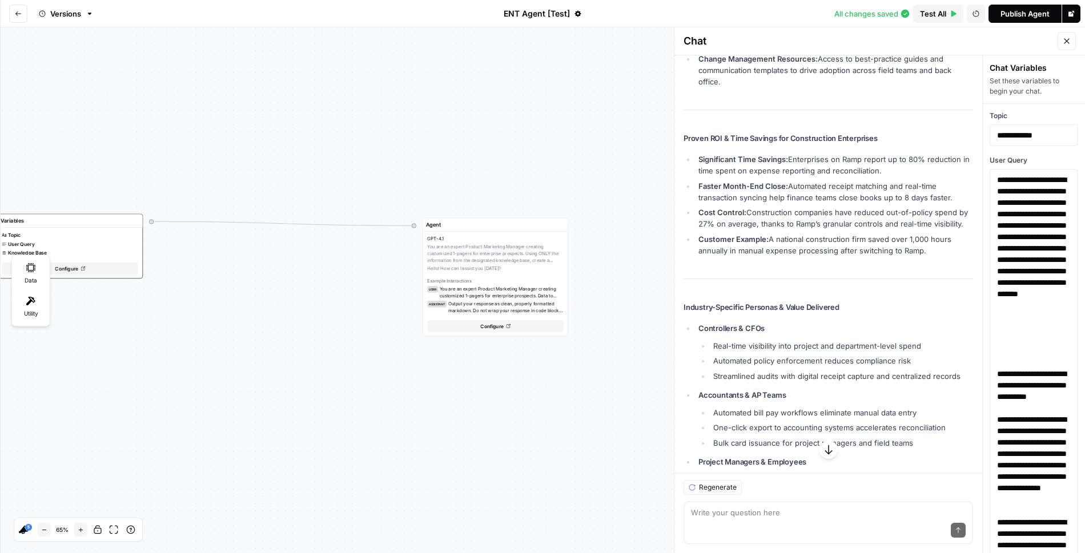
drag, startPoint x: 407, startPoint y: 147, endPoint x: 343, endPoint y: 138, distance: 65.1
click at [343, 138] on div "Variables Topic User Query Knowledge Base Configure Agent GPT-4.1 You are an ex…" at bounding box center [542, 290] width 1085 height 526
click at [1037, 14] on div "Publish Agent" at bounding box center [1024, 13] width 49 height 11
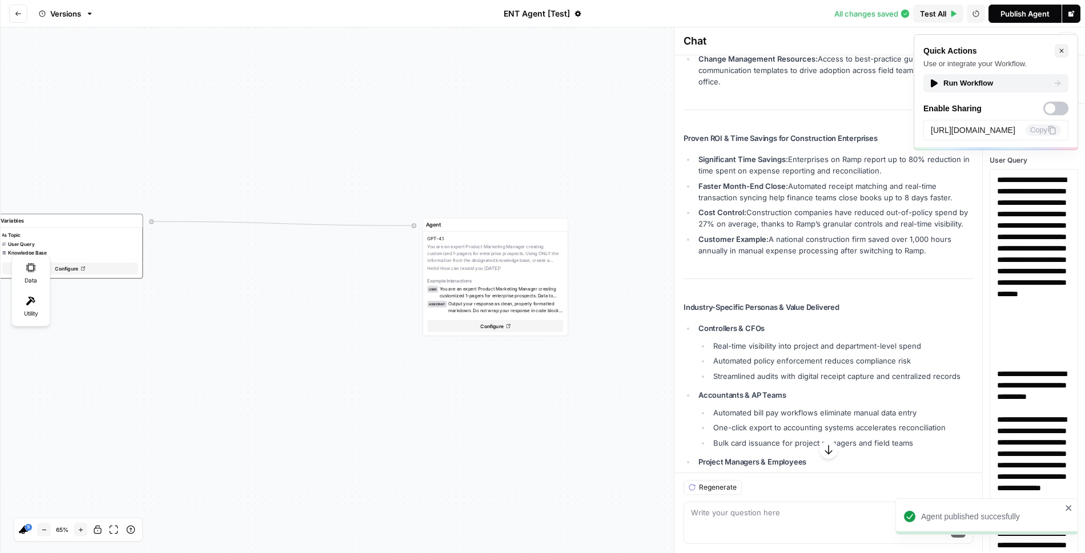
click at [21, 13] on icon "Go back" at bounding box center [18, 13] width 7 height 7
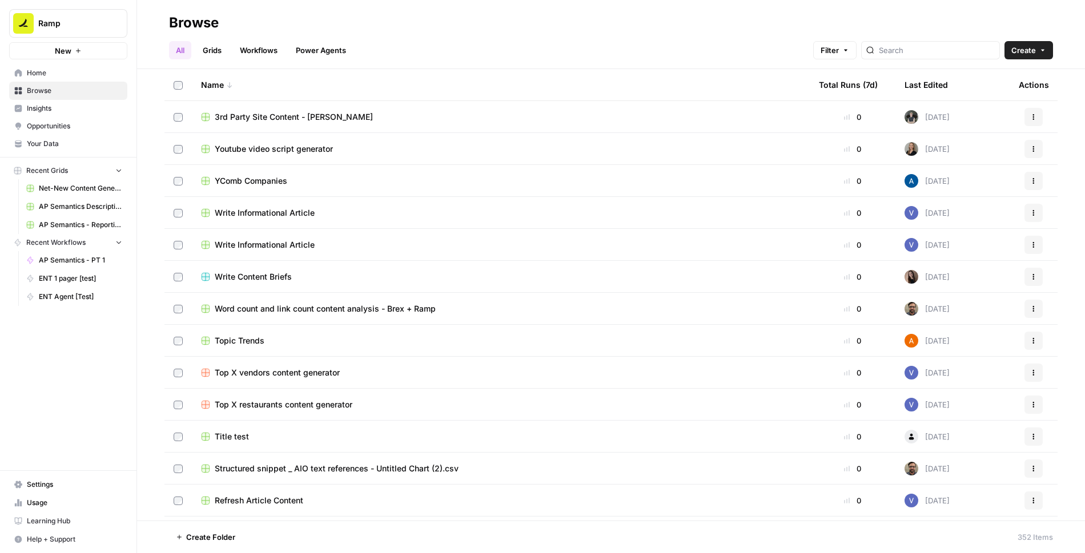
click at [251, 50] on link "Workflows" at bounding box center [258, 50] width 51 height 18
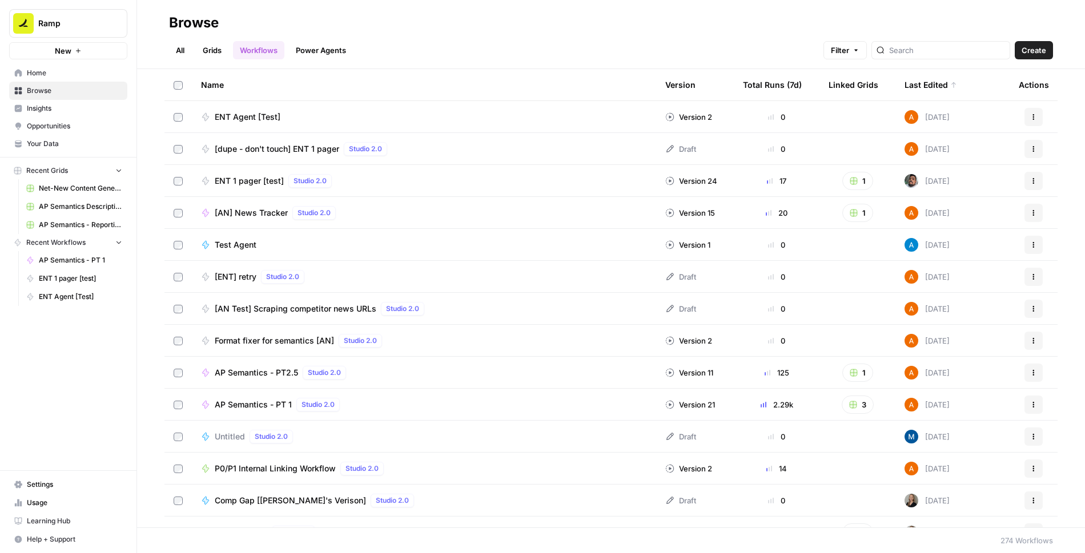
click at [180, 52] on link "All" at bounding box center [180, 50] width 22 height 18
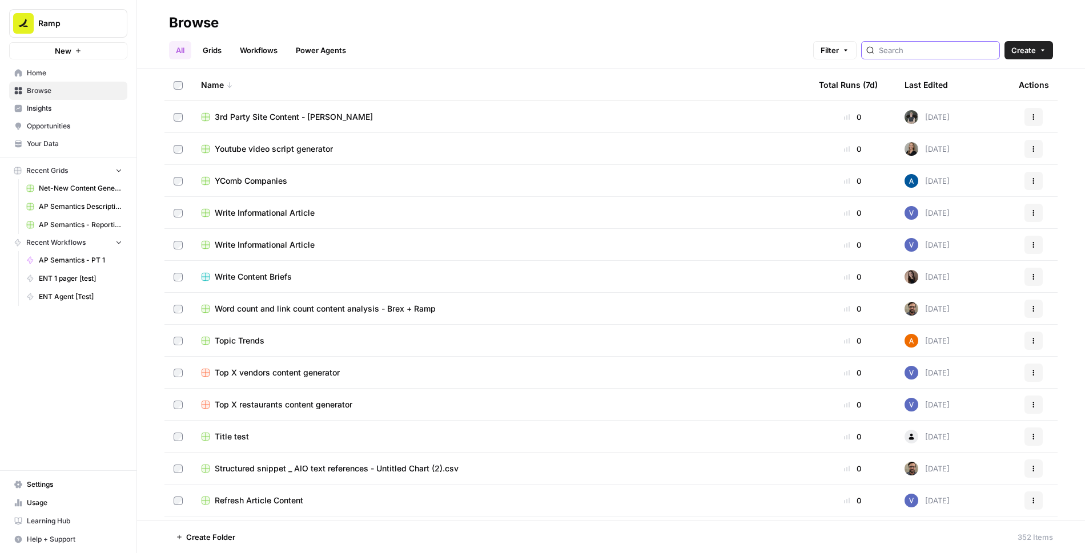
click at [940, 55] on input "search" at bounding box center [937, 50] width 116 height 11
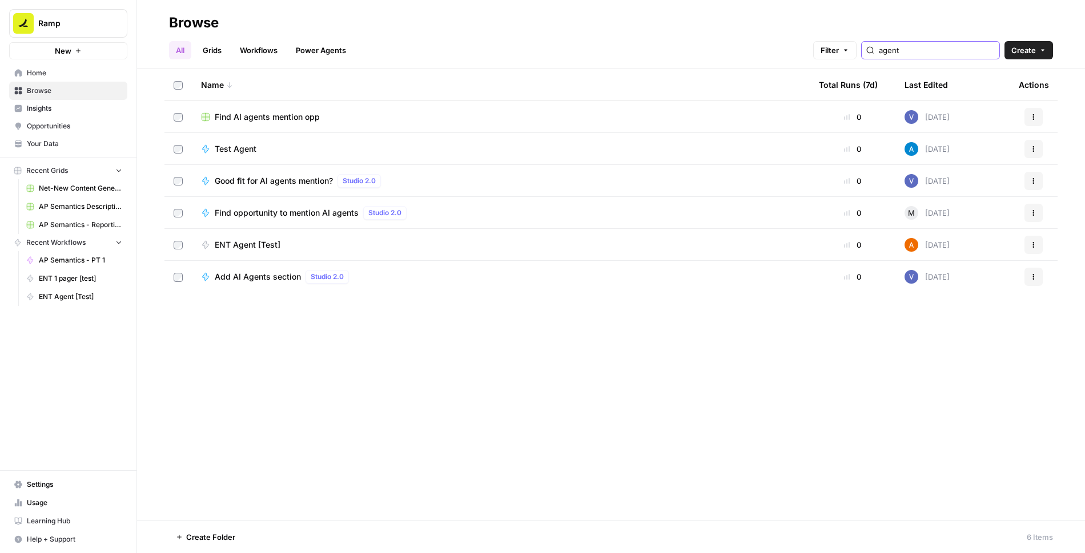
type input "agent"
click at [246, 241] on span "ENT Agent [Test]" at bounding box center [248, 244] width 66 height 11
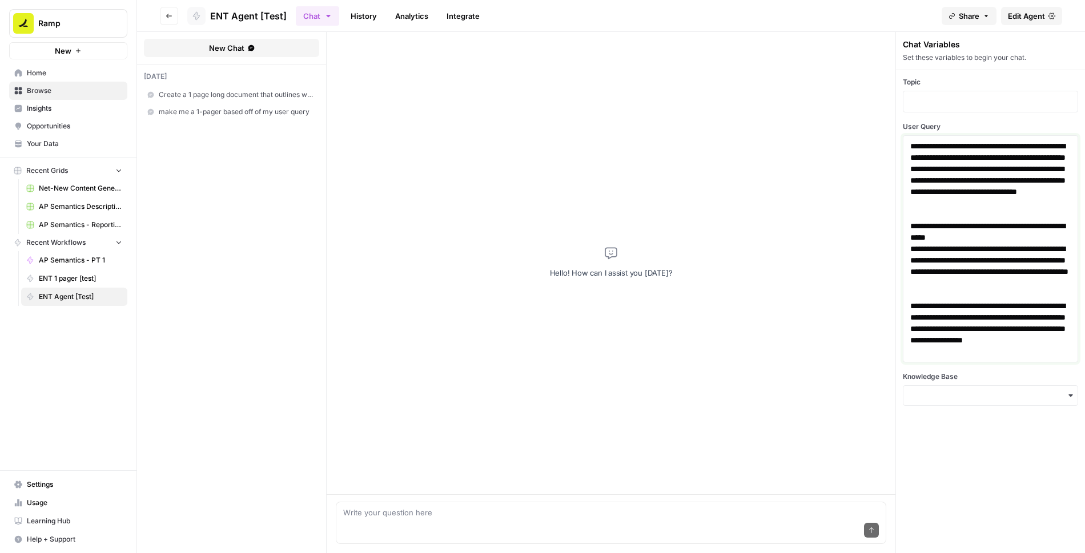
click at [962, 239] on p "**********" at bounding box center [990, 231] width 161 height 23
click at [980, 99] on p at bounding box center [990, 101] width 160 height 11
click at [1029, 12] on span "Edit Agent" at bounding box center [1026, 15] width 37 height 11
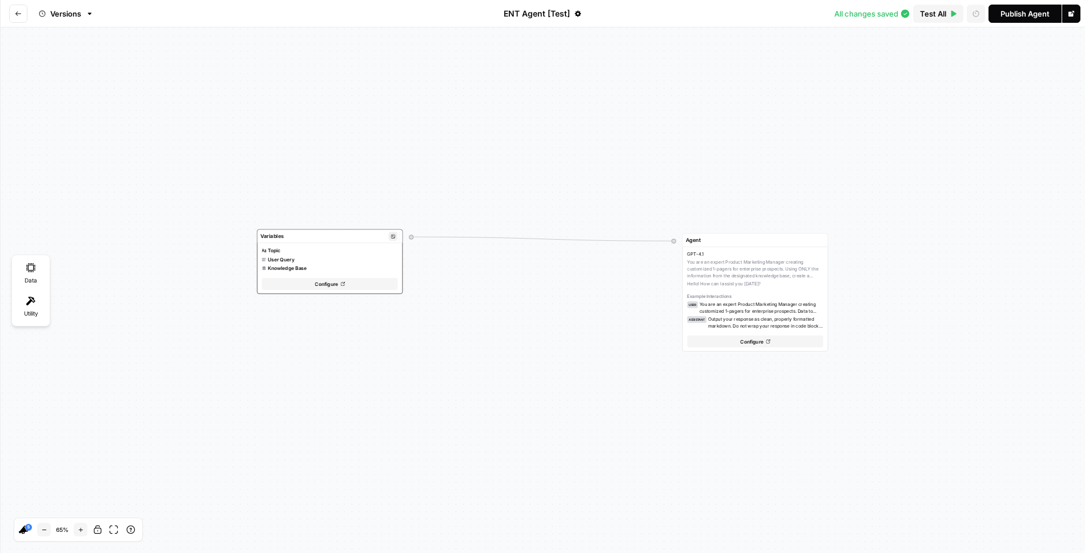
click at [360, 248] on div "Topic" at bounding box center [329, 250] width 136 height 7
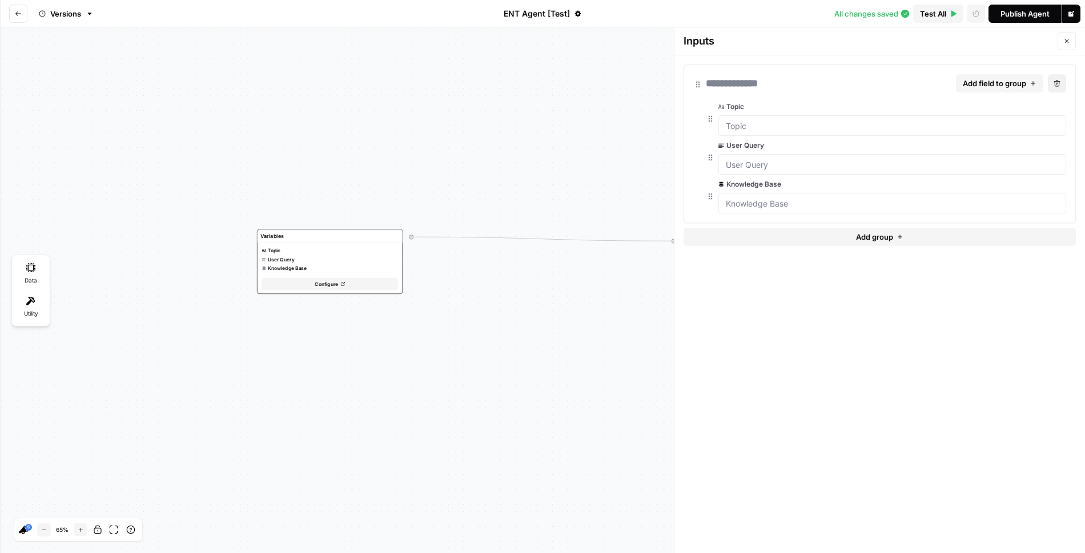
click at [1066, 106] on button "button" at bounding box center [1060, 107] width 10 height 10
click at [1061, 105] on icon "button" at bounding box center [1061, 107] width 6 height 6
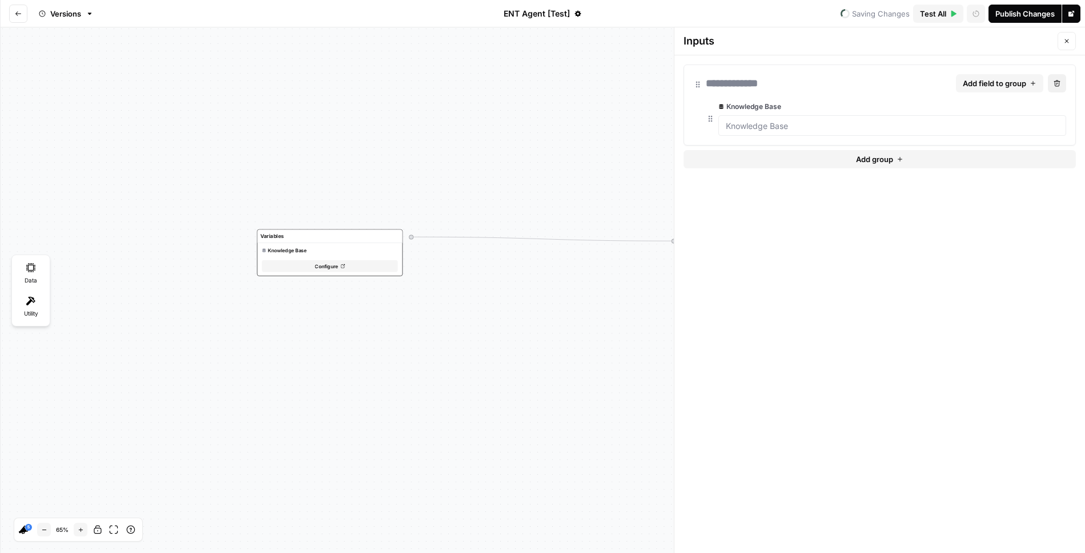
click at [1008, 13] on div "Publish Changes" at bounding box center [1024, 13] width 59 height 11
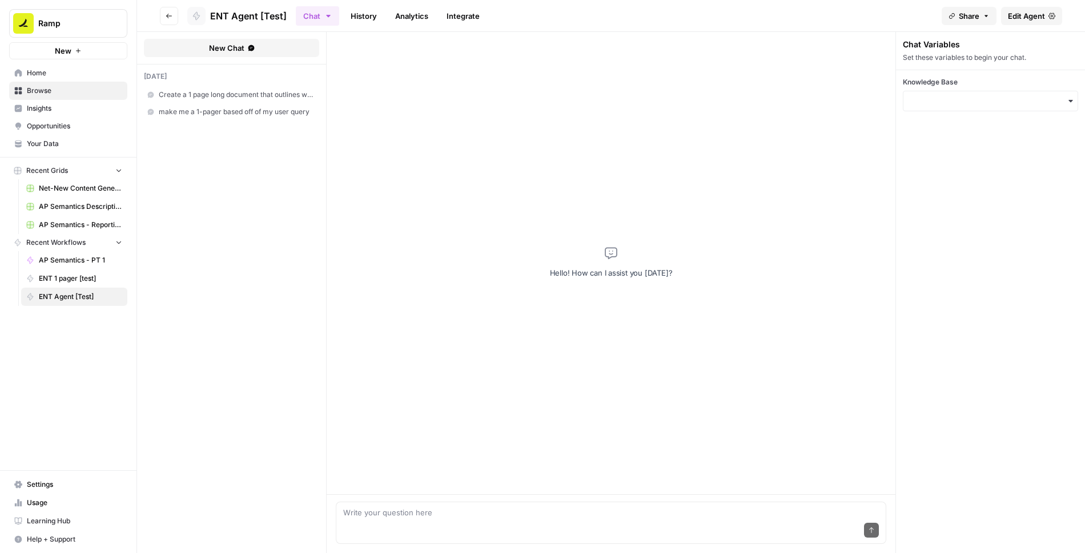
click at [942, 107] on div "button" at bounding box center [989, 101] width 175 height 21
click at [931, 408] on div "Chat Variables Set these variables to begin your chat. Knowledge Base" at bounding box center [990, 292] width 190 height 521
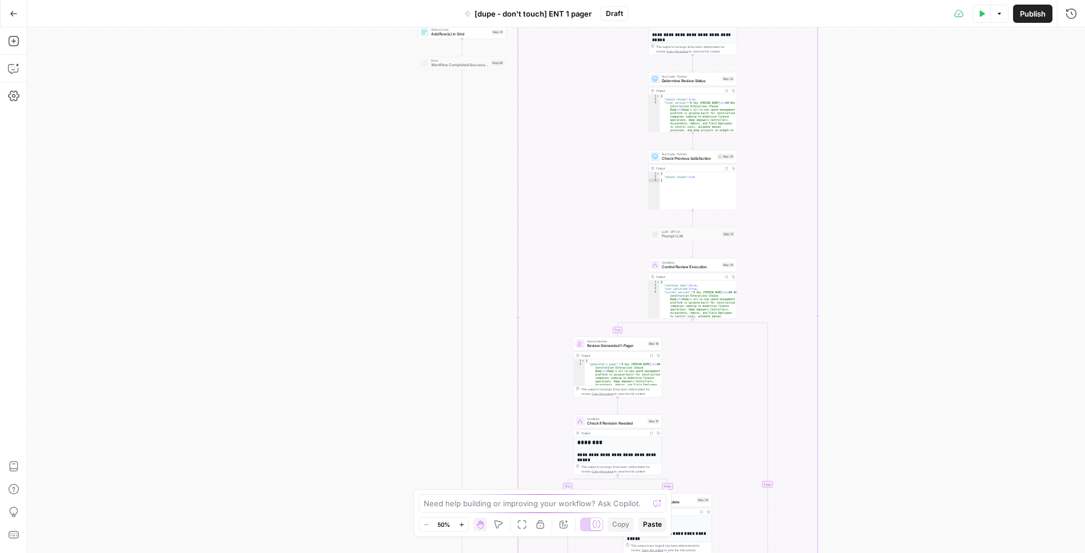
drag, startPoint x: 833, startPoint y: 199, endPoint x: 856, endPoint y: 69, distance: 132.8
click at [856, 69] on div "true false true false true false true false Workflow Input Settings Inputs Read…" at bounding box center [555, 290] width 1057 height 526
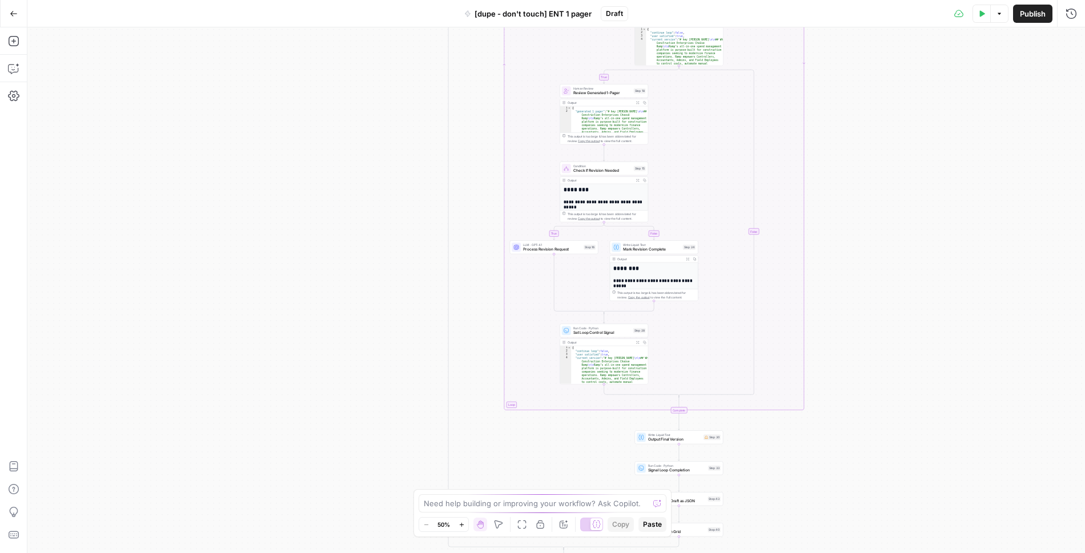
drag, startPoint x: 886, startPoint y: 320, endPoint x: 870, endPoint y: 73, distance: 247.1
click at [870, 73] on div "true false true false true false true false Workflow Input Settings Inputs Read…" at bounding box center [555, 290] width 1057 height 526
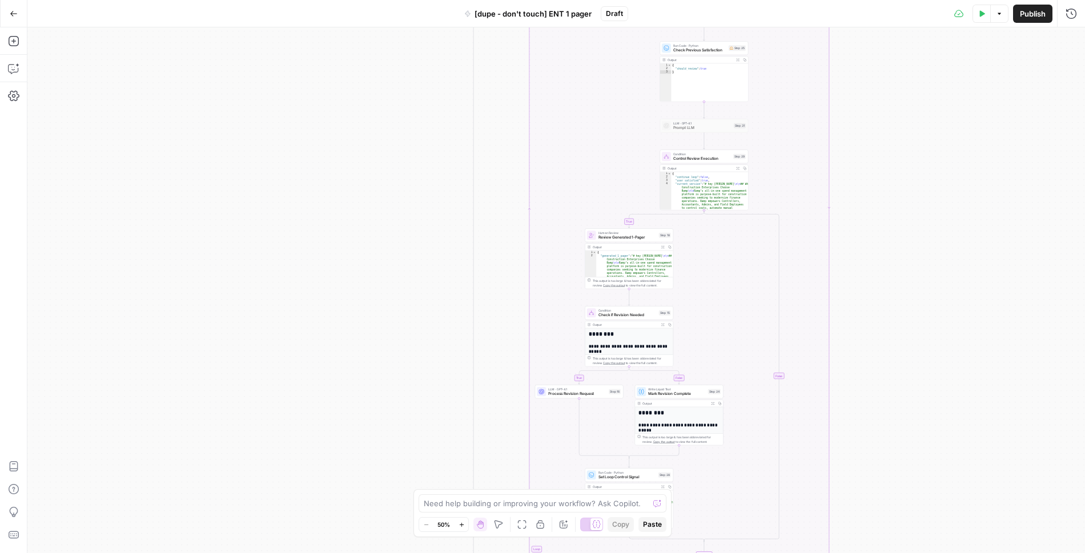
drag, startPoint x: 841, startPoint y: 150, endPoint x: 875, endPoint y: 331, distance: 184.2
click at [875, 331] on div "true false true false true false true false Workflow Input Settings Inputs Read…" at bounding box center [555, 290] width 1057 height 526
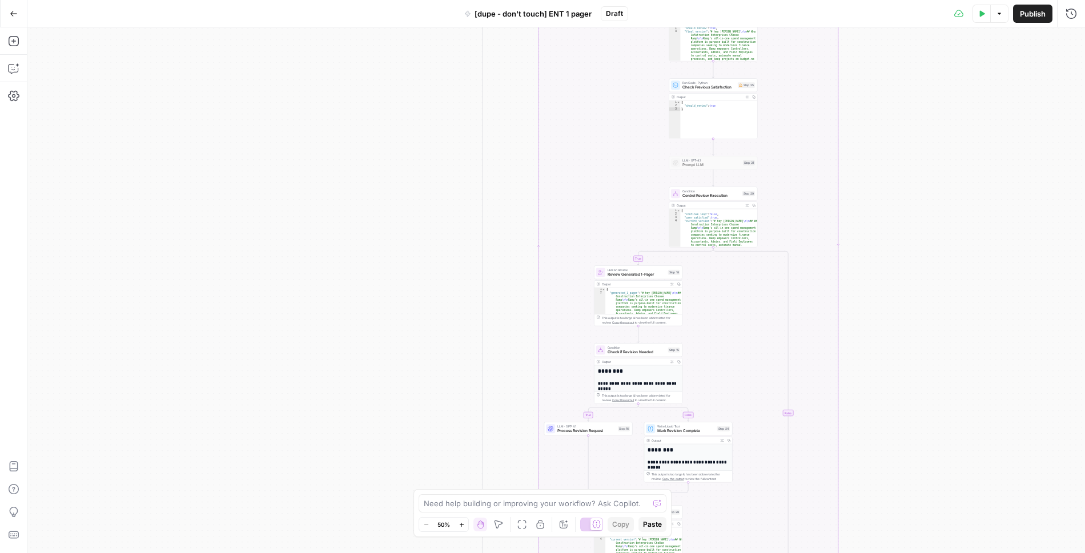
drag, startPoint x: 853, startPoint y: 234, endPoint x: 874, endPoint y: 410, distance: 177.0
click at [862, 323] on div "true false true false true false true false Workflow Input Settings Inputs Read…" at bounding box center [555, 290] width 1057 height 526
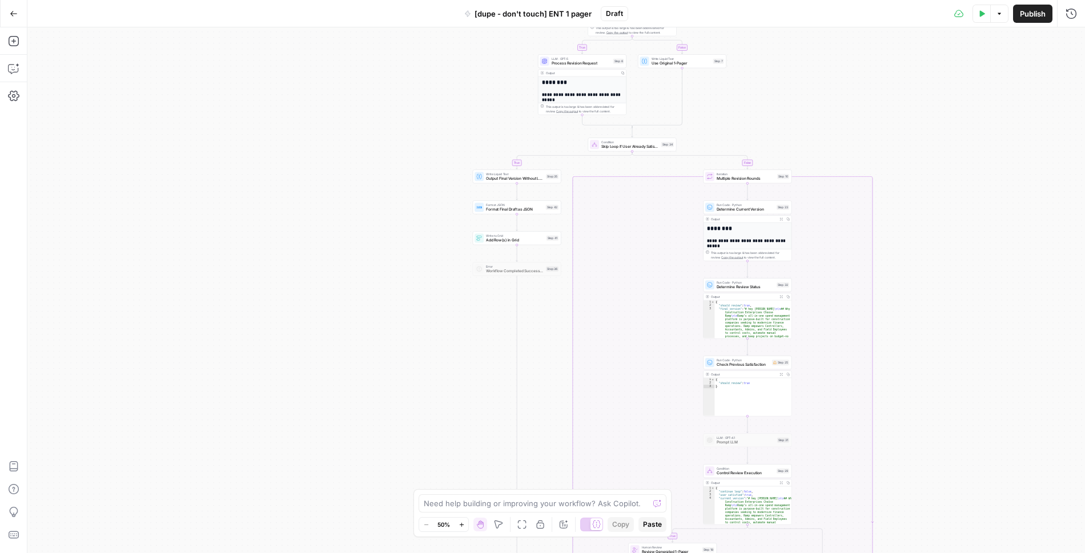
drag, startPoint x: 871, startPoint y: 280, endPoint x: 898, endPoint y: 481, distance: 203.4
click at [898, 481] on div "true false true false true false true false Workflow Input Settings Inputs Read…" at bounding box center [555, 290] width 1057 height 526
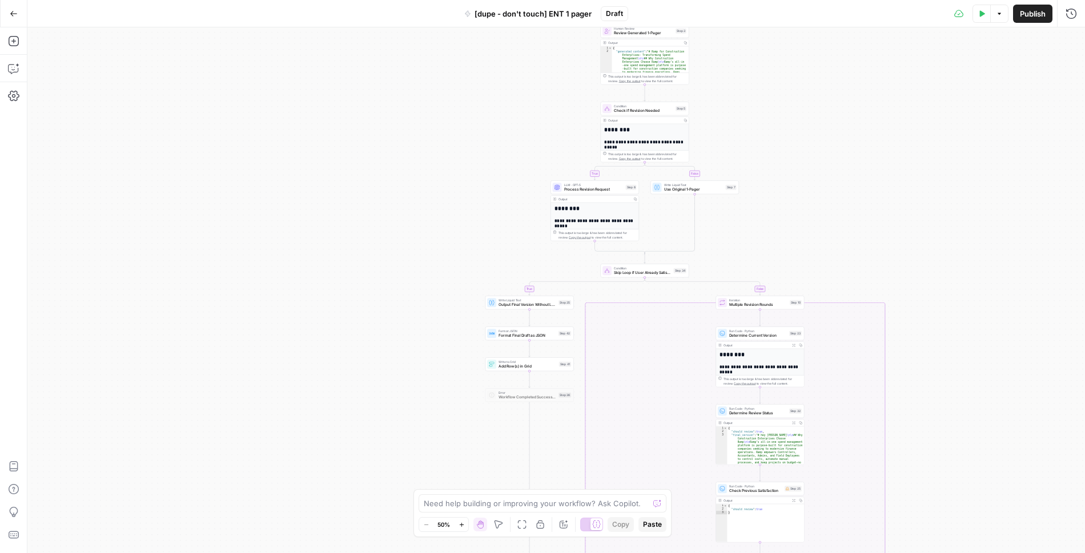
drag, startPoint x: 835, startPoint y: 91, endPoint x: 854, endPoint y: 305, distance: 214.9
click at [855, 305] on div "true false true false true false true false Workflow Input Settings Inputs Read…" at bounding box center [555, 290] width 1057 height 526
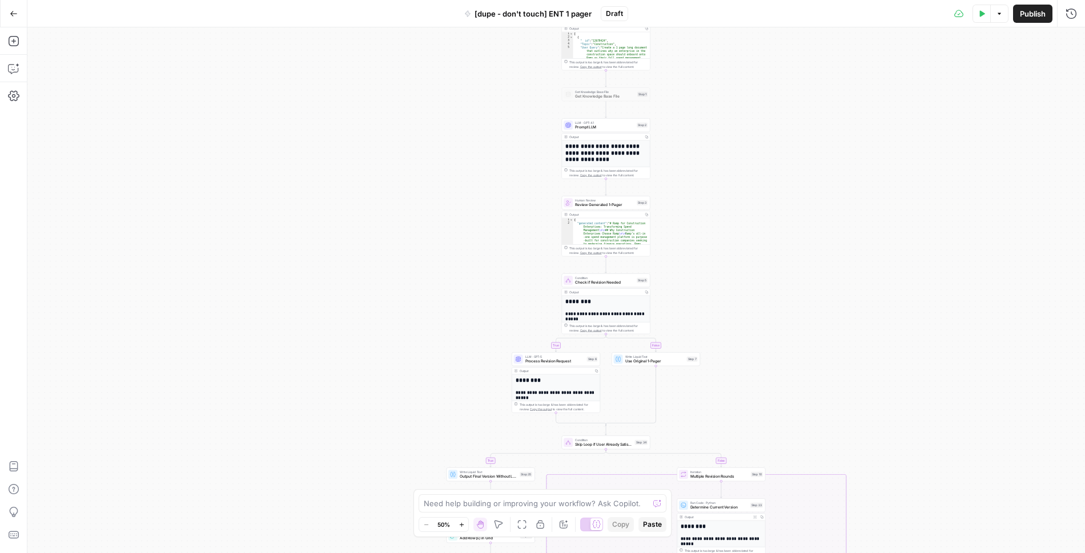
drag, startPoint x: 736, startPoint y: 82, endPoint x: 688, endPoint y: 154, distance: 86.0
click at [688, 154] on div "true false true false true false true false Workflow Input Settings Inputs Read…" at bounding box center [555, 290] width 1057 height 526
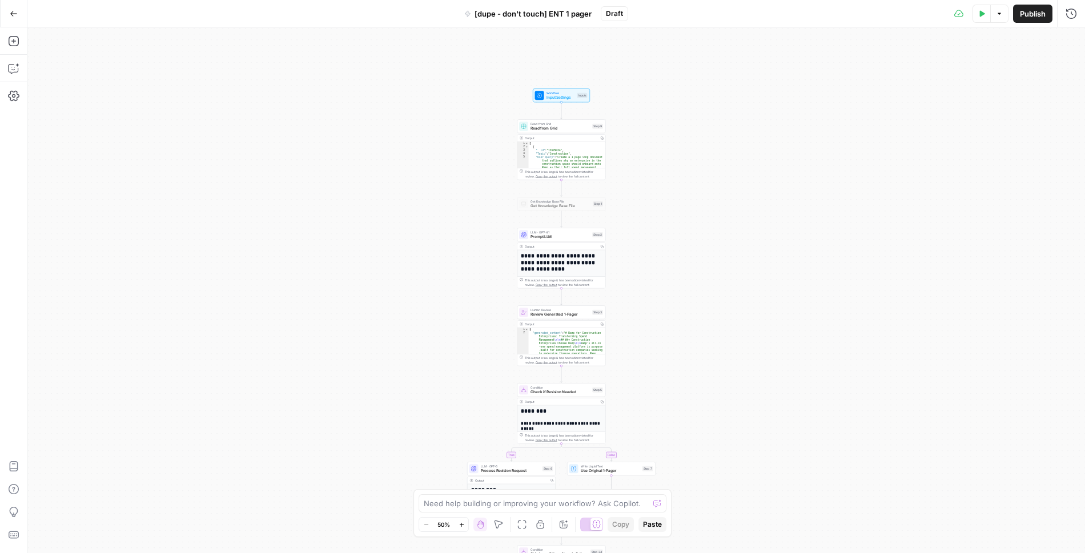
drag, startPoint x: 688, startPoint y: 154, endPoint x: 642, endPoint y: 280, distance: 134.6
click at [642, 280] on div "true false true false true false true false Workflow Input Settings Inputs Read…" at bounding box center [555, 290] width 1057 height 526
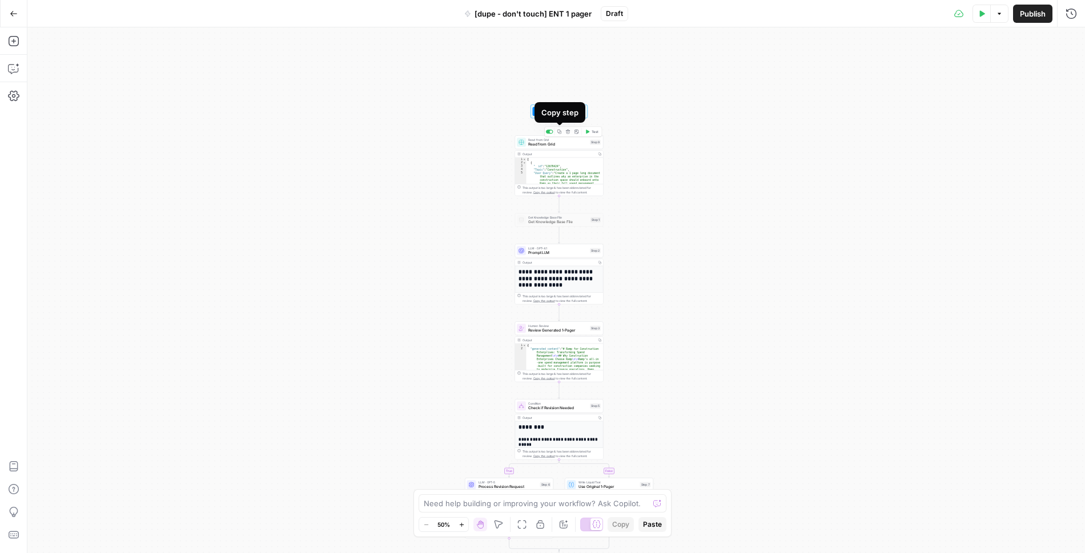
click at [559, 130] on icon "button" at bounding box center [559, 132] width 4 height 4
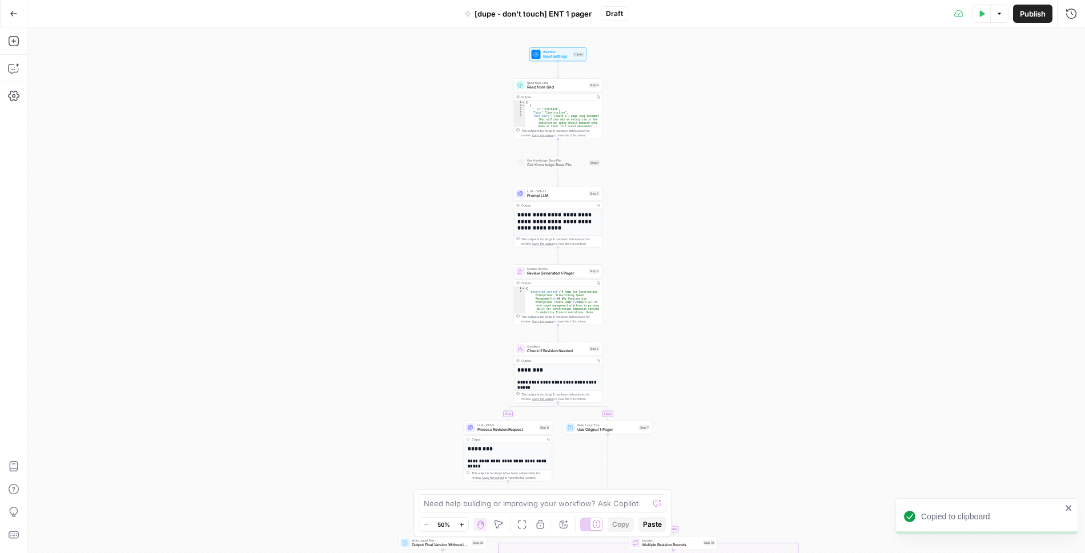
drag, startPoint x: 635, startPoint y: 254, endPoint x: 634, endPoint y: 197, distance: 57.1
click at [634, 197] on div "true false true false true false true false Workflow Input Settings Inputs Read…" at bounding box center [555, 290] width 1057 height 526
click at [983, 10] on icon "button" at bounding box center [981, 13] width 7 height 7
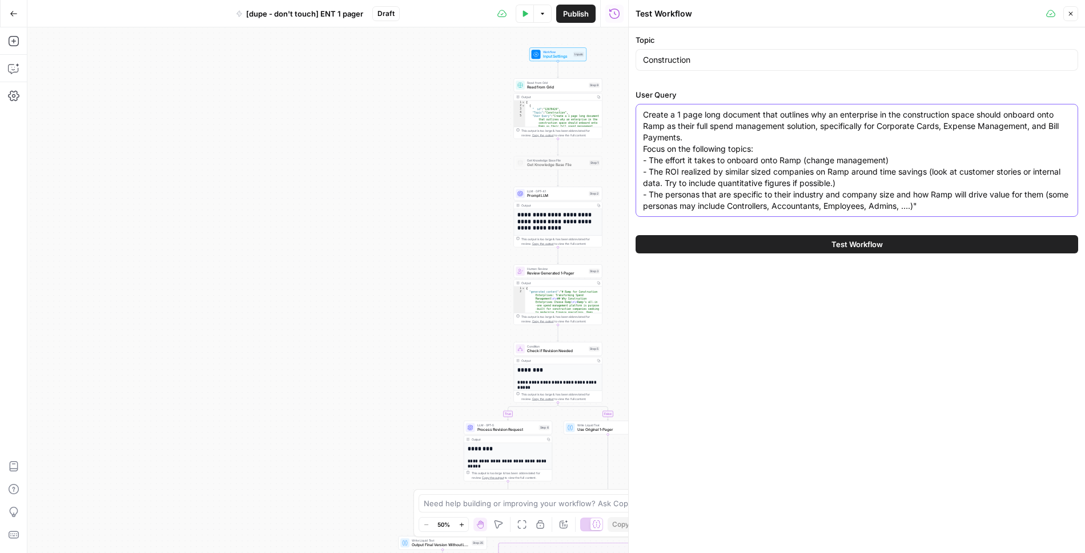
click at [846, 178] on textarea "Create a 1 page long document that outlines why an enterprise in the constructi…" at bounding box center [857, 160] width 428 height 103
click at [1072, 13] on icon "button" at bounding box center [1070, 13] width 7 height 7
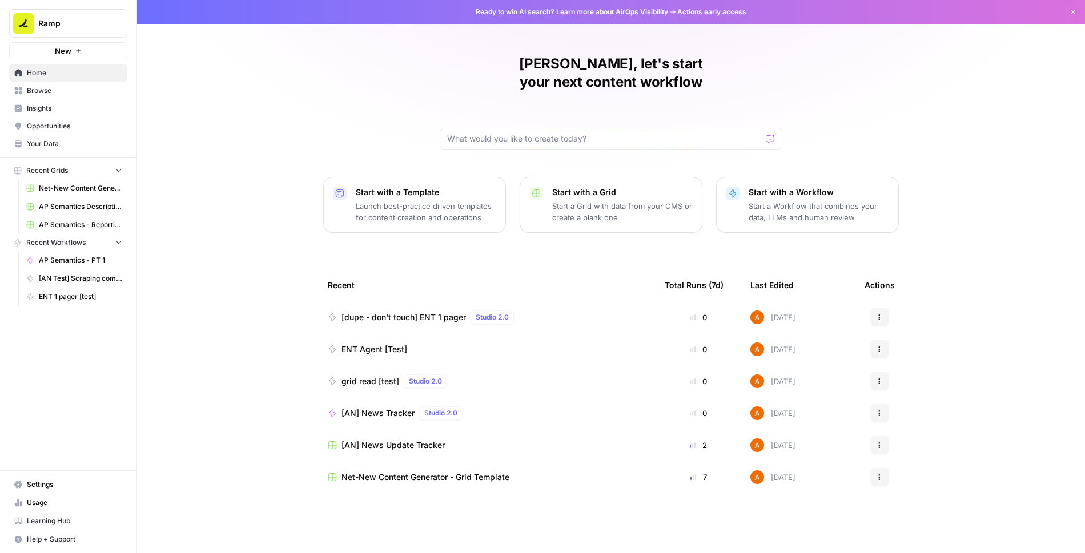
click at [71, 96] on link "Browse" at bounding box center [68, 91] width 118 height 18
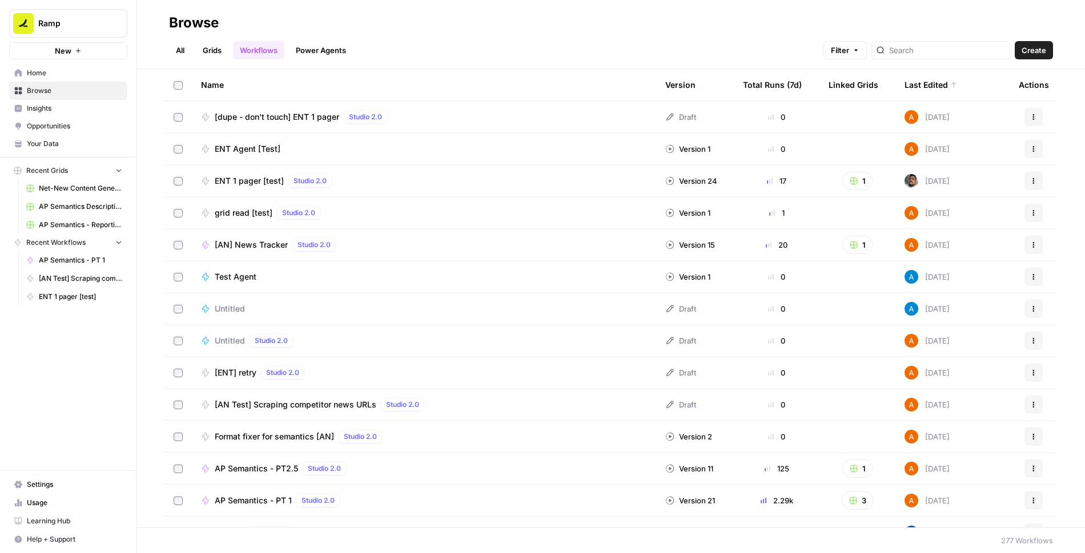
click at [231, 345] on span "Untitled" at bounding box center [230, 340] width 30 height 11
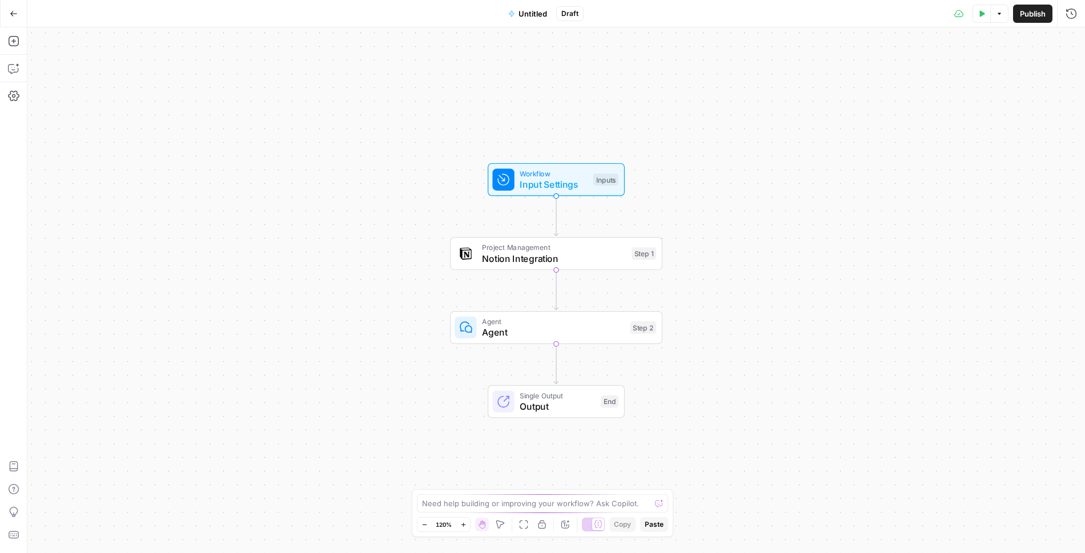
click at [11, 13] on icon "button" at bounding box center [13, 13] width 7 height 5
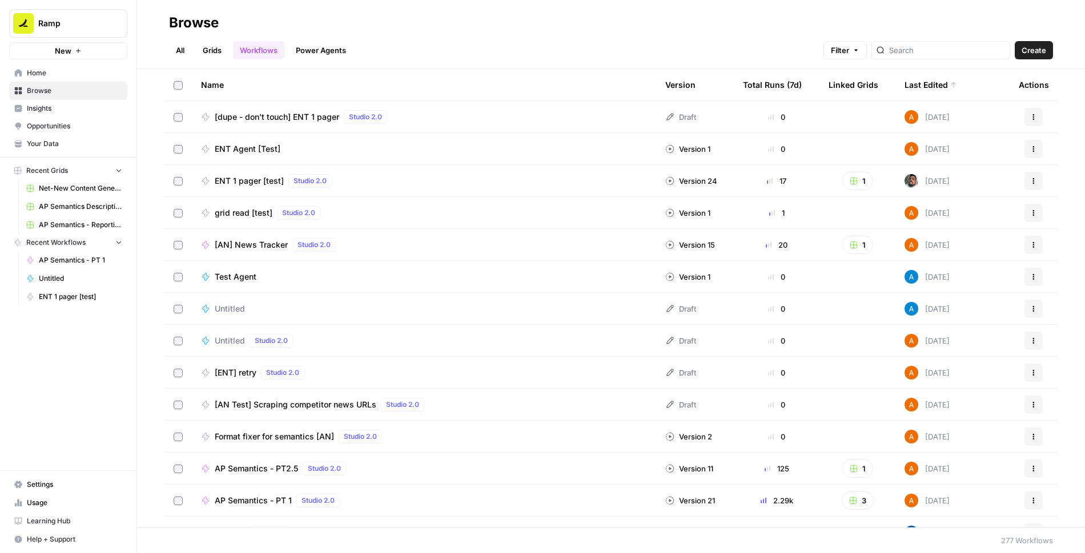
click at [1037, 311] on button "Actions" at bounding box center [1033, 309] width 18 height 18
click at [970, 403] on span "Delete" at bounding box center [982, 402] width 91 height 11
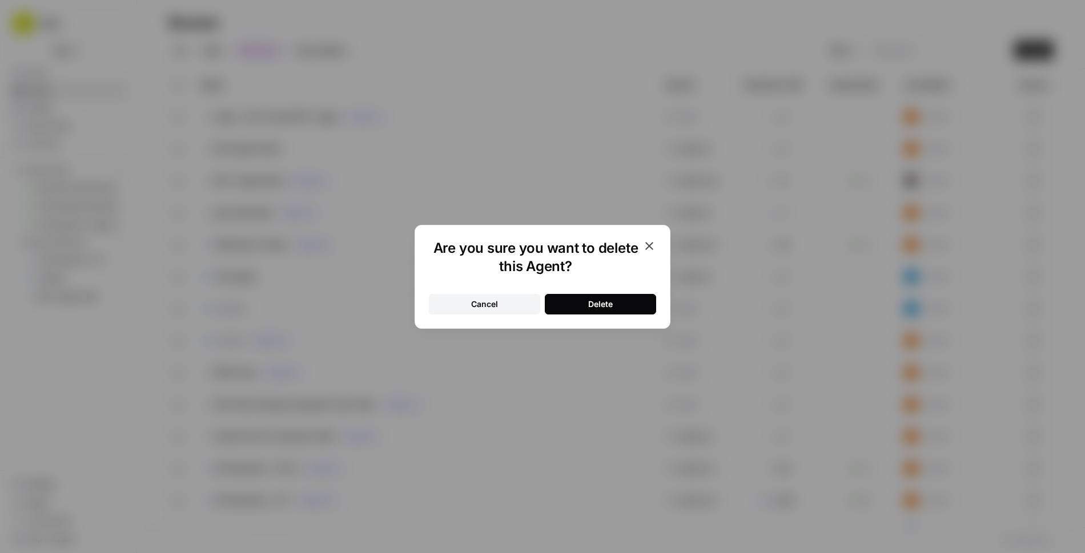
click at [615, 305] on button "Delete" at bounding box center [600, 304] width 111 height 21
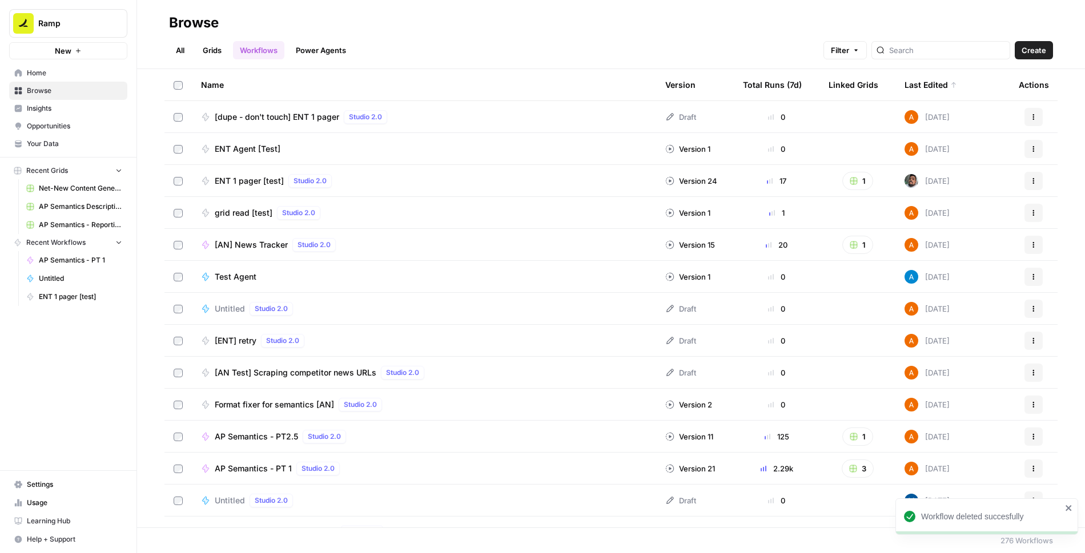
click at [233, 275] on span "Test Agent" at bounding box center [236, 276] width 42 height 11
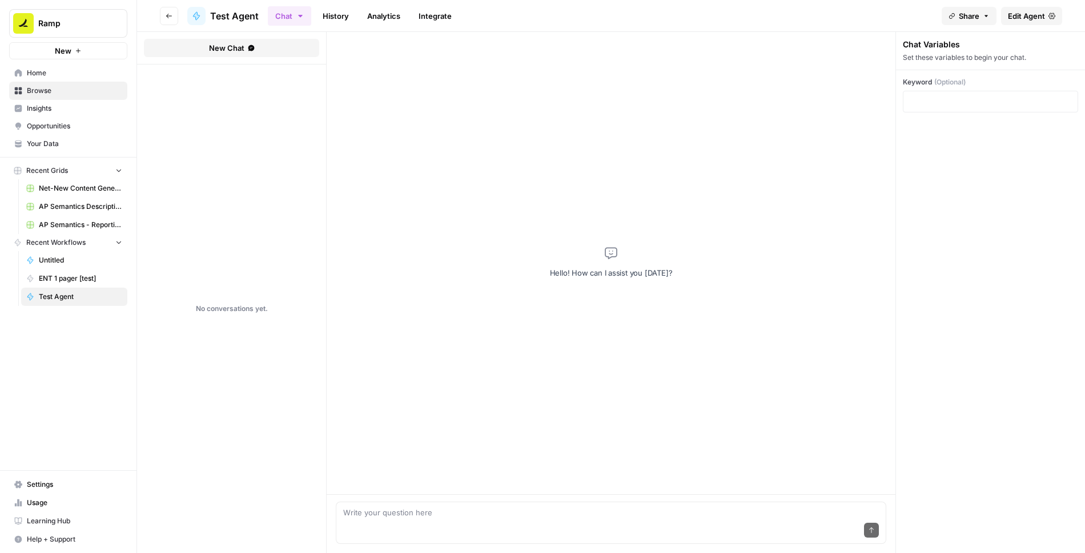
click at [169, 17] on icon "button" at bounding box center [169, 16] width 7 height 7
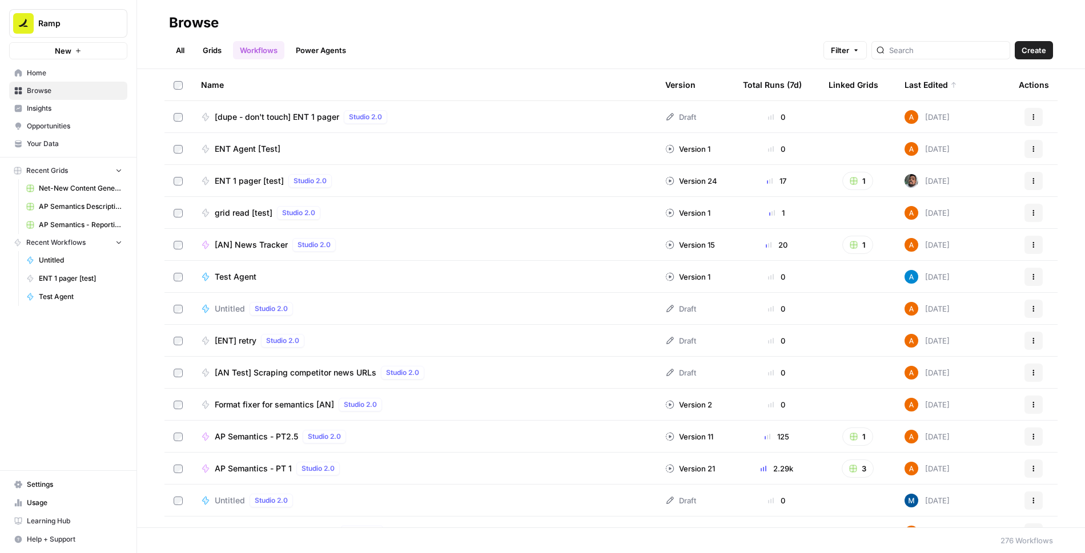
click at [354, 306] on div "Untitled Studio 2.0" at bounding box center [424, 309] width 446 height 14
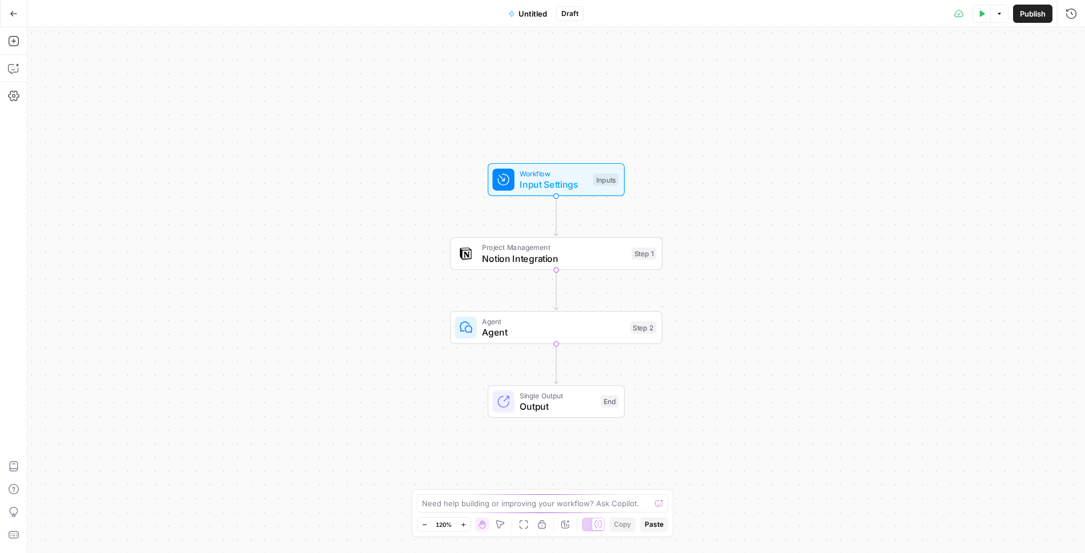
click at [13, 15] on icon "button" at bounding box center [14, 14] width 8 height 8
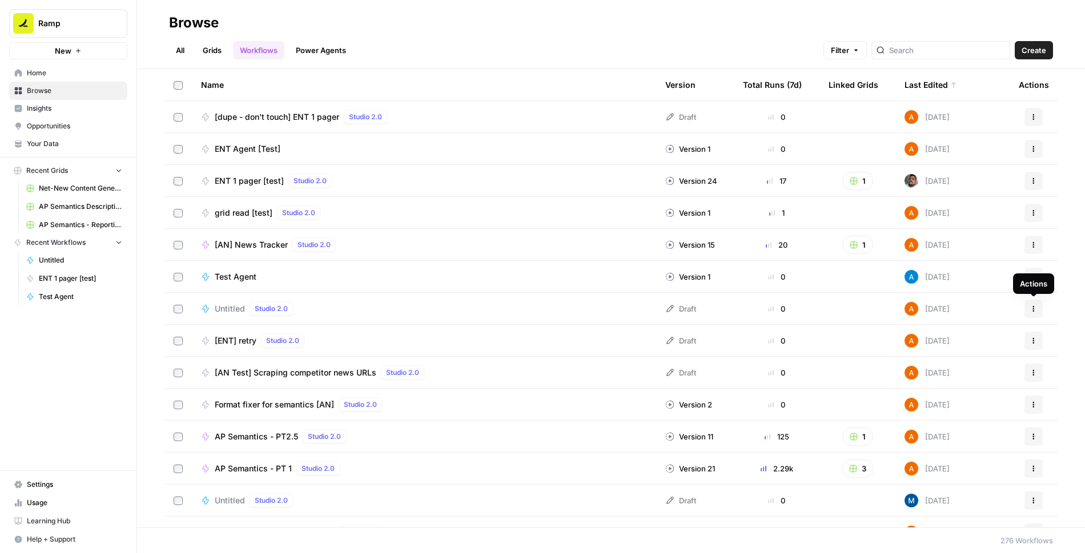
click at [1034, 307] on icon "button" at bounding box center [1033, 308] width 7 height 7
click at [967, 402] on span "Delete" at bounding box center [982, 402] width 91 height 11
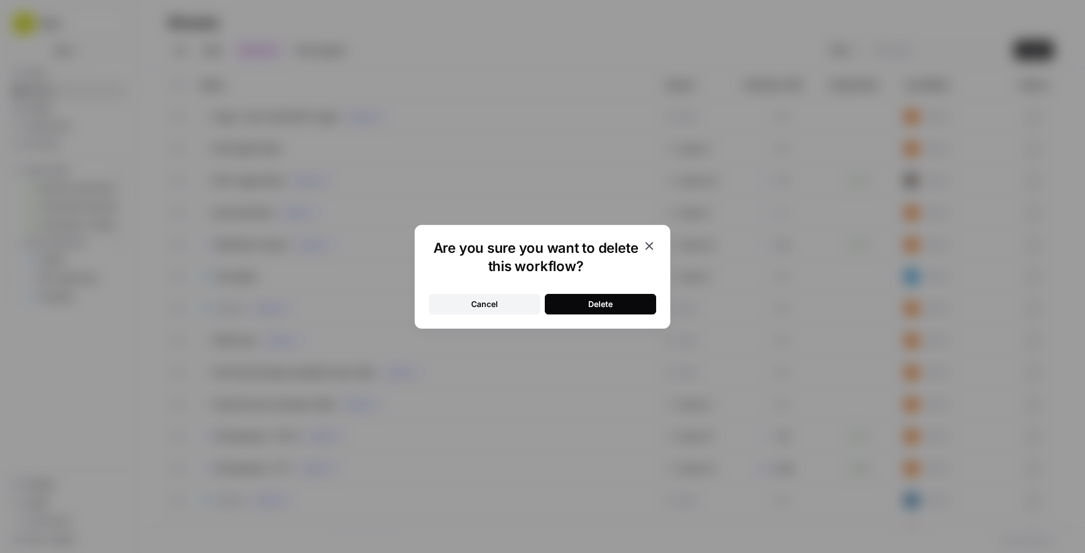
click at [637, 307] on button "Delete" at bounding box center [600, 304] width 111 height 21
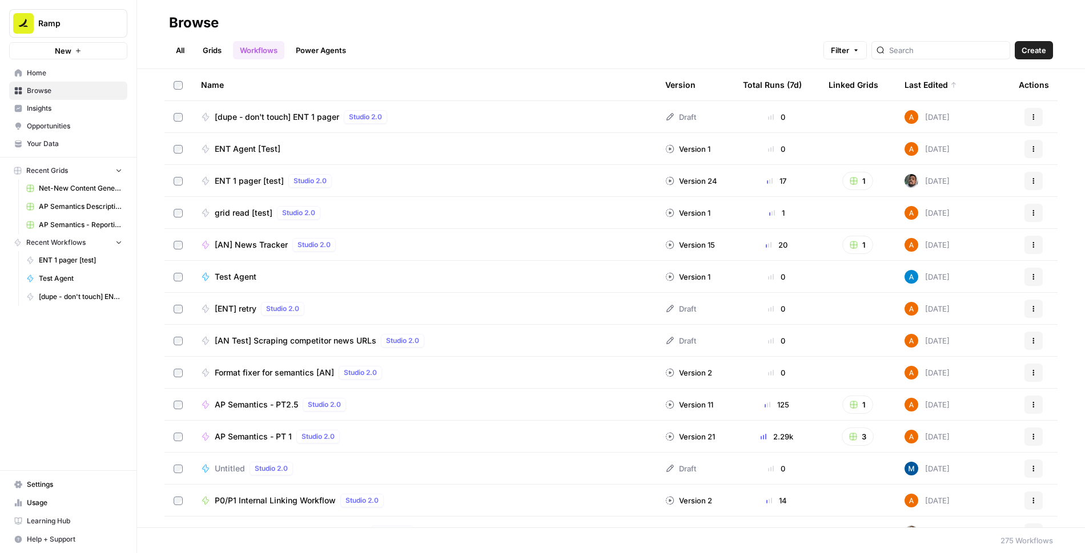
click at [1034, 49] on span "Create" at bounding box center [1033, 50] width 25 height 11
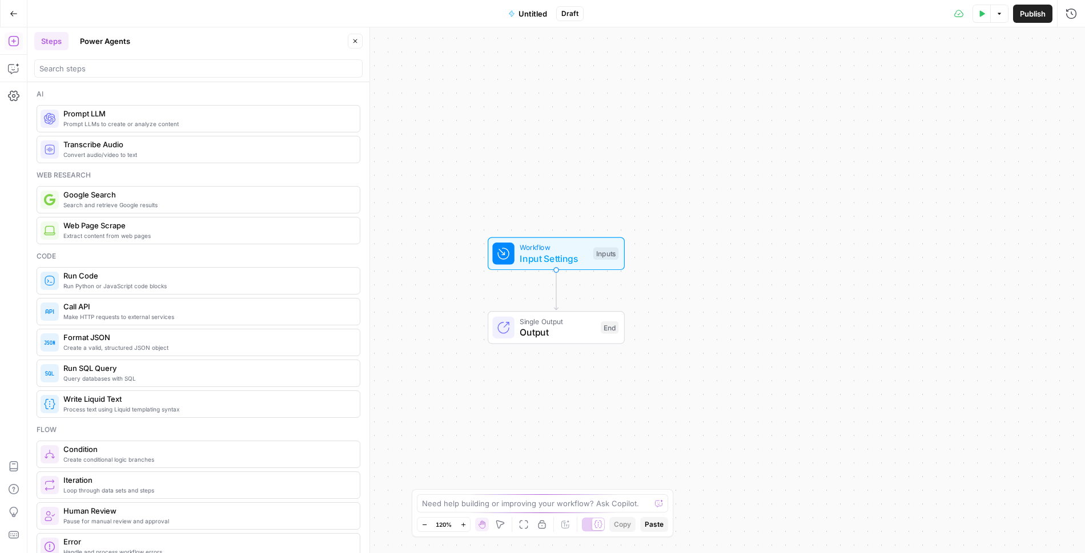
click at [533, 9] on span "Untitled" at bounding box center [532, 13] width 29 height 11
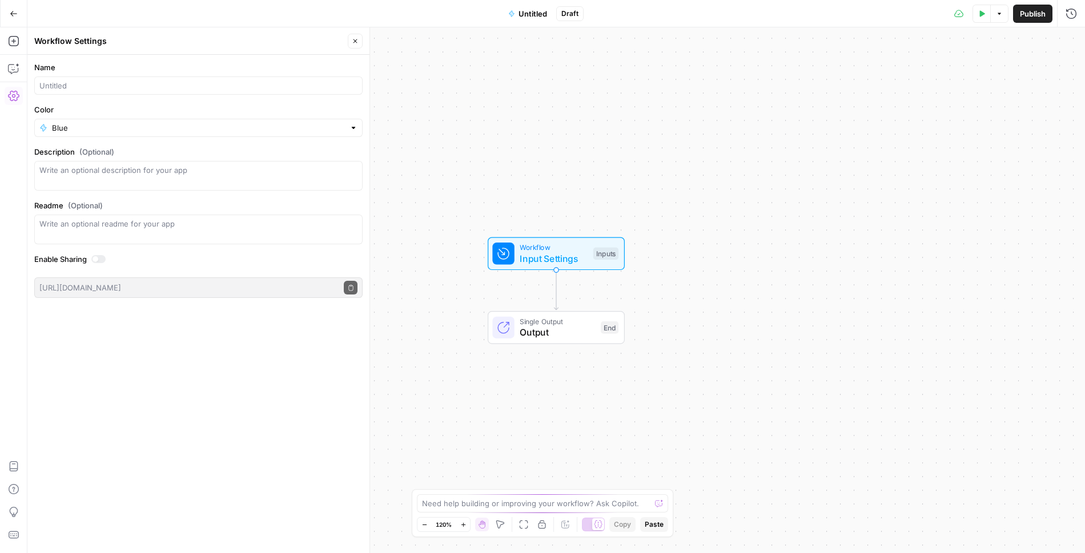
click at [356, 40] on icon "button" at bounding box center [355, 41] width 7 height 7
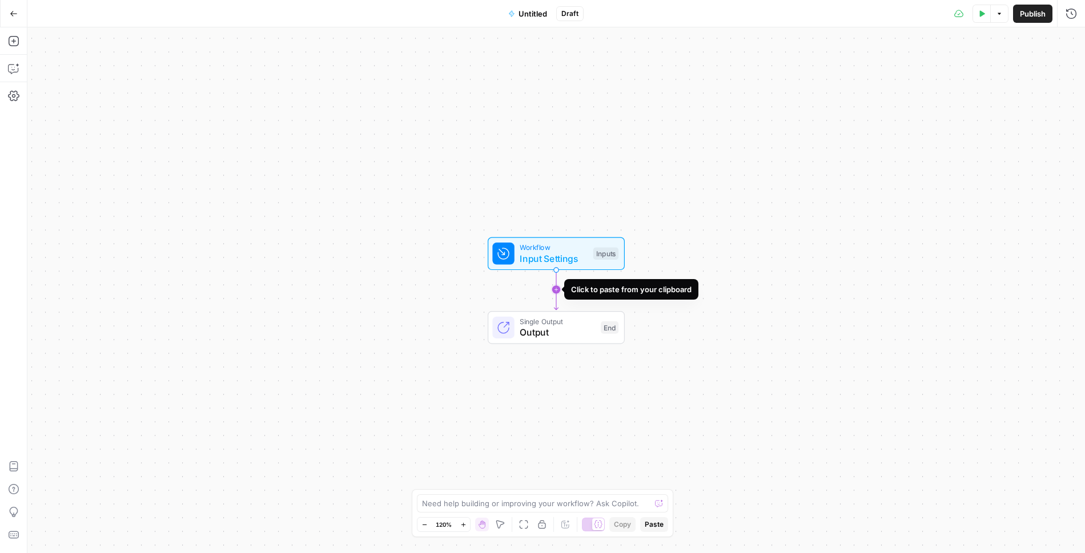
click at [554, 286] on icon "Edge from start to end" at bounding box center [556, 289] width 4 height 41
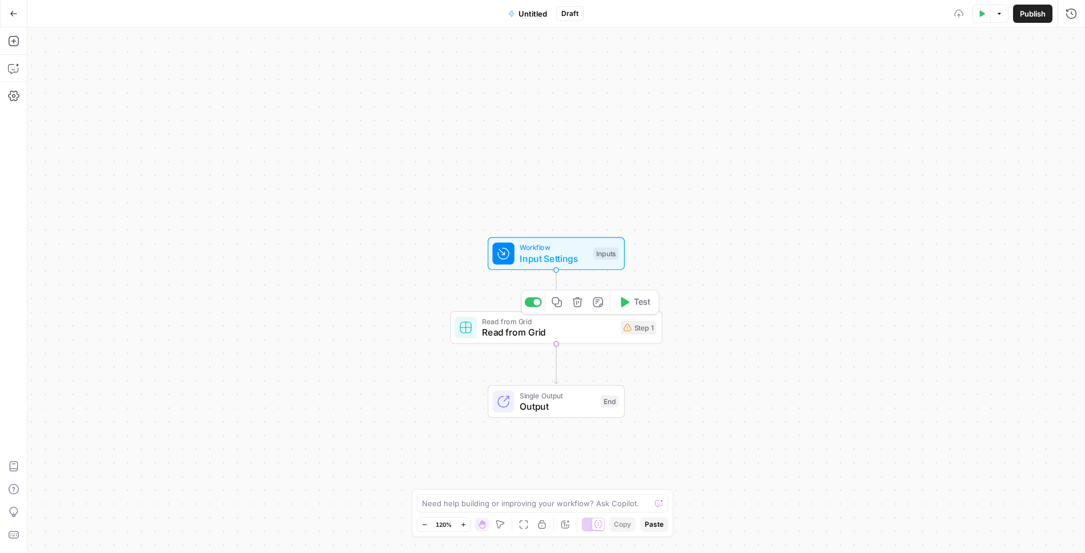
click at [524, 273] on div "Workflow Input Settings Inputs Read from Grid Read from Grid Step 1 Copy step D…" at bounding box center [555, 290] width 1057 height 526
click at [523, 261] on span "Input Settings" at bounding box center [553, 258] width 68 height 14
click at [574, 220] on button "Test Step" at bounding box center [586, 228] width 62 height 18
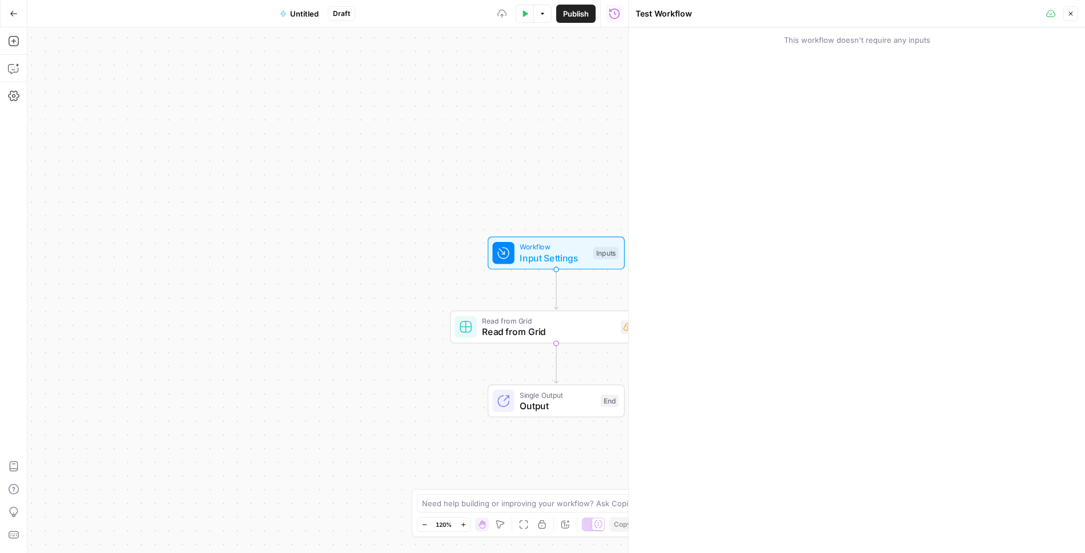
click at [1069, 14] on icon "button" at bounding box center [1070, 13] width 7 height 7
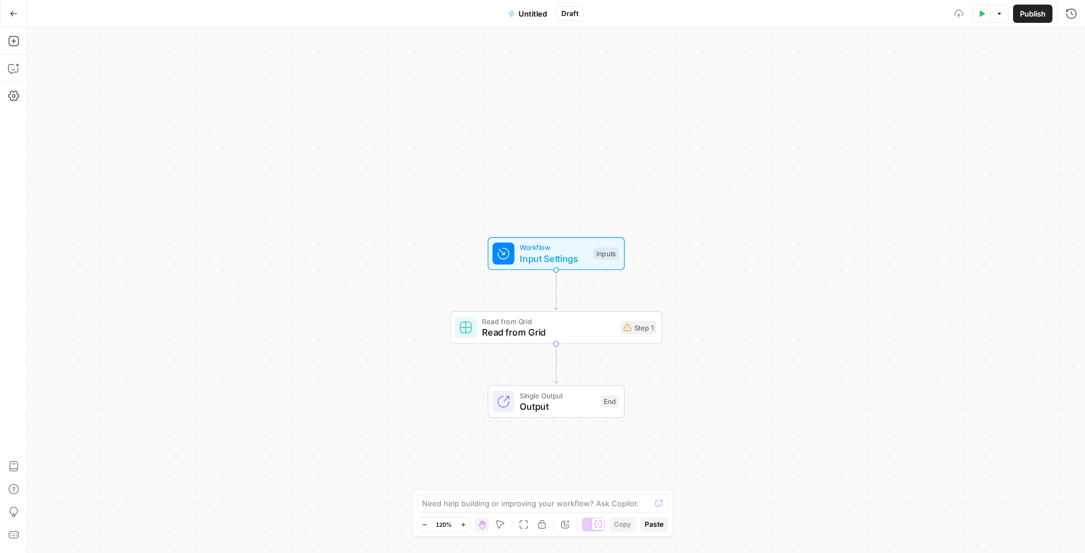
click at [571, 251] on div "Workflow Input Settings" at bounding box center [553, 253] width 68 height 23
click at [590, 246] on div "Workflow Input Settings Inputs Test Step" at bounding box center [555, 253] width 126 height 23
click at [888, 73] on button "Add Field" at bounding box center [858, 78] width 395 height 18
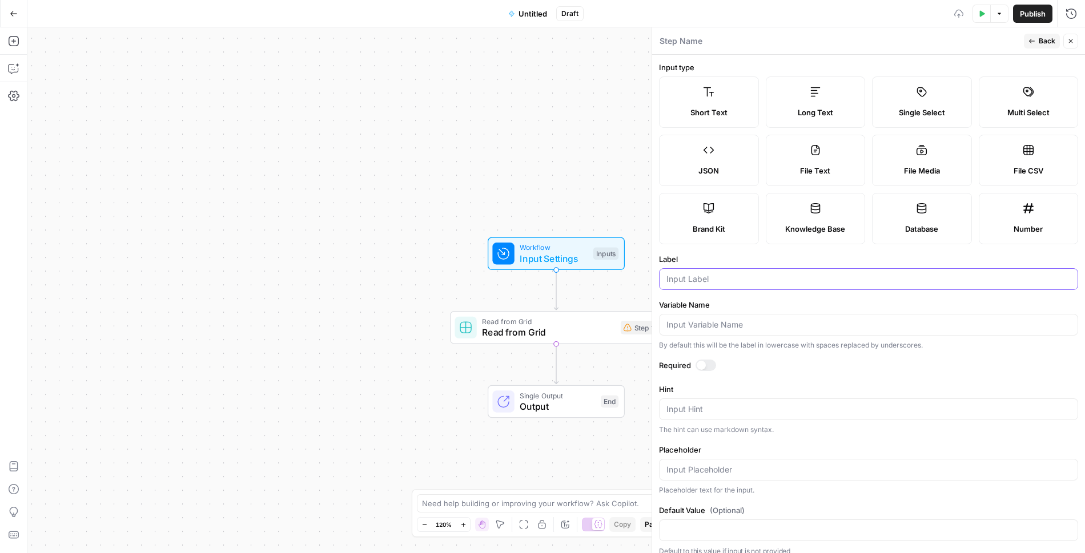
click at [746, 278] on input "Label" at bounding box center [868, 278] width 404 height 11
type input "Topic"
click at [702, 361] on div at bounding box center [700, 365] width 9 height 9
click at [1049, 42] on span "Back" at bounding box center [1046, 41] width 17 height 10
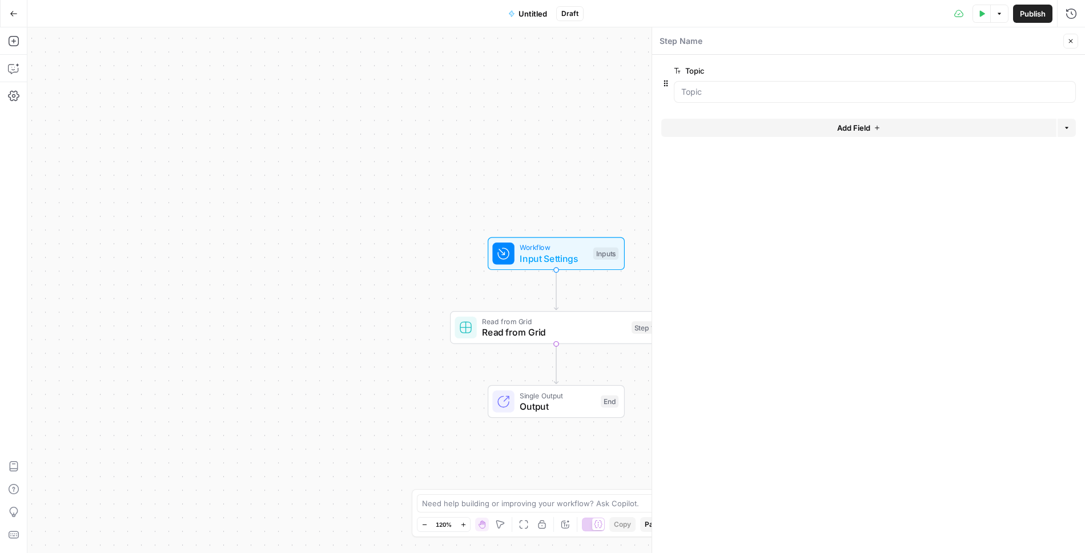
click at [1065, 46] on button "Close" at bounding box center [1070, 41] width 15 height 15
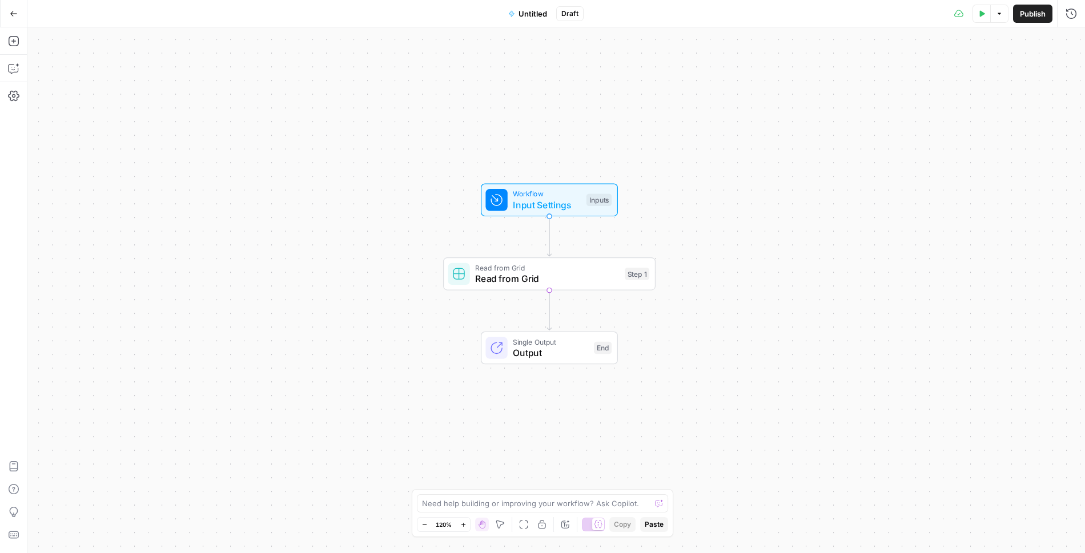
drag, startPoint x: 714, startPoint y: 277, endPoint x: 707, endPoint y: 224, distance: 54.1
click at [707, 224] on div "Workflow Input Settings Inputs Read from Grid Read from Grid Step 1 Single Outp…" at bounding box center [555, 290] width 1057 height 526
click at [590, 280] on span "Read from Grid" at bounding box center [547, 279] width 144 height 14
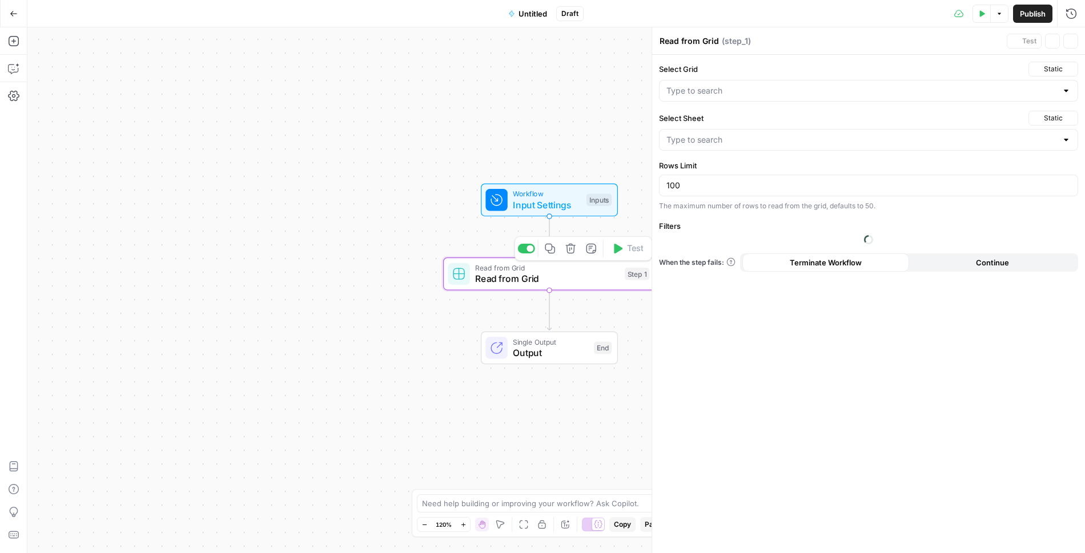
type input "Main Sheet"
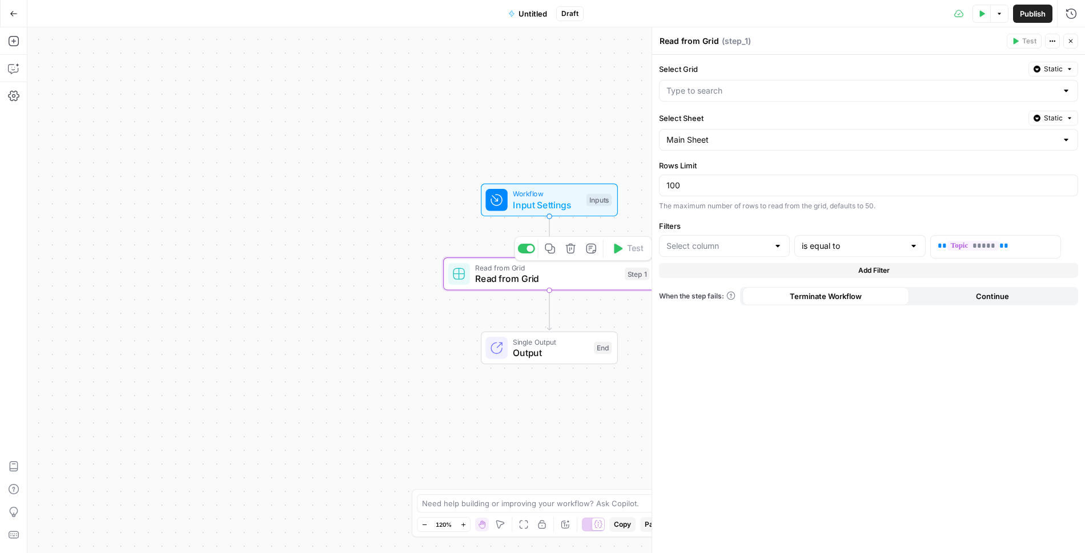
type input "Topic"
click at [1068, 42] on icon "button" at bounding box center [1070, 41] width 7 height 7
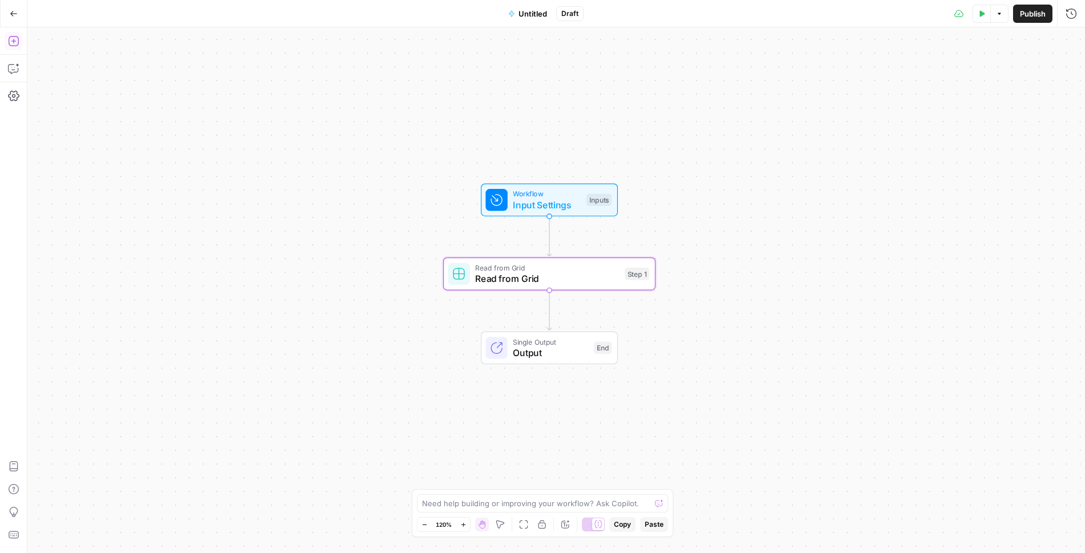
click at [15, 42] on icon "button" at bounding box center [13, 40] width 11 height 11
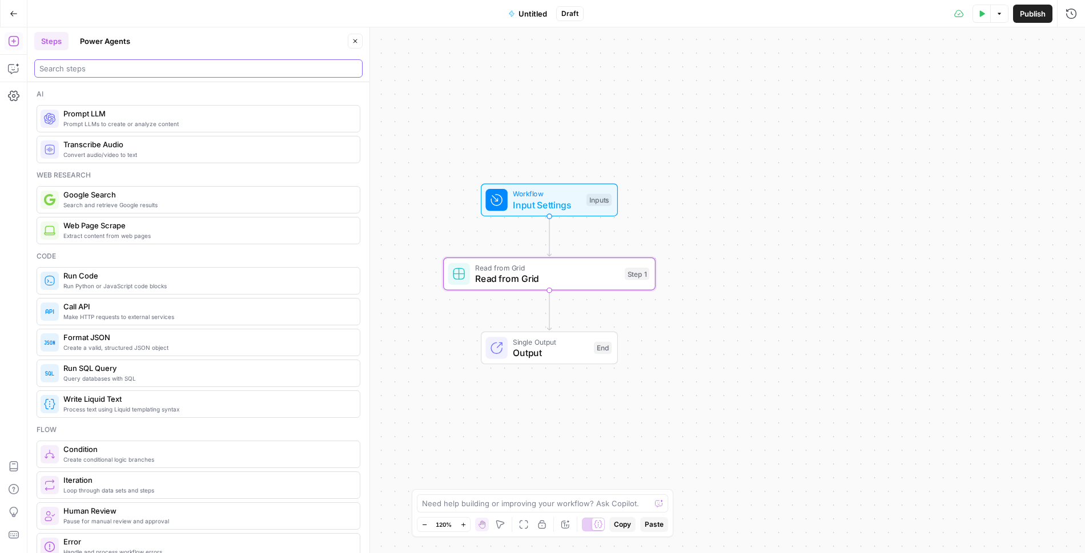
click at [88, 69] on input "search" at bounding box center [198, 68] width 318 height 11
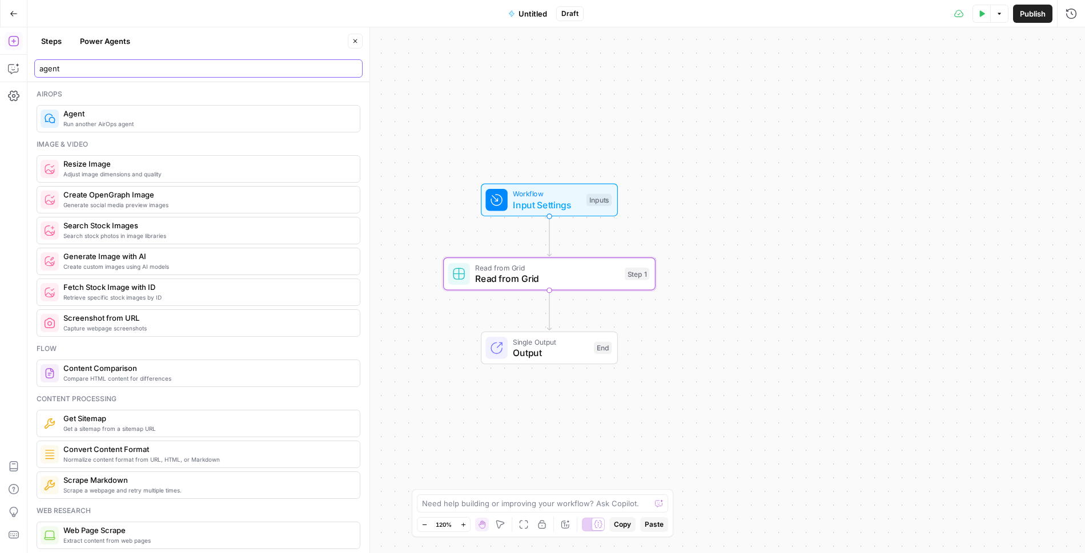
type input "agent"
click at [105, 114] on span "Agent" at bounding box center [206, 113] width 287 height 11
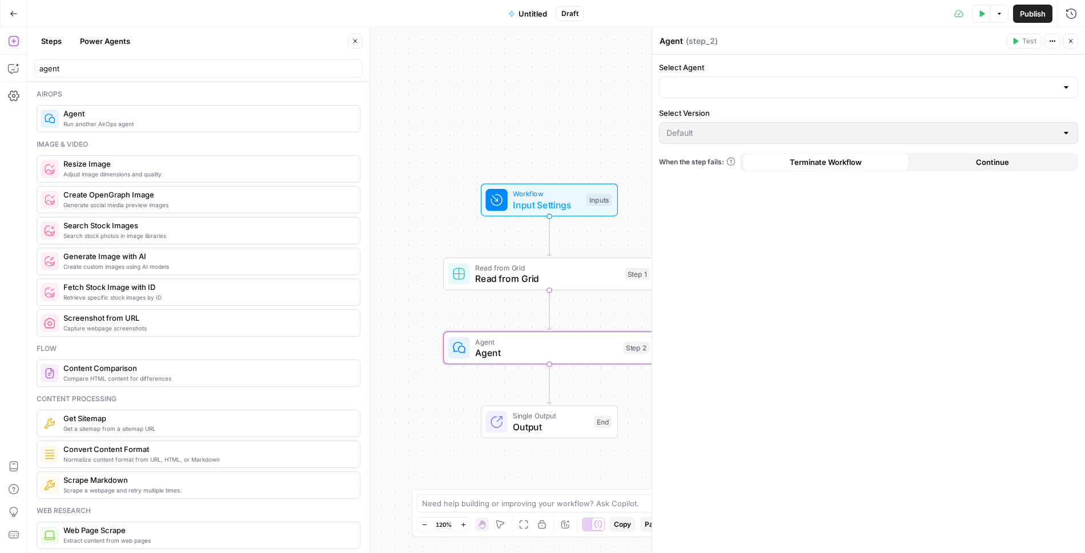
click at [737, 74] on div "Select Agent" at bounding box center [868, 80] width 419 height 37
click at [743, 87] on input "Select Agent" at bounding box center [861, 87] width 390 height 11
click at [732, 131] on span "ENT Agent [Test]" at bounding box center [865, 131] width 395 height 11
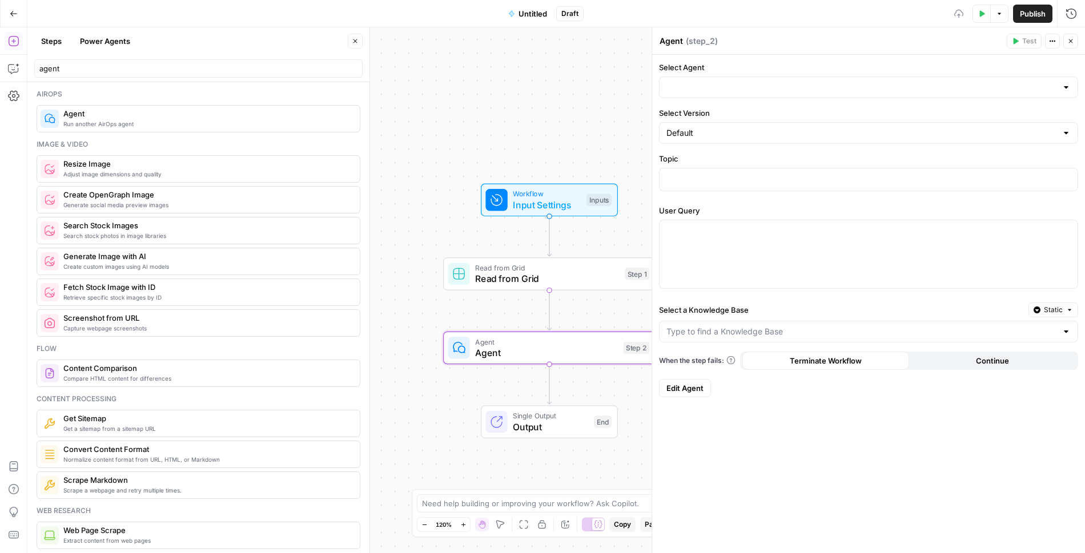
type input "ENT Agent [Test]"
click at [718, 139] on div "Default" at bounding box center [868, 133] width 419 height 22
click at [728, 106] on form "Select Agent ENT Agent [Test] Select Version Topic User Query Select a Knowledg…" at bounding box center [868, 229] width 433 height 349
click at [724, 173] on p at bounding box center [868, 178] width 404 height 11
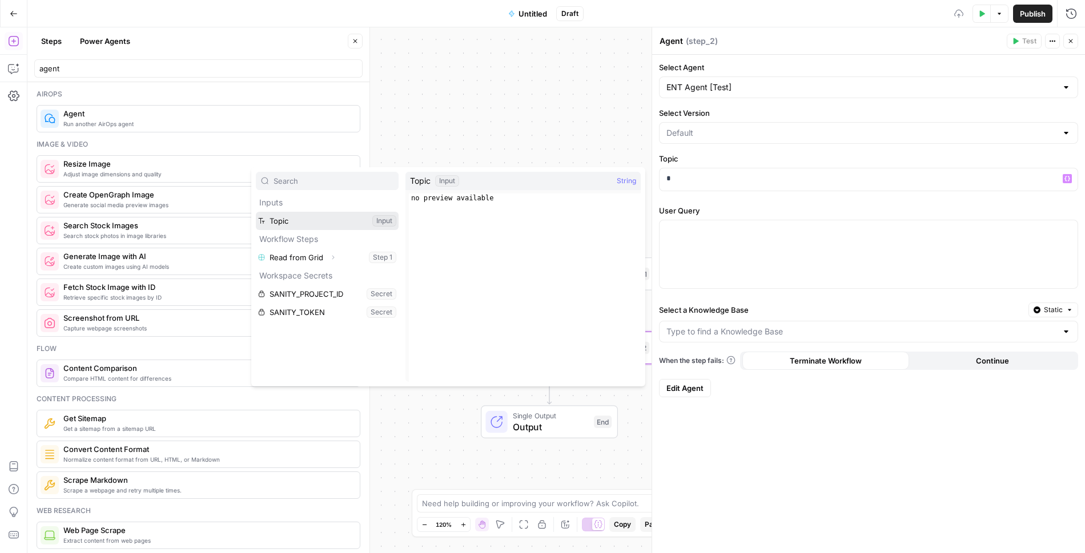
click at [304, 223] on button "Select variable Topic" at bounding box center [327, 221] width 143 height 18
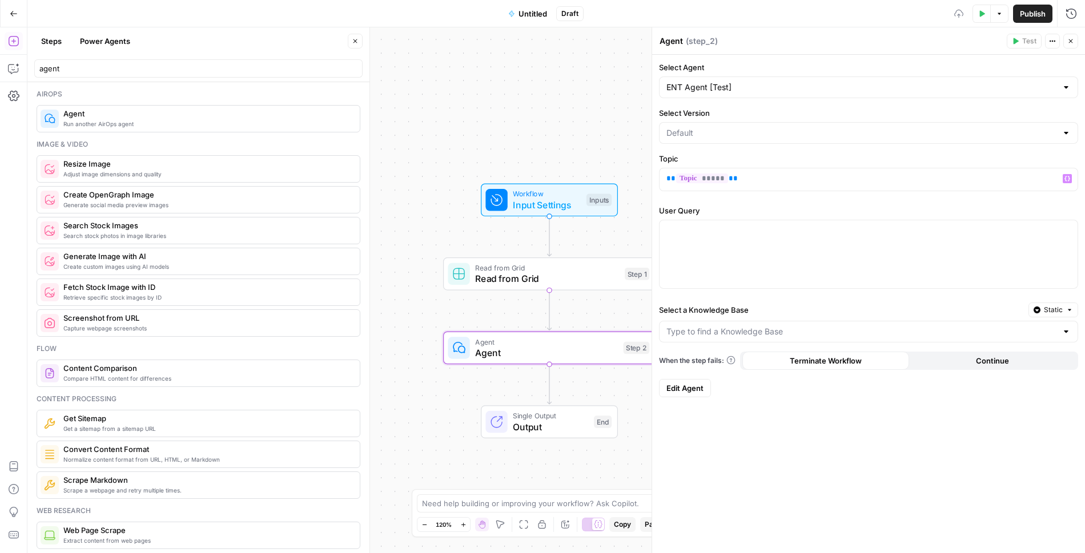
click at [531, 202] on span "Input Settings" at bounding box center [547, 205] width 68 height 14
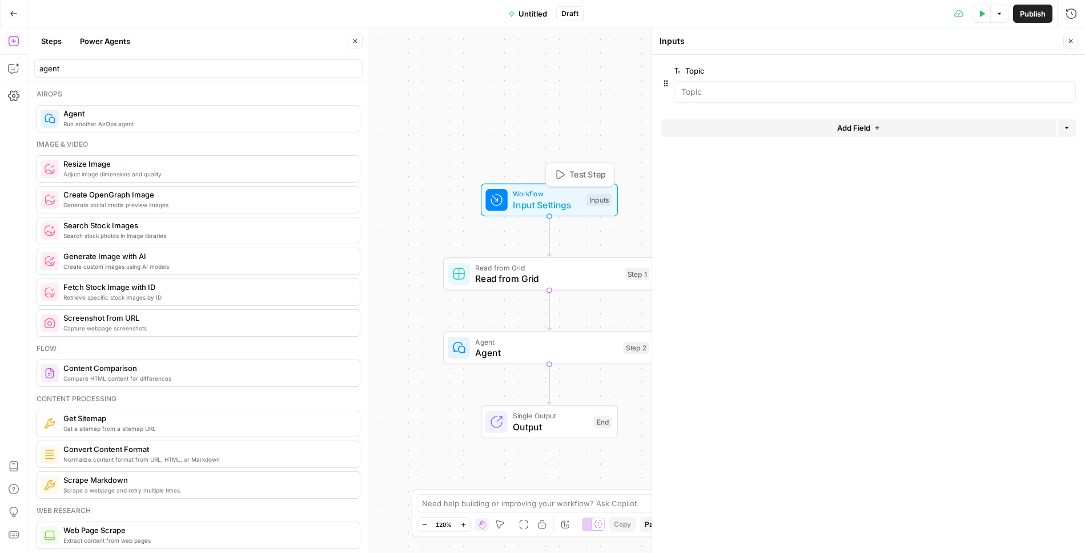
click at [772, 125] on button "Add Field" at bounding box center [858, 128] width 395 height 18
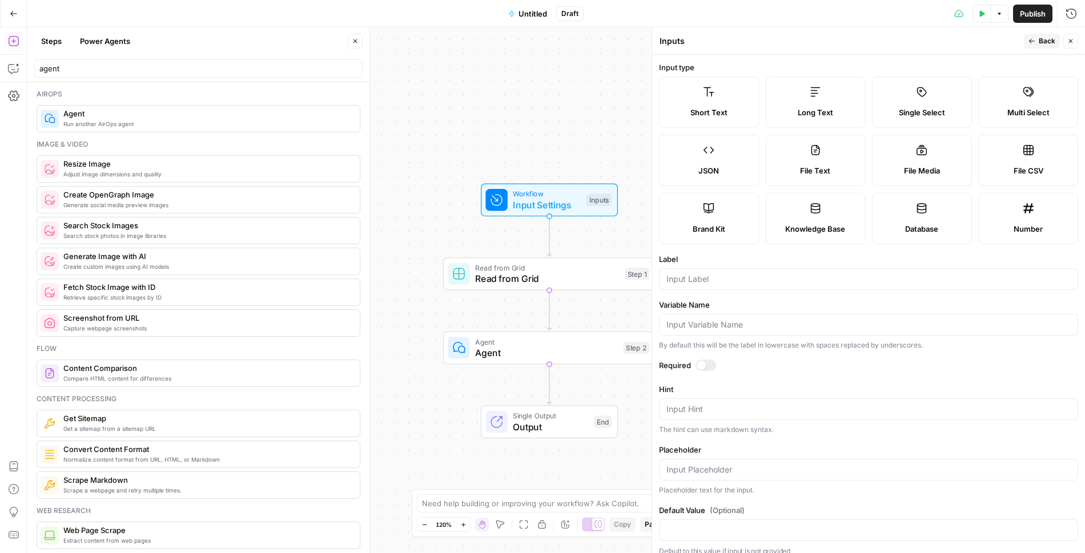
click at [788, 108] on div "Long Text" at bounding box center [815, 112] width 80 height 11
click at [723, 279] on input "Label" at bounding box center [868, 278] width 404 height 11
type input "User Query"
click at [705, 362] on div at bounding box center [705, 365] width 21 height 11
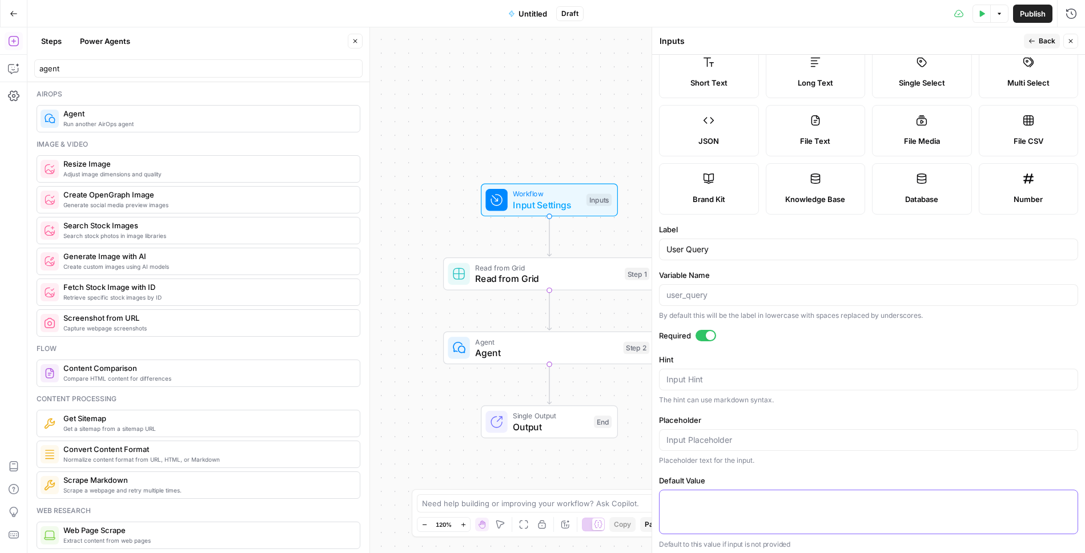
click at [759, 495] on textarea "Default Value" at bounding box center [868, 500] width 404 height 11
paste textarea "Create a 1 page long document that outlines why an enterprise in the constructi…"
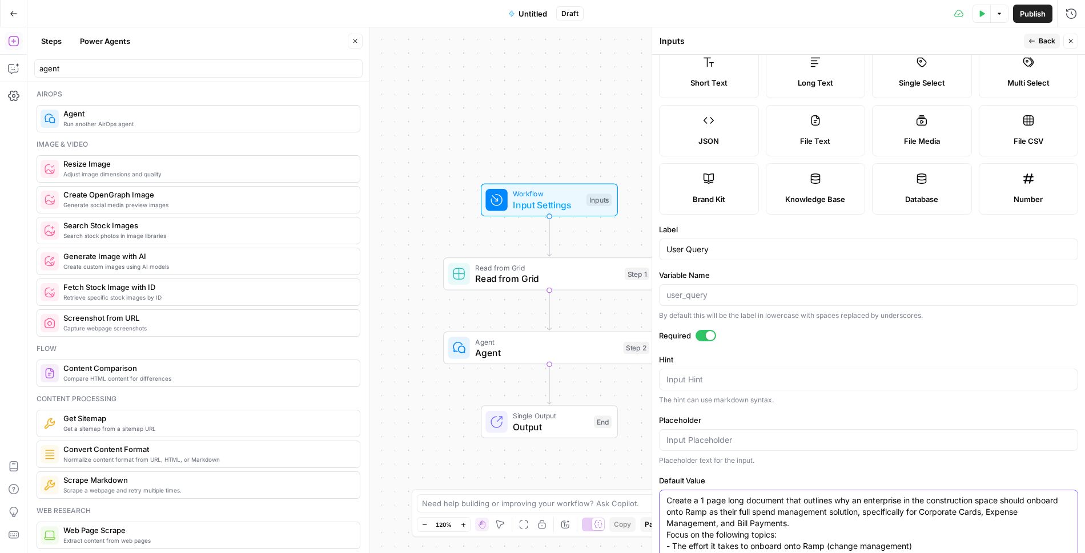
scroll to position [70, 0]
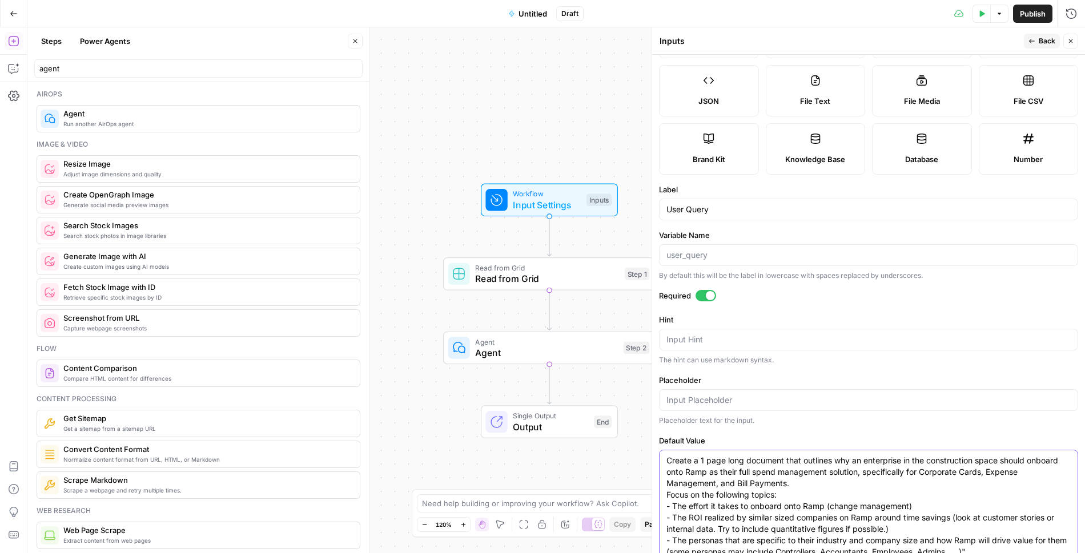
type textarea "Create a 1 page long document that outlines why an enterprise in the constructi…"
click at [1038, 42] on button "Back" at bounding box center [1042, 41] width 36 height 15
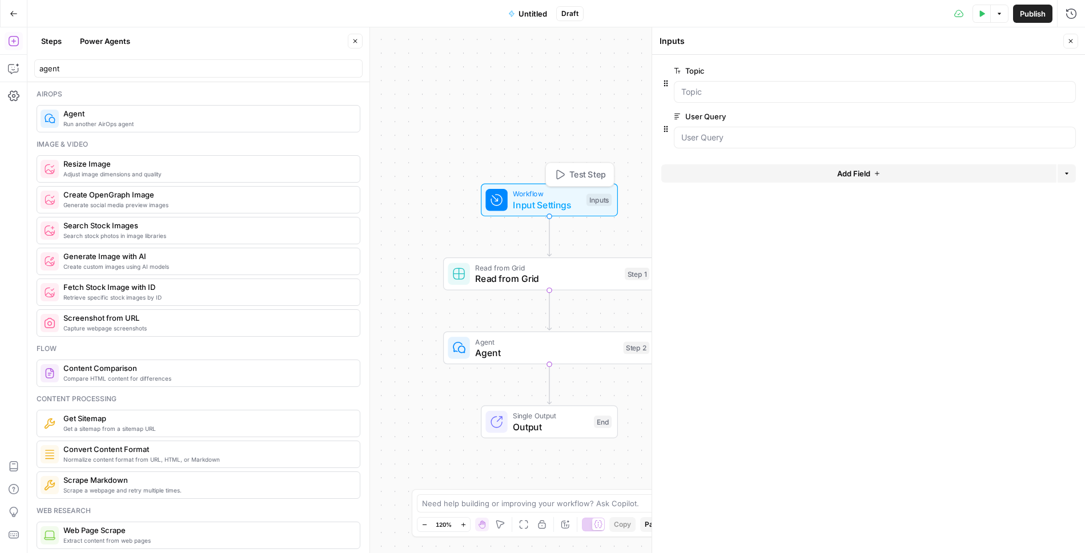
click at [590, 176] on span "Test Step" at bounding box center [587, 174] width 37 height 13
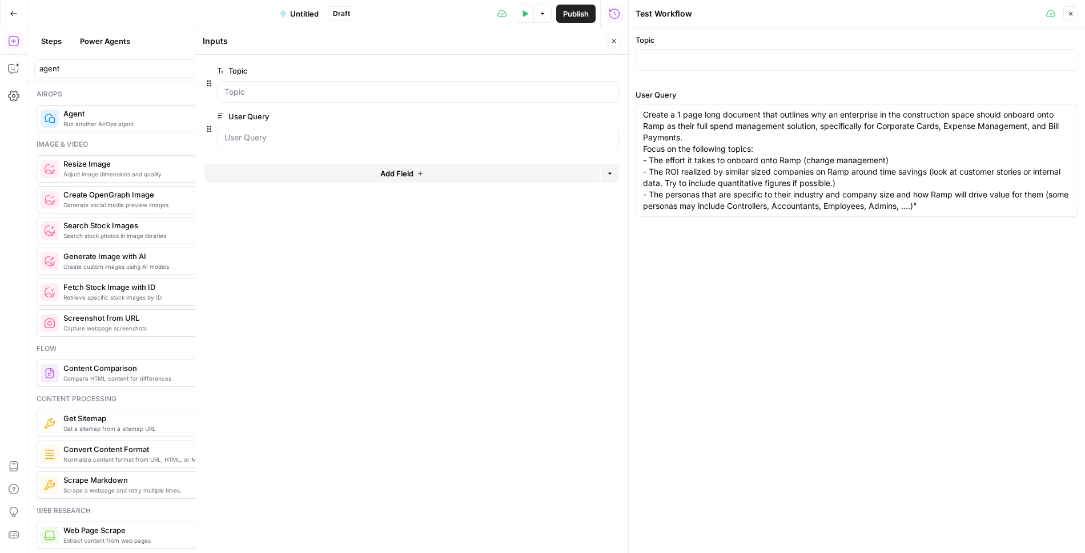
click at [1072, 10] on icon "button" at bounding box center [1070, 13] width 7 height 7
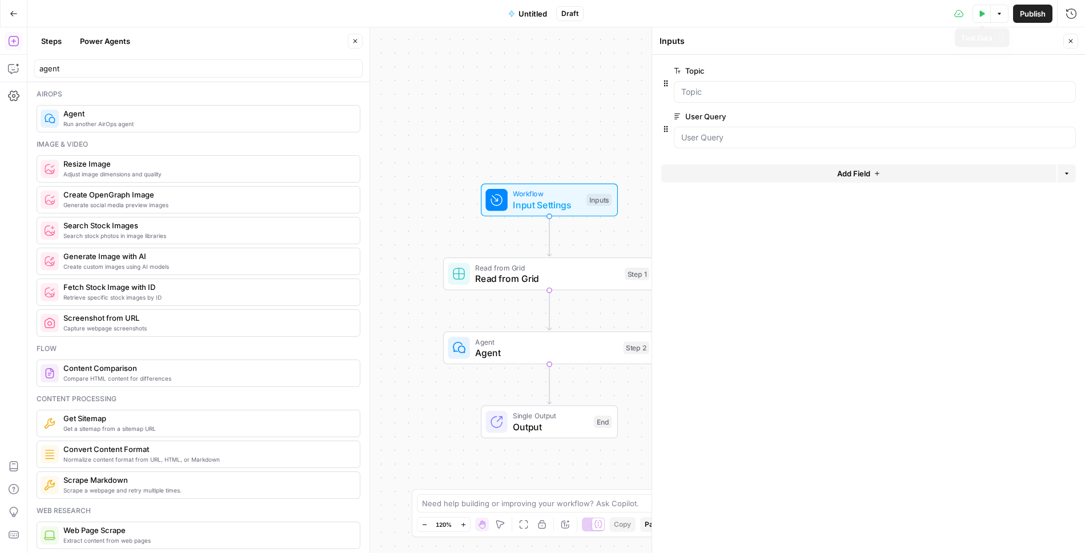
click at [978, 18] on button "Test Data" at bounding box center [981, 14] width 18 height 18
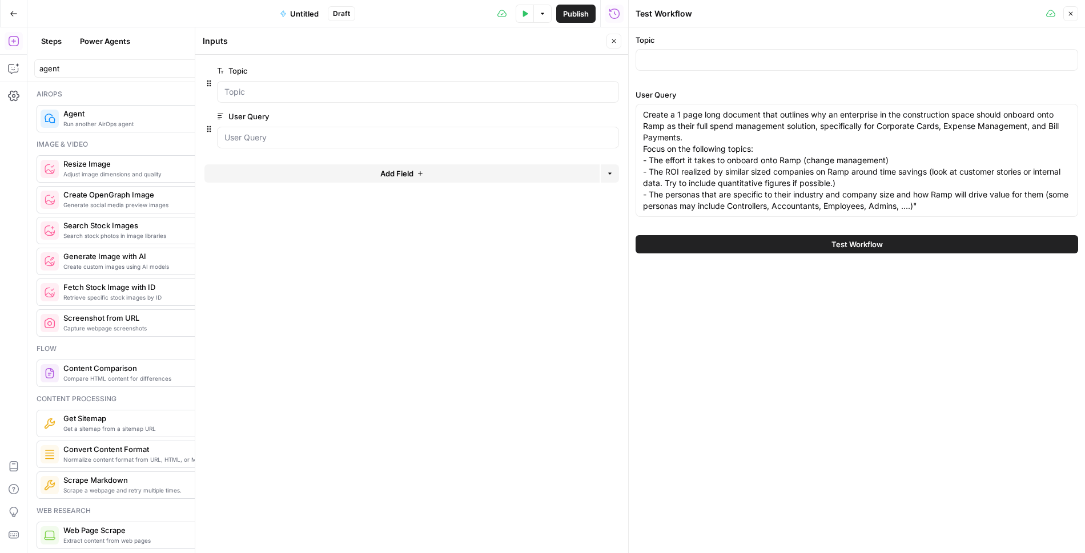
click at [777, 65] on div at bounding box center [856, 60] width 442 height 22
type input "Construction"
click at [874, 239] on span "Test Workflow" at bounding box center [856, 244] width 51 height 11
click at [613, 35] on button "Close" at bounding box center [613, 41] width 15 height 15
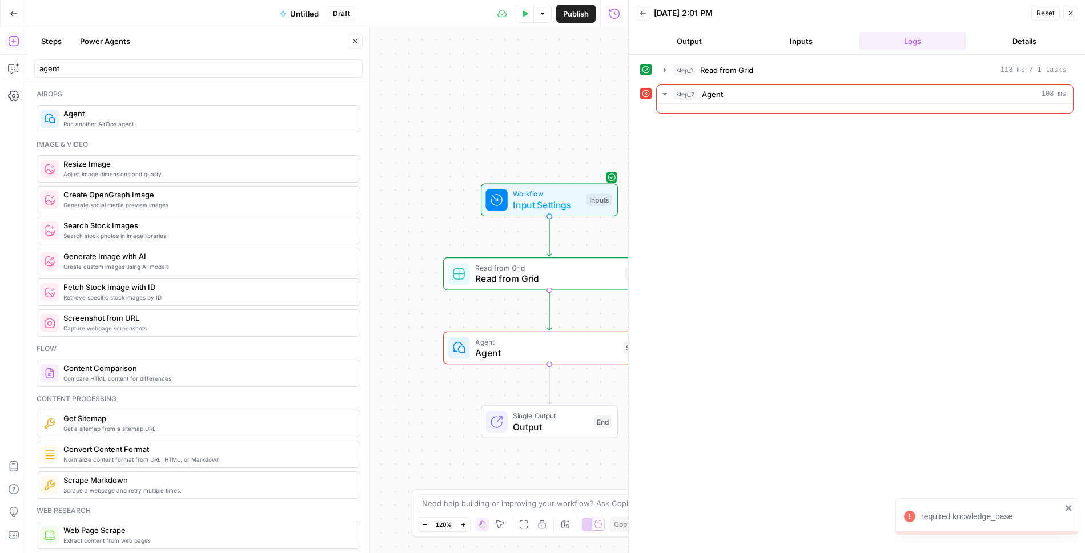
click at [356, 42] on icon "button" at bounding box center [355, 41] width 7 height 7
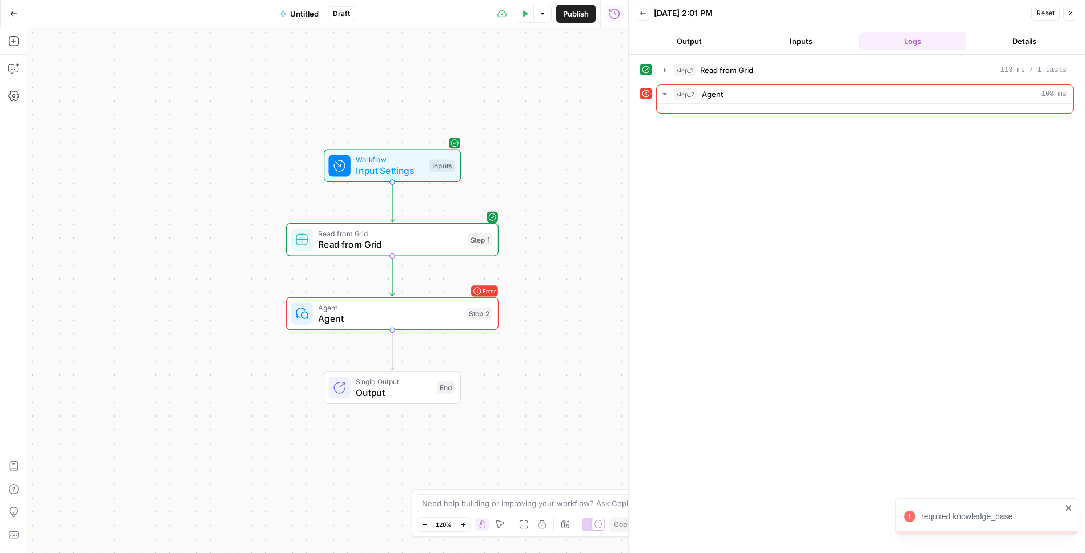
drag, startPoint x: 472, startPoint y: 116, endPoint x: 312, endPoint y: 82, distance: 163.0
click at [312, 82] on div "Workflow Input Settings Inputs Read from Grid Read from Grid Step 1 Error Agent…" at bounding box center [327, 290] width 601 height 526
click at [664, 90] on icon "button" at bounding box center [664, 94] width 9 height 9
click at [393, 312] on span "Agent" at bounding box center [387, 318] width 143 height 14
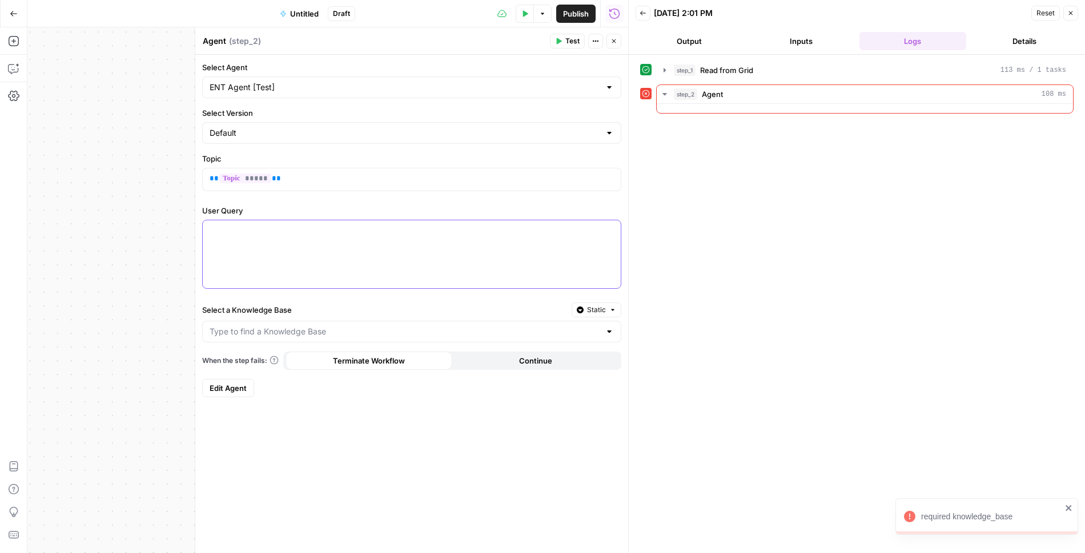
click at [373, 250] on div at bounding box center [412, 254] width 418 height 68
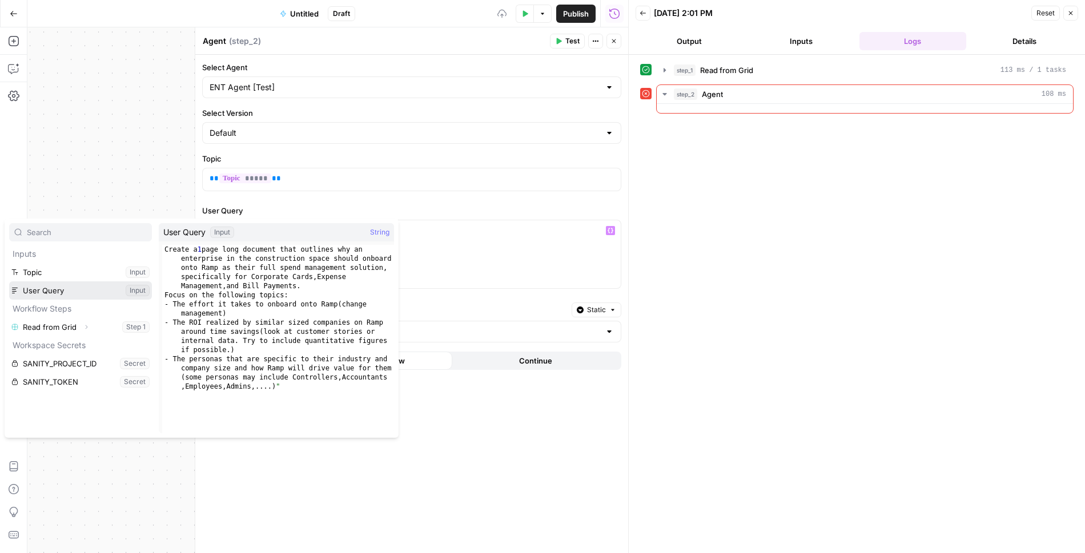
click at [74, 283] on button "Select variable User Query" at bounding box center [80, 290] width 143 height 18
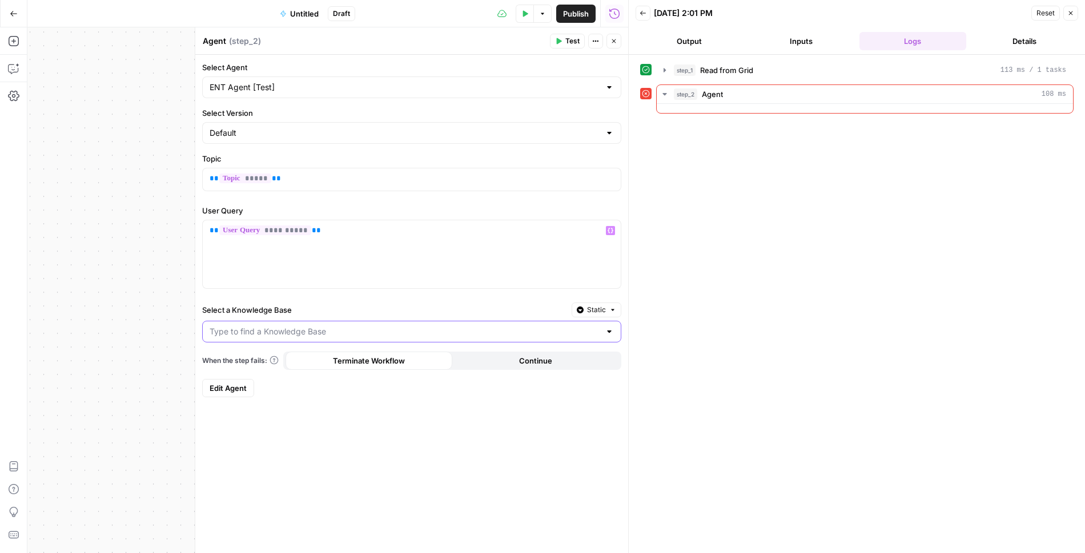
click at [359, 326] on input "Select a Knowledge Base" at bounding box center [404, 331] width 390 height 11
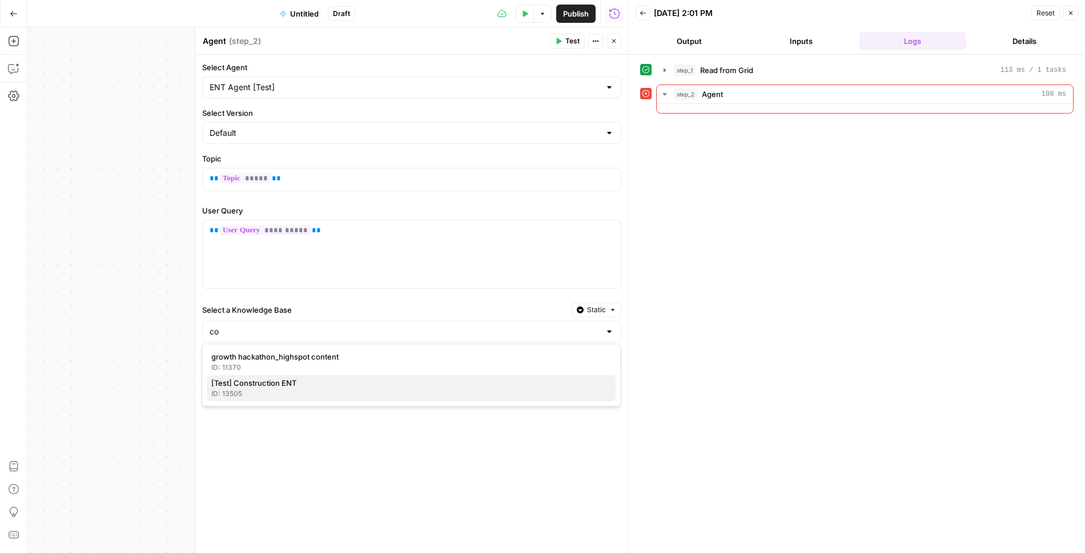
click at [340, 384] on span "[Test] Construction ENT" at bounding box center [408, 382] width 395 height 11
type input "[Test] Construction ENT"
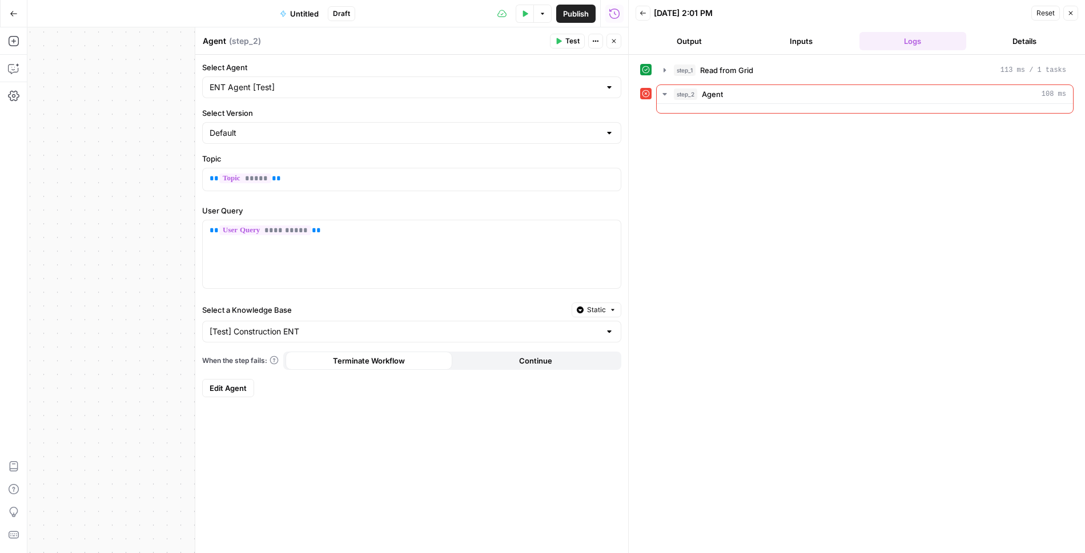
click at [566, 42] on button "Test" at bounding box center [567, 41] width 35 height 15
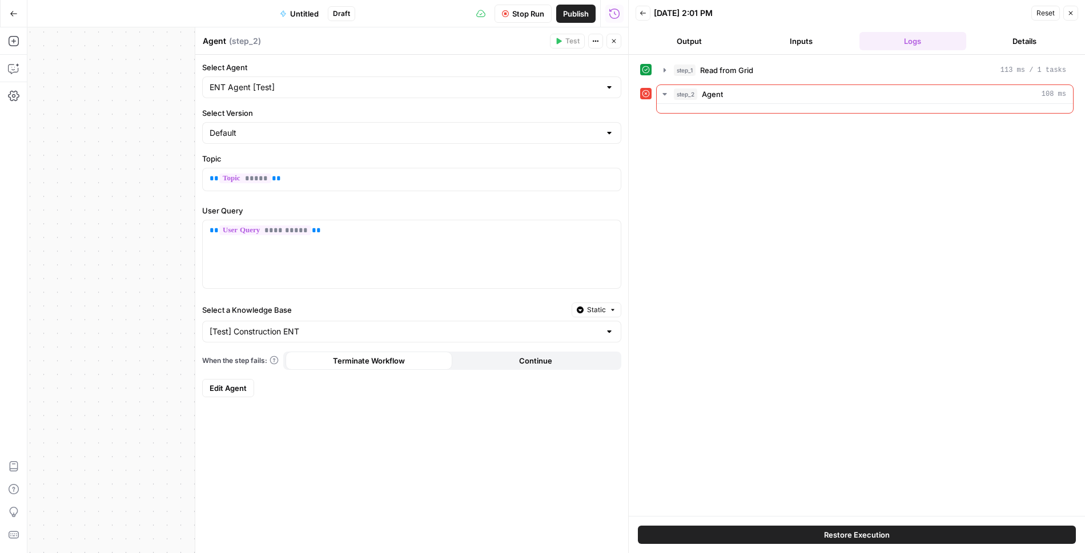
click at [615, 40] on icon "button" at bounding box center [613, 41] width 7 height 7
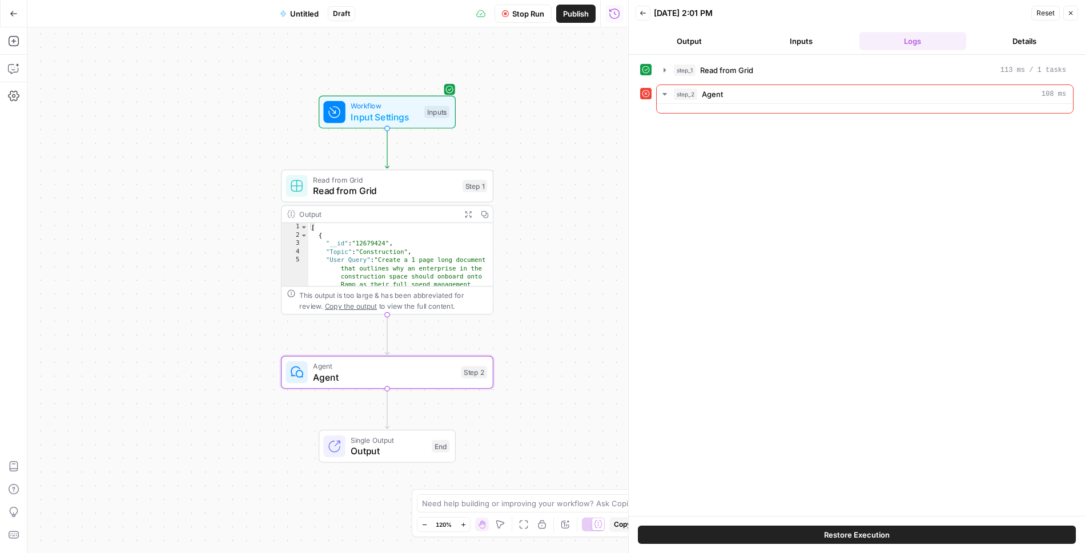
drag, startPoint x: 558, startPoint y: 424, endPoint x: 552, endPoint y: 367, distance: 57.4
click at [554, 367] on div "Workflow Input Settings Inputs Read from Grid Read from Grid Step 1 Output Expa…" at bounding box center [327, 290] width 601 height 526
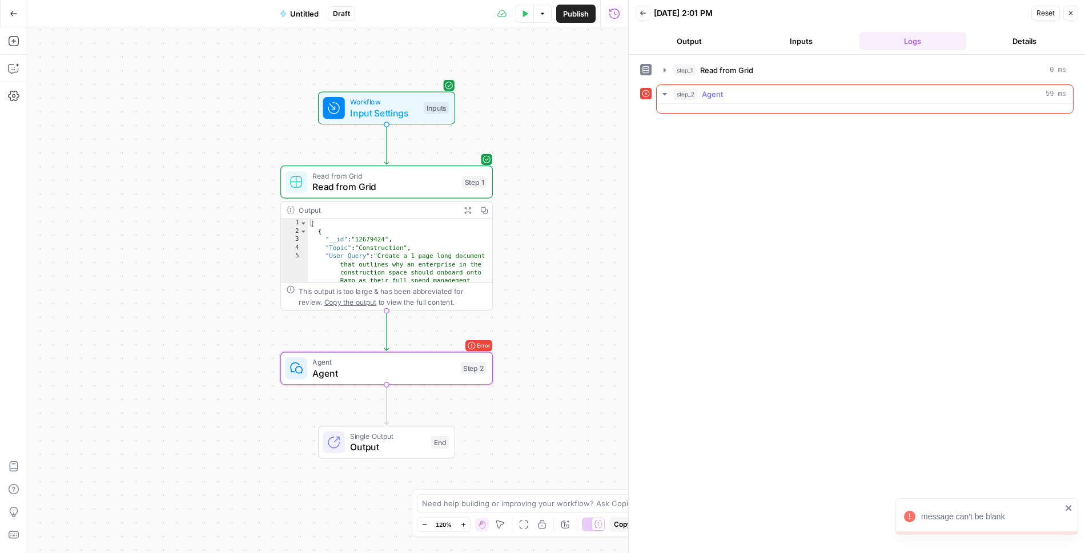
click at [657, 96] on button "step_2 Agent 59 ms" at bounding box center [864, 94] width 416 height 18
click at [410, 363] on span "Agent" at bounding box center [383, 362] width 143 height 11
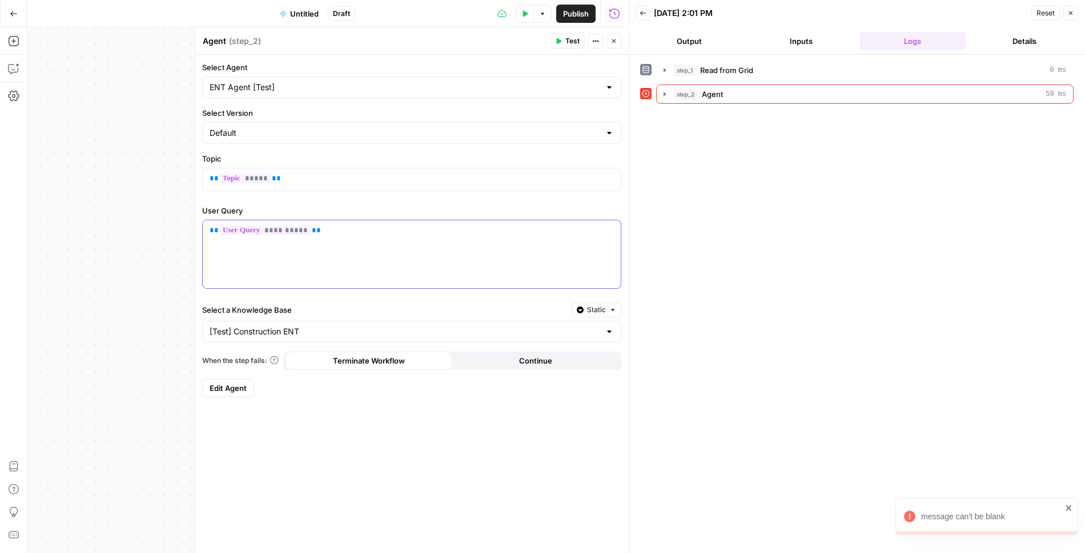
click at [448, 239] on div "**********" at bounding box center [412, 254] width 418 height 68
click at [428, 424] on div "**********" at bounding box center [411, 304] width 433 height 498
click at [661, 67] on icon "button" at bounding box center [664, 70] width 9 height 9
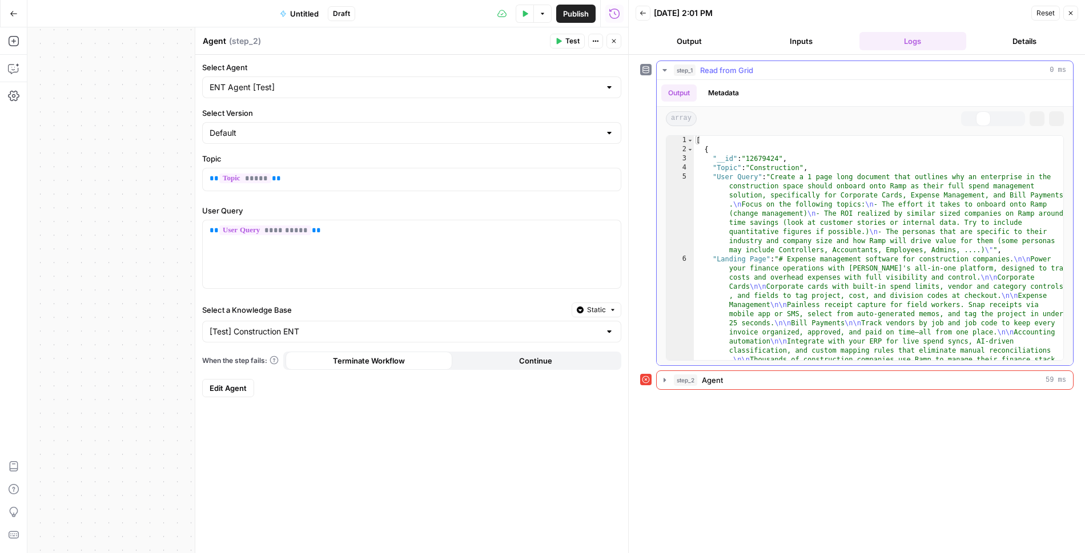
click at [661, 67] on icon "button" at bounding box center [664, 70] width 9 height 9
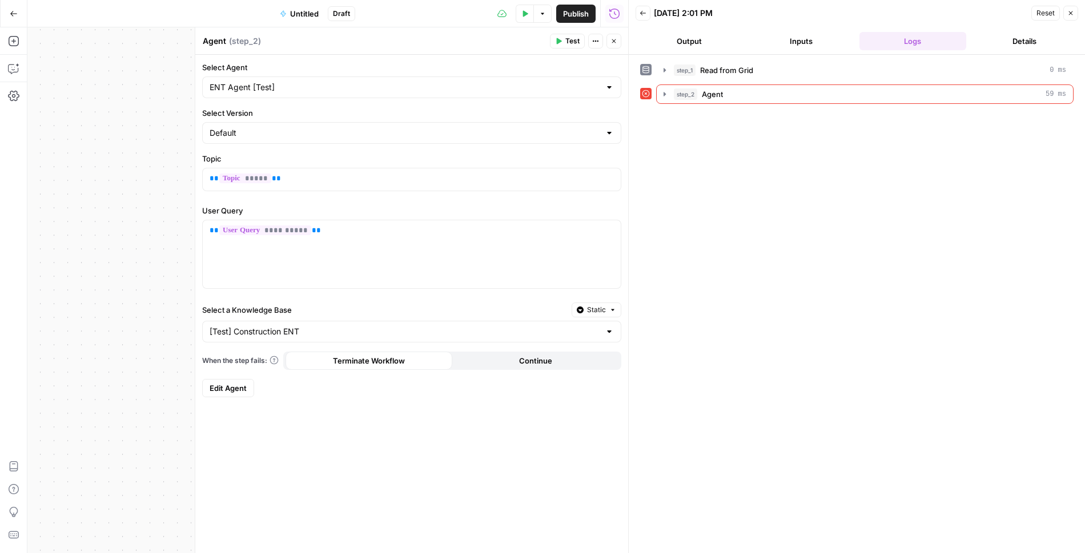
click at [614, 40] on icon "button" at bounding box center [613, 41] width 7 height 7
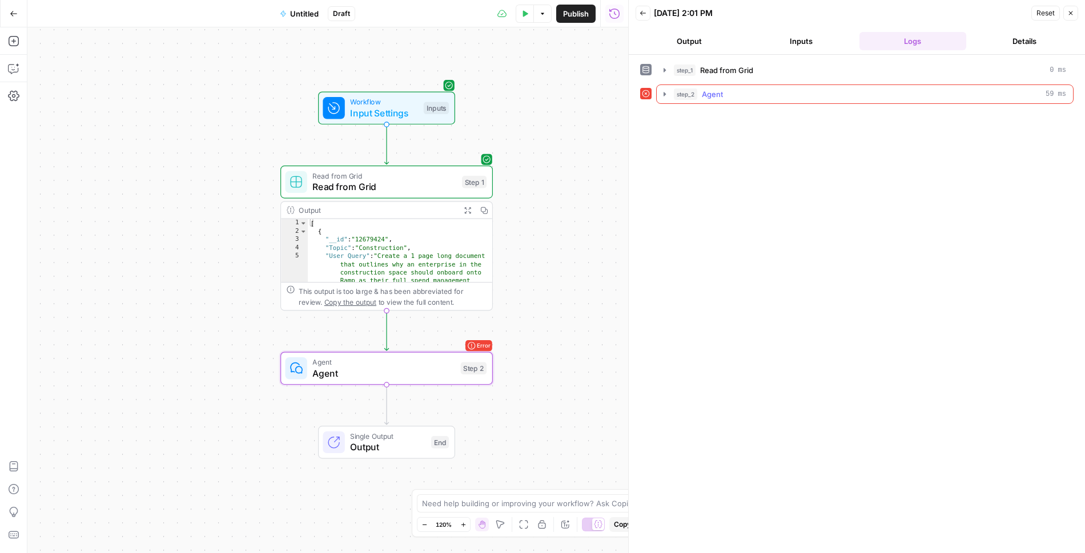
click at [667, 98] on button "step_2 Agent 59 ms" at bounding box center [864, 94] width 416 height 18
click at [526, 16] on icon "button" at bounding box center [524, 13] width 7 height 7
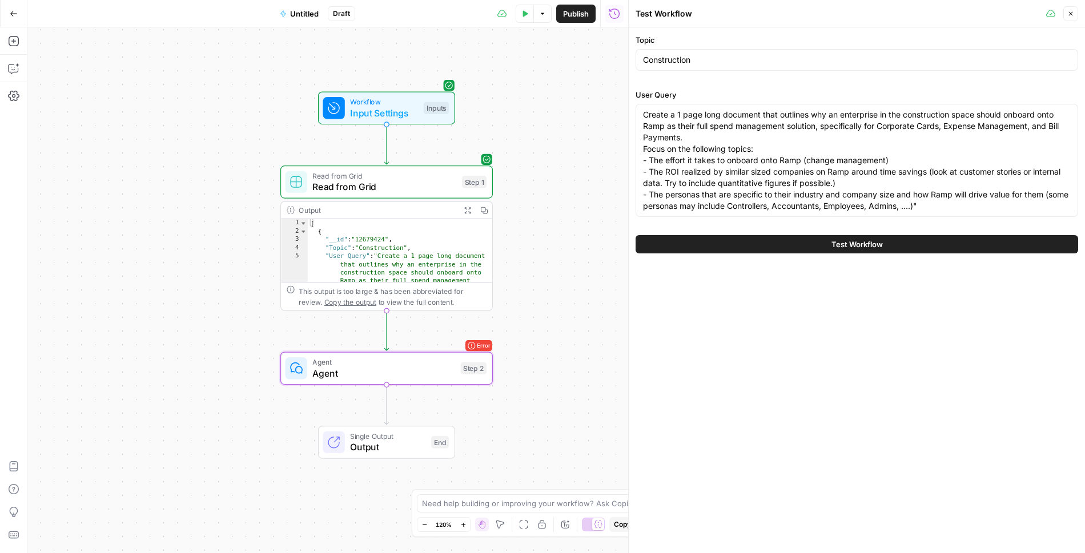
click at [719, 240] on button "Test Workflow" at bounding box center [856, 244] width 442 height 18
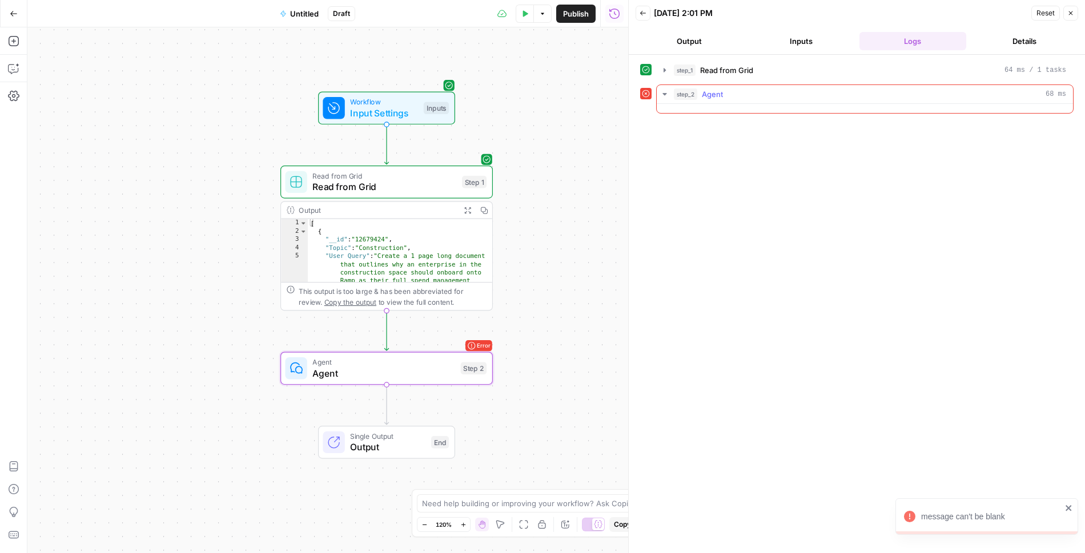
click at [664, 90] on icon "button" at bounding box center [664, 94] width 9 height 9
click at [454, 499] on textarea at bounding box center [536, 503] width 228 height 11
type textarea "why does the agent say that 'message cannot be blank'"
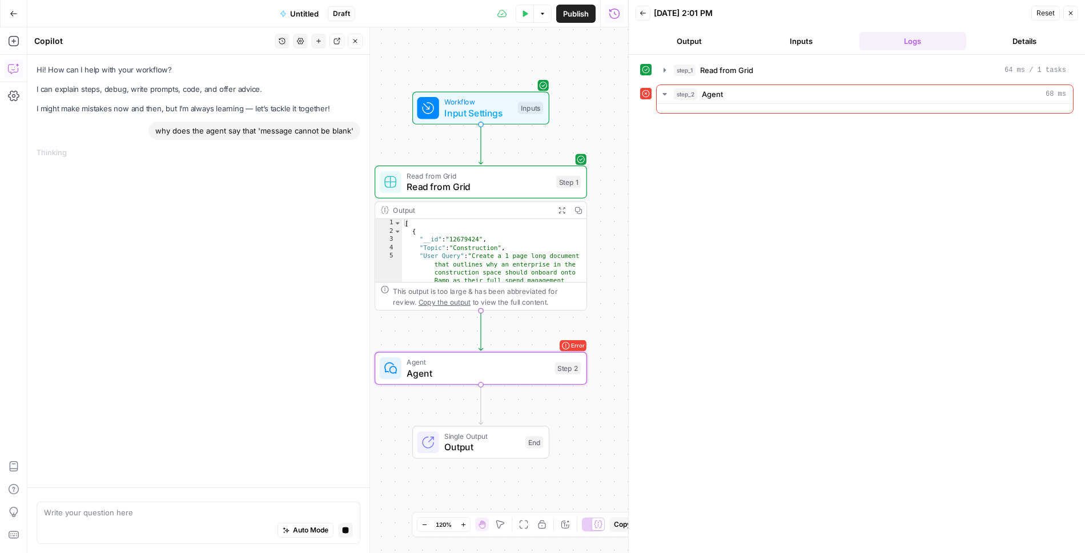
click at [771, 47] on button "Inputs" at bounding box center [800, 41] width 107 height 18
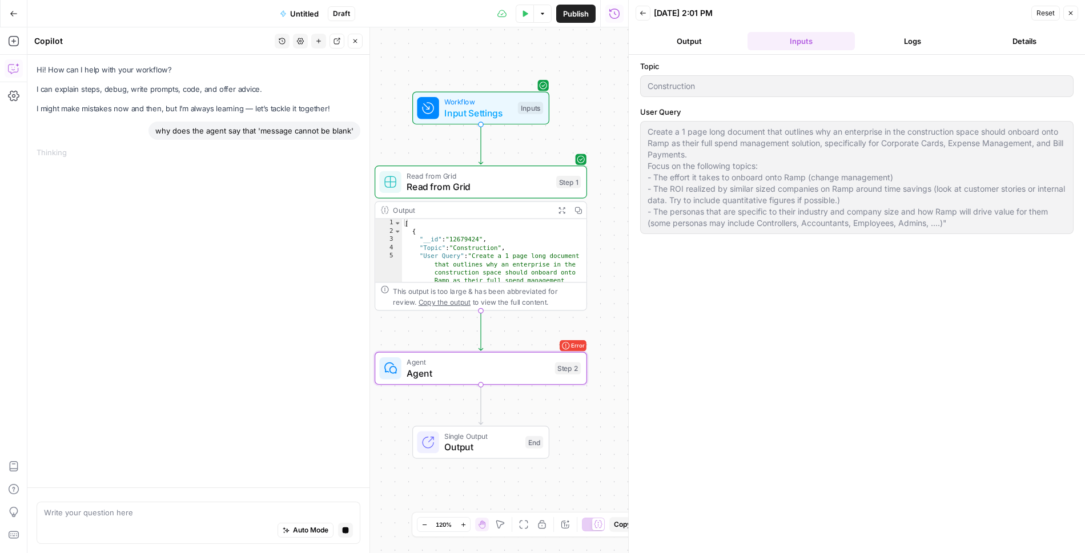
click at [703, 34] on button "Output" at bounding box center [688, 41] width 107 height 18
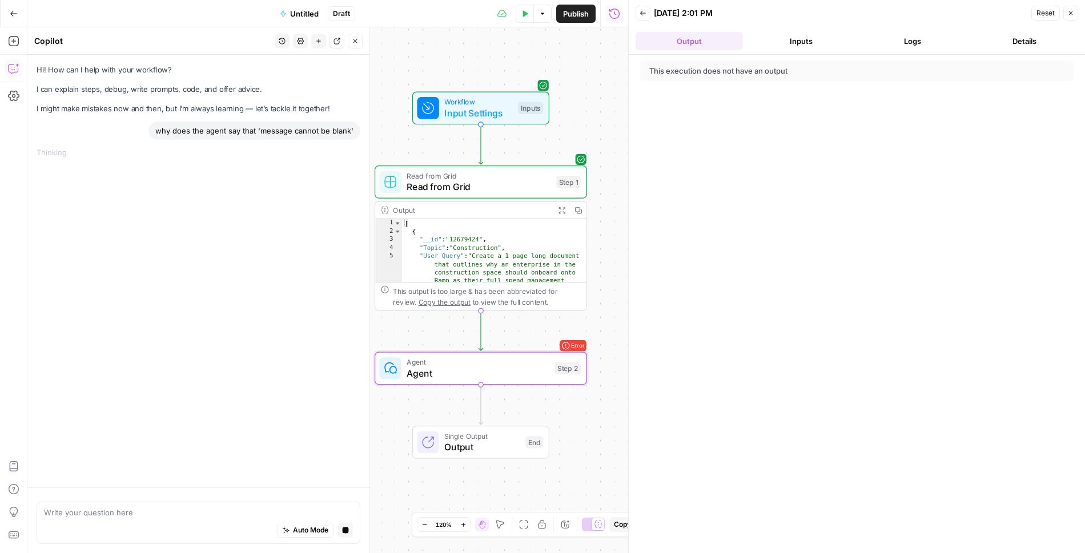
click at [931, 41] on button "Logs" at bounding box center [912, 41] width 107 height 18
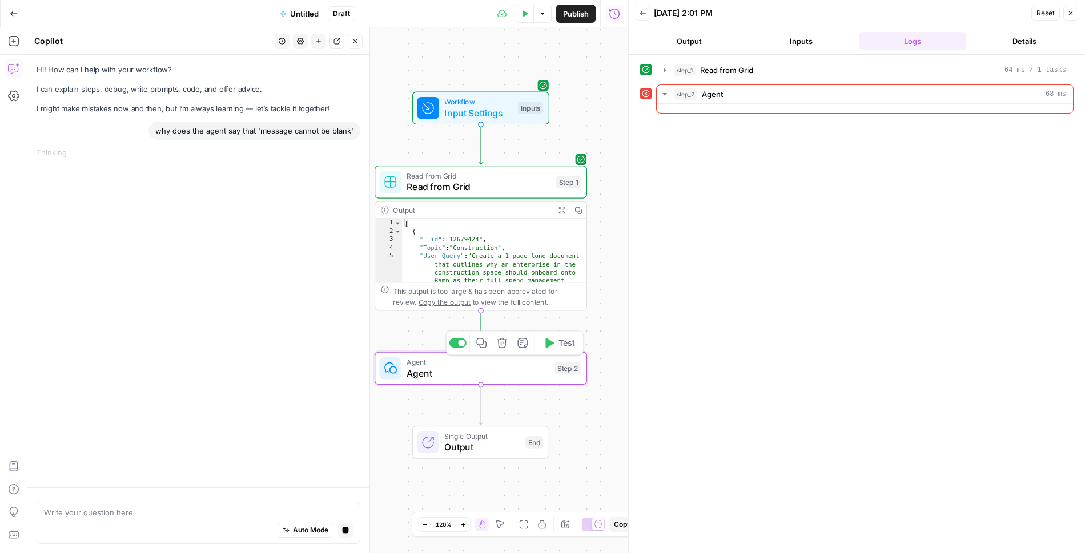
click at [512, 369] on span "Agent" at bounding box center [477, 373] width 143 height 14
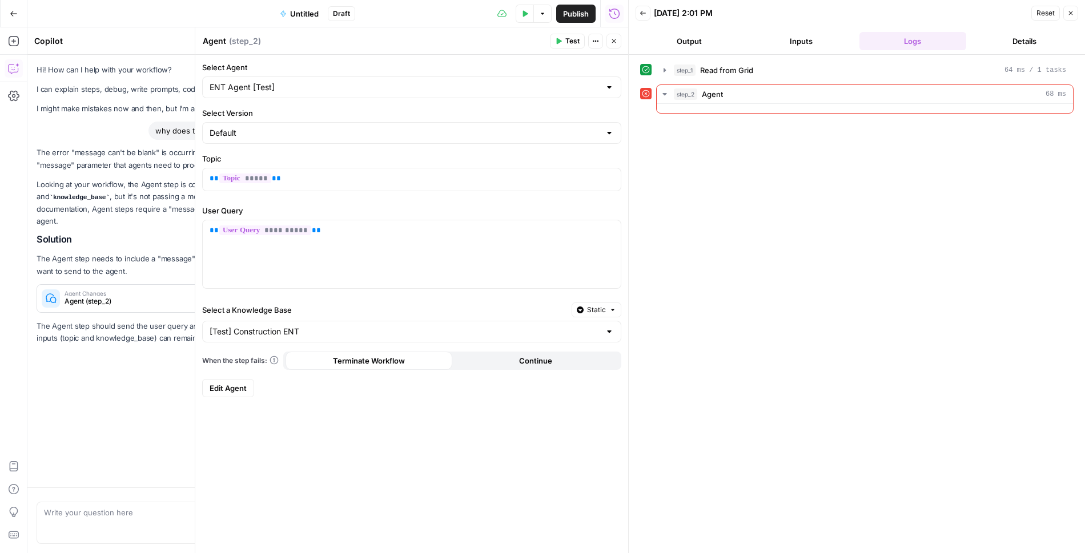
click at [615, 40] on icon "button" at bounding box center [613, 41] width 7 height 7
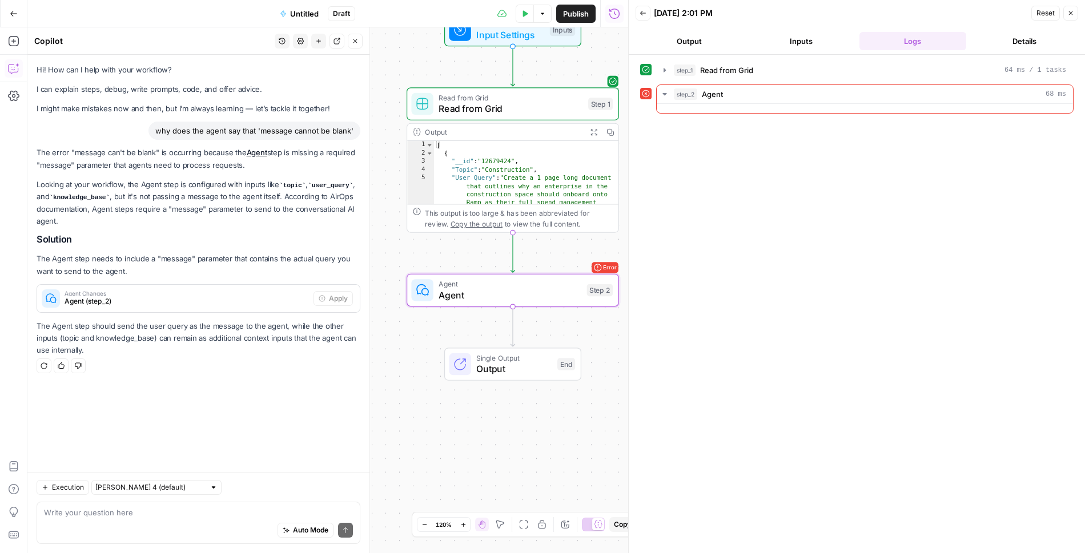
click at [214, 295] on span "Agent Changes" at bounding box center [187, 294] width 244 height 6
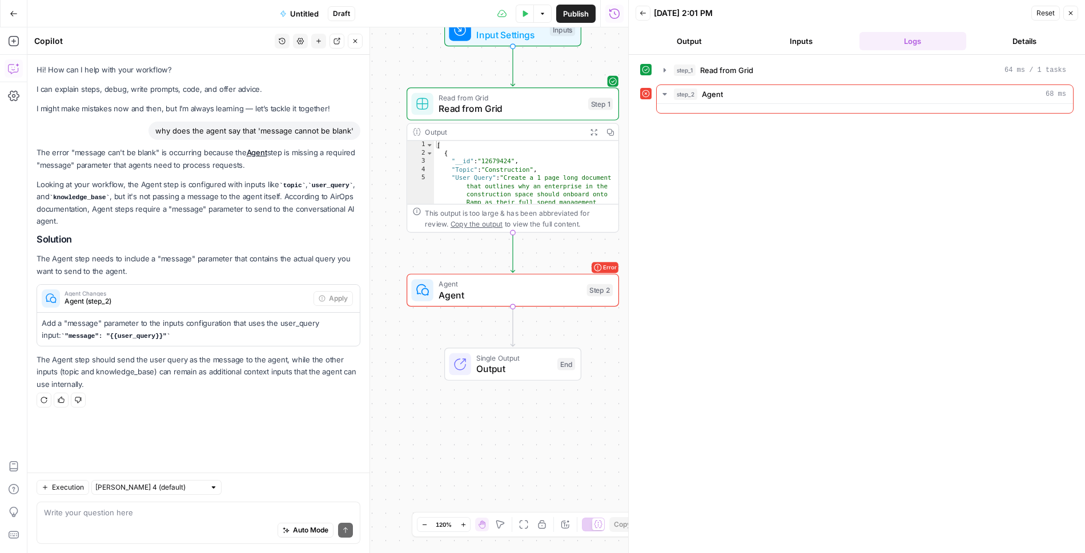
click at [487, 294] on span "Agent" at bounding box center [509, 295] width 143 height 14
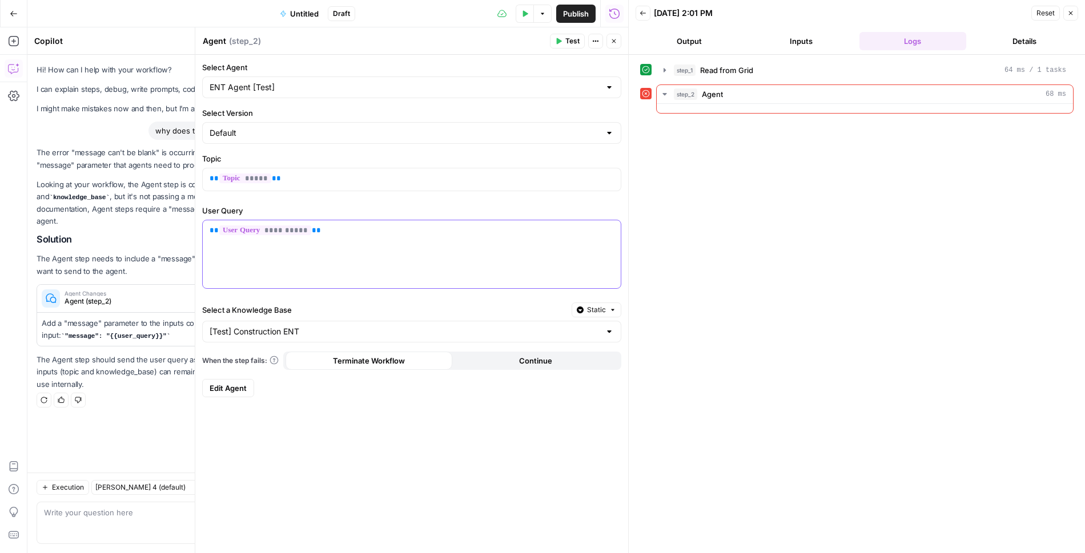
click at [512, 233] on p "**********" at bounding box center [411, 230] width 404 height 11
click at [511, 264] on div "**********" at bounding box center [412, 254] width 418 height 68
click at [617, 42] on icon "button" at bounding box center [613, 41] width 7 height 7
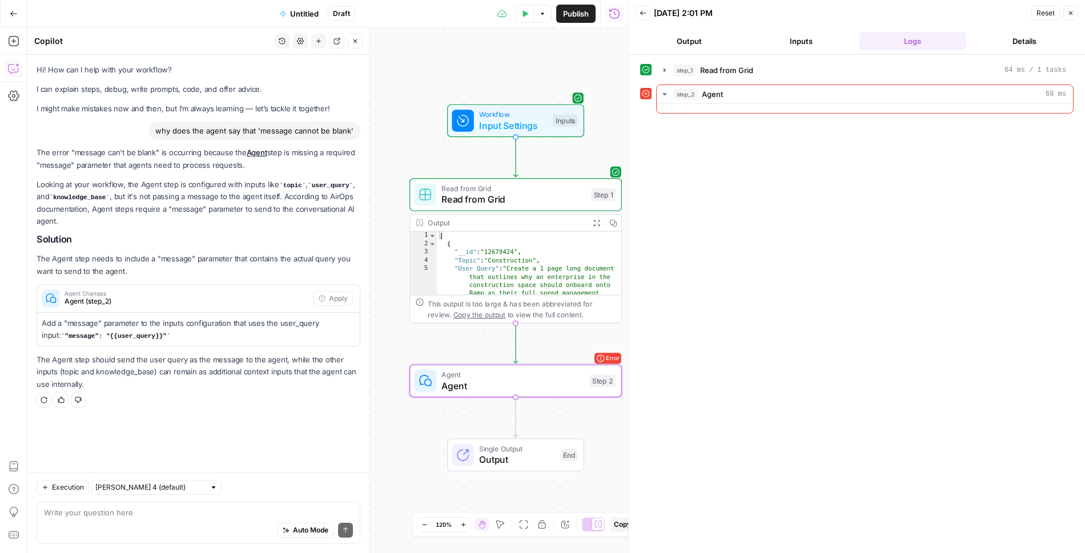
drag, startPoint x: 389, startPoint y: 244, endPoint x: 392, endPoint y: 336, distance: 91.9
click at [392, 336] on div "Workflow Input Settings Inputs Read from Grid Read from Grid Step 1 Output Expa…" at bounding box center [327, 290] width 601 height 526
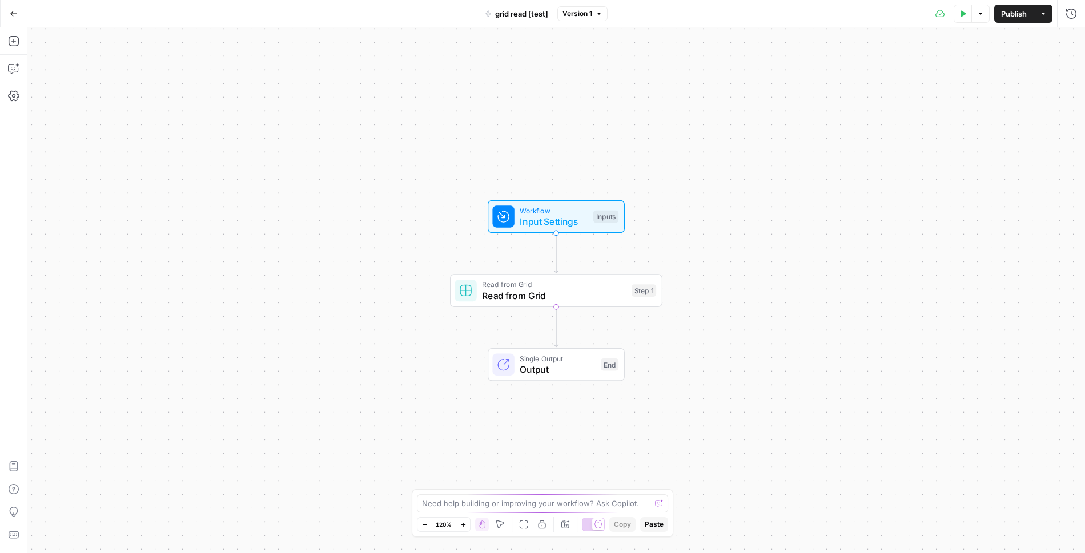
click at [10, 5] on button "Go Back" at bounding box center [13, 13] width 21 height 21
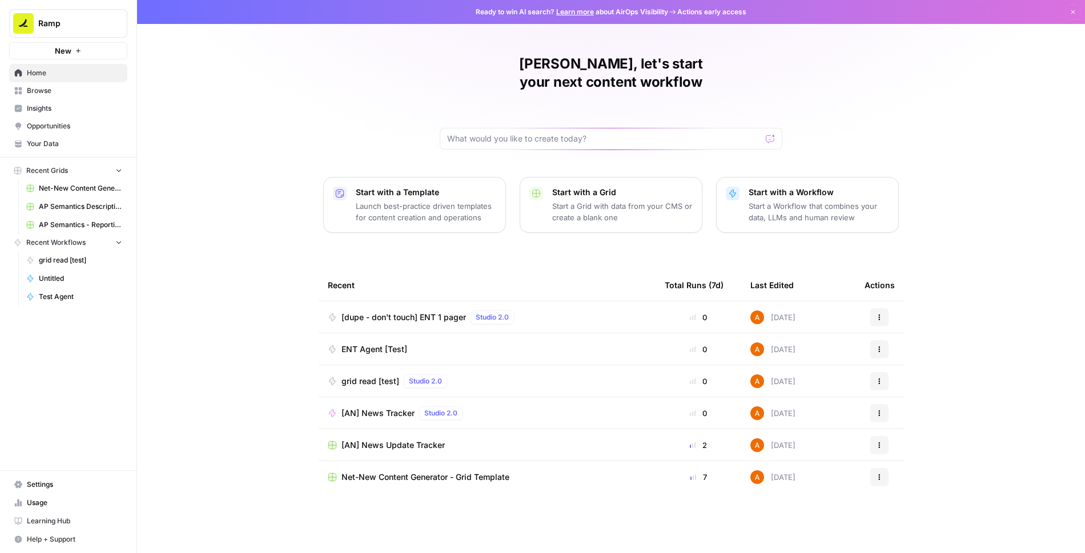
click at [880, 378] on icon "button" at bounding box center [879, 381] width 7 height 7
click at [903, 485] on span "Delete" at bounding box center [937, 487] width 91 height 11
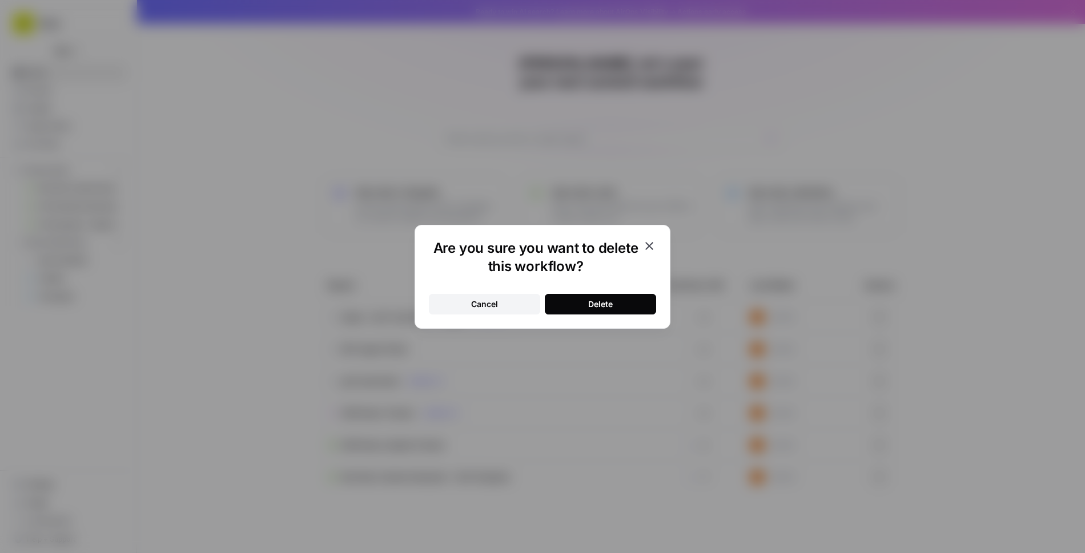
click at [622, 297] on button "Delete" at bounding box center [600, 304] width 111 height 21
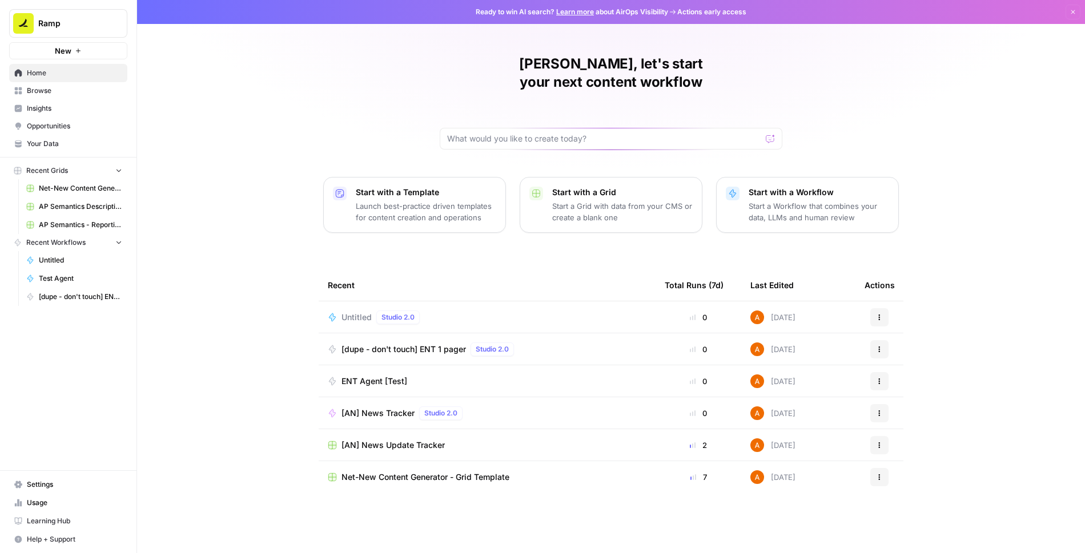
click at [885, 308] on button "Actions" at bounding box center [879, 317] width 18 height 18
click at [888, 356] on div "Delete" at bounding box center [934, 350] width 108 height 11
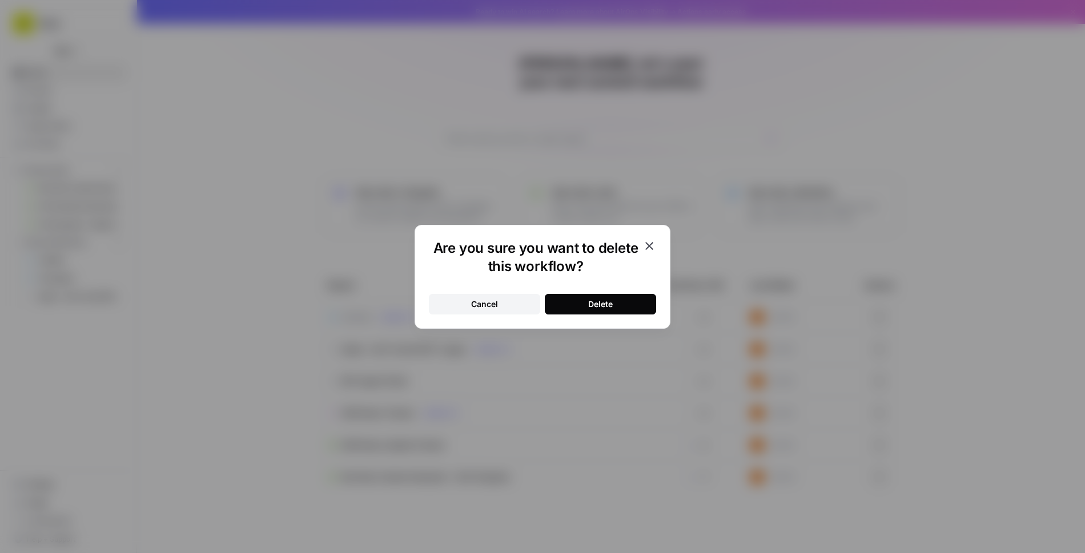
click at [622, 297] on button "Delete" at bounding box center [600, 304] width 111 height 21
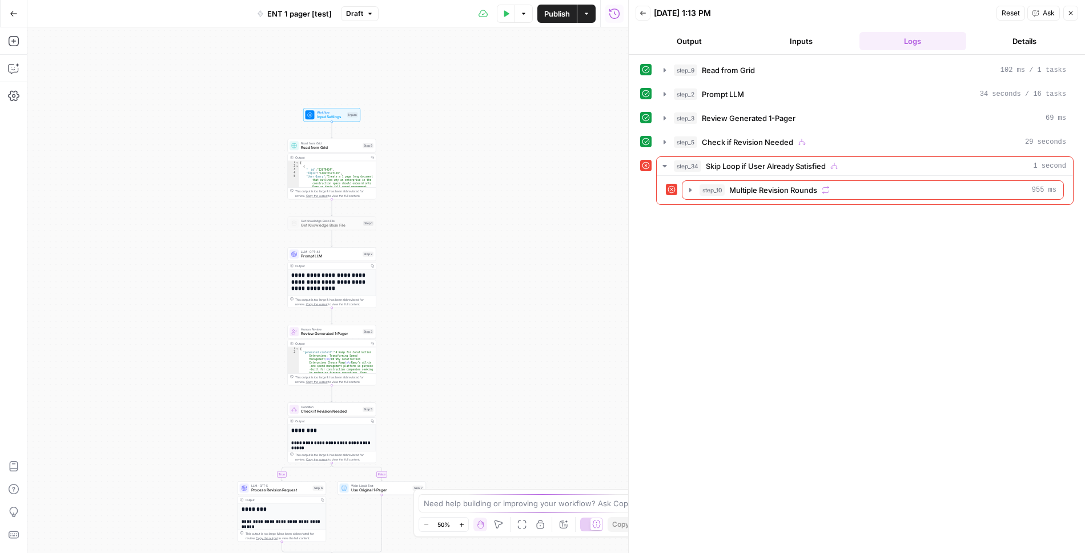
drag, startPoint x: 459, startPoint y: 76, endPoint x: 463, endPoint y: 267, distance: 191.3
click at [463, 267] on div "true false true false Workflow Input Settings Inputs Read from Grid Read from G…" at bounding box center [327, 290] width 601 height 526
click at [333, 253] on span "Prompt LLM" at bounding box center [330, 256] width 59 height 6
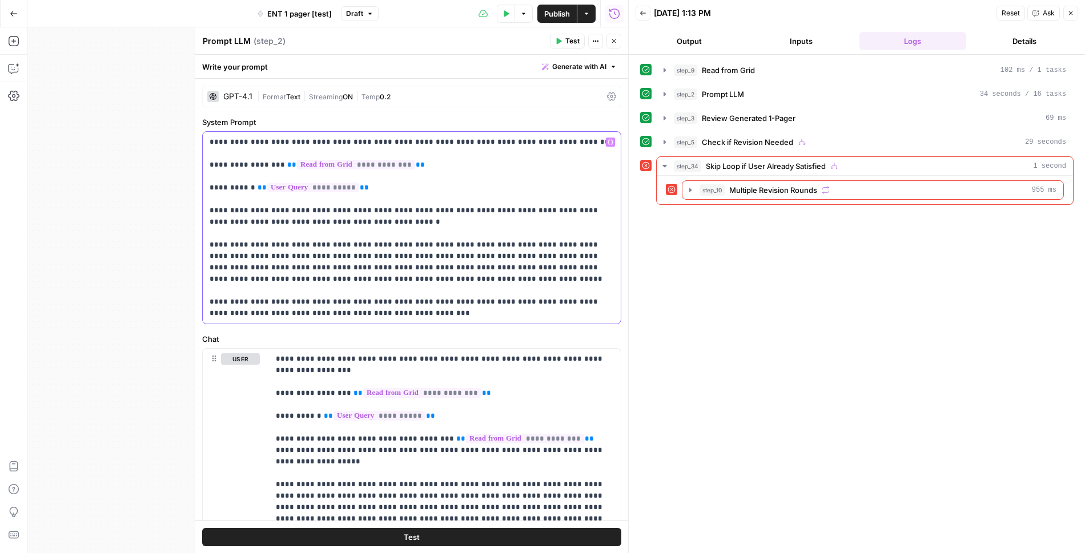
click at [416, 241] on p "**********" at bounding box center [411, 227] width 405 height 183
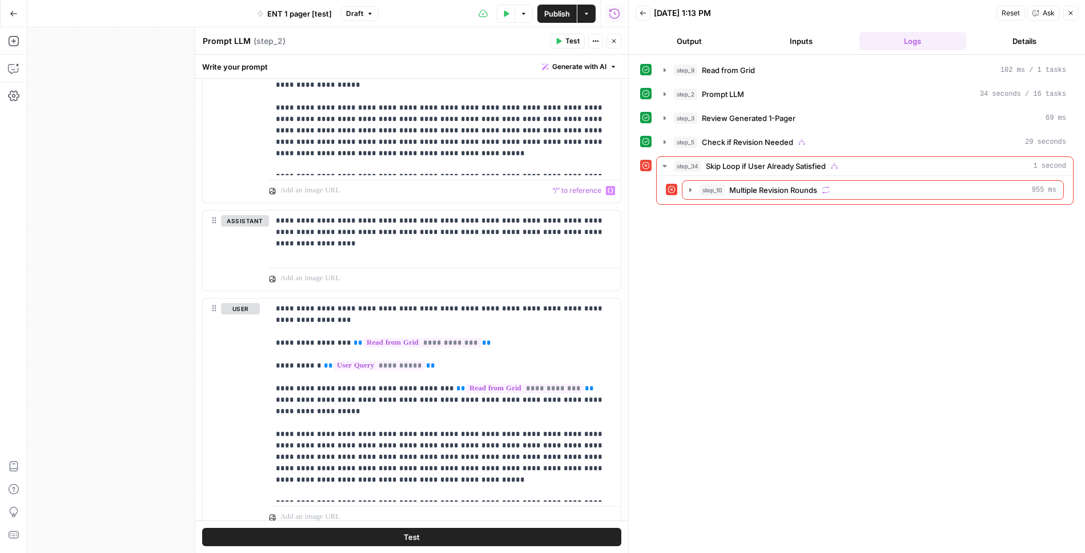
scroll to position [377, 0]
click at [352, 240] on div "**********" at bounding box center [445, 236] width 352 height 53
click at [661, 69] on icon "button" at bounding box center [664, 70] width 9 height 9
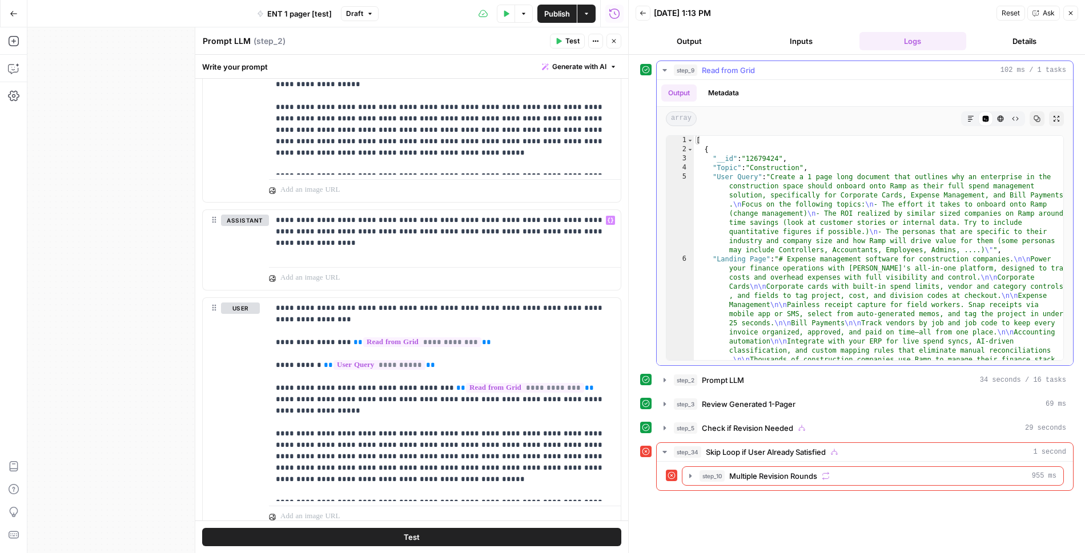
click at [661, 69] on icon "button" at bounding box center [664, 70] width 9 height 9
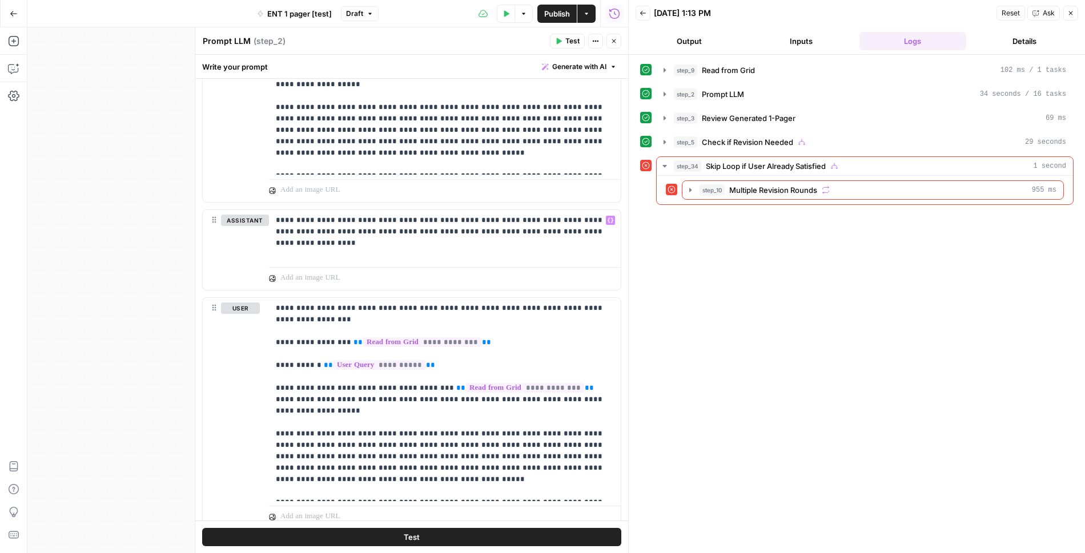
click at [797, 47] on button "Inputs" at bounding box center [800, 41] width 107 height 18
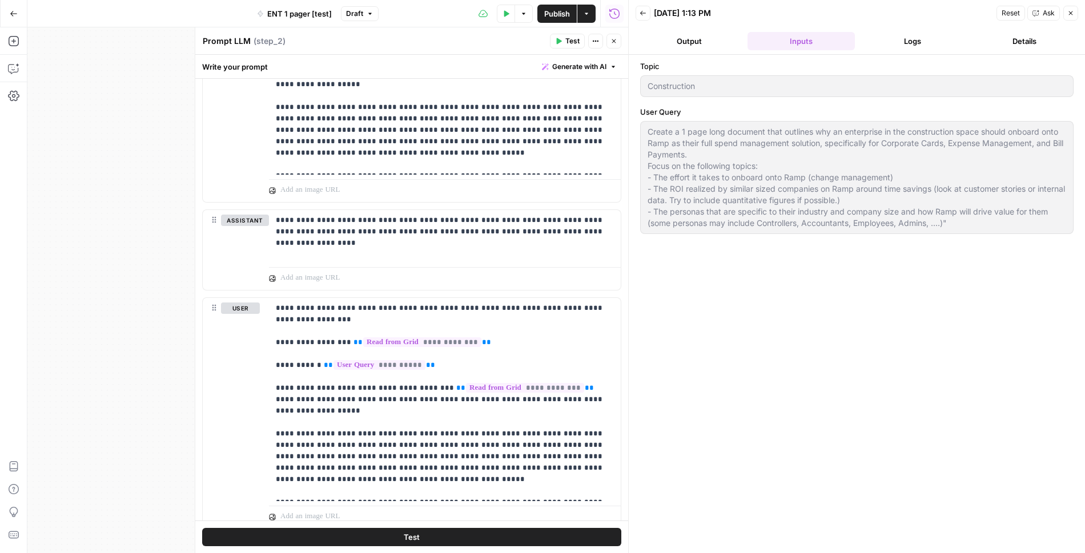
click at [614, 45] on button "Close" at bounding box center [613, 41] width 15 height 15
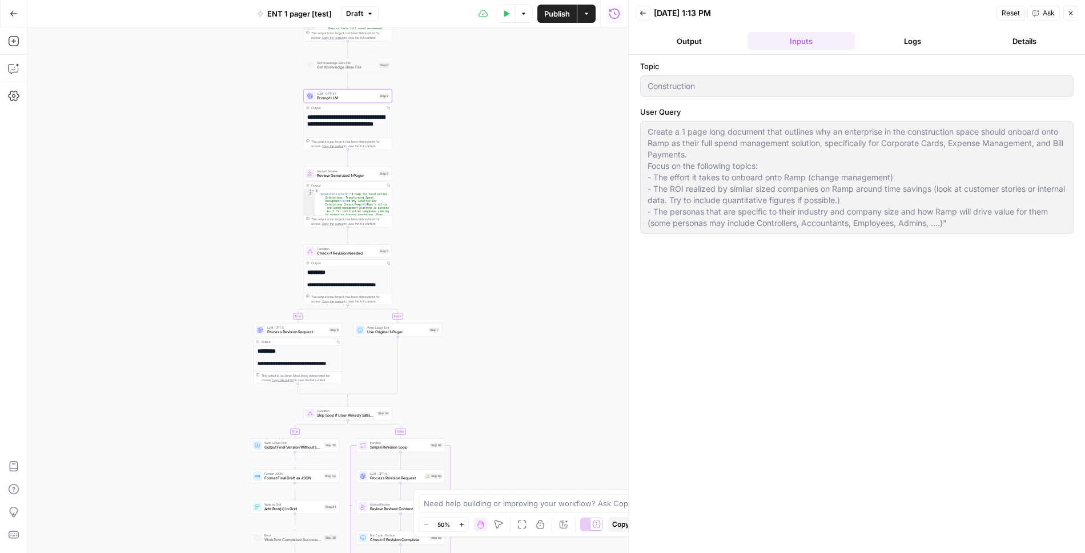
drag, startPoint x: 429, startPoint y: 413, endPoint x: 450, endPoint y: 230, distance: 184.5
click at [450, 230] on div "true false true false Workflow Input Settings Inputs Read from Grid Read from G…" at bounding box center [327, 290] width 601 height 526
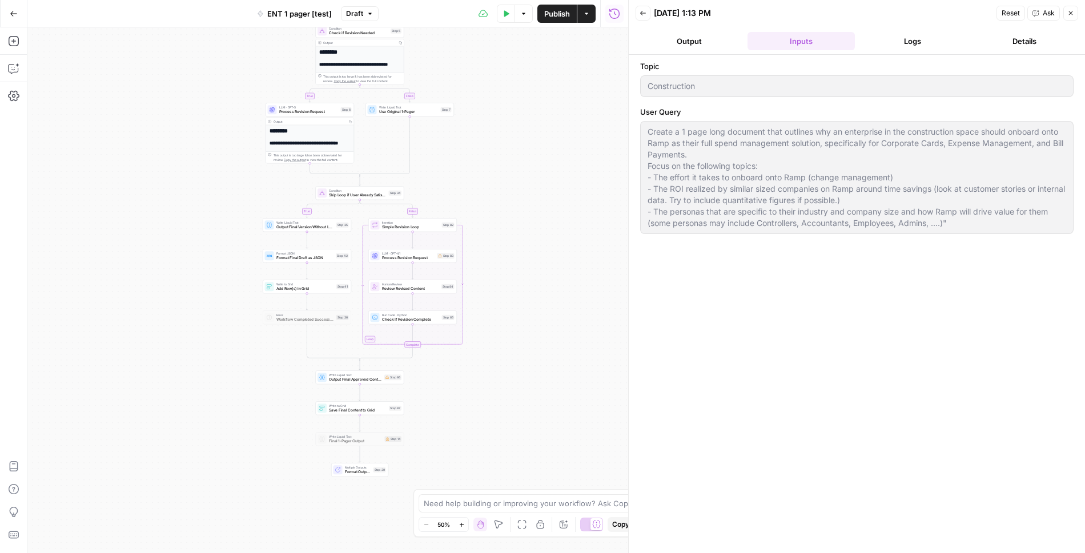
drag, startPoint x: 471, startPoint y: 394, endPoint x: 478, endPoint y: 199, distance: 195.3
click at [478, 199] on div "true false true false Workflow Input Settings Inputs Read from Grid Read from G…" at bounding box center [327, 290] width 601 height 526
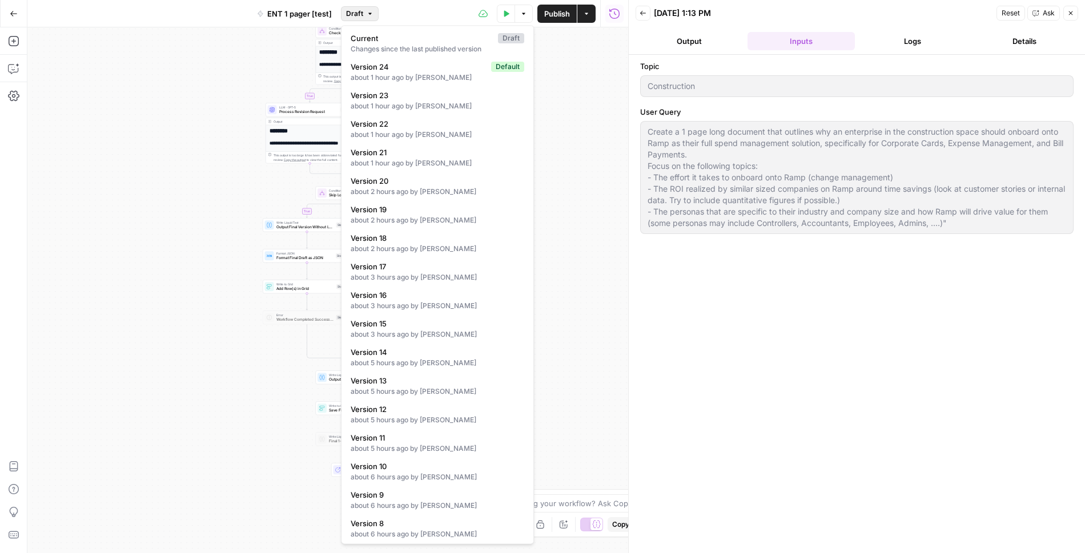
click at [366, 14] on icon "button" at bounding box center [369, 13] width 7 height 7
click at [571, 167] on div "true false true false Workflow Input Settings Inputs Read from Grid Read from G…" at bounding box center [327, 290] width 601 height 526
click at [358, 17] on span "Draft" at bounding box center [354, 14] width 17 height 10
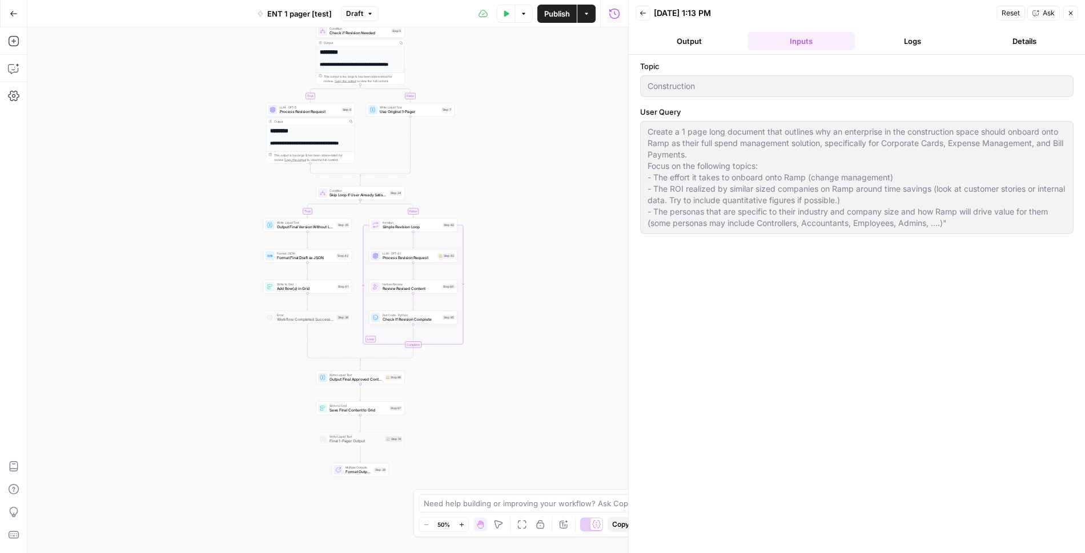
click at [612, 16] on icon "button" at bounding box center [614, 13] width 11 height 11
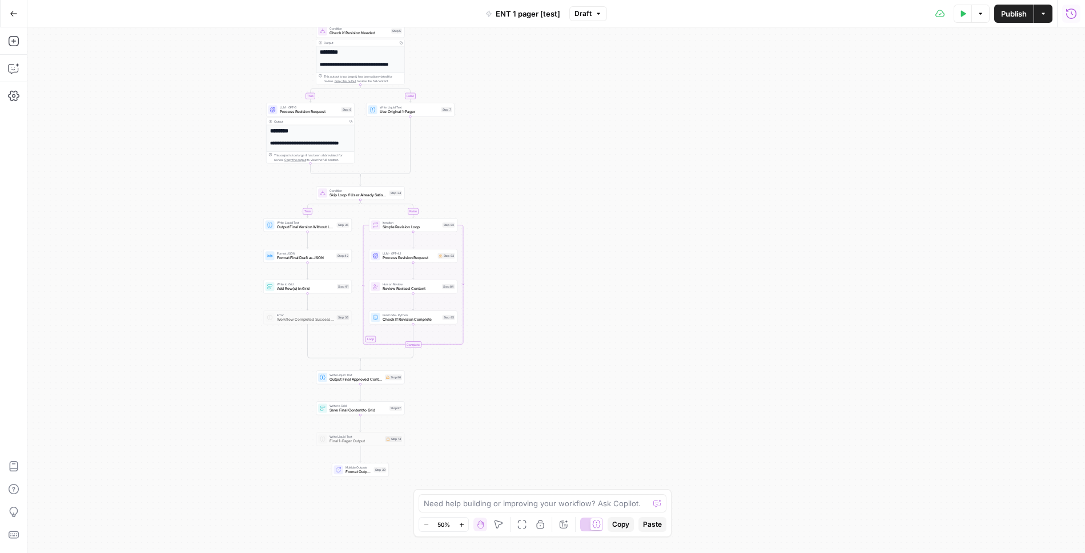
click at [1070, 23] on div "Test Data Options Publish Actions Run History" at bounding box center [846, 13] width 478 height 27
click at [1069, 16] on icon "button" at bounding box center [1070, 13] width 11 height 11
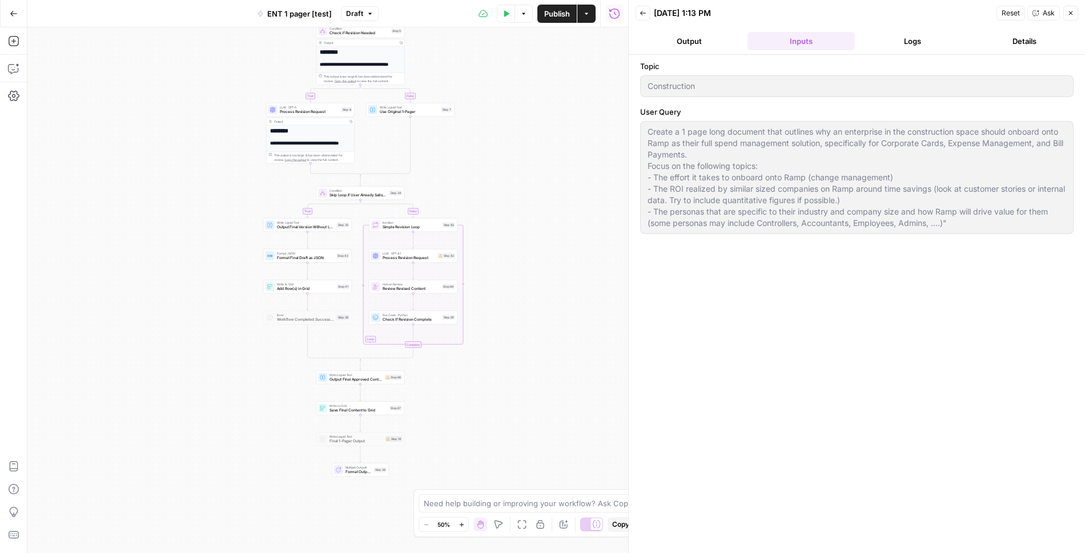
click at [920, 39] on button "Logs" at bounding box center [912, 41] width 107 height 18
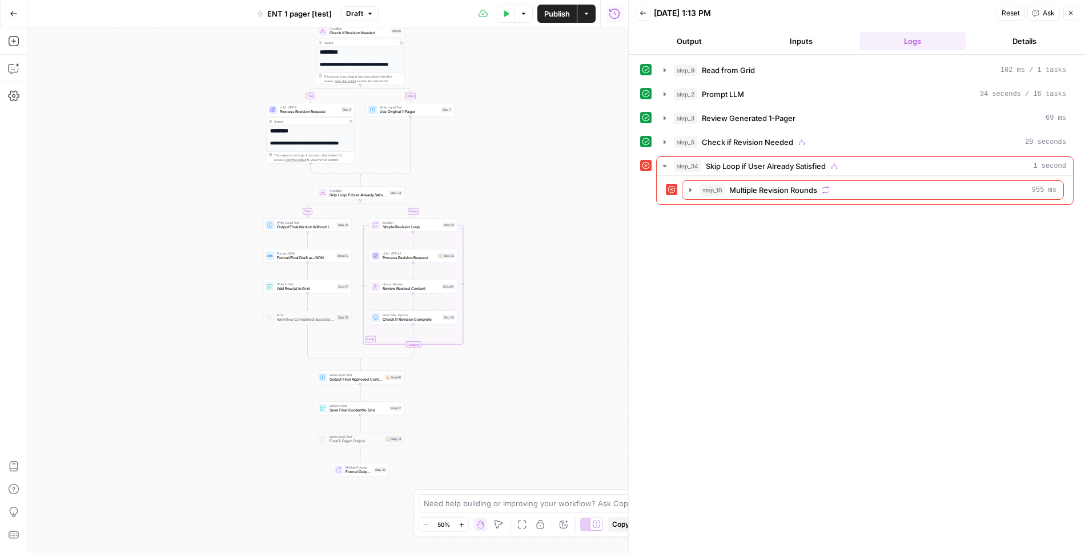
click at [1070, 10] on icon "button" at bounding box center [1070, 13] width 7 height 7
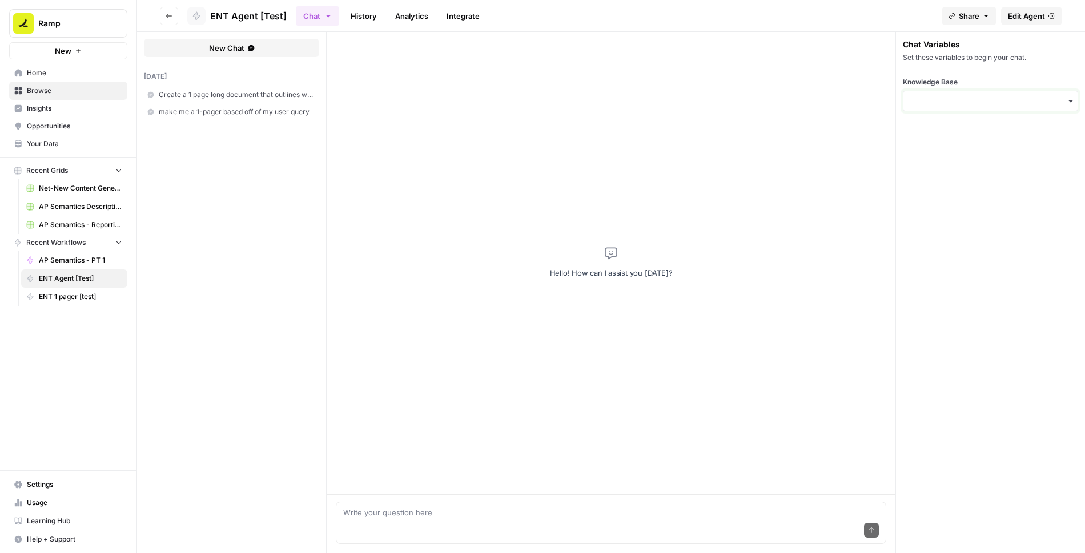
click at [963, 97] on input "Knowledge Base" at bounding box center [990, 100] width 160 height 11
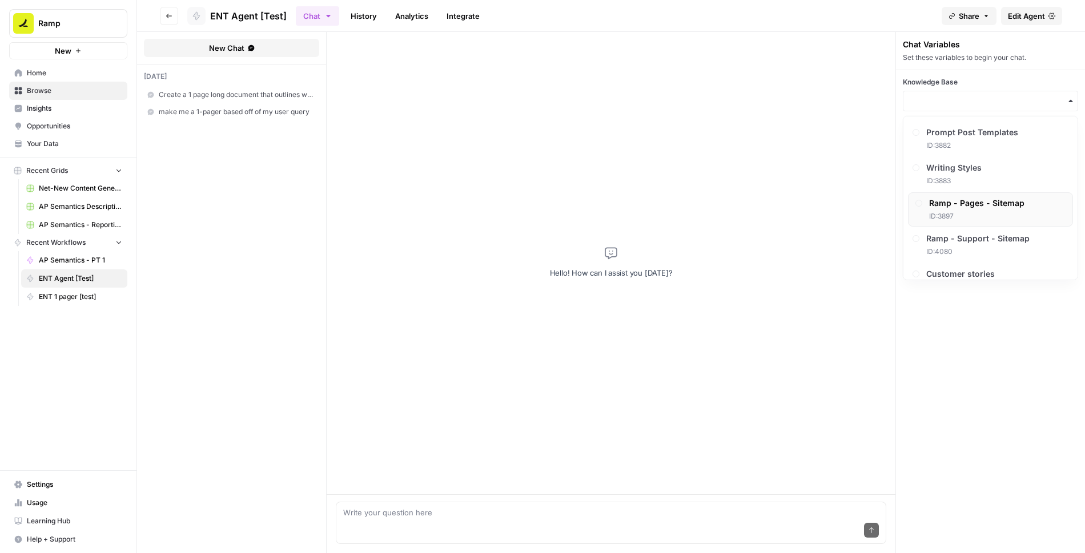
scroll to position [403, 0]
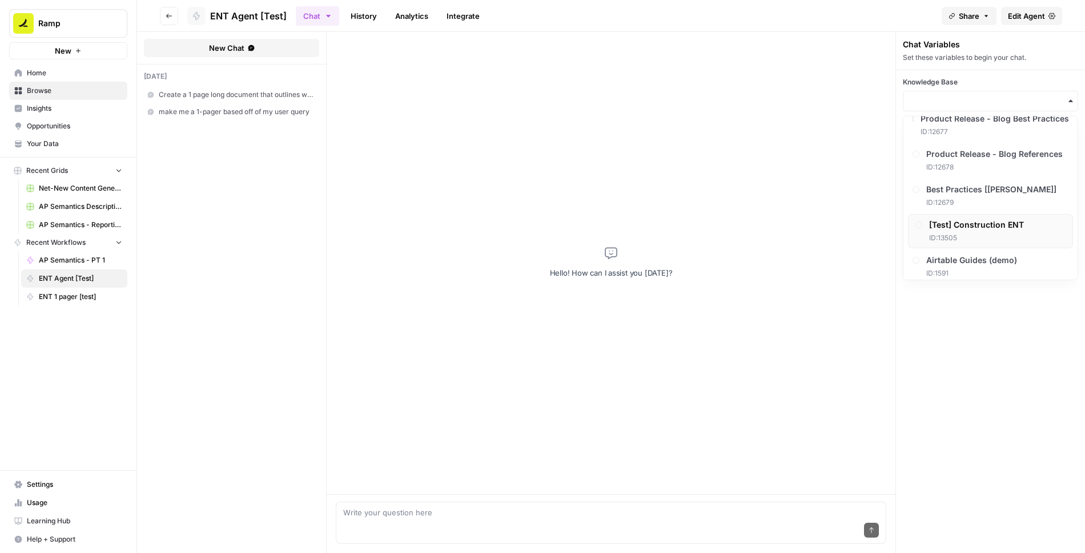
click at [955, 219] on span "[Test] Construction ENT" at bounding box center [975, 224] width 95 height 11
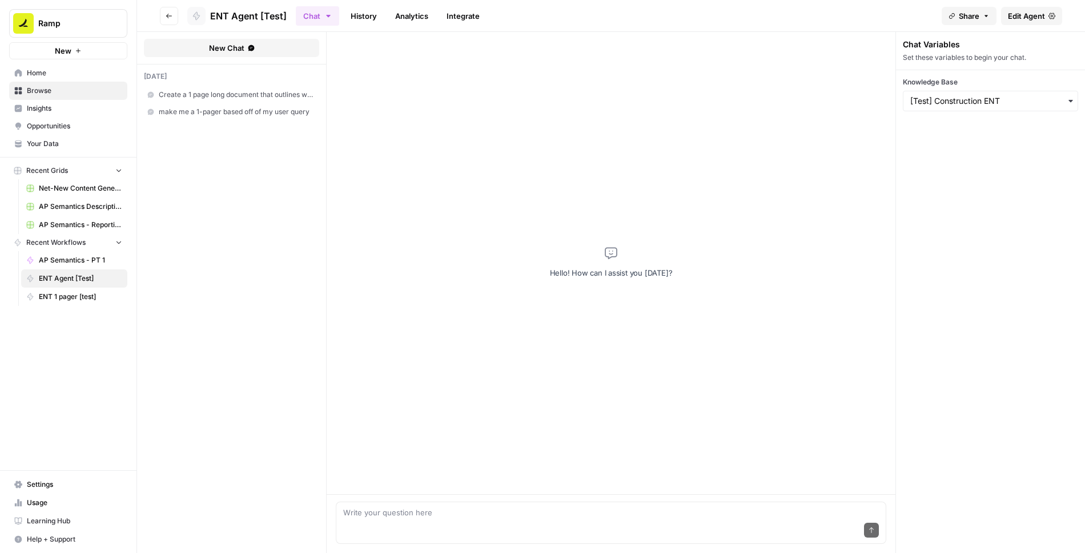
click at [541, 172] on div "Hello! How can I assist you [DATE]?" at bounding box center [611, 263] width 569 height 462
click at [519, 519] on div "Send" at bounding box center [610, 530] width 535 height 25
paste textarea "Create a 1 page long document that outlines why an enterprise in the constructi…"
type textarea "Create a 1 page long document that outlines why an enterprise in the constructi…"
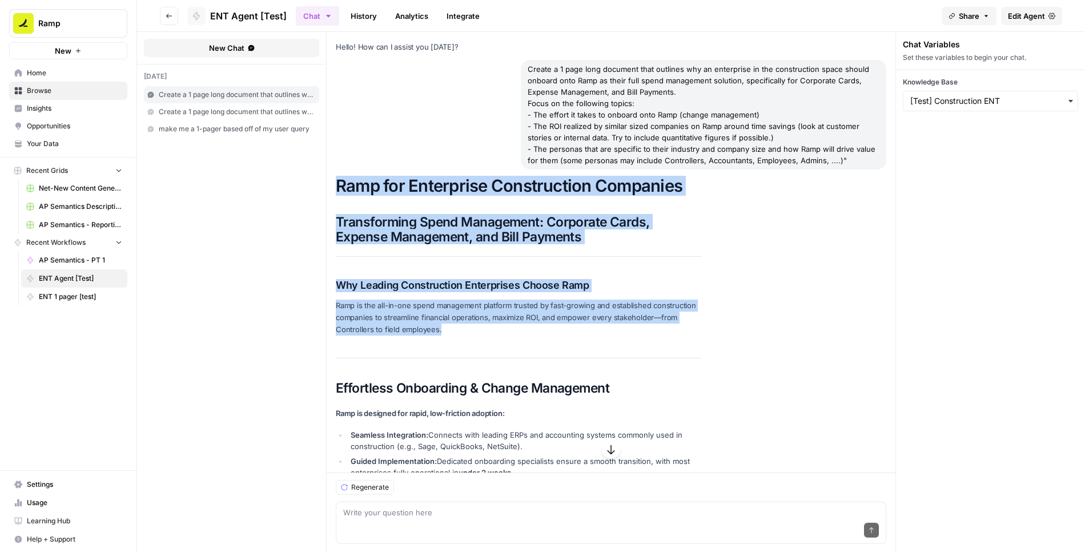
scroll to position [898, 0]
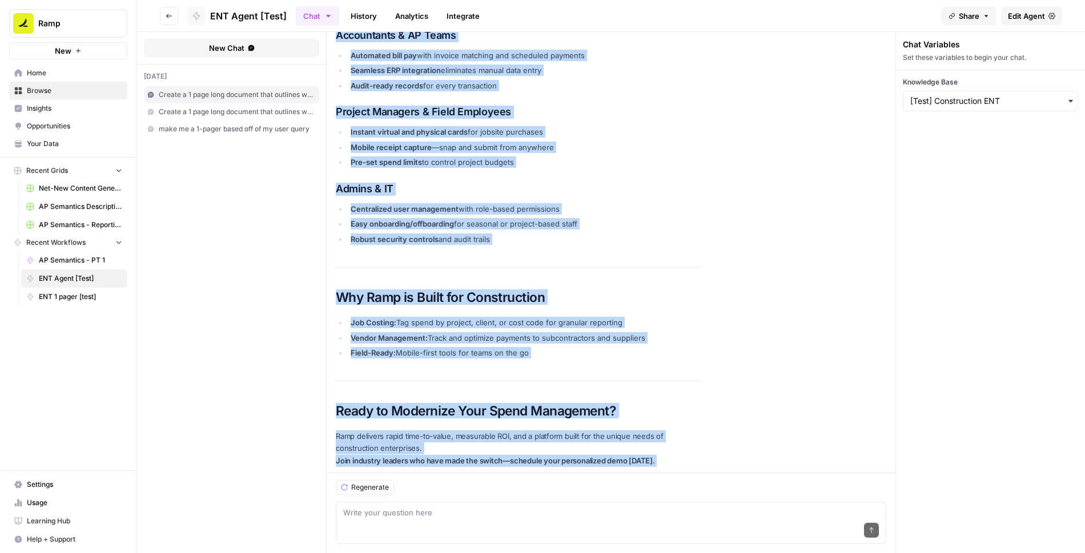
drag, startPoint x: 338, startPoint y: 185, endPoint x: 684, endPoint y: 482, distance: 455.8
click at [684, 482] on div "Hello! How can I assist you [DATE]? Create a 1 page long document that outlines…" at bounding box center [611, 292] width 569 height 521
copy div "Lore ips Dolorsitam Consectetura Elitseddo Eiusmodtempo Incid Utlaboreet: Dolor…"
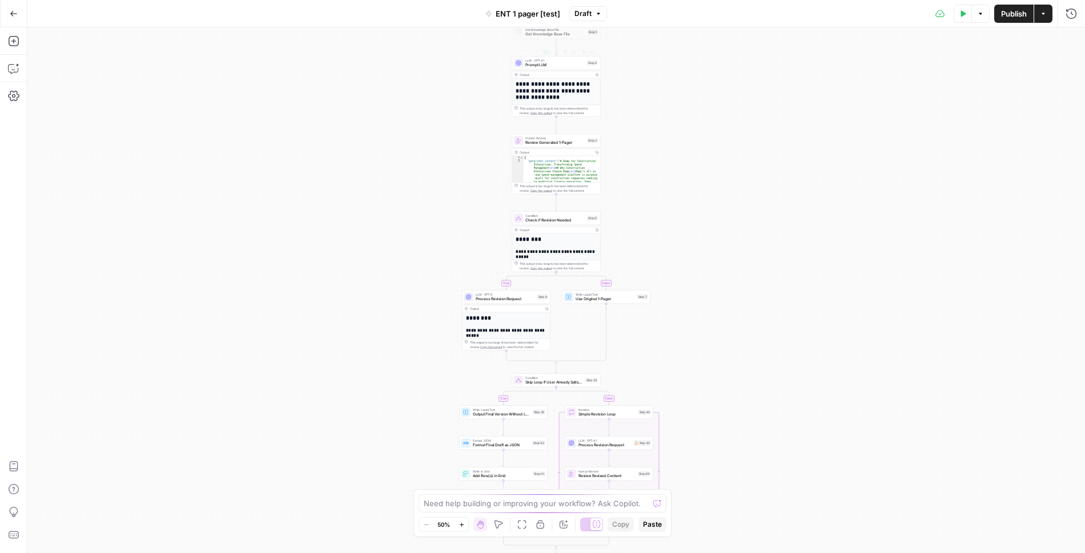
click at [589, 13] on span "Draft" at bounding box center [582, 14] width 17 height 10
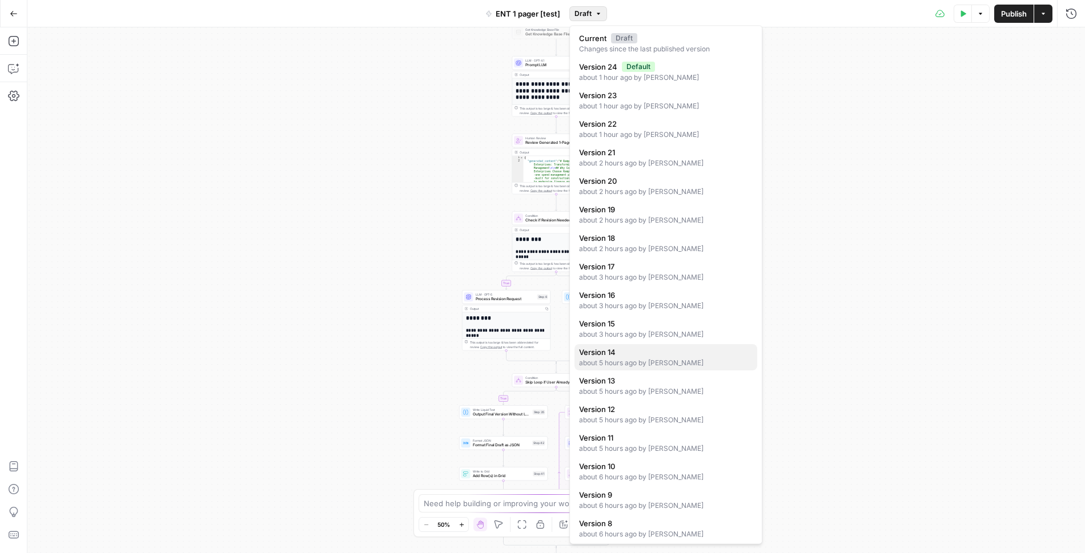
click at [614, 358] on div "about 5 hours ago by [PERSON_NAME]" at bounding box center [666, 363] width 174 height 10
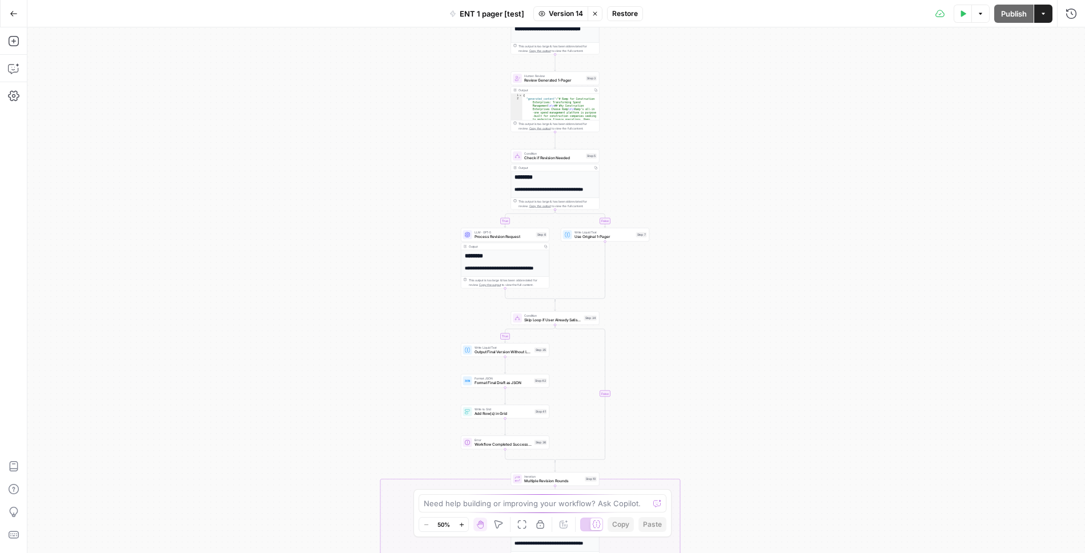
drag, startPoint x: 630, startPoint y: 323, endPoint x: 613, endPoint y: 420, distance: 99.1
click at [613, 420] on div "true false true false true false true false Workflow Input Settings Inputs Read…" at bounding box center [555, 290] width 1057 height 526
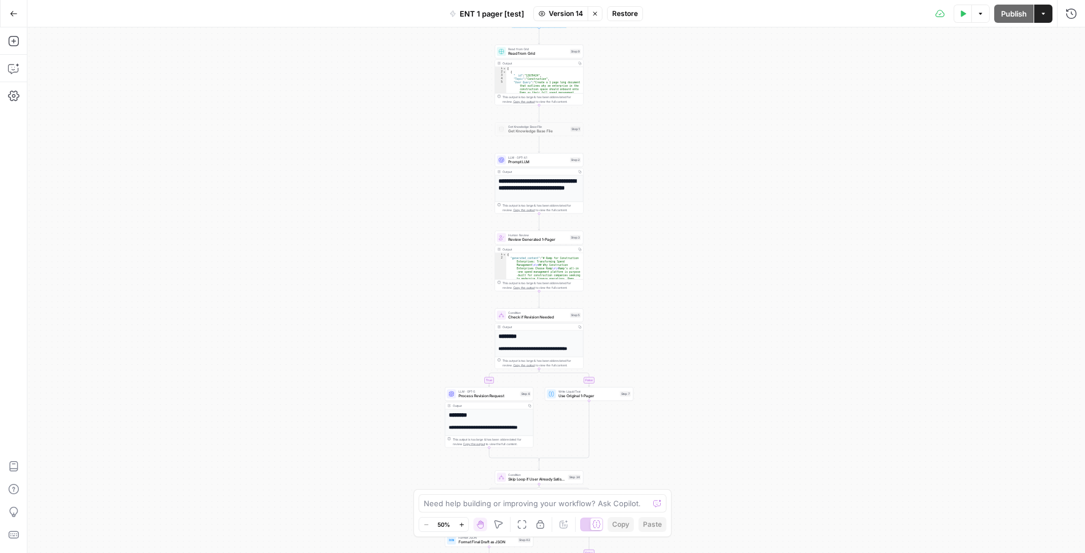
click at [592, 11] on icon "button" at bounding box center [594, 13] width 7 height 7
click at [1073, 18] on icon "button" at bounding box center [1070, 13] width 11 height 11
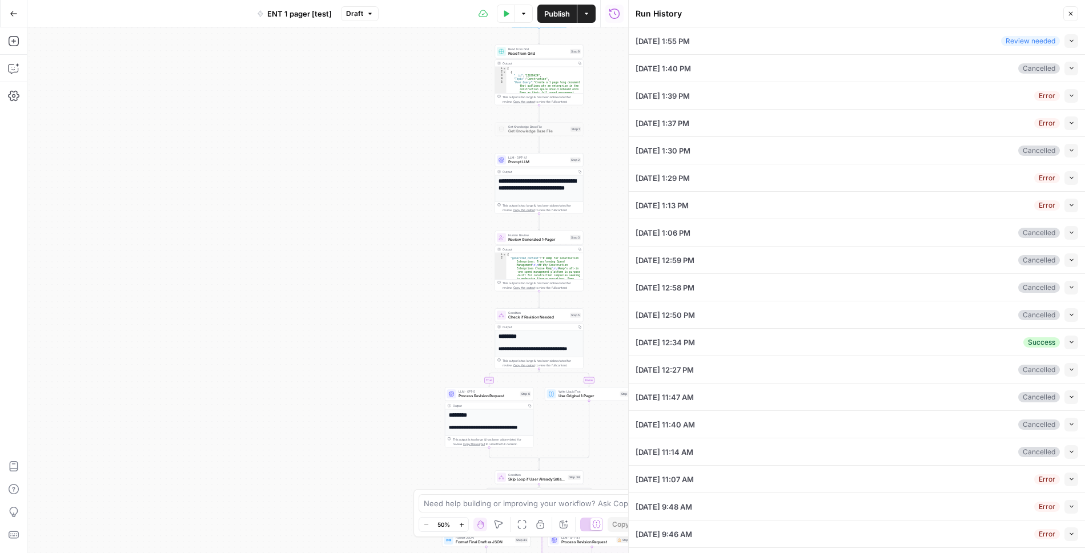
scroll to position [17, 0]
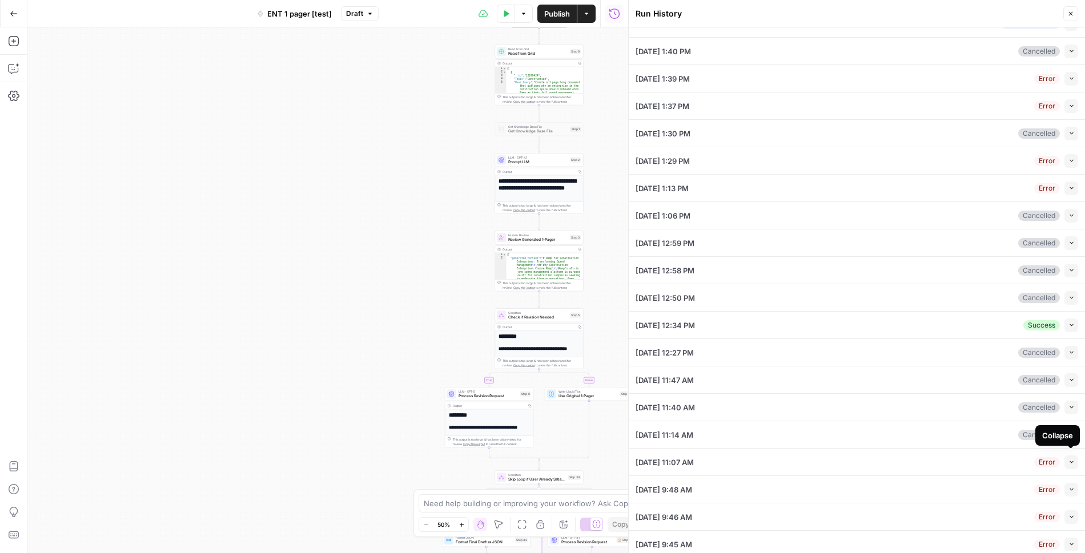
click at [1072, 459] on icon "button" at bounding box center [1071, 462] width 6 height 6
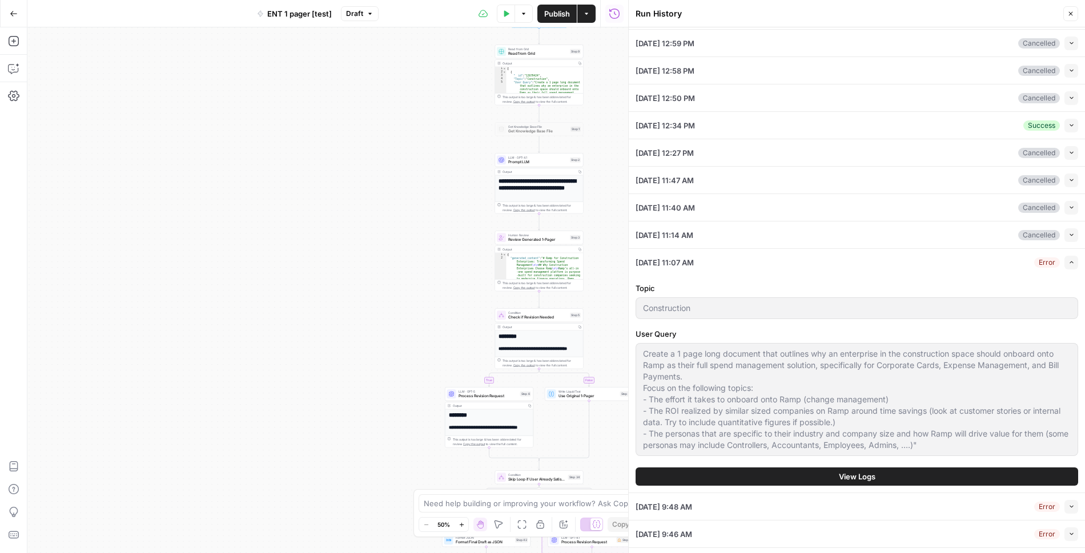
scroll to position [233, 0]
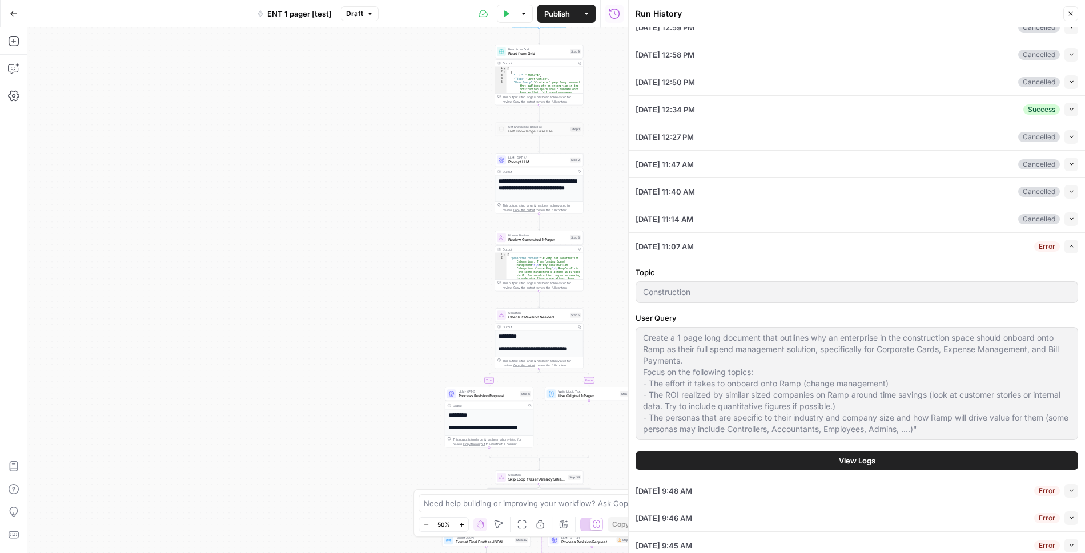
click at [896, 452] on button "View Logs" at bounding box center [856, 461] width 442 height 18
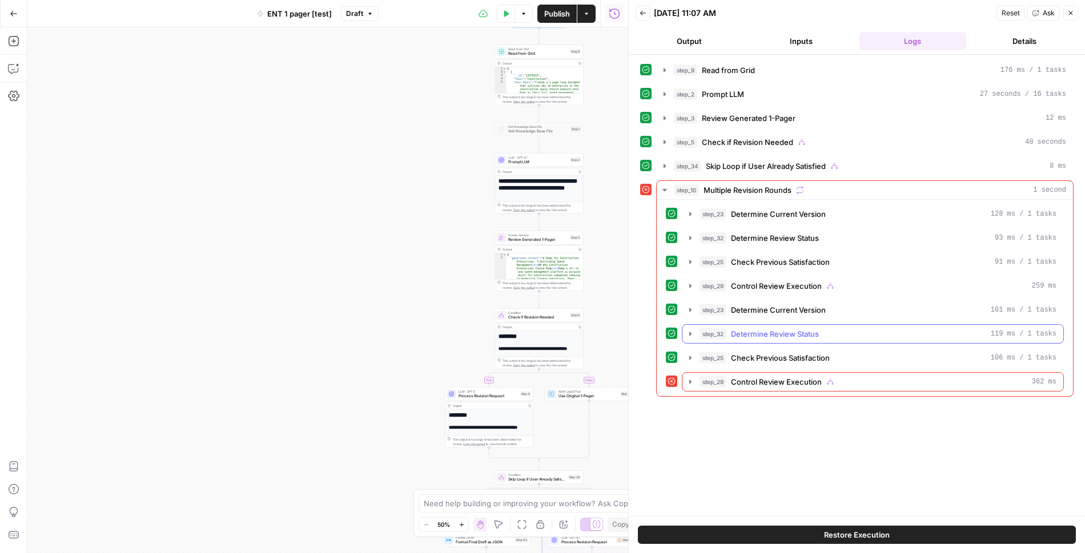
click at [688, 329] on icon "button" at bounding box center [690, 333] width 9 height 9
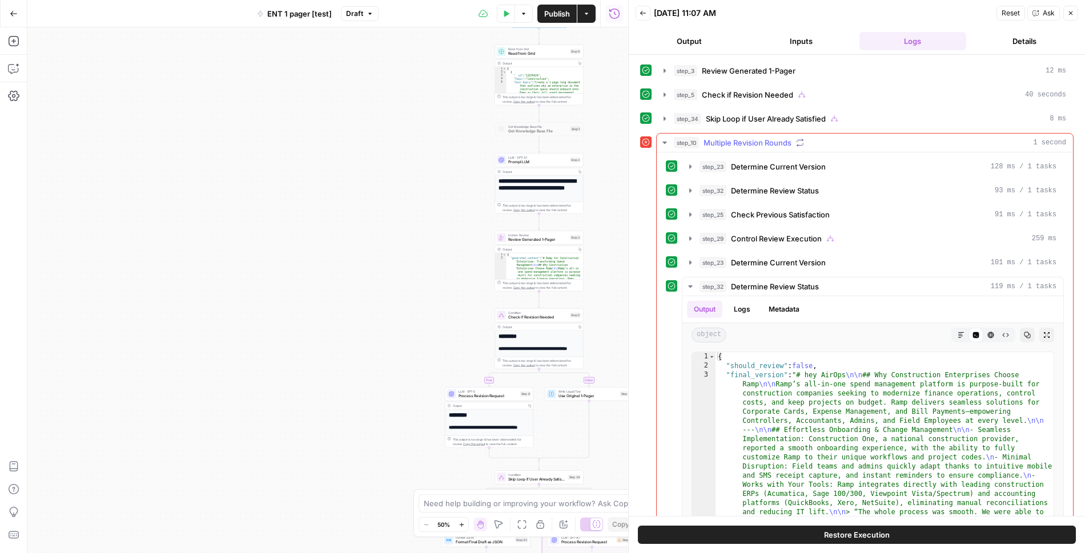
scroll to position [105, 0]
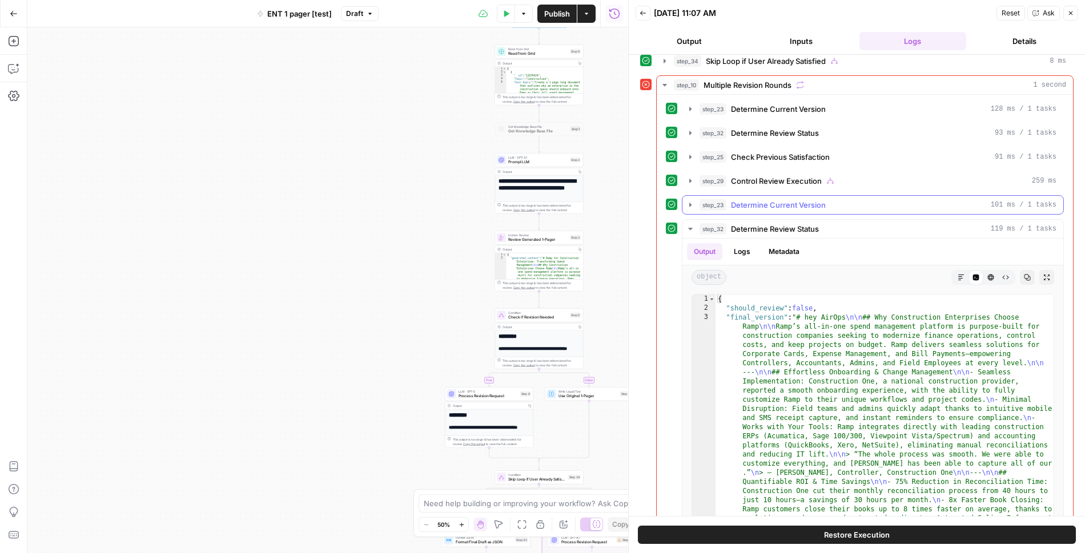
click at [686, 200] on icon "button" at bounding box center [690, 204] width 9 height 9
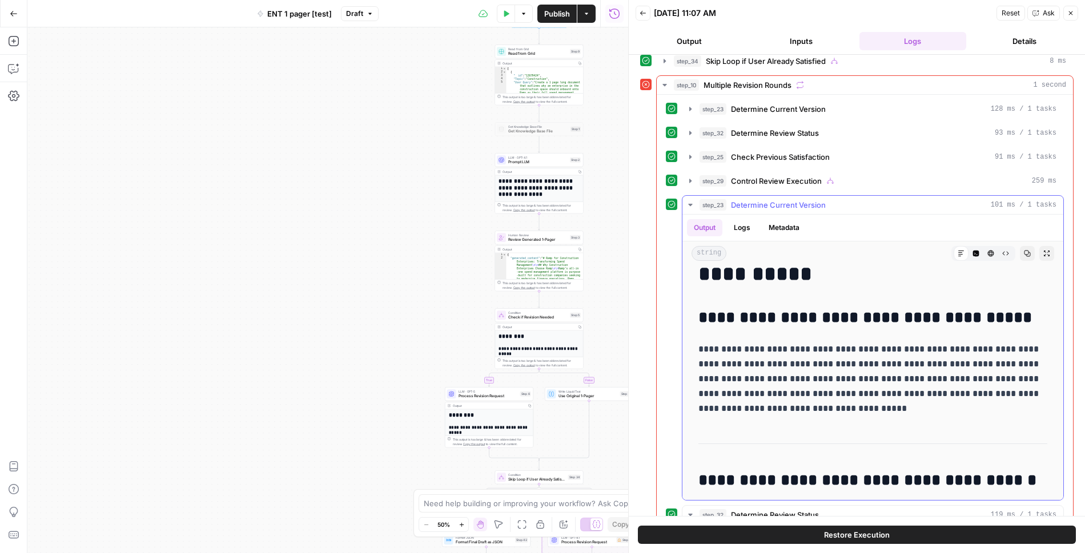
scroll to position [0, 0]
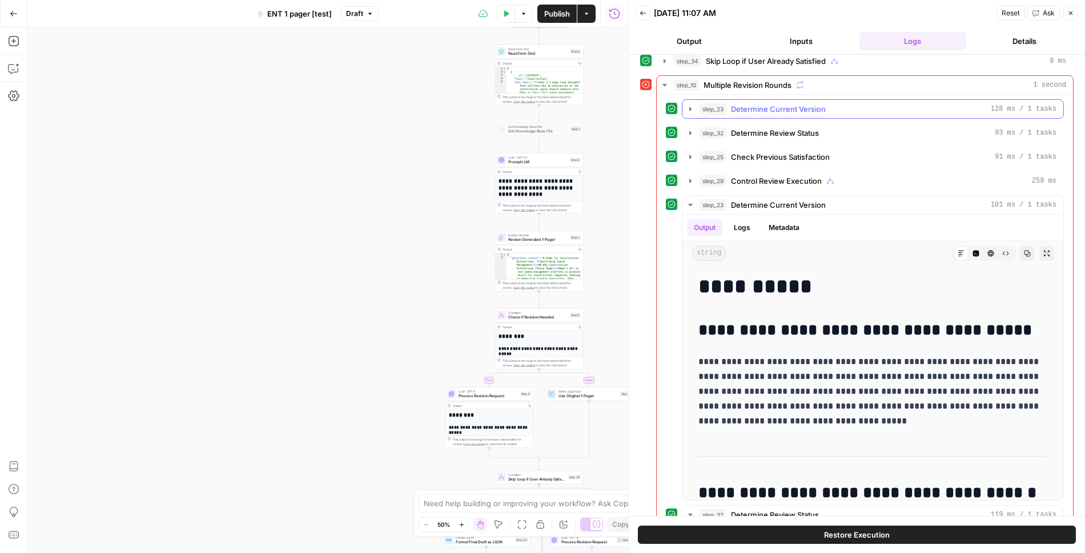
click at [690, 108] on icon "button" at bounding box center [690, 108] width 9 height 9
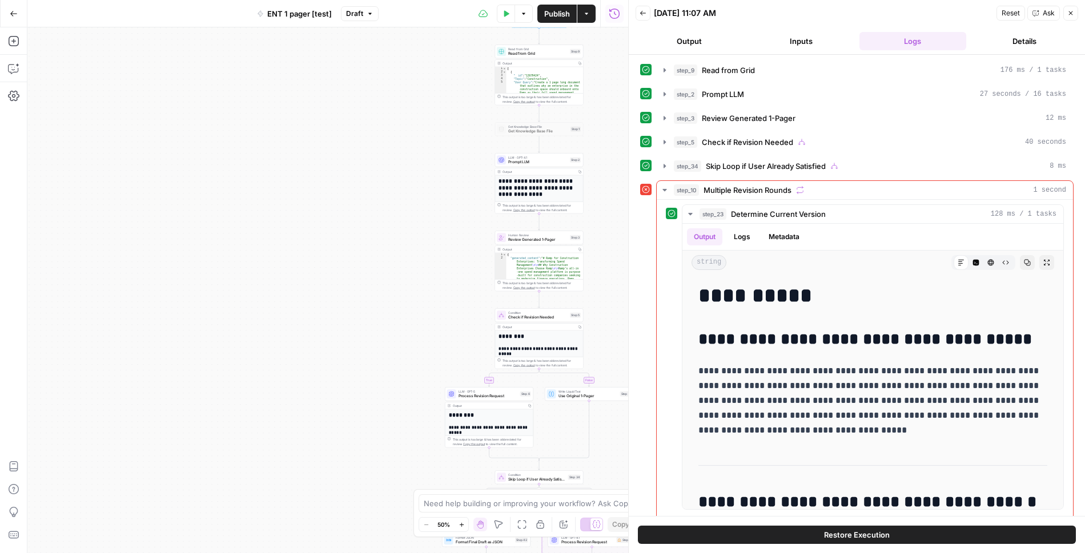
scroll to position [25, 0]
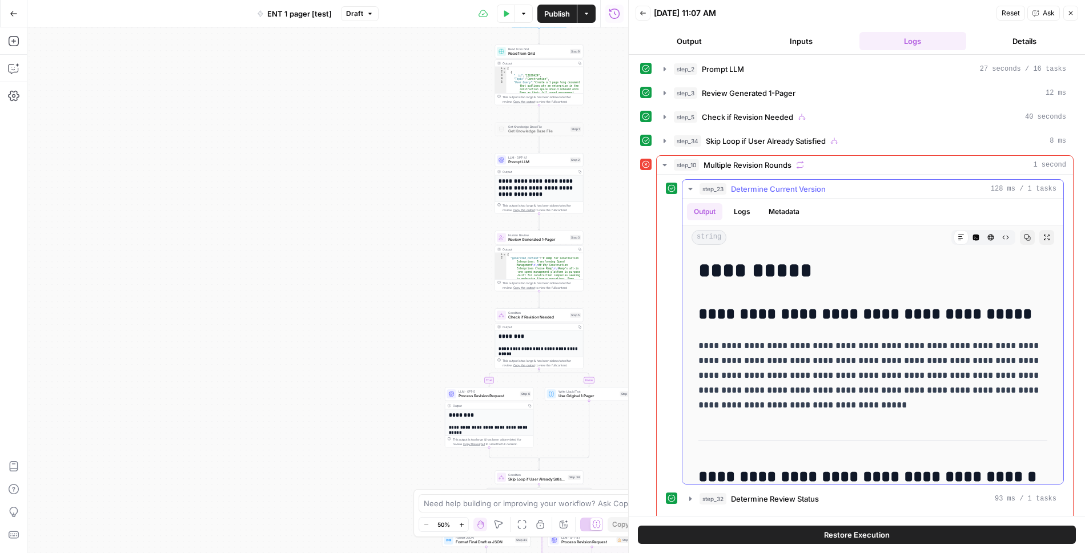
click at [1022, 237] on button "Copy" at bounding box center [1027, 237] width 15 height 15
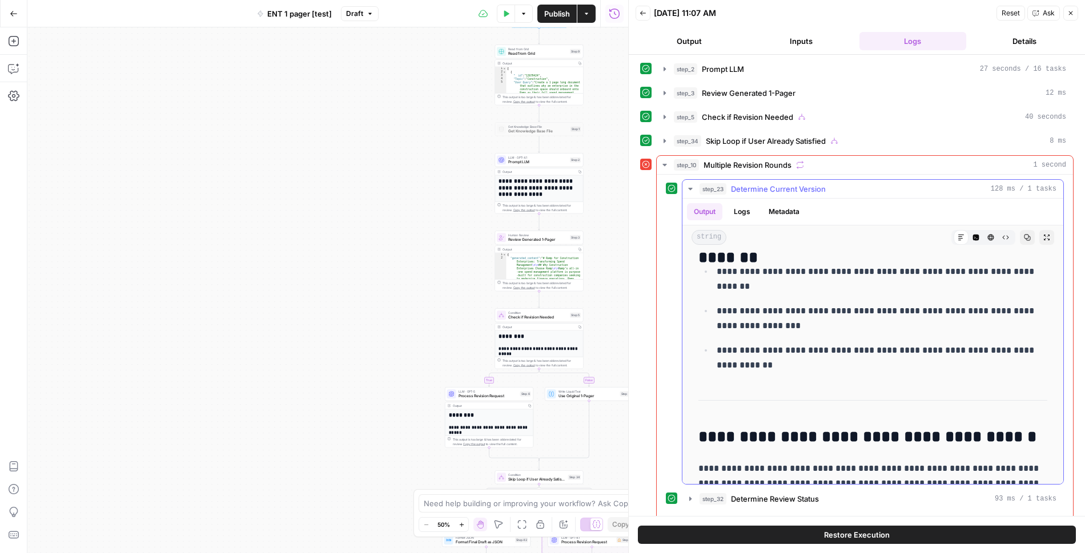
scroll to position [1500, 0]
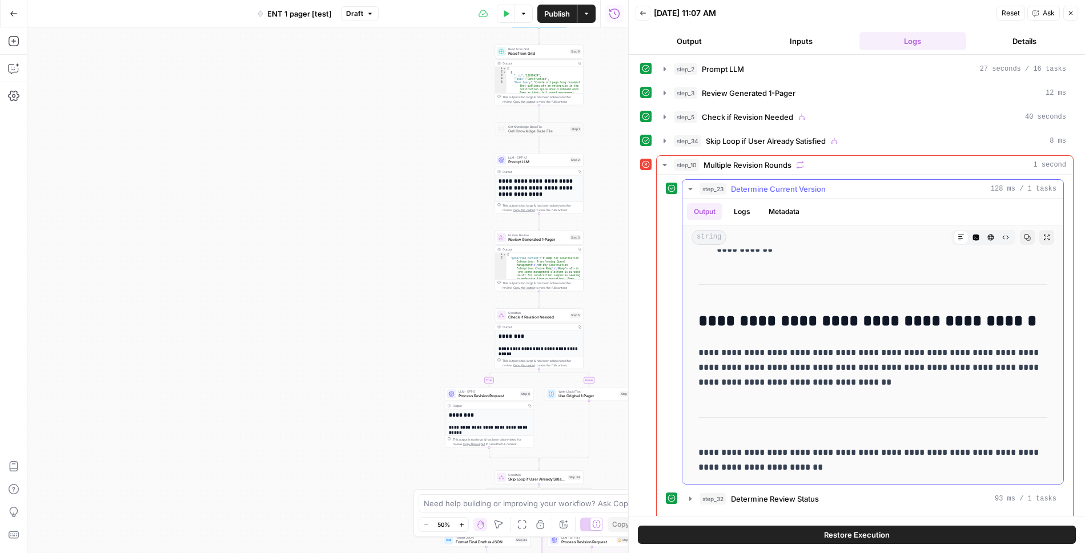
drag, startPoint x: 699, startPoint y: 263, endPoint x: 838, endPoint y: 472, distance: 250.8
copy div "**********"
click at [820, 41] on button "Inputs" at bounding box center [800, 41] width 107 height 18
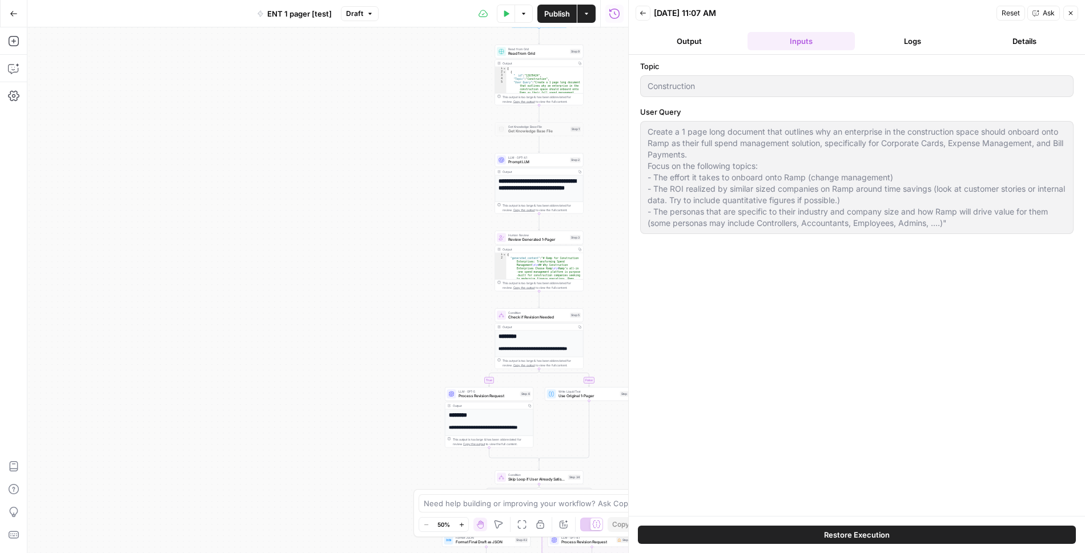
scroll to position [0, 0]
drag, startPoint x: 646, startPoint y: 126, endPoint x: 974, endPoint y: 232, distance: 344.4
click at [974, 232] on div "Create a 1 page long document that outlines why an enterprise in the constructi…" at bounding box center [856, 177] width 433 height 113
